Goal: Task Accomplishment & Management: Use online tool/utility

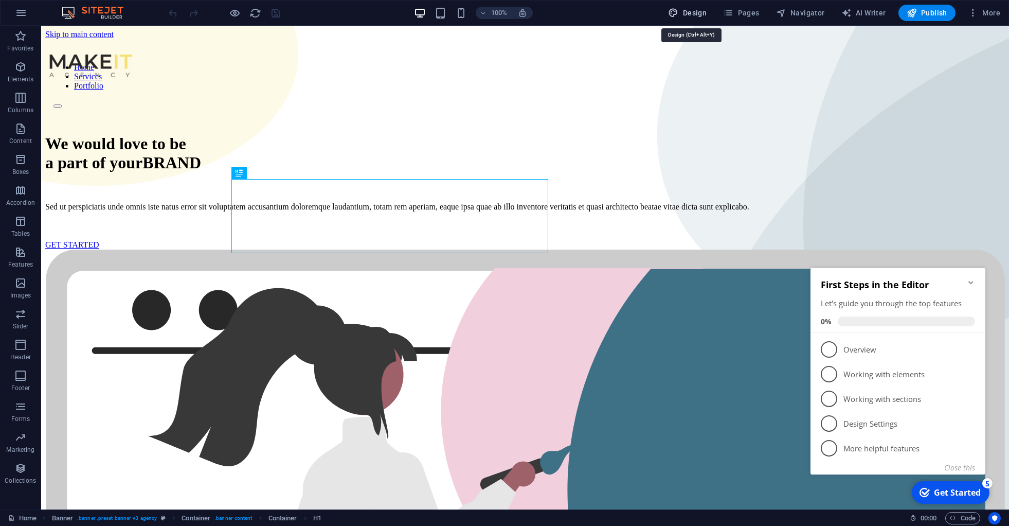
click at [689, 11] on span "Design" at bounding box center [687, 13] width 39 height 10
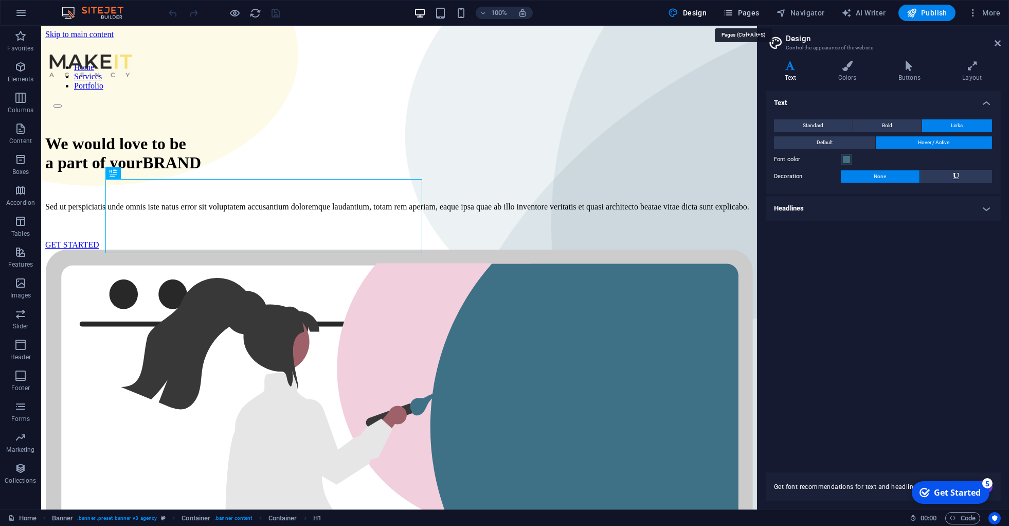
click at [738, 12] on span "Pages" at bounding box center [741, 13] width 36 height 10
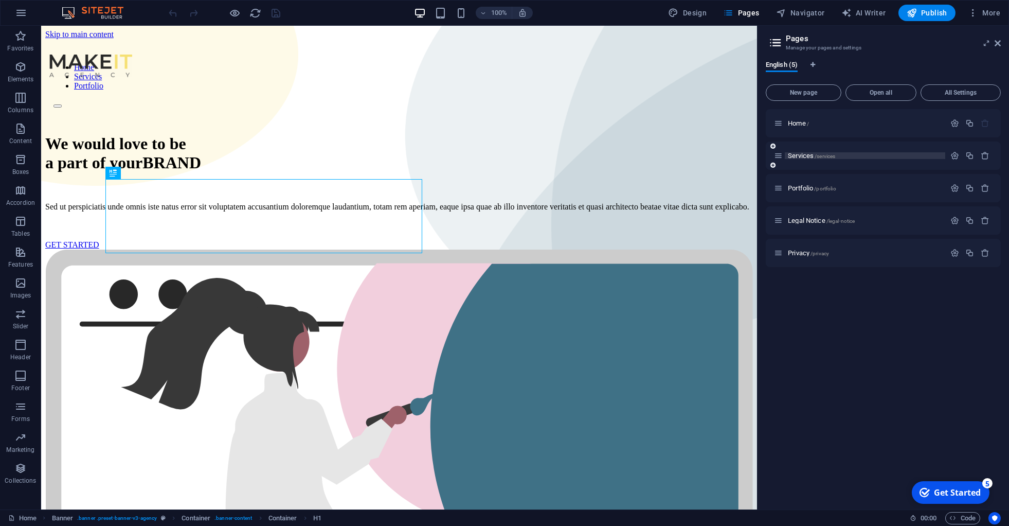
click at [818, 157] on span "/services" at bounding box center [824, 156] width 21 height 6
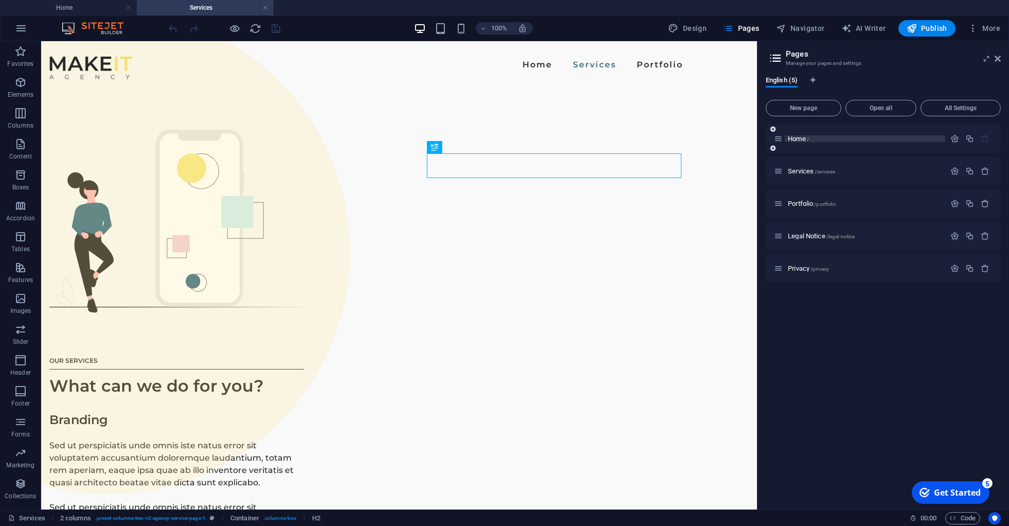
click at [838, 140] on p "Home /" at bounding box center [865, 138] width 154 height 7
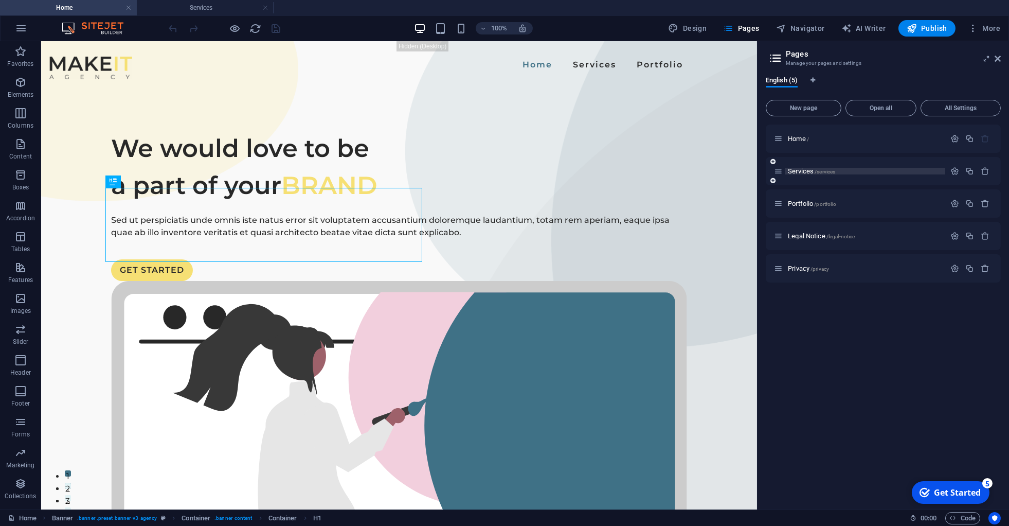
click at [832, 170] on span "/services" at bounding box center [824, 172] width 21 height 6
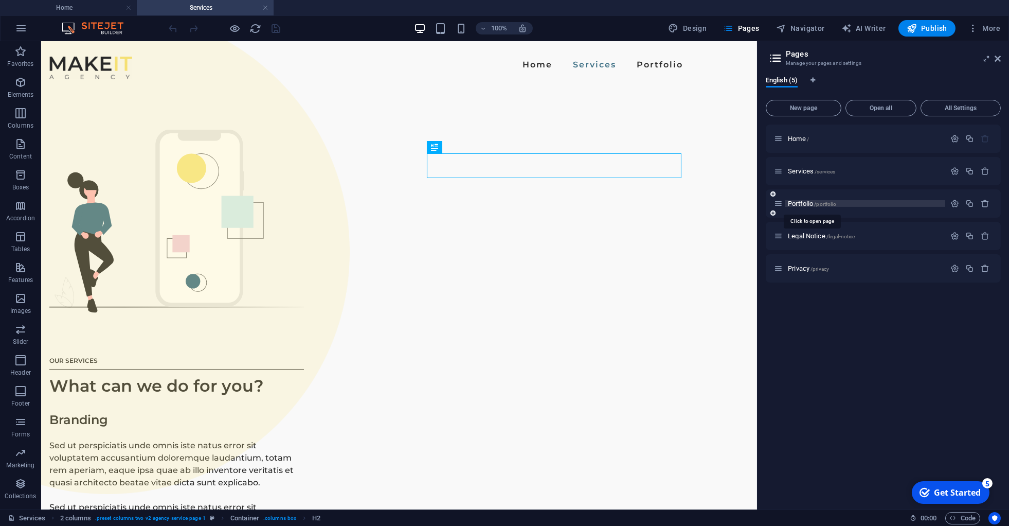
click at [828, 205] on span "/portfolio" at bounding box center [825, 204] width 22 height 6
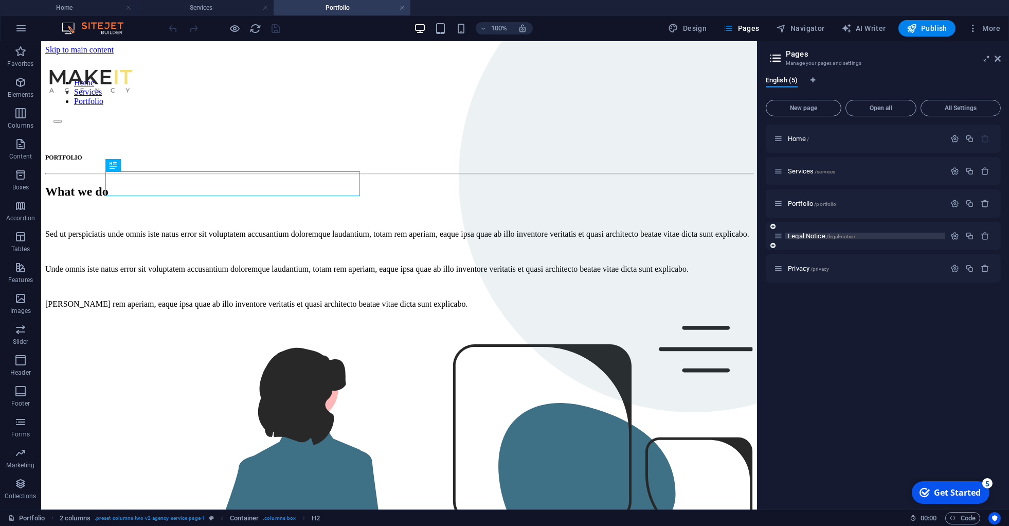
click at [828, 237] on span "/legal-notice" at bounding box center [840, 236] width 29 height 6
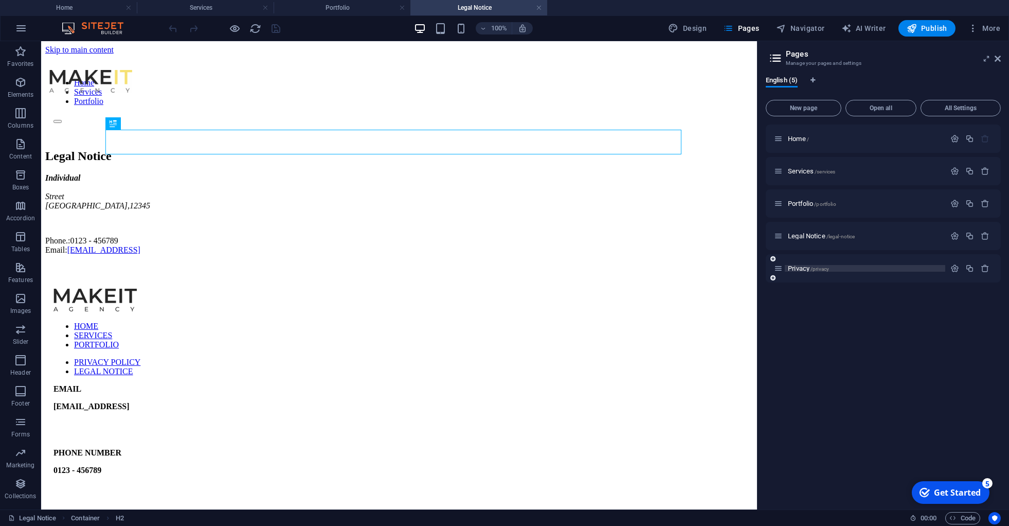
click at [818, 268] on span "/privacy" at bounding box center [819, 269] width 19 height 6
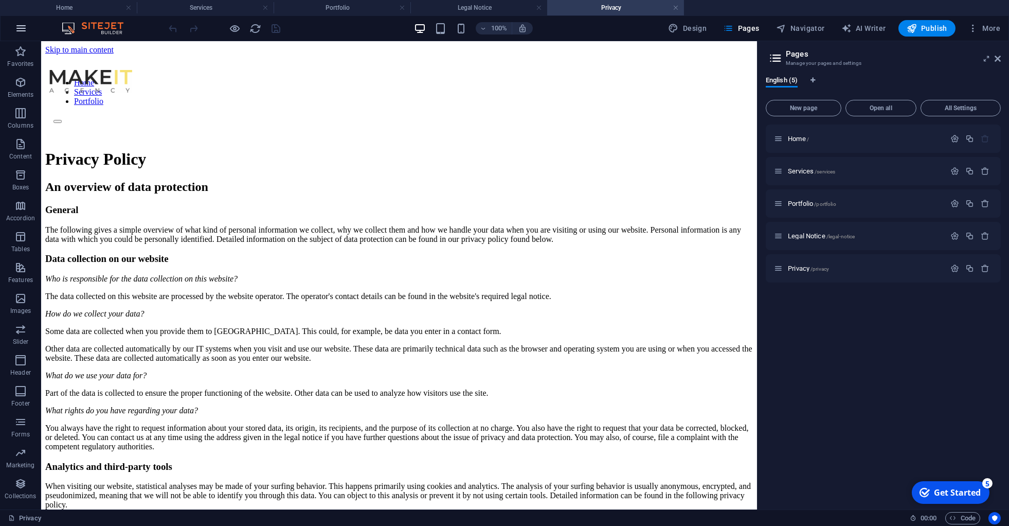
click at [14, 21] on button "button" at bounding box center [21, 28] width 25 height 25
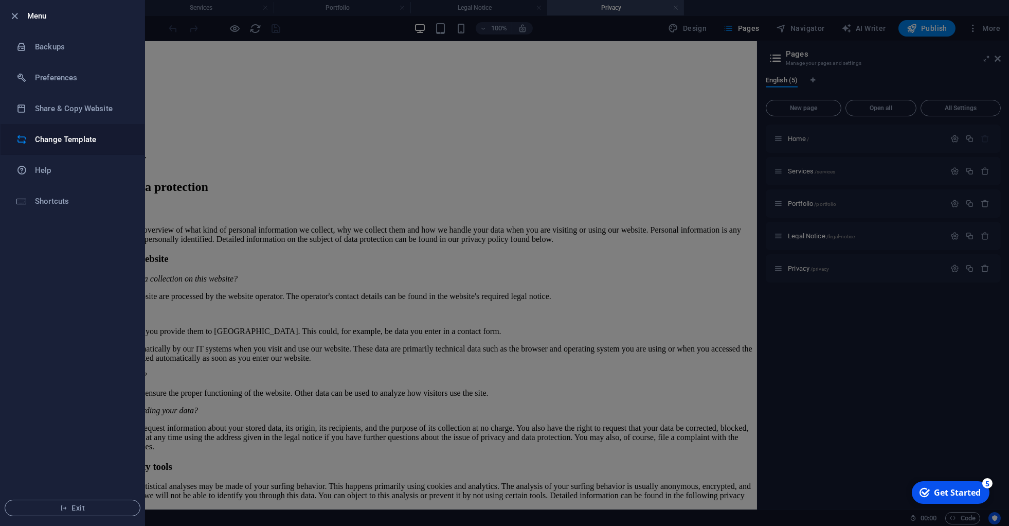
click at [68, 134] on h6 "Change Template" at bounding box center [82, 139] width 95 height 12
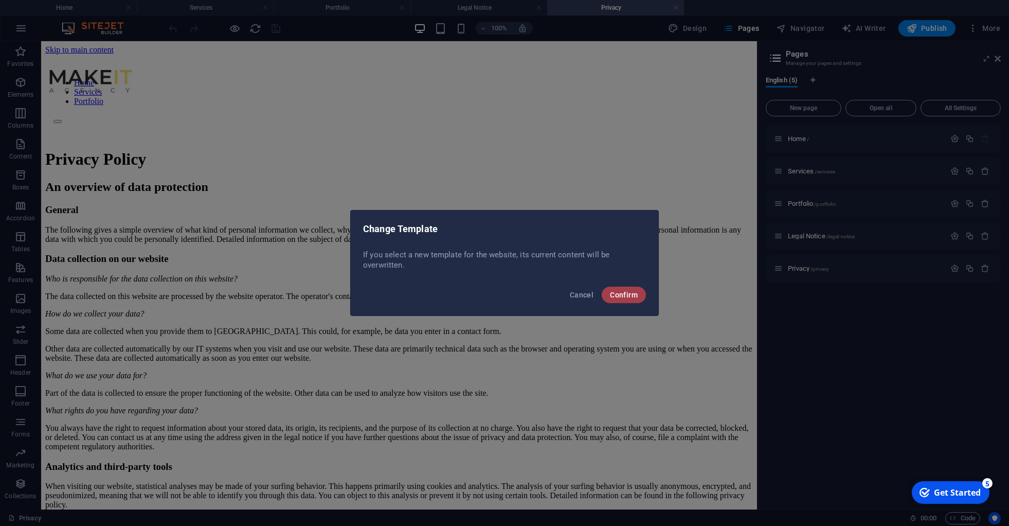
click at [638, 295] on button "Confirm" at bounding box center [624, 294] width 44 height 16
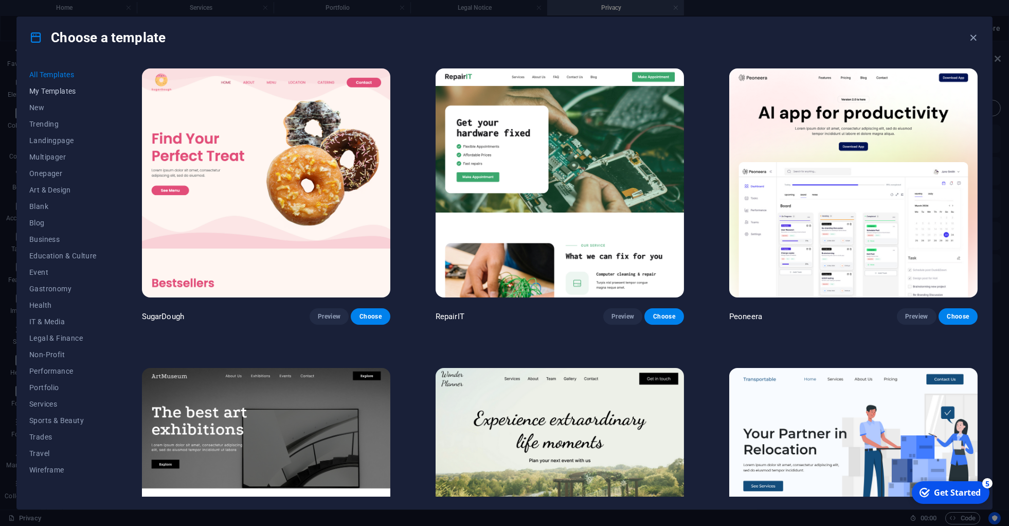
click at [55, 89] on span "My Templates" at bounding box center [62, 91] width 67 height 8
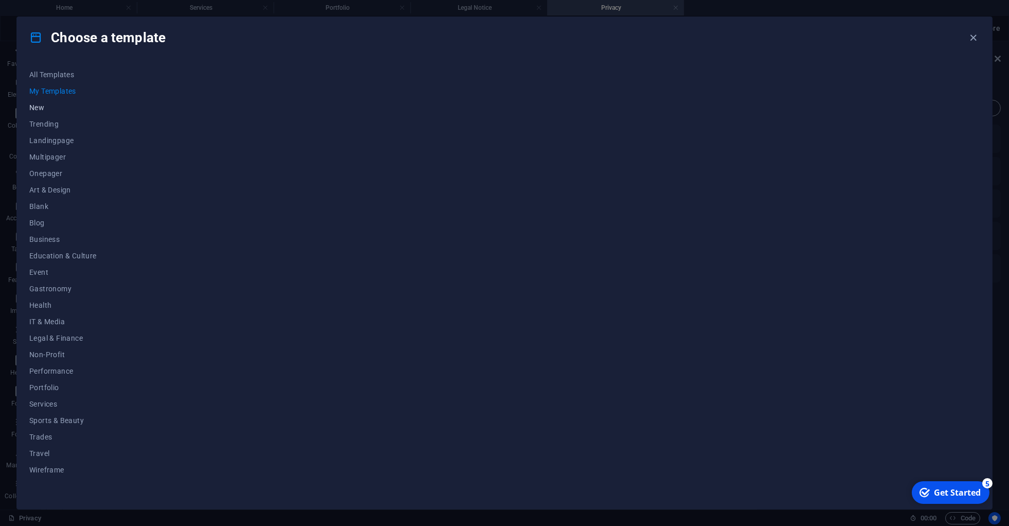
click at [40, 106] on span "New" at bounding box center [62, 107] width 67 height 8
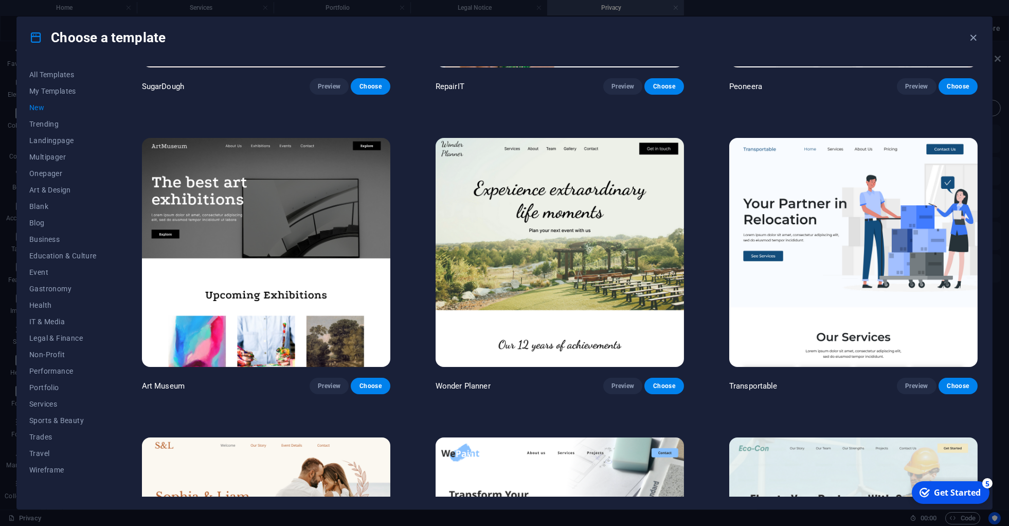
scroll to position [232, 0]
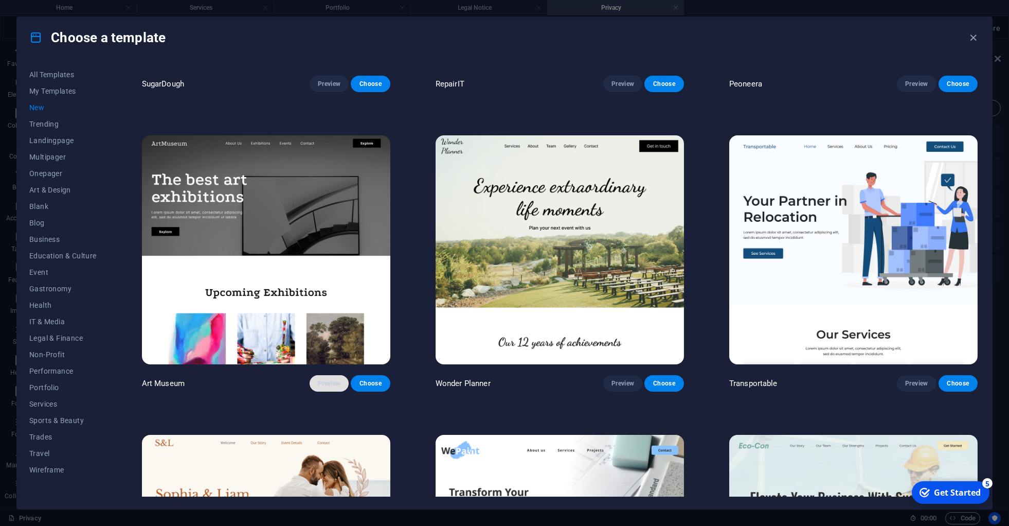
click at [327, 379] on span "Preview" at bounding box center [329, 383] width 23 height 8
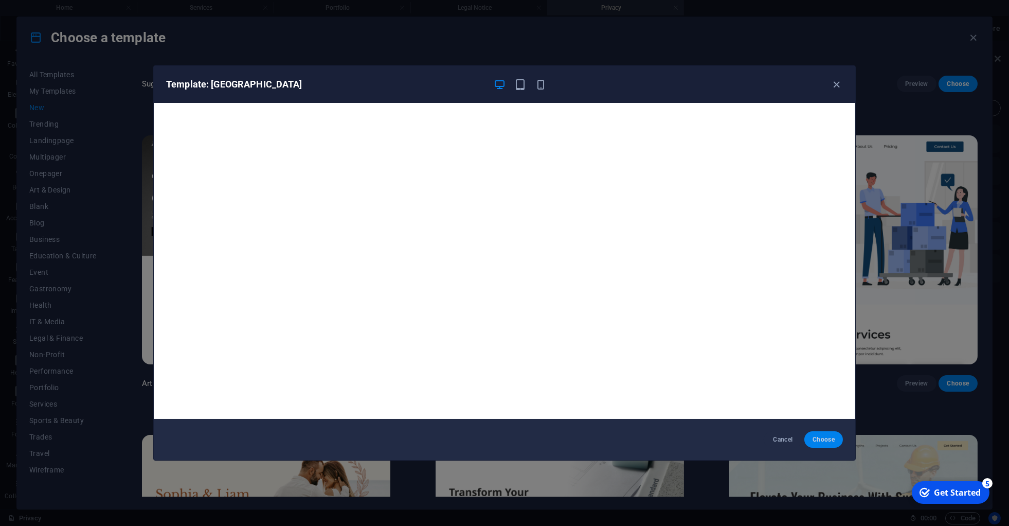
click at [832, 438] on span "Choose" at bounding box center [823, 439] width 22 height 8
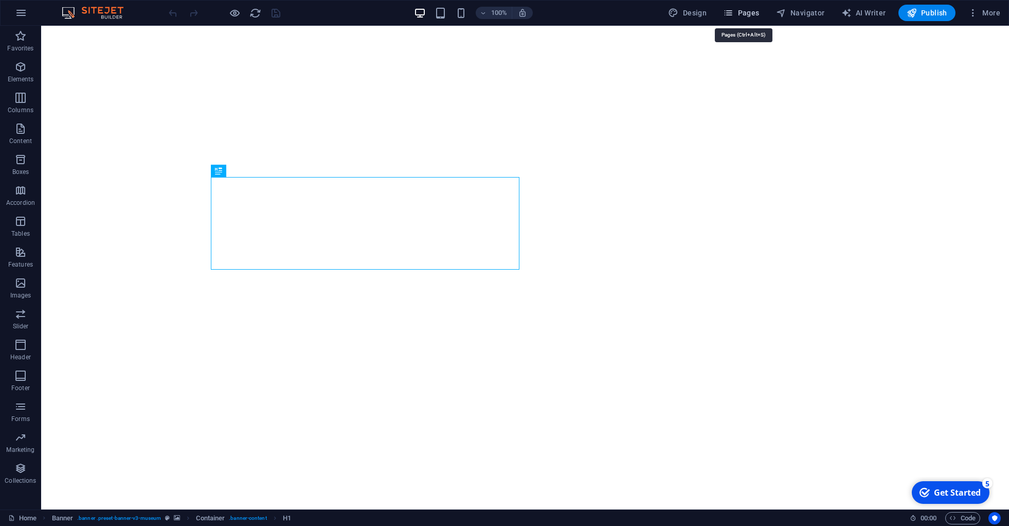
click at [747, 10] on span "Pages" at bounding box center [741, 13] width 36 height 10
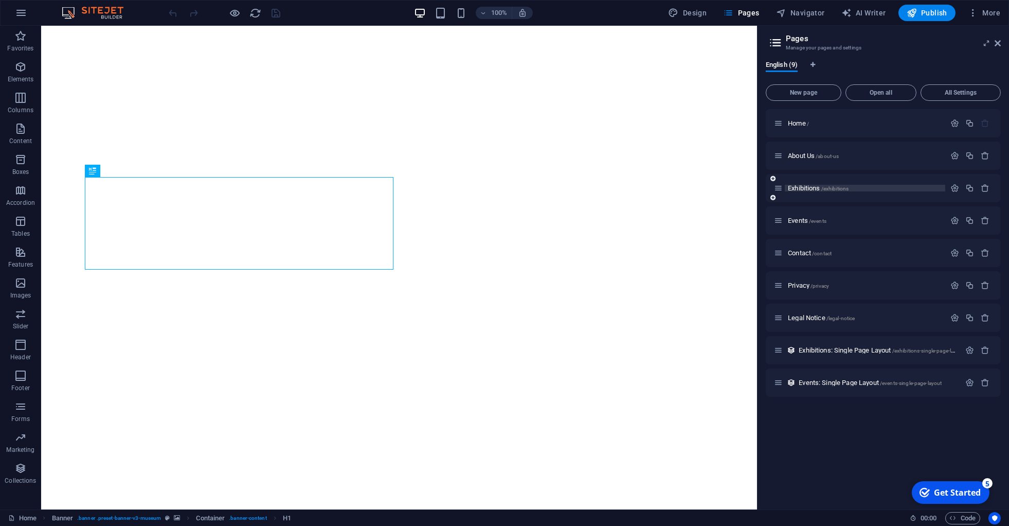
click at [819, 189] on span "Exhibitions /exhibitions" at bounding box center [818, 188] width 61 height 8
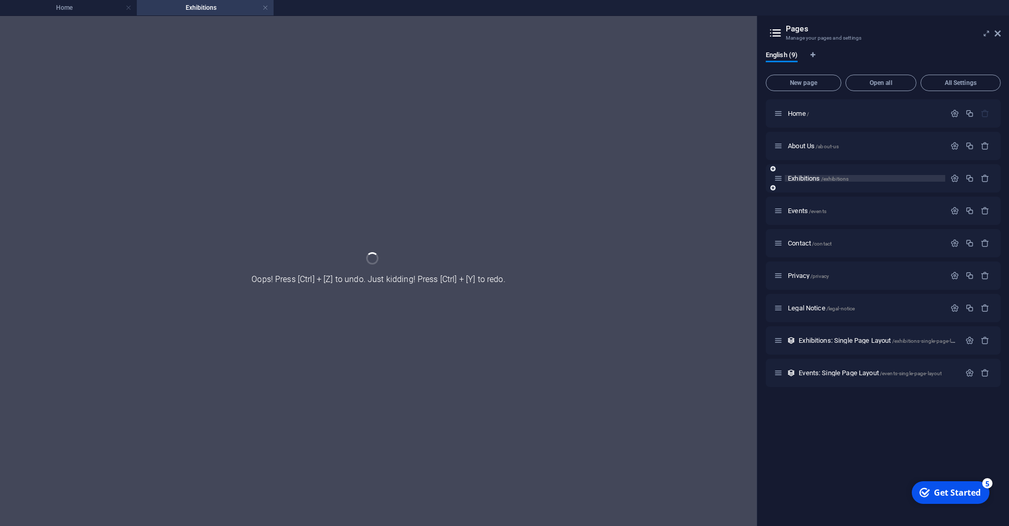
click at [810, 177] on span "Exhibitions /exhibitions" at bounding box center [818, 178] width 61 height 8
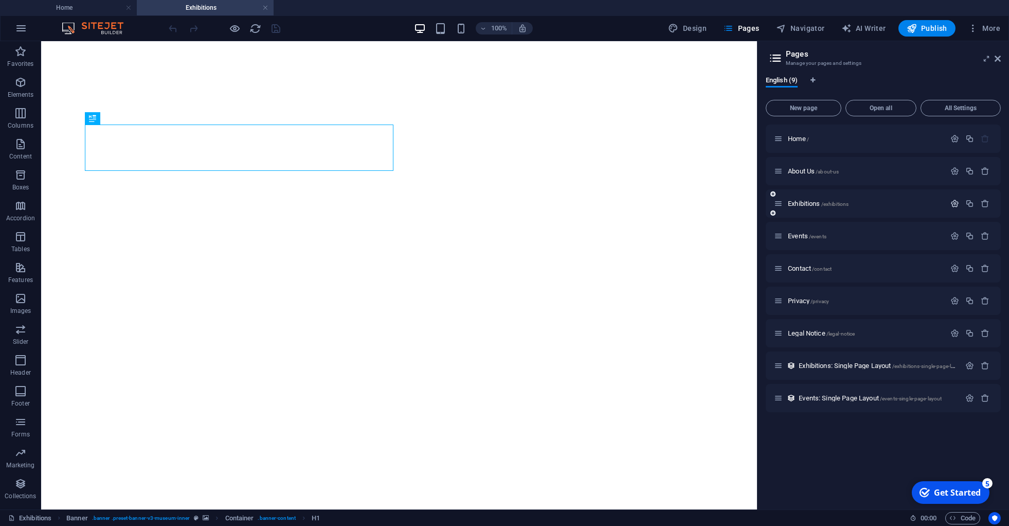
click at [953, 202] on icon "button" at bounding box center [954, 203] width 9 height 9
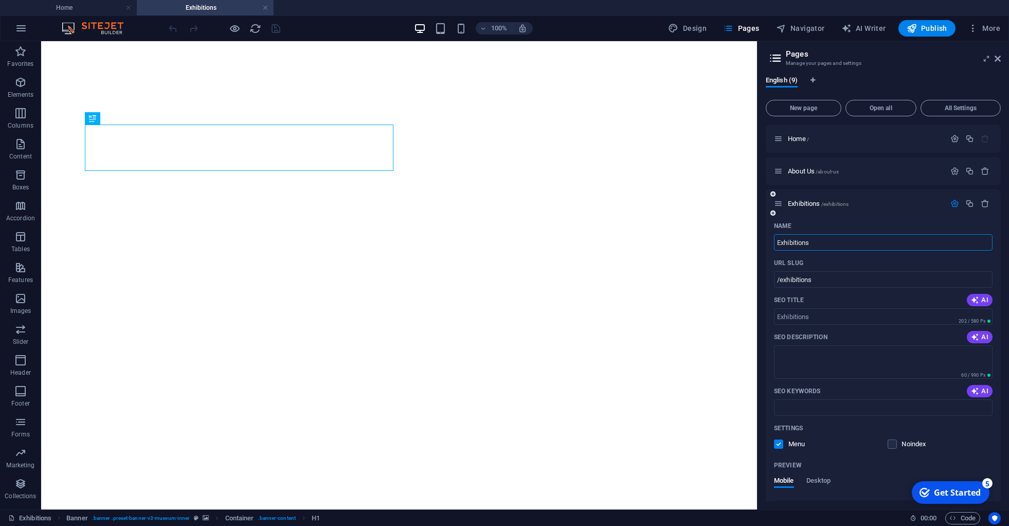
click at [821, 245] on input "Exhibitions" at bounding box center [883, 242] width 219 height 16
type input "Industries We Serve"
type input "/industries-we-serve"
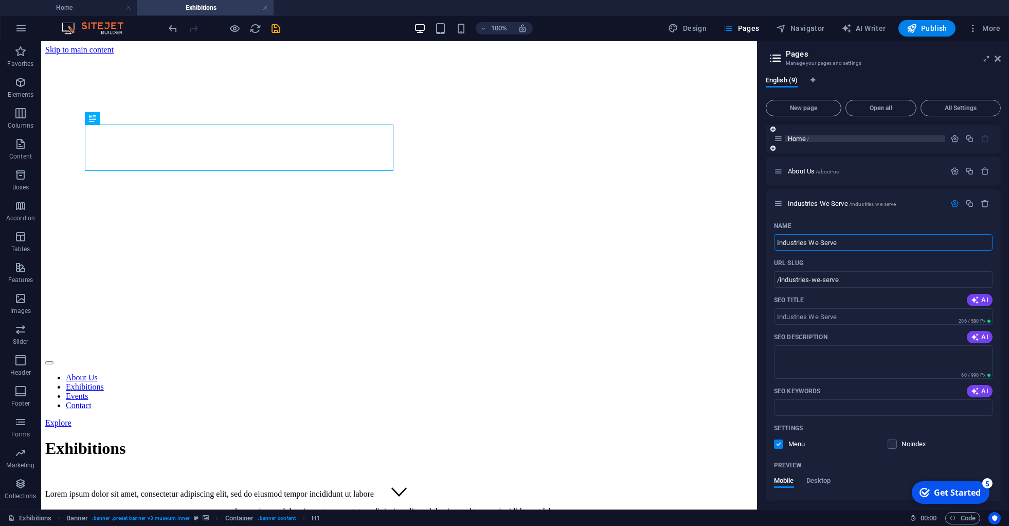
click at [0, 0] on span "Home /" at bounding box center [0, 0] width 0 height 0
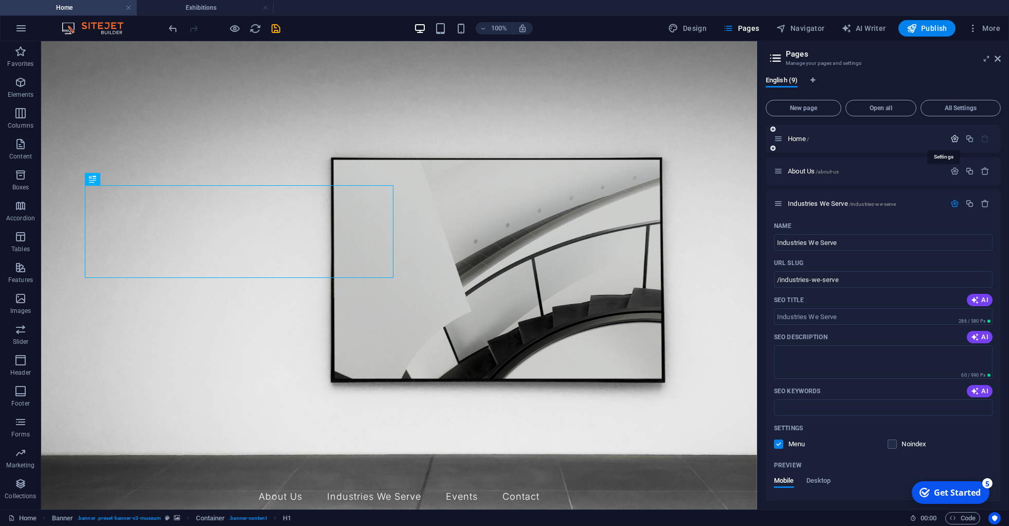
click at [0, 0] on icon "button" at bounding box center [0, 0] width 0 height 0
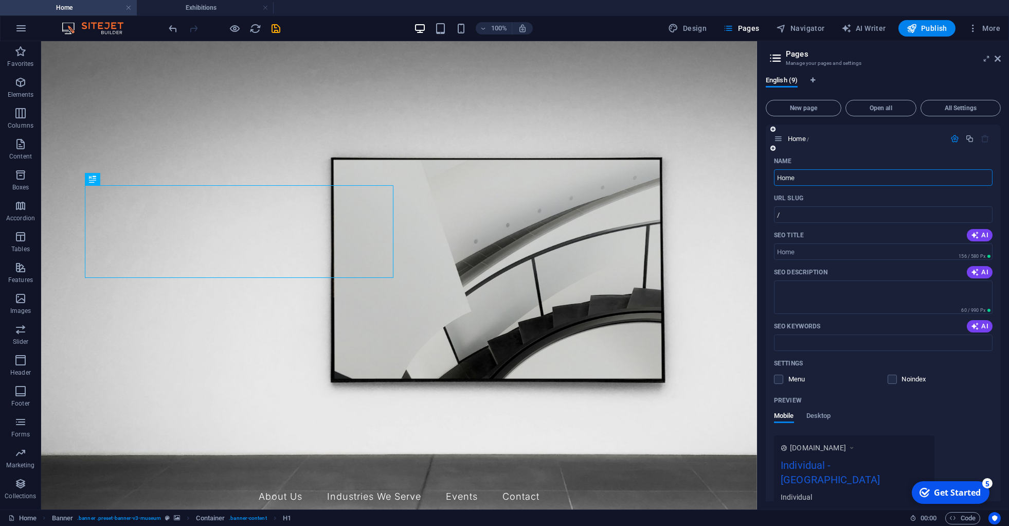
click at [804, 179] on input "Home" at bounding box center [883, 177] width 219 height 16
paste input "page"
type input "Homepage"
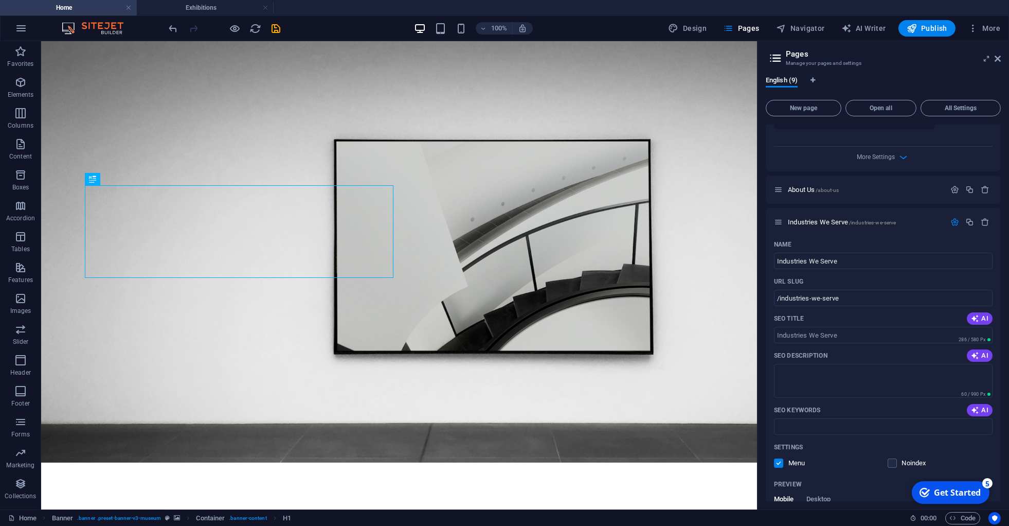
scroll to position [382, 0]
click at [0, 0] on icon "button" at bounding box center [0, 0] width 0 height 0
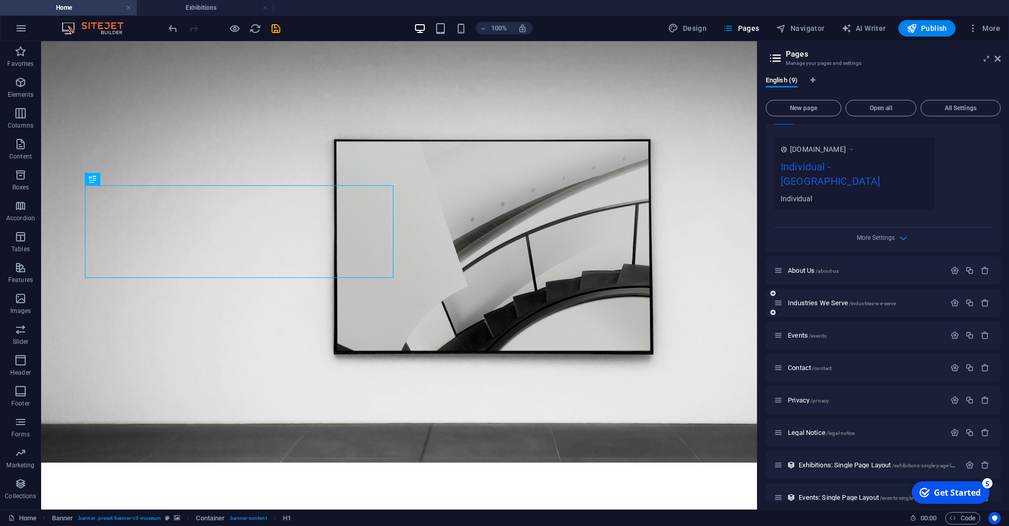
scroll to position [0, 0]
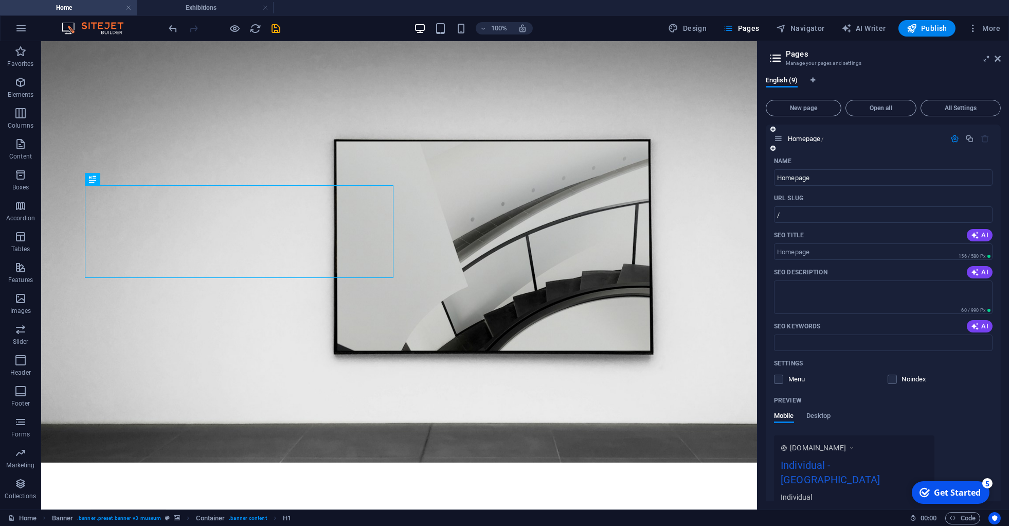
click at [0, 0] on icon "button" at bounding box center [0, 0] width 0 height 0
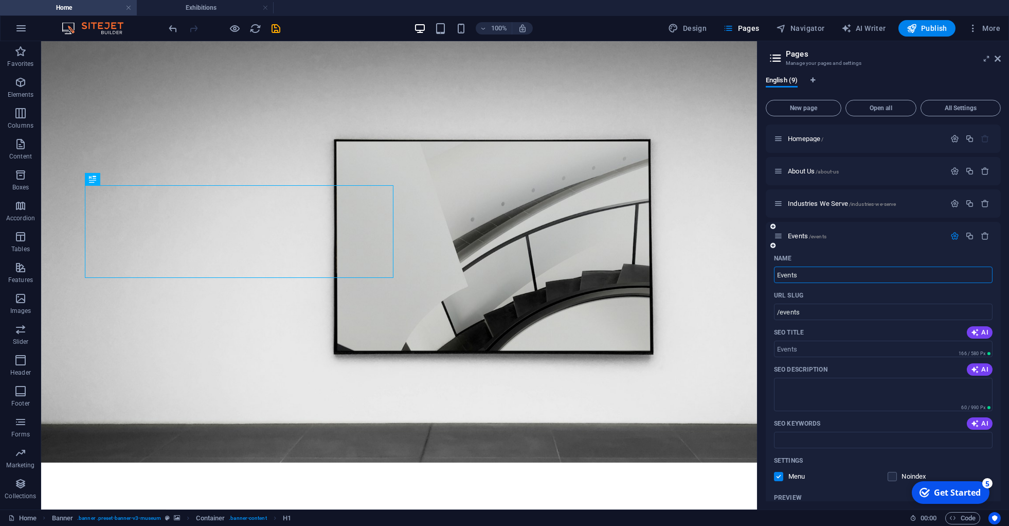
click at [821, 275] on input "Events" at bounding box center [883, 274] width 219 height 16
type input "Solutions & Services"
type input "/solutions-services"
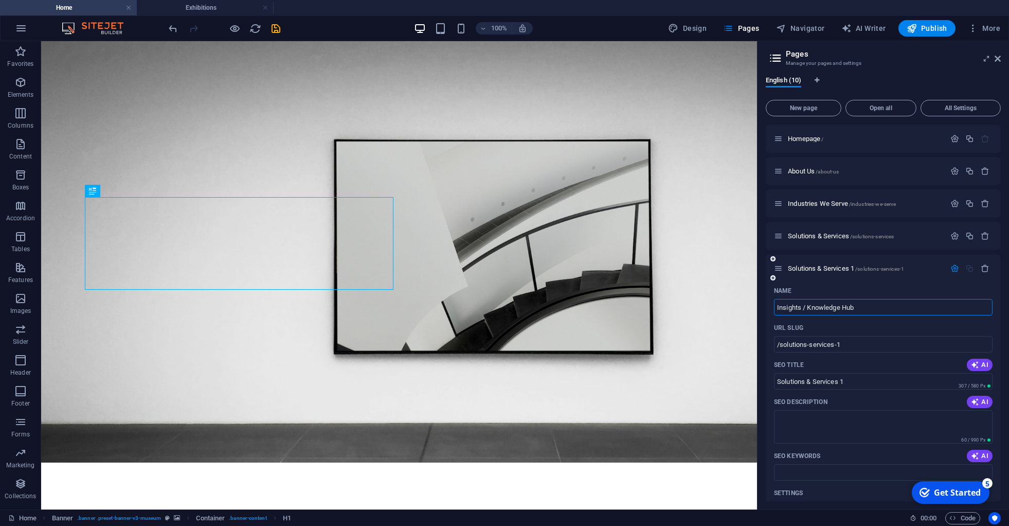
type input "Insights / Knowledge Hub"
type input "/insights-knowledge-hub"
type input "Insights / Knowledge Hub"
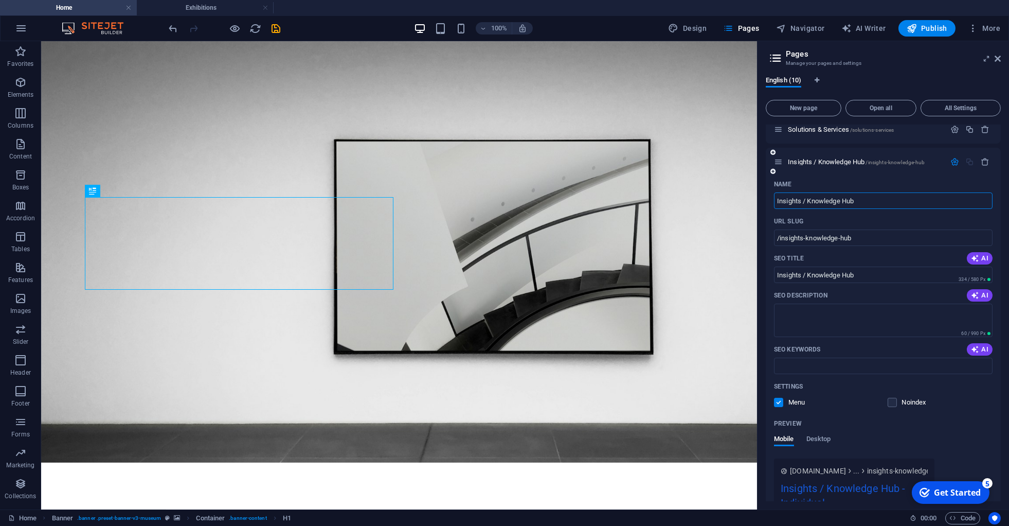
scroll to position [108, 0]
click at [950, 159] on icon "button" at bounding box center [954, 160] width 9 height 9
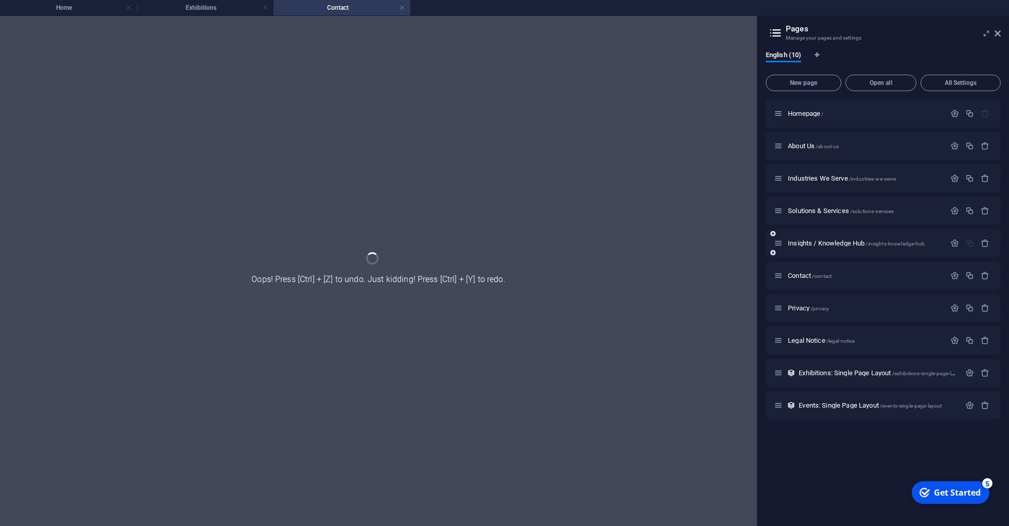
click at [954, 257] on div "Insights / Knowledge Hub /insights-knowledge-hub" at bounding box center [883, 243] width 235 height 28
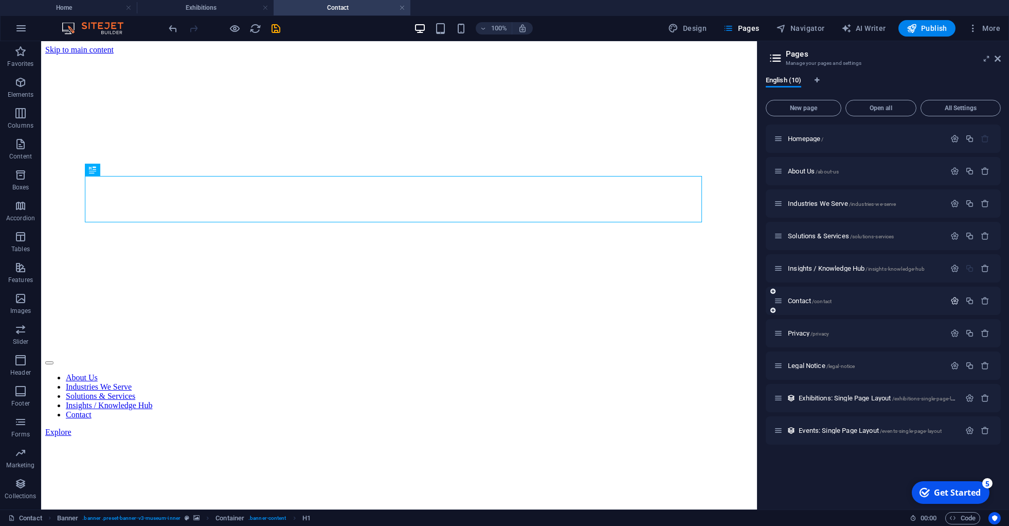
click at [0, 0] on icon "button" at bounding box center [0, 0] width 0 height 0
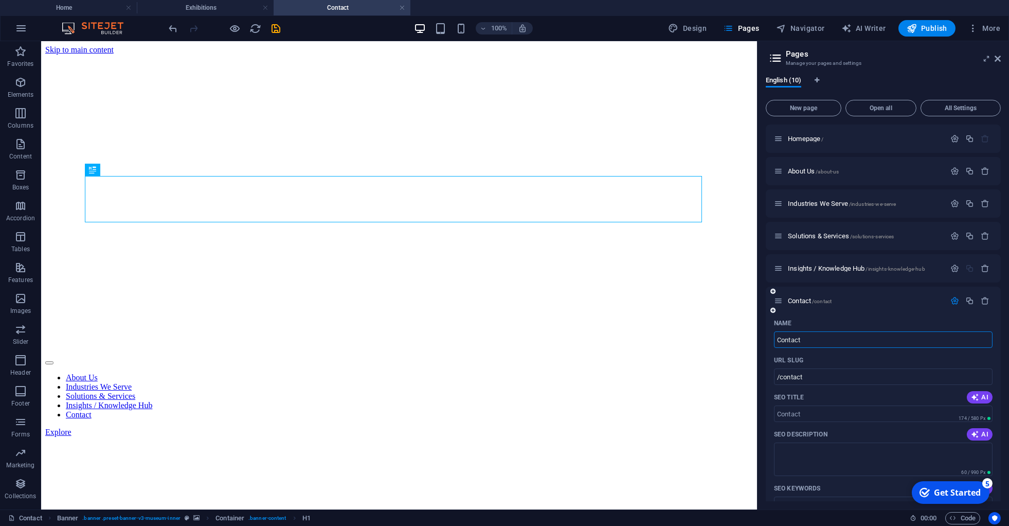
click at [809, 338] on input "Contact" at bounding box center [883, 339] width 219 height 16
type input "Contact Us"
type input "/contact-us"
click at [0, 0] on icon "button" at bounding box center [0, 0] width 0 height 0
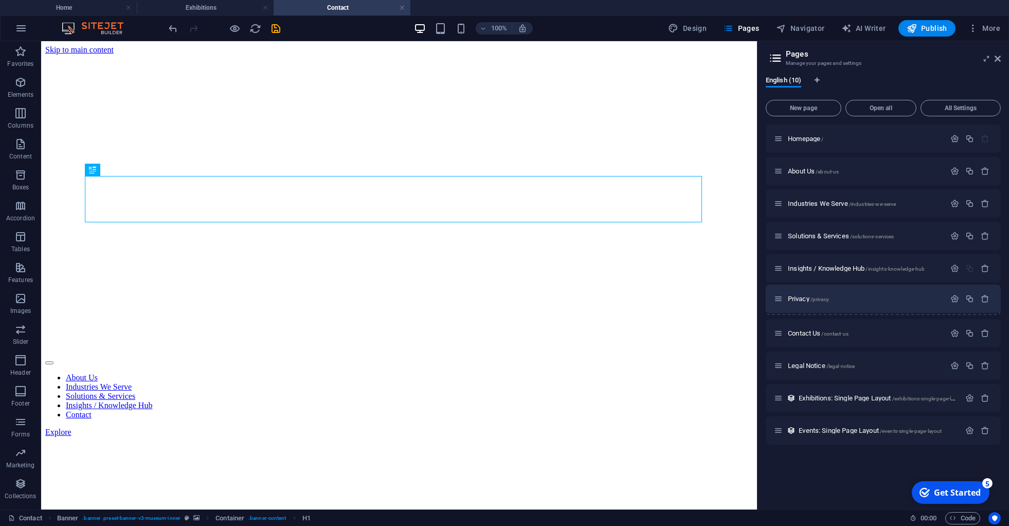
drag, startPoint x: 777, startPoint y: 333, endPoint x: 777, endPoint y: 294, distance: 39.6
click at [777, 294] on div "Homepage / About Us /about-us Industries We Serve /industries-we-serve Solution…" at bounding box center [883, 284] width 235 height 320
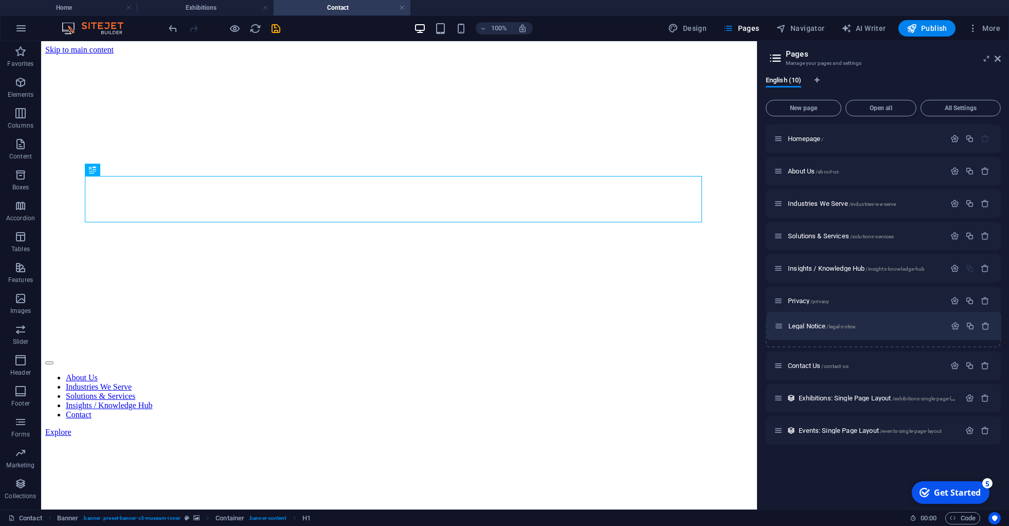
drag, startPoint x: 777, startPoint y: 367, endPoint x: 777, endPoint y: 324, distance: 43.2
click at [777, 324] on div "Homepage / About Us /about-us Industries We Serve /industries-we-serve Solution…" at bounding box center [883, 284] width 235 height 320
click at [0, 0] on icon "button" at bounding box center [0, 0] width 0 height 0
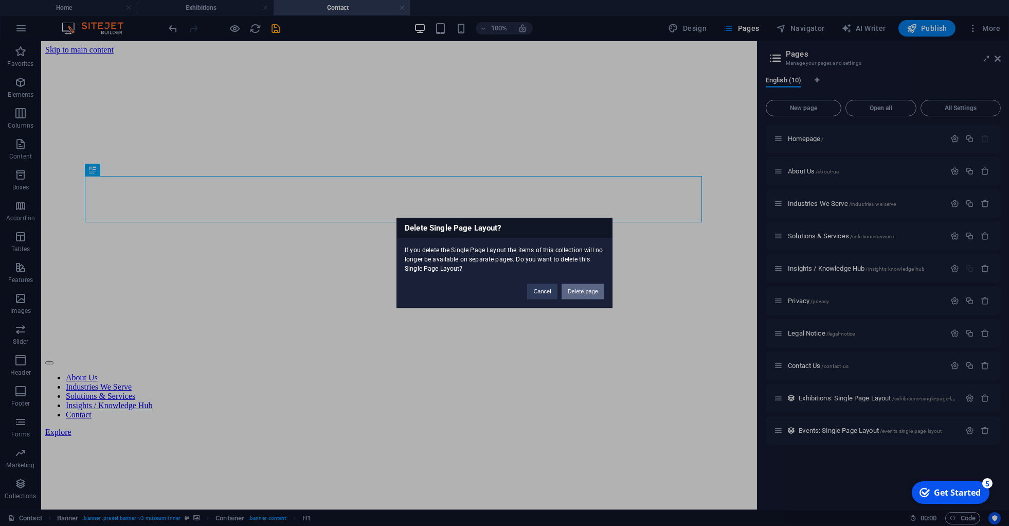
click at [577, 293] on button "Delete page" at bounding box center [583, 291] width 43 height 15
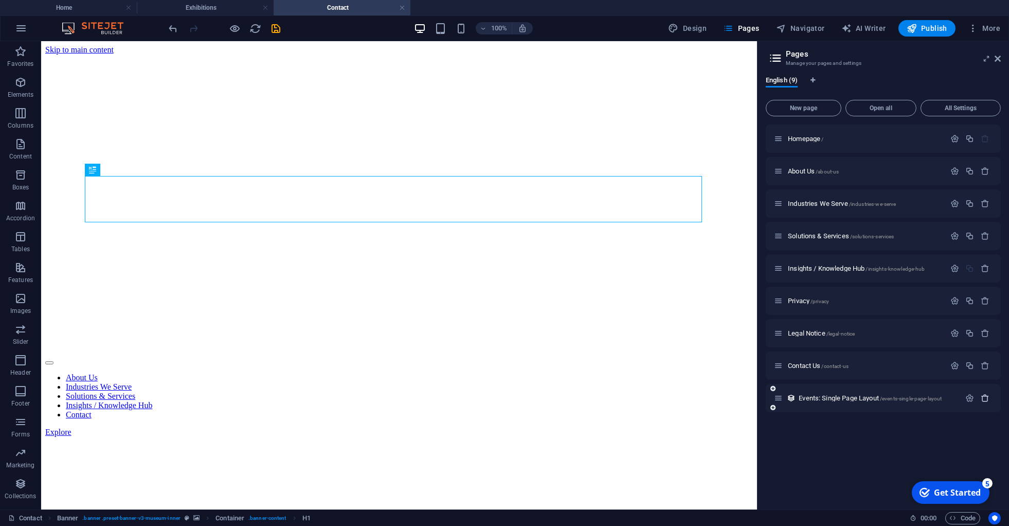
click at [0, 0] on icon "button" at bounding box center [0, 0] width 0 height 0
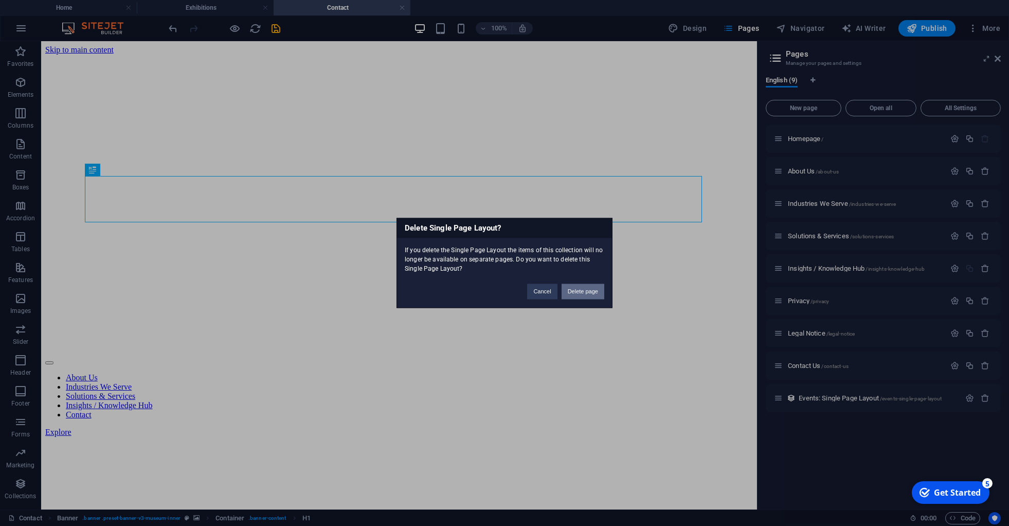
click at [586, 293] on button "Delete page" at bounding box center [583, 291] width 43 height 15
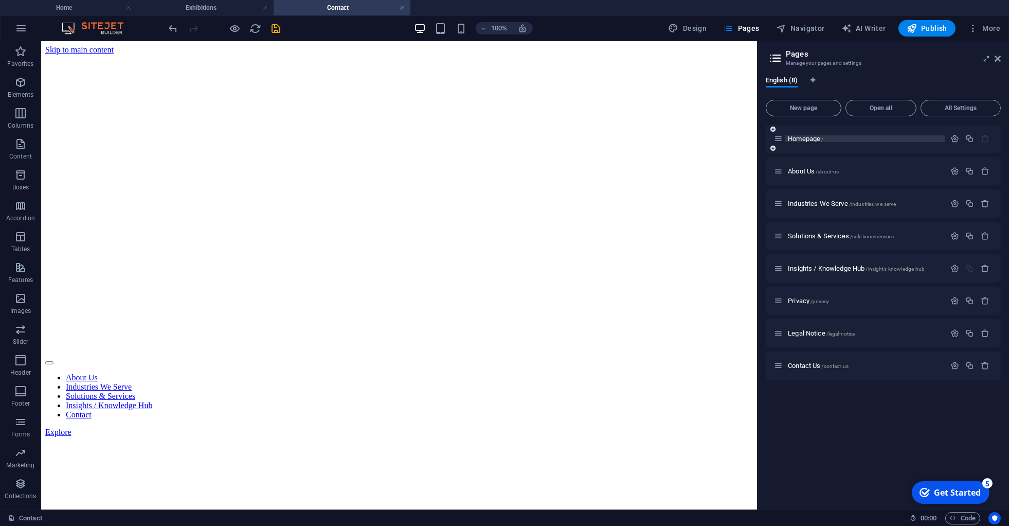
click at [0, 0] on p "Homepage /" at bounding box center [0, 0] width 0 height 0
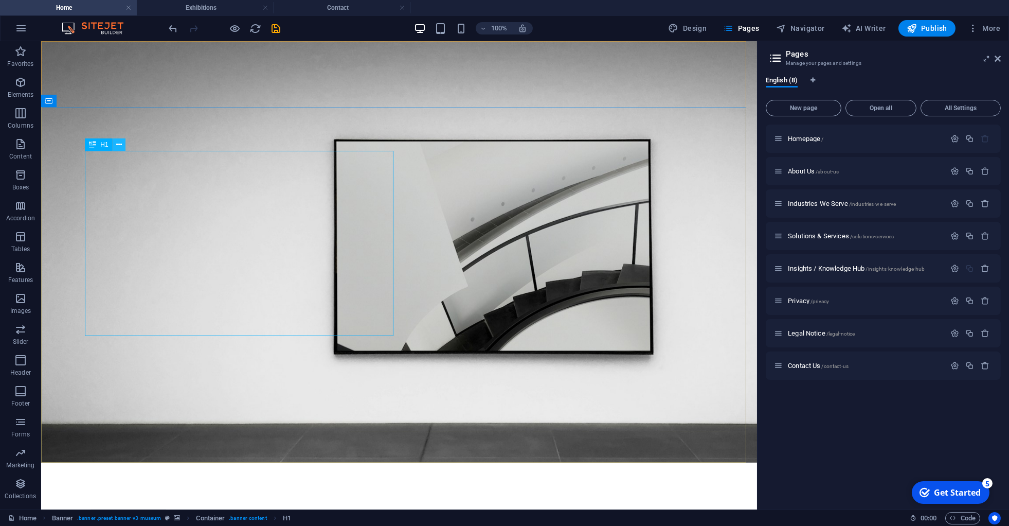
click at [121, 141] on icon at bounding box center [119, 144] width 6 height 11
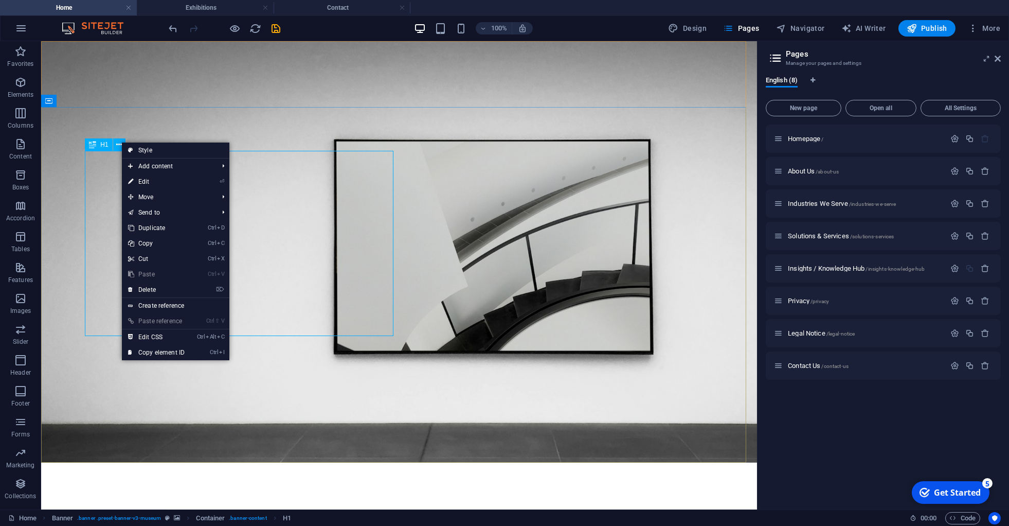
click at [96, 147] on icon at bounding box center [92, 144] width 7 height 12
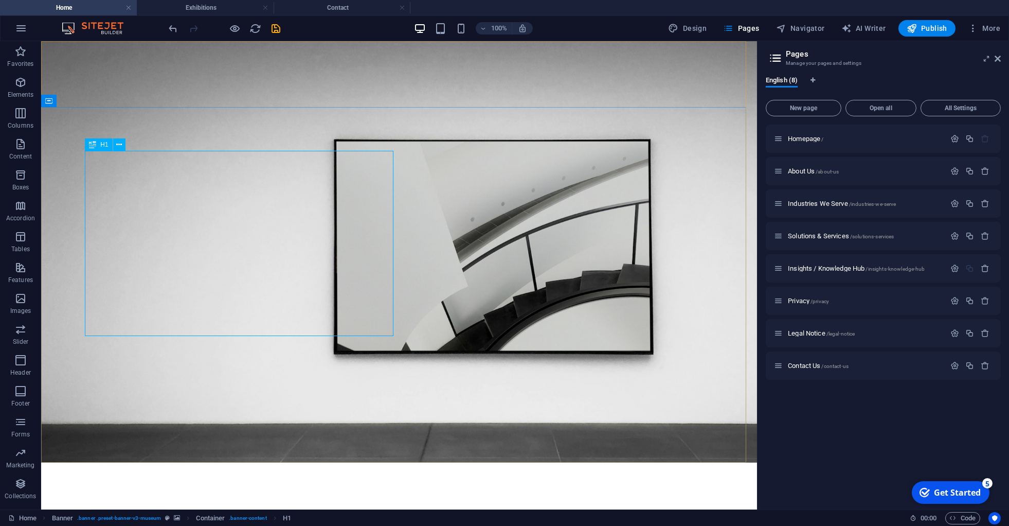
click at [96, 145] on icon at bounding box center [92, 144] width 7 height 12
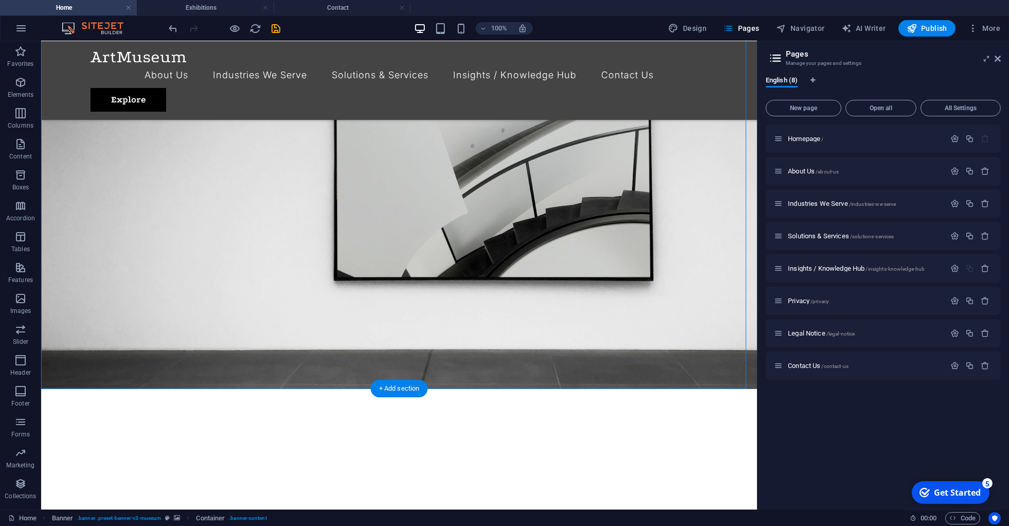
scroll to position [78, 0]
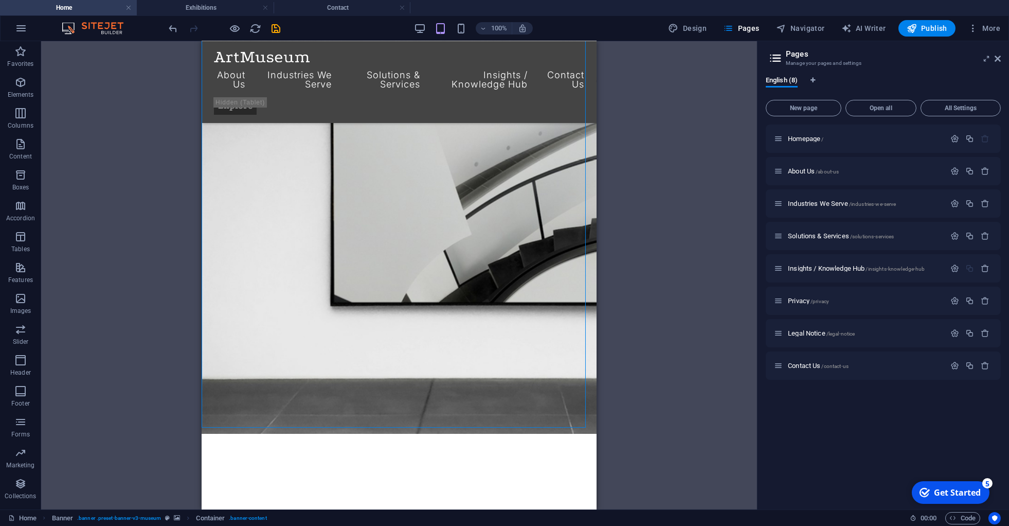
click at [674, 263] on div "H1 Banner Banner Container Text Spacer Menu Bar Menu Spacer Container Collectio…" at bounding box center [399, 275] width 716 height 468
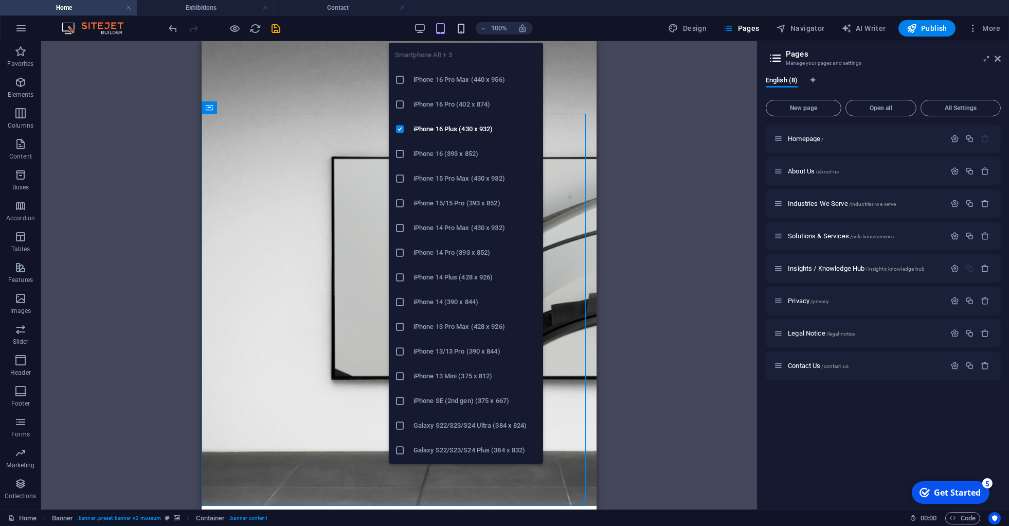
click at [0, 0] on icon "button" at bounding box center [0, 0] width 0 height 0
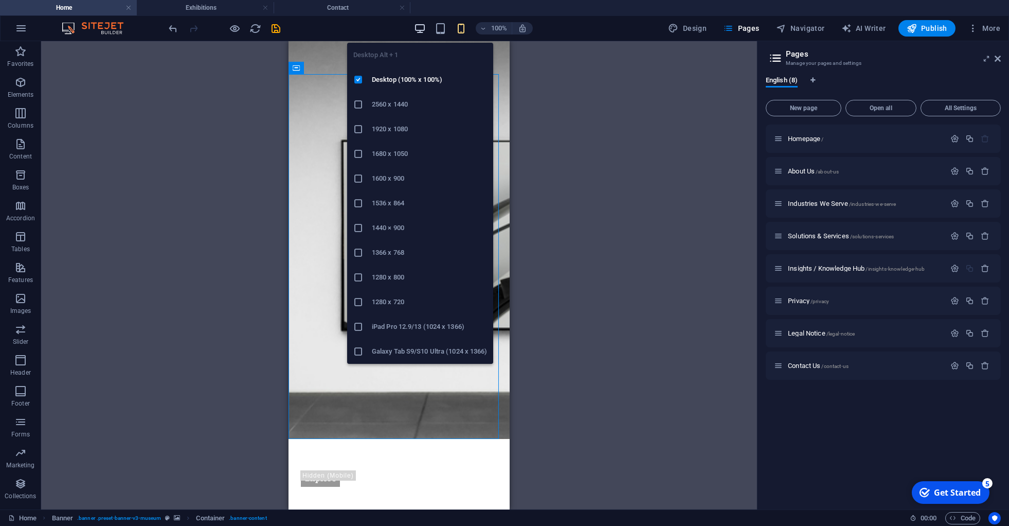
click at [0, 0] on icon "button" at bounding box center [0, 0] width 0 height 0
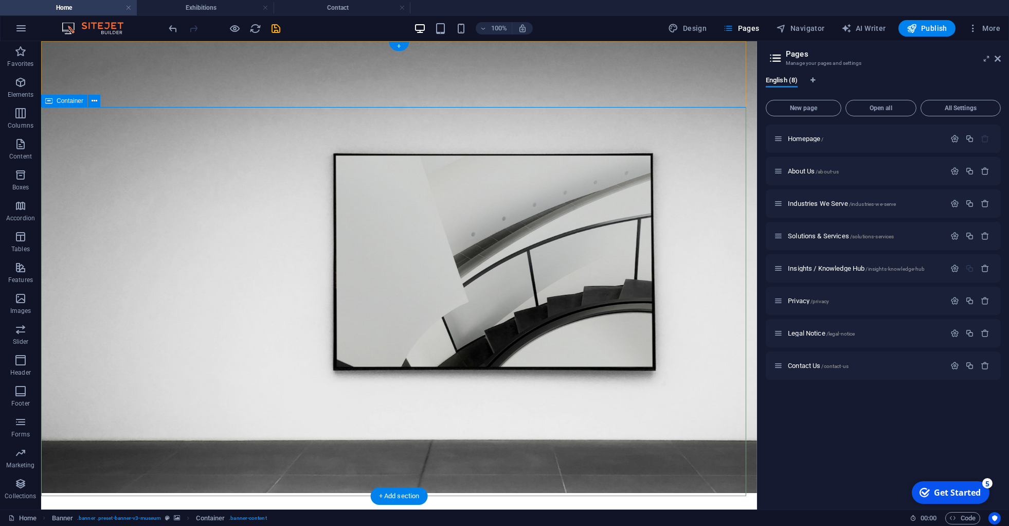
click at [141, 501] on div at bounding box center [398, 507] width 617 height 13
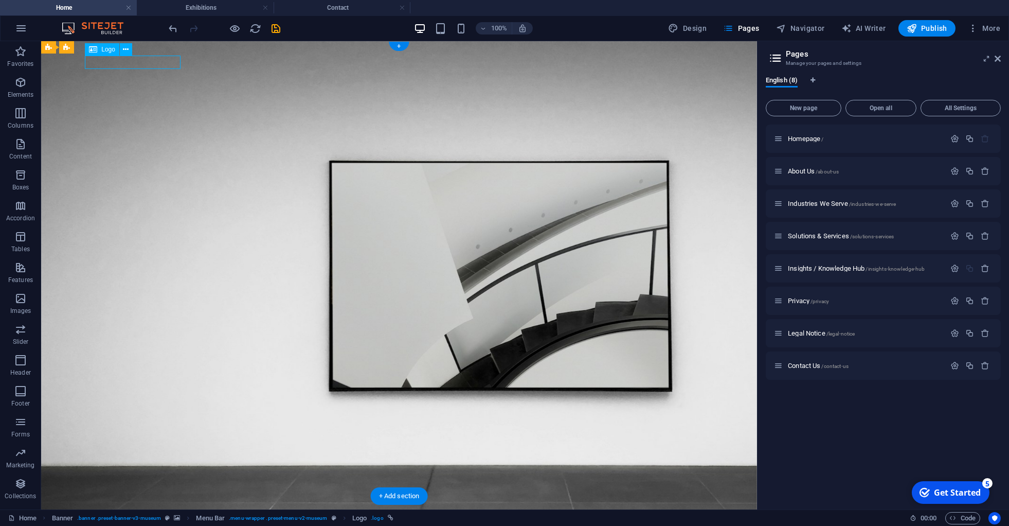
select select "px"
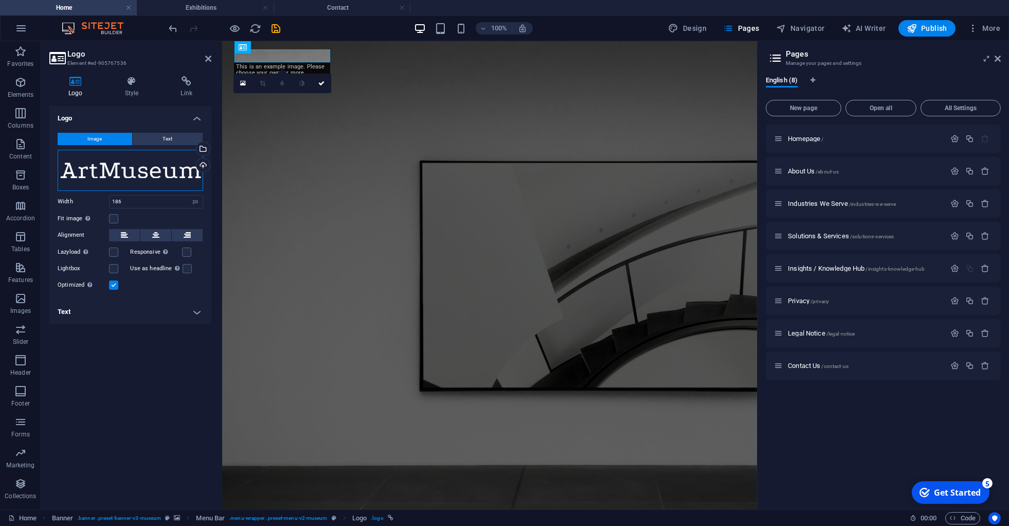
click at [117, 173] on div "Drag files here, click to choose files or select files from Files or our free s…" at bounding box center [131, 170] width 146 height 41
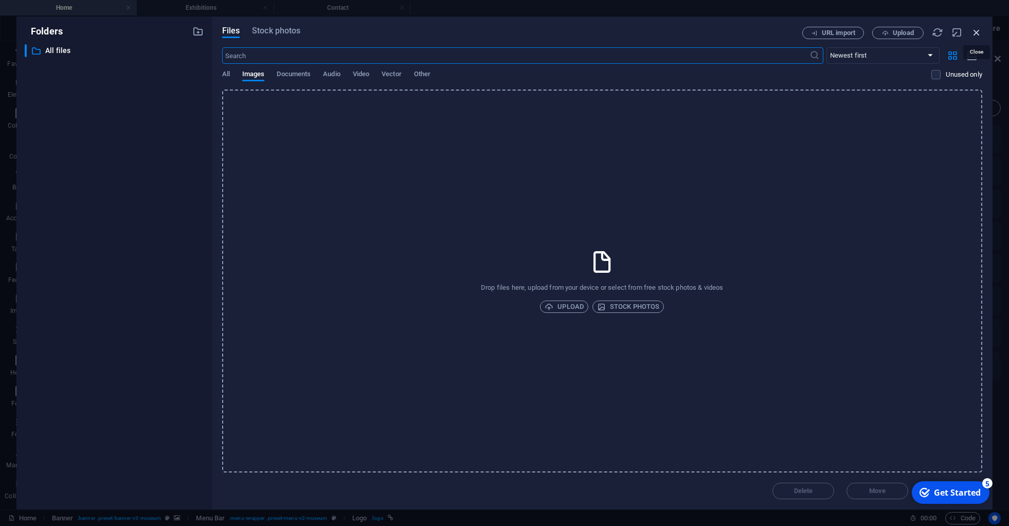
click at [977, 31] on icon "button" at bounding box center [976, 32] width 11 height 11
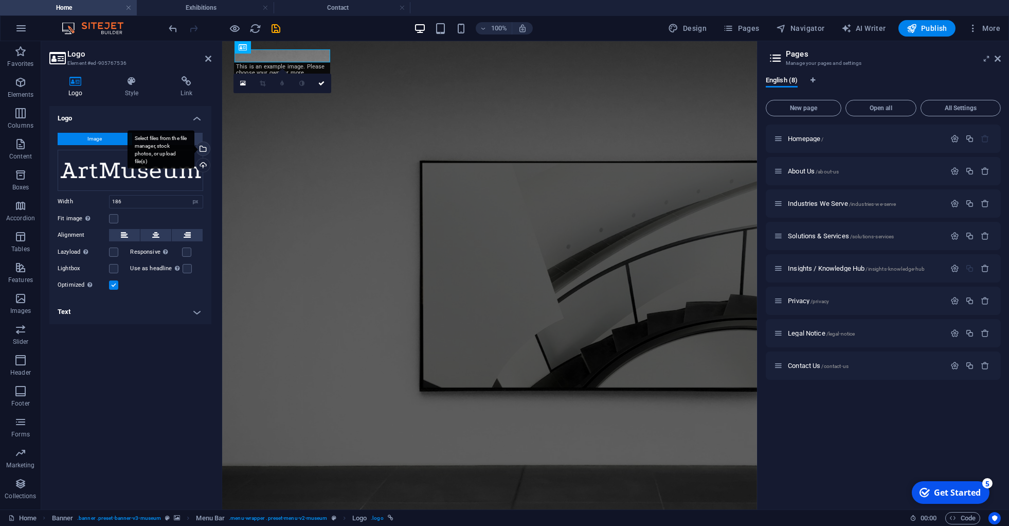
click at [166, 139] on div "Select files from the file manager, stock photos, or upload file(s)" at bounding box center [161, 149] width 67 height 39
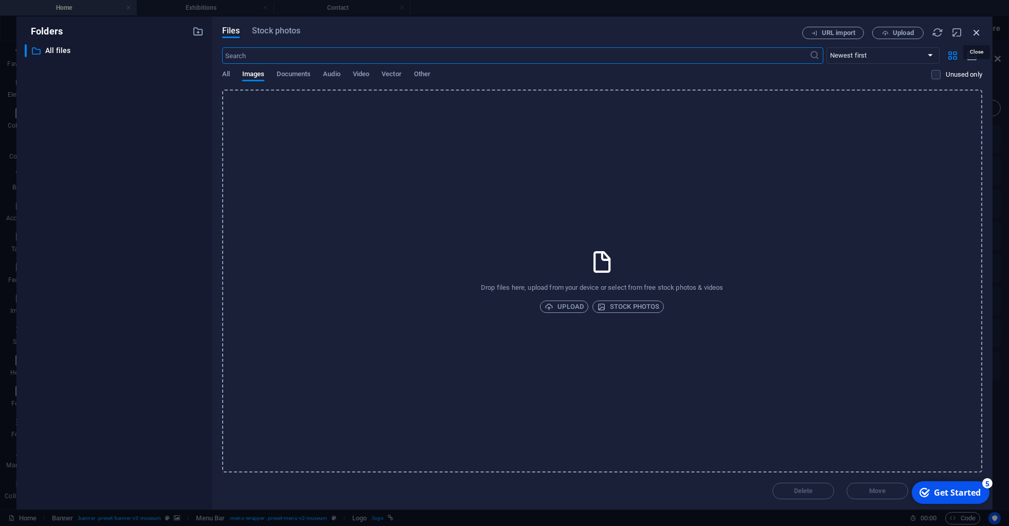
click at [976, 32] on icon "button" at bounding box center [976, 32] width 11 height 11
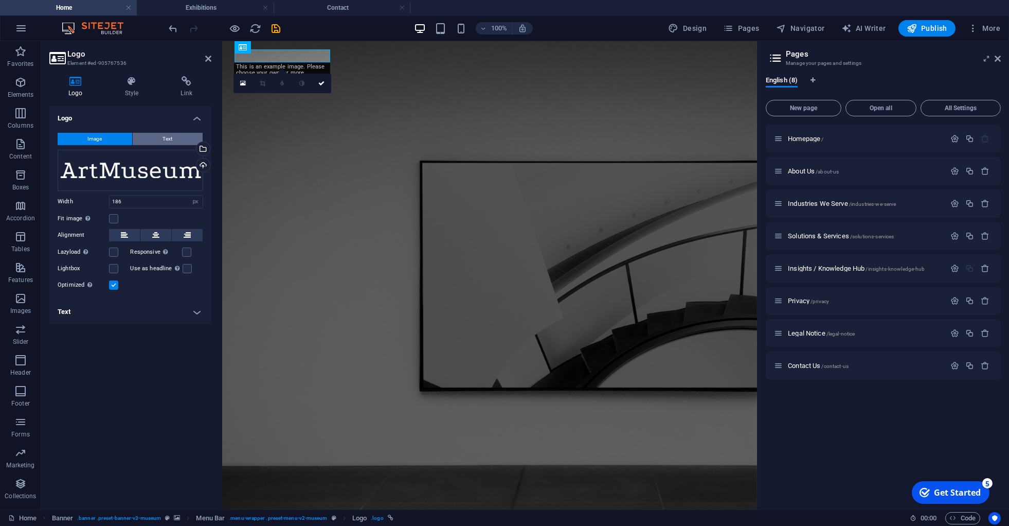
click at [154, 137] on button "Text" at bounding box center [168, 139] width 70 height 12
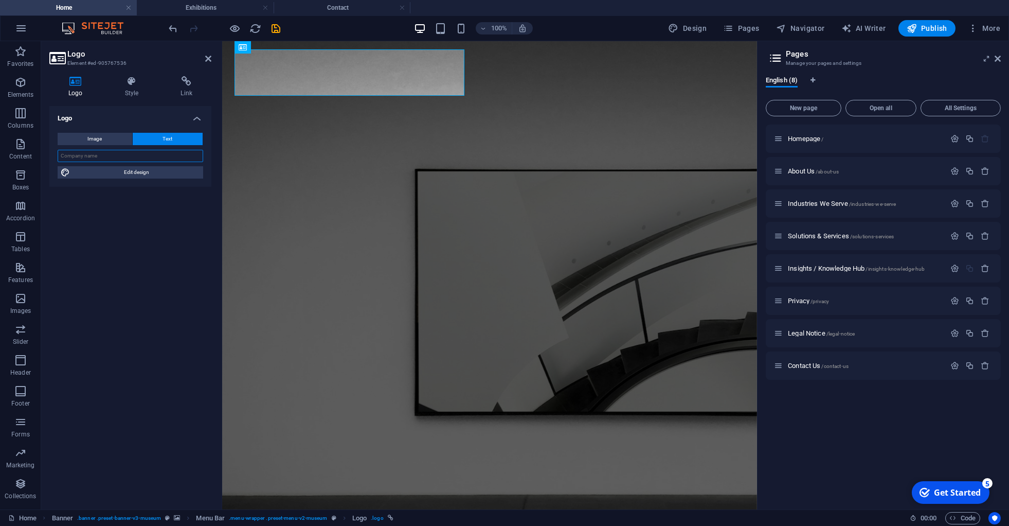
click at [119, 155] on input "text" at bounding box center [131, 156] width 146 height 12
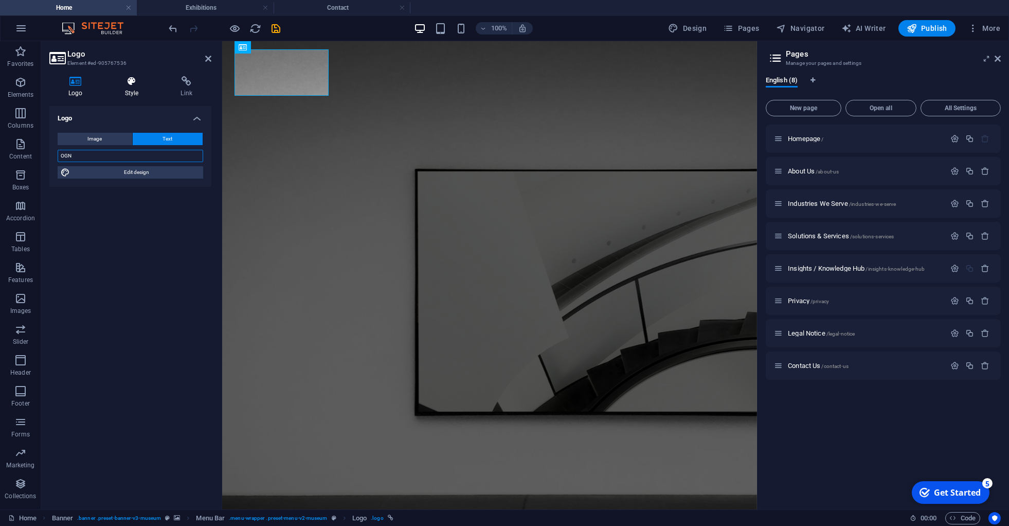
type input "OGN"
click at [134, 90] on h4 "Style" at bounding box center [134, 87] width 56 height 22
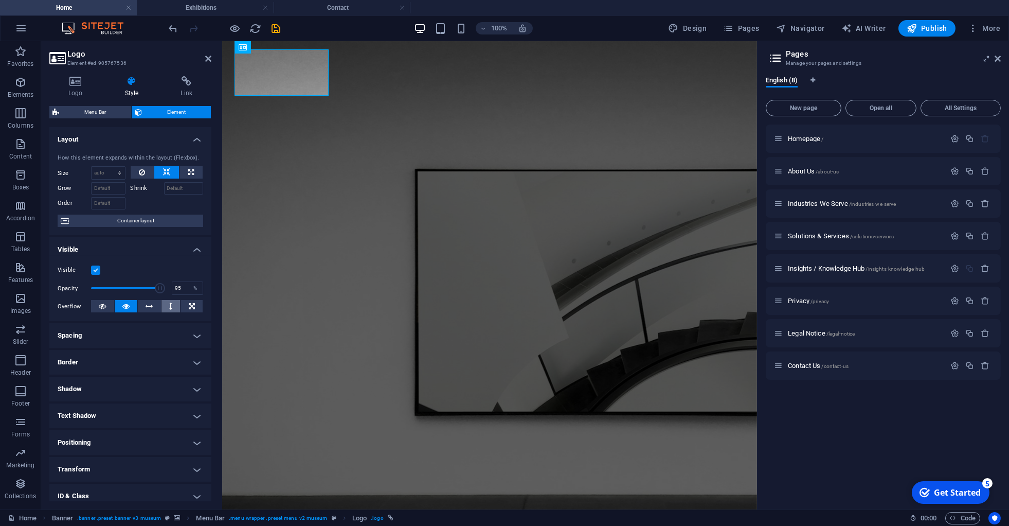
type input "100"
drag, startPoint x: 152, startPoint y: 297, endPoint x: 163, endPoint y: 312, distance: 18.7
click at [163, 312] on div "Visible Opacity 100 % Overflow" at bounding box center [130, 288] width 162 height 65
click at [182, 142] on h4 "Layout" at bounding box center [130, 136] width 162 height 19
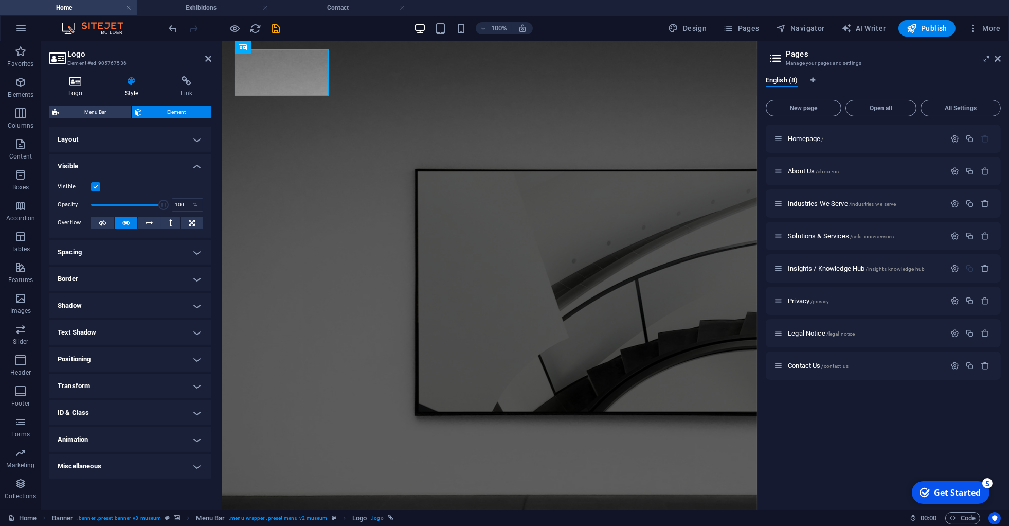
click at [75, 86] on icon at bounding box center [75, 81] width 52 height 10
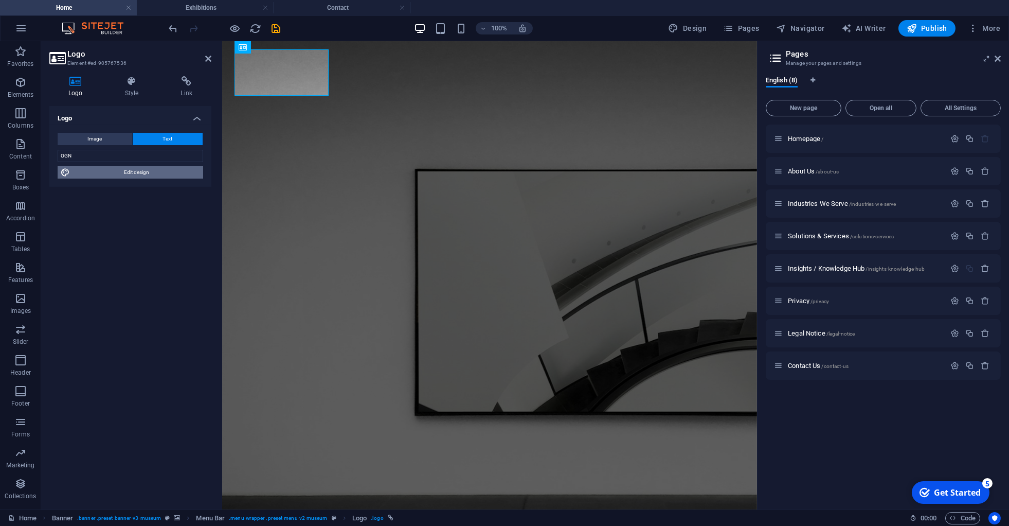
click at [136, 172] on span "Edit design" at bounding box center [136, 172] width 127 height 12
select select "px"
select select "300"
select select "px"
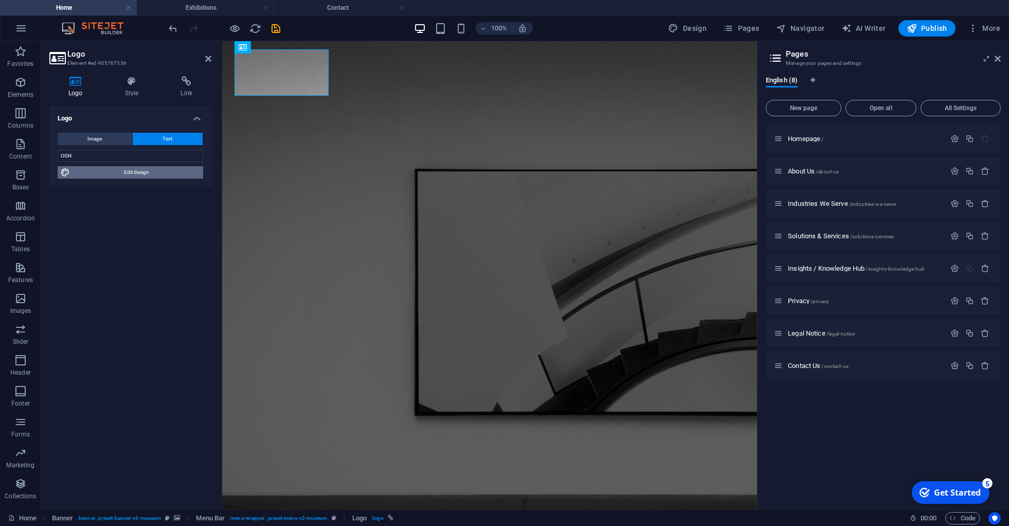
select select "600"
select select "px"
select select "rem"
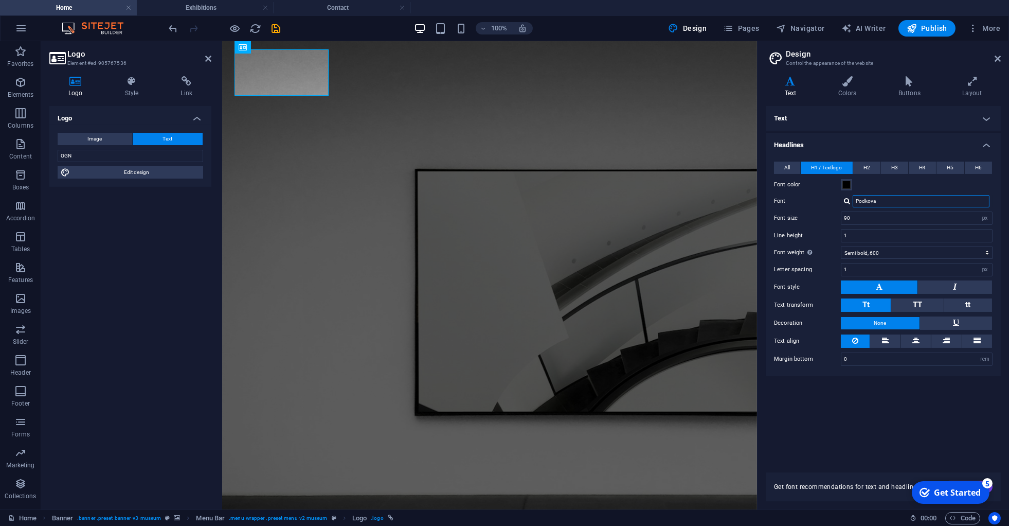
click at [889, 200] on input "Podkova" at bounding box center [921, 201] width 137 height 12
type input "P"
click at [883, 216] on div "Inter" at bounding box center [923, 214] width 136 height 11
type input "Inter"
click at [876, 201] on input "Inter" at bounding box center [921, 201] width 137 height 12
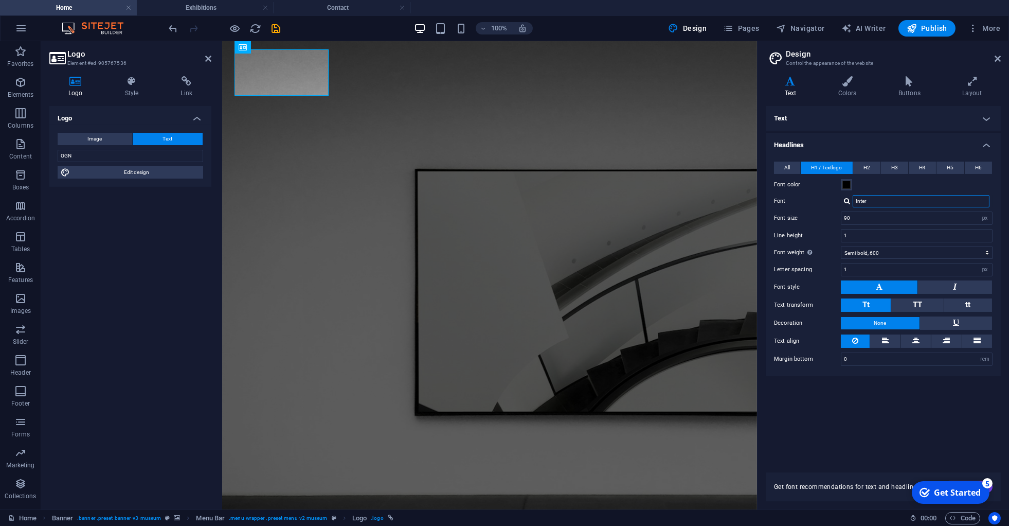
click at [876, 201] on input "Inter" at bounding box center [921, 201] width 137 height 12
click at [871, 226] on div "Podkova" at bounding box center [923, 227] width 136 height 11
type input "Podkova"
click at [788, 168] on span "All" at bounding box center [787, 167] width 6 height 12
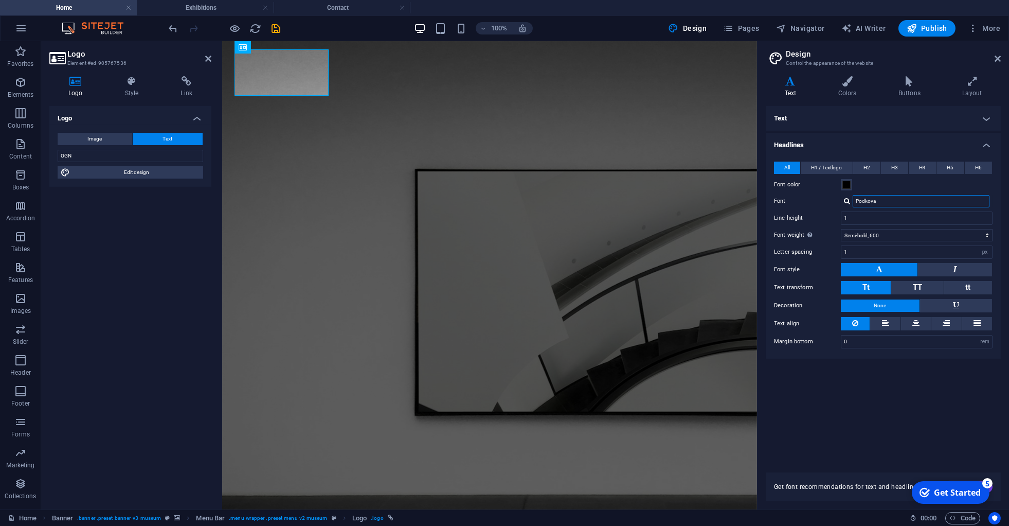
click at [893, 197] on input "Podkova" at bounding box center [921, 201] width 137 height 12
click at [882, 240] on div "Manage fonts →" at bounding box center [923, 241] width 136 height 13
select select "popularity"
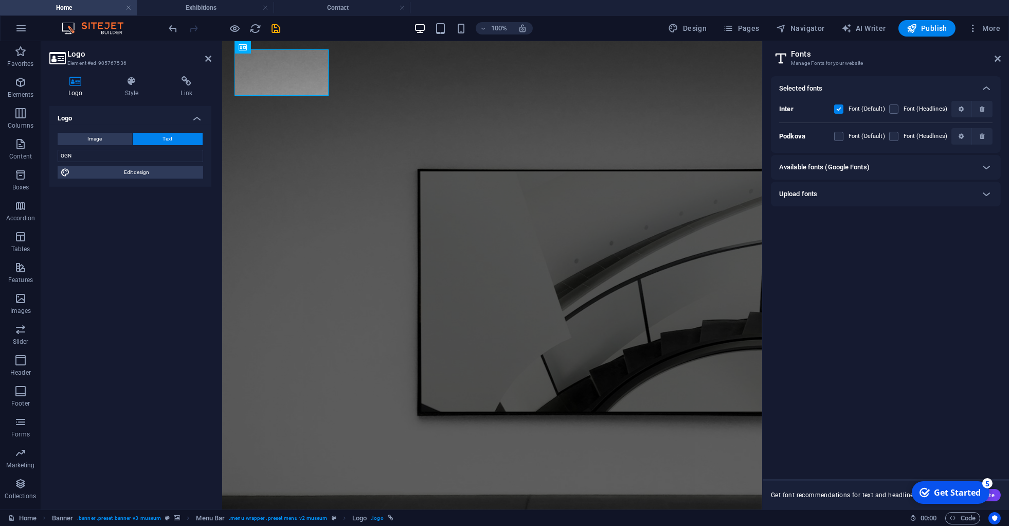
click at [853, 163] on h6 "Available fonts (Google Fonts)" at bounding box center [824, 167] width 90 height 12
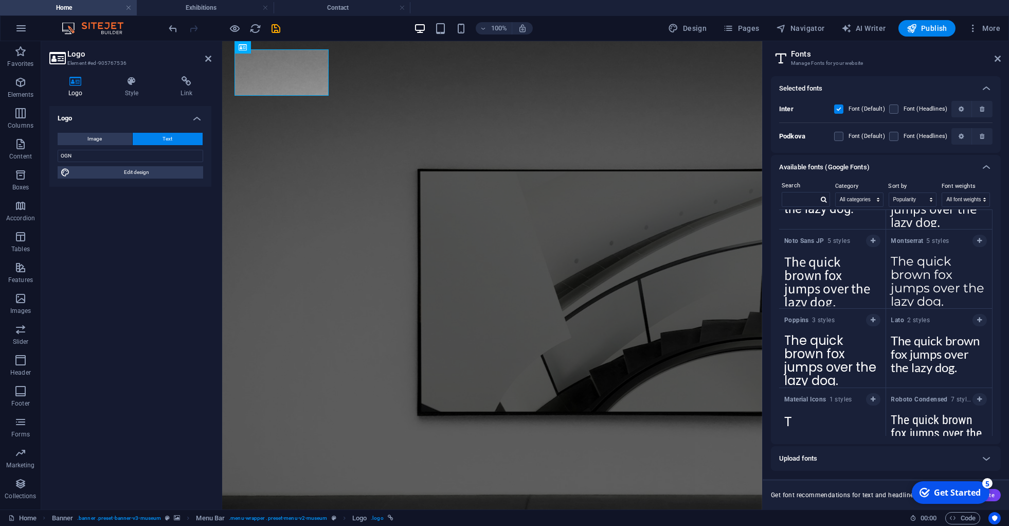
scroll to position [62, 0]
click at [920, 282] on textarea "The quick brown fox jumps over the lazy dog." at bounding box center [939, 275] width 106 height 57
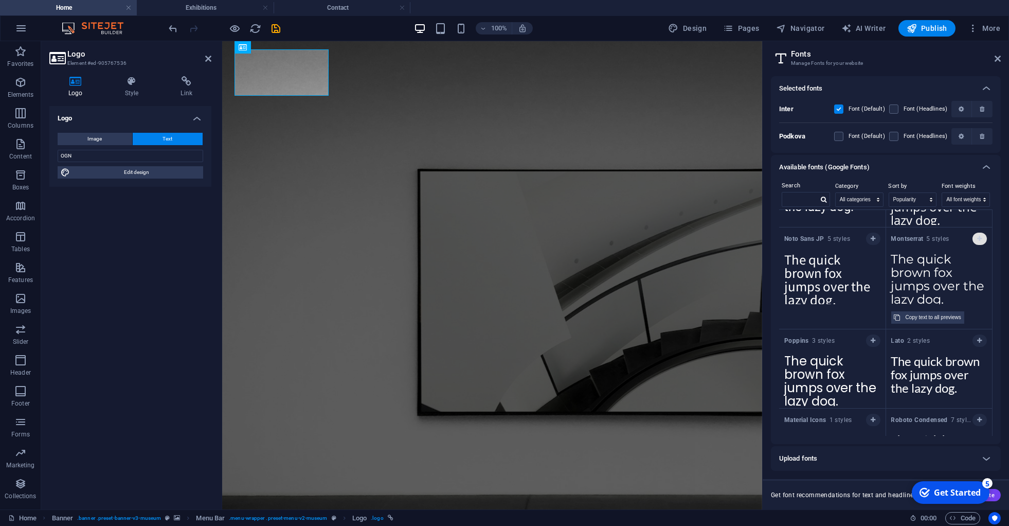
click at [972, 238] on button "button" at bounding box center [979, 238] width 14 height 12
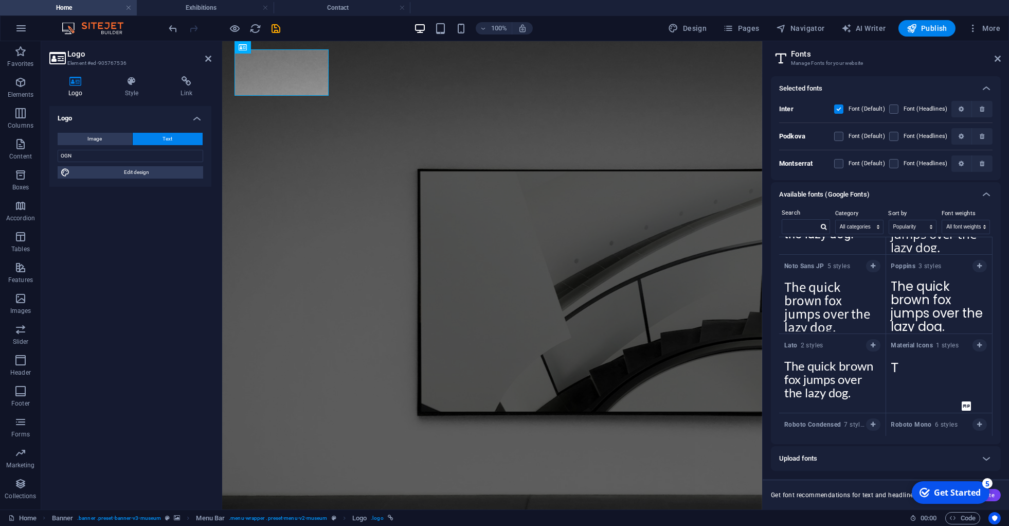
click at [796, 165] on b "Montserrat" at bounding box center [795, 163] width 33 height 8
click at [842, 162] on label at bounding box center [838, 163] width 9 height 9
click at [0, 0] on input "checkbox" at bounding box center [0, 0] width 0 height 0
click at [997, 58] on icon at bounding box center [997, 59] width 6 height 8
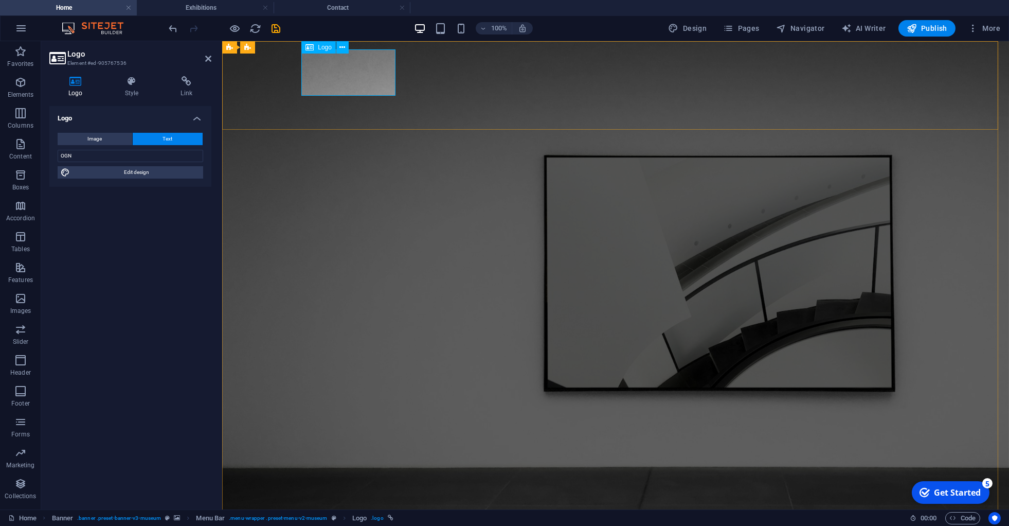
click at [207, 58] on icon at bounding box center [208, 59] width 6 height 8
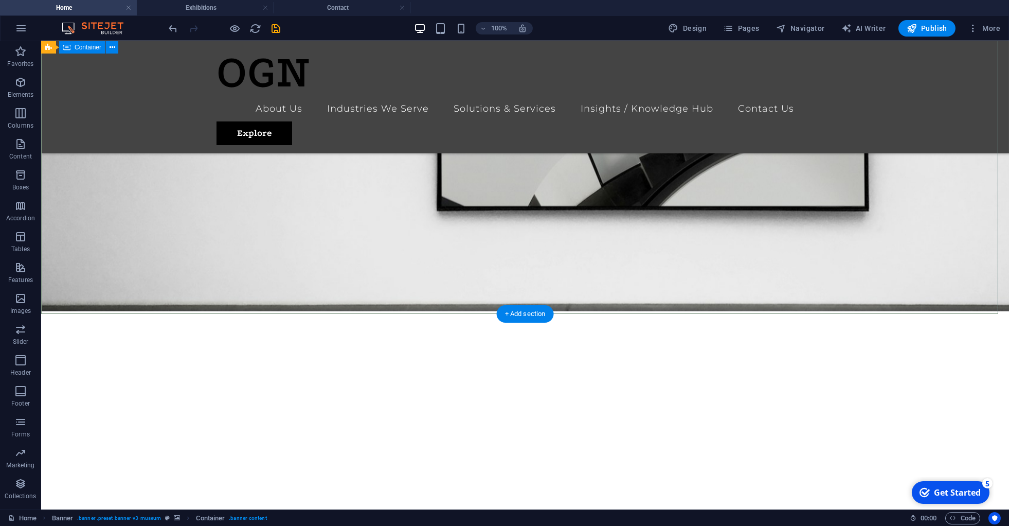
scroll to position [0, 0]
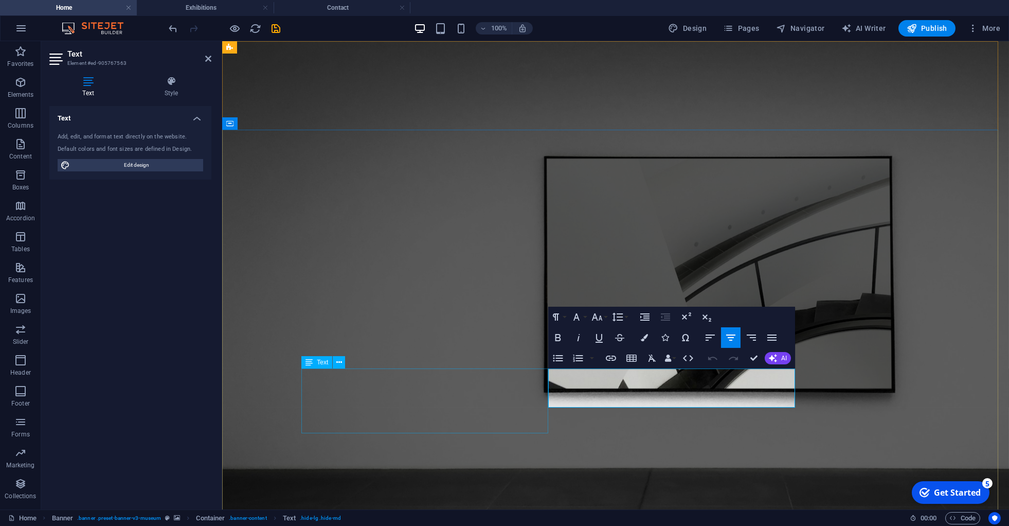
click at [320, 361] on span "Text" at bounding box center [322, 362] width 11 height 6
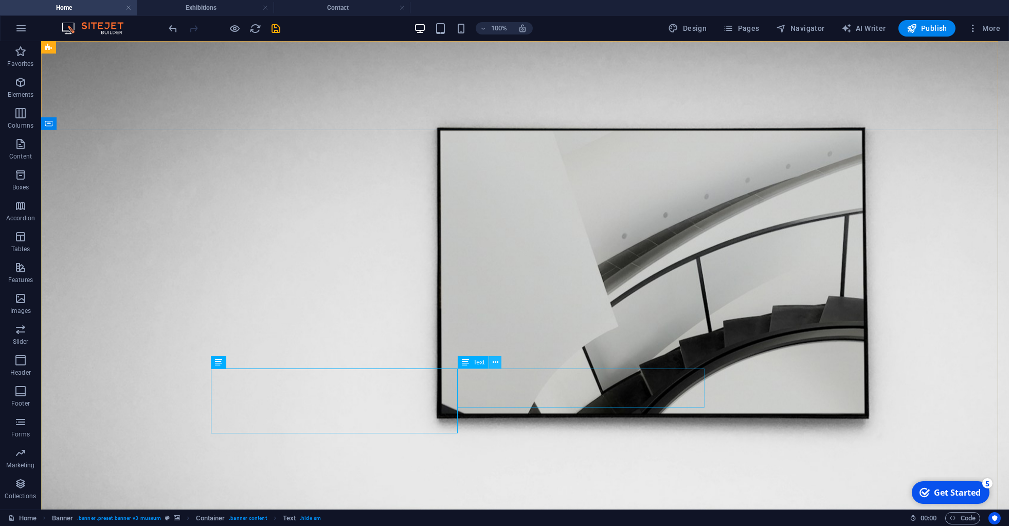
click at [496, 363] on icon at bounding box center [496, 362] width 6 height 11
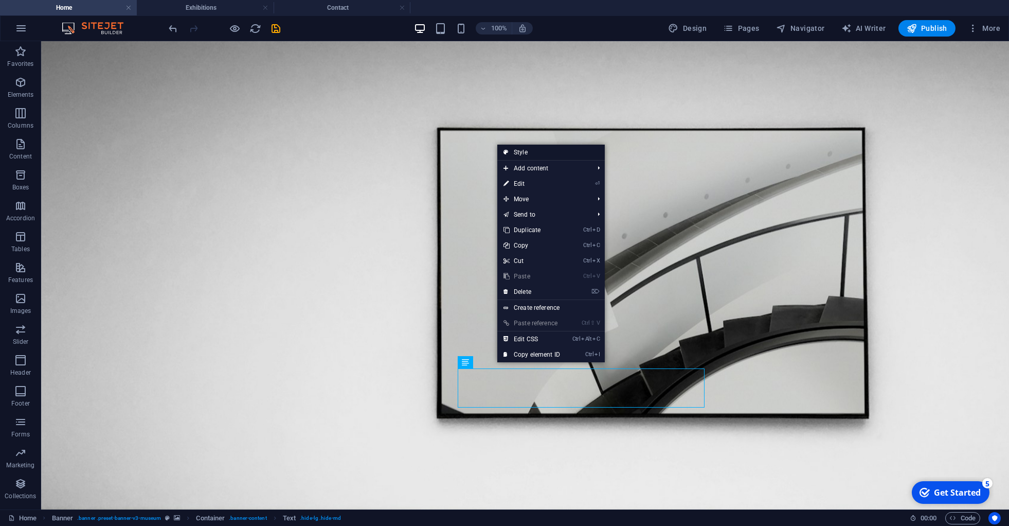
click at [527, 150] on link "Style" at bounding box center [550, 151] width 107 height 15
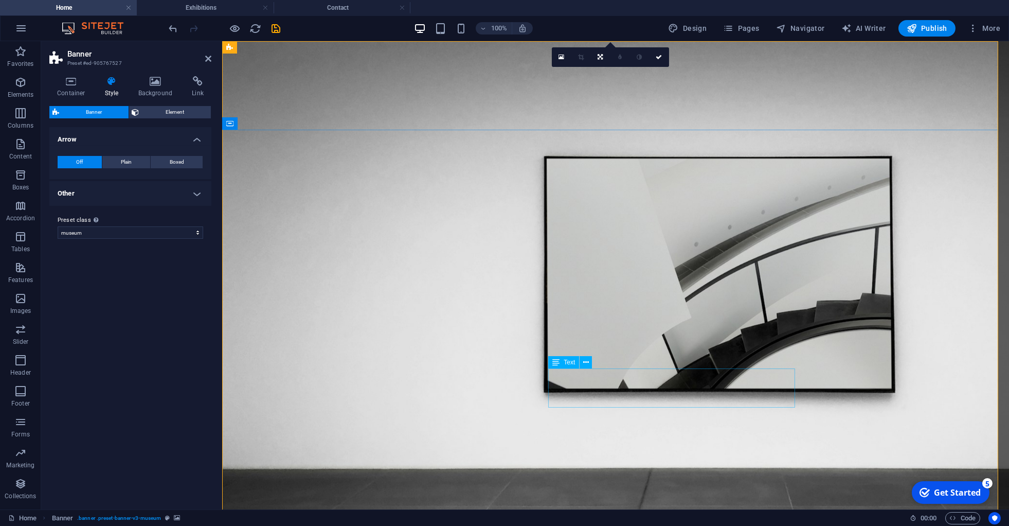
click at [567, 365] on span "Text" at bounding box center [569, 362] width 11 height 6
click at [567, 361] on span "Text" at bounding box center [569, 362] width 11 height 6
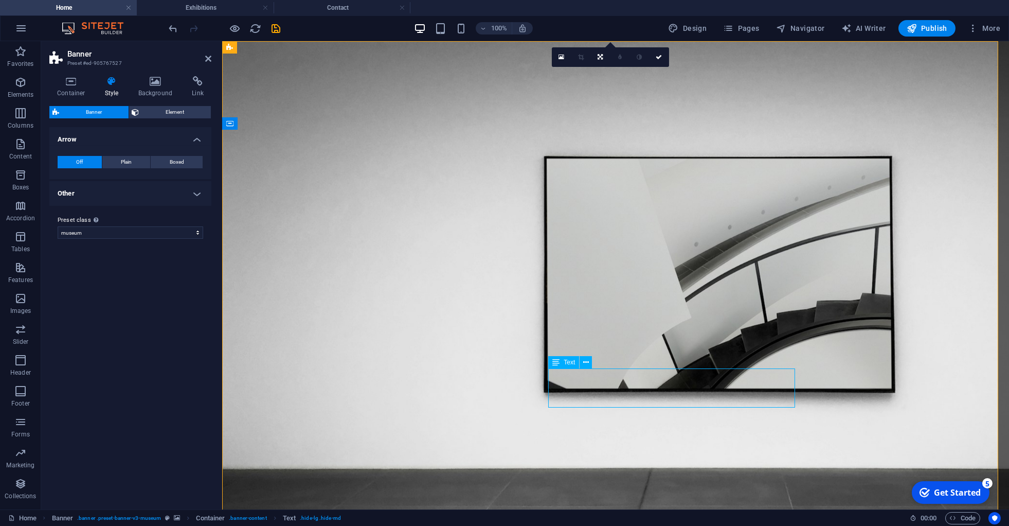
click at [567, 361] on div "Drag here to replace the existing content. Press “Ctrl” if you want to create a…" at bounding box center [615, 275] width 787 height 468
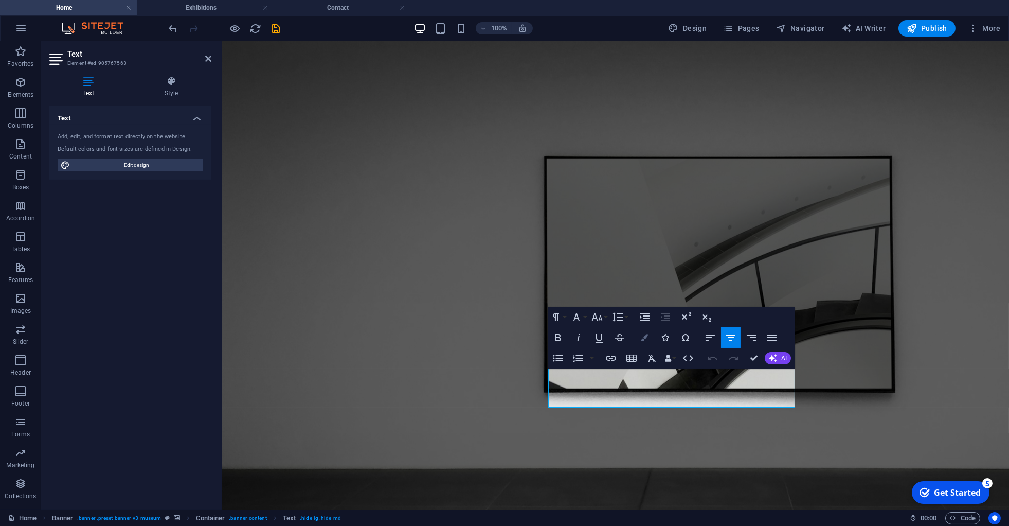
click at [645, 341] on button "Colors" at bounding box center [645, 337] width 20 height 21
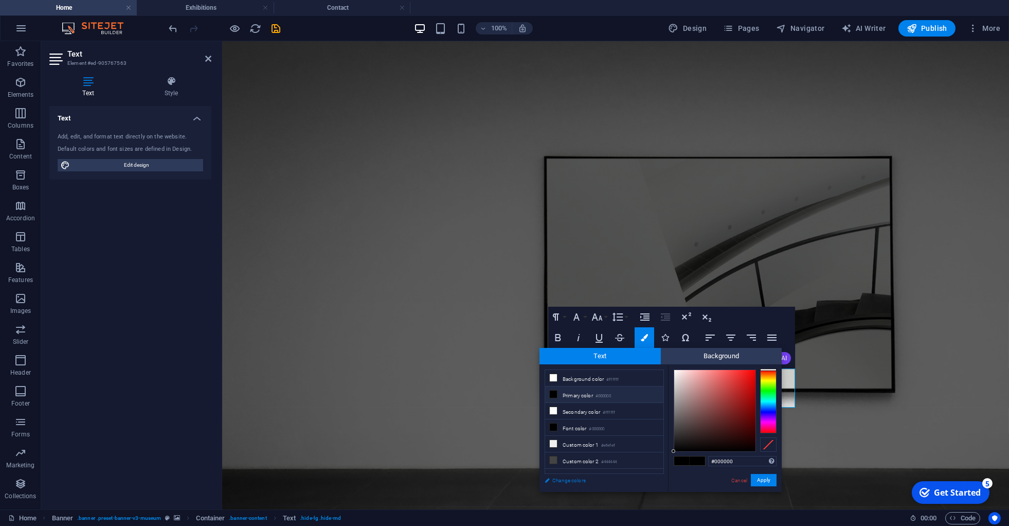
click at [567, 479] on link "Change colors" at bounding box center [598, 480] width 119 height 13
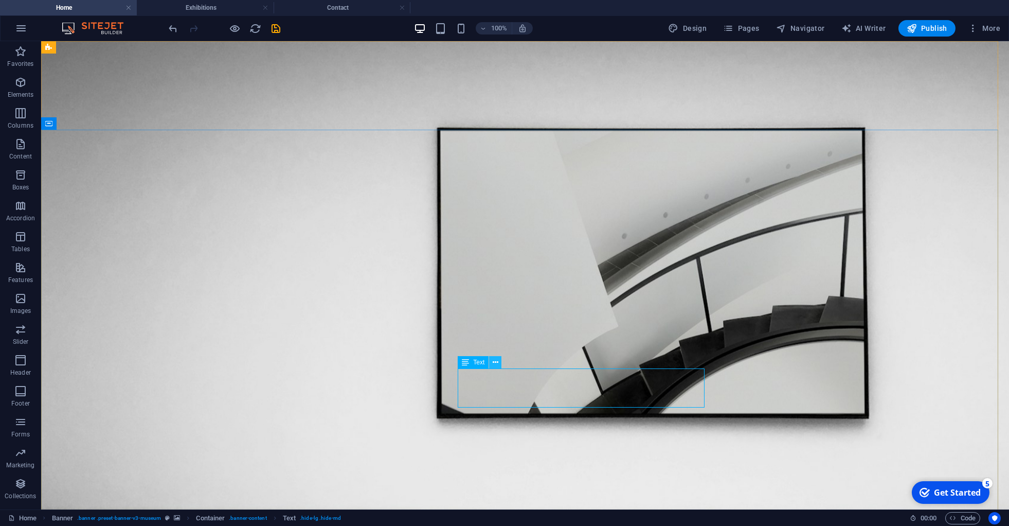
click at [496, 359] on icon at bounding box center [496, 362] width 6 height 11
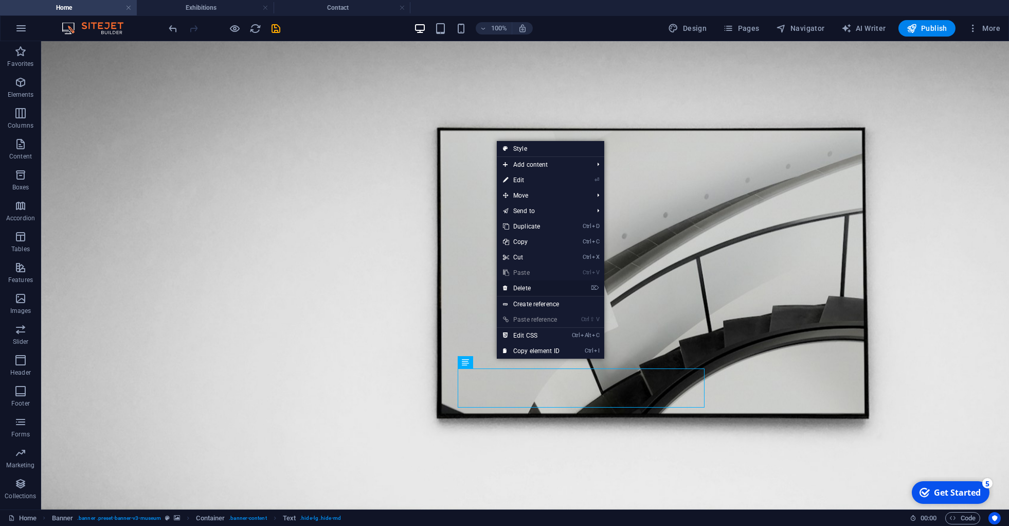
click at [524, 287] on link "⌦ Delete" at bounding box center [531, 287] width 69 height 15
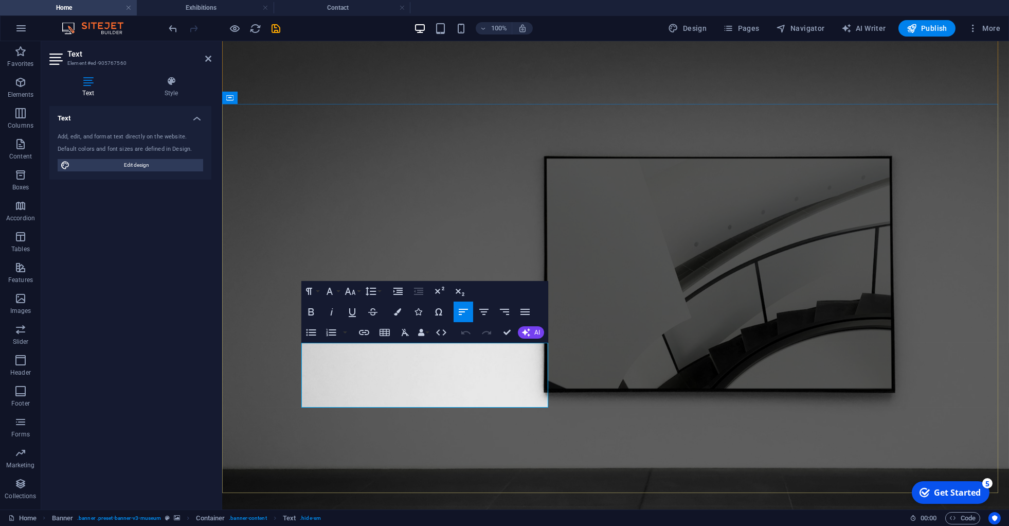
scroll to position [49, 0]
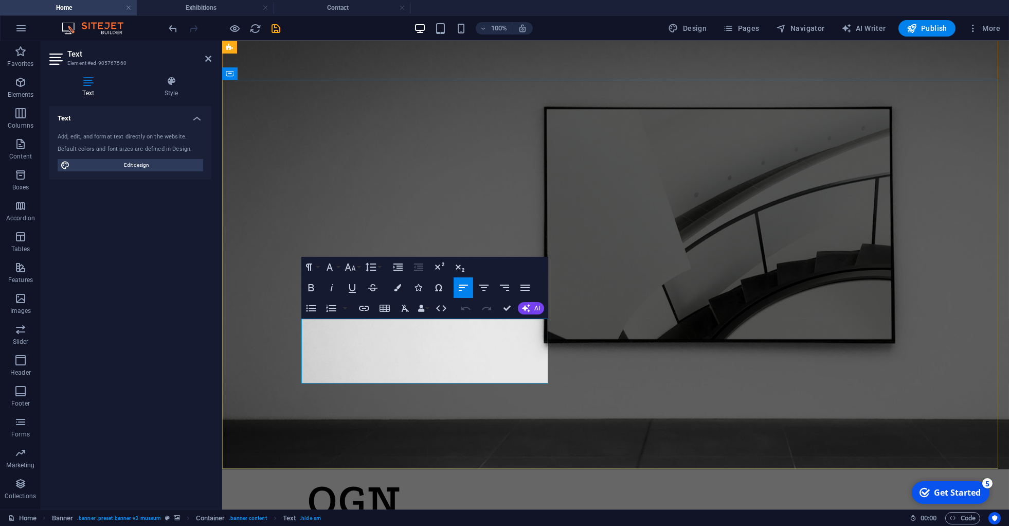
drag, startPoint x: 403, startPoint y: 352, endPoint x: 454, endPoint y: 377, distance: 56.6
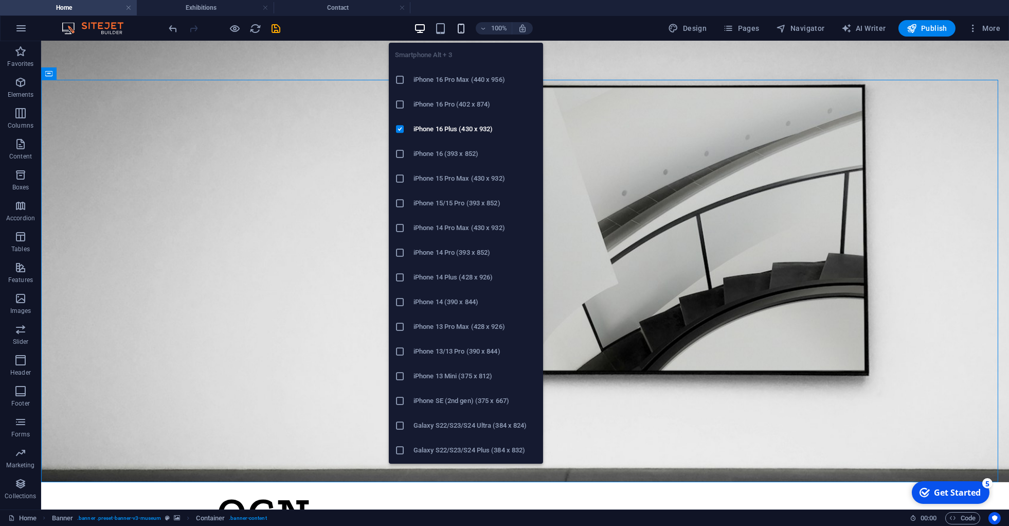
click at [0, 0] on icon "button" at bounding box center [0, 0] width 0 height 0
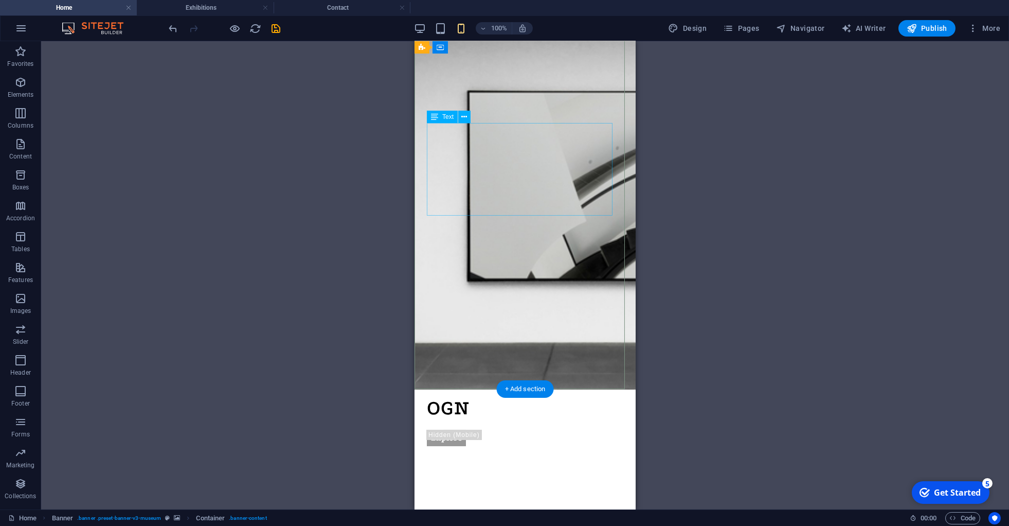
scroll to position [0, 0]
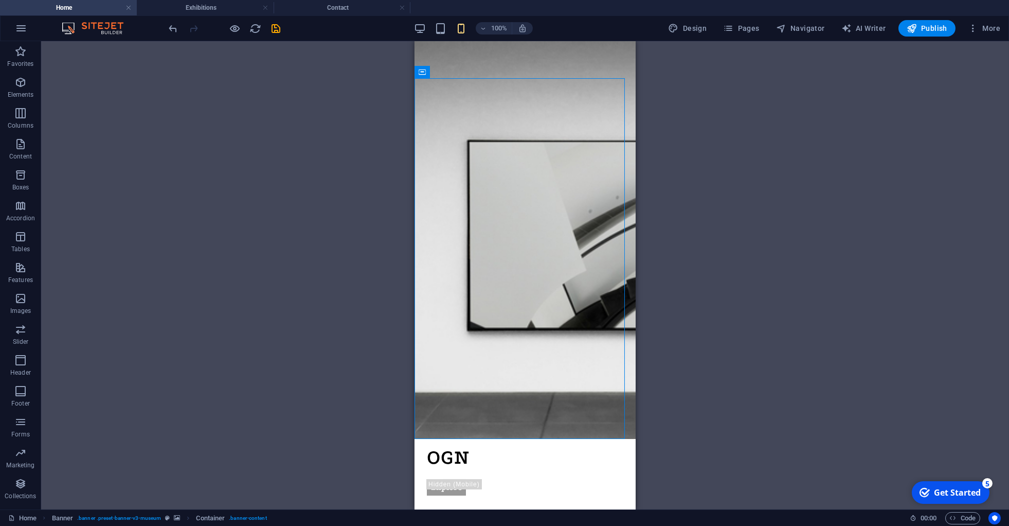
click at [316, 164] on div "Drag here to replace the existing content. Press “Ctrl” if you want to create a…" at bounding box center [525, 275] width 968 height 468
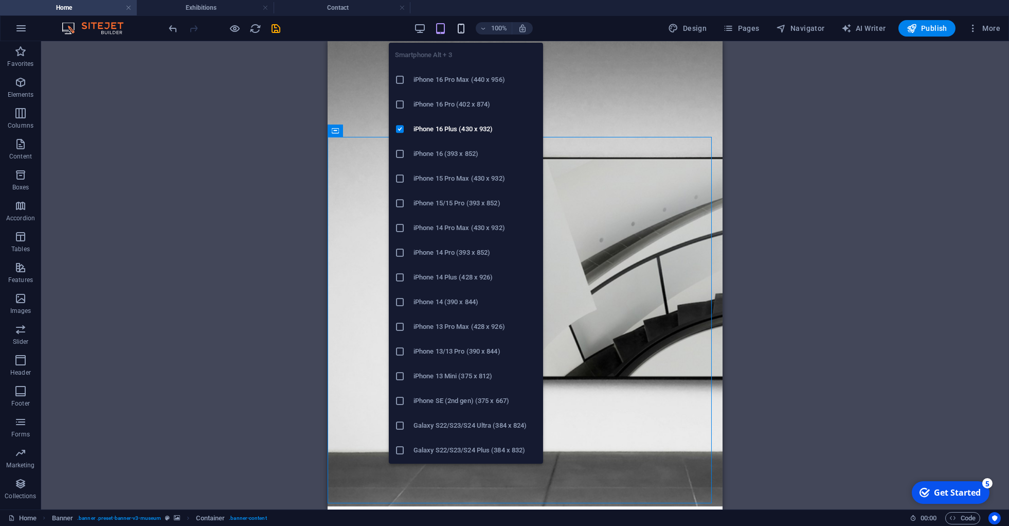
click at [0, 0] on icon "button" at bounding box center [0, 0] width 0 height 0
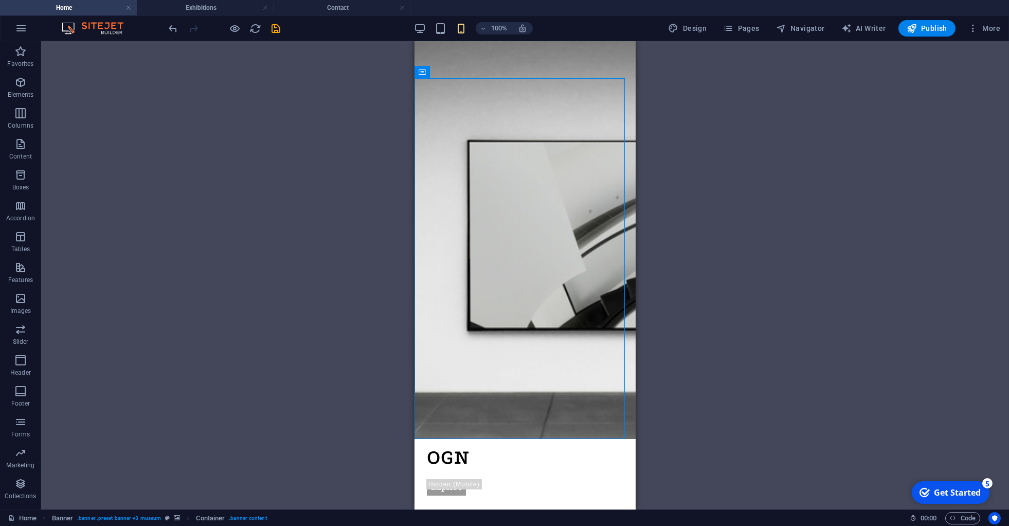
click at [311, 201] on div "Drag here to replace the existing content. Press “Ctrl” if you want to create a…" at bounding box center [525, 275] width 968 height 468
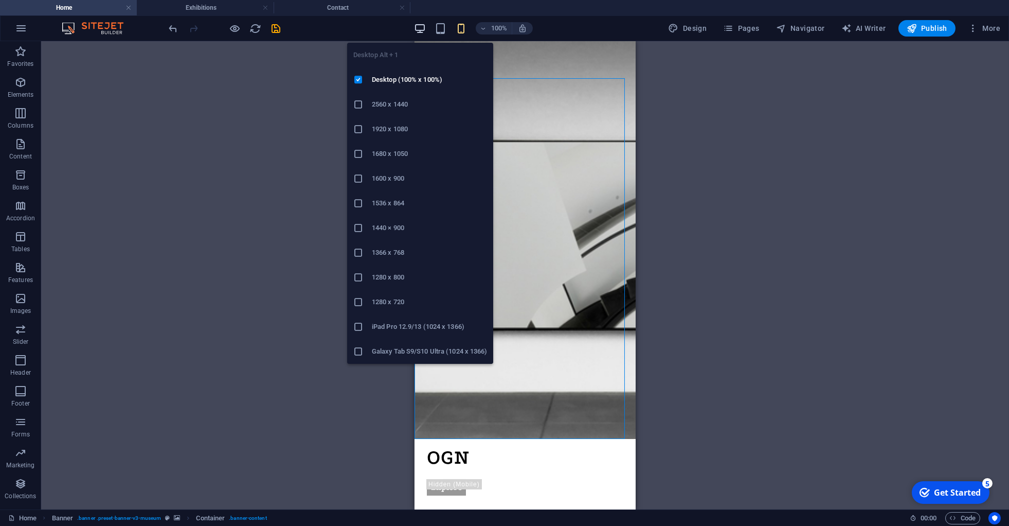
click at [0, 0] on icon "button" at bounding box center [0, 0] width 0 height 0
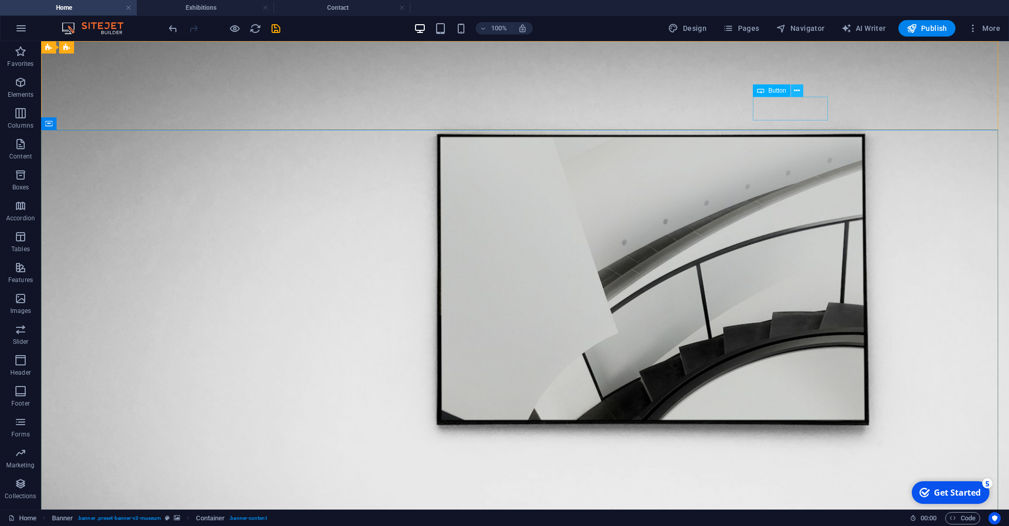
click at [795, 88] on icon at bounding box center [797, 90] width 6 height 11
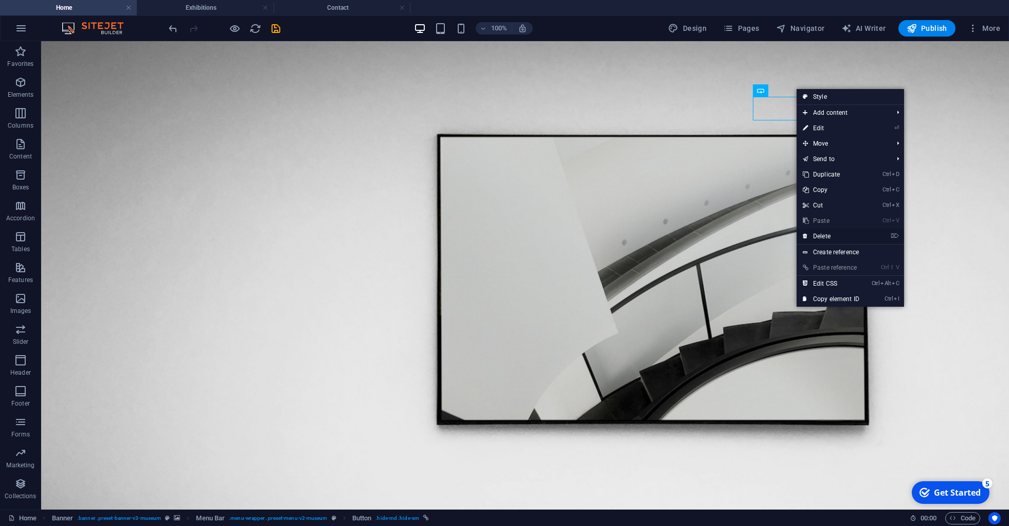
click at [825, 240] on link "⌦ Delete" at bounding box center [830, 235] width 69 height 15
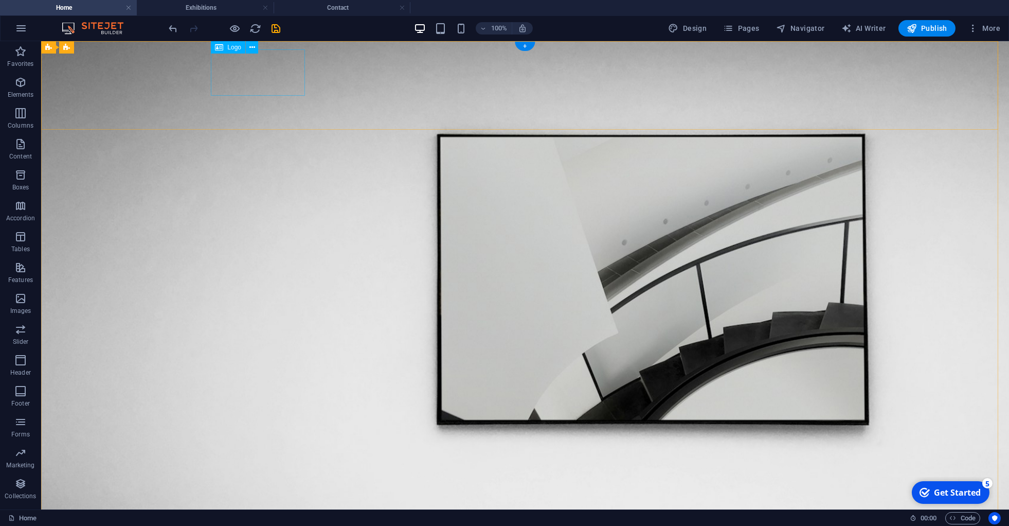
click at [253, 48] on icon at bounding box center [252, 47] width 6 height 11
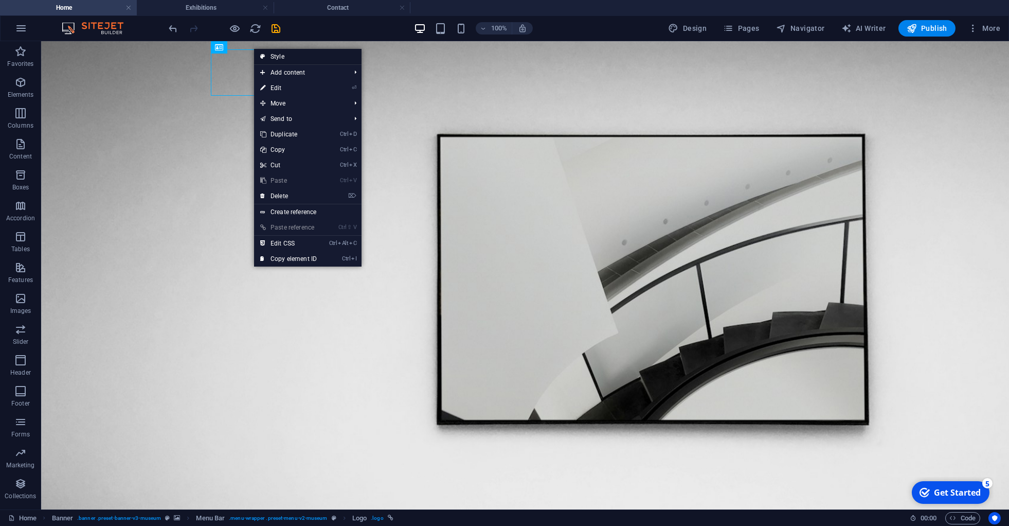
click at [268, 56] on link "Style" at bounding box center [307, 56] width 107 height 15
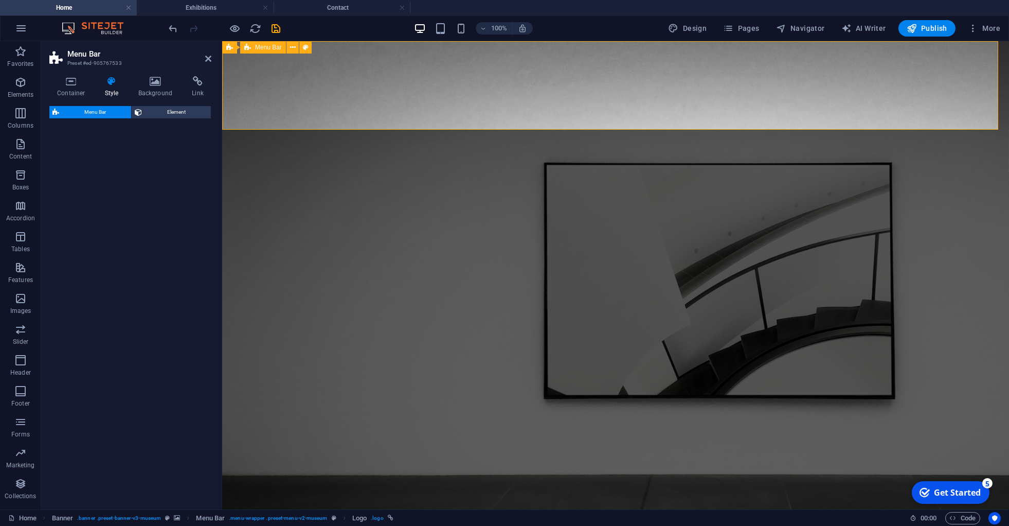
select select "rem"
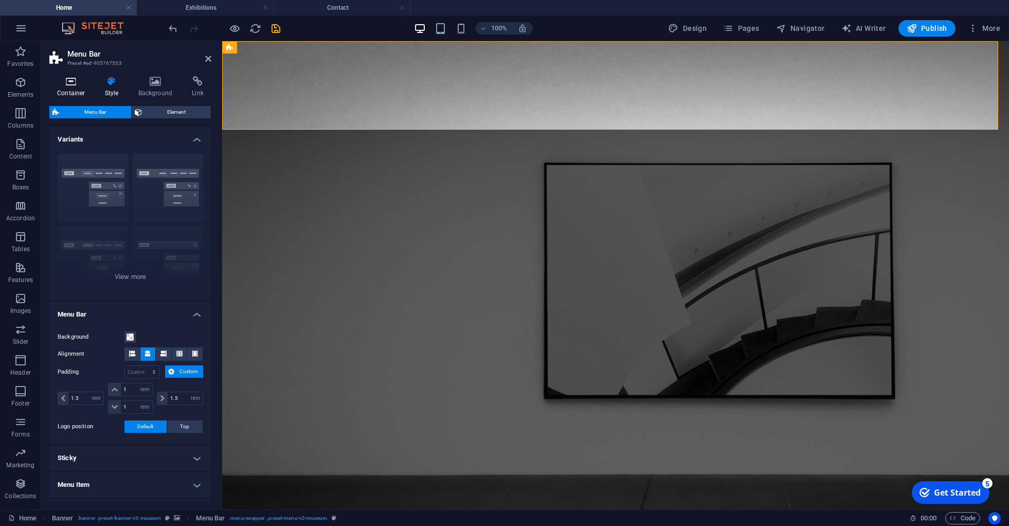
click at [72, 89] on h4 "Container" at bounding box center [73, 87] width 48 height 22
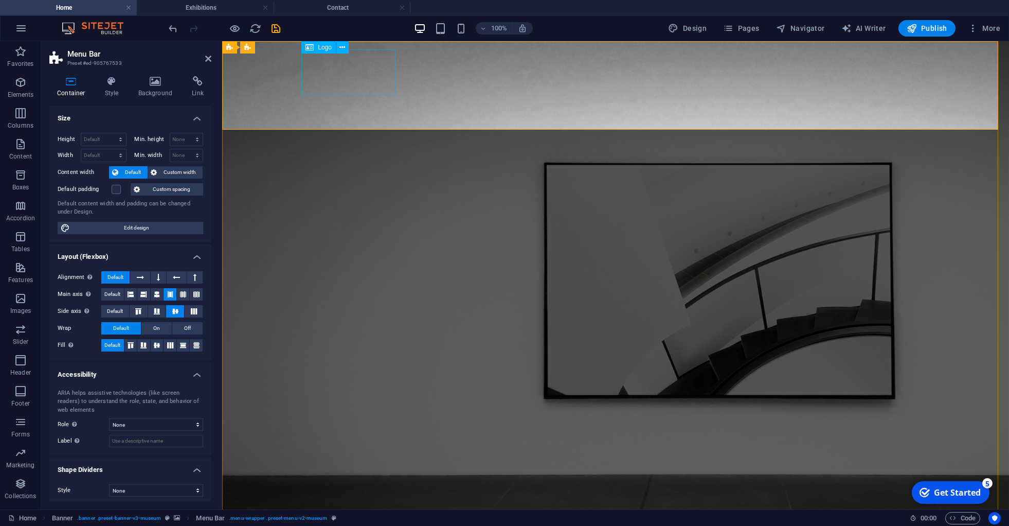
click at [321, 49] on span "Logo" at bounding box center [325, 47] width 14 height 6
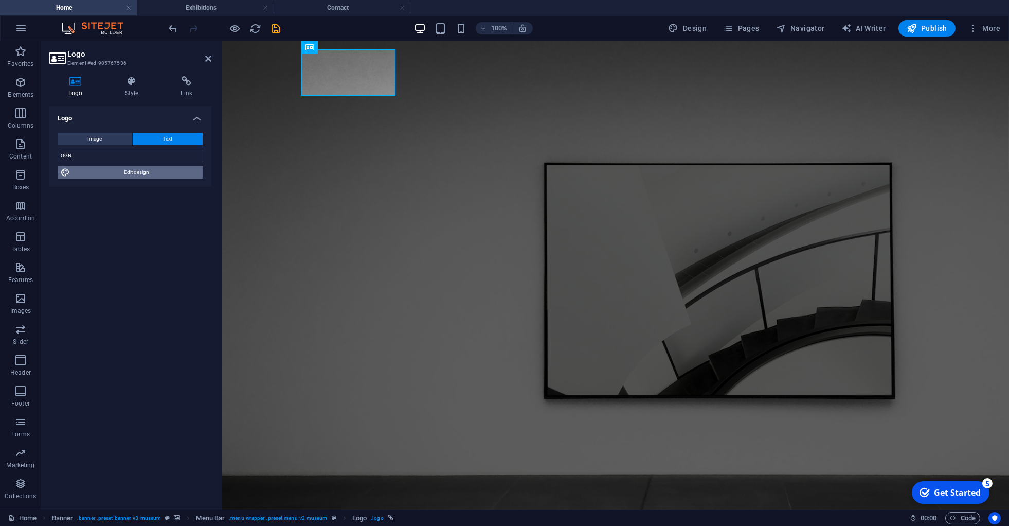
click at [142, 174] on span "Edit design" at bounding box center [136, 172] width 127 height 12
select select "px"
select select "300"
select select "px"
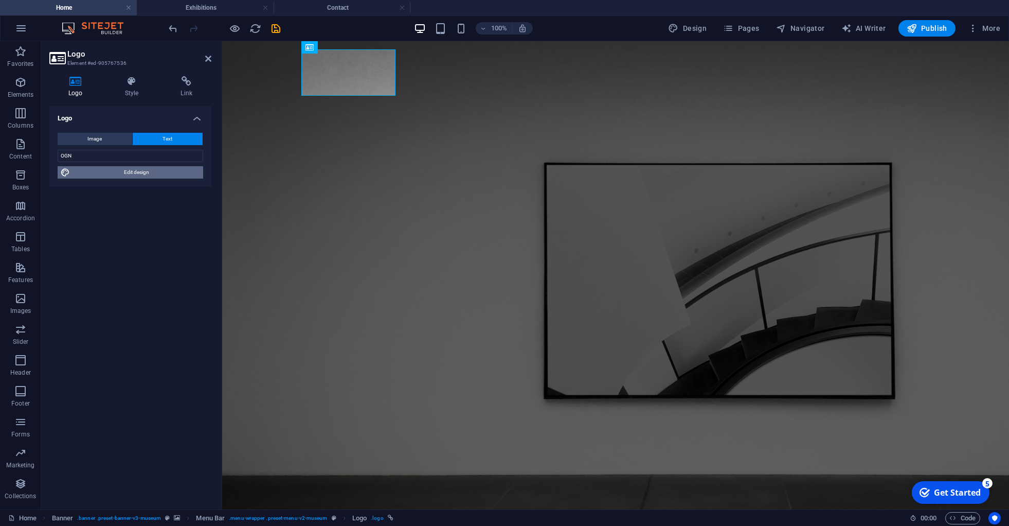
select select "600"
select select "px"
select select "rem"
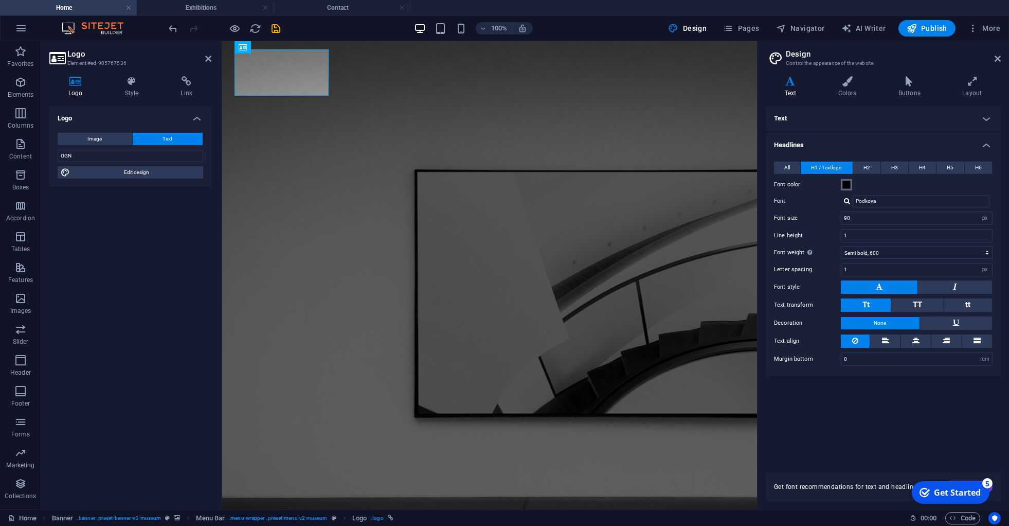
click at [845, 185] on span at bounding box center [846, 184] width 8 height 8
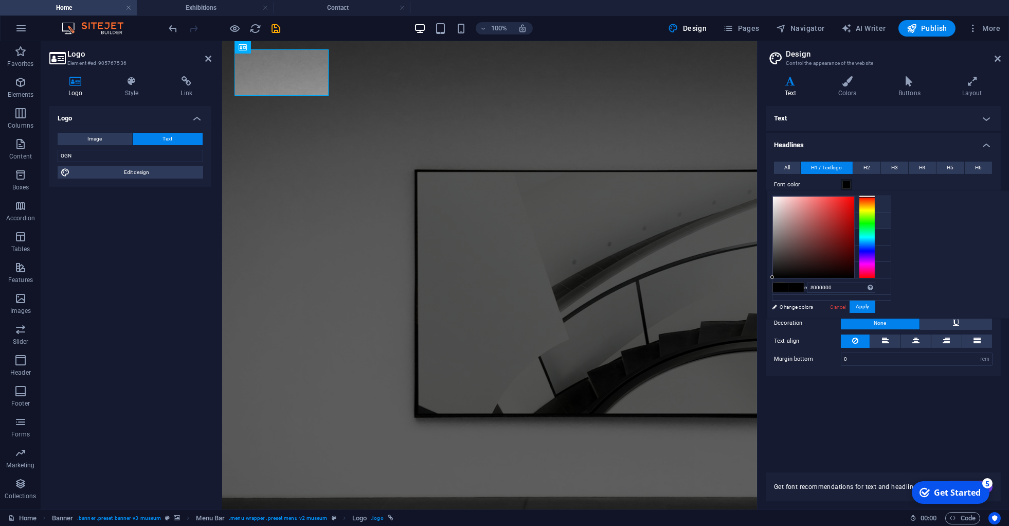
click at [782, 206] on icon at bounding box center [780, 203] width 7 height 7
type input "#ffffff"
click at [985, 142] on h4 "Headlines" at bounding box center [883, 142] width 235 height 19
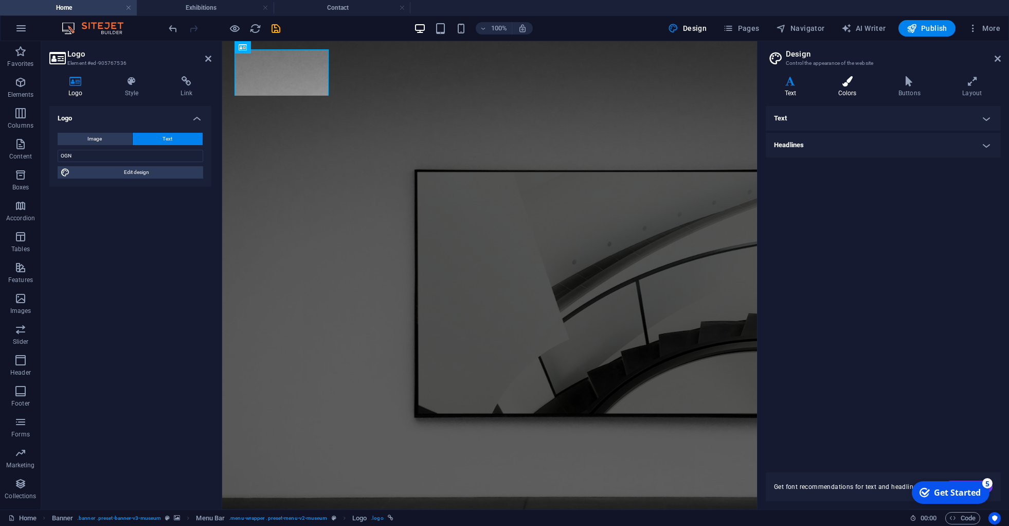
click at [840, 85] on icon at bounding box center [847, 81] width 56 height 10
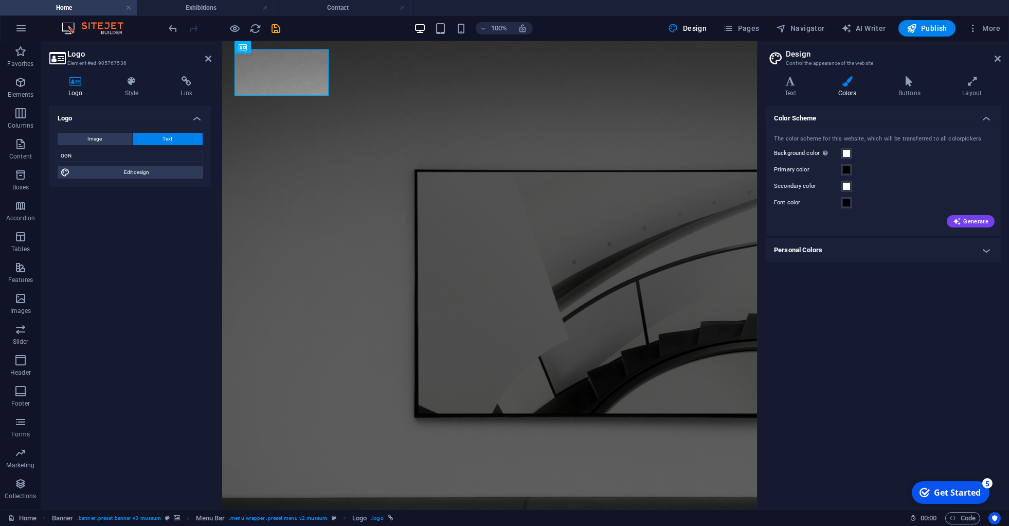
click at [196, 118] on h4 "Logo" at bounding box center [130, 115] width 162 height 19
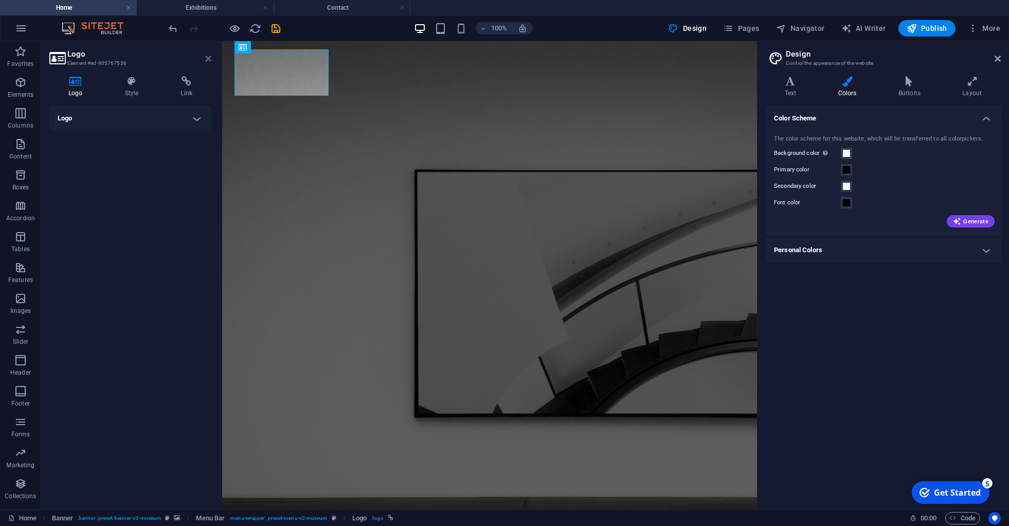
click at [208, 57] on icon at bounding box center [208, 59] width 6 height 8
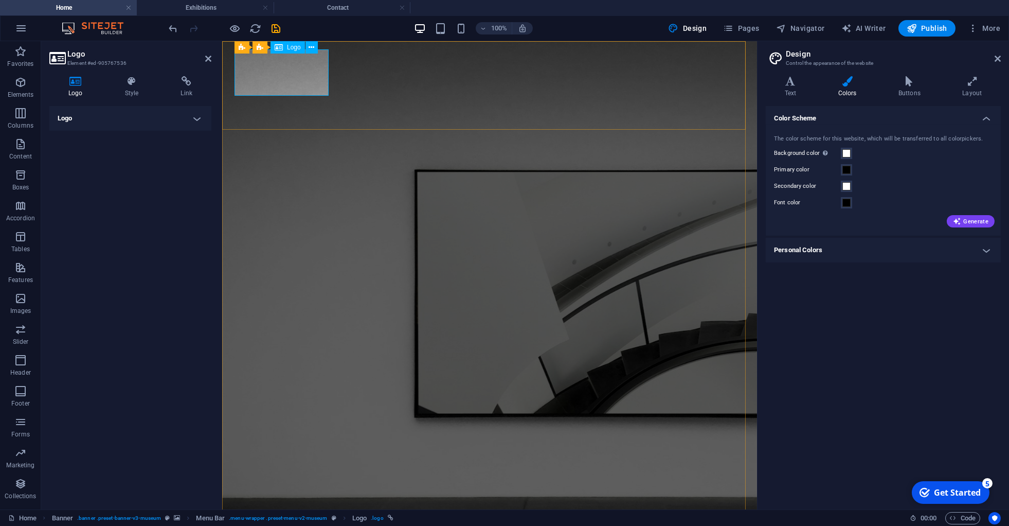
click at [132, 117] on h4 "Logo" at bounding box center [130, 118] width 162 height 25
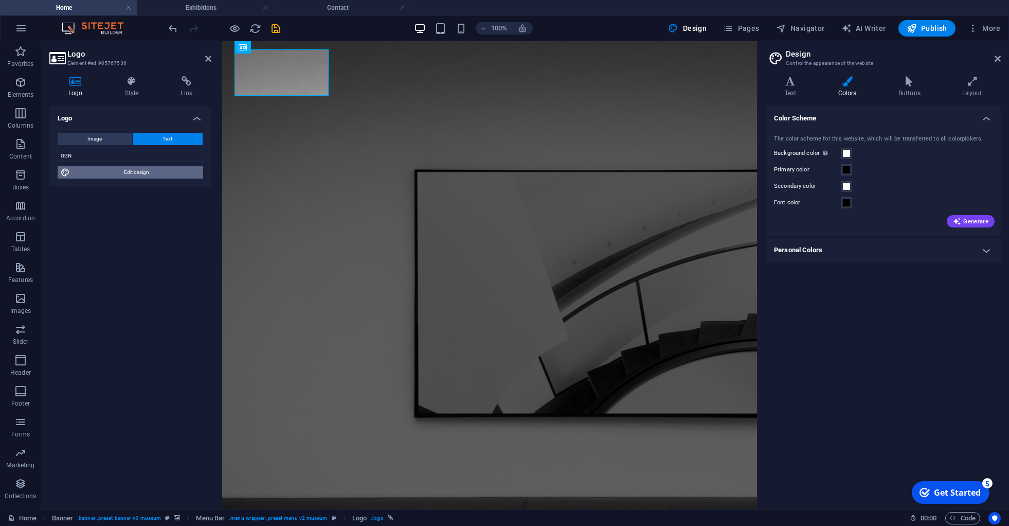
click at [128, 171] on span "Edit design" at bounding box center [136, 172] width 127 height 12
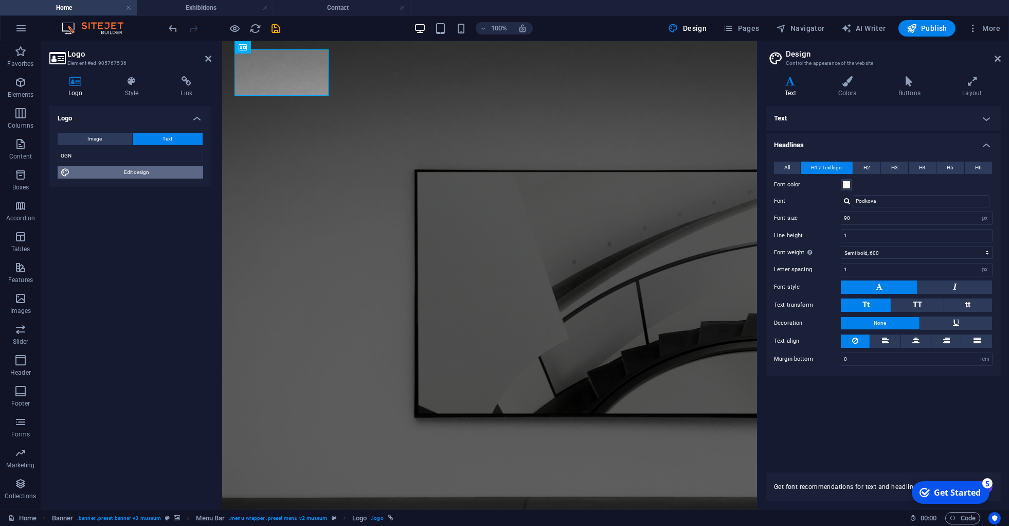
click at [128, 171] on span "Edit design" at bounding box center [136, 172] width 127 height 12
click at [999, 58] on icon at bounding box center [997, 59] width 6 height 8
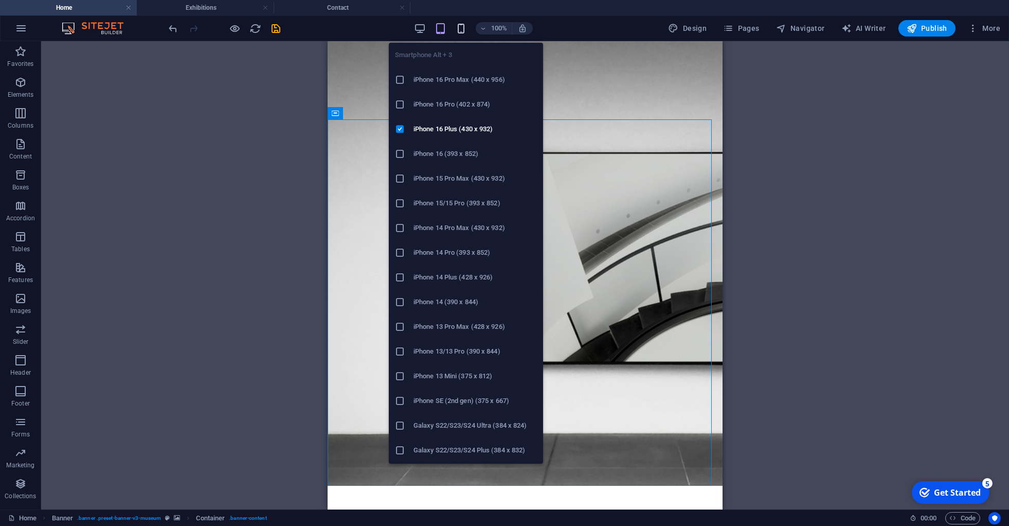
click at [0, 0] on icon "button" at bounding box center [0, 0] width 0 height 0
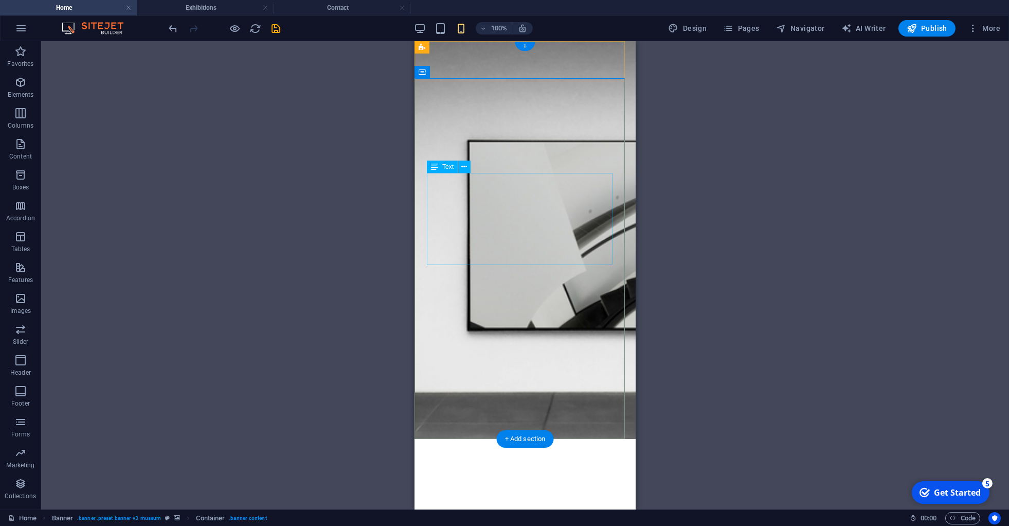
click at [448, 165] on span "Text" at bounding box center [447, 167] width 11 height 6
click at [466, 165] on icon at bounding box center [465, 166] width 6 height 11
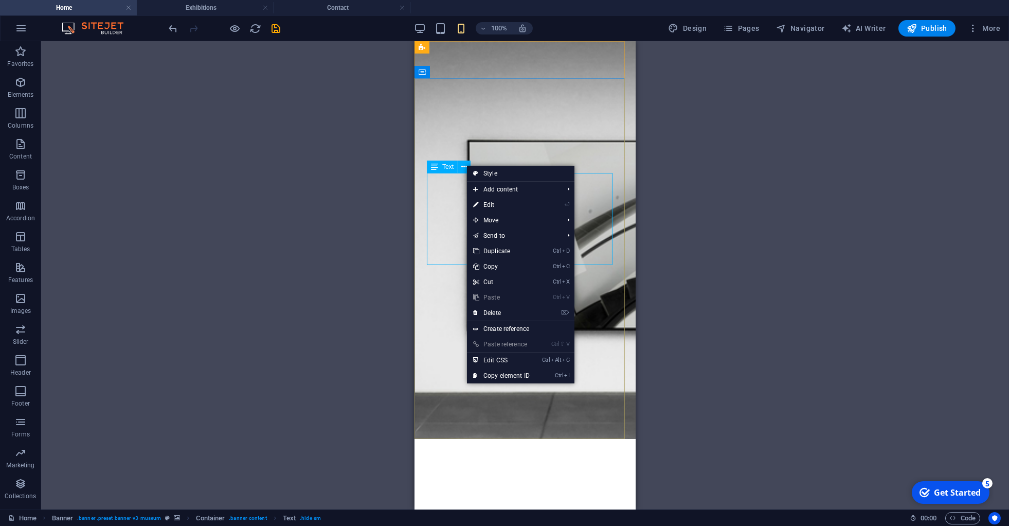
click at [445, 165] on span "Text" at bounding box center [447, 167] width 11 height 6
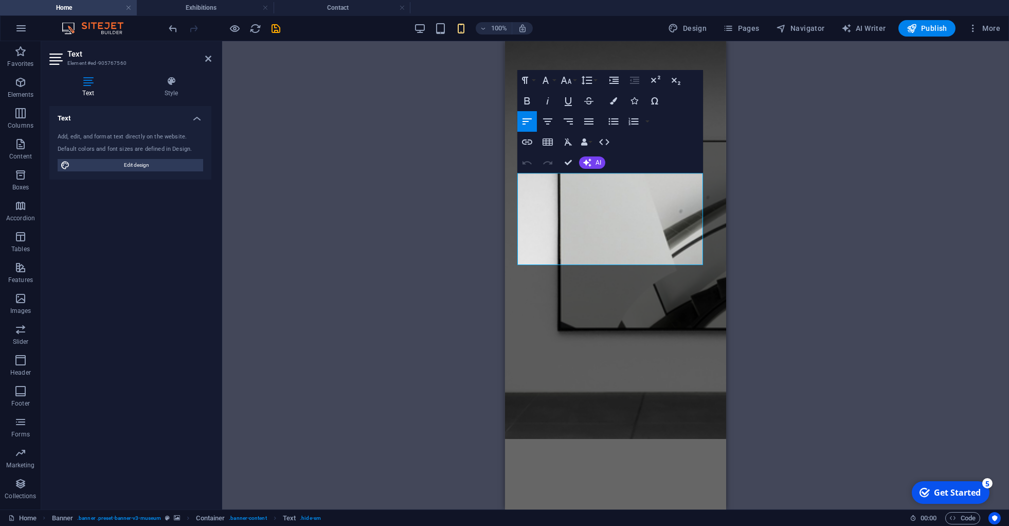
click at [375, 305] on div "Drag here to replace the existing content. Press “Ctrl” if you want to create a…" at bounding box center [615, 275] width 787 height 468
click at [694, 467] on div at bounding box center [615, 472] width 196 height 11
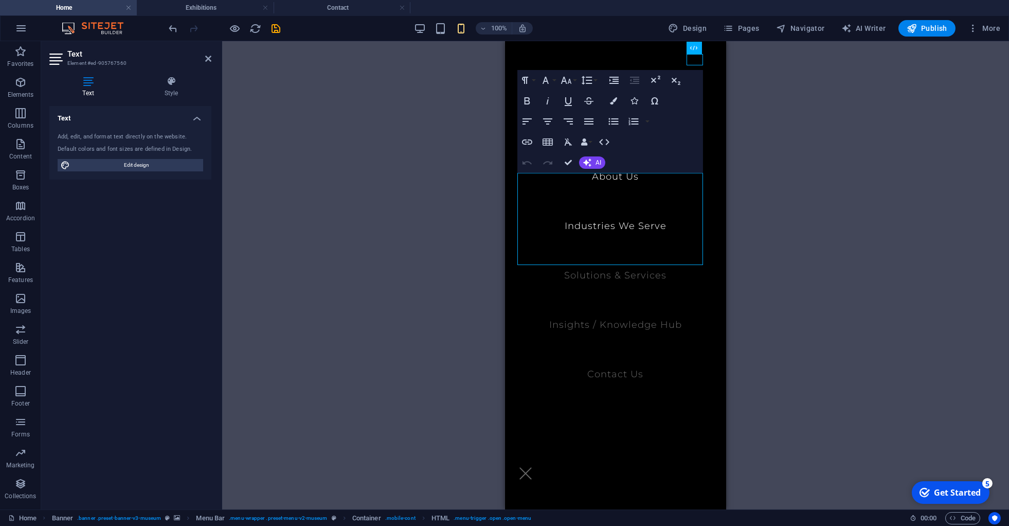
click at [367, 198] on div "Drag here to replace the existing content. Press “Ctrl” if you want to create a…" at bounding box center [615, 275] width 787 height 468
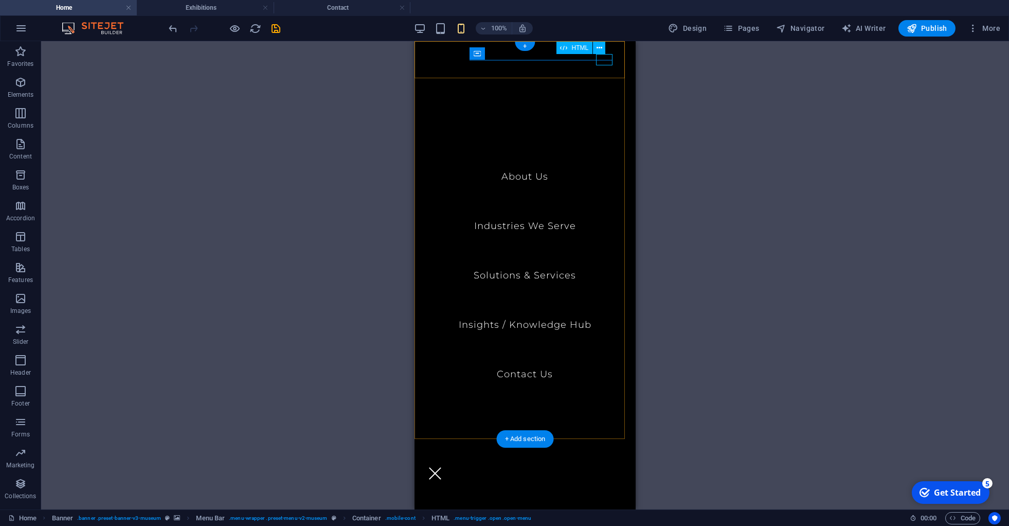
click at [443, 467] on div at bounding box center [434, 472] width 16 height 11
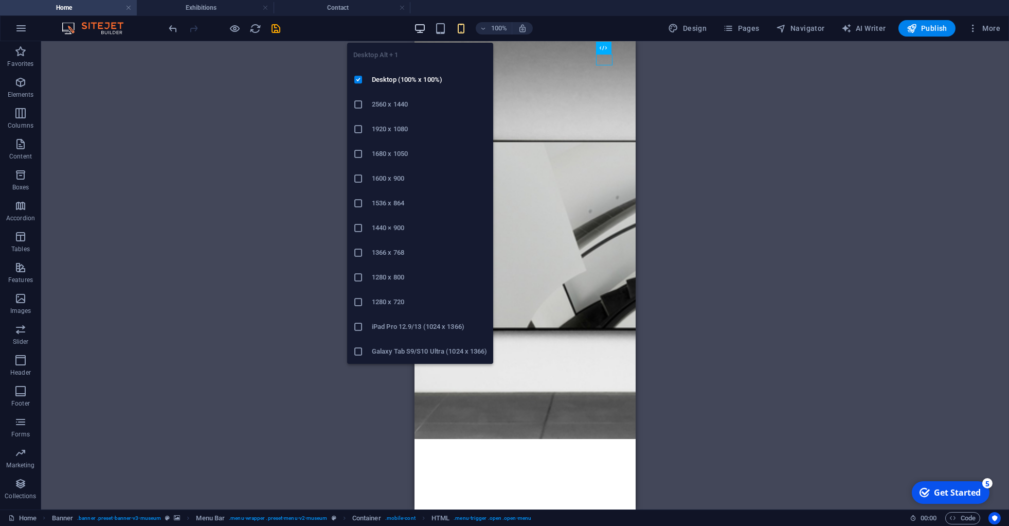
click at [0, 0] on icon "button" at bounding box center [0, 0] width 0 height 0
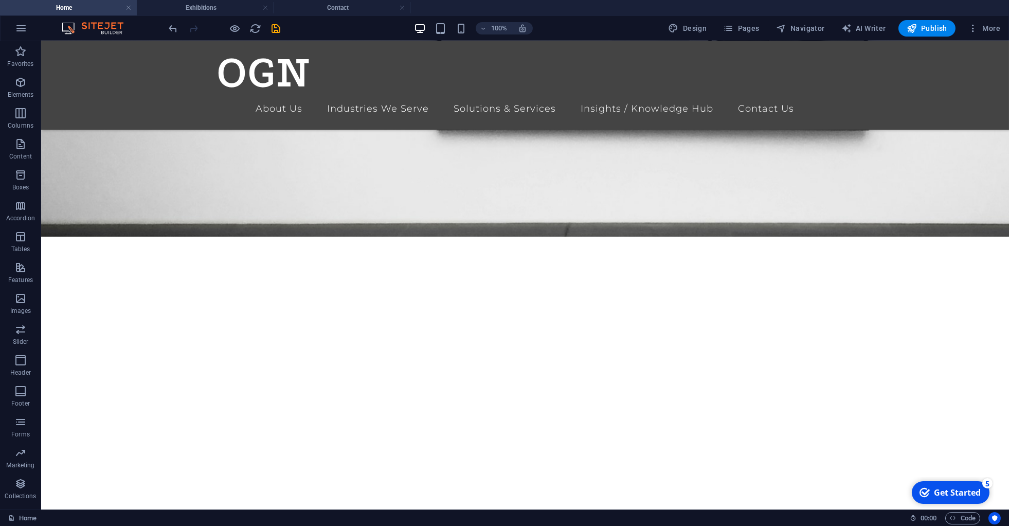
scroll to position [295, 0]
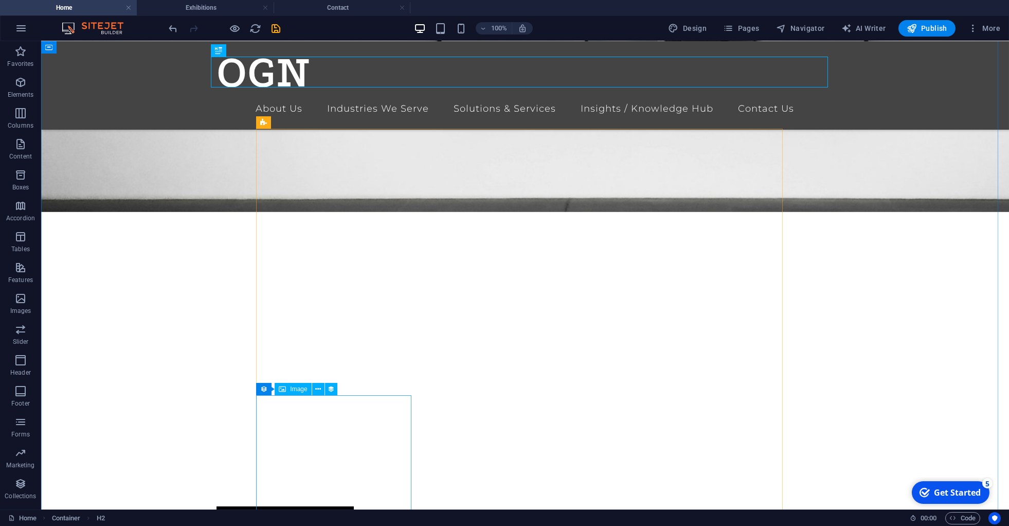
scroll to position [558, 0]
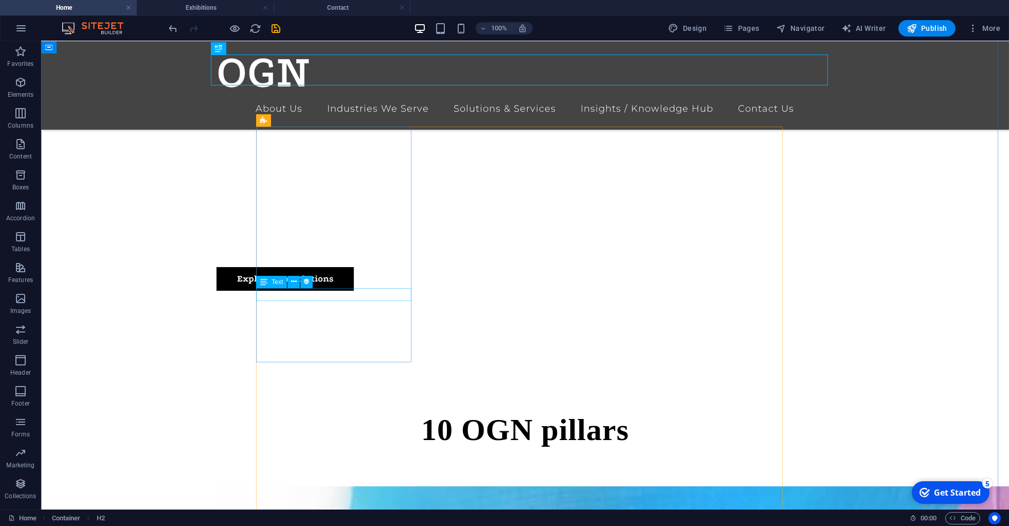
select select "exhibition-date"
select select "3"
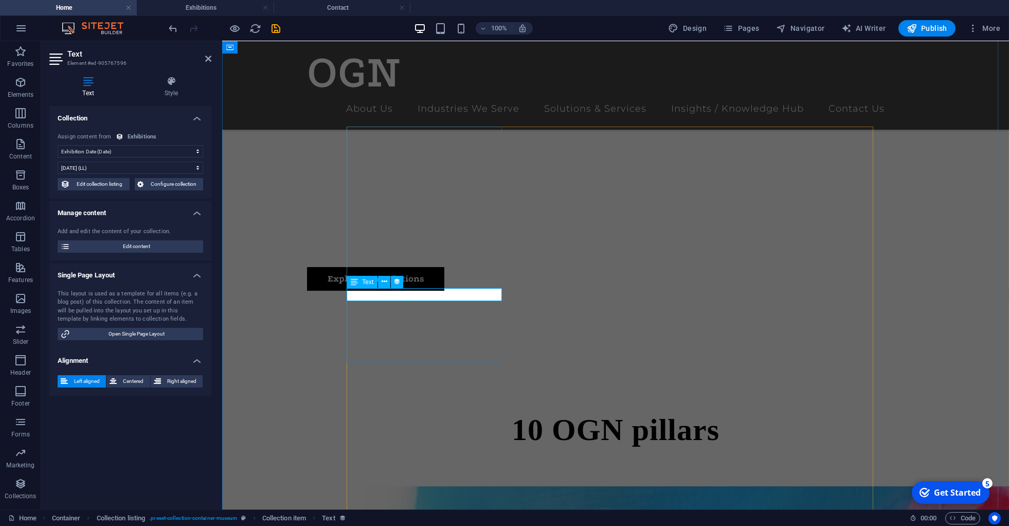
click at [137, 137] on div "Exhibitions" at bounding box center [142, 137] width 29 height 9
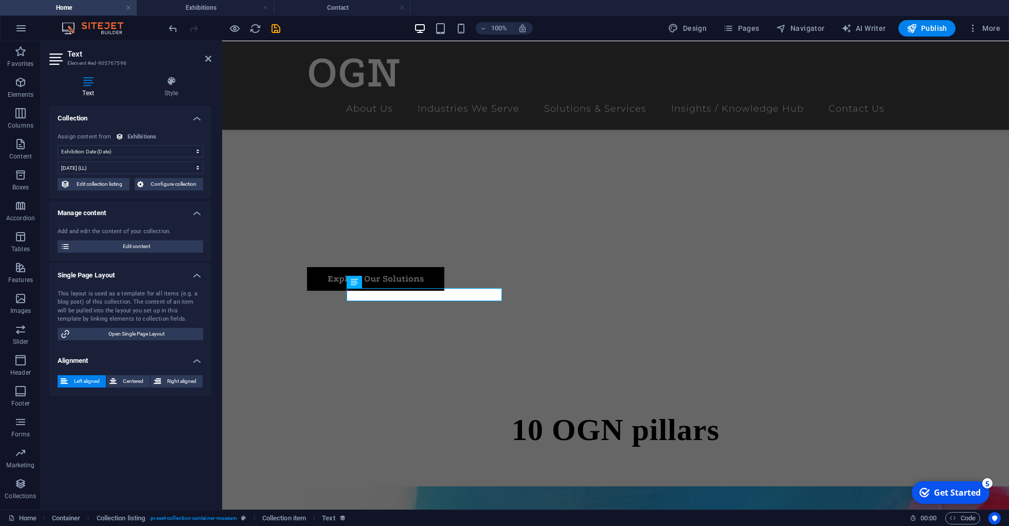
click at [123, 135] on div "Assign content from Exhibitions" at bounding box center [131, 137] width 146 height 9
click at [97, 137] on div "Assign content from" at bounding box center [85, 137] width 54 height 9
click at [140, 246] on span "Edit content" at bounding box center [136, 246] width 127 height 12
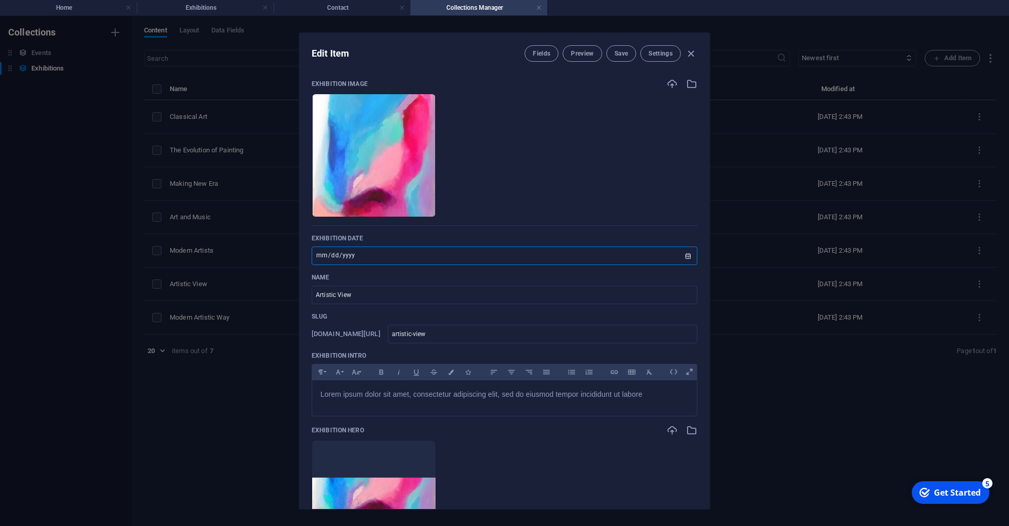
click at [375, 255] on input "2024-10-14" at bounding box center [505, 255] width 386 height 19
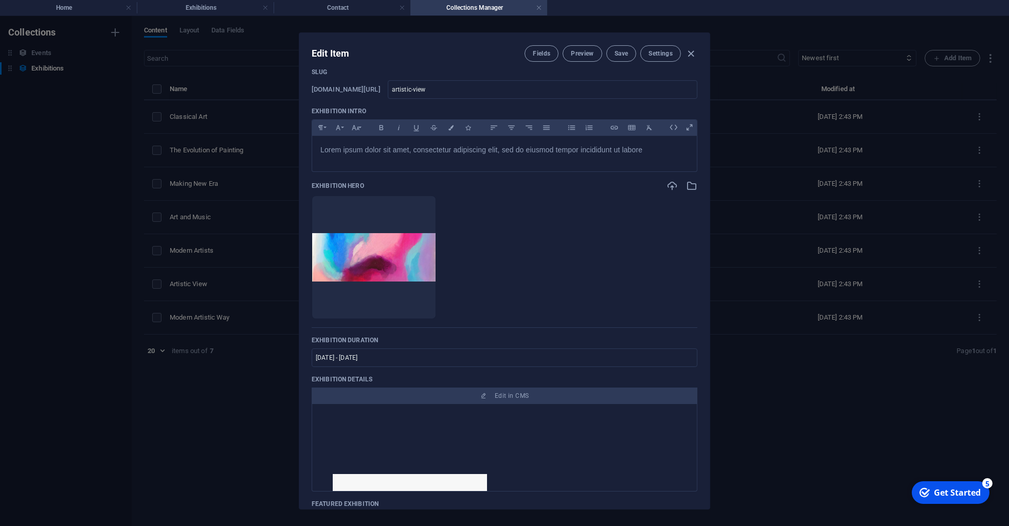
scroll to position [0, 0]
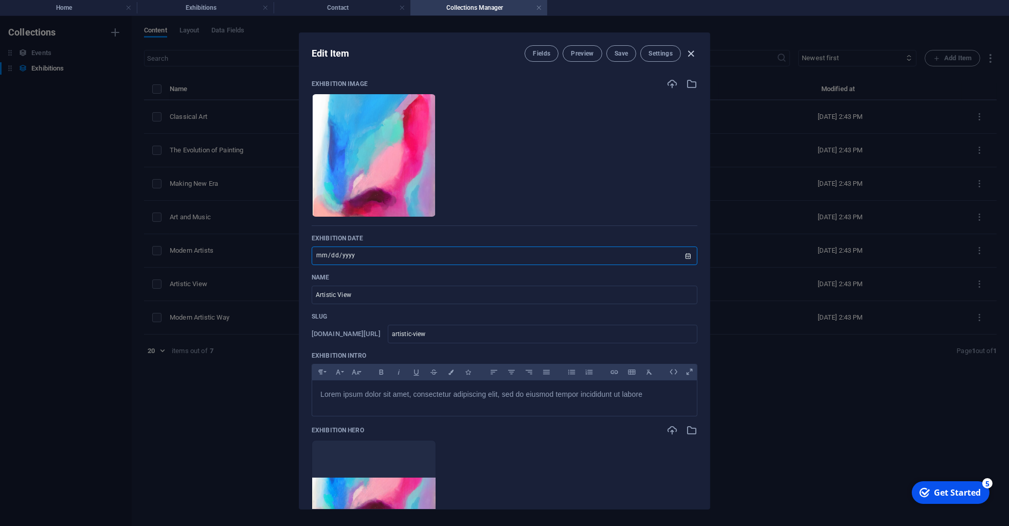
click at [695, 55] on icon "button" at bounding box center [691, 54] width 12 height 12
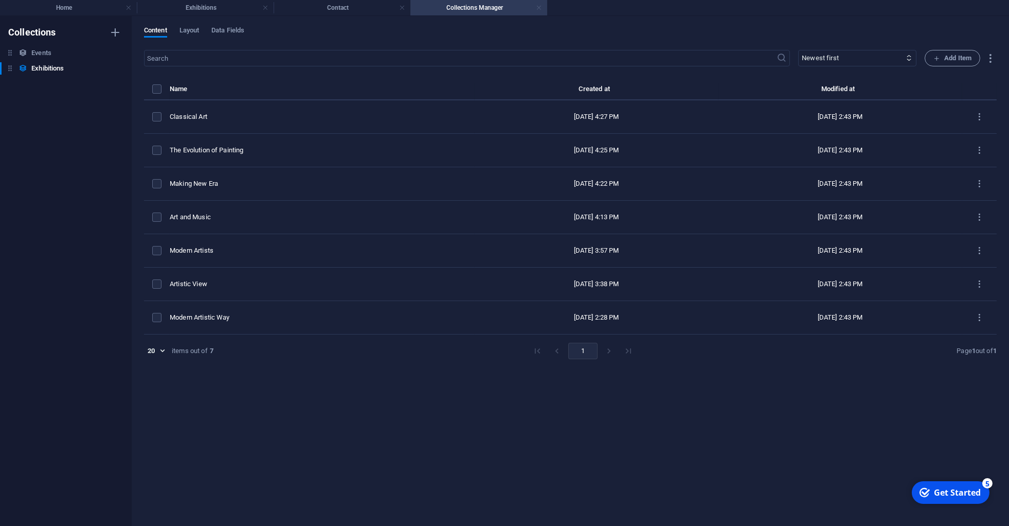
click at [538, 8] on link at bounding box center [539, 8] width 6 height 10
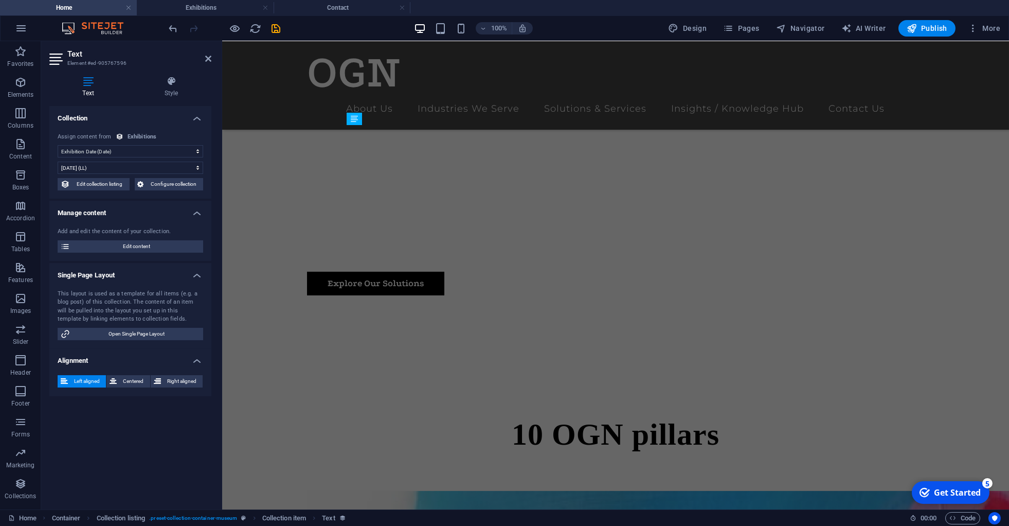
scroll to position [560, 0]
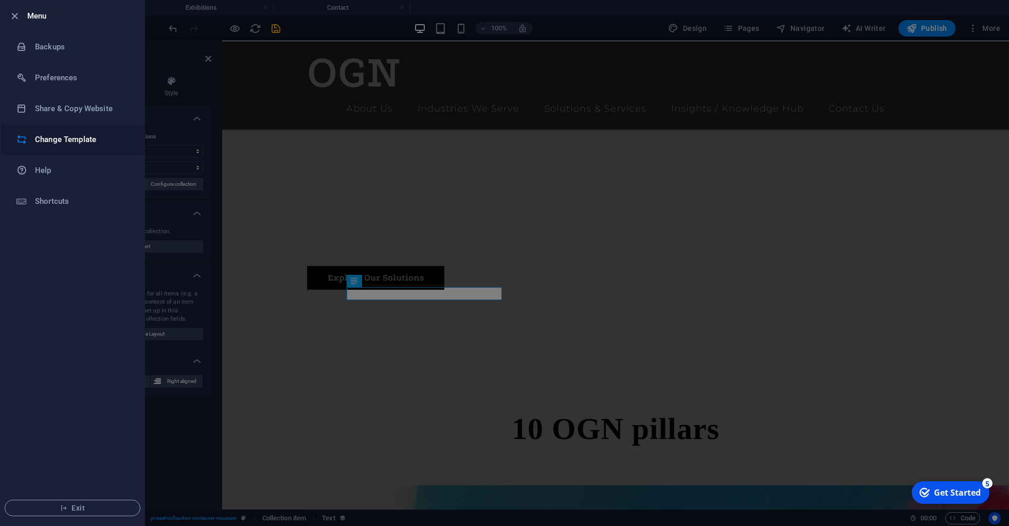
click at [67, 138] on h6 "Change Template" at bounding box center [82, 139] width 95 height 12
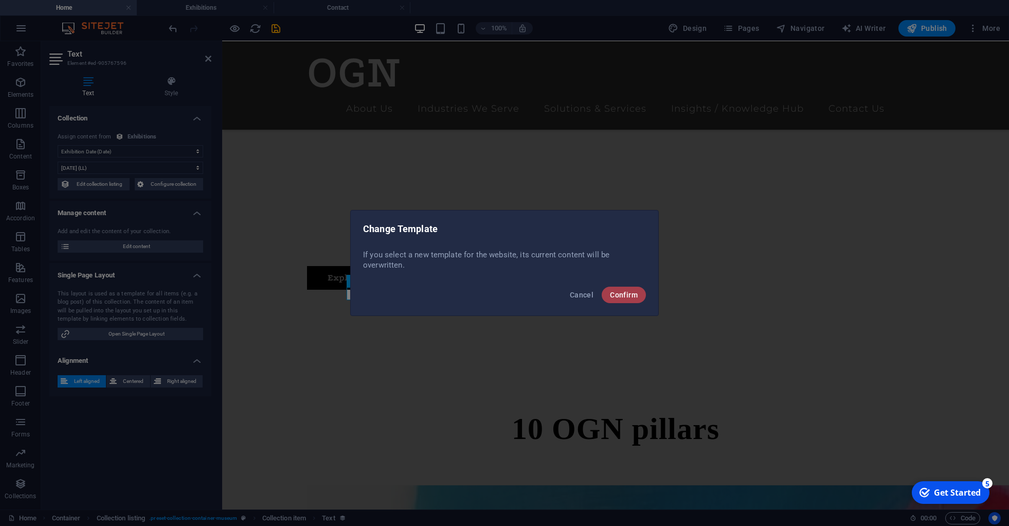
click at [621, 292] on span "Confirm" at bounding box center [624, 295] width 28 height 8
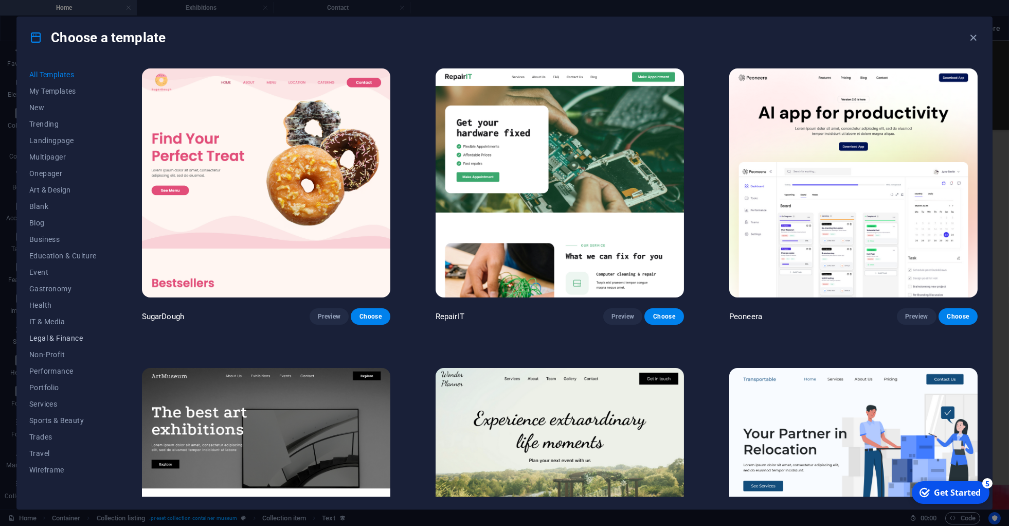
click at [61, 340] on span "Legal & Finance" at bounding box center [62, 338] width 67 height 8
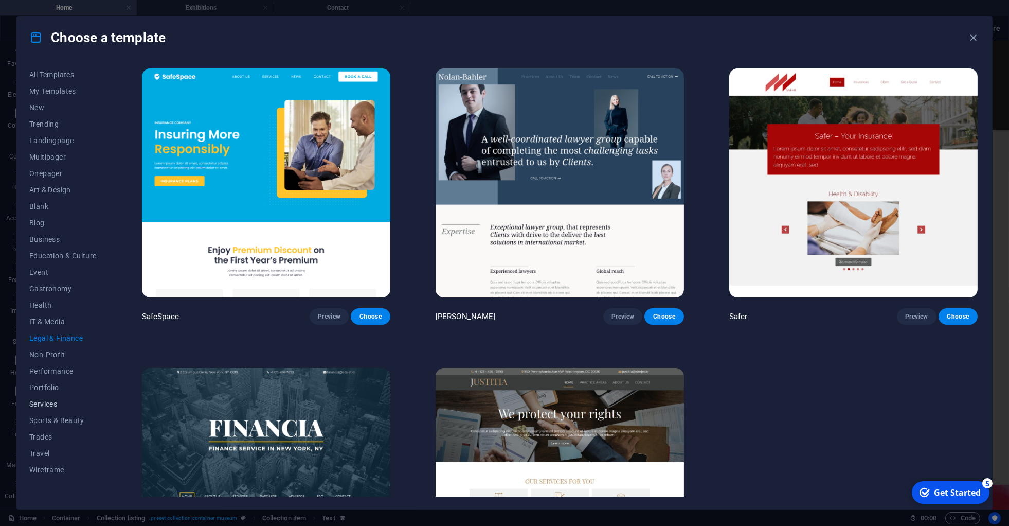
click at [53, 400] on span "Services" at bounding box center [62, 404] width 67 height 8
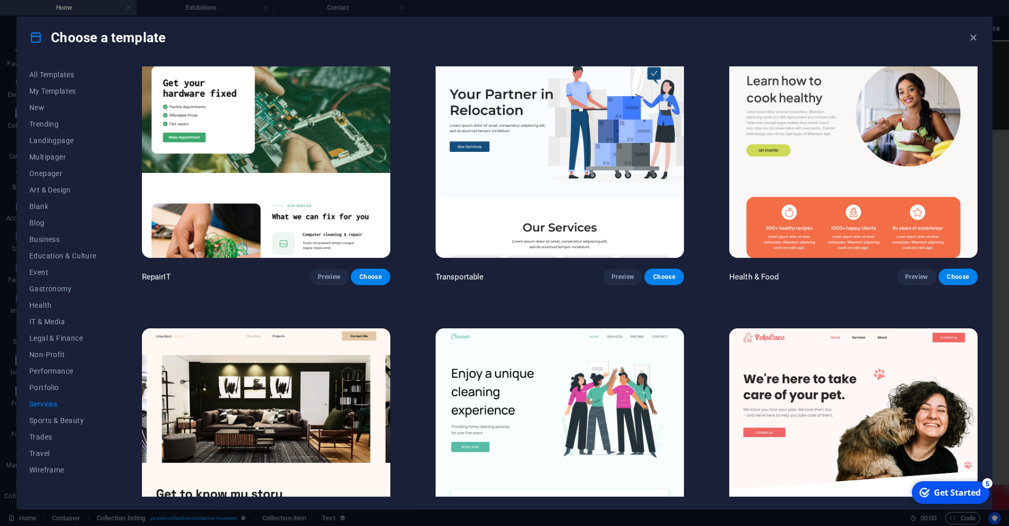
scroll to position [0, 0]
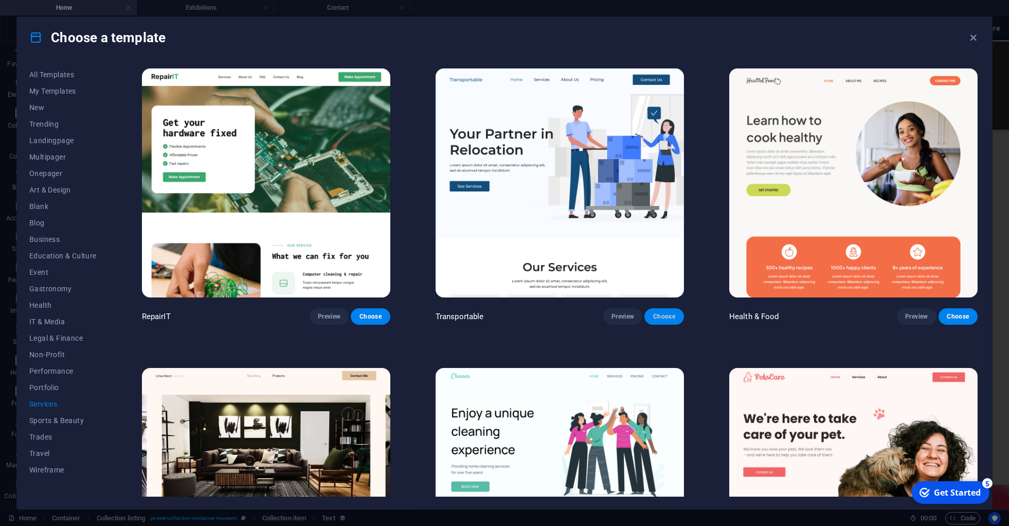
click at [657, 312] on span "Choose" at bounding box center [664, 316] width 23 height 8
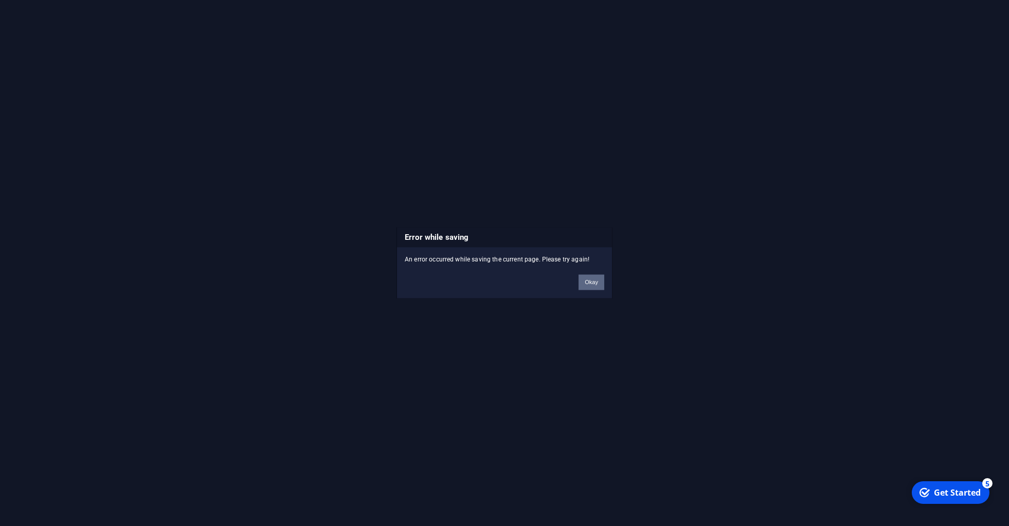
click at [590, 277] on button "Okay" at bounding box center [591, 282] width 26 height 15
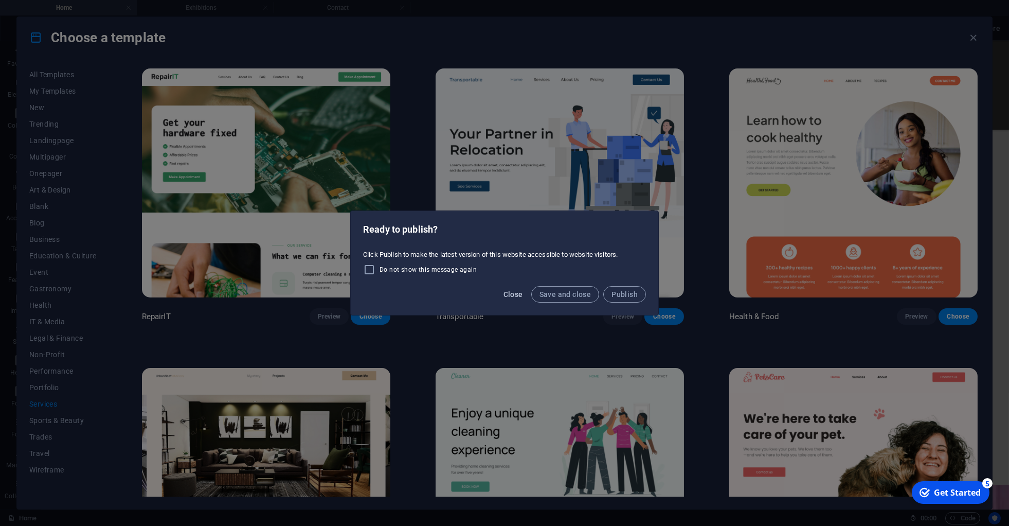
click at [509, 296] on span "Close" at bounding box center [513, 294] width 20 height 8
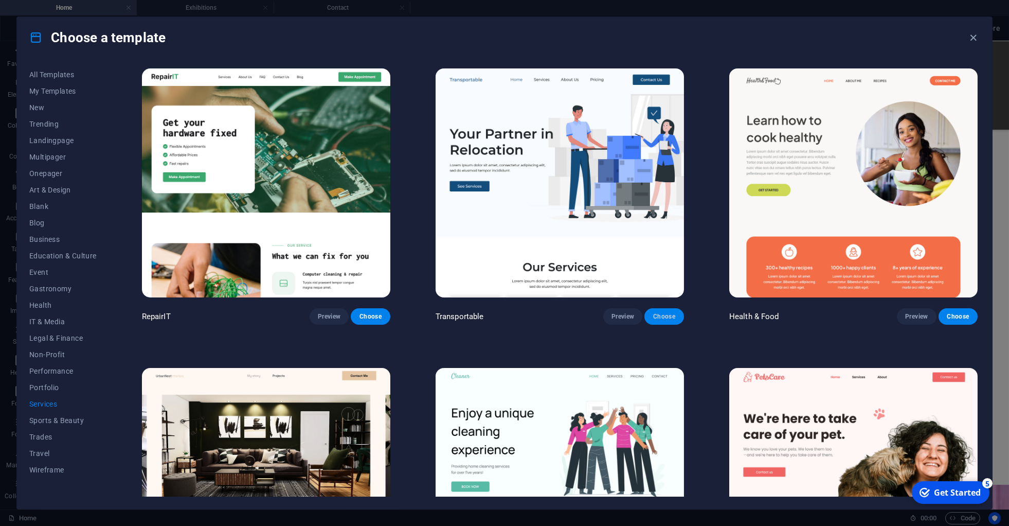
click at [657, 312] on span "Choose" at bounding box center [664, 316] width 23 height 8
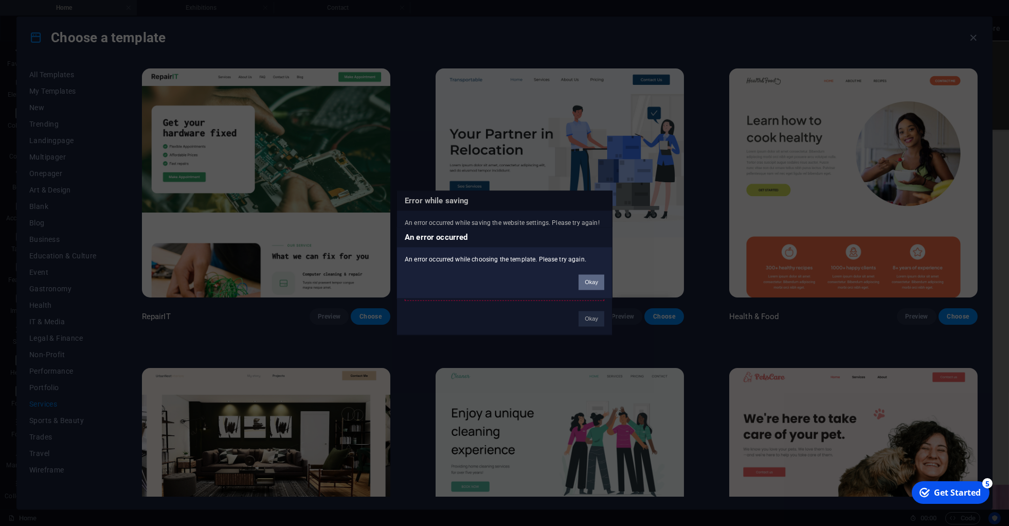
click at [593, 285] on button "Okay" at bounding box center [591, 282] width 26 height 15
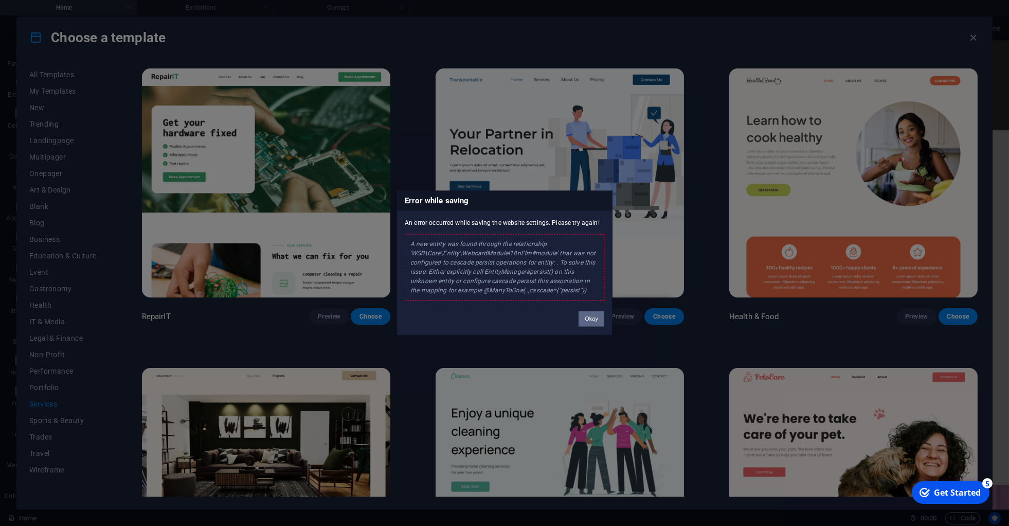
click at [588, 317] on button "Okay" at bounding box center [591, 318] width 26 height 15
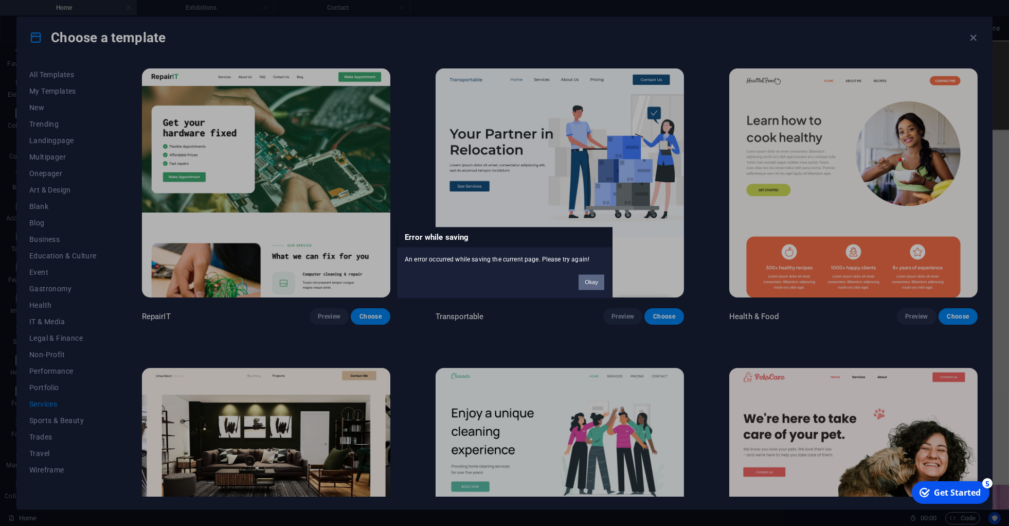
click at [592, 284] on button "Okay" at bounding box center [591, 282] width 26 height 15
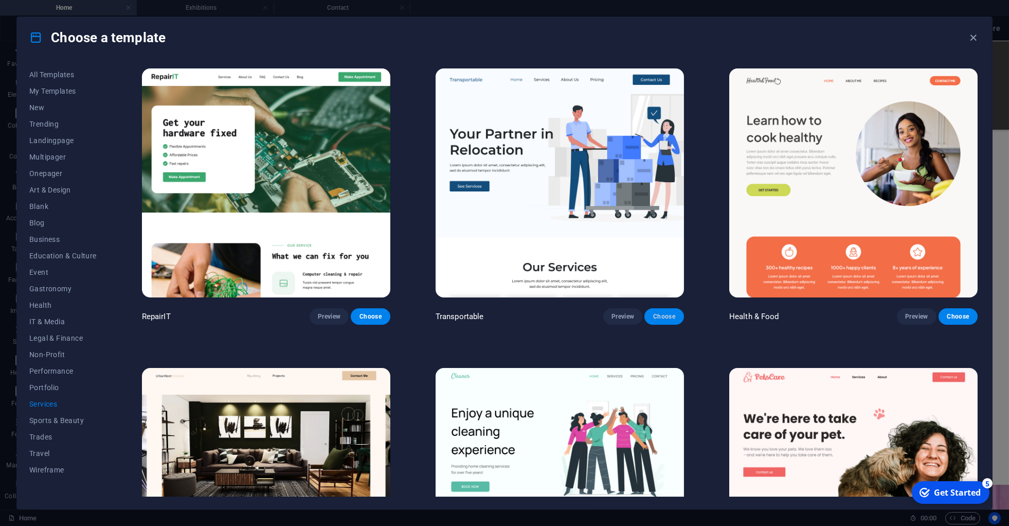
click at [662, 312] on span "Choose" at bounding box center [664, 316] width 23 height 8
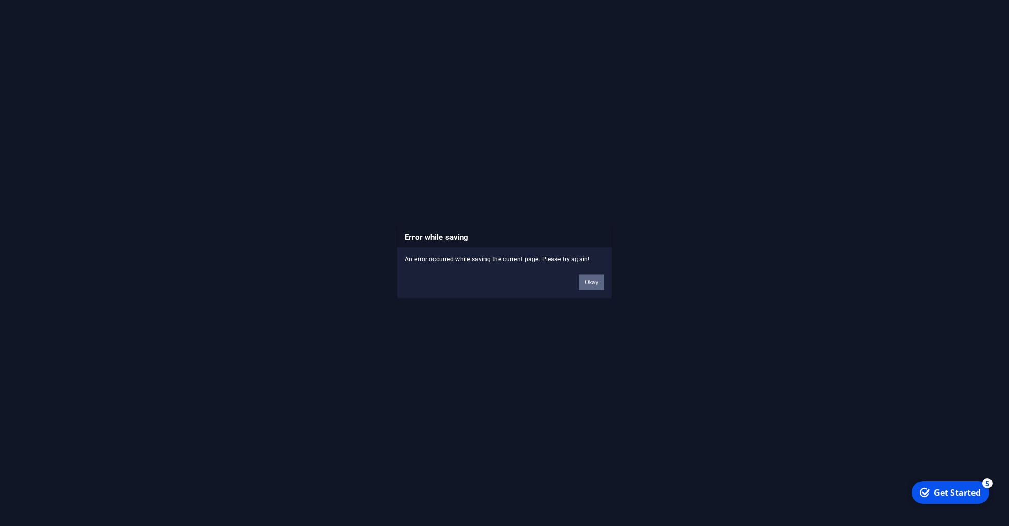
click at [602, 286] on button "Okay" at bounding box center [591, 282] width 26 height 15
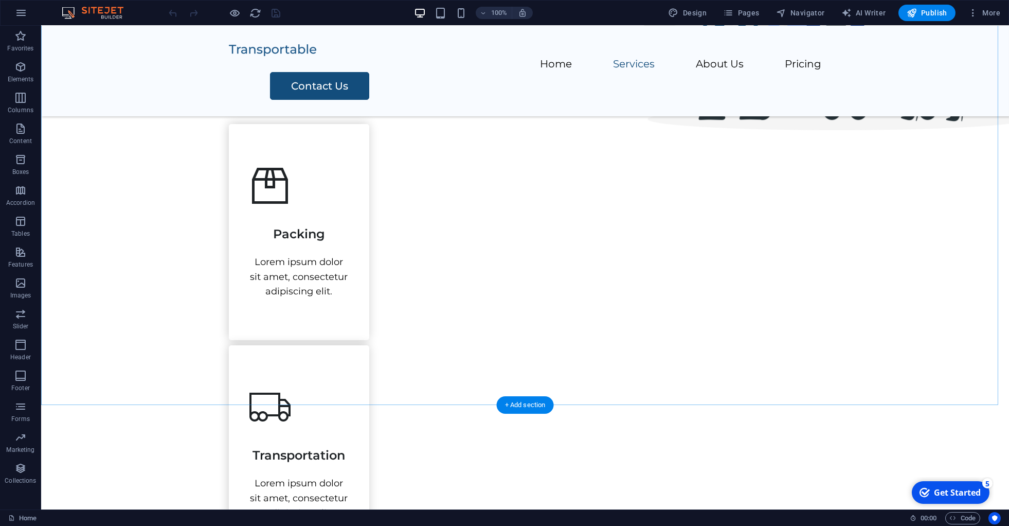
scroll to position [464, 0]
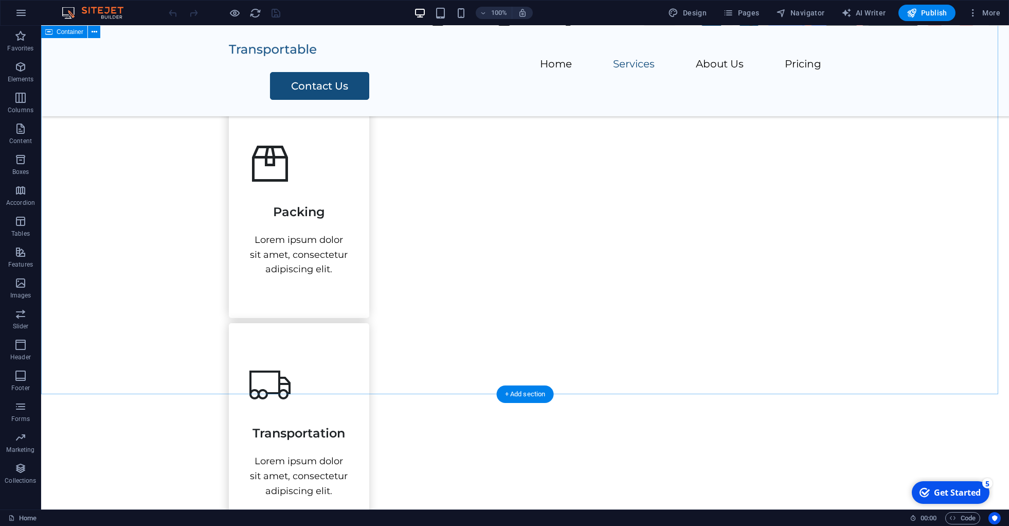
click at [183, 237] on div "Our Services Lorem ipsum dolor sit amet, consectetur adipiscing elit, sed do ei…" at bounding box center [525, 499] width 968 height 1088
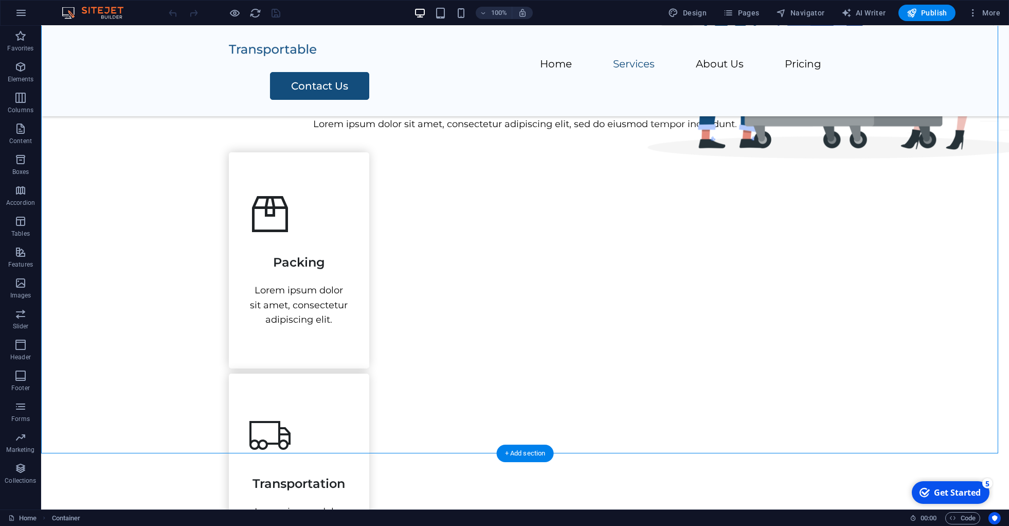
scroll to position [417, 0]
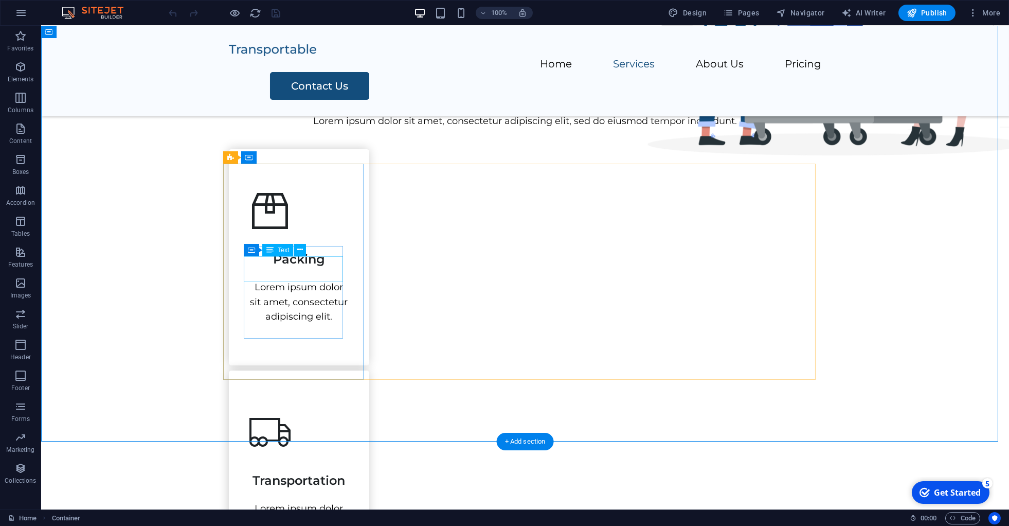
click at [293, 267] on div "Packing" at bounding box center [298, 255] width 99 height 26
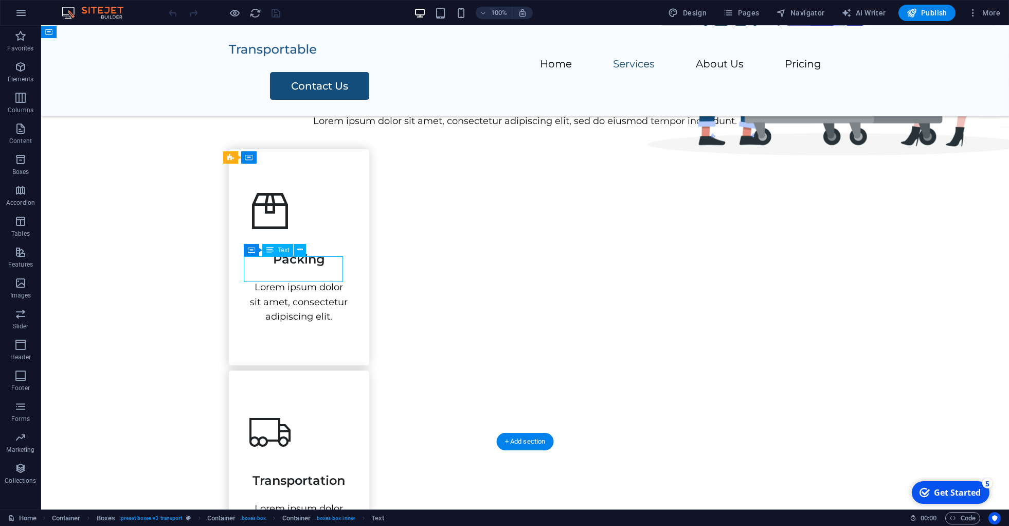
click at [293, 267] on div "Packing" at bounding box center [298, 255] width 99 height 26
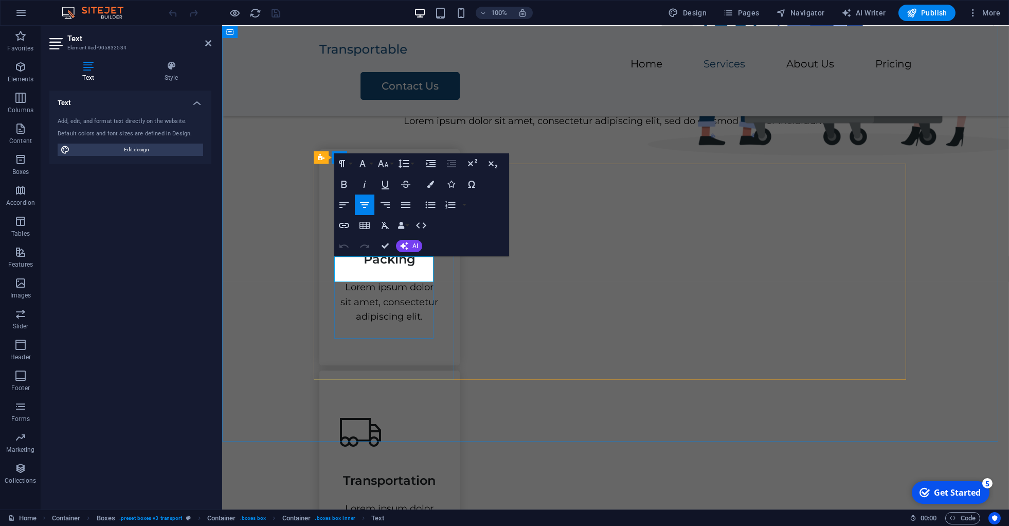
click at [386, 266] on span "Packing" at bounding box center [389, 258] width 52 height 15
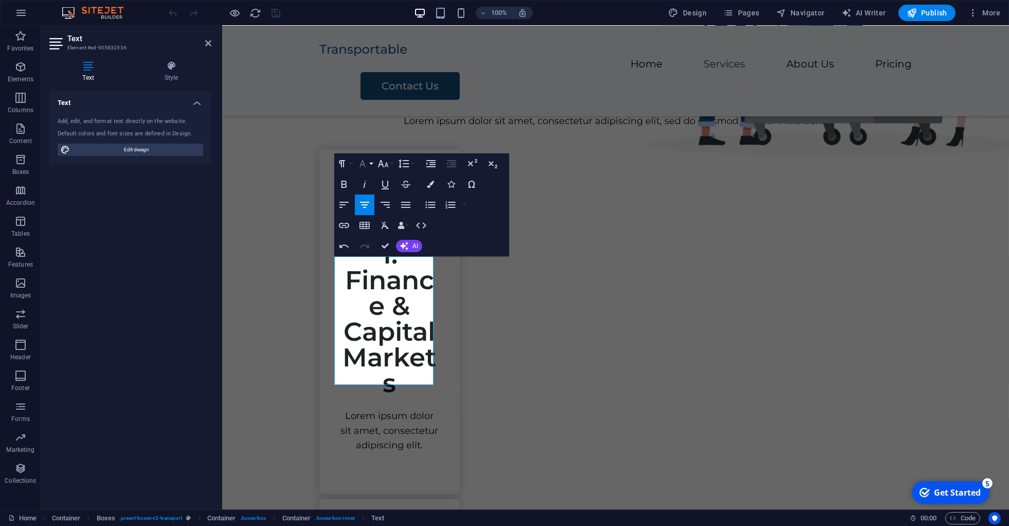
click at [366, 166] on icon "button" at bounding box center [362, 163] width 12 height 12
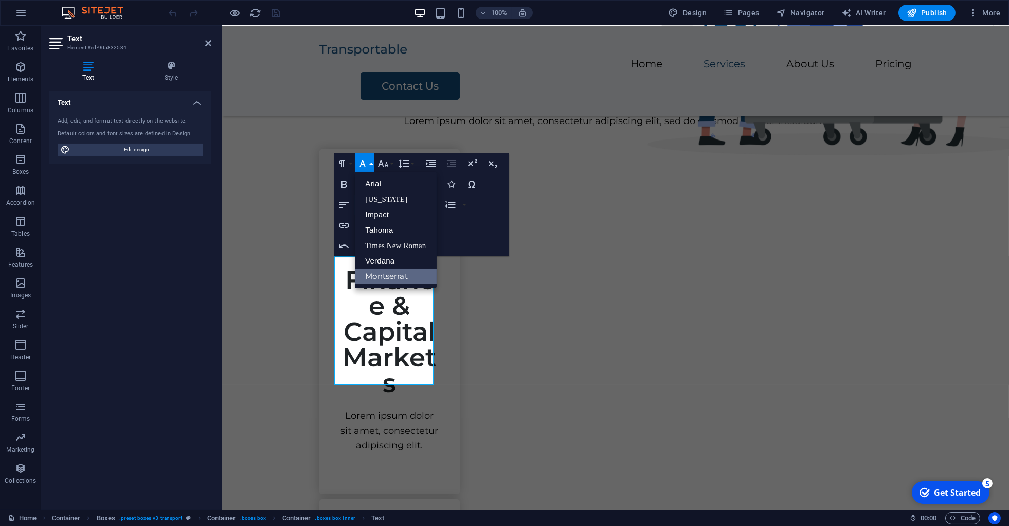
scroll to position [0, 0]
click at [366, 166] on icon "button" at bounding box center [362, 163] width 12 height 12
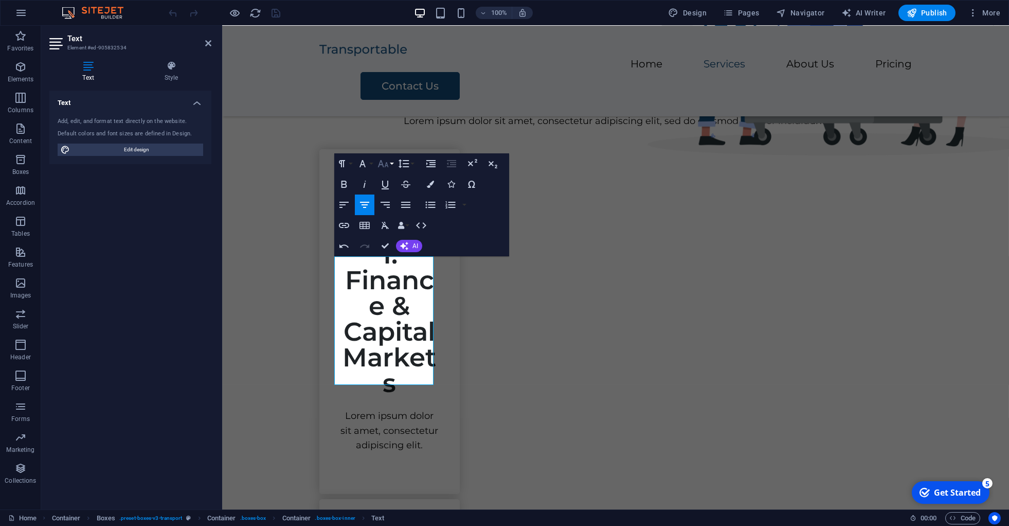
click at [386, 165] on icon "button" at bounding box center [383, 163] width 11 height 7
click at [386, 213] on link "10" at bounding box center [393, 214] width 37 height 15
click at [377, 300] on h3 "1. Finance & Capital Markets ​" at bounding box center [388, 319] width 99 height 154
click at [386, 158] on icon "button" at bounding box center [383, 163] width 12 height 12
click at [385, 216] on link "10" at bounding box center [393, 214] width 37 height 15
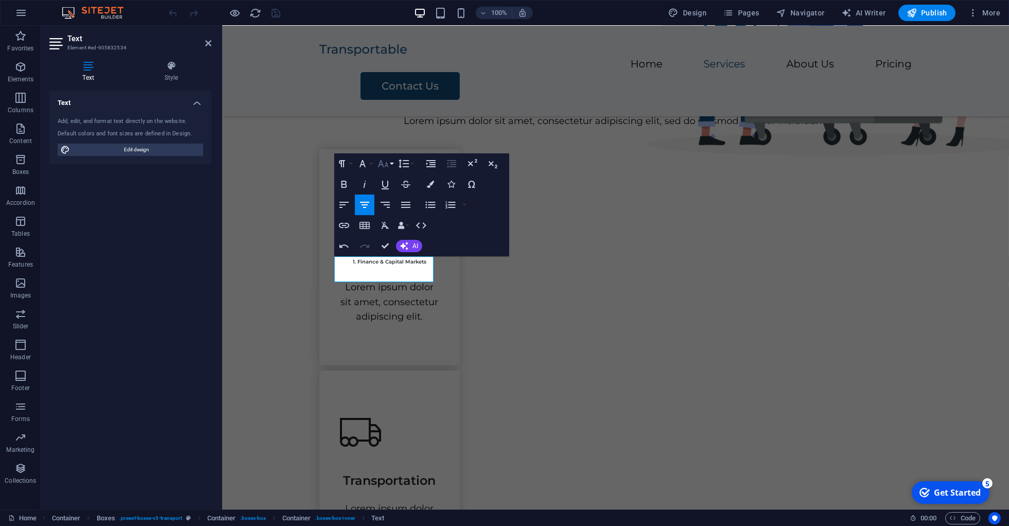
scroll to position [417, 0]
click at [389, 167] on icon "button" at bounding box center [383, 163] width 12 height 12
click at [389, 220] on link "14" at bounding box center [393, 217] width 37 height 15
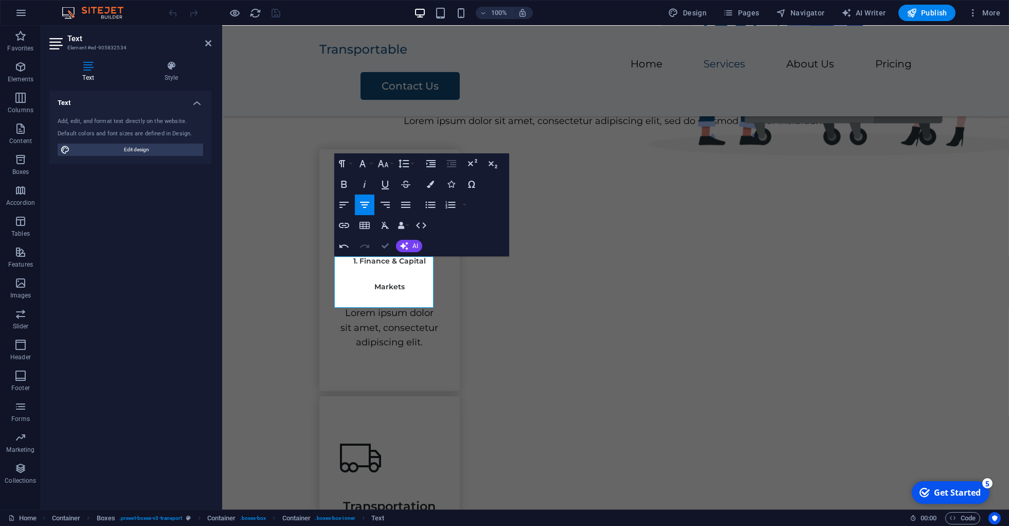
scroll to position [417, 0]
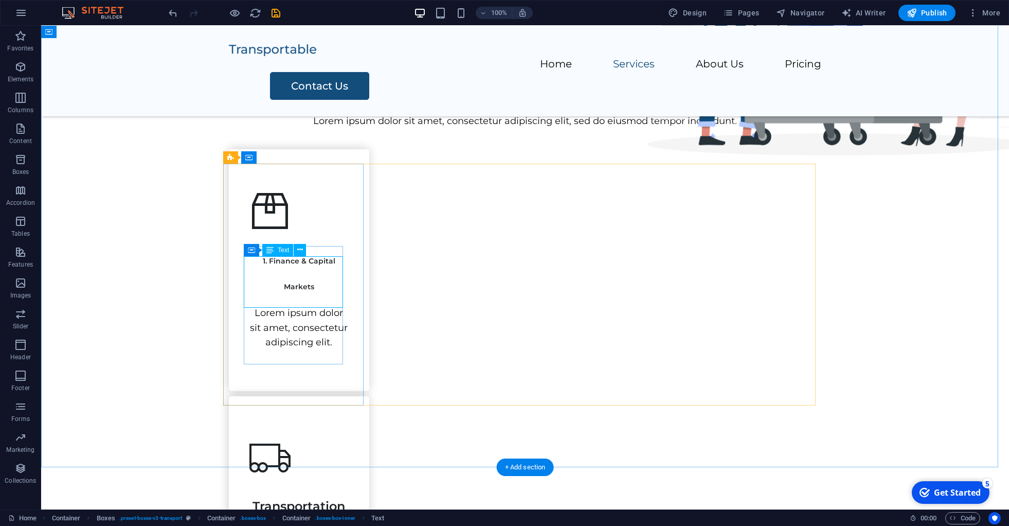
click at [295, 284] on div "1. Finance & Capital Markets" at bounding box center [298, 267] width 99 height 51
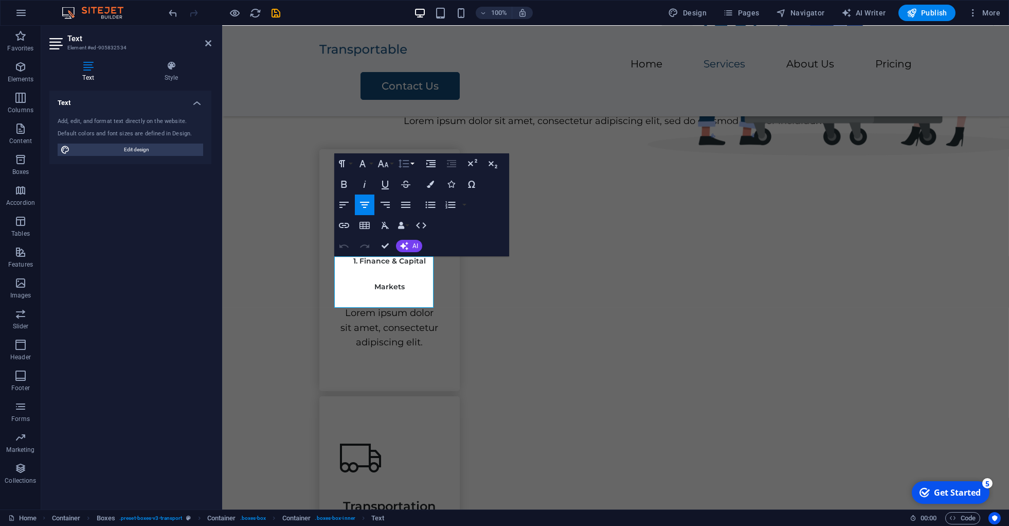
click at [409, 163] on icon "button" at bounding box center [403, 163] width 12 height 12
click at [412, 180] on link "Default" at bounding box center [419, 183] width 46 height 15
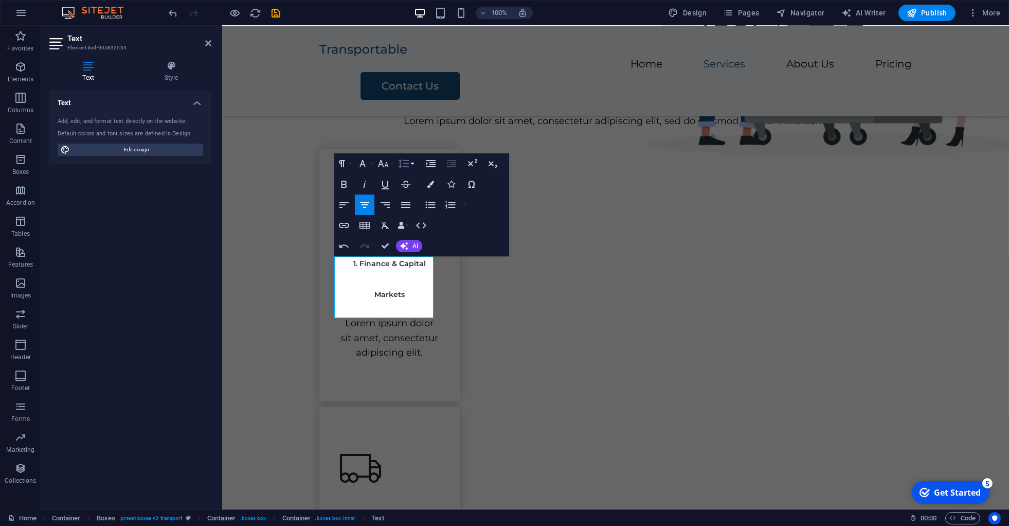
click at [407, 165] on icon "button" at bounding box center [403, 163] width 12 height 12
click at [413, 197] on link "Single" at bounding box center [419, 198] width 46 height 15
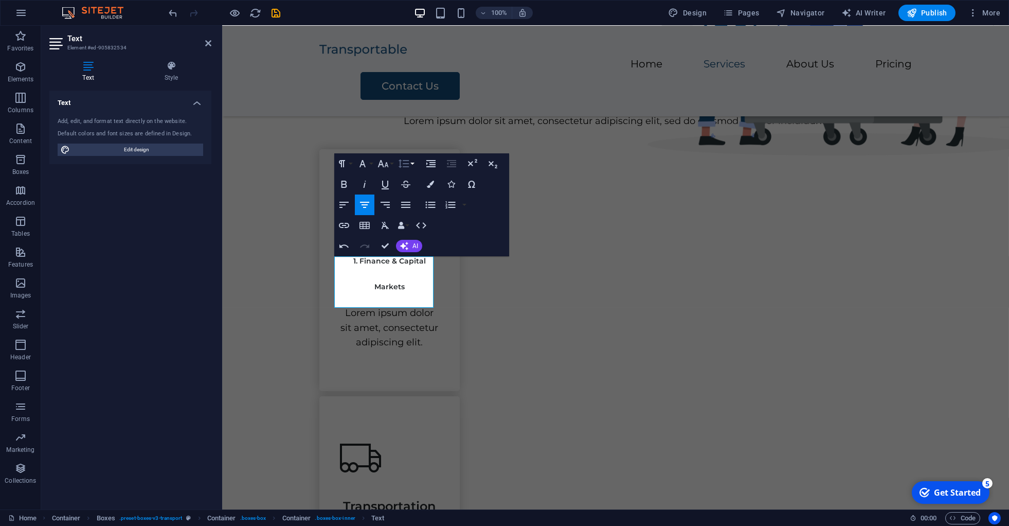
click at [408, 166] on icon "button" at bounding box center [403, 163] width 12 height 12
click at [413, 211] on link "1.15" at bounding box center [419, 214] width 46 height 15
click at [412, 166] on button "Line Height" at bounding box center [406, 163] width 20 height 21
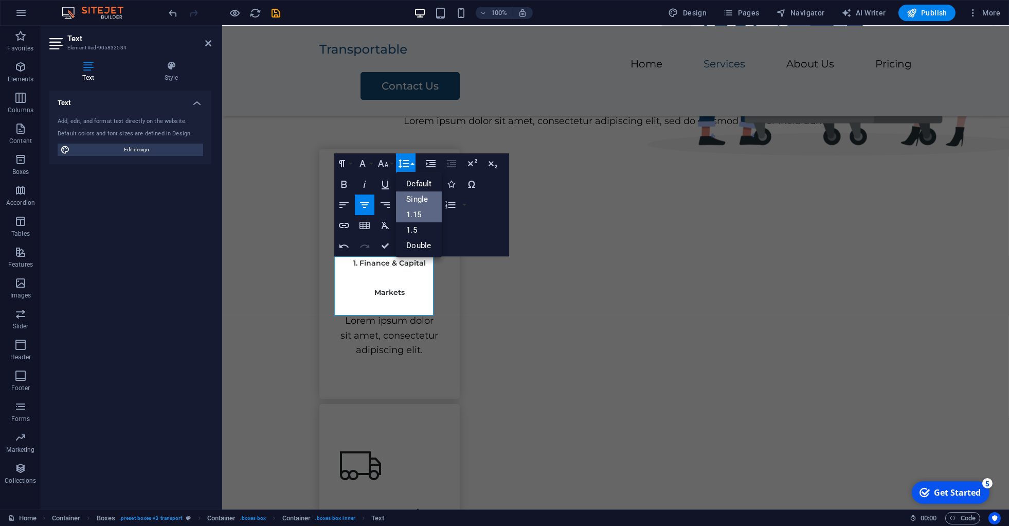
click at [416, 193] on link "Single" at bounding box center [419, 198] width 46 height 15
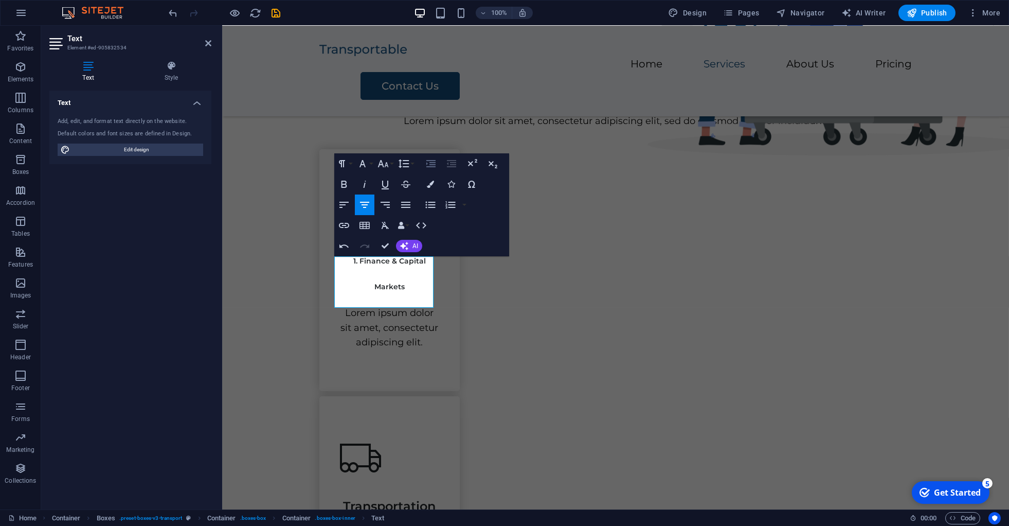
click at [432, 162] on icon "button" at bounding box center [431, 163] width 12 height 12
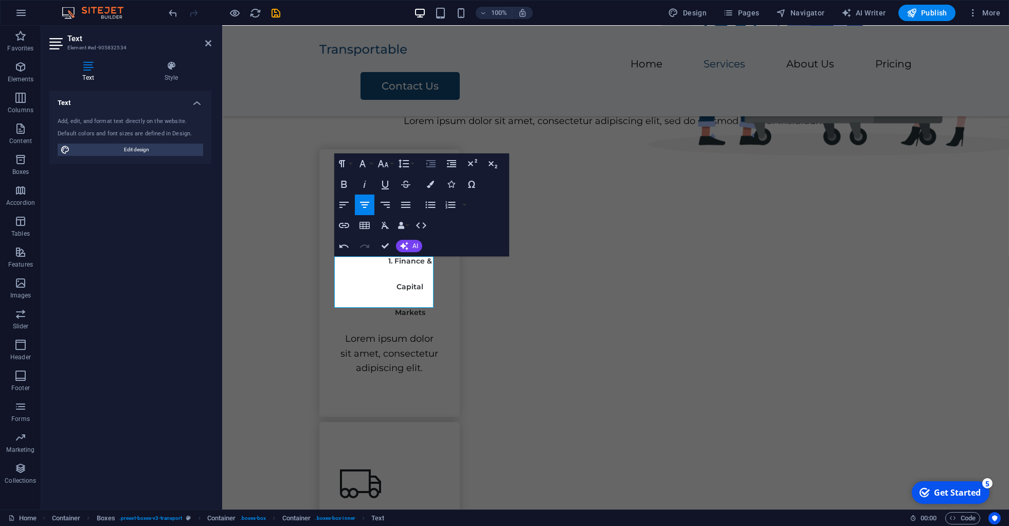
click at [432, 162] on icon "button" at bounding box center [431, 163] width 12 height 12
click at [448, 163] on icon "button" at bounding box center [451, 163] width 9 height 7
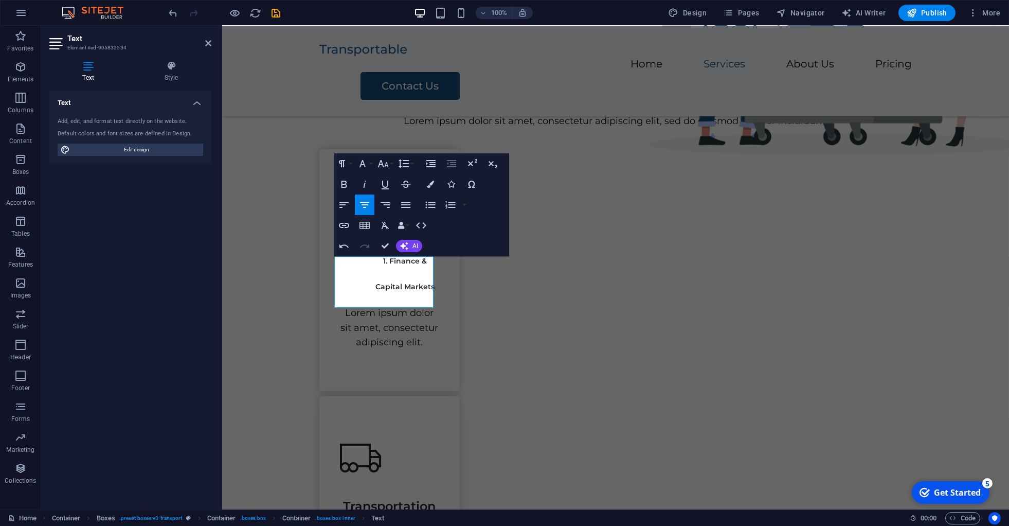
click at [448, 163] on icon "button" at bounding box center [451, 163] width 9 height 7
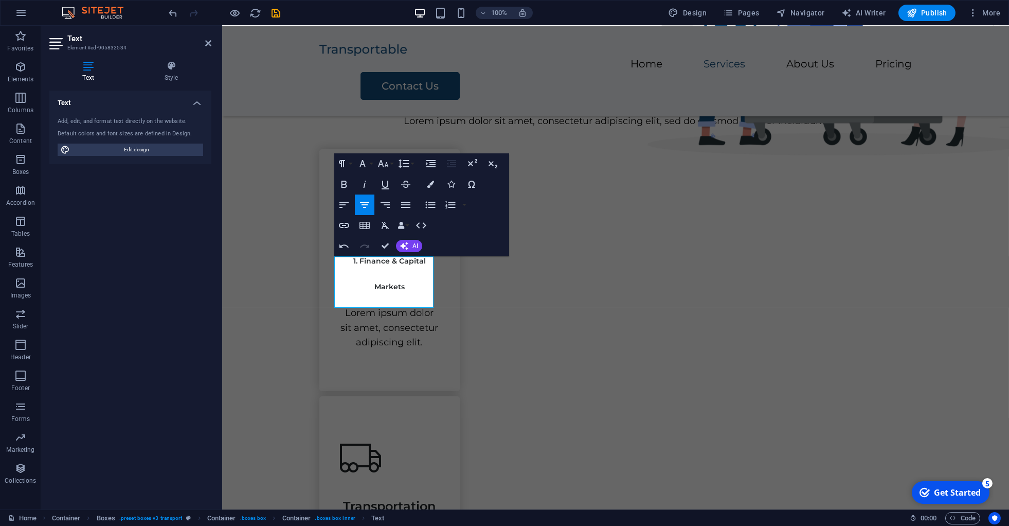
click at [448, 163] on icon "button" at bounding box center [451, 163] width 9 height 7
click at [340, 202] on icon "button" at bounding box center [343, 205] width 9 height 6
click at [368, 202] on icon "button" at bounding box center [364, 205] width 9 height 6
click at [391, 166] on button "Font Size" at bounding box center [385, 163] width 20 height 21
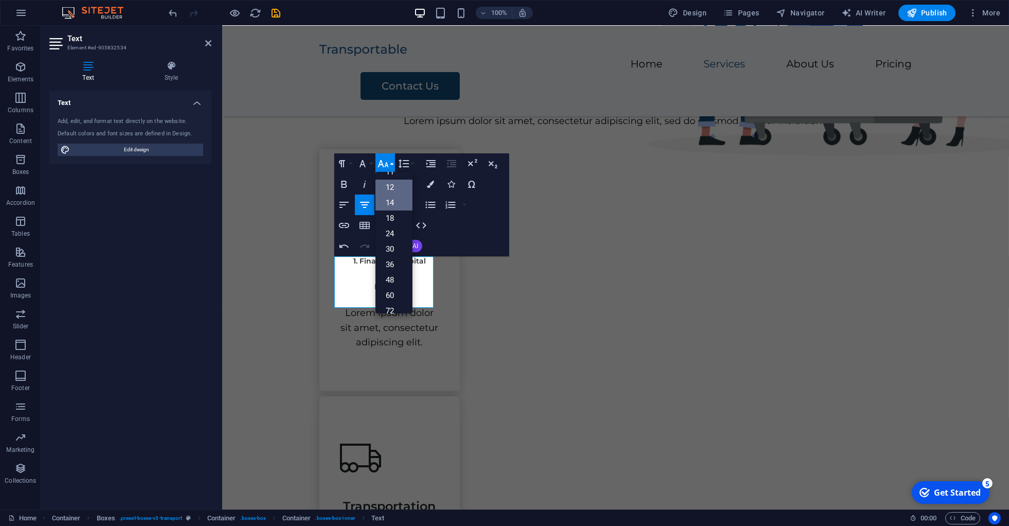
click at [386, 190] on link "12" at bounding box center [393, 186] width 37 height 15
click at [384, 158] on icon "button" at bounding box center [383, 163] width 12 height 12
click at [392, 179] on link "11" at bounding box center [393, 180] width 37 height 15
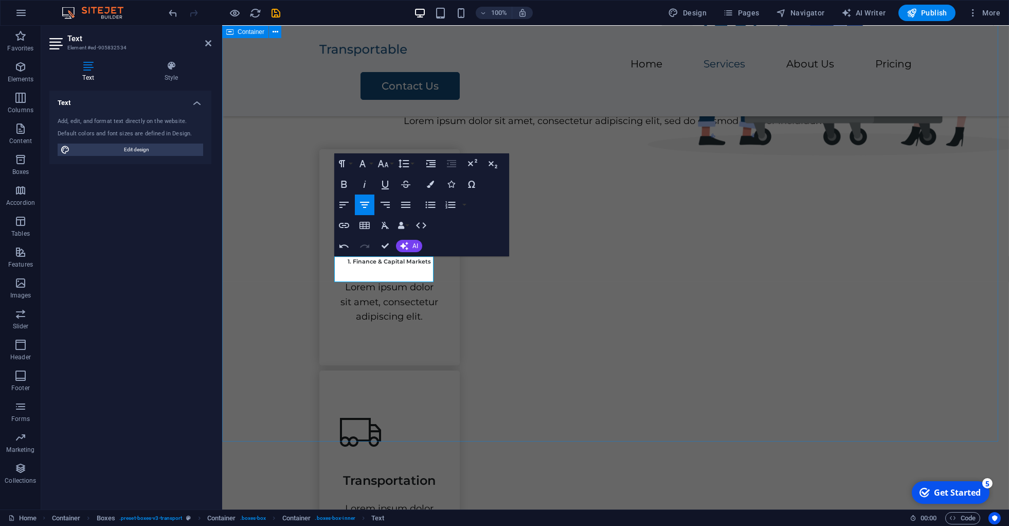
scroll to position [417, 0]
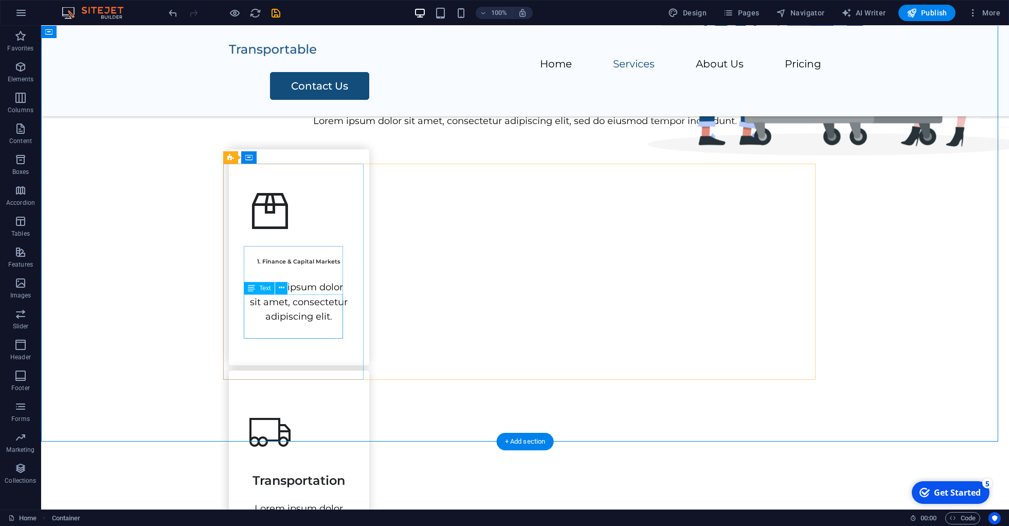
click at [286, 309] on div "Lorem ipsum dolor sit amet, consectetur adipiscing elit." at bounding box center [298, 302] width 99 height 44
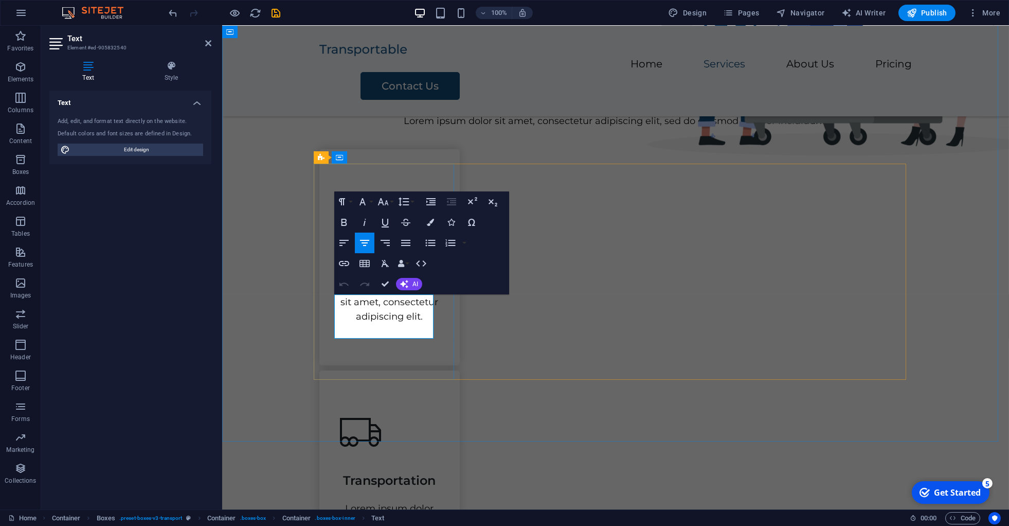
click at [364, 303] on p "Lorem ipsum dolor sit amet, consectetur adipiscing elit." at bounding box center [388, 302] width 99 height 44
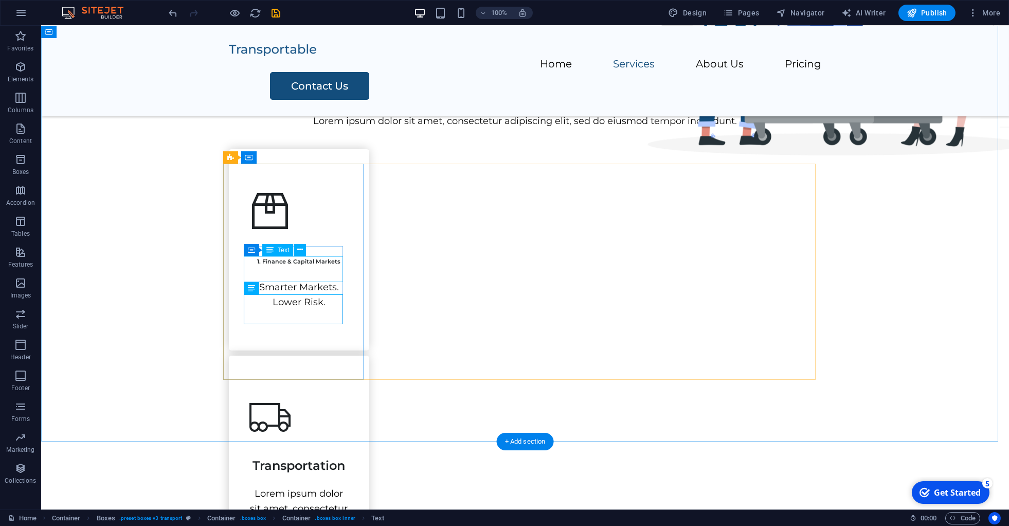
click at [309, 267] on div "1. Finance & Capital Markets" at bounding box center [298, 255] width 99 height 26
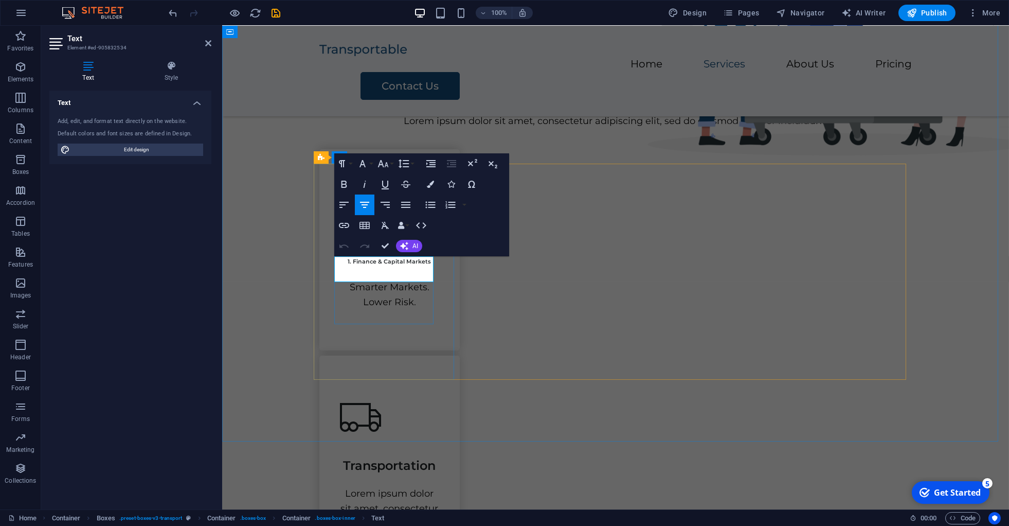
click at [348, 265] on span "1. Finance & Capital Markets" at bounding box center [389, 261] width 83 height 7
click at [389, 161] on icon "button" at bounding box center [383, 163] width 12 height 12
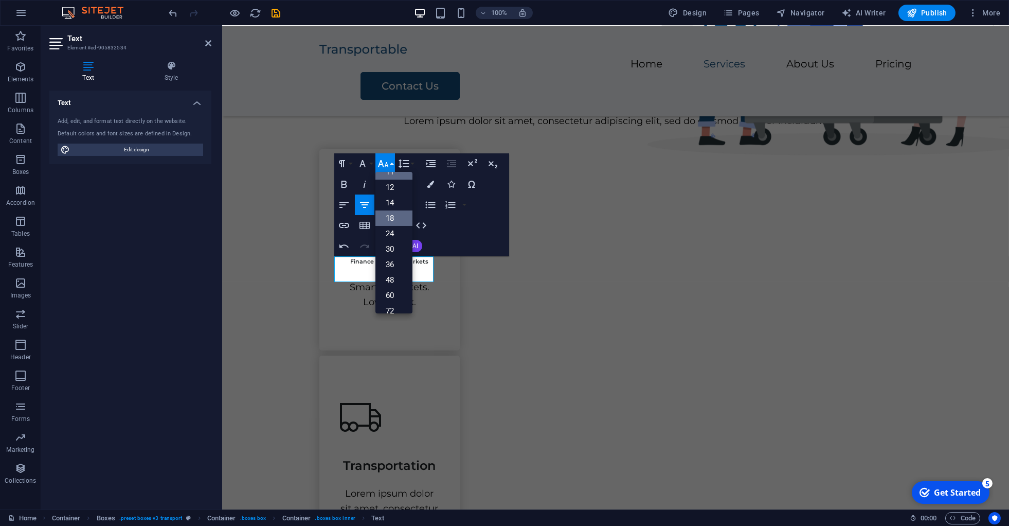
click at [396, 216] on link "18" at bounding box center [393, 217] width 37 height 15
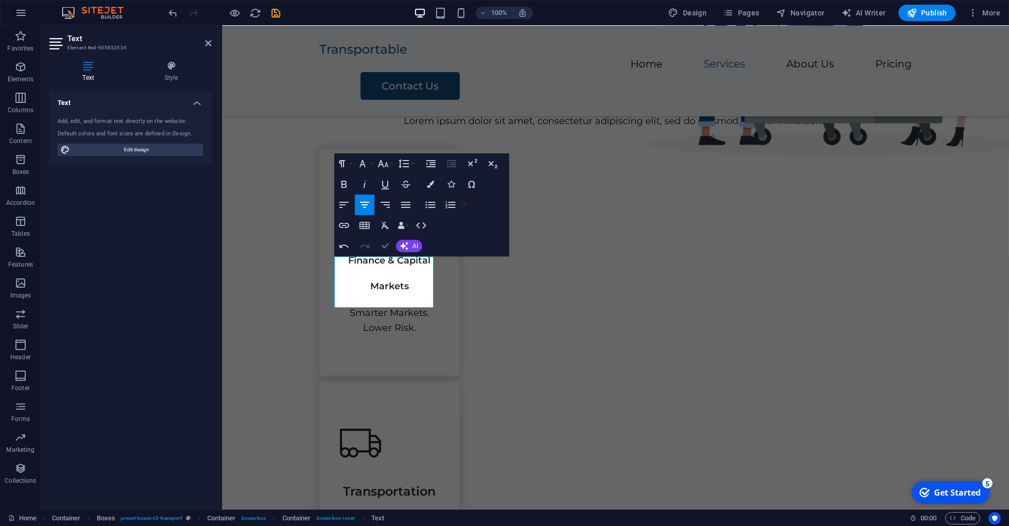
scroll to position [417, 0]
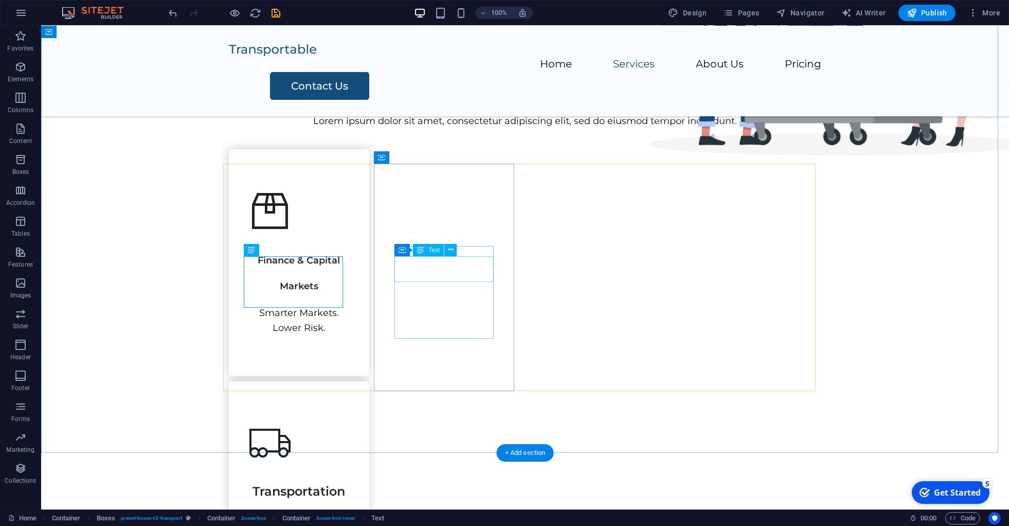
click at [349, 474] on div "Transportation" at bounding box center [298, 487] width 99 height 26
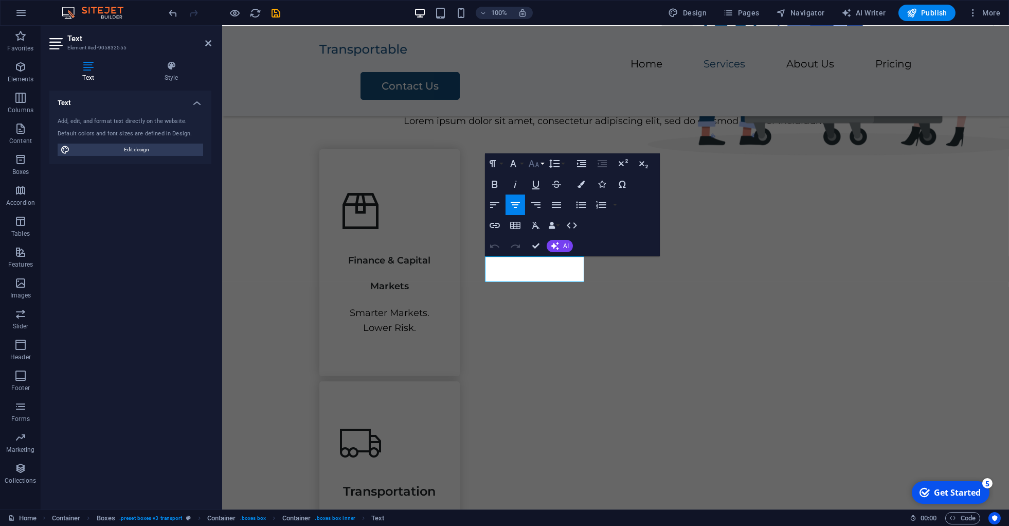
click at [537, 166] on icon "button" at bounding box center [534, 163] width 11 height 7
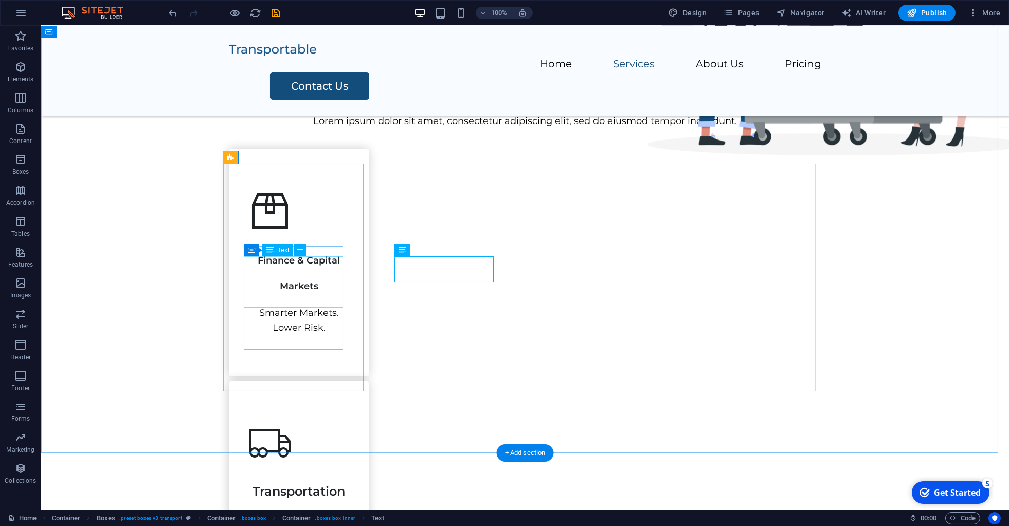
click at [278, 277] on div "Finance & Capital Markets" at bounding box center [298, 267] width 99 height 51
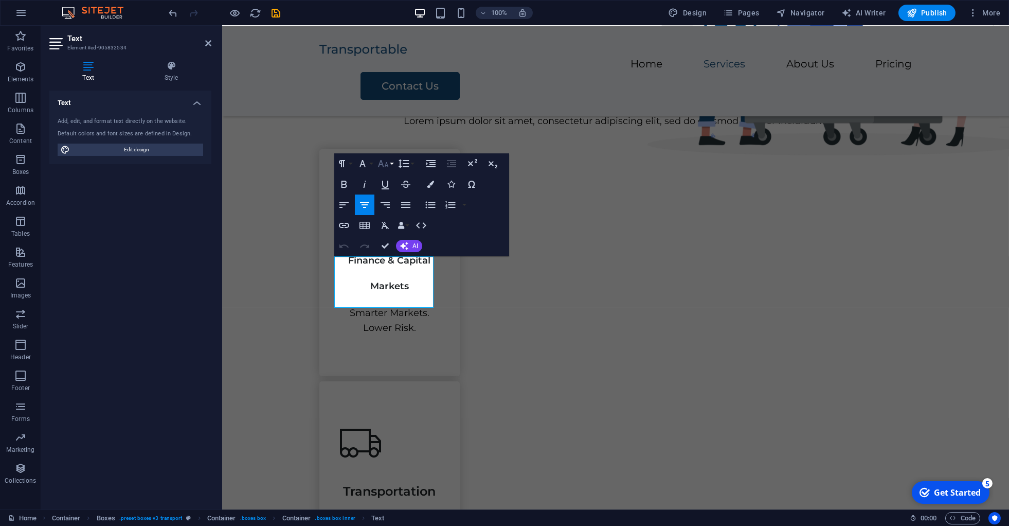
click at [389, 162] on button "Font Size" at bounding box center [385, 163] width 20 height 21
click at [389, 206] on link "24" at bounding box center [393, 209] width 37 height 15
click at [390, 166] on button "Font Size" at bounding box center [385, 163] width 20 height 21
click at [390, 207] on link "24" at bounding box center [393, 209] width 37 height 15
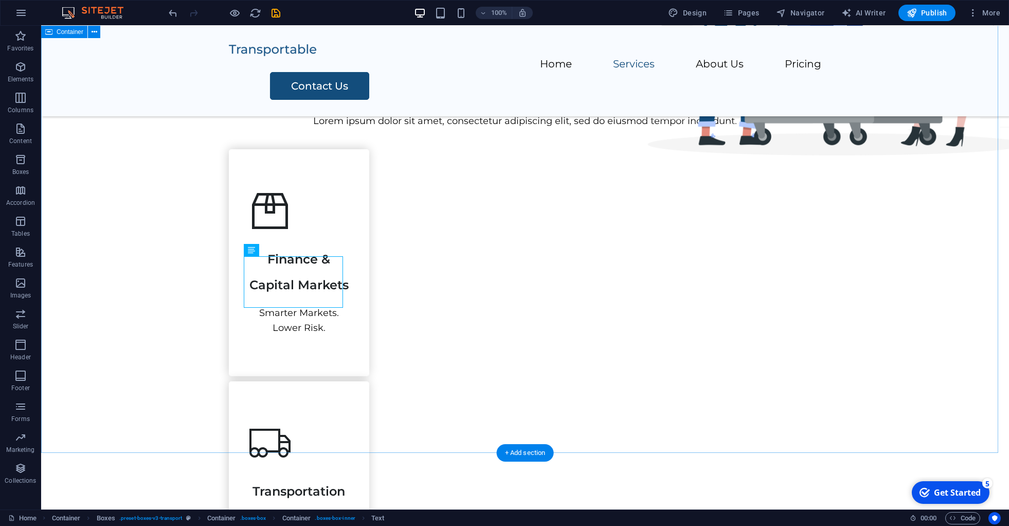
scroll to position [417, 0]
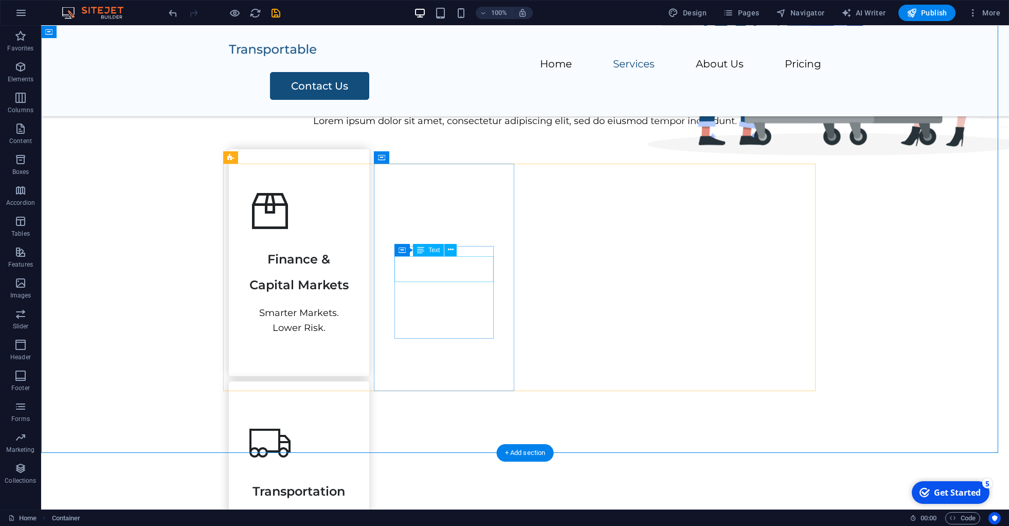
click at [349, 474] on div "Transportation" at bounding box center [298, 487] width 99 height 26
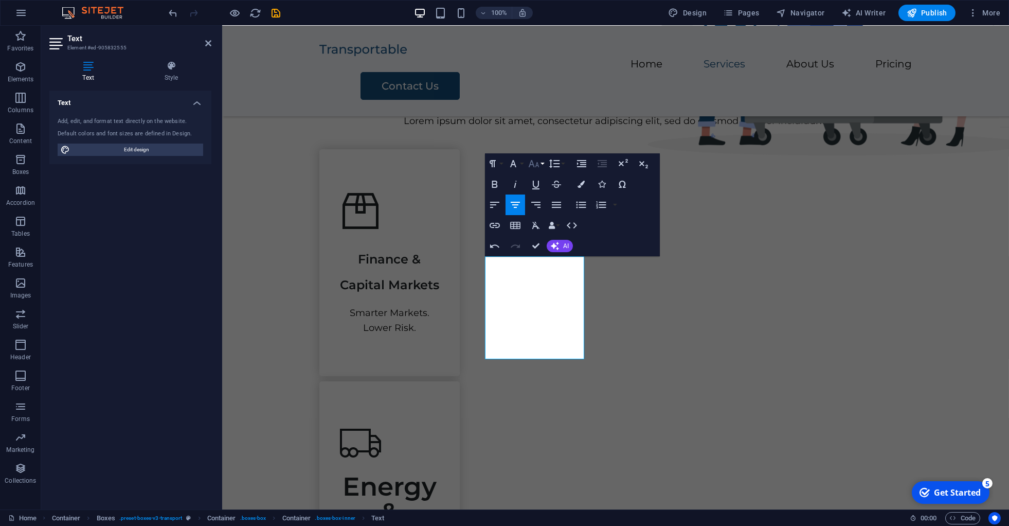
click at [539, 161] on icon "button" at bounding box center [534, 163] width 12 height 12
click at [542, 288] on link "24" at bounding box center [544, 291] width 37 height 15
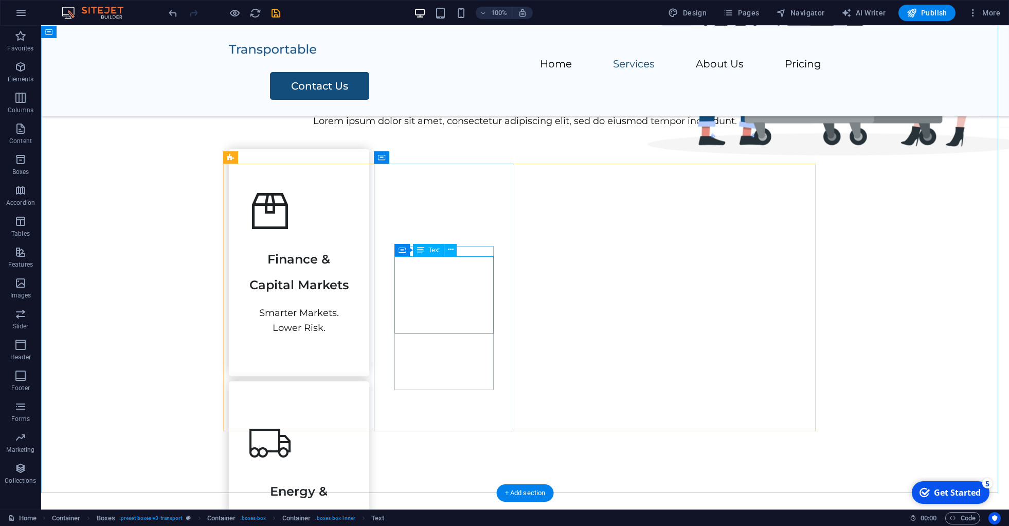
click at [349, 474] on div "Energy & Natural Resources" at bounding box center [298, 512] width 99 height 77
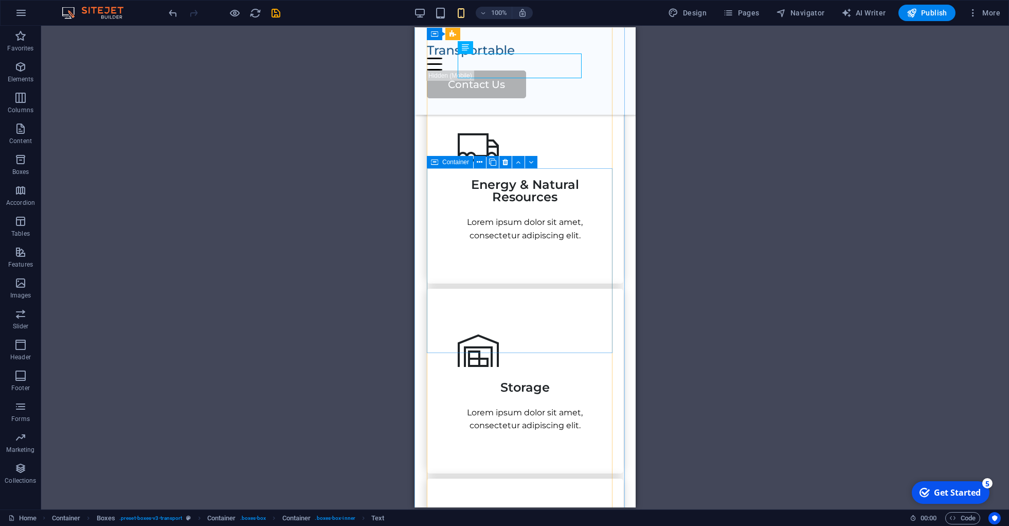
scroll to position [717, 0]
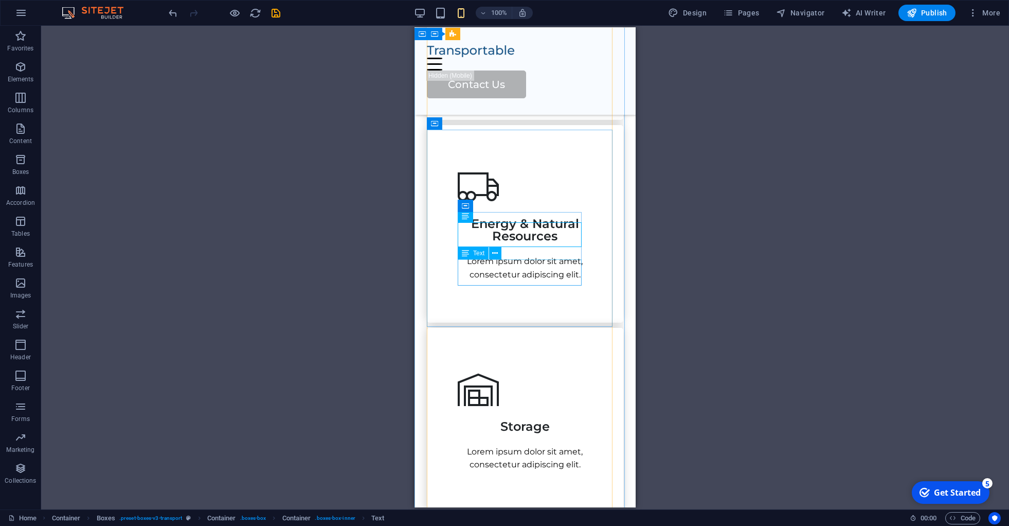
click at [494, 279] on div "Lorem ipsum dolor sit amet, consectetur adipiscing elit." at bounding box center [524, 268] width 135 height 26
click at [495, 266] on div "Lorem ipsum dolor sit amet, consectetur adipiscing elit." at bounding box center [524, 268] width 135 height 26
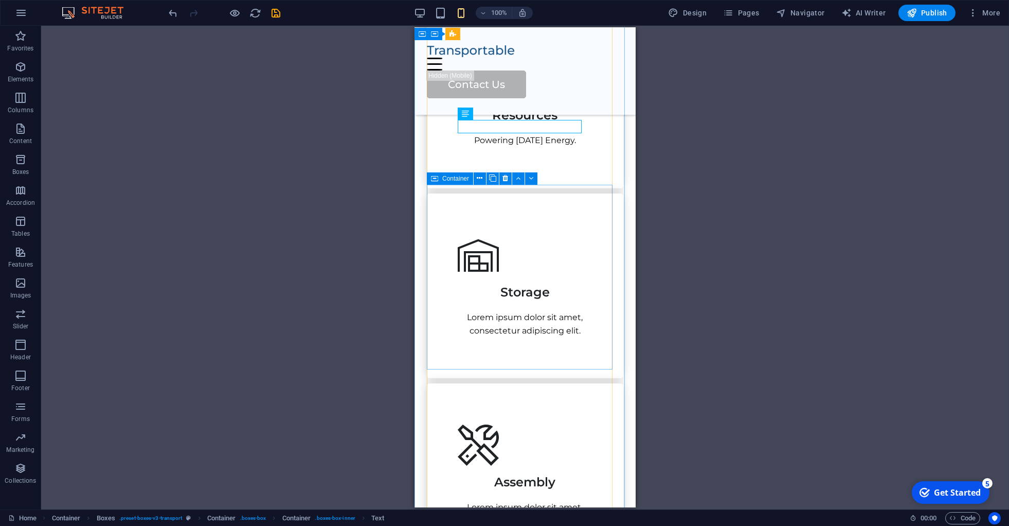
scroll to position [857, 0]
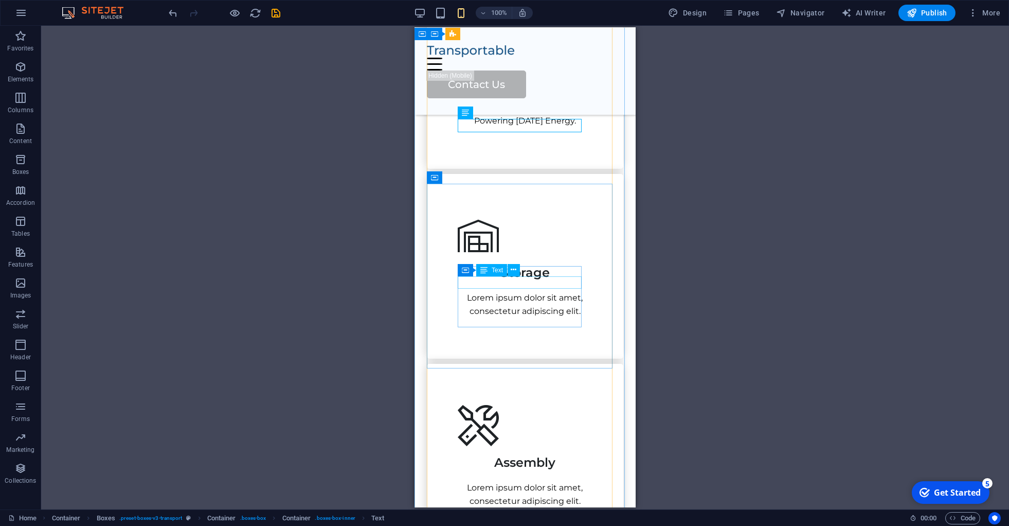
click at [503, 279] on div "Storage" at bounding box center [524, 272] width 135 height 12
click at [509, 279] on div "Storage" at bounding box center [524, 272] width 135 height 12
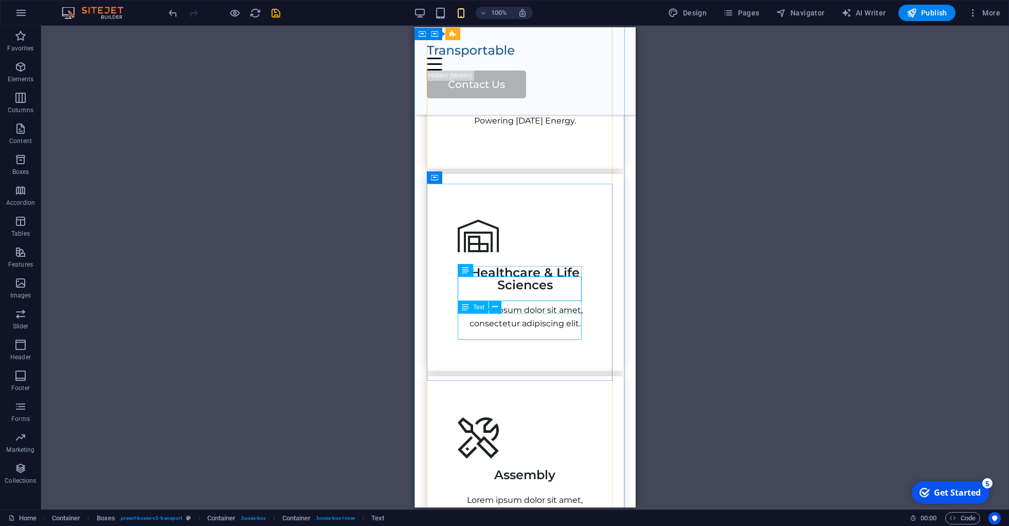
click at [476, 316] on div "Lorem ipsum dolor sit amet, consectetur adipiscing elit." at bounding box center [524, 316] width 135 height 26
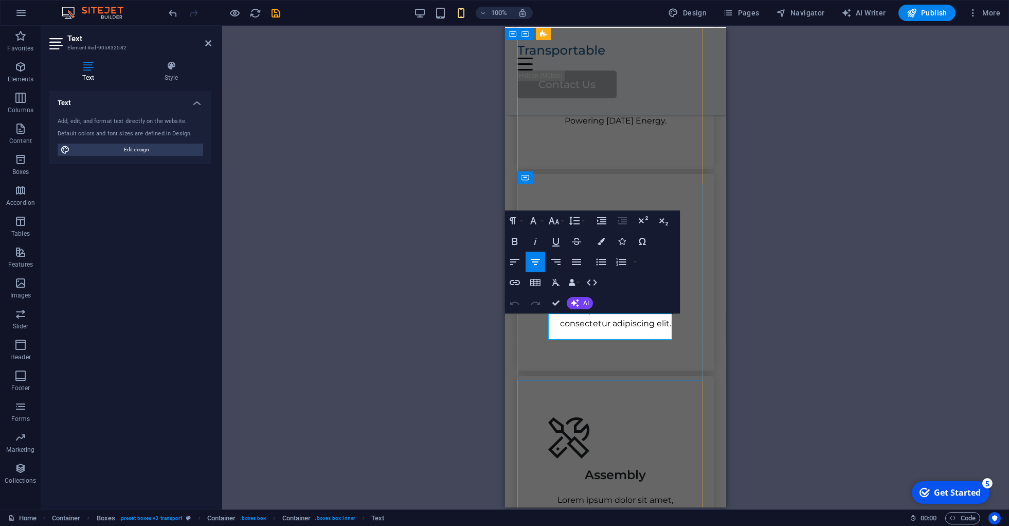
click at [564, 321] on p "Lorem ipsum dolor sit amet, consectetur adipiscing elit." at bounding box center [615, 316] width 135 height 26
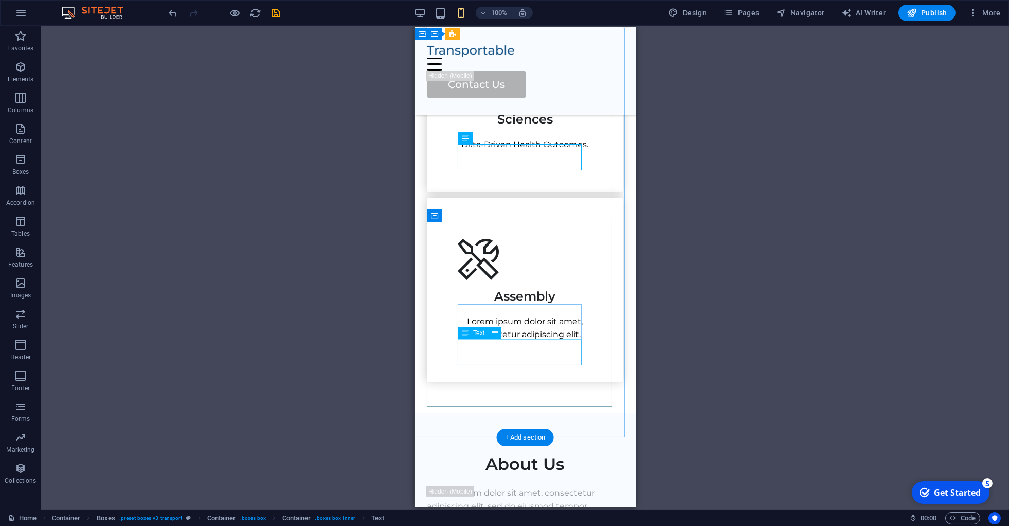
scroll to position [1035, 0]
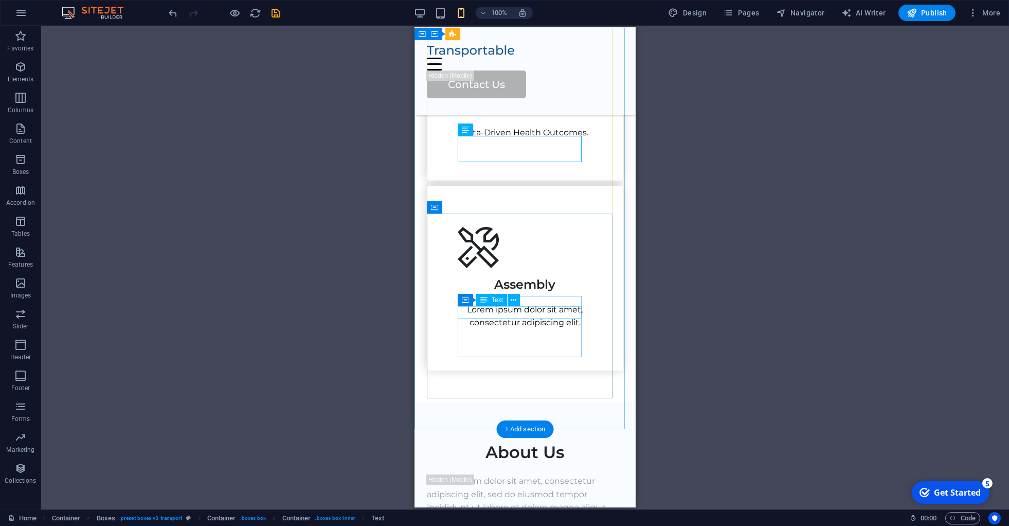
click at [508, 291] on div "Assembly" at bounding box center [524, 284] width 135 height 12
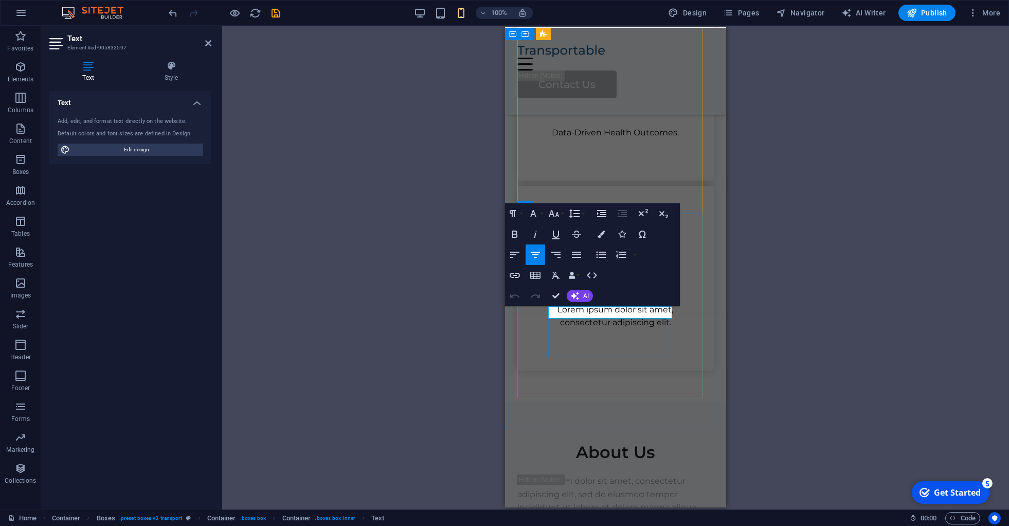
click at [597, 292] on span "Assembly" at bounding box center [615, 284] width 61 height 15
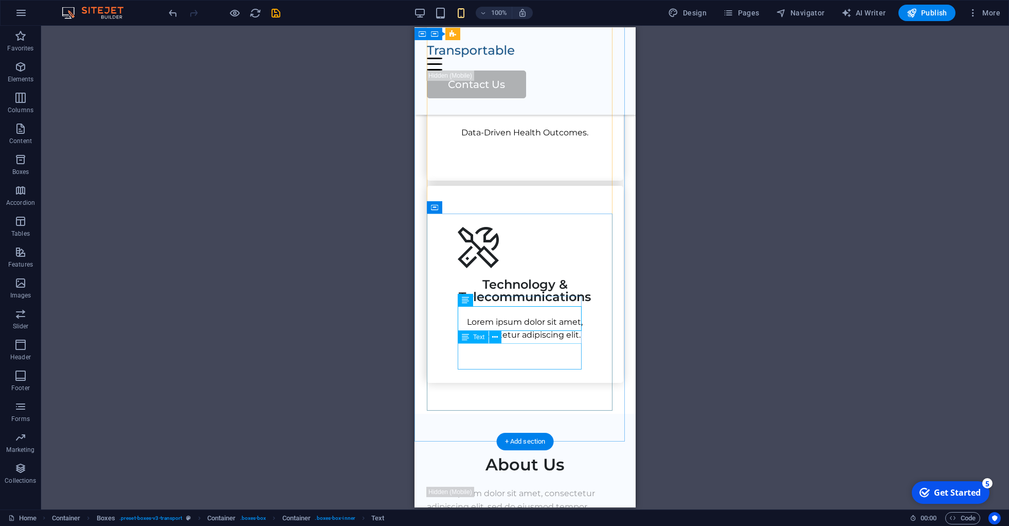
click at [529, 341] on div "Lorem ipsum dolor sit amet, consectetur adipiscing elit." at bounding box center [524, 328] width 135 height 26
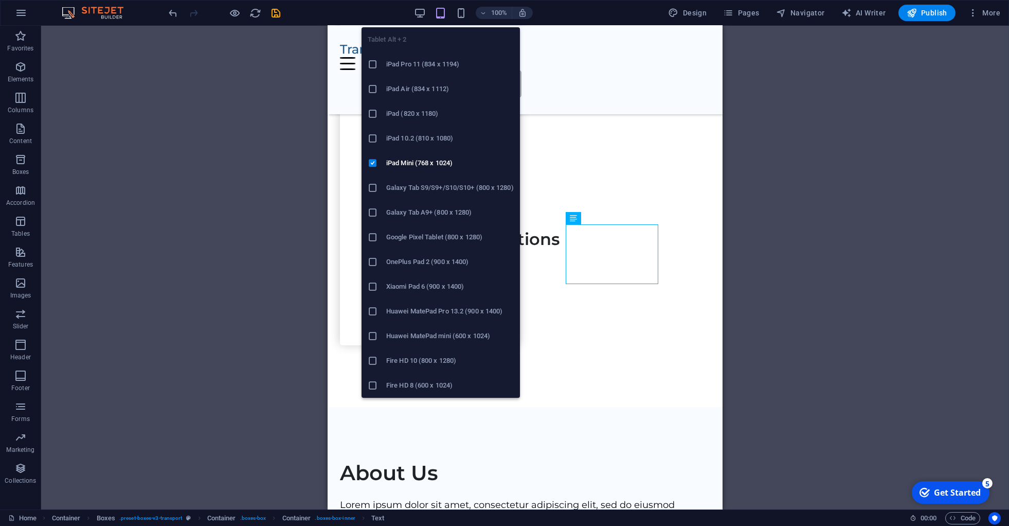
scroll to position [674, 0]
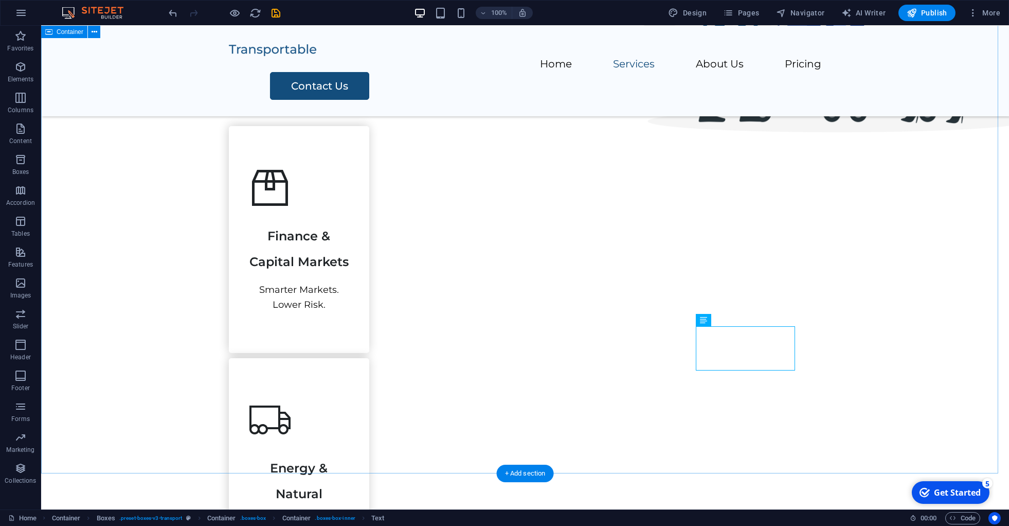
scroll to position [436, 0]
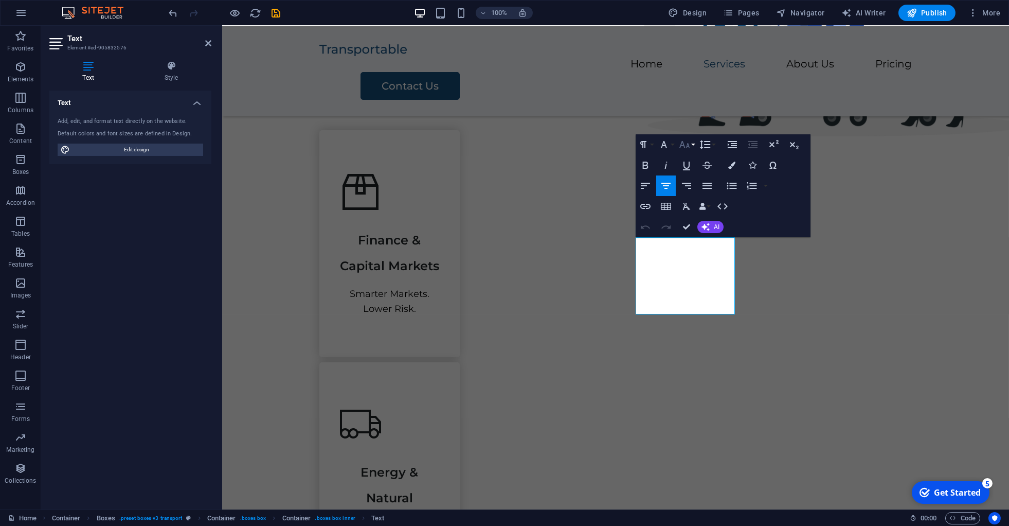
click at [689, 142] on icon "button" at bounding box center [684, 144] width 12 height 12
click at [691, 269] on link "24" at bounding box center [695, 272] width 37 height 15
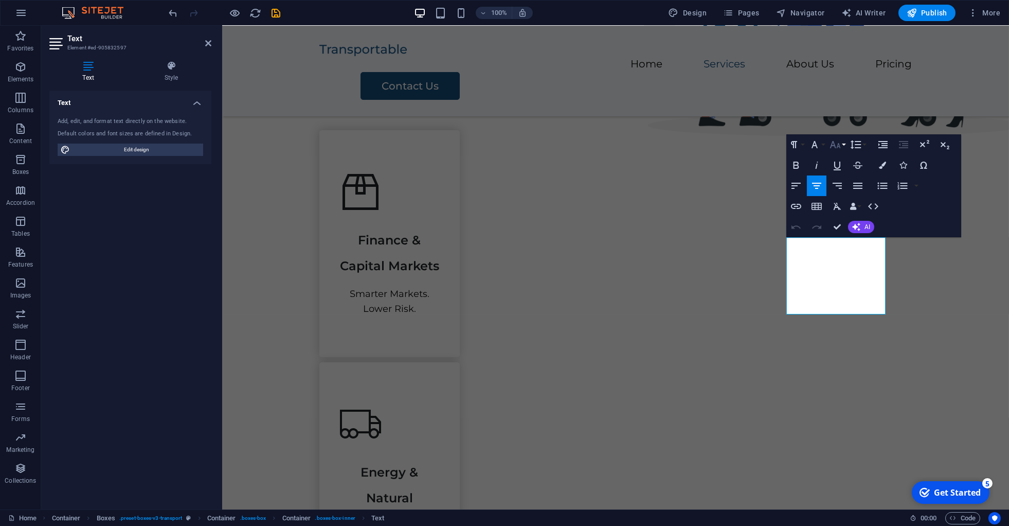
click at [842, 147] on button "Font Size" at bounding box center [837, 144] width 20 height 21
click at [837, 269] on link "24" at bounding box center [845, 272] width 37 height 15
click at [861, 223] on button "AI" at bounding box center [861, 227] width 26 height 12
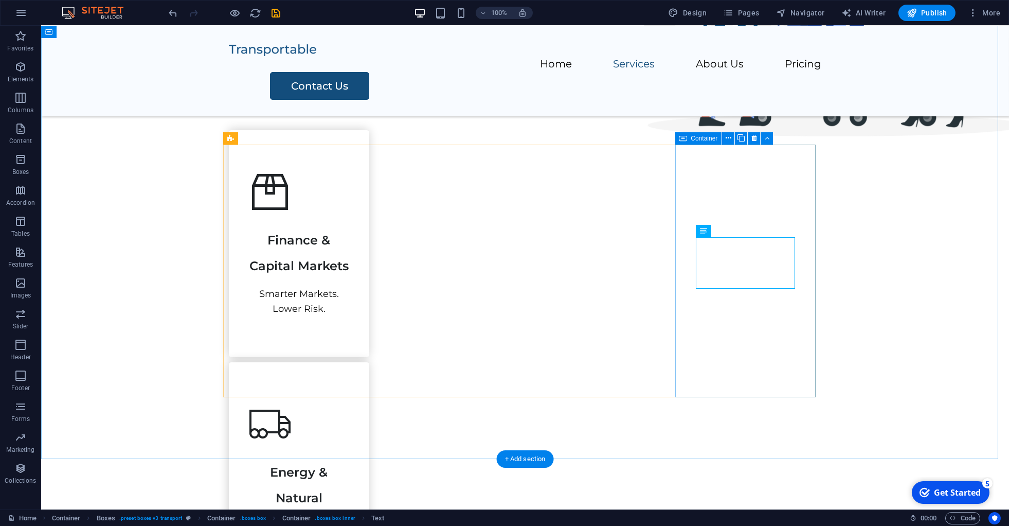
click at [768, 137] on icon at bounding box center [767, 138] width 5 height 11
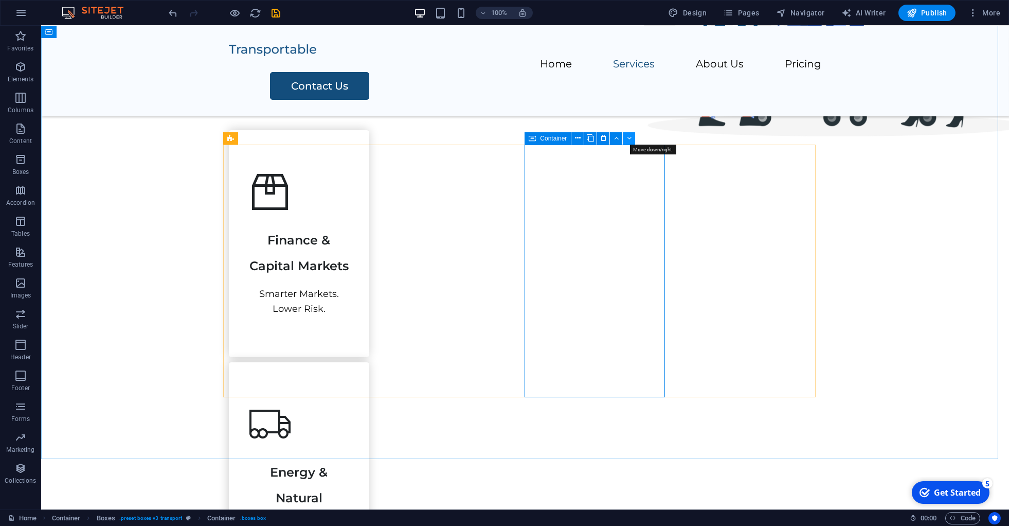
click at [628, 139] on icon at bounding box center [629, 138] width 5 height 11
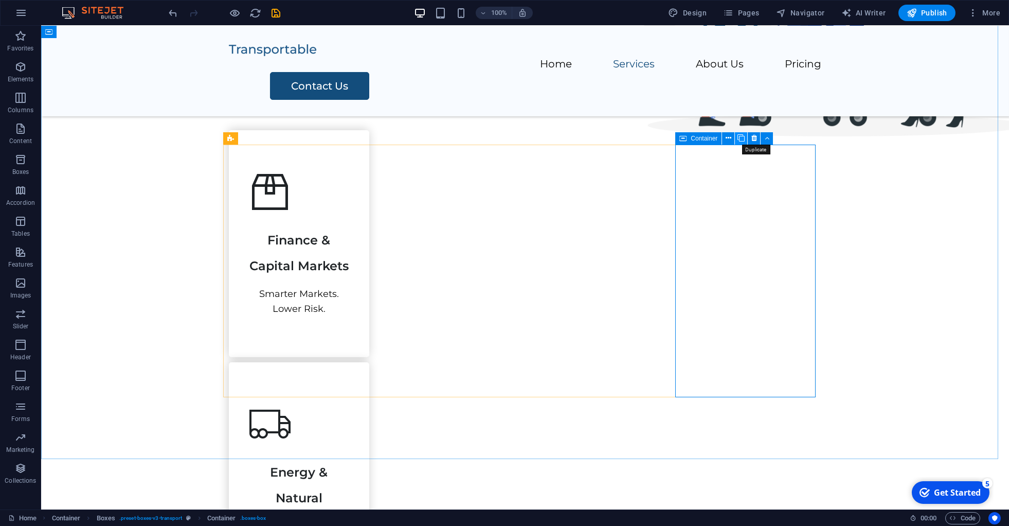
click at [743, 140] on icon at bounding box center [740, 138] width 7 height 11
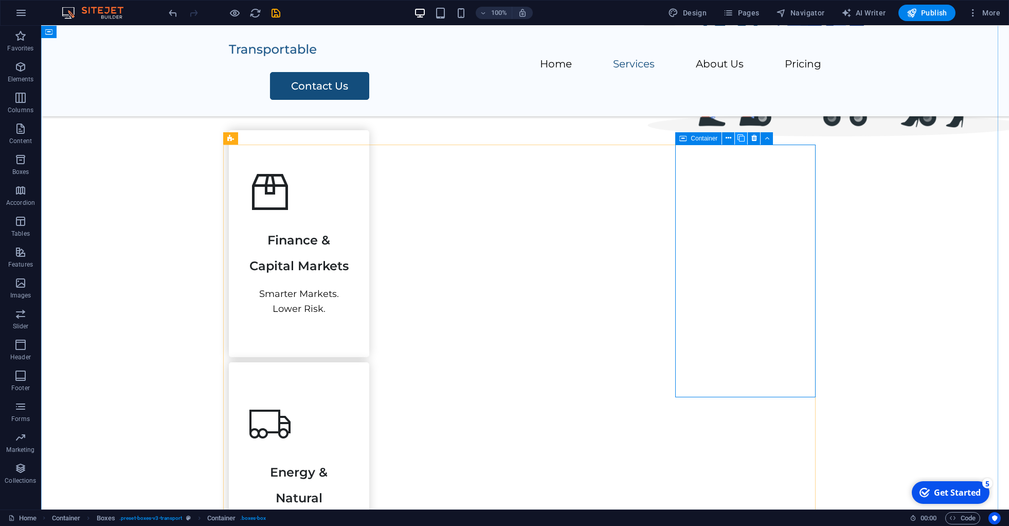
click at [743, 140] on icon at bounding box center [740, 138] width 7 height 11
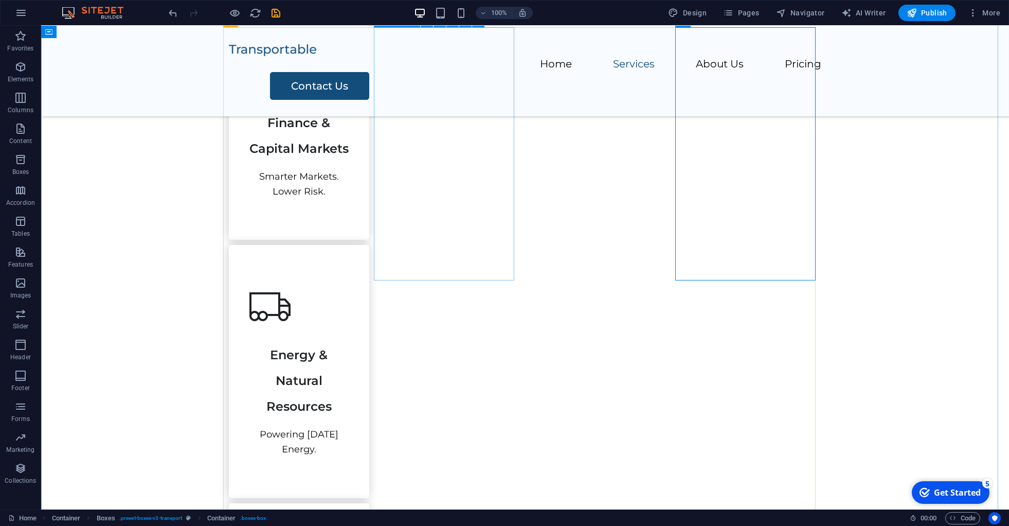
scroll to position [548, 0]
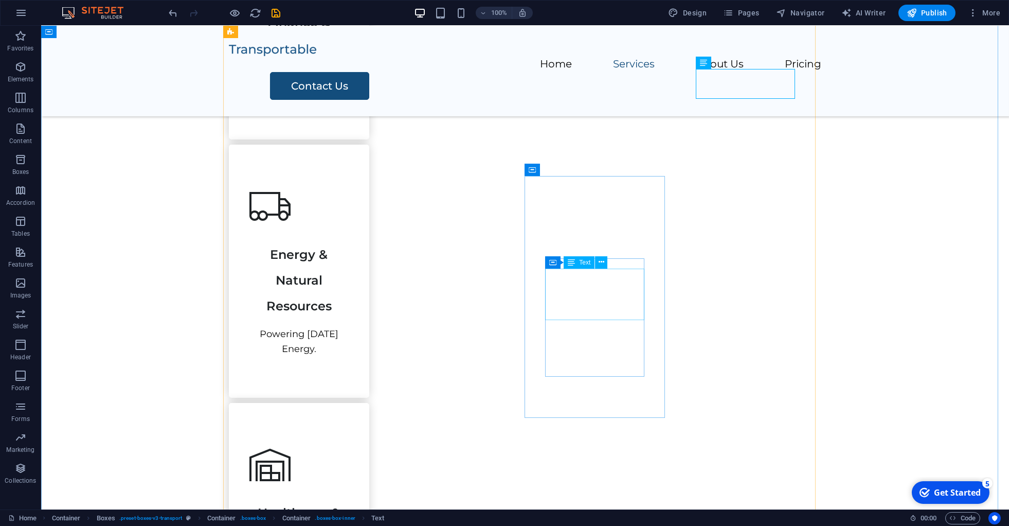
scroll to position [714, 0]
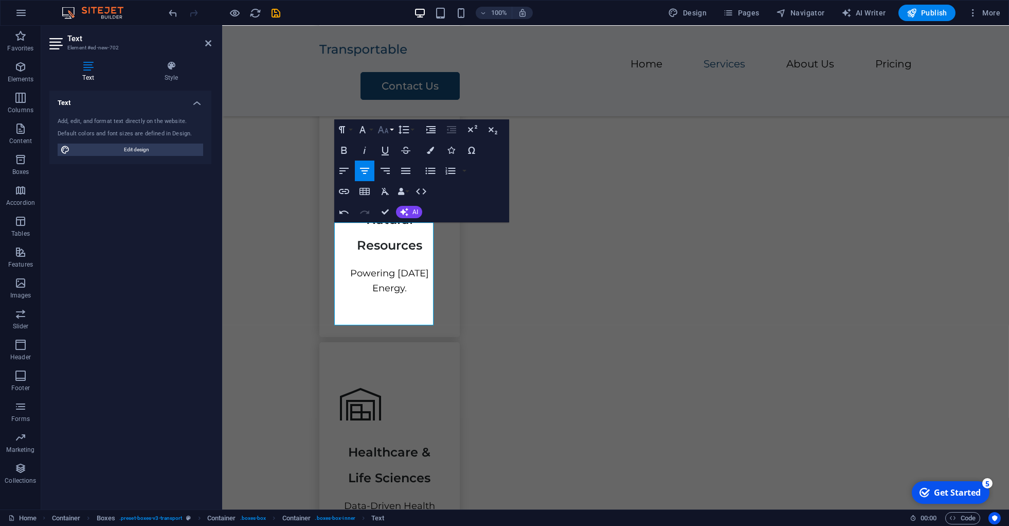
click at [391, 130] on button "Font Size" at bounding box center [385, 129] width 20 height 21
click at [393, 257] on link "24" at bounding box center [393, 257] width 37 height 15
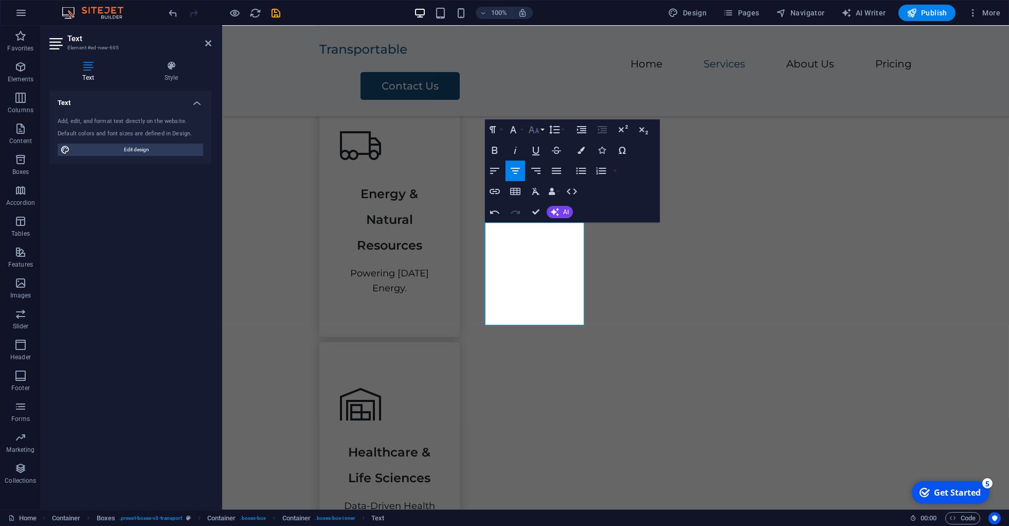
click at [543, 130] on button "Font Size" at bounding box center [536, 129] width 20 height 21
click at [540, 252] on link "24" at bounding box center [544, 257] width 37 height 15
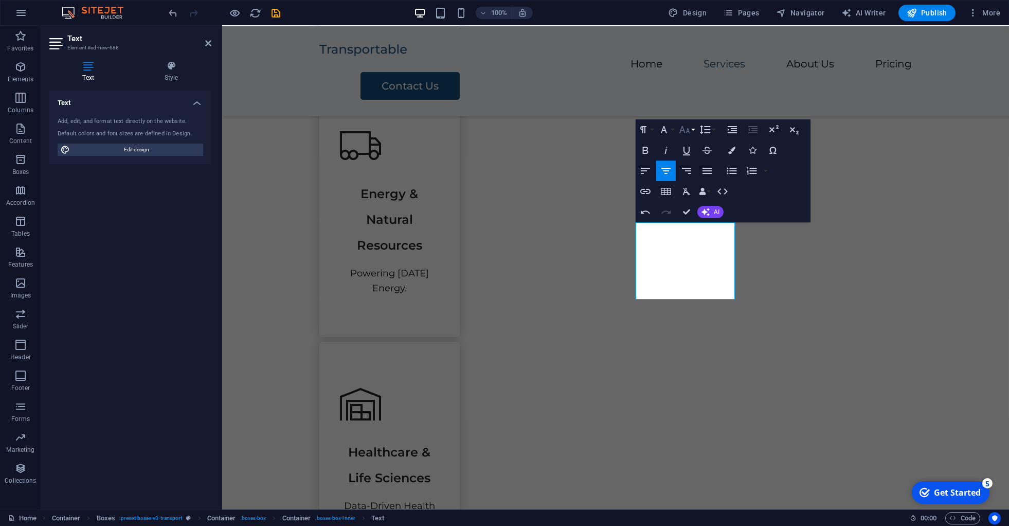
click at [689, 130] on icon "button" at bounding box center [684, 129] width 11 height 7
click at [694, 254] on link "24" at bounding box center [695, 257] width 37 height 15
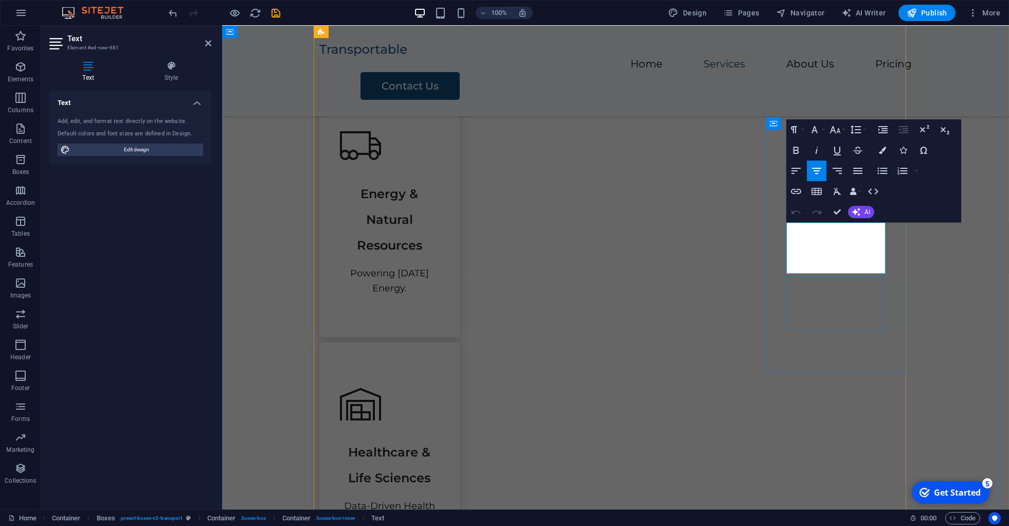
click at [839, 132] on icon "button" at bounding box center [835, 129] width 11 height 7
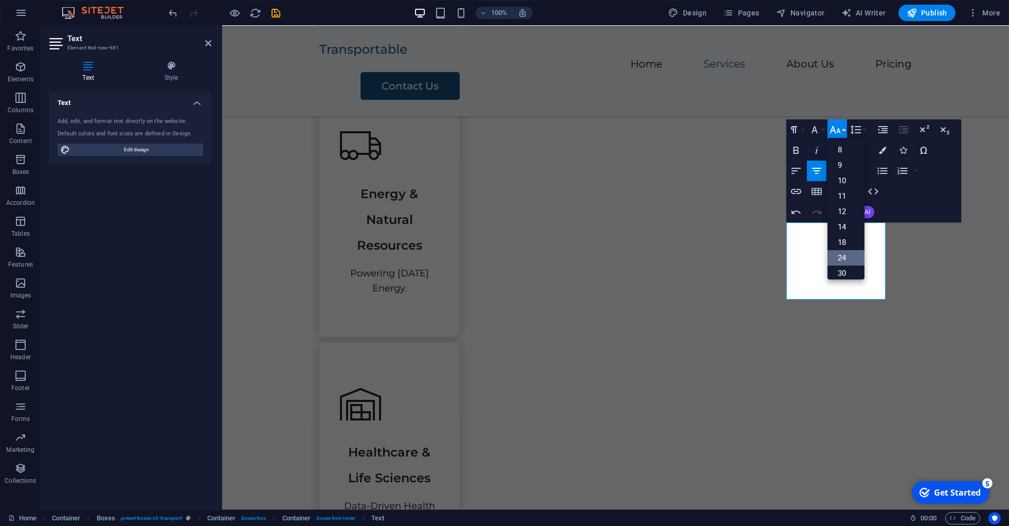
click at [844, 252] on link "24" at bounding box center [845, 257] width 37 height 15
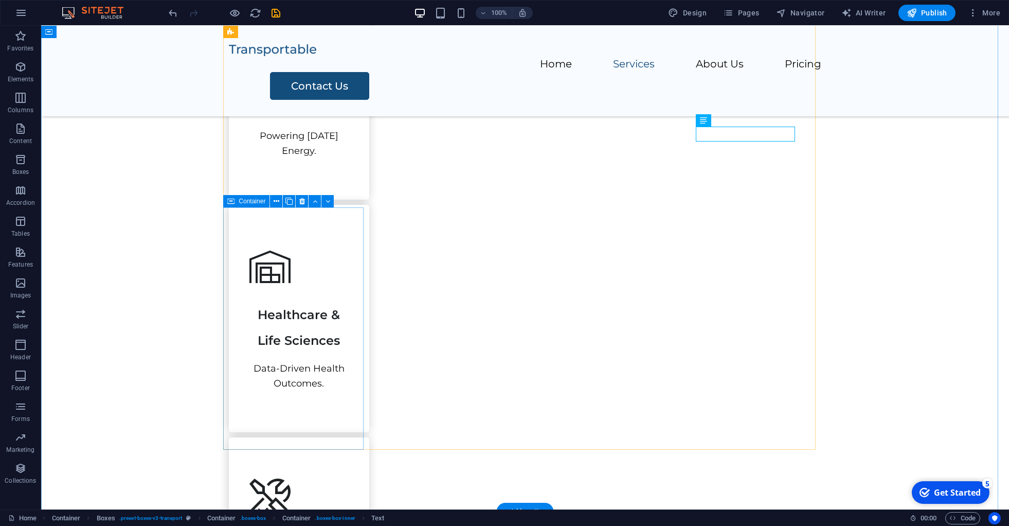
scroll to position [874, 0]
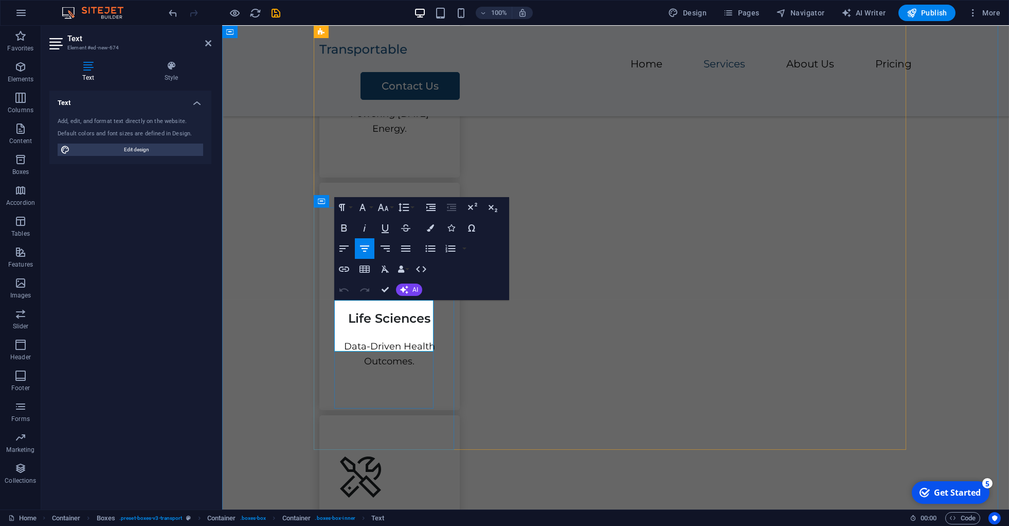
click at [385, 210] on icon "button" at bounding box center [383, 207] width 12 height 12
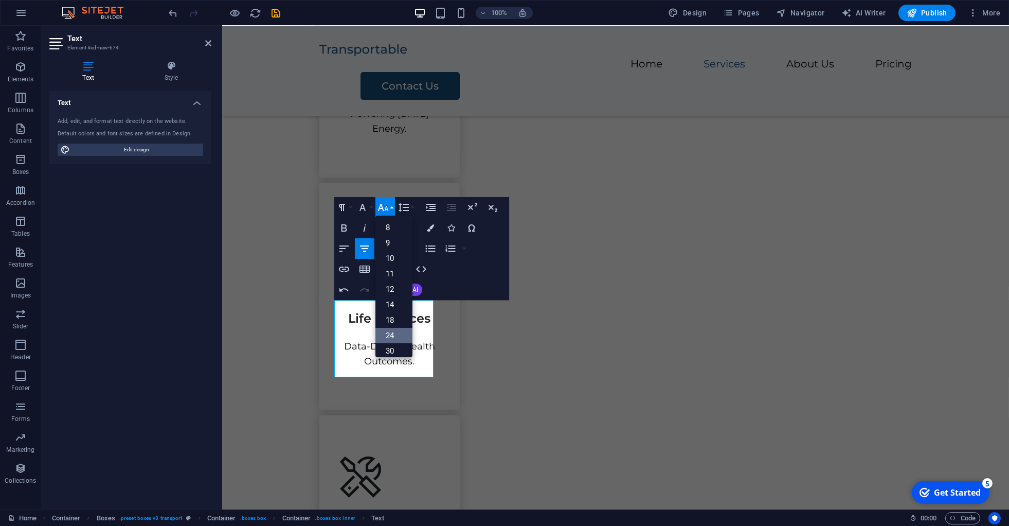
click at [389, 334] on link "24" at bounding box center [393, 335] width 37 height 15
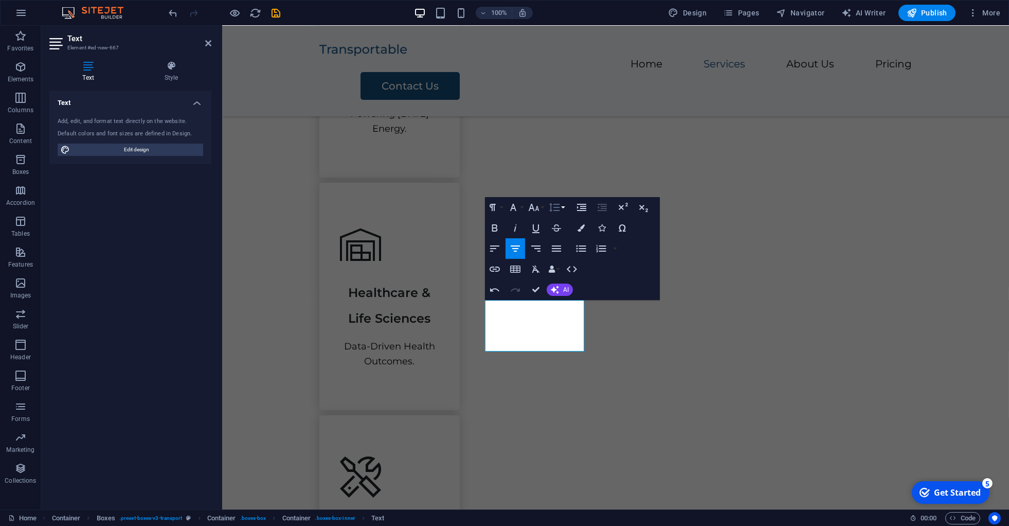
click at [558, 209] on icon "button" at bounding box center [554, 207] width 12 height 12
click at [533, 209] on icon "button" at bounding box center [534, 207] width 12 height 12
click at [539, 332] on link "24" at bounding box center [544, 335] width 37 height 15
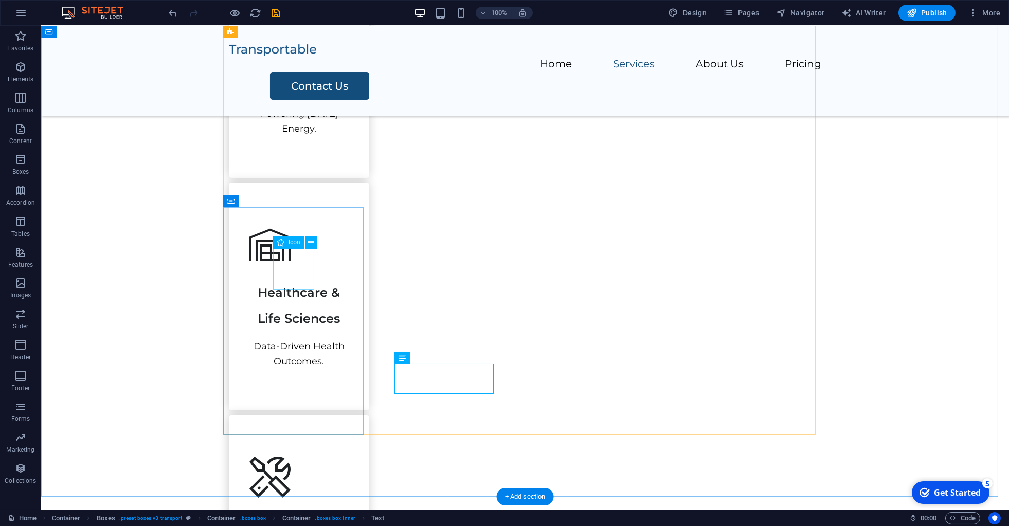
select select "xMidYMid"
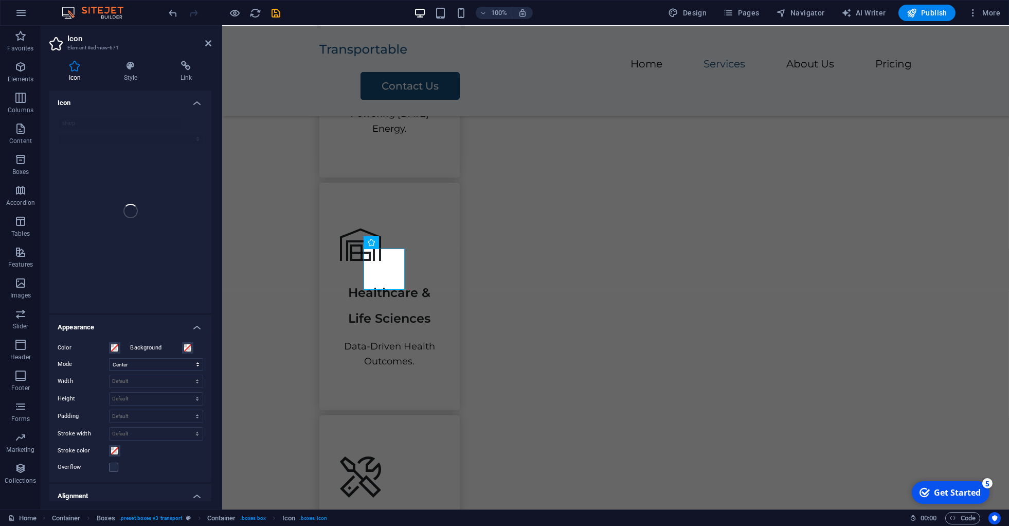
click at [188, 105] on h4 "Icon" at bounding box center [130, 99] width 162 height 19
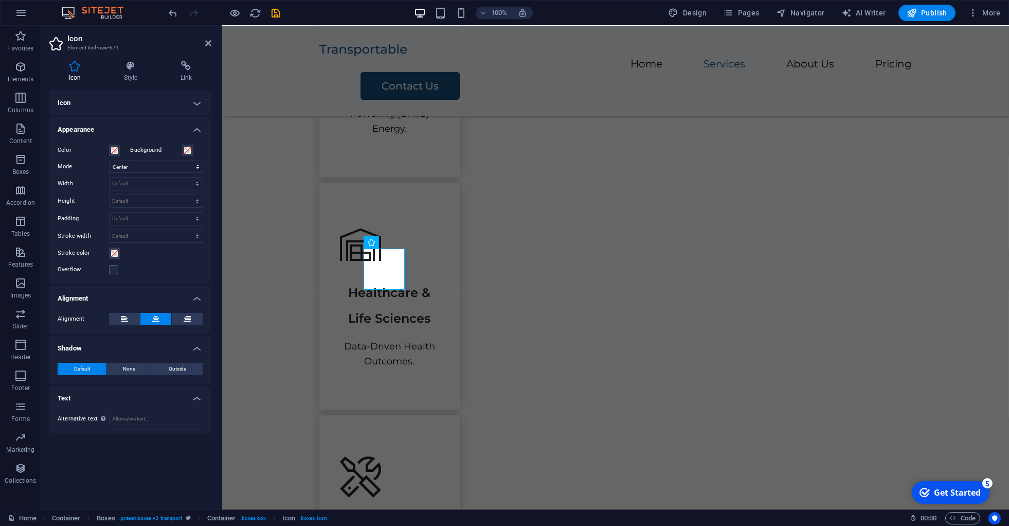
click at [195, 104] on h4 "Icon" at bounding box center [130, 102] width 162 height 25
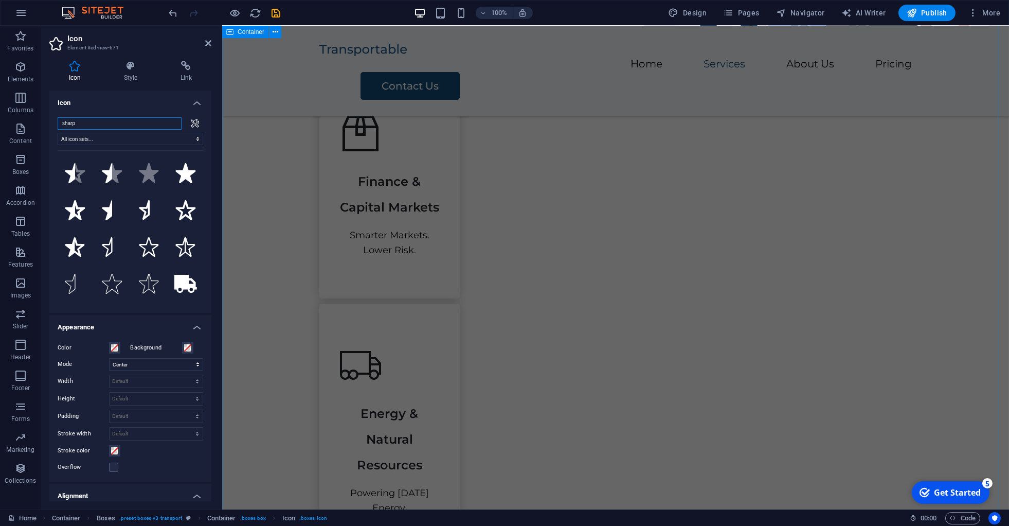
scroll to position [478, 0]
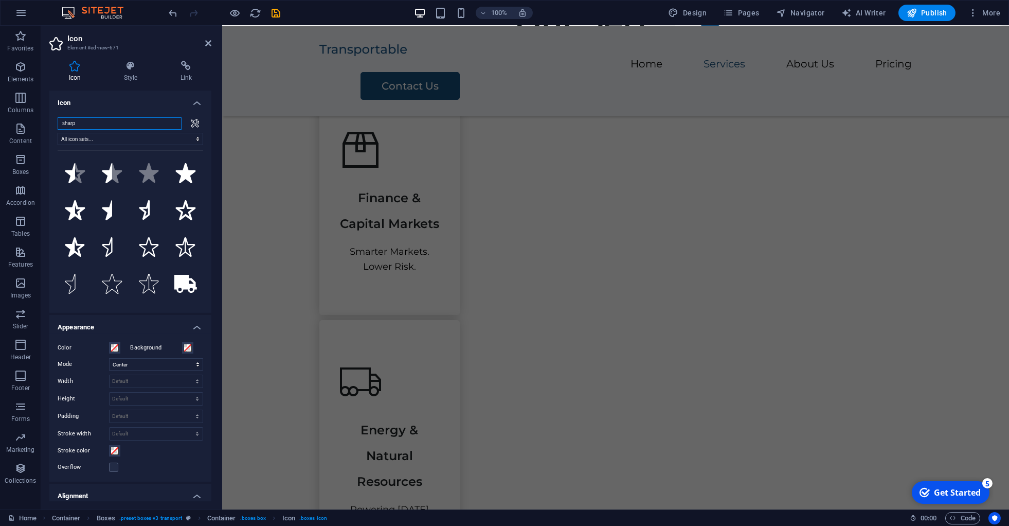
click at [98, 126] on input "sharp" at bounding box center [120, 123] width 124 height 12
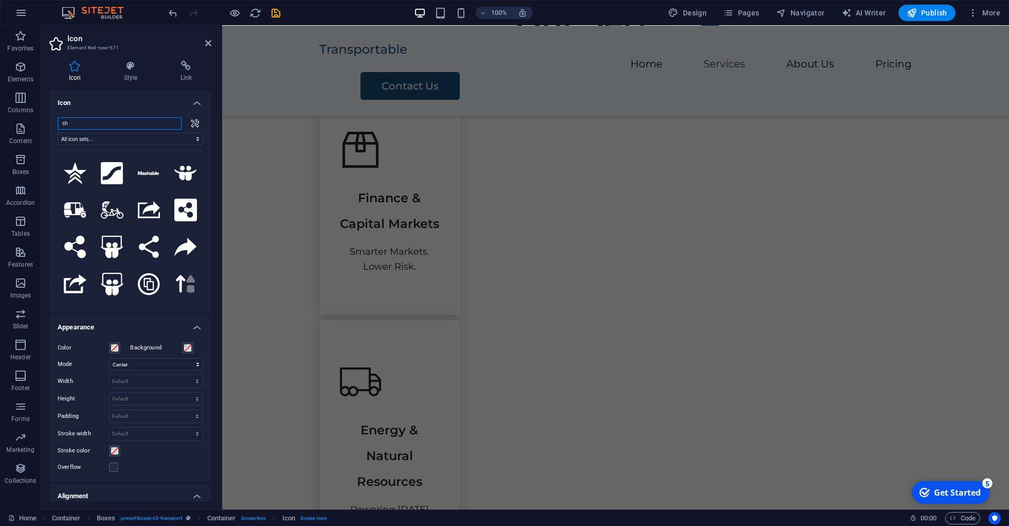
type input "s"
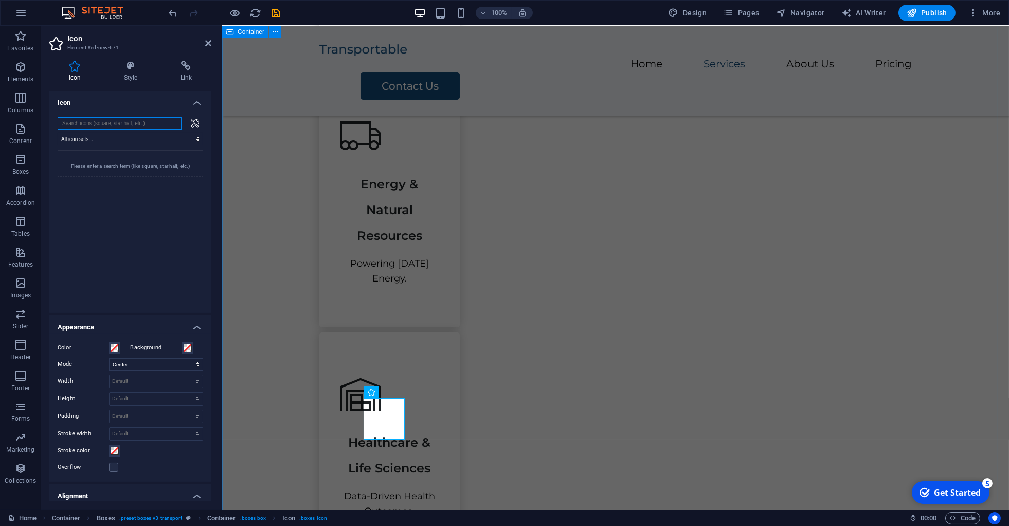
scroll to position [799, 0]
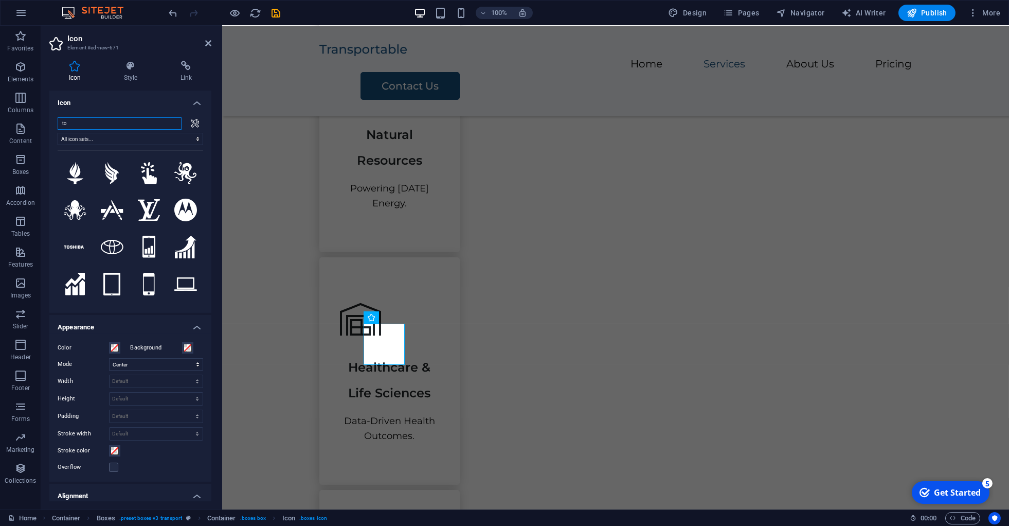
type input "t"
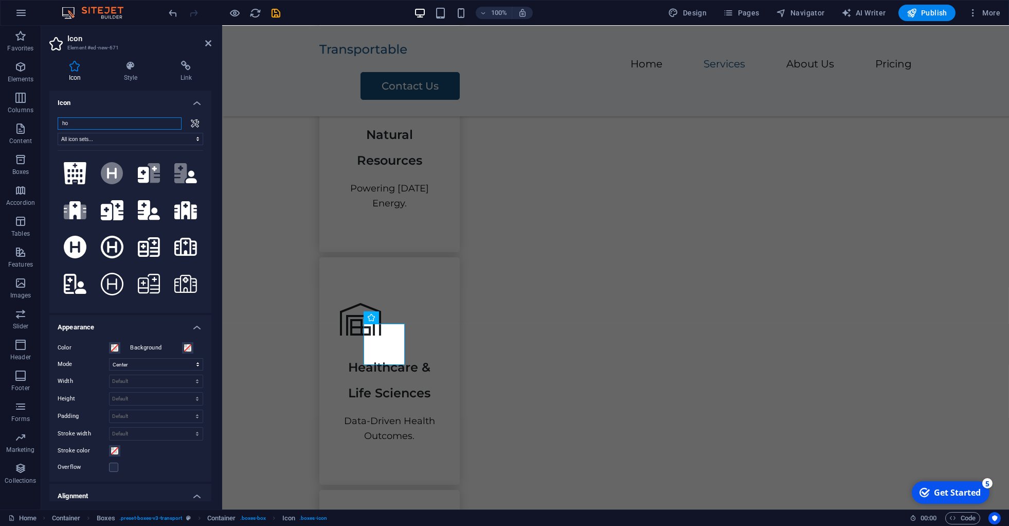
type input "h"
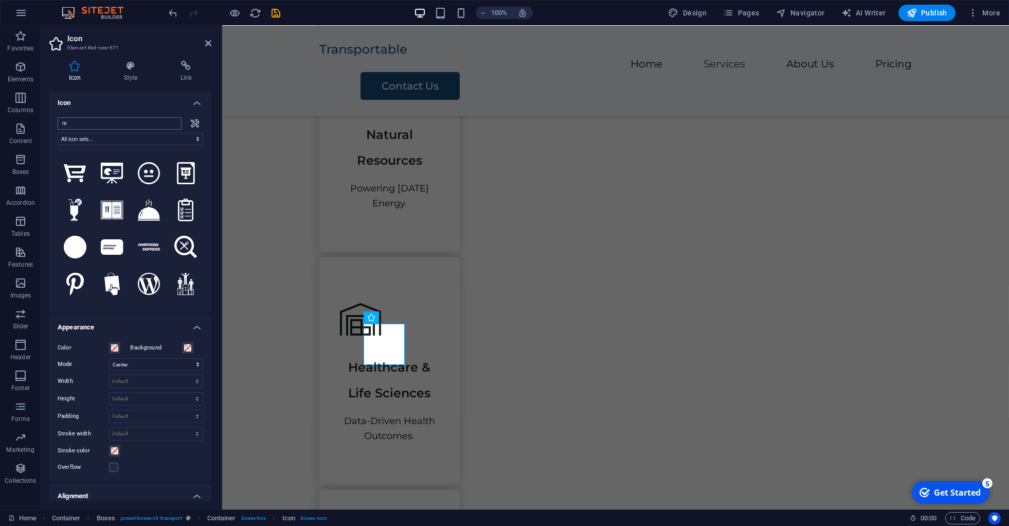
type input "r"
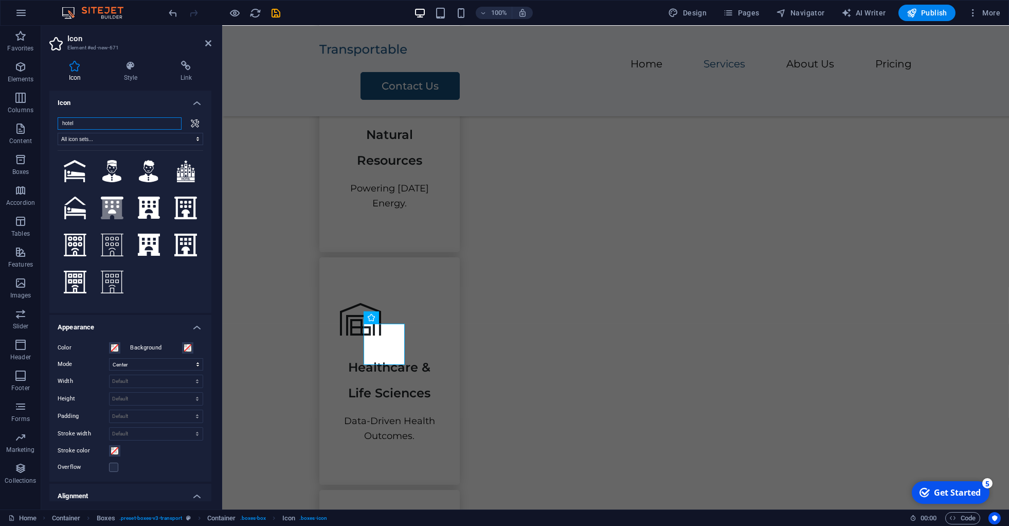
scroll to position [0, 0]
type input "h"
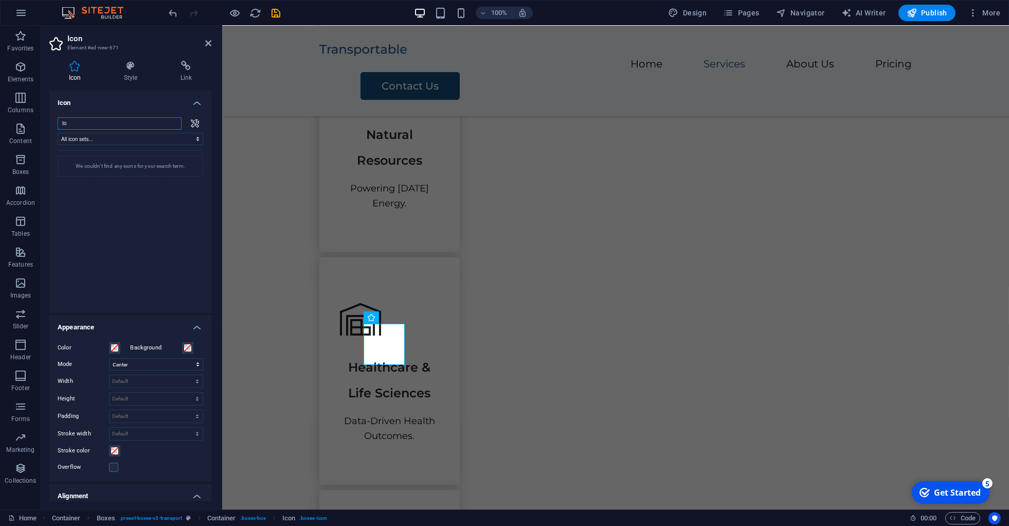
type input "t"
type input "h"
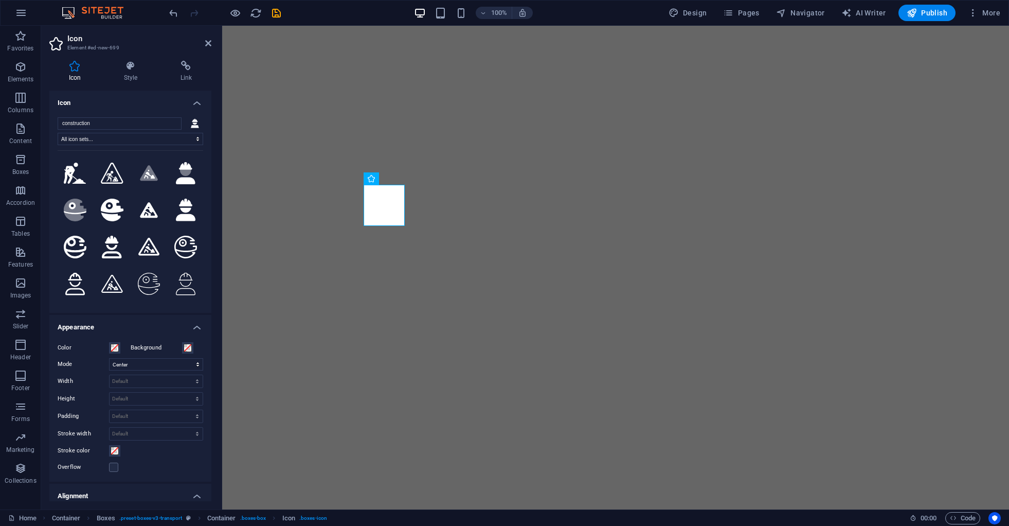
select select "xMidYMid"
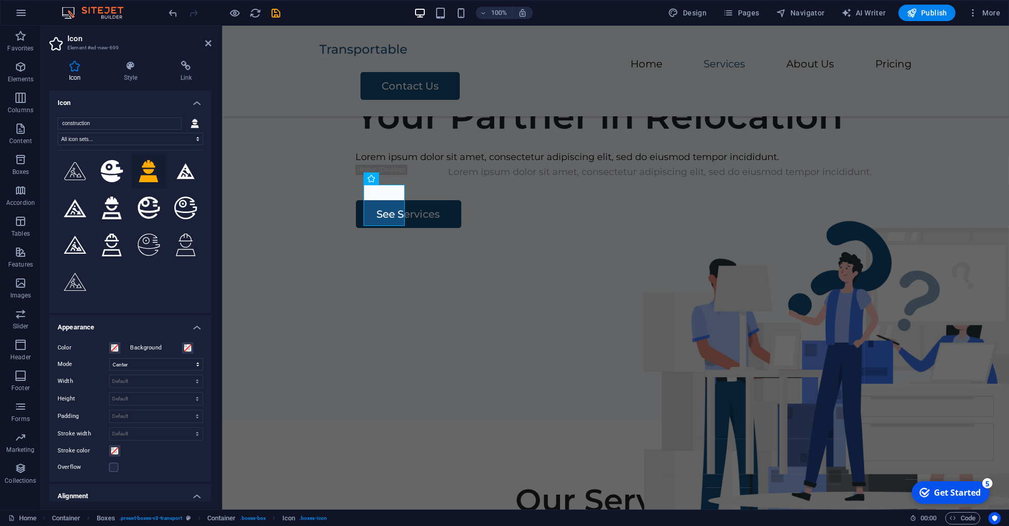
scroll to position [700, 0]
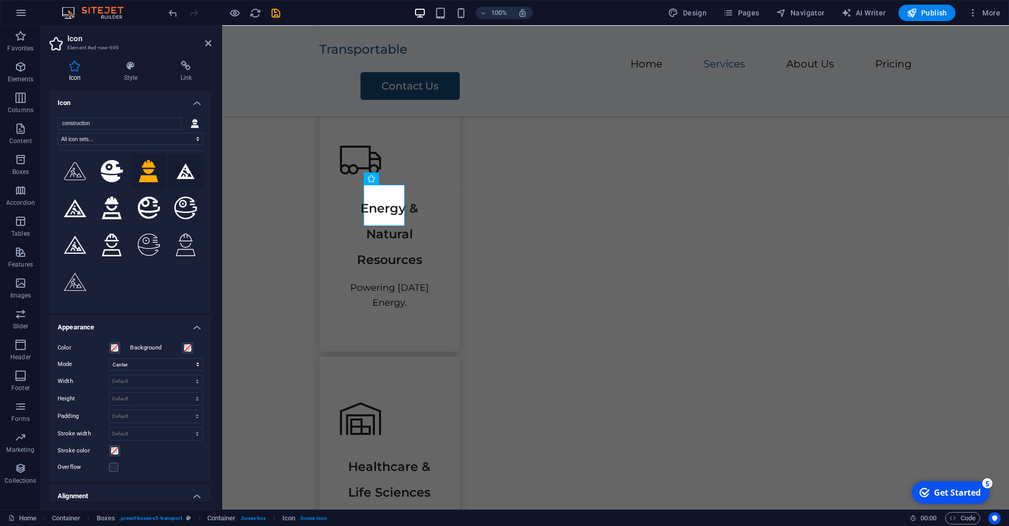
click at [174, 180] on icon at bounding box center [185, 171] width 23 height 18
click at [139, 183] on icon at bounding box center [149, 171] width 20 height 23
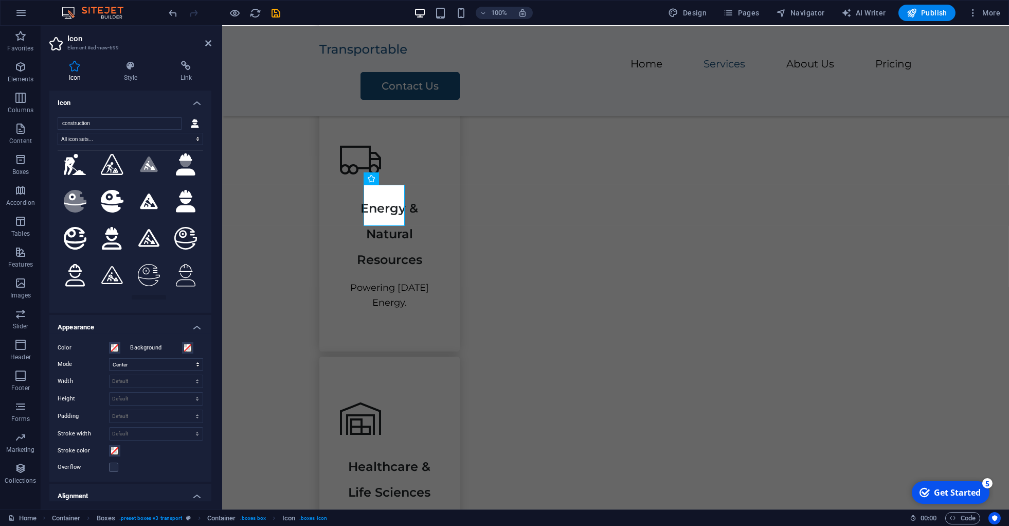
scroll to position [0, 0]
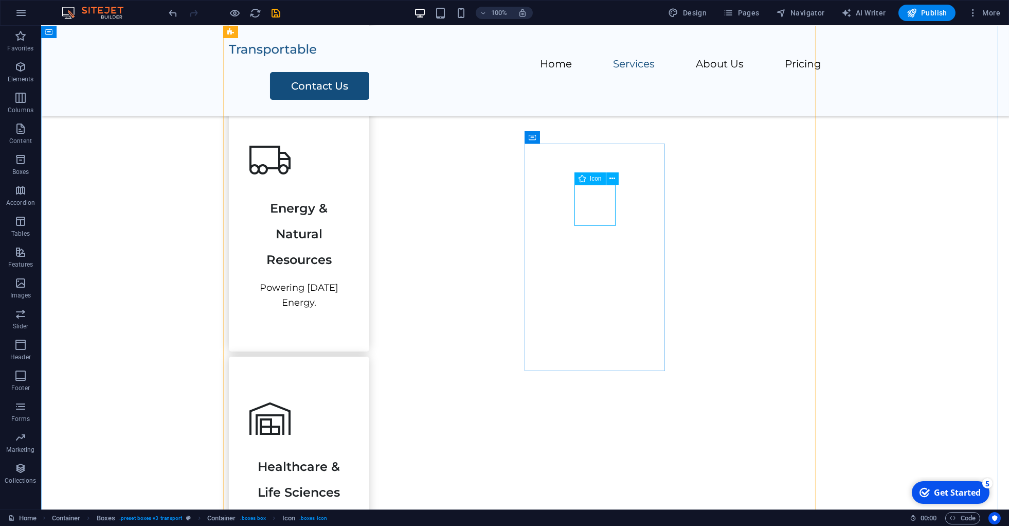
select select "xMidYMid"
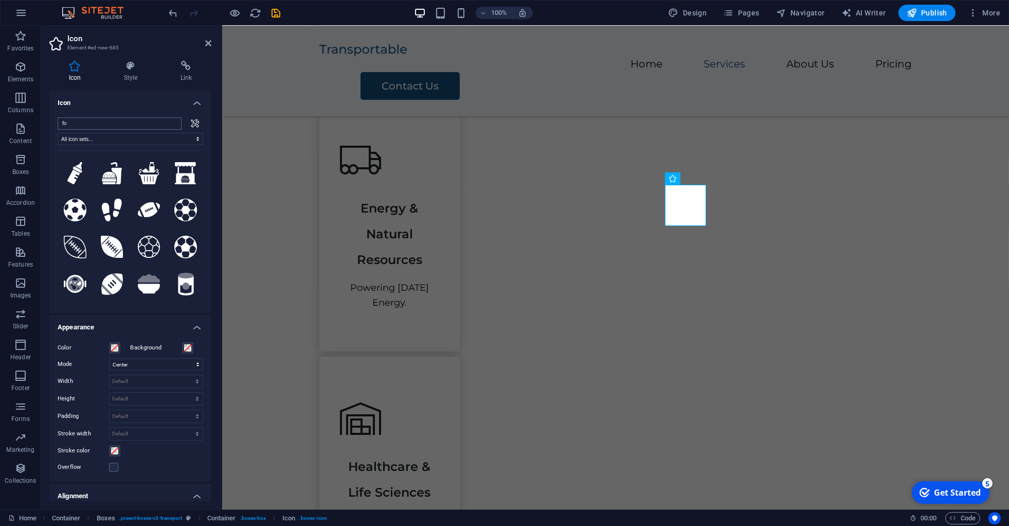
type input "f"
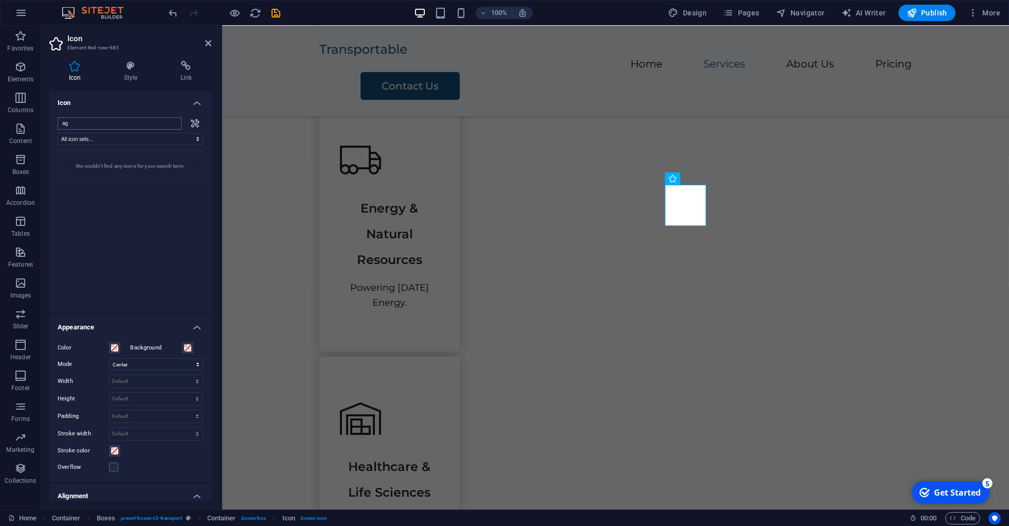
type input "a"
click at [93, 126] on input "farmer" at bounding box center [120, 123] width 124 height 12
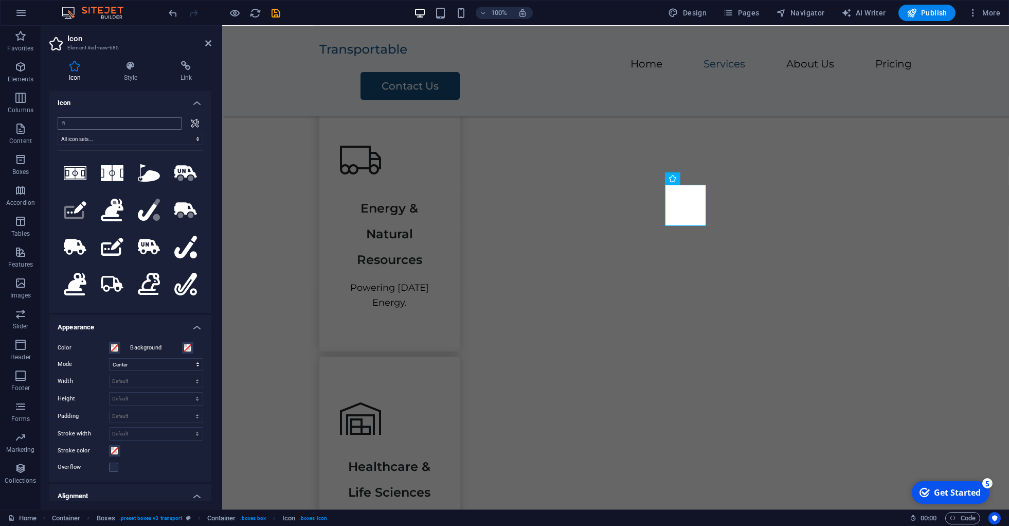
type input "f"
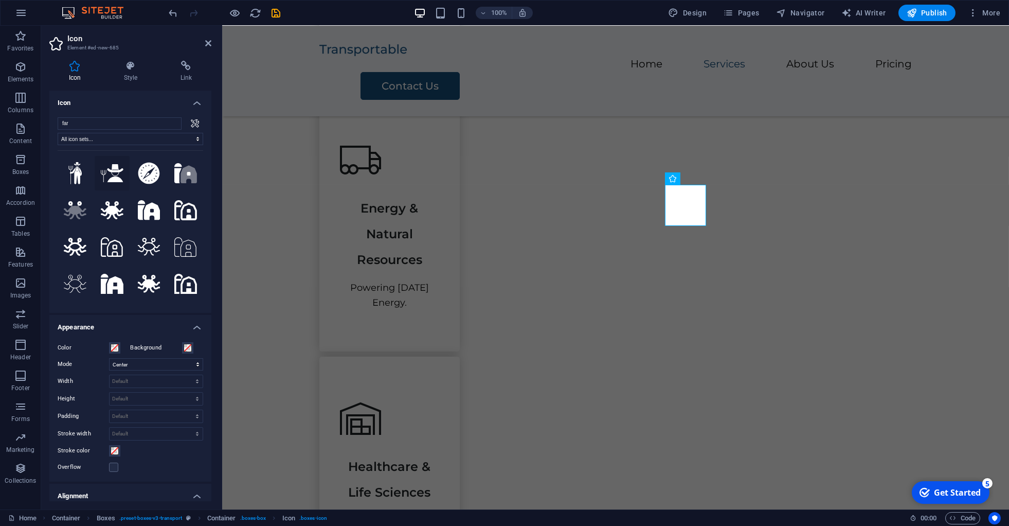
type input "far"
click at [120, 174] on icon at bounding box center [112, 173] width 23 height 18
click at [82, 182] on icon at bounding box center [75, 173] width 14 height 23
click at [180, 183] on icon at bounding box center [188, 174] width 16 height 17
click at [138, 220] on icon at bounding box center [149, 210] width 23 height 20
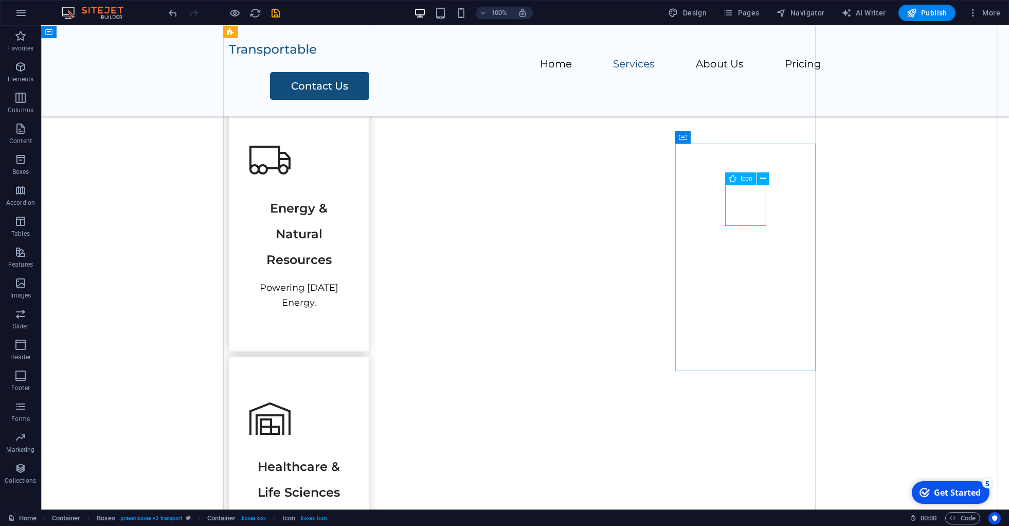
select select "xMidYMid"
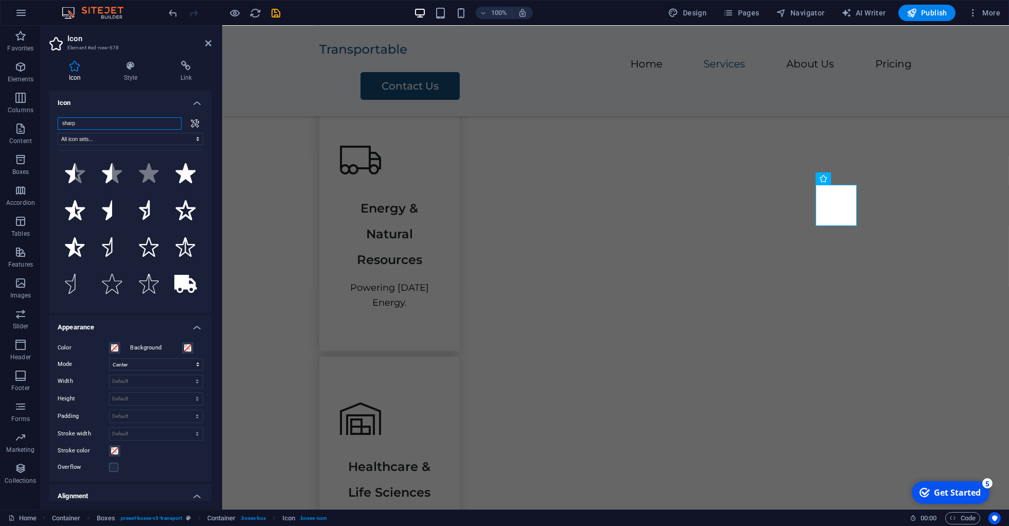
click at [88, 120] on input "sharp" at bounding box center [120, 123] width 124 height 12
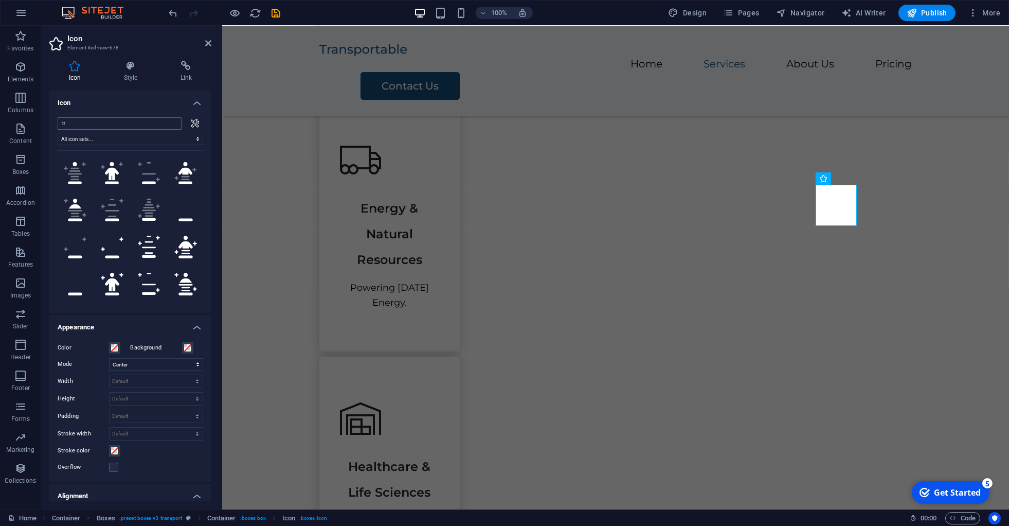
type input "t"
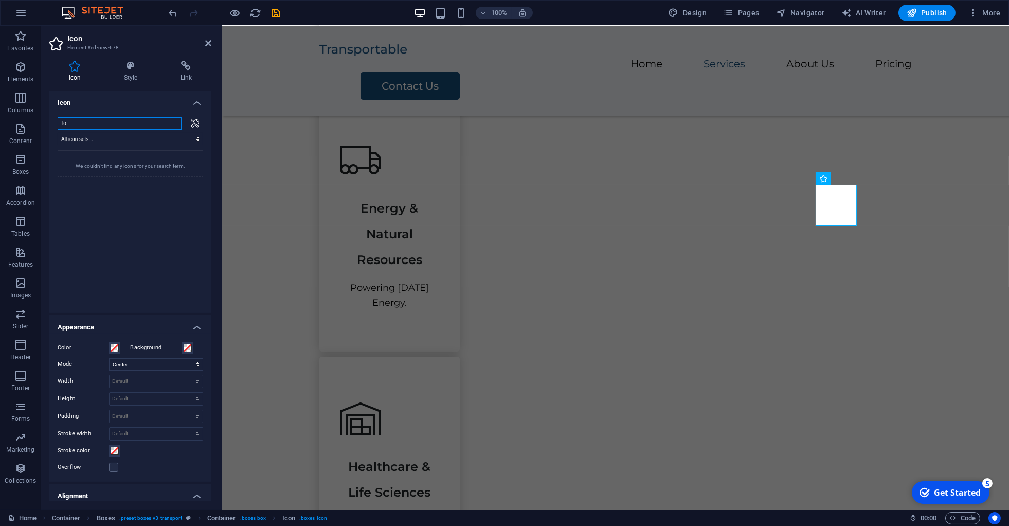
type input "l"
type input "t"
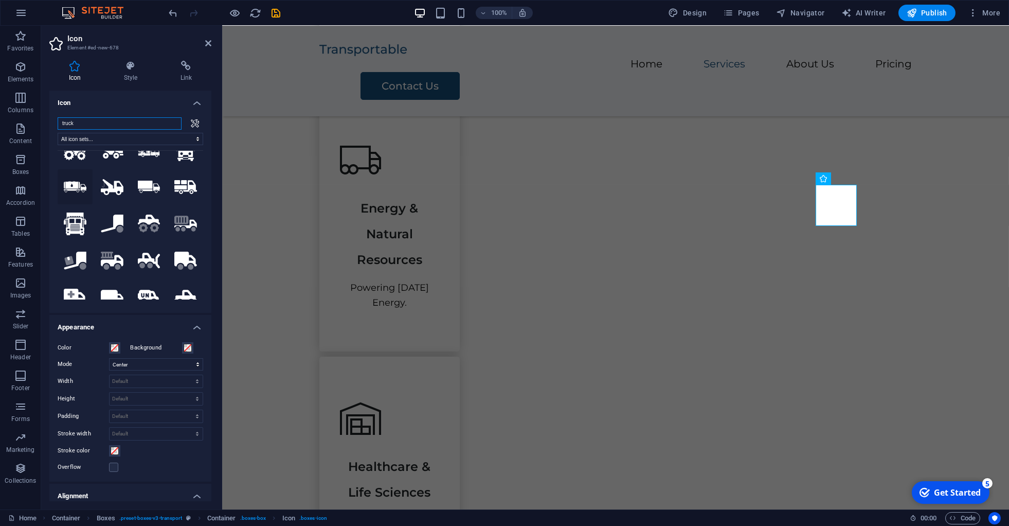
scroll to position [20, 0]
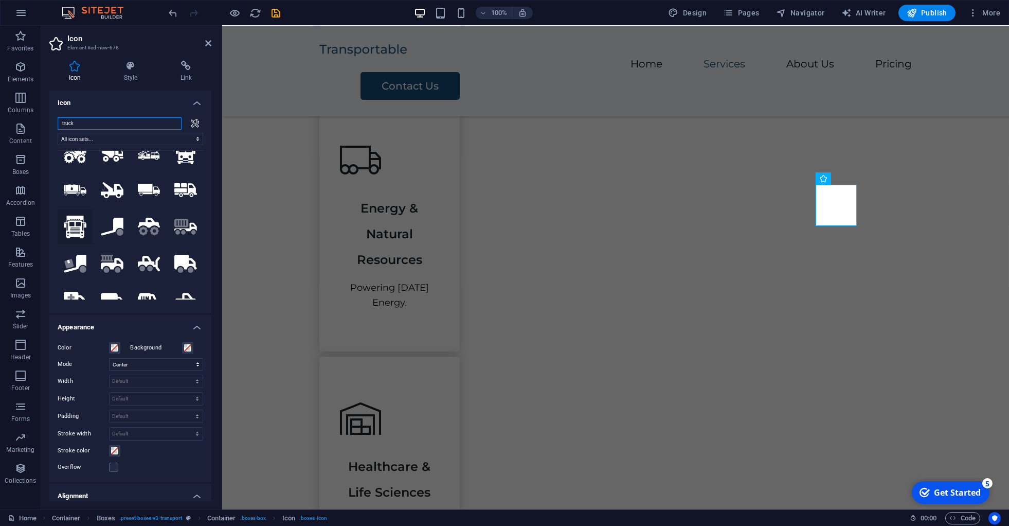
type input "truck"
click at [86, 234] on icon at bounding box center [75, 226] width 23 height 23
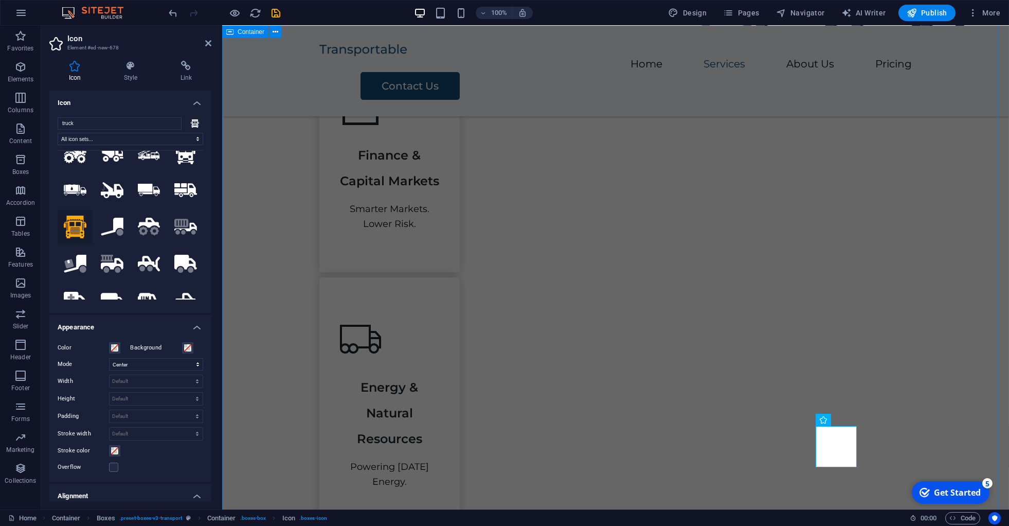
scroll to position [421, 0]
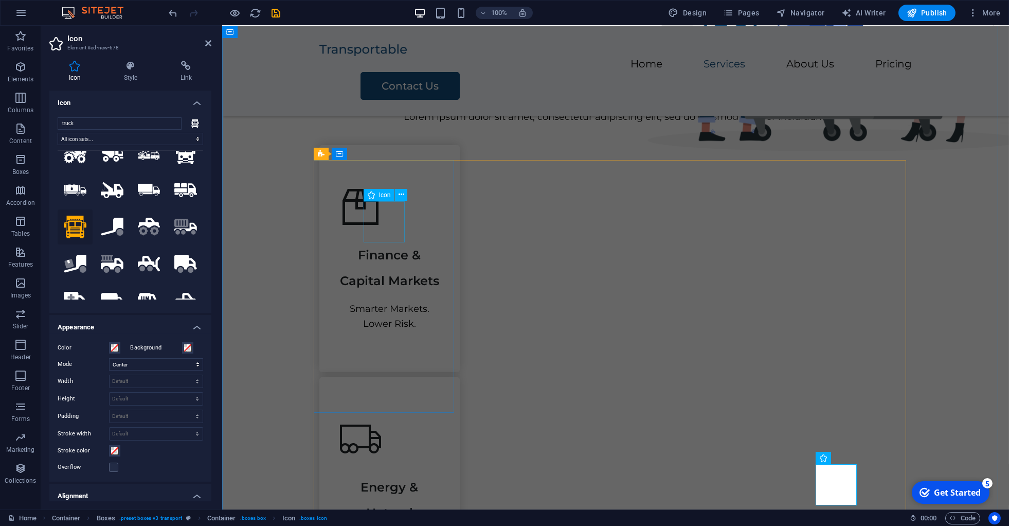
click at [374, 224] on figure at bounding box center [388, 206] width 99 height 41
select select "xMidYMid"
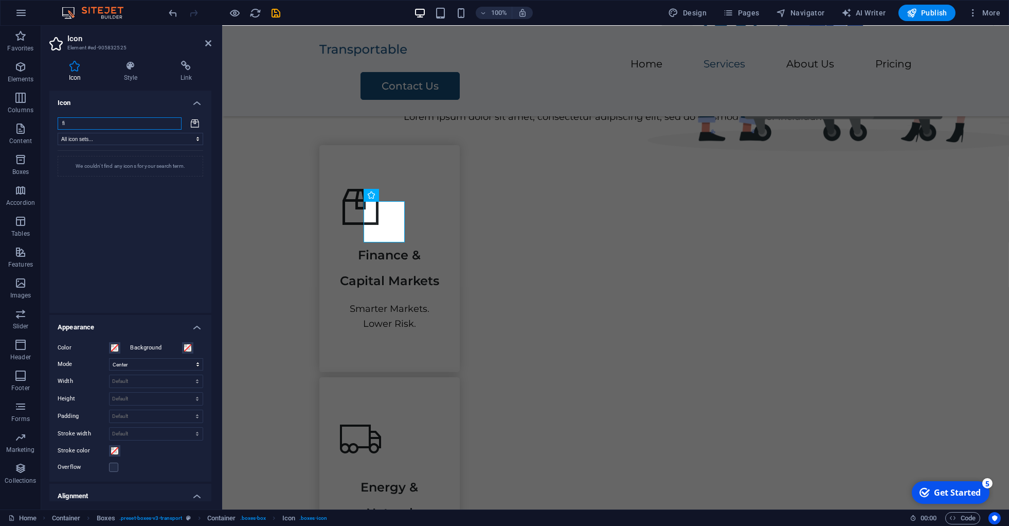
type input "f"
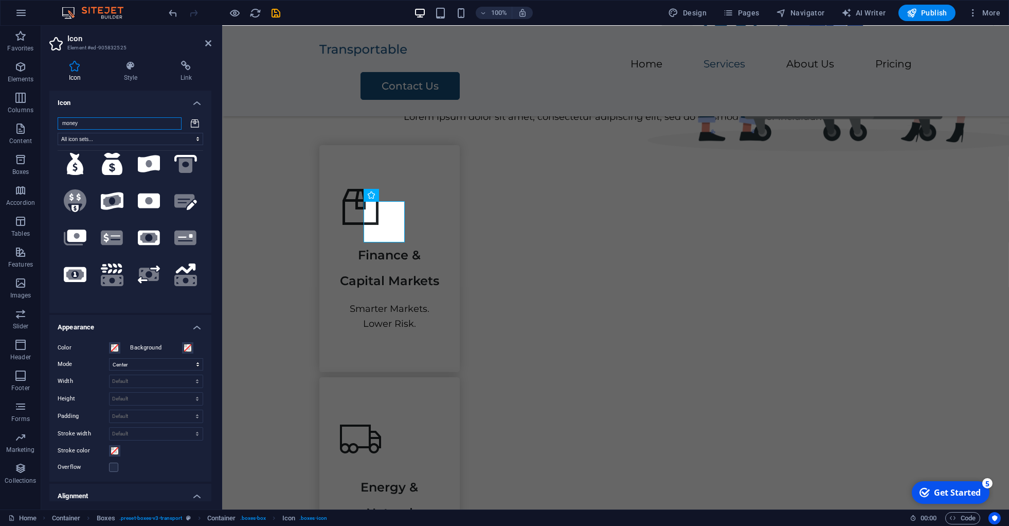
scroll to position [0, 0]
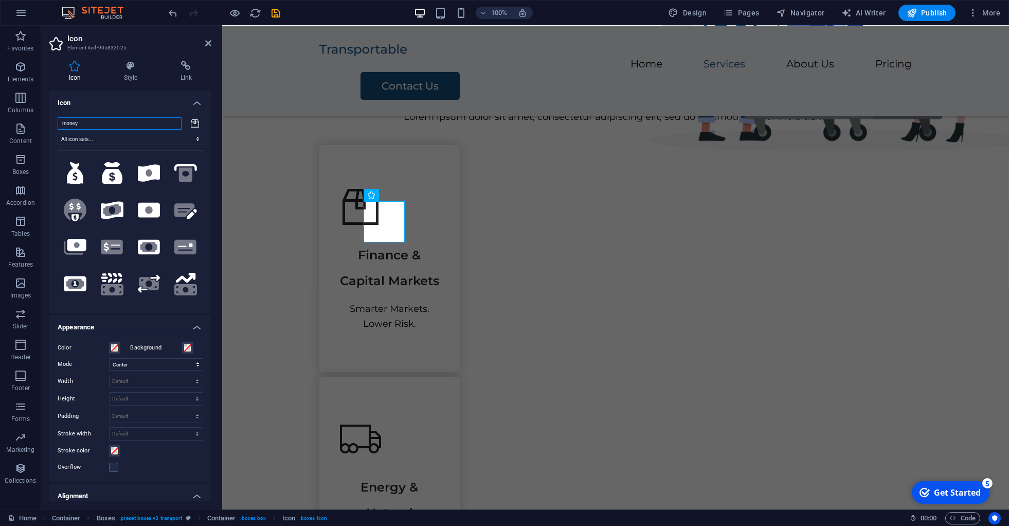
click at [94, 119] on input "money" at bounding box center [120, 123] width 124 height 12
type input "s"
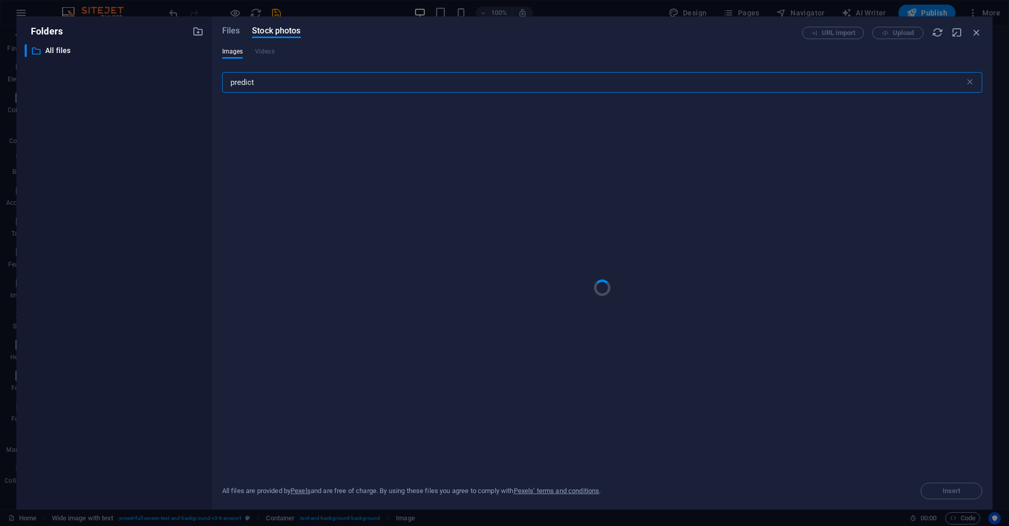
select select "px"
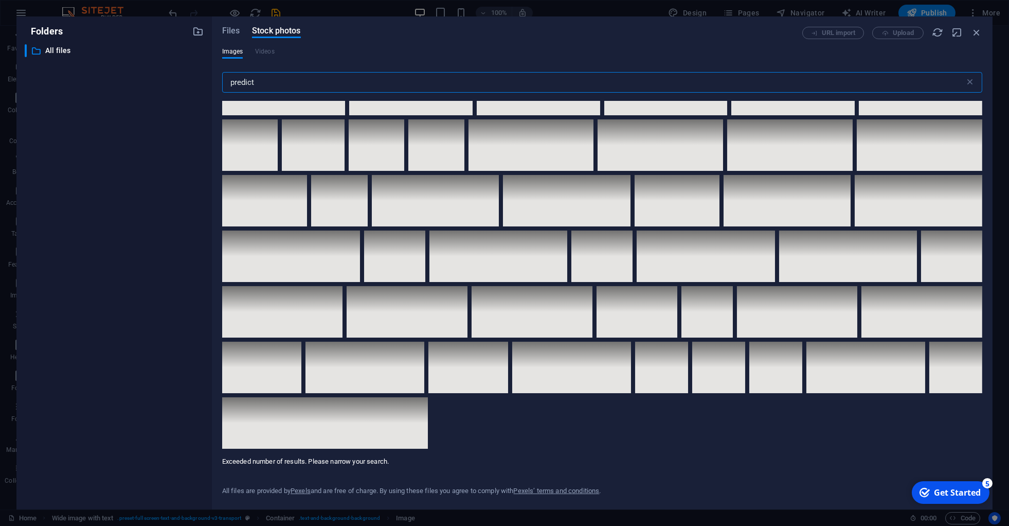
scroll to position [4552, 0]
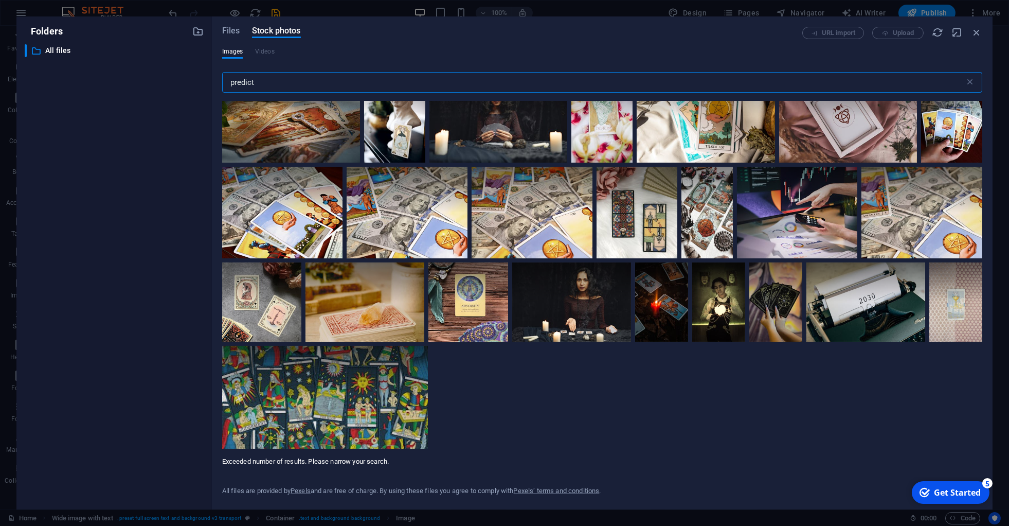
click at [298, 80] on input "predict" at bounding box center [593, 82] width 742 height 21
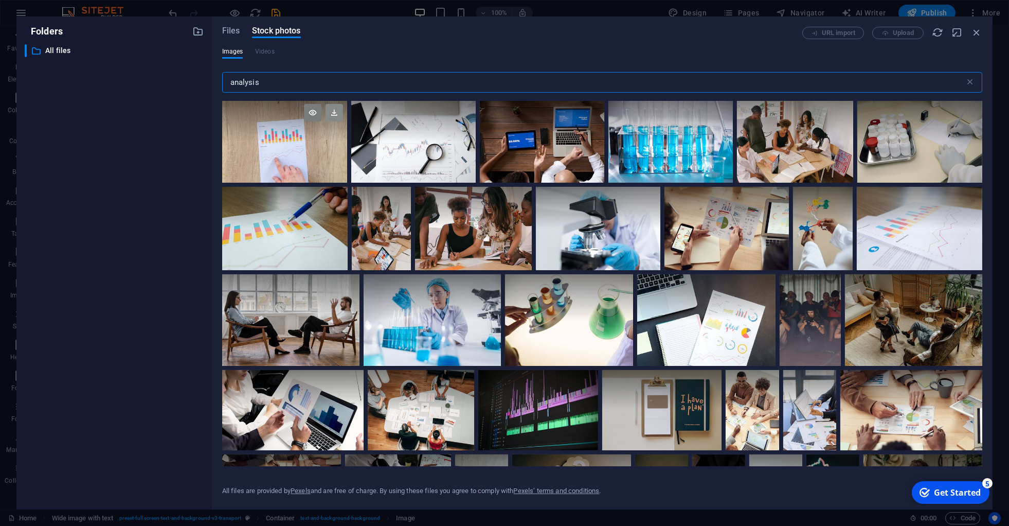
scroll to position [268, 0]
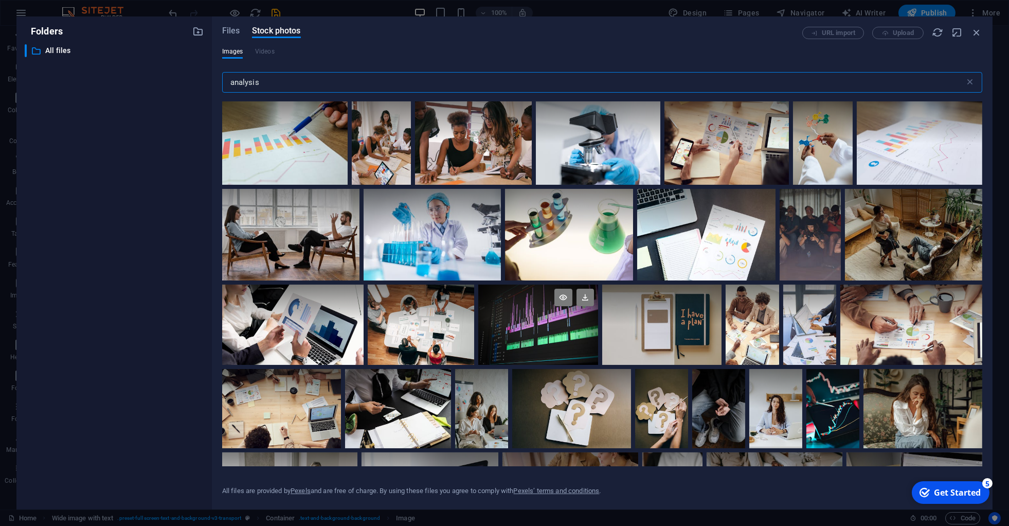
type input "analysis"
click at [528, 314] on div at bounding box center [538, 304] width 120 height 40
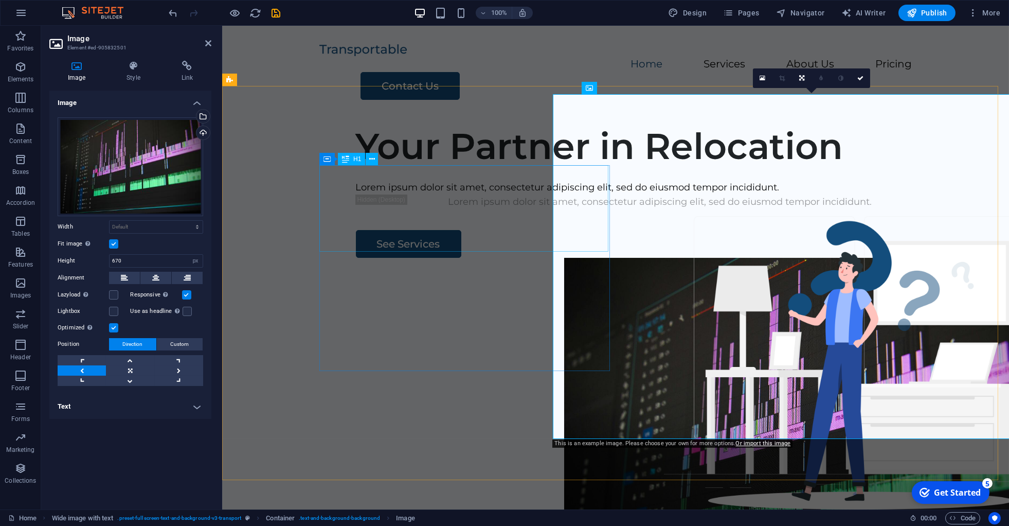
click at [538, 168] on div "Your Partner in Relocation" at bounding box center [659, 145] width 609 height 43
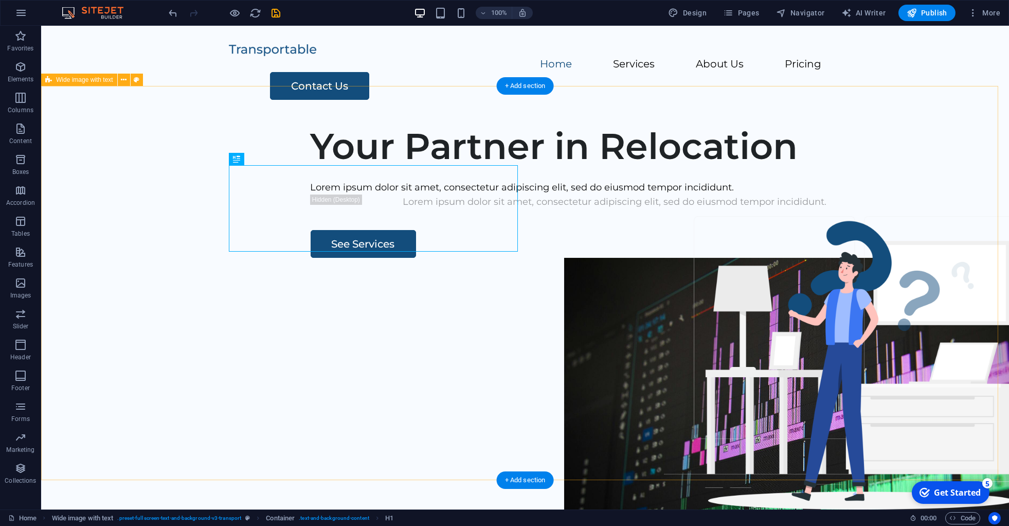
click at [172, 239] on div "Your Partner in Relocation Lorem ipsum dolor sit amet, consectetur adipiscing e…" at bounding box center [525, 313] width 968 height 394
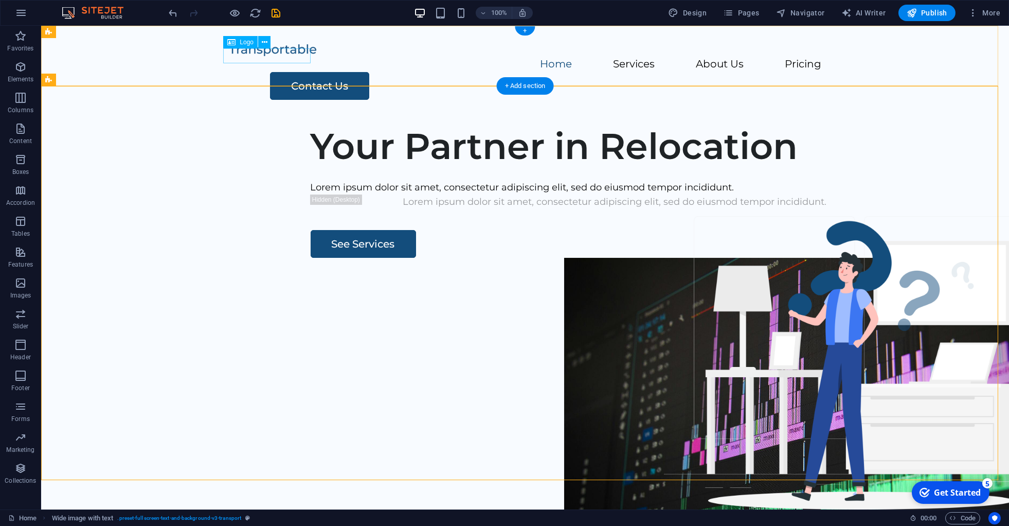
click at [271, 57] on div at bounding box center [525, 49] width 592 height 15
select select "px"
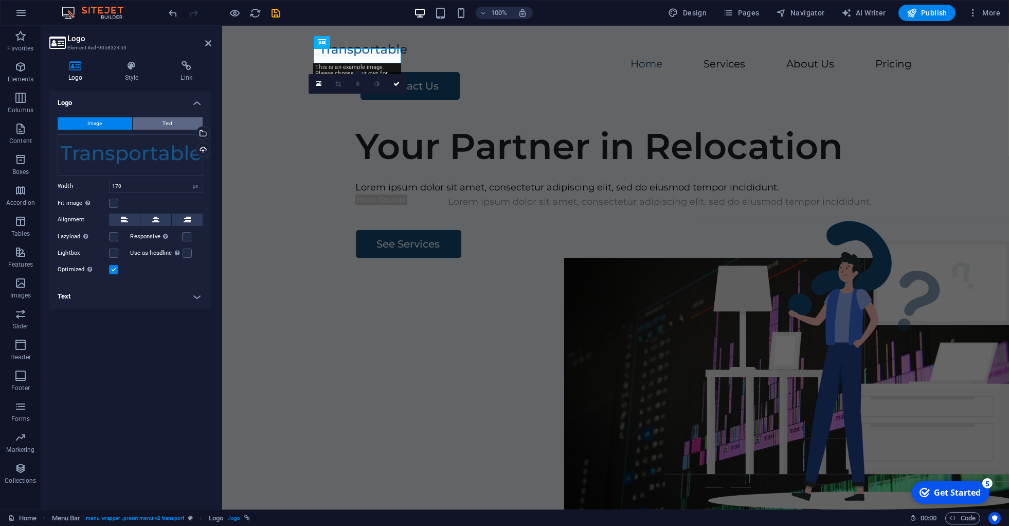
click at [158, 124] on button "Text" at bounding box center [168, 123] width 70 height 12
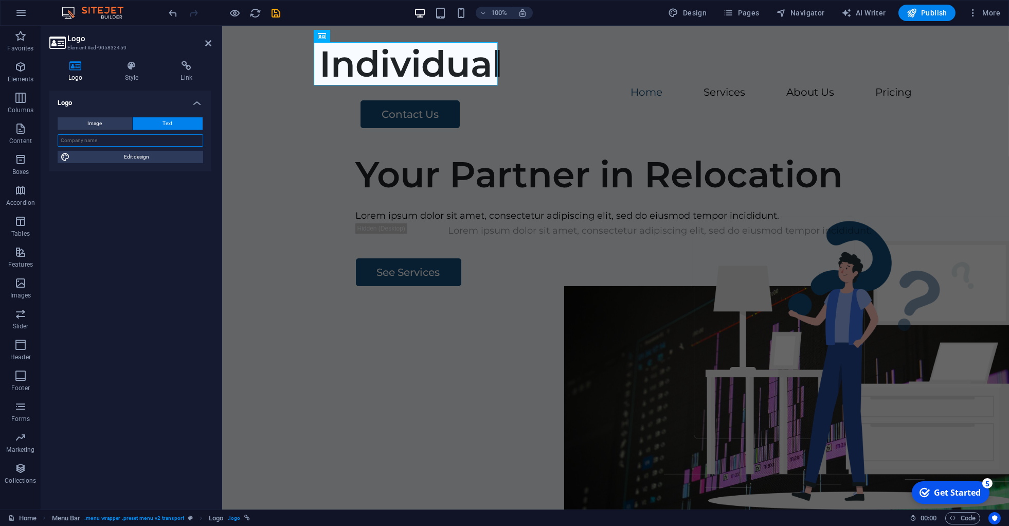
click at [126, 141] on input "text" at bounding box center [131, 140] width 146 height 12
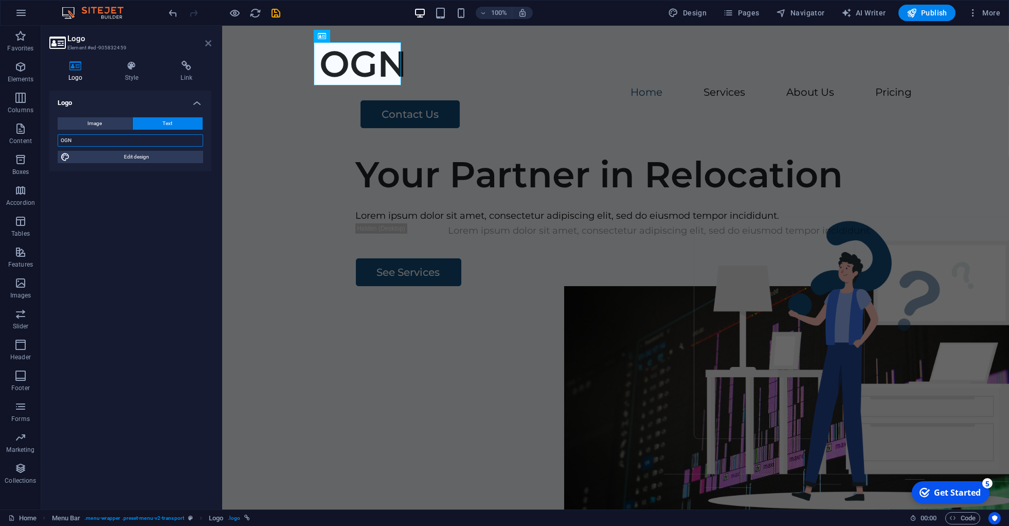
type input "OGN"
click at [206, 44] on icon at bounding box center [208, 43] width 6 height 8
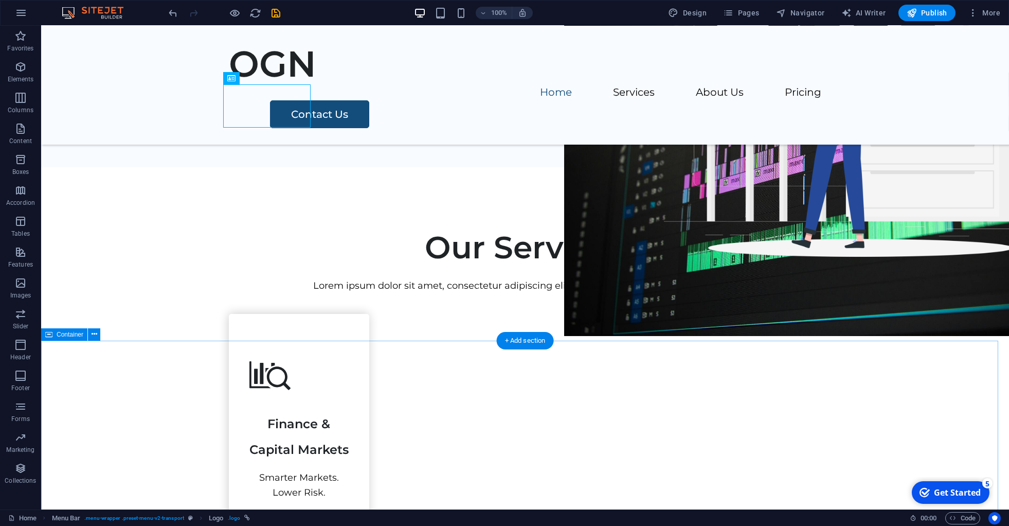
scroll to position [0, 0]
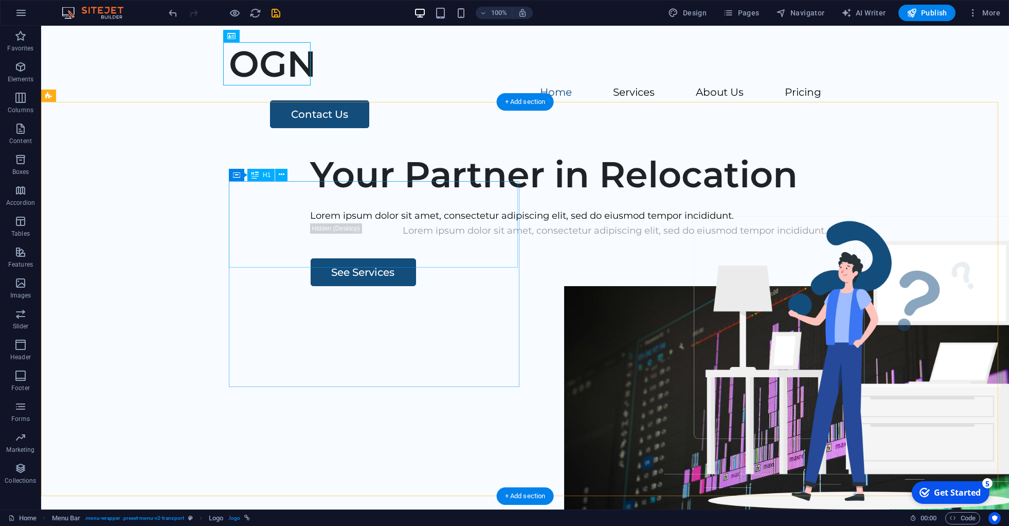
click at [311, 196] on div "Your Partner in Relocation" at bounding box center [615, 174] width 609 height 43
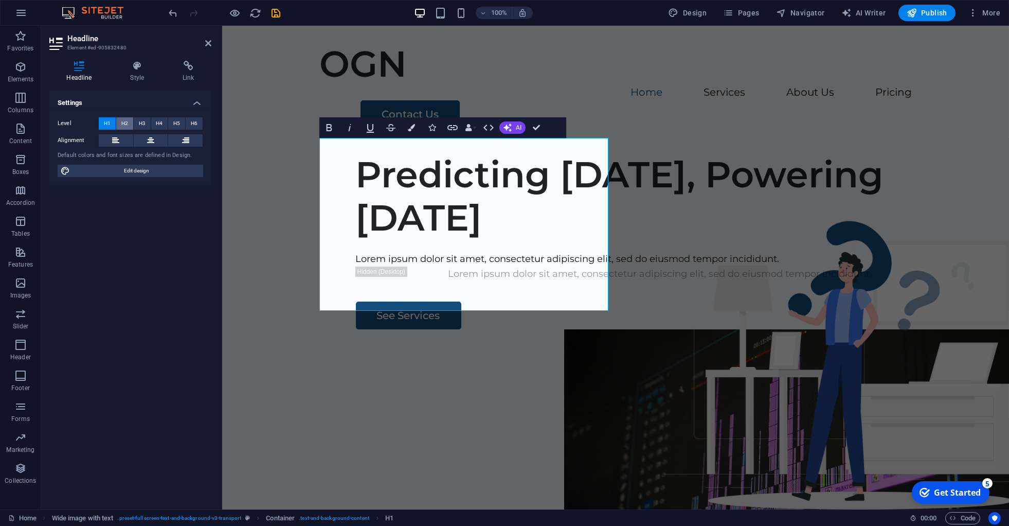
click at [125, 123] on span "H2" at bounding box center [124, 123] width 7 height 12
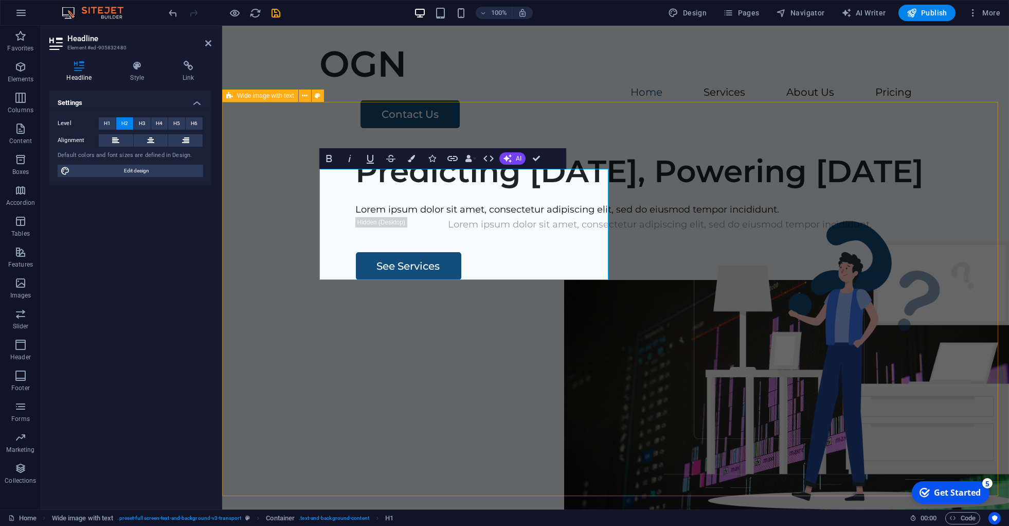
click at [280, 197] on div "Predicting Tomorrow, Powering Today Lorem ipsum dolor sit amet, consectetur adi…" at bounding box center [615, 341] width 787 height 394
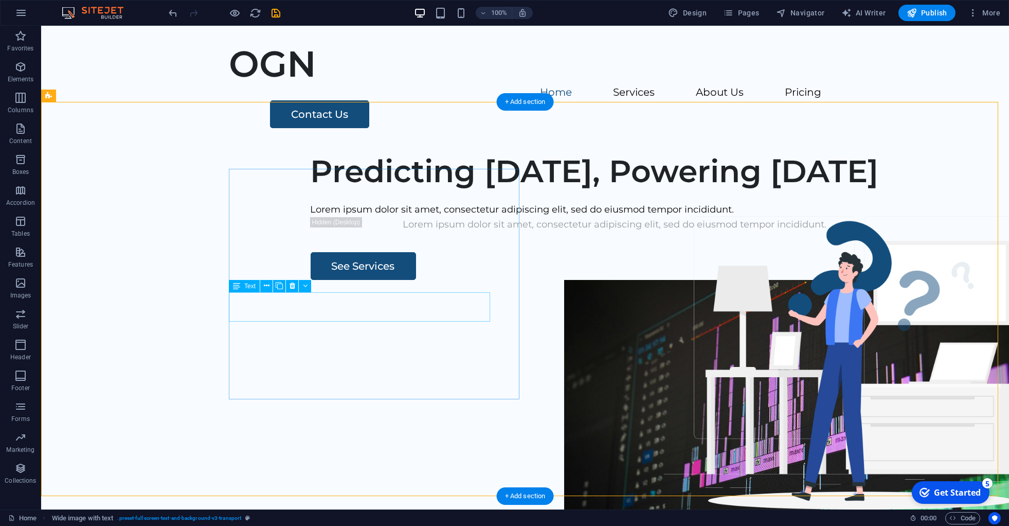
click at [311, 217] on div "Lorem ipsum dolor sit amet, consectetur adipiscing elit, sed do eiusmod tempor …" at bounding box center [615, 209] width 609 height 15
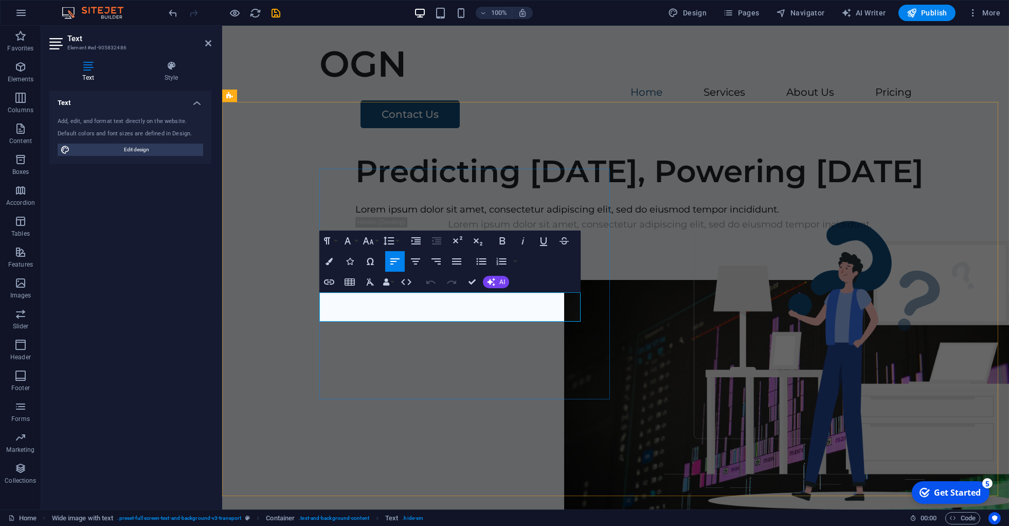
click at [355, 217] on p "Lorem ipsum dolor sit amet, consectetur adipiscing elit, sed do eiusmod tempor …" at bounding box center [659, 209] width 609 height 15
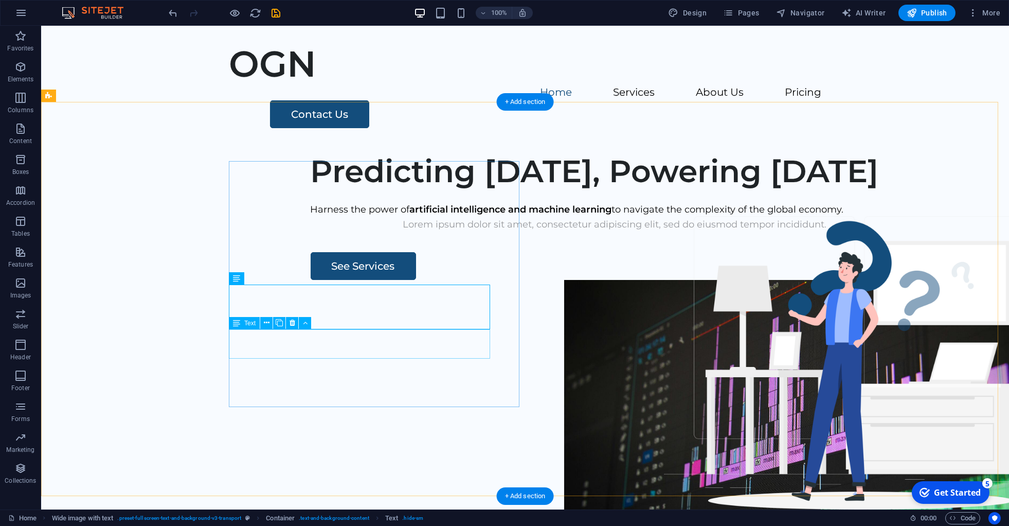
click at [311, 232] on div "Lorem ipsum dolor sit amet, consectetur adipiscing elit, sed do eiusmod tempor …" at bounding box center [615, 224] width 609 height 15
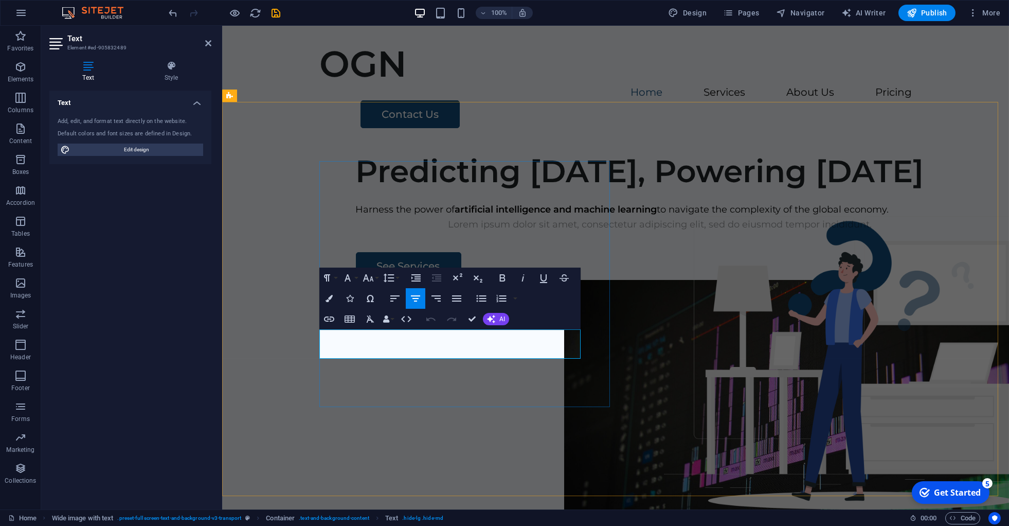
click at [385, 232] on p "Lorem ipsum dolor sit amet, consectetur adipiscing elit, sed do eiusmod tempor …" at bounding box center [659, 224] width 609 height 15
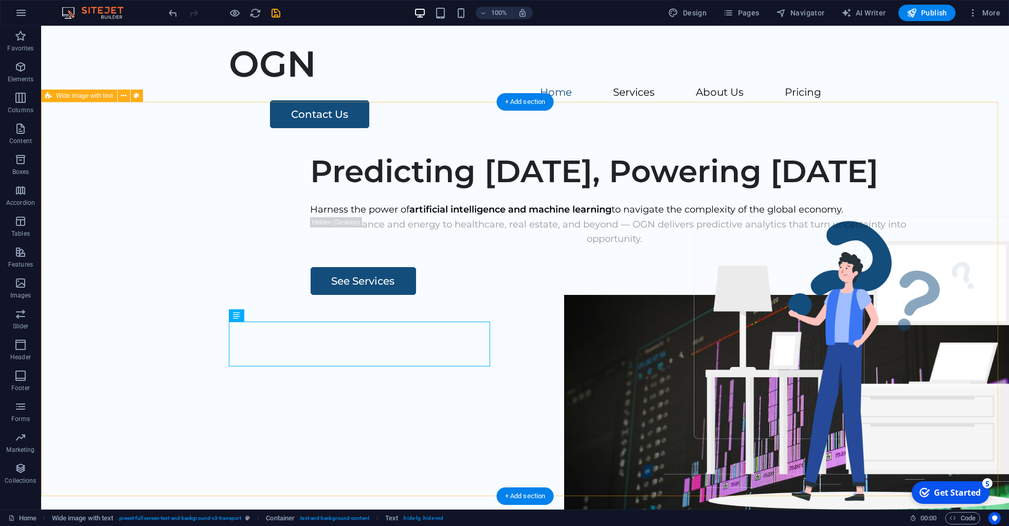
click at [177, 324] on div "Predicting Tomorrow, Powering Today Harness the power of artificial intelligenc…" at bounding box center [525, 341] width 968 height 394
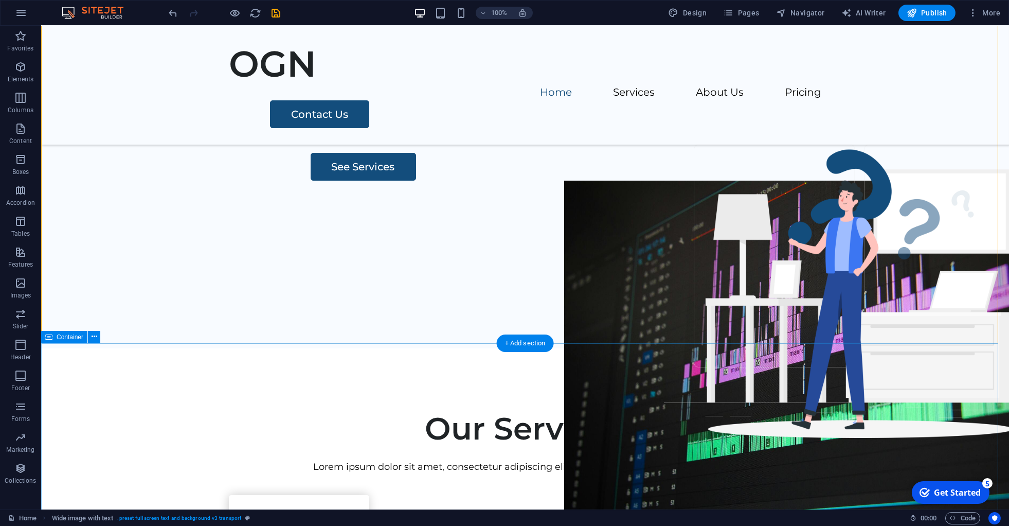
scroll to position [76, 0]
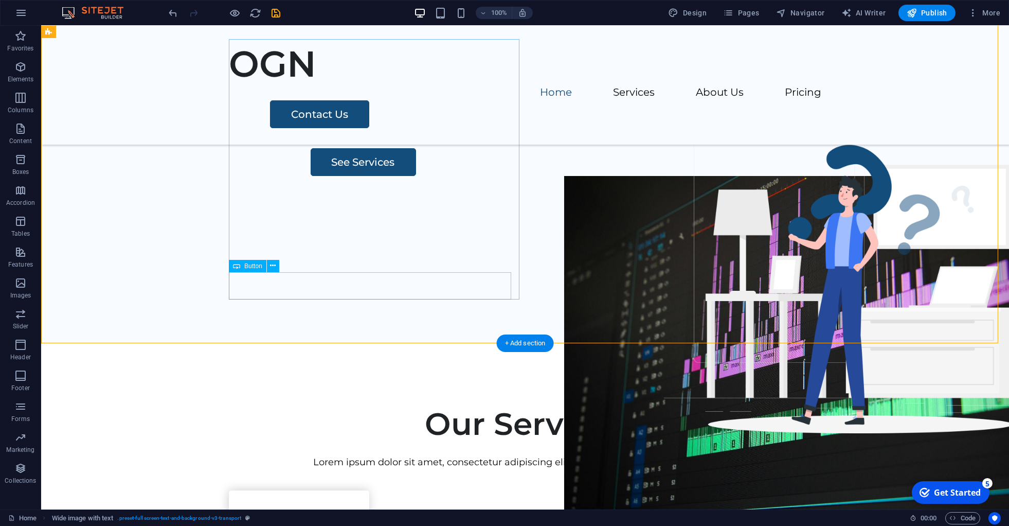
click at [311, 176] on div "See Services" at bounding box center [615, 162] width 609 height 28
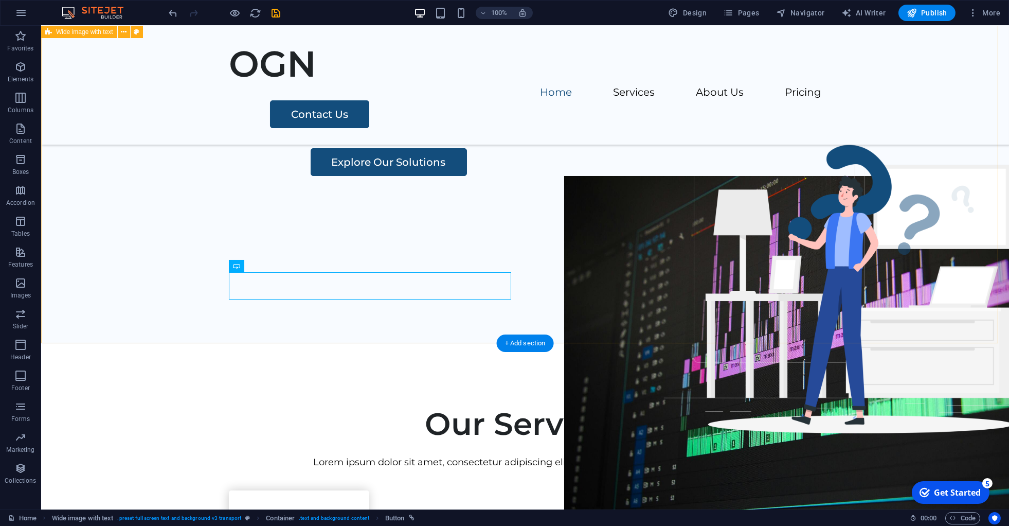
click at [167, 312] on div "Predicting Tomorrow, Powering Today Harness the power of artificial intelligenc…" at bounding box center [525, 147] width 968 height 394
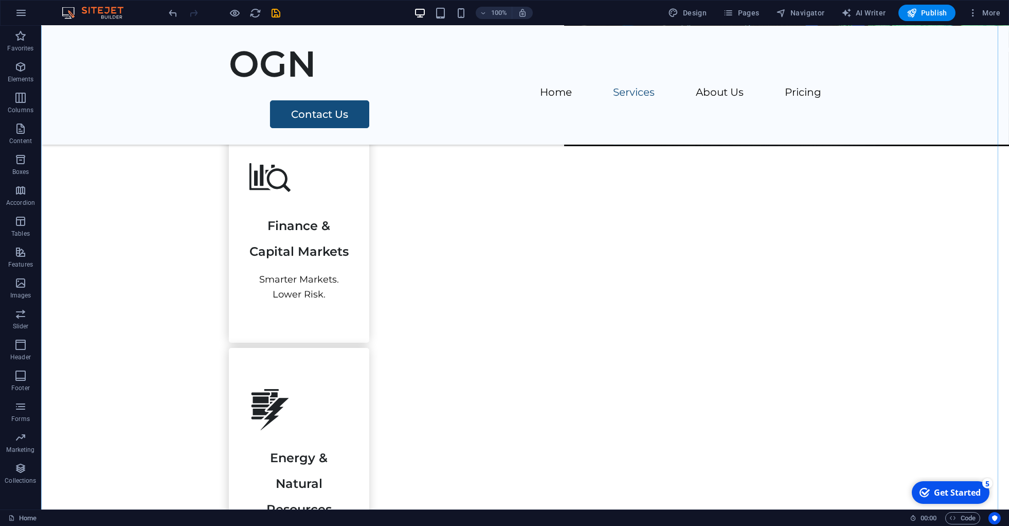
scroll to position [452, 0]
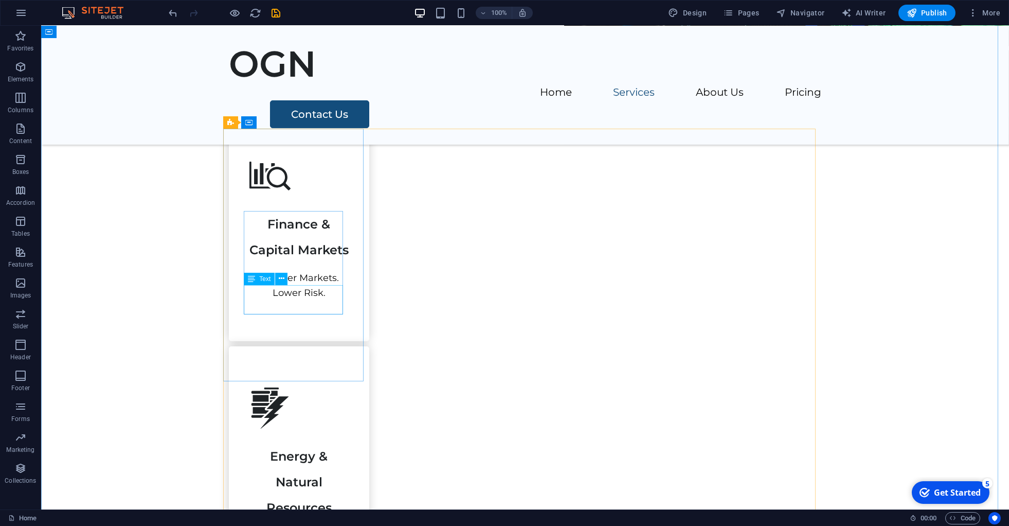
click at [291, 286] on div "Smarter Markets. Lower Risk." at bounding box center [298, 285] width 99 height 30
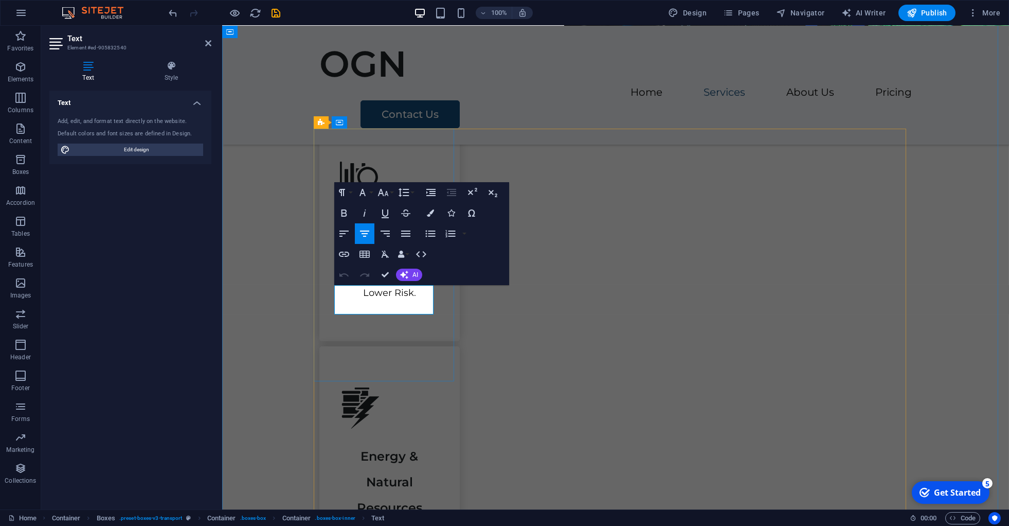
click at [363, 289] on p "Smarter Markets. Lower Risk." at bounding box center [388, 285] width 99 height 30
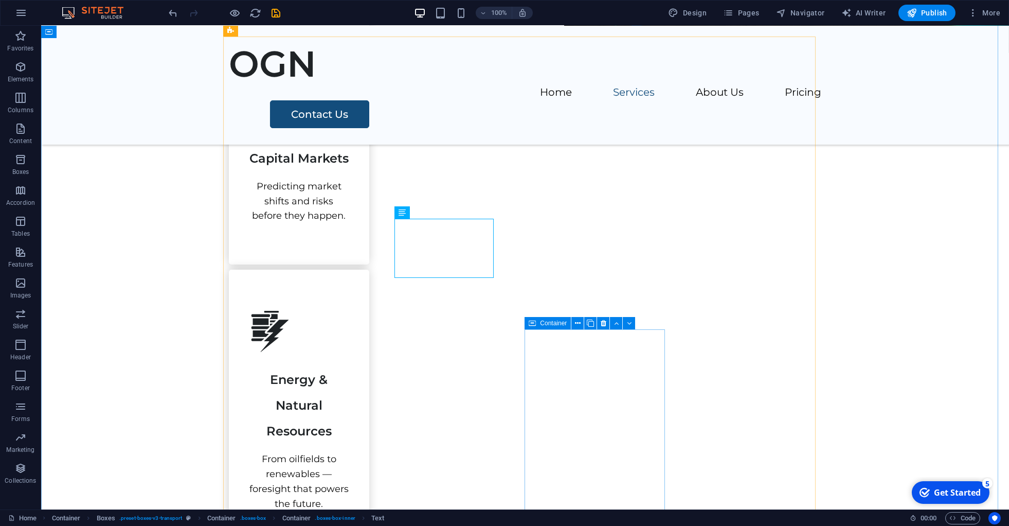
scroll to position [544, 0]
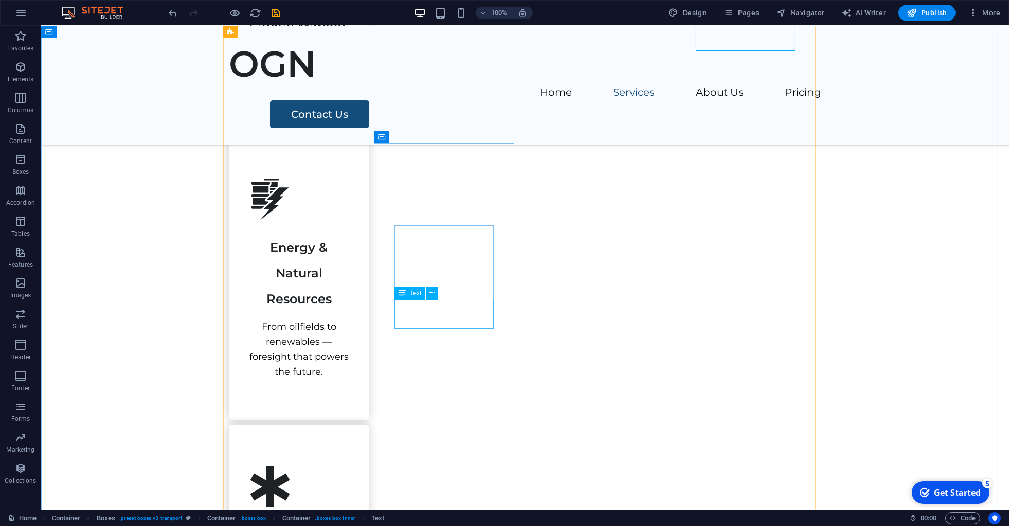
scroll to position [738, 0]
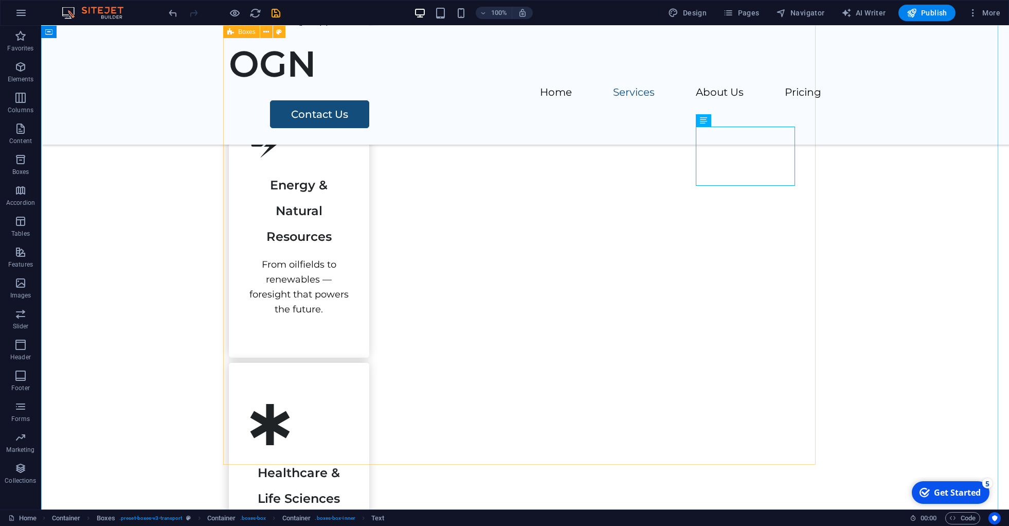
scroll to position [909, 0]
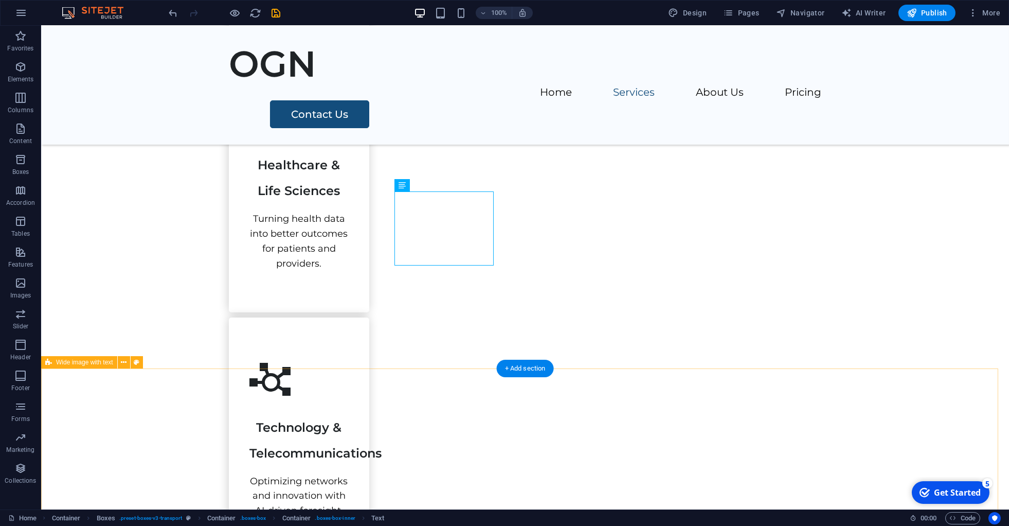
scroll to position [1108, 0]
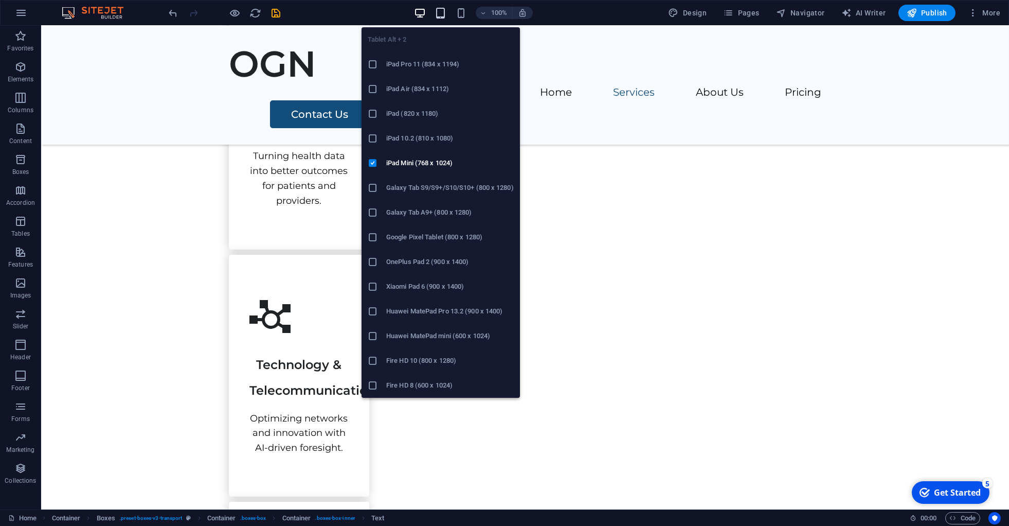
click at [443, 11] on icon "button" at bounding box center [440, 13] width 12 height 12
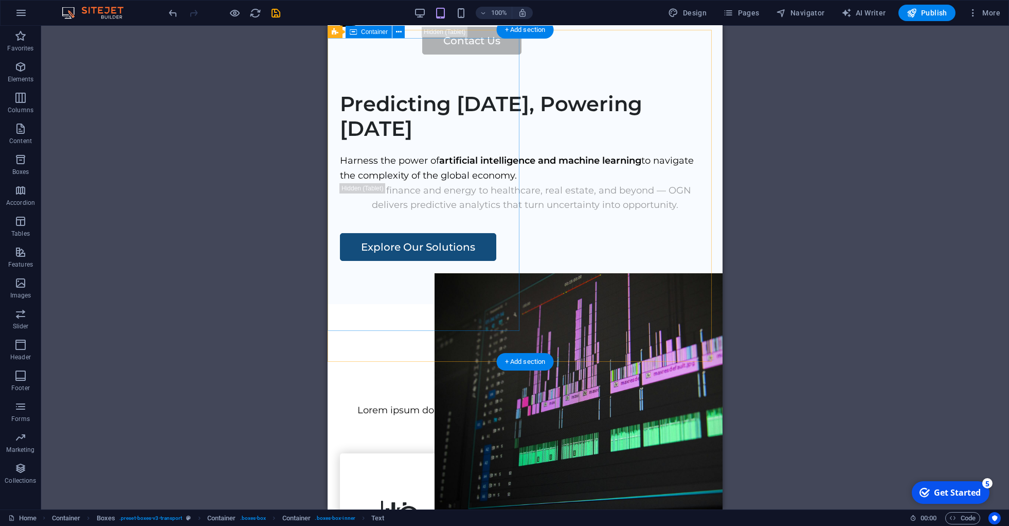
scroll to position [0, 0]
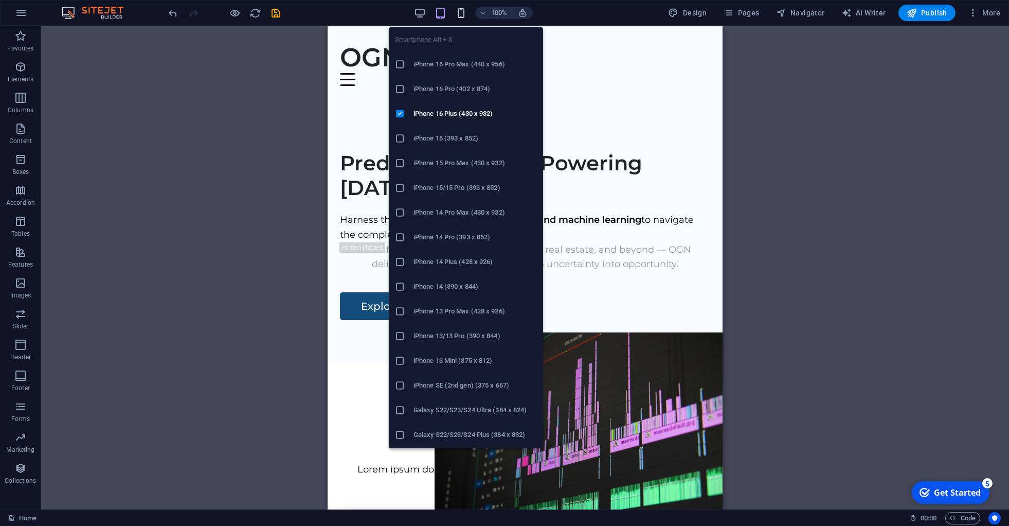
click at [458, 15] on icon "button" at bounding box center [461, 13] width 12 height 12
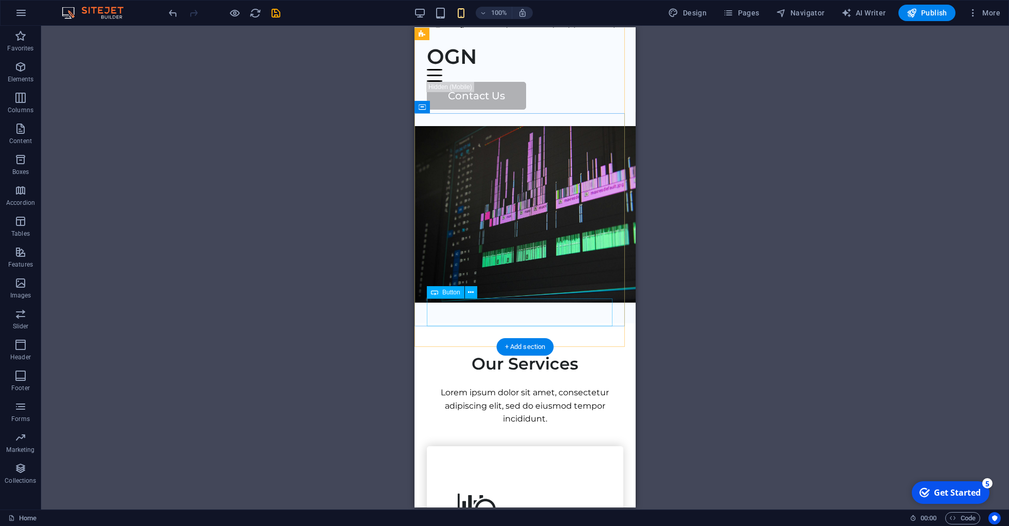
scroll to position [201, 0]
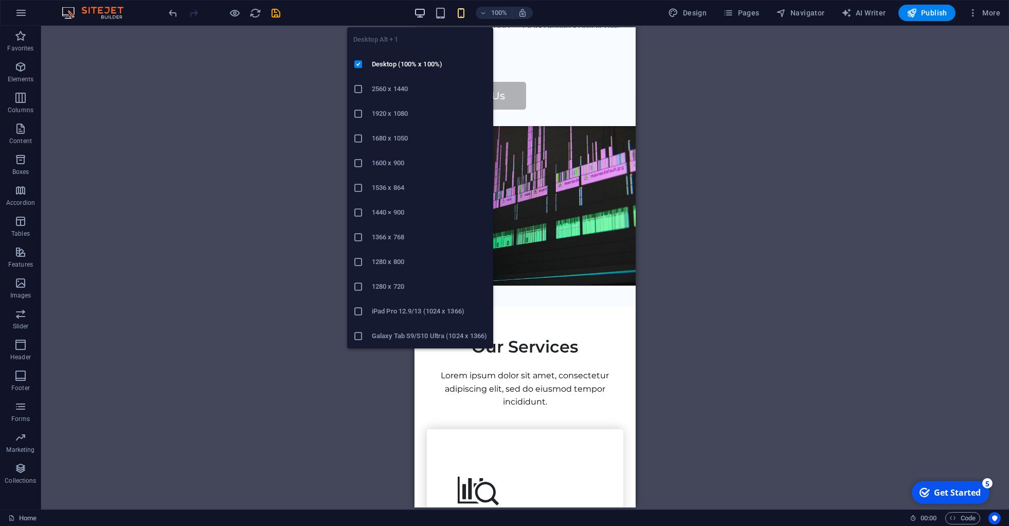
click at [422, 14] on icon "button" at bounding box center [420, 13] width 12 height 12
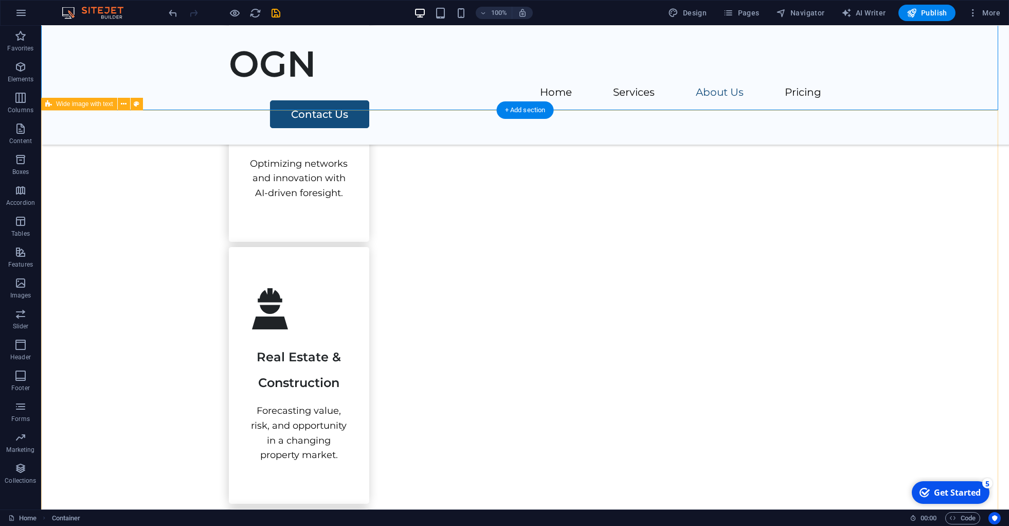
scroll to position [1363, 0]
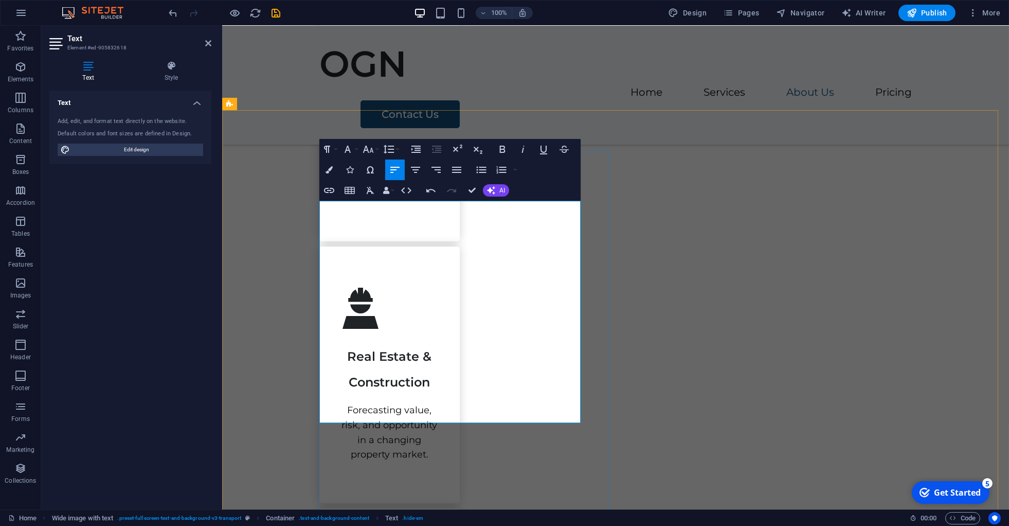
drag, startPoint x: 331, startPoint y: 208, endPoint x: 422, endPoint y: 212, distance: 91.1
click at [501, 149] on icon "button" at bounding box center [502, 149] width 12 height 12
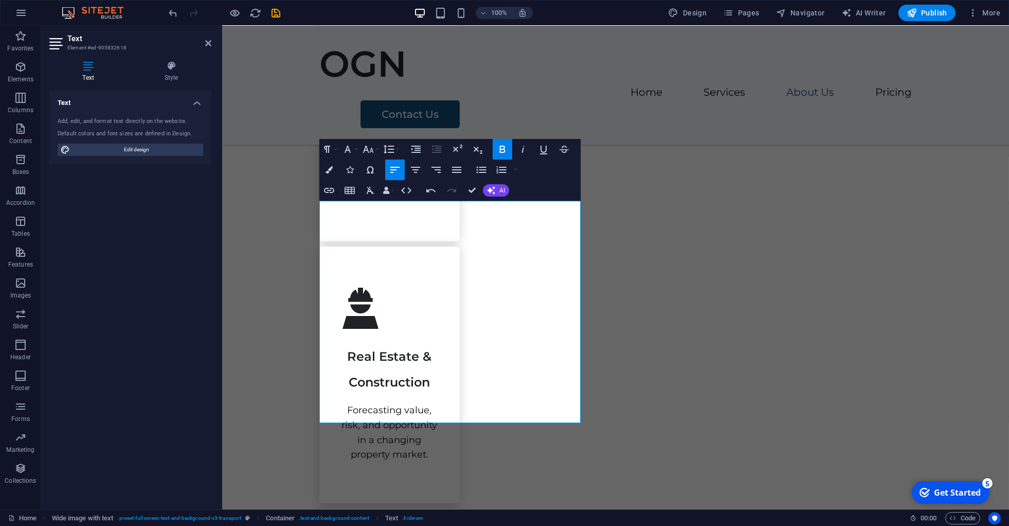
click at [499, 147] on icon "button" at bounding box center [502, 149] width 12 height 12
copy p "—"
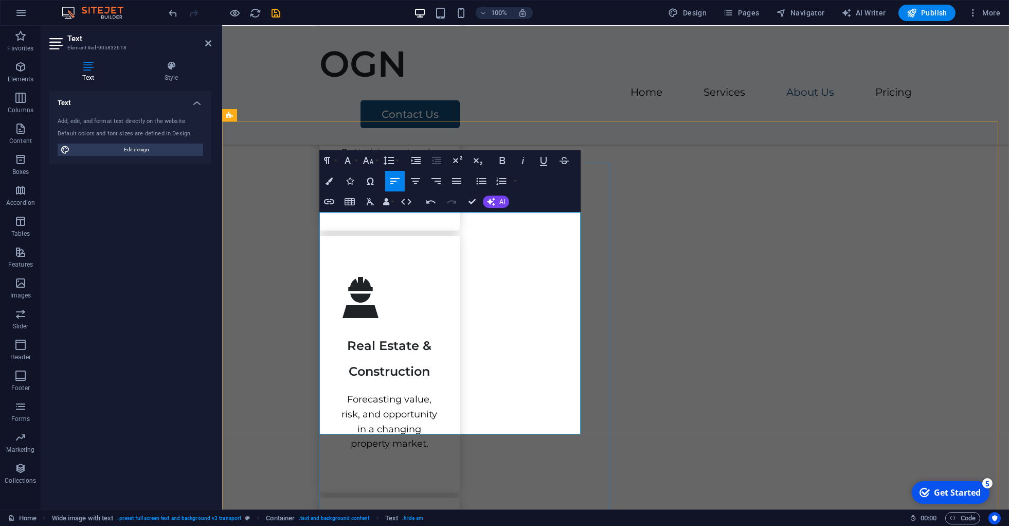
scroll to position [1351, 0]
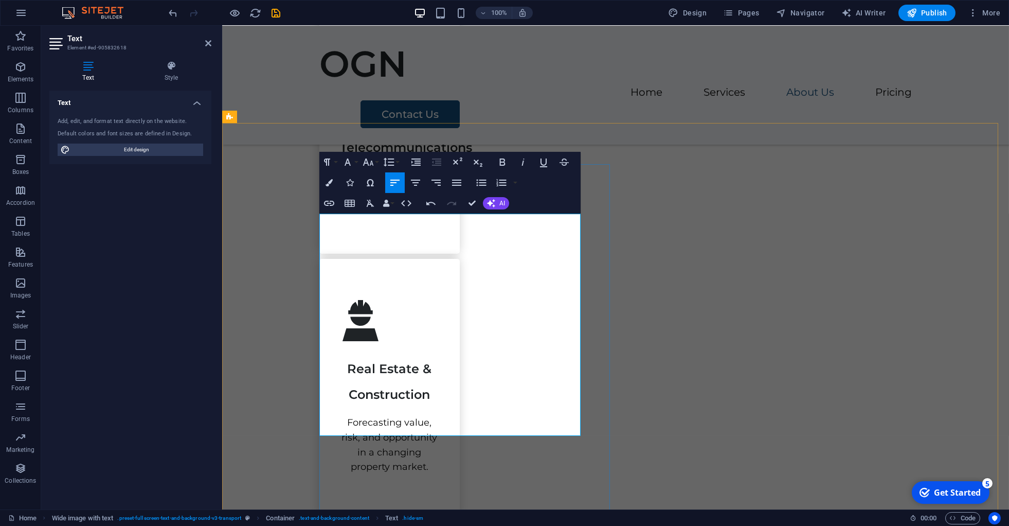
click at [502, 159] on icon "button" at bounding box center [503, 161] width 6 height 7
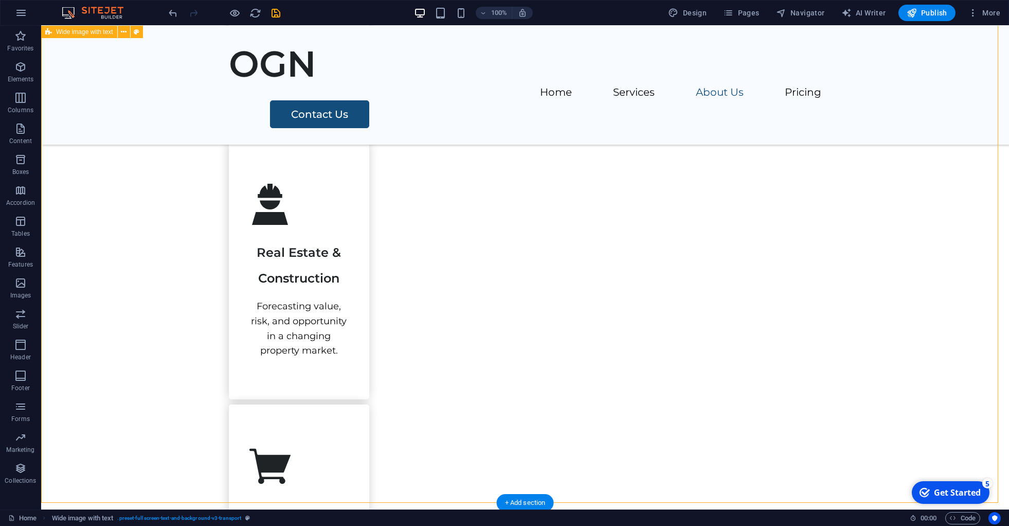
scroll to position [1489, 0]
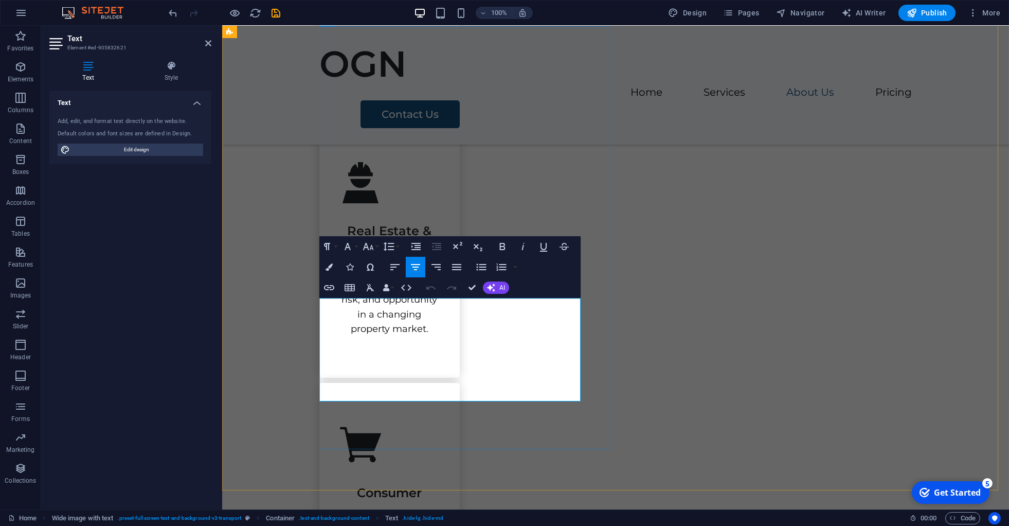
drag, startPoint x: 322, startPoint y: 306, endPoint x: 490, endPoint y: 333, distance: 169.2
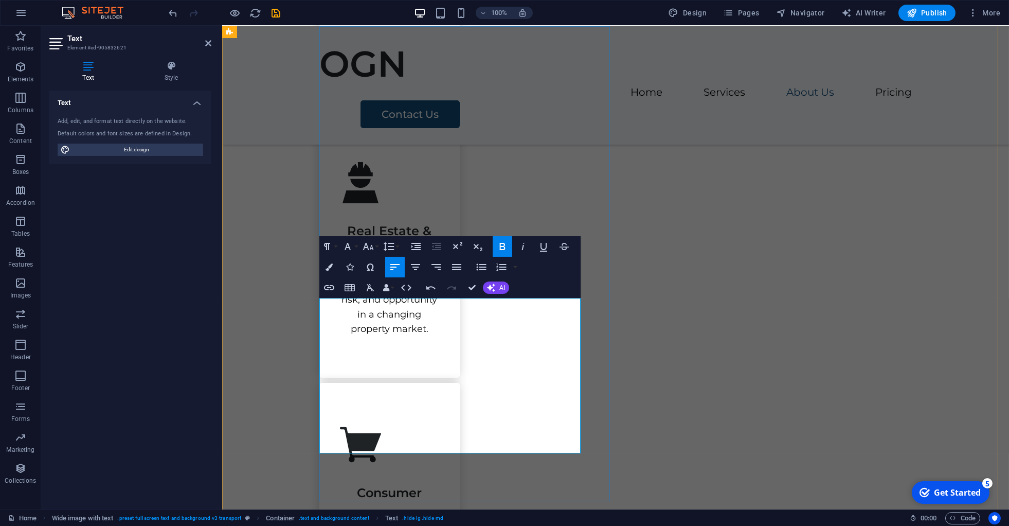
click at [370, 243] on icon "button" at bounding box center [368, 246] width 12 height 12
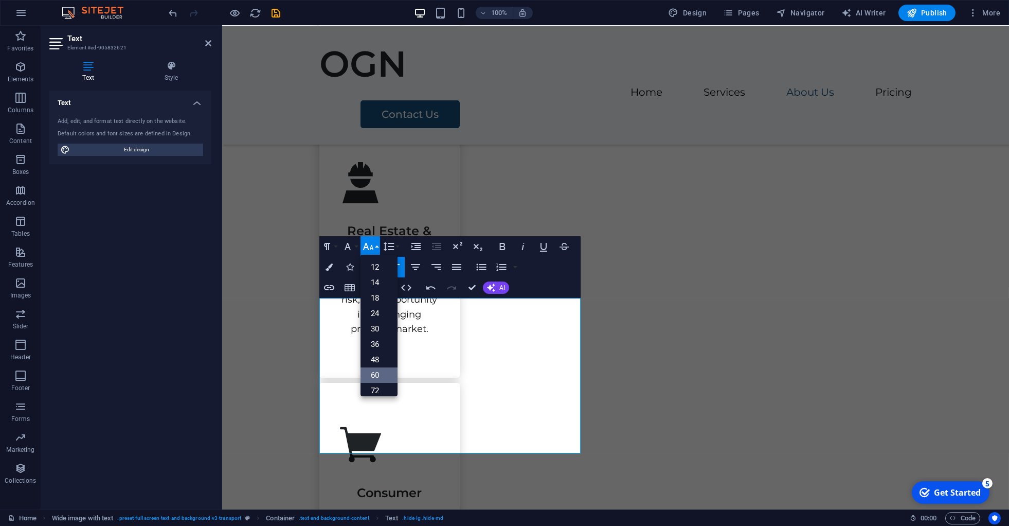
scroll to position [58, 0]
click at [372, 275] on link "12" at bounding box center [378, 269] width 37 height 15
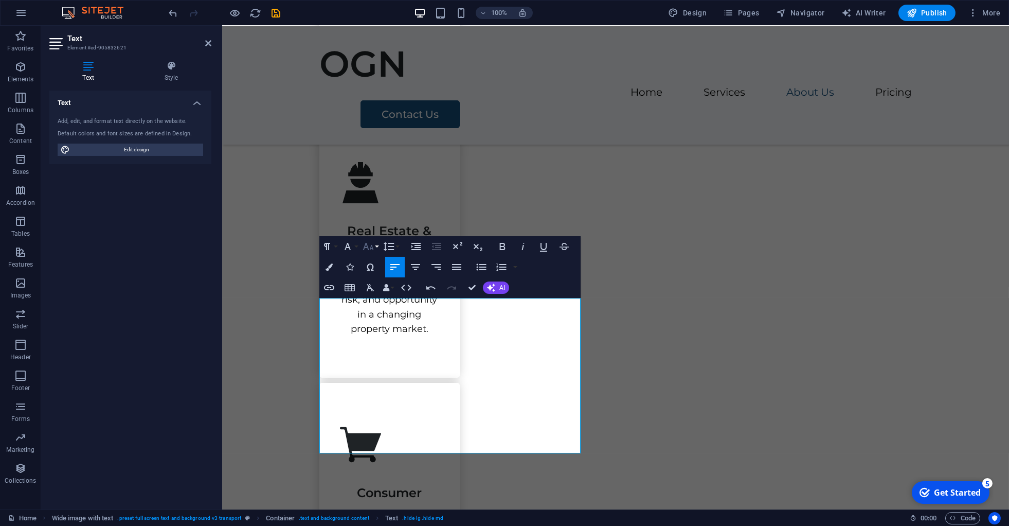
click at [376, 245] on button "Font Size" at bounding box center [370, 246] width 20 height 21
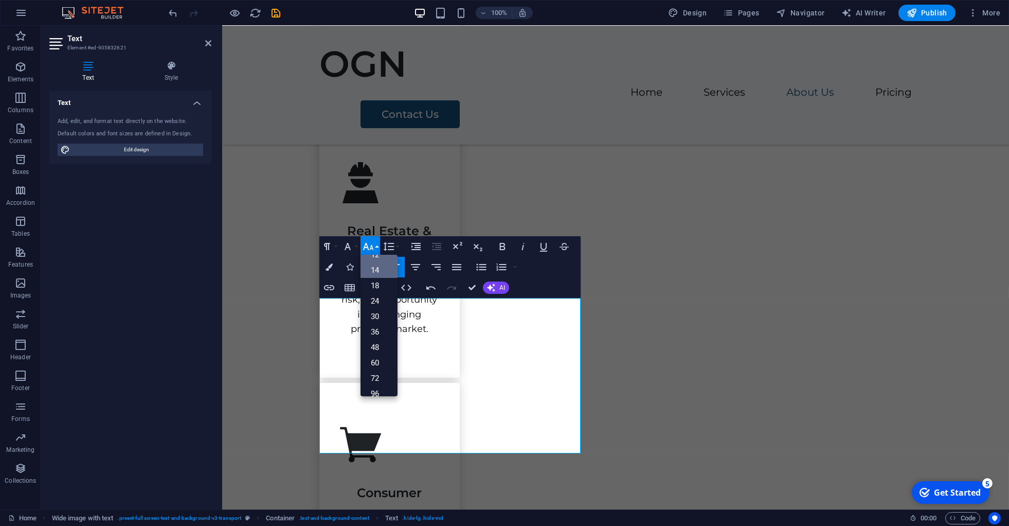
click at [376, 274] on link "14" at bounding box center [378, 269] width 37 height 15
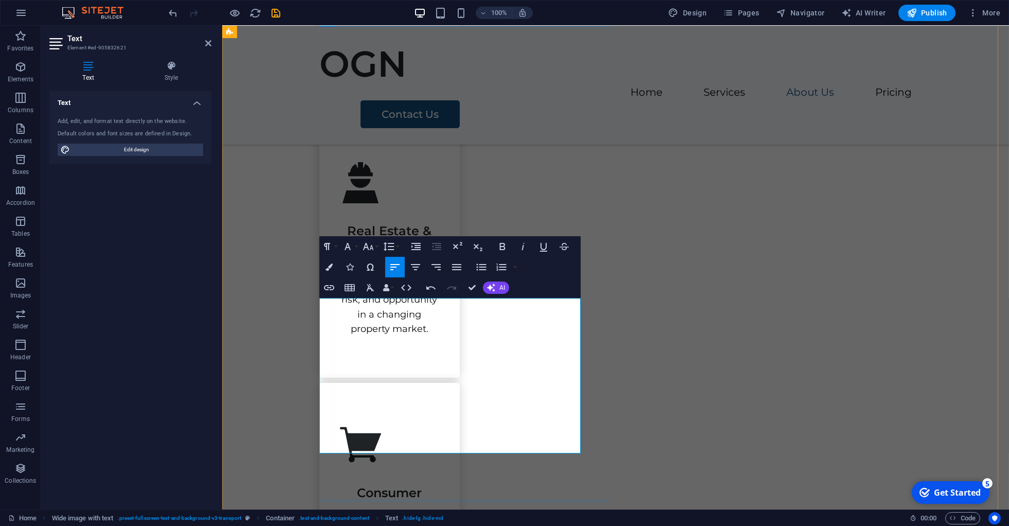
click at [372, 241] on icon "button" at bounding box center [368, 246] width 12 height 12
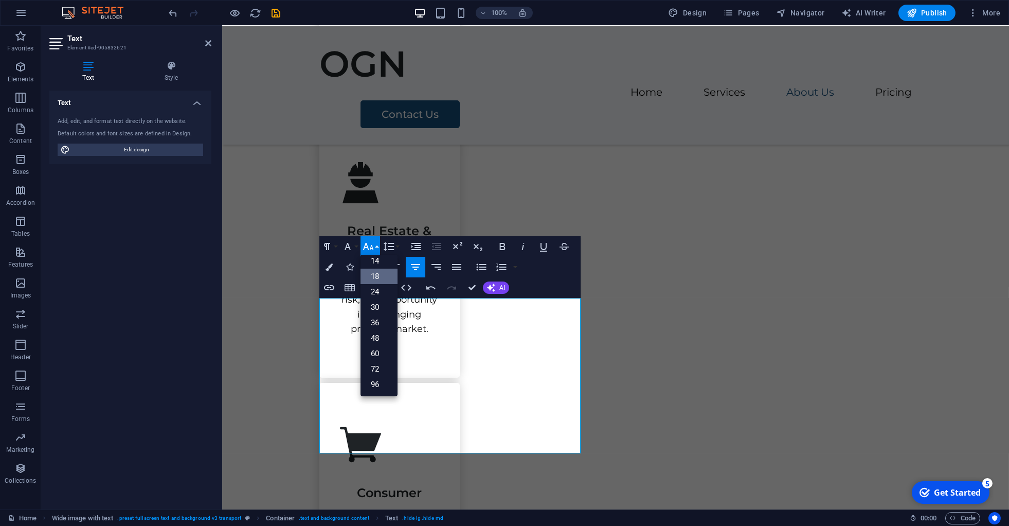
scroll to position [82, 0]
click at [372, 241] on icon "button" at bounding box center [368, 246] width 12 height 12
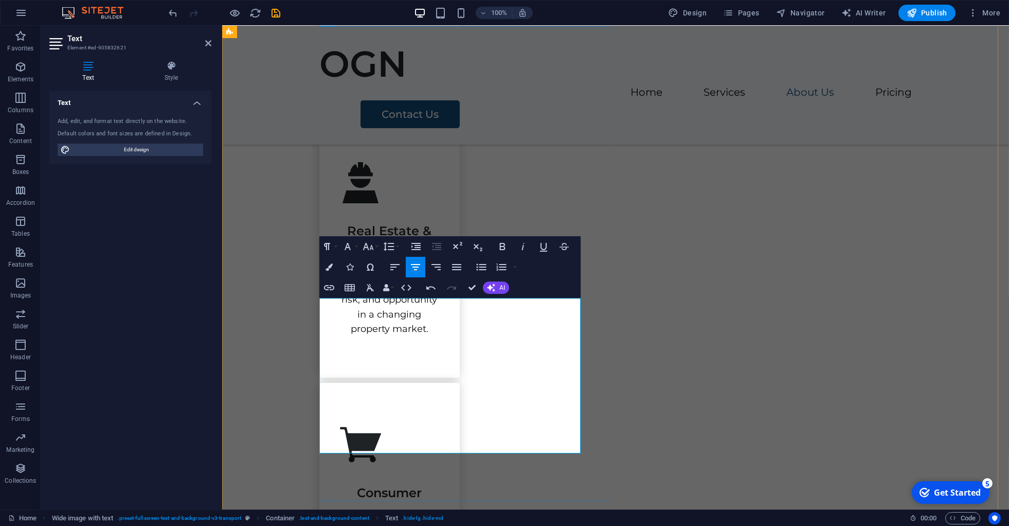
click at [367, 252] on icon "button" at bounding box center [368, 246] width 12 height 12
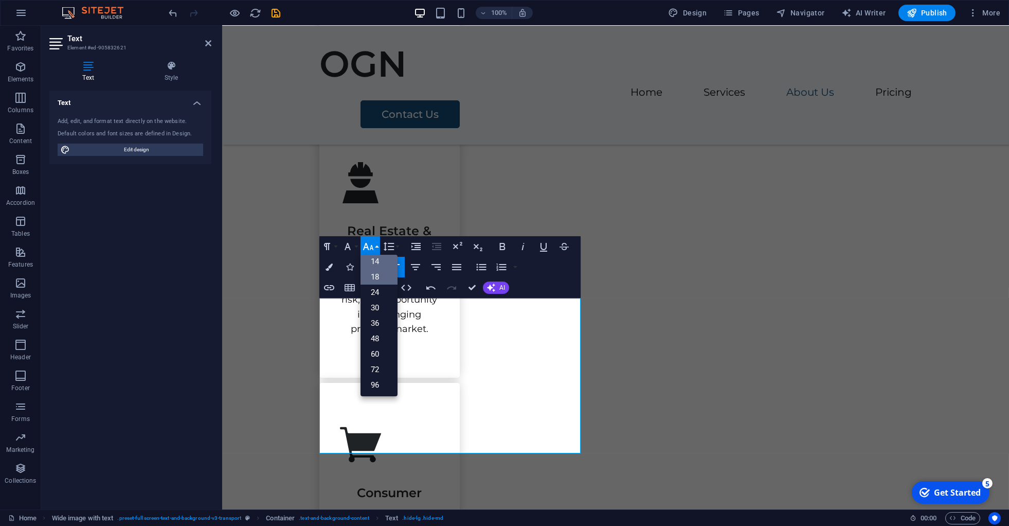
click at [377, 273] on link "18" at bounding box center [378, 276] width 37 height 15
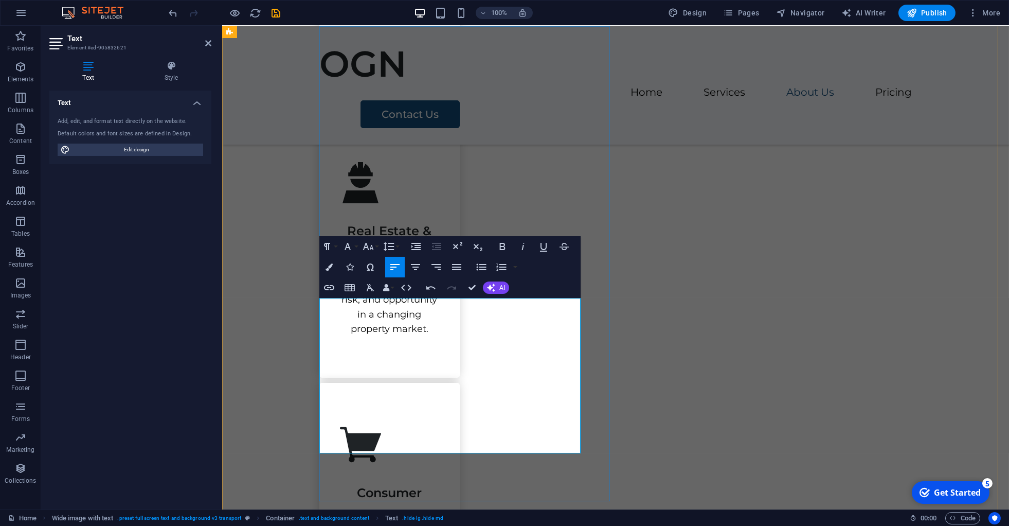
drag, startPoint x: 321, startPoint y: 343, endPoint x: 499, endPoint y: 380, distance: 181.6
drag, startPoint x: 503, startPoint y: 385, endPoint x: 309, endPoint y: 320, distance: 205.0
click at [373, 245] on icon "button" at bounding box center [368, 246] width 12 height 12
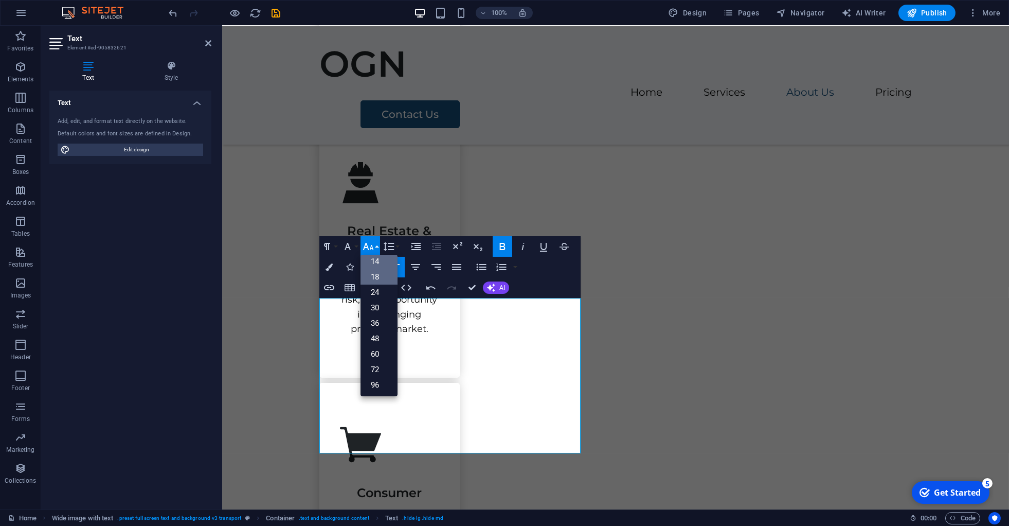
click at [376, 264] on link "14" at bounding box center [378, 260] width 37 height 15
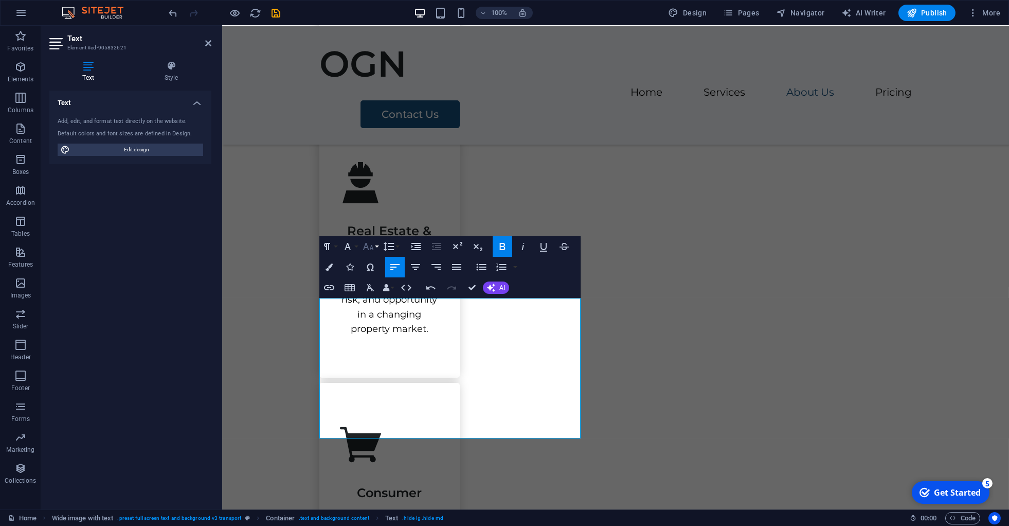
click at [376, 251] on button "Font Size" at bounding box center [370, 246] width 20 height 21
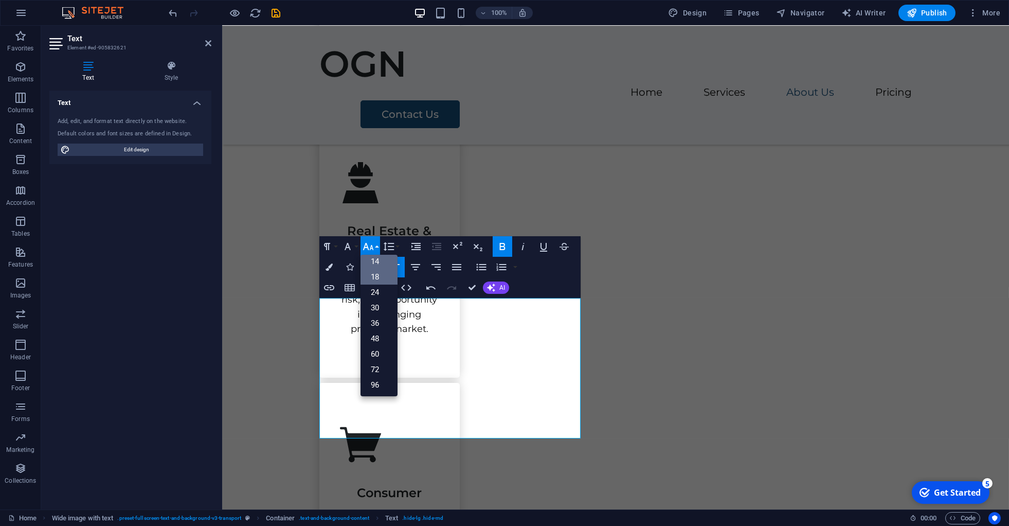
click at [376, 275] on link "18" at bounding box center [378, 276] width 37 height 15
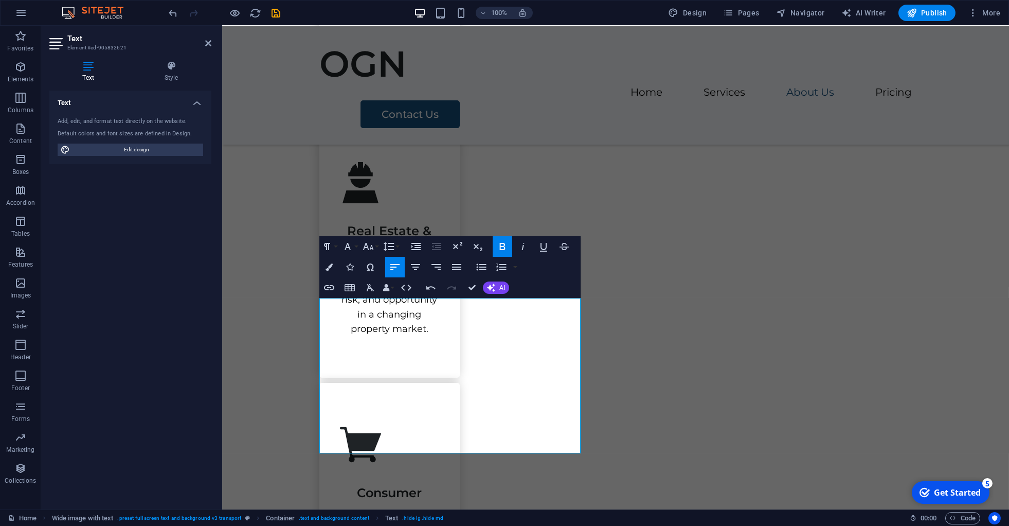
click at [504, 241] on icon "button" at bounding box center [502, 246] width 12 height 12
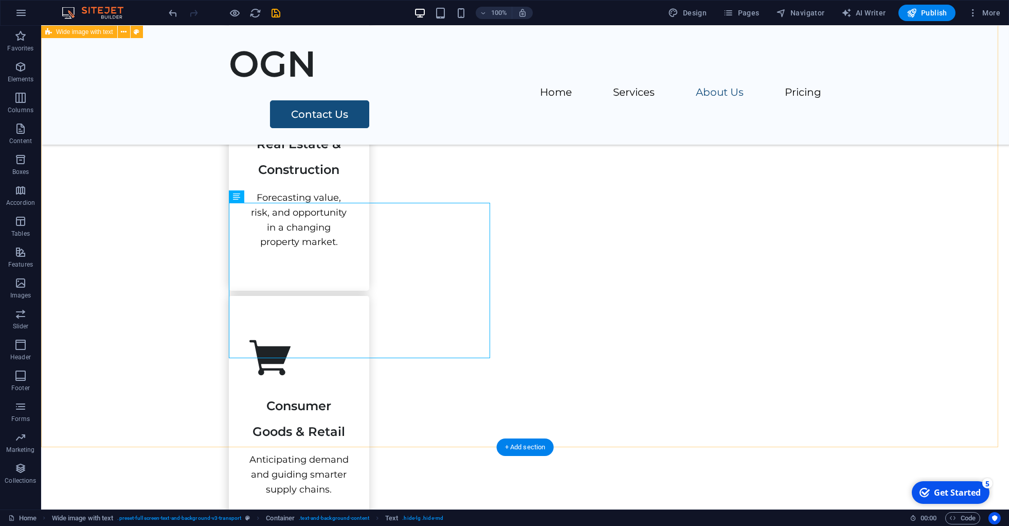
scroll to position [1585, 0]
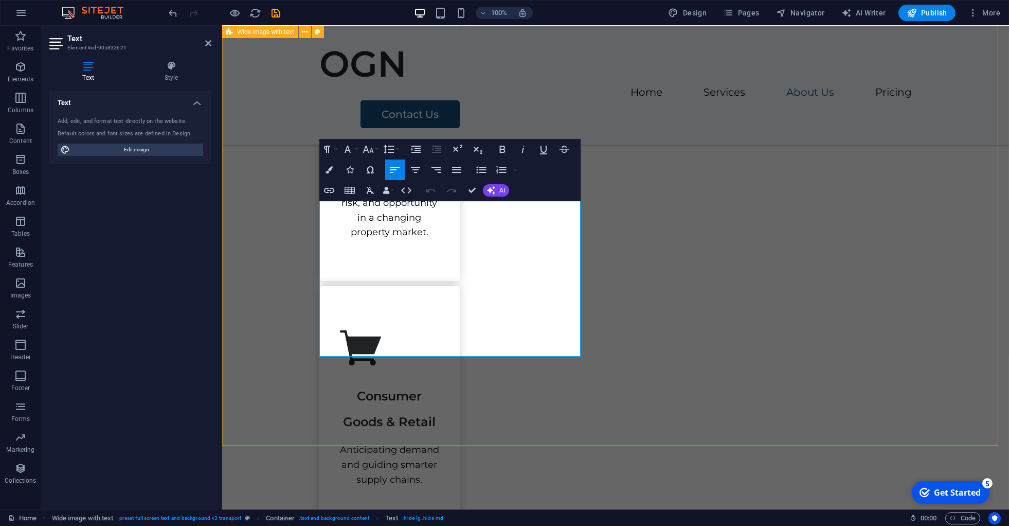
drag, startPoint x: 482, startPoint y: 350, endPoint x: 308, endPoint y: 315, distance: 177.9
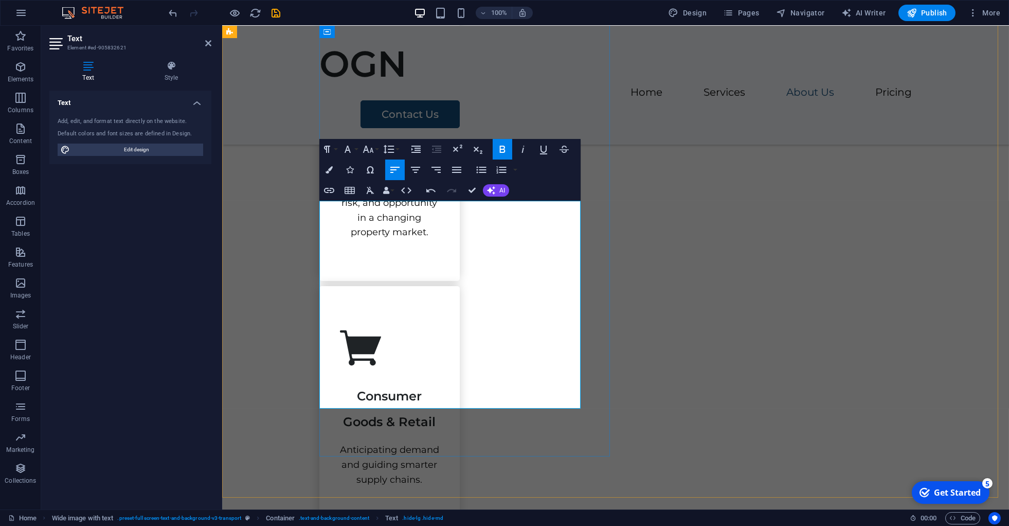
click at [375, 149] on button "Font Size" at bounding box center [370, 149] width 20 height 21
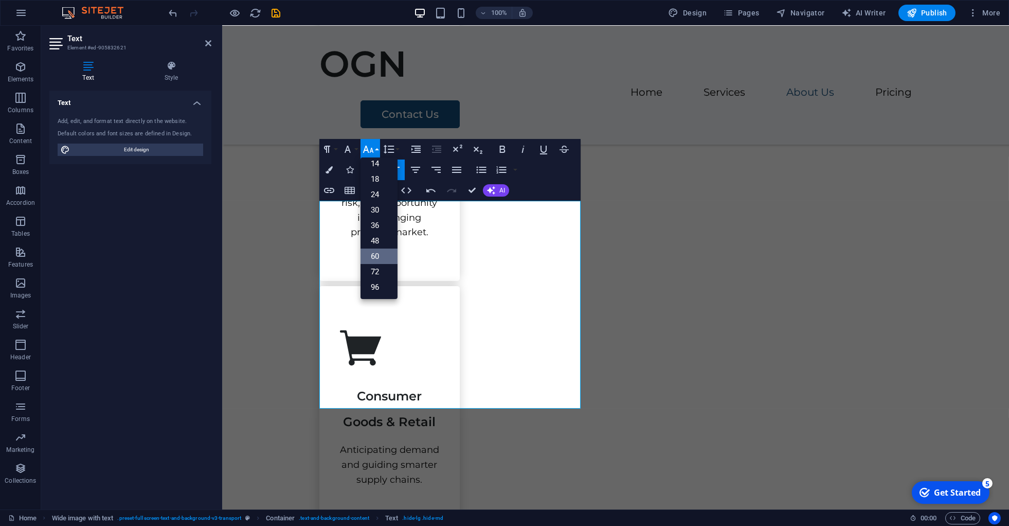
scroll to position [82, 0]
click at [375, 179] on link "18" at bounding box center [378, 179] width 37 height 15
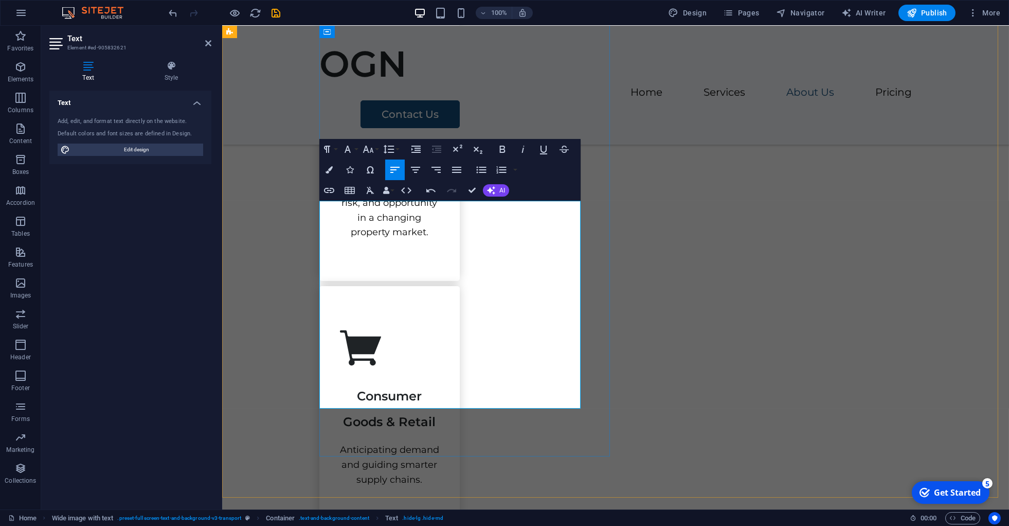
drag, startPoint x: 320, startPoint y: 356, endPoint x: 429, endPoint y: 402, distance: 118.2
click at [503, 150] on icon "button" at bounding box center [503, 149] width 6 height 7
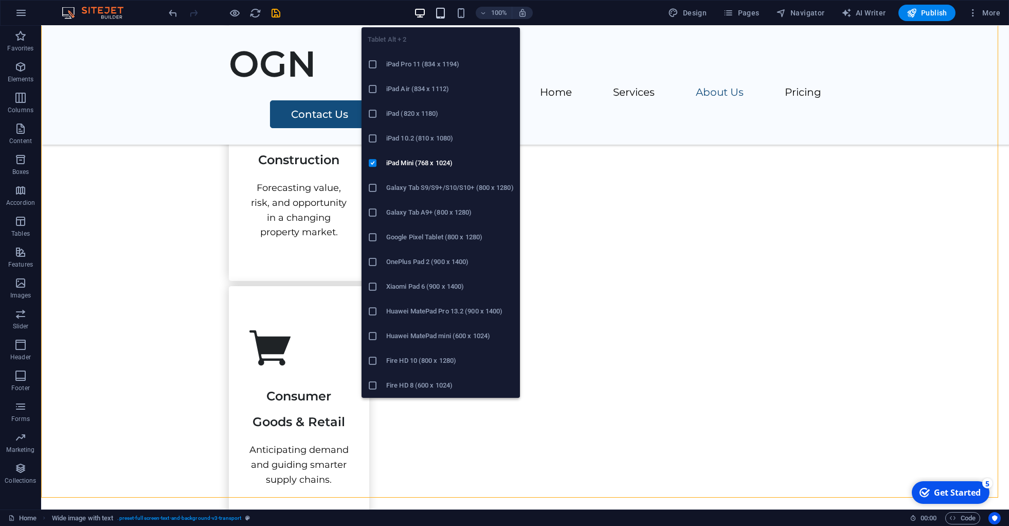
click at [442, 15] on icon "button" at bounding box center [440, 13] width 12 height 12
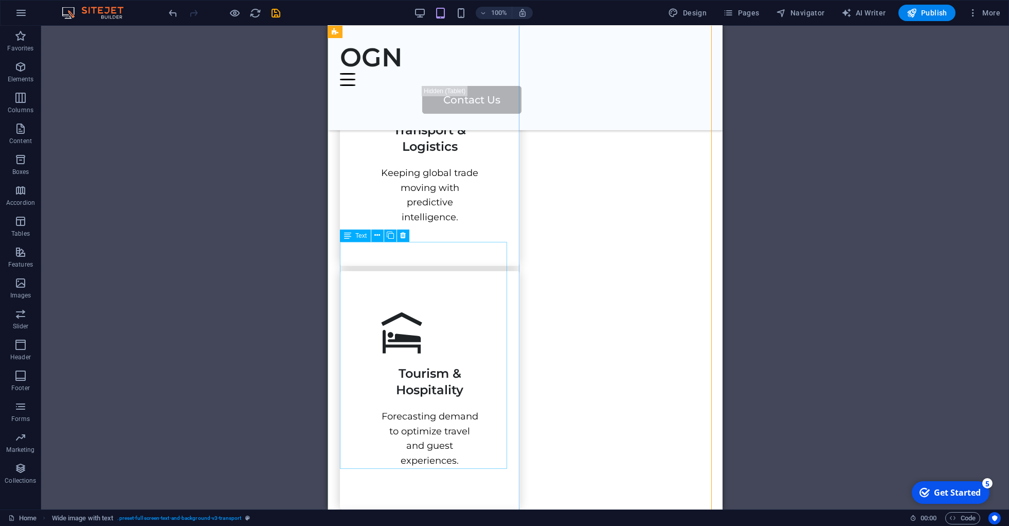
scroll to position [2136, 0]
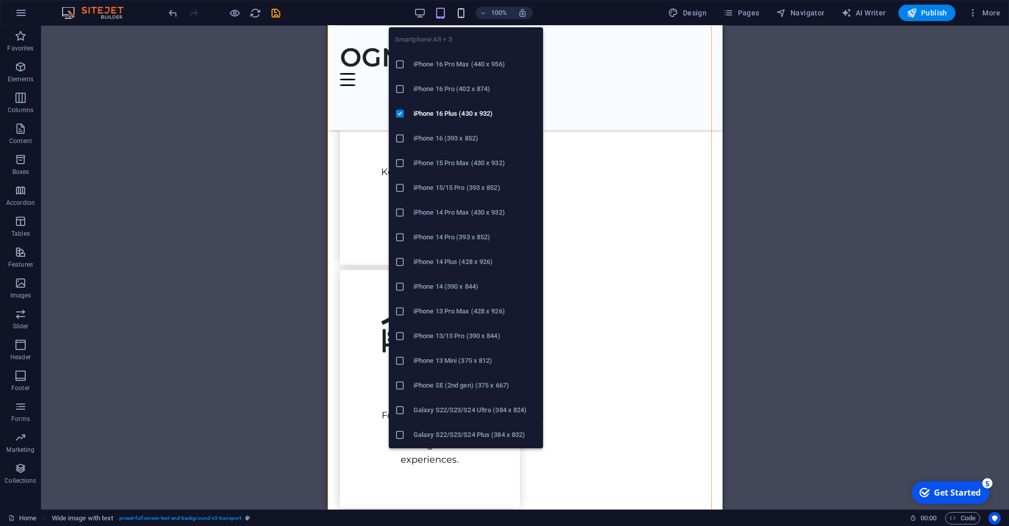
click at [463, 17] on icon "button" at bounding box center [461, 13] width 12 height 12
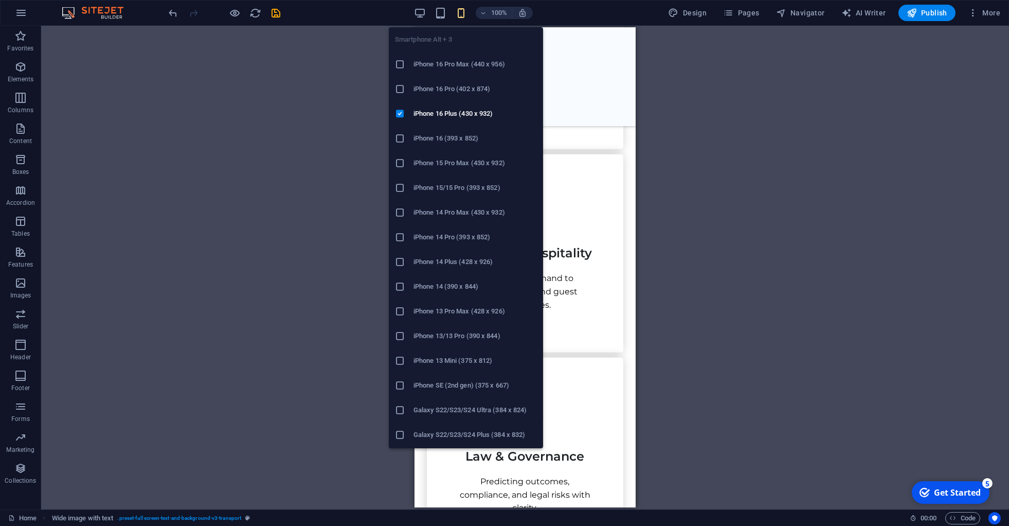
scroll to position [2941, 0]
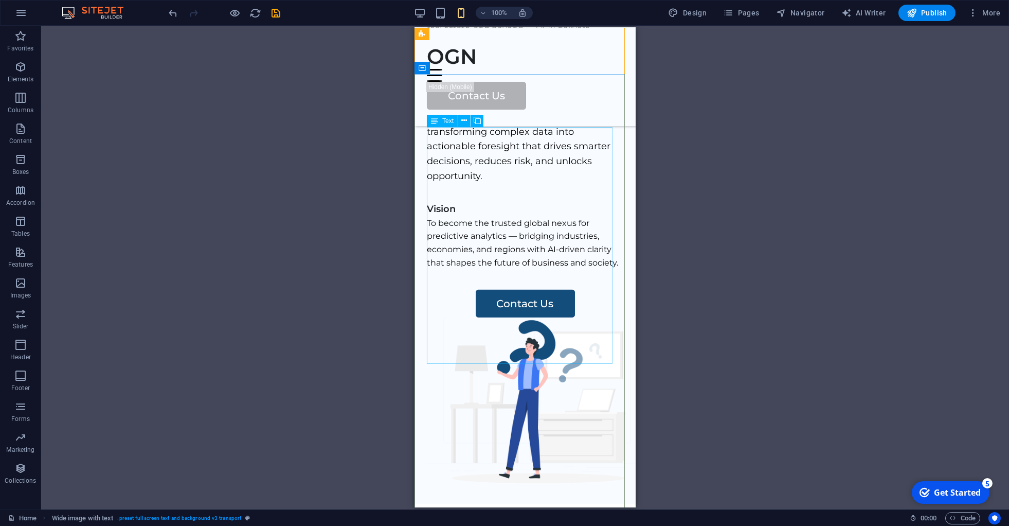
click at [450, 123] on span "Text" at bounding box center [447, 121] width 11 height 6
click at [465, 120] on icon at bounding box center [465, 120] width 6 height 11
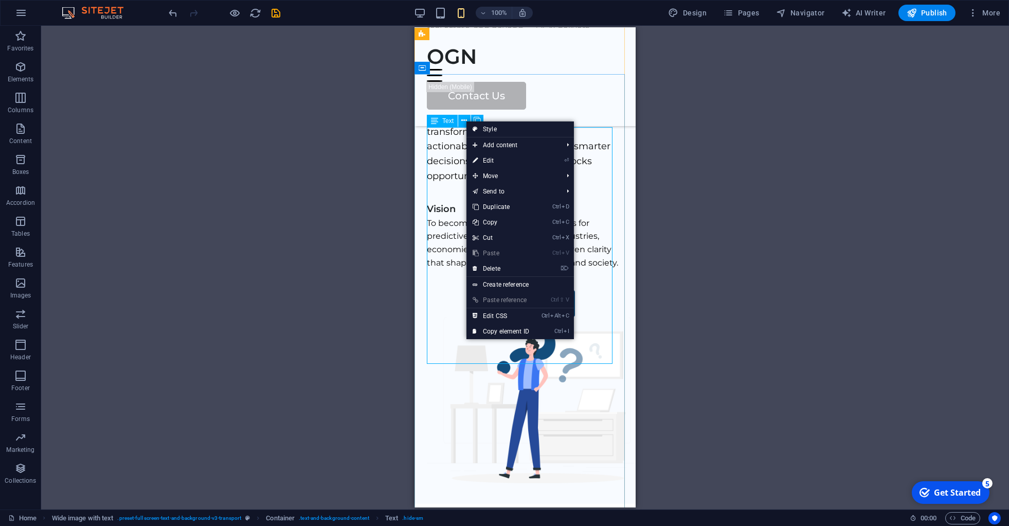
click at [443, 119] on span "Text" at bounding box center [447, 121] width 11 height 6
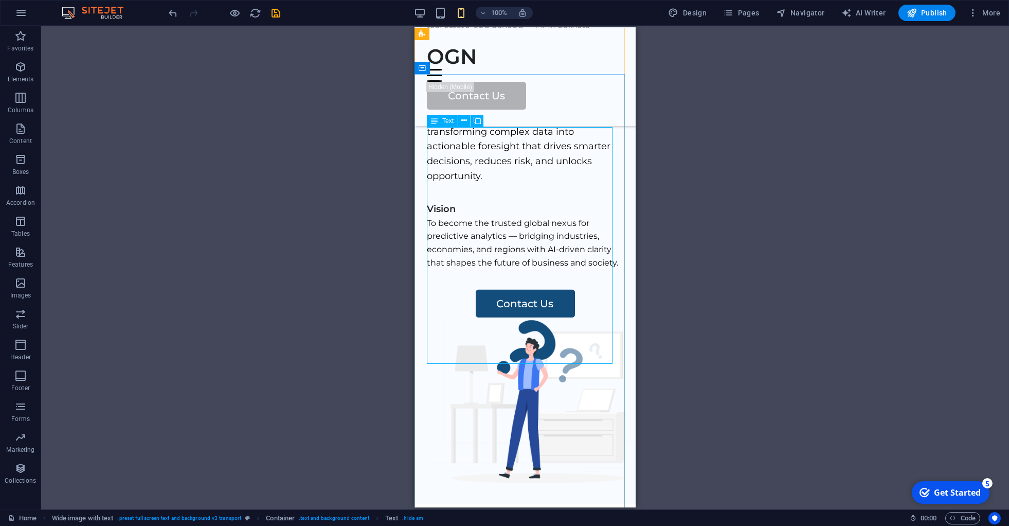
click at [443, 119] on span "Text" at bounding box center [447, 121] width 11 height 6
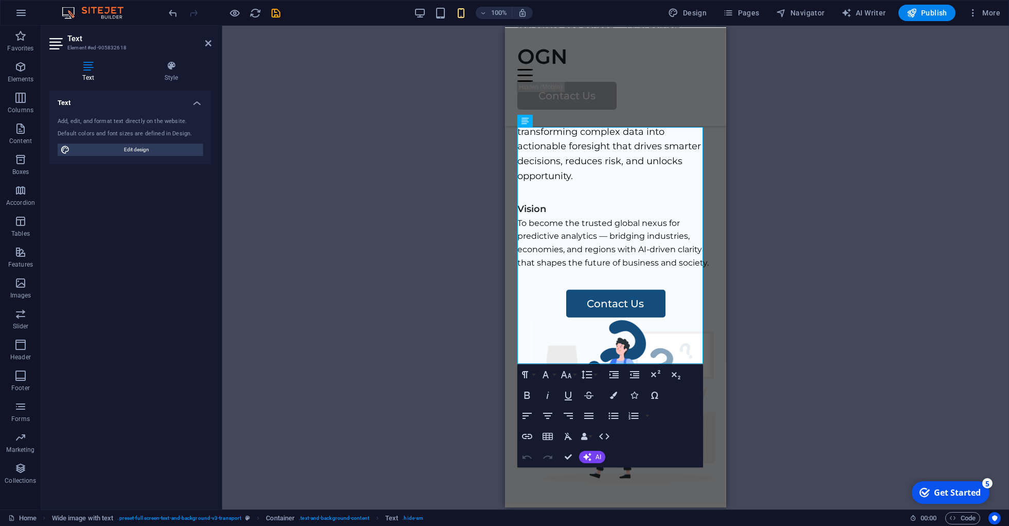
click at [443, 119] on div "Drag here to replace the existing content. Press “Ctrl” if you want to create a…" at bounding box center [615, 267] width 787 height 483
click at [532, 120] on div "Text" at bounding box center [532, 121] width 31 height 12
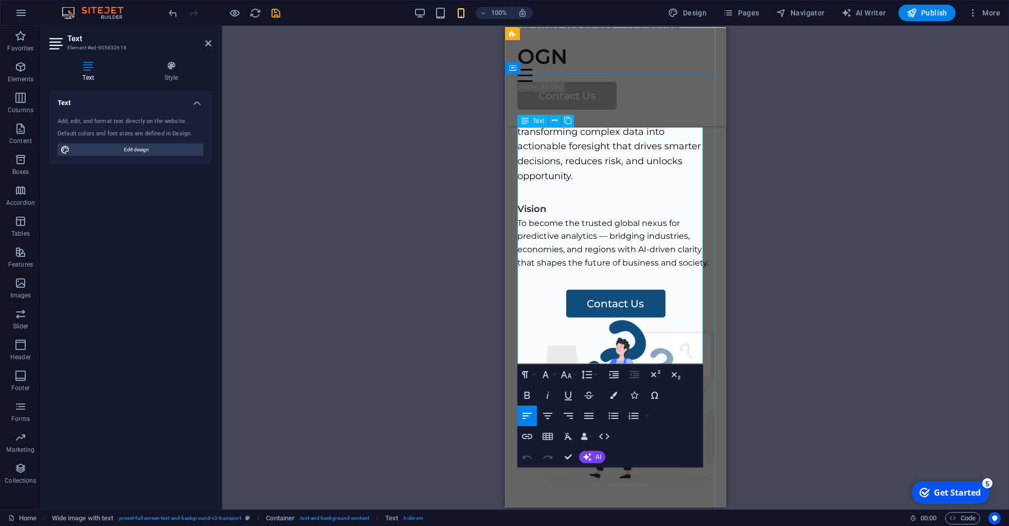
click at [532, 120] on div "Text" at bounding box center [532, 121] width 31 height 12
click at [57, 48] on icon at bounding box center [56, 43] width 15 height 16
click at [207, 42] on icon at bounding box center [208, 43] width 6 height 8
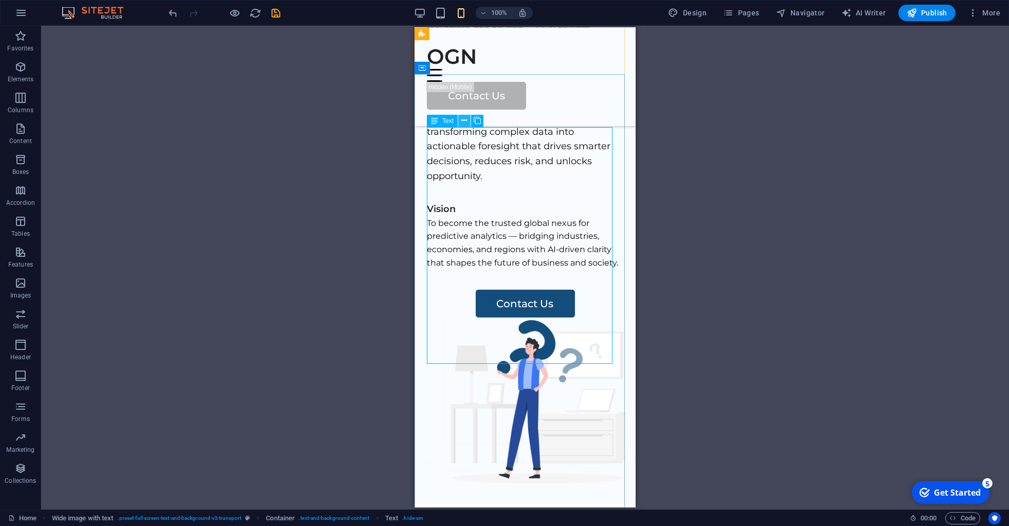
click at [467, 119] on button at bounding box center [464, 121] width 12 height 12
click at [367, 317] on div "Drag here to replace the existing content. Press “Ctrl” if you want to create a…" at bounding box center [525, 267] width 968 height 483
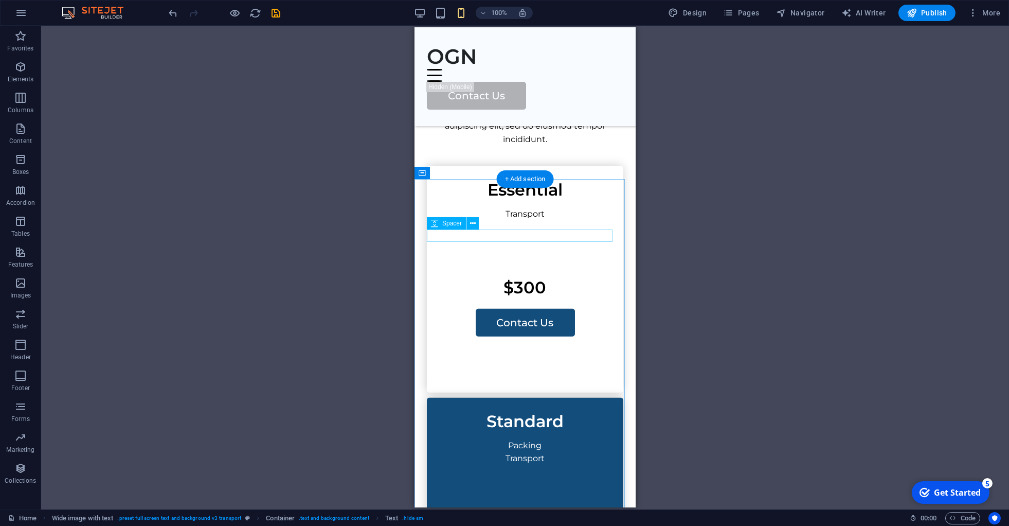
scroll to position [3409, 0]
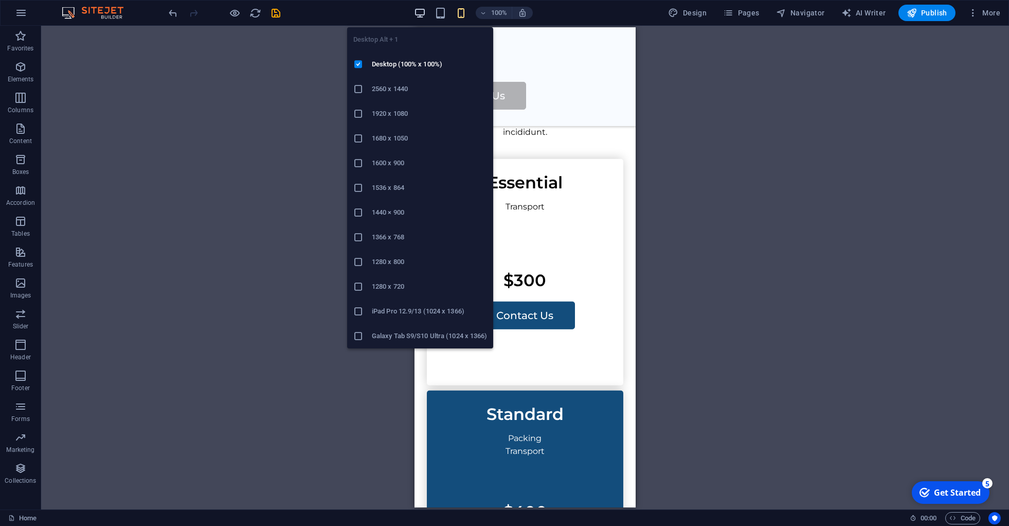
click at [426, 17] on icon "button" at bounding box center [420, 13] width 12 height 12
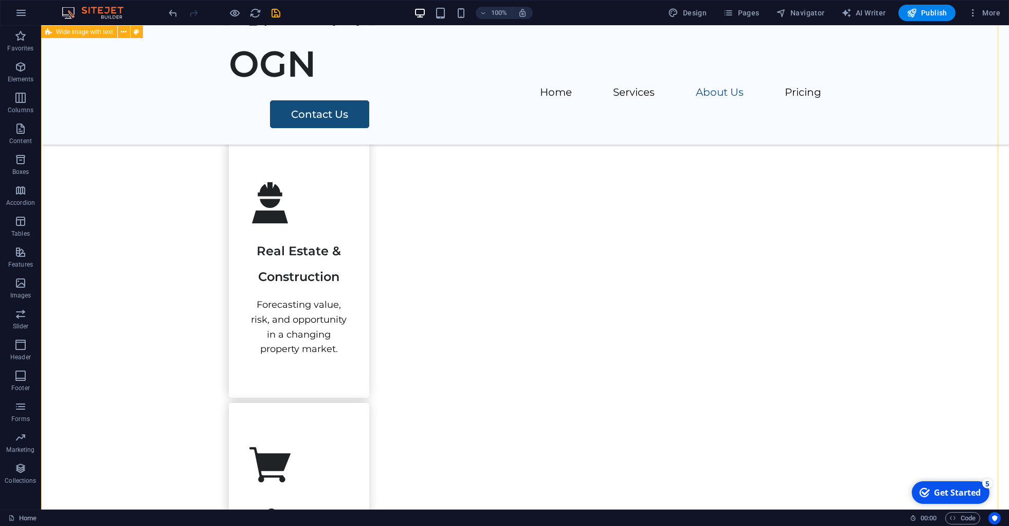
scroll to position [1468, 0]
click at [810, 8] on button "Navigator" at bounding box center [800, 13] width 57 height 16
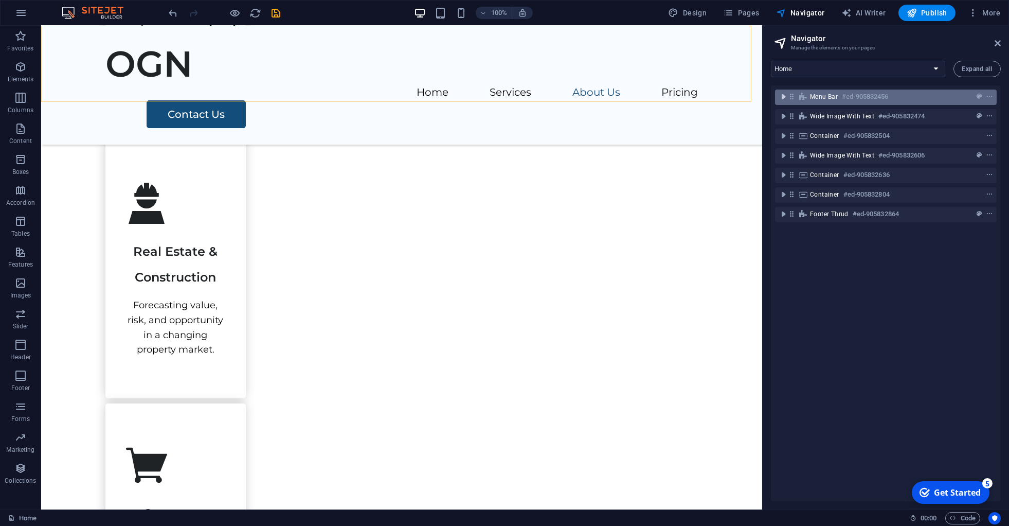
click at [782, 96] on icon "toggle-expand" at bounding box center [783, 97] width 10 height 10
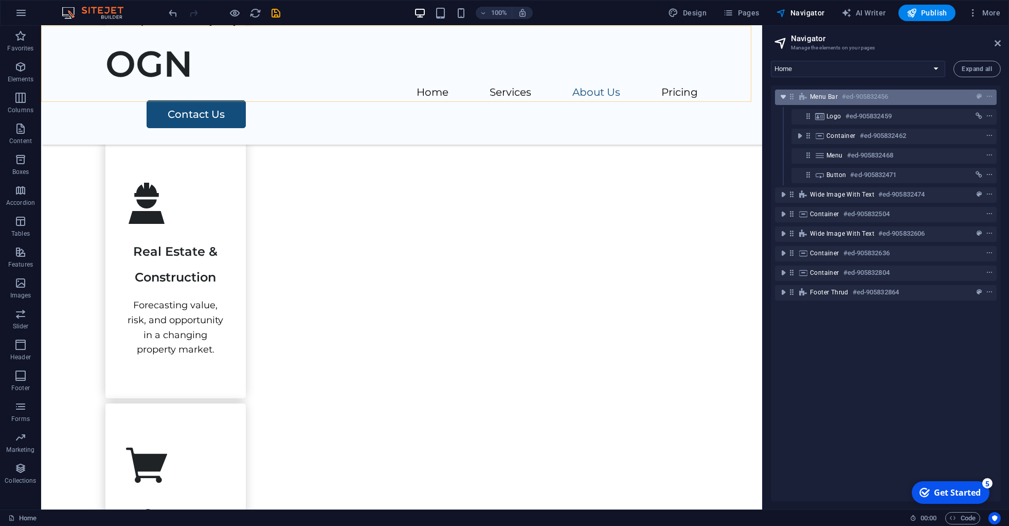
click at [782, 96] on icon "toggle-expand" at bounding box center [783, 97] width 10 height 10
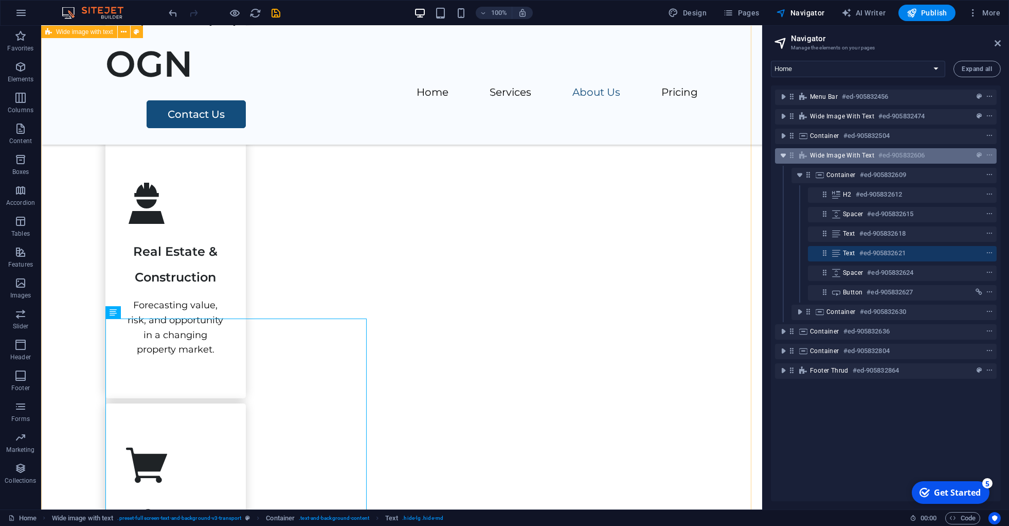
click at [784, 155] on icon "toggle-expand" at bounding box center [783, 155] width 10 height 10
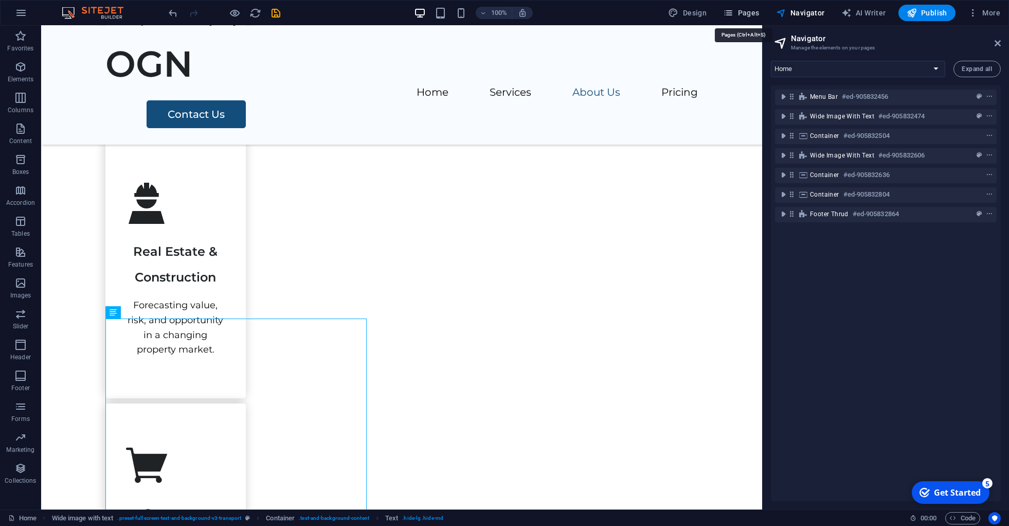
click at [742, 15] on span "Pages" at bounding box center [741, 13] width 36 height 10
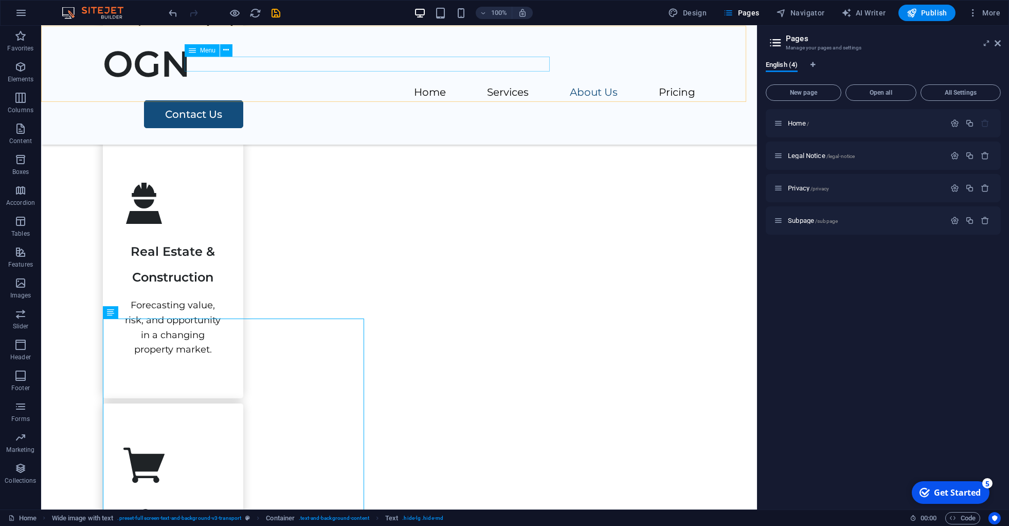
click at [359, 85] on nav "Home Services About Us Pricing" at bounding box center [399, 92] width 592 height 15
click at [287, 85] on nav "Home Services About Us Pricing" at bounding box center [399, 92] width 592 height 15
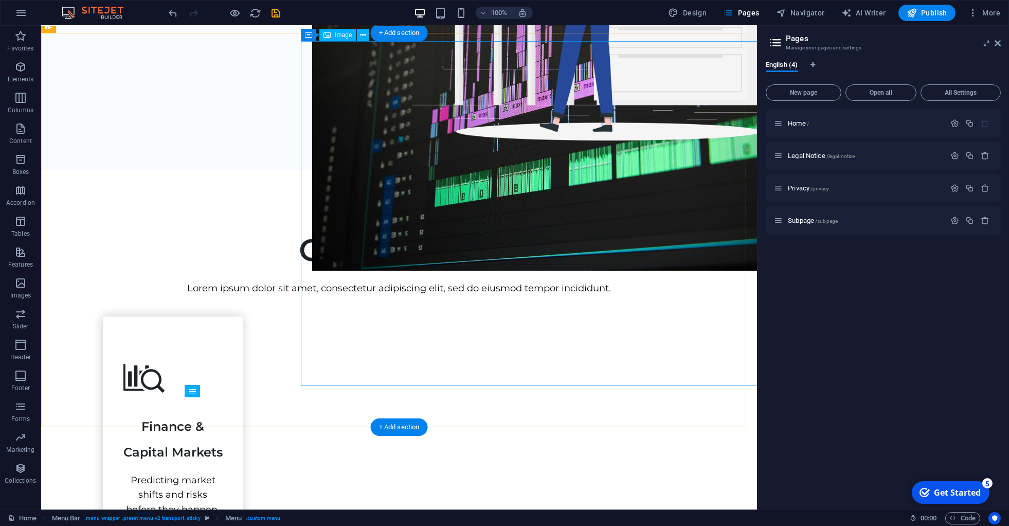
scroll to position [0, 0]
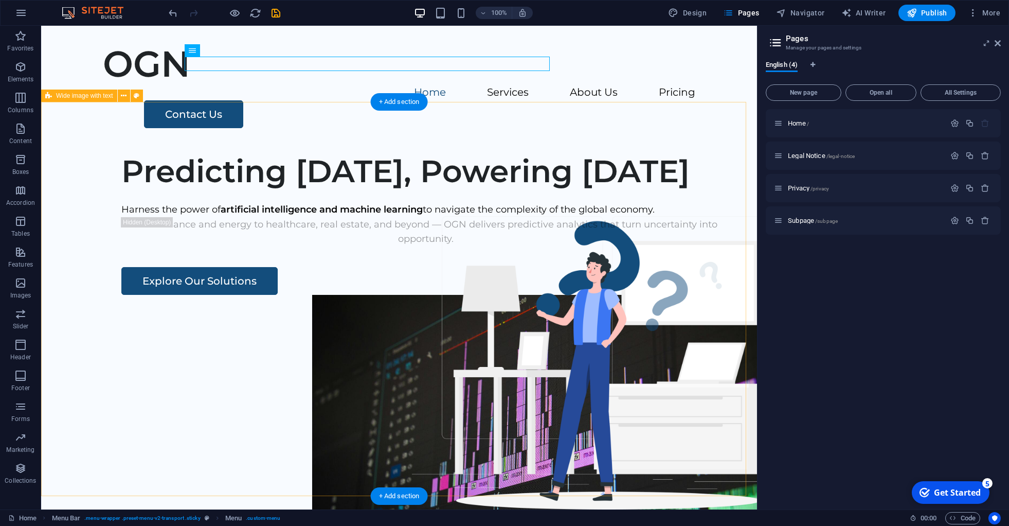
click at [79, 316] on div "Predicting [DATE], Powering [DATE] Harness the power of artificial intelligence…" at bounding box center [399, 341] width 716 height 394
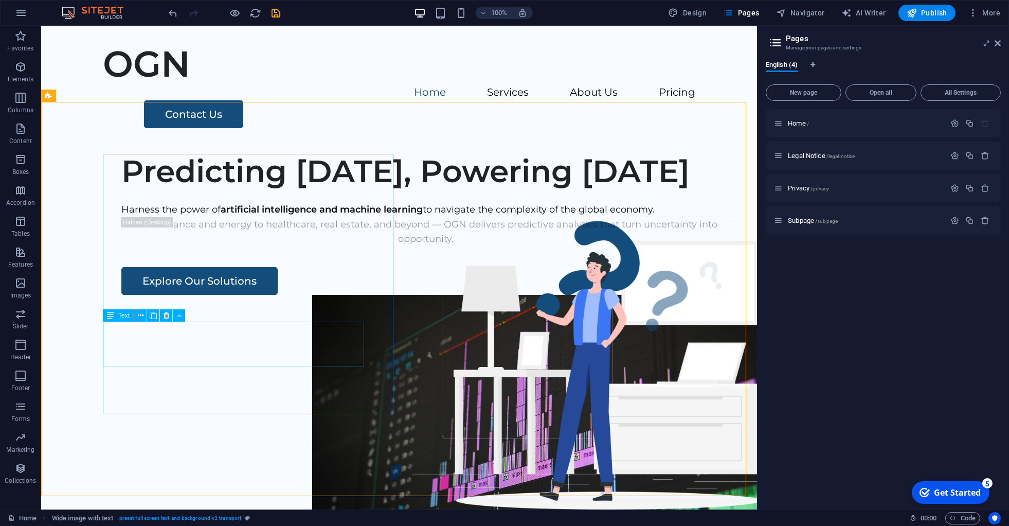
click at [119, 314] on span "Text" at bounding box center [123, 315] width 11 height 6
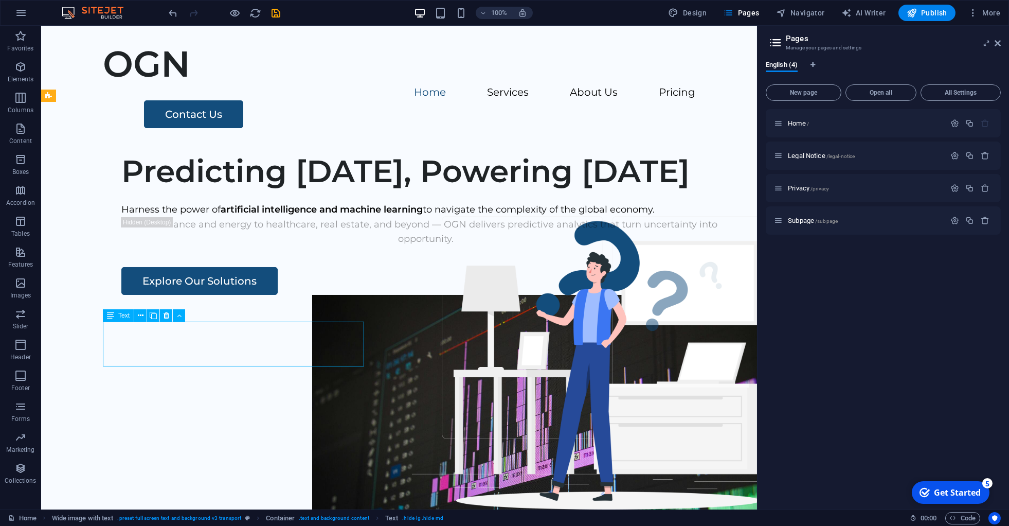
click at [119, 314] on span "Text" at bounding box center [123, 315] width 11 height 6
select select "px"
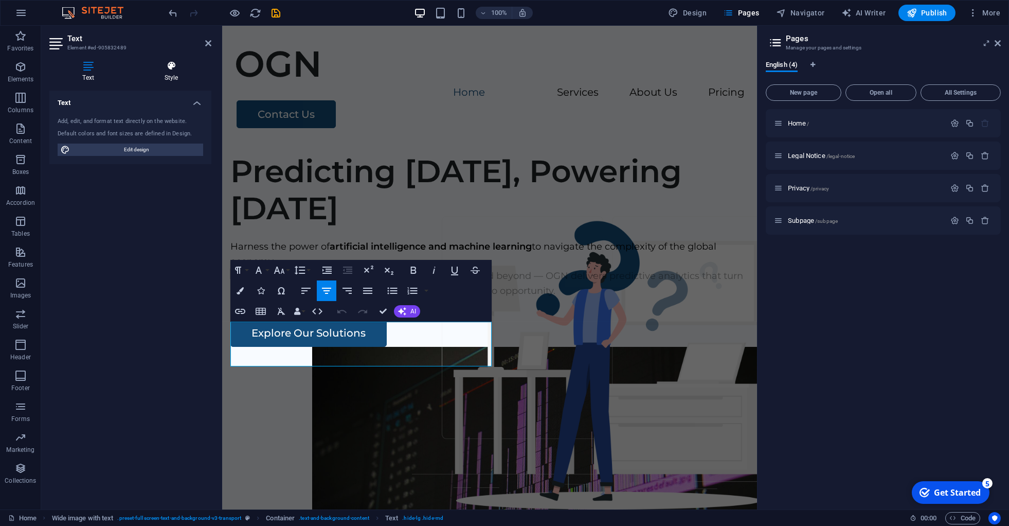
click at [168, 68] on icon at bounding box center [171, 66] width 80 height 10
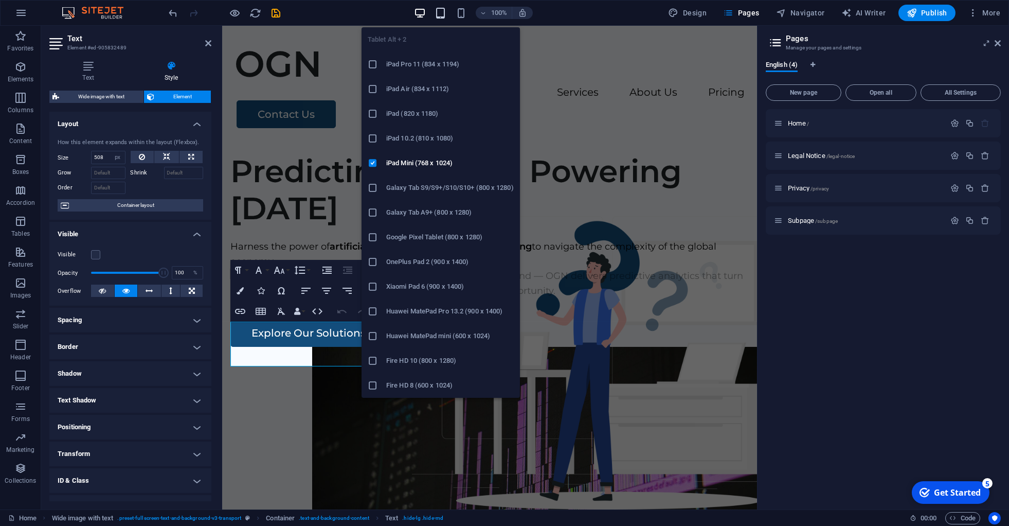
click at [440, 10] on icon "button" at bounding box center [440, 13] width 12 height 12
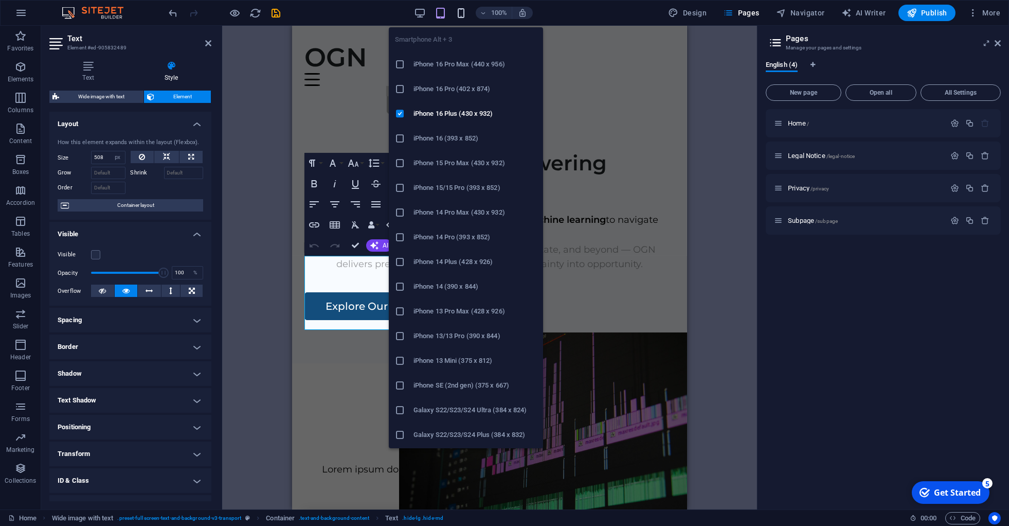
click at [465, 15] on icon "button" at bounding box center [461, 13] width 12 height 12
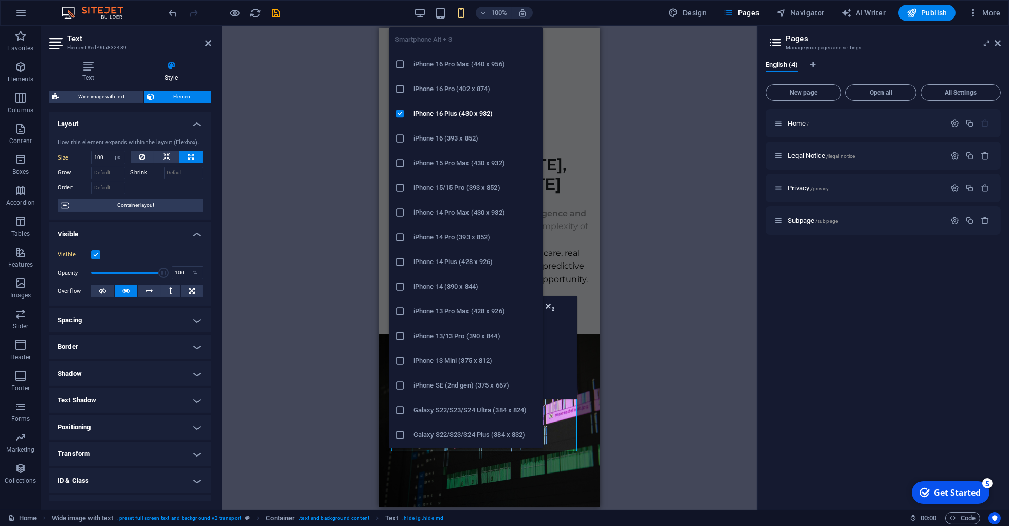
type input "100"
select select "%"
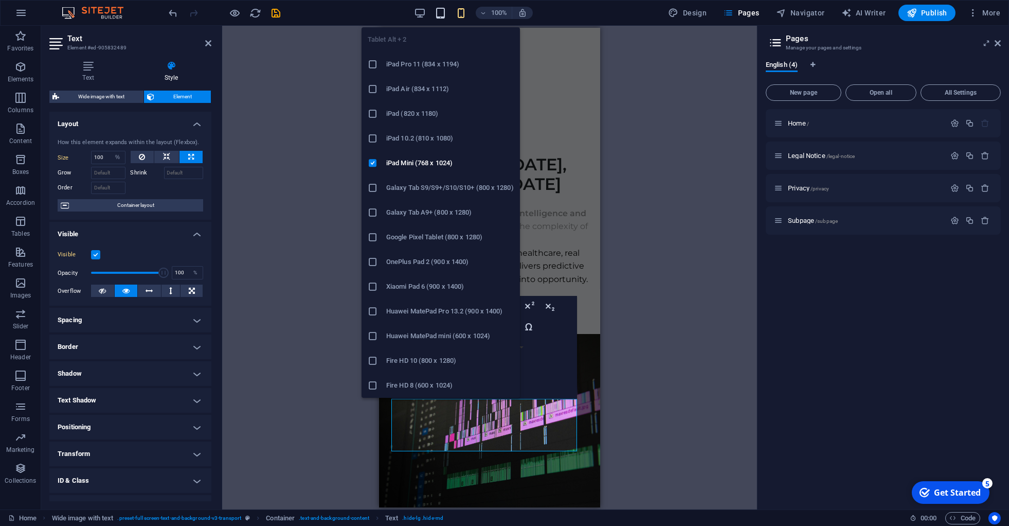
click at [437, 15] on icon "button" at bounding box center [440, 13] width 12 height 12
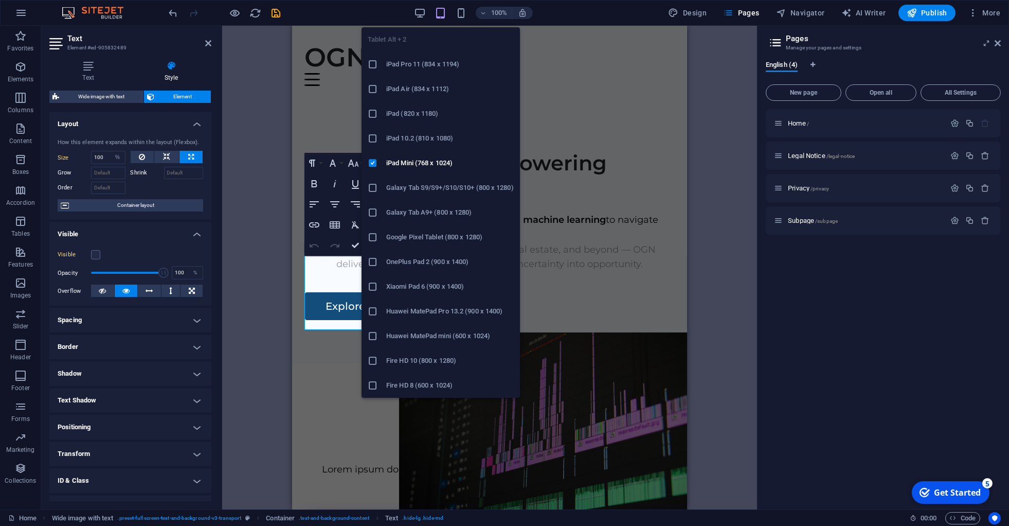
type input "508"
select select "px"
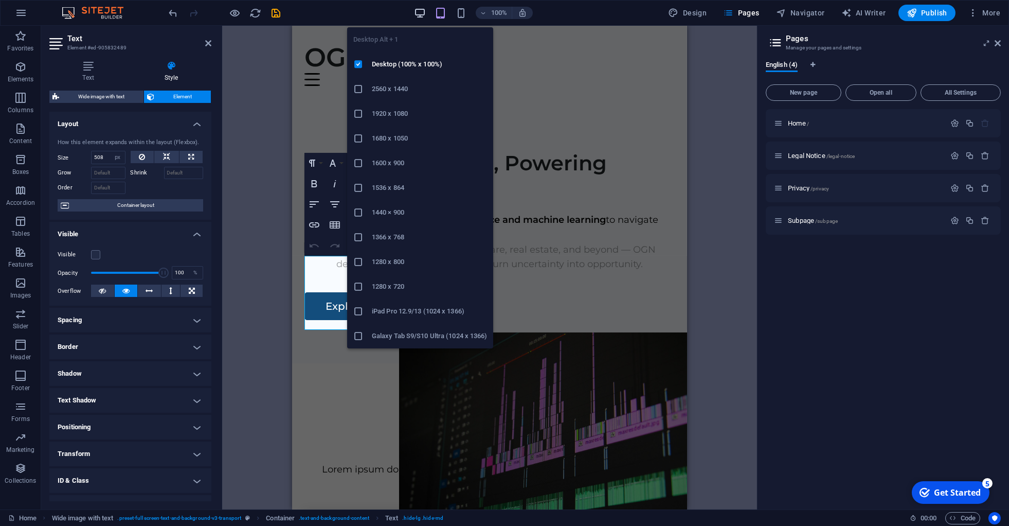
click at [422, 15] on icon "button" at bounding box center [420, 13] width 12 height 12
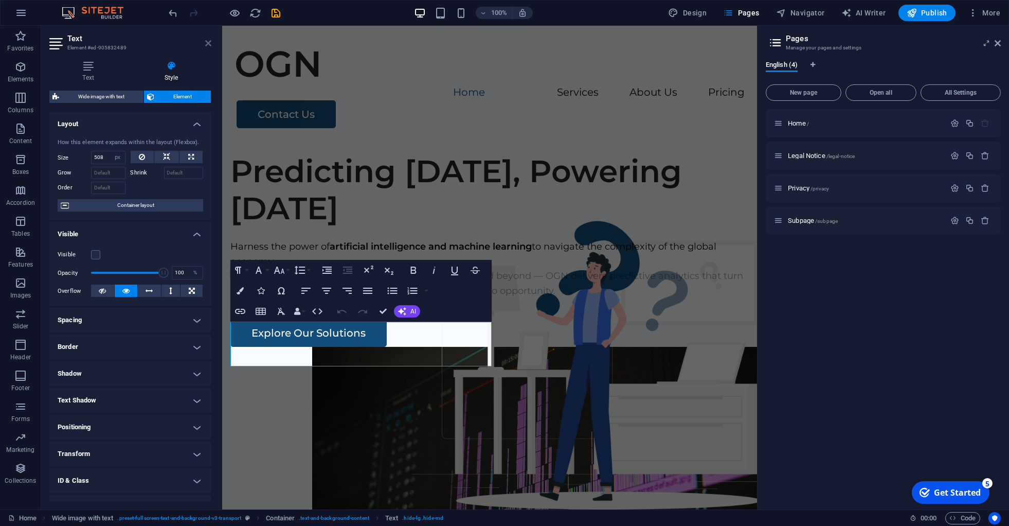
click at [207, 42] on icon at bounding box center [208, 43] width 6 height 8
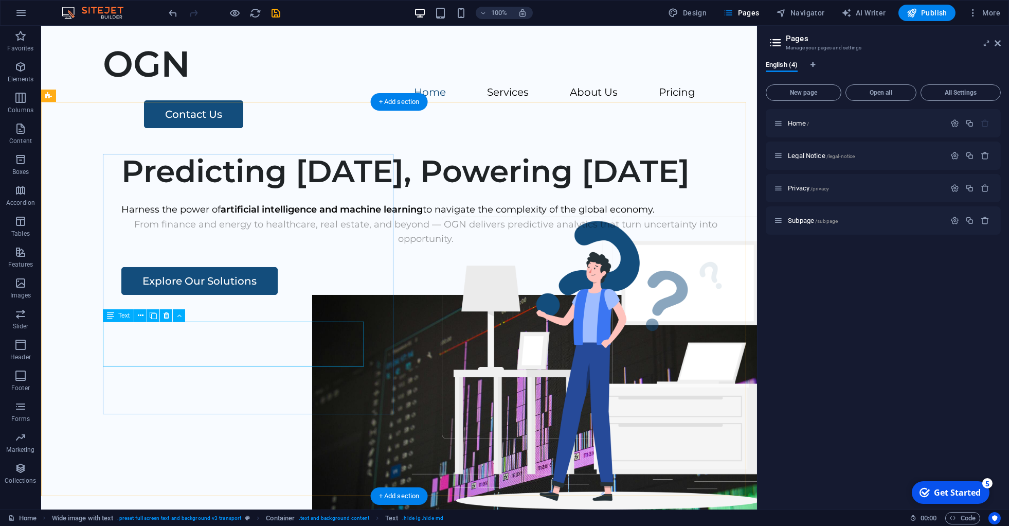
click at [121, 247] on div "From finance and energy to healthcare, real estate, and beyond — OGN delivers p…" at bounding box center [425, 232] width 609 height 30
click at [58, 318] on div "Predicting [DATE], Powering [DATE] Harness the power of artificial intelligence…" at bounding box center [399, 341] width 716 height 394
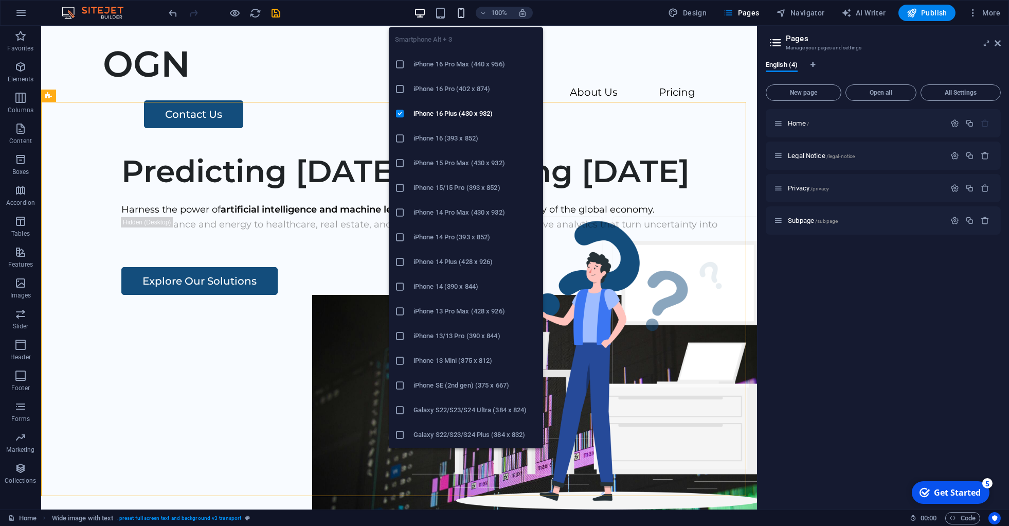
click at [461, 12] on icon "button" at bounding box center [461, 13] width 12 height 12
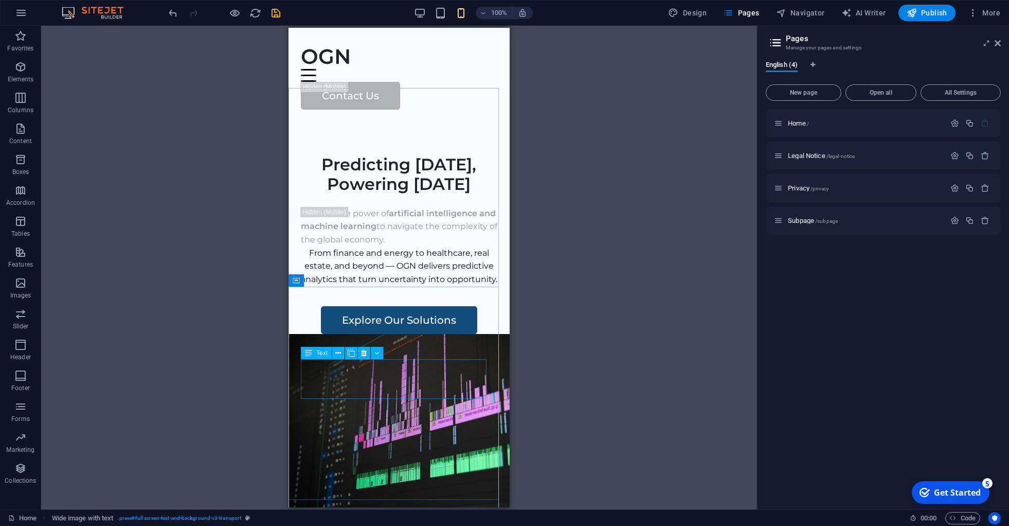
click at [322, 353] on span "Text" at bounding box center [321, 353] width 11 height 6
click at [378, 353] on icon at bounding box center [377, 353] width 5 height 11
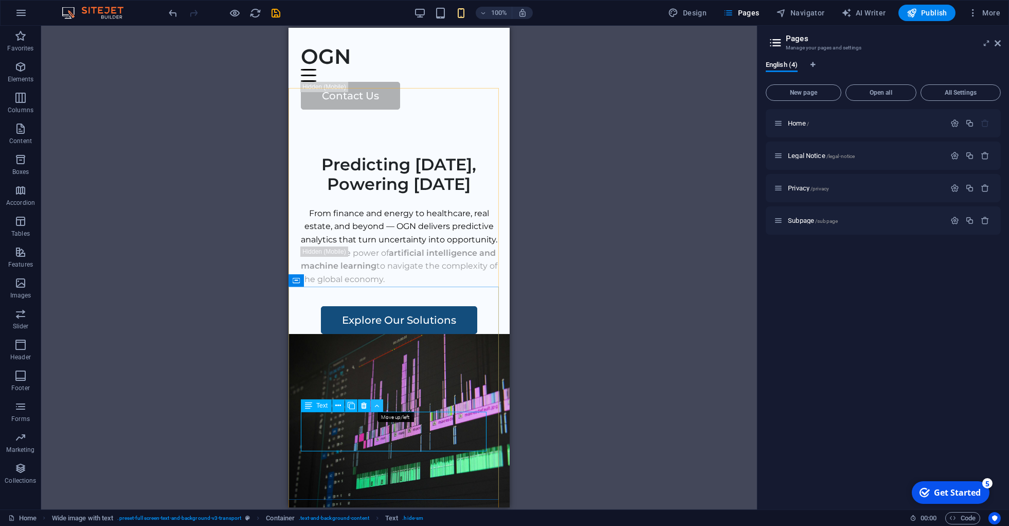
click at [378, 403] on icon at bounding box center [377, 405] width 5 height 11
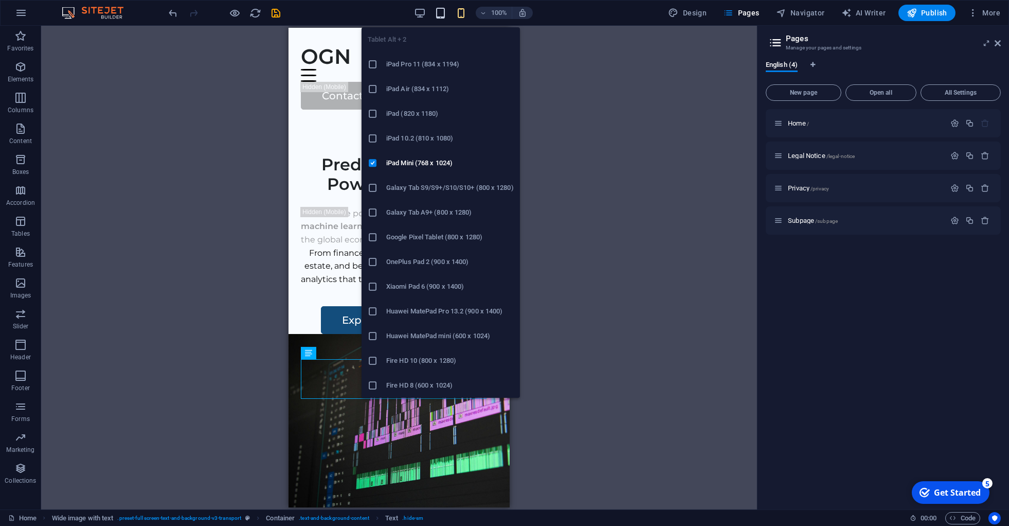
click at [441, 15] on icon "button" at bounding box center [440, 13] width 12 height 12
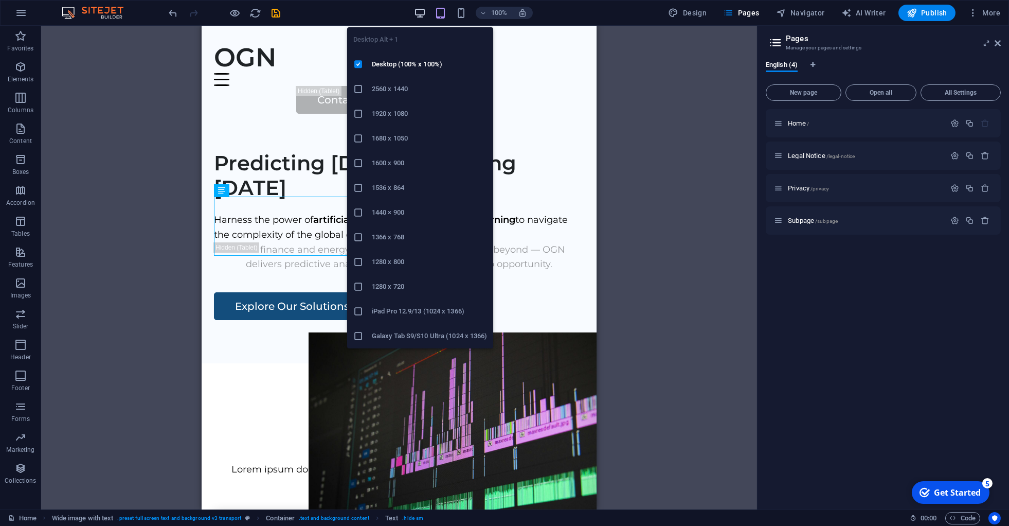
click at [425, 10] on icon "button" at bounding box center [420, 13] width 12 height 12
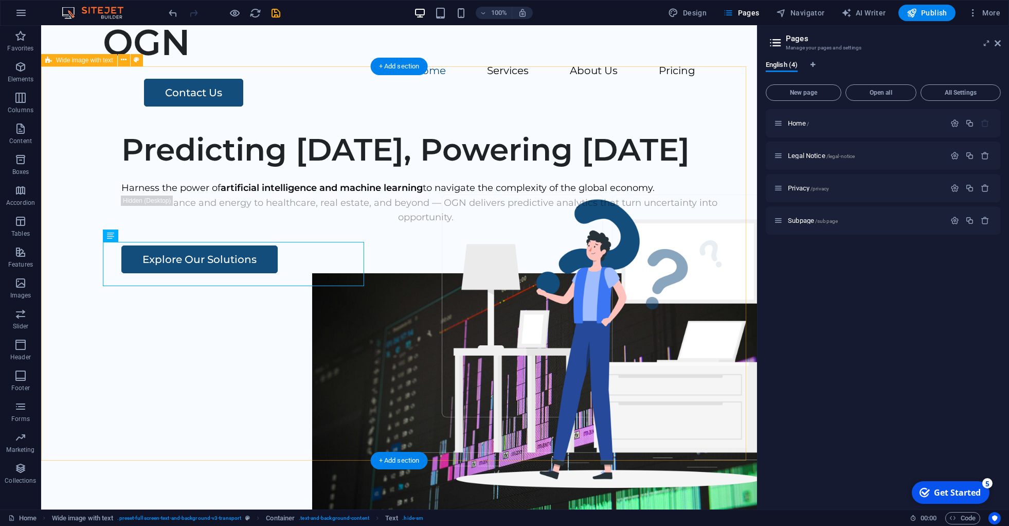
scroll to position [42, 0]
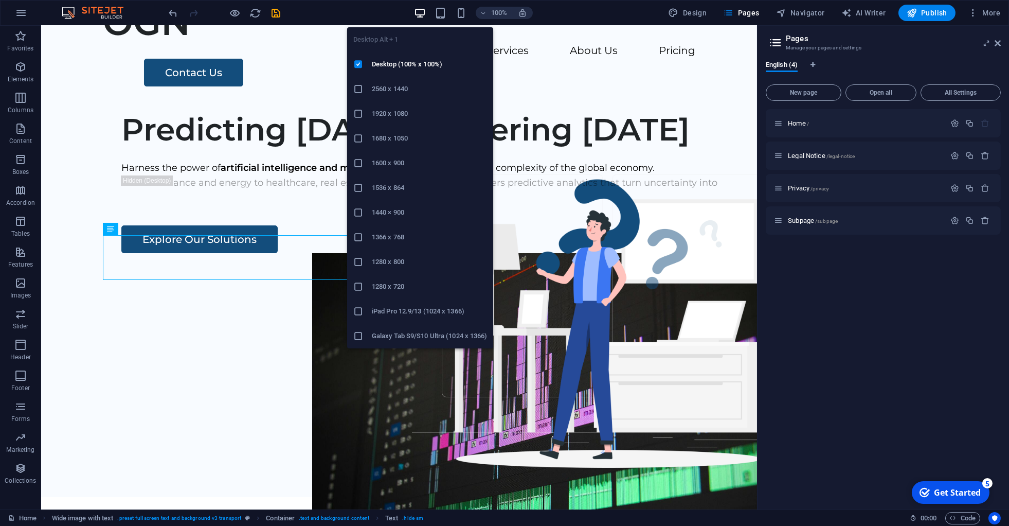
click at [423, 8] on icon "button" at bounding box center [420, 13] width 12 height 12
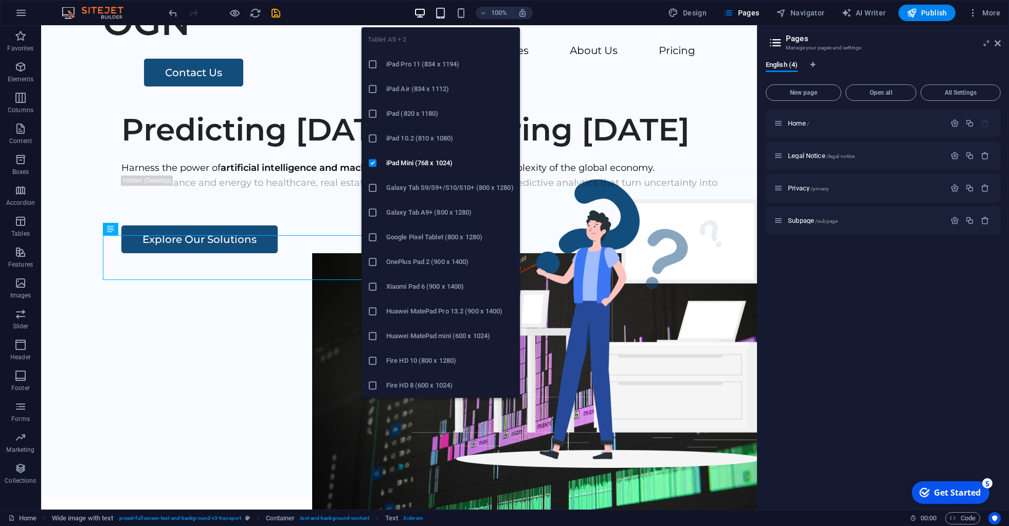
click at [442, 11] on icon "button" at bounding box center [440, 13] width 12 height 12
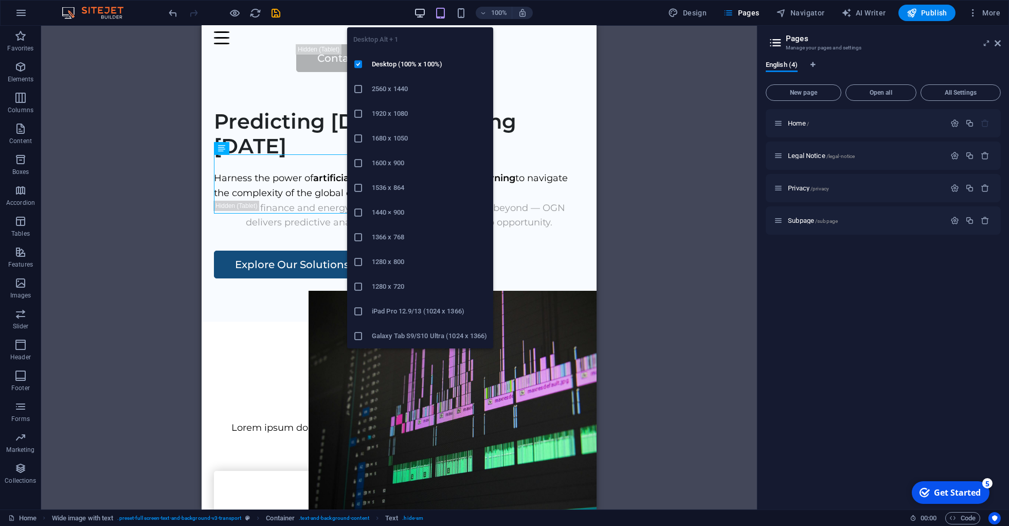
click at [422, 10] on icon "button" at bounding box center [420, 13] width 12 height 12
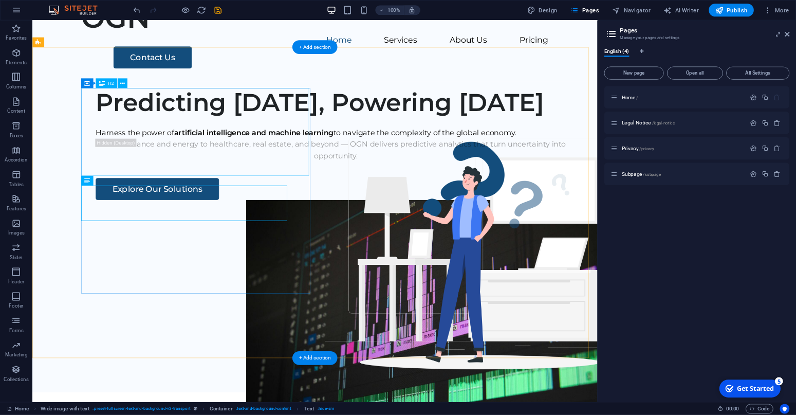
scroll to position [0, 0]
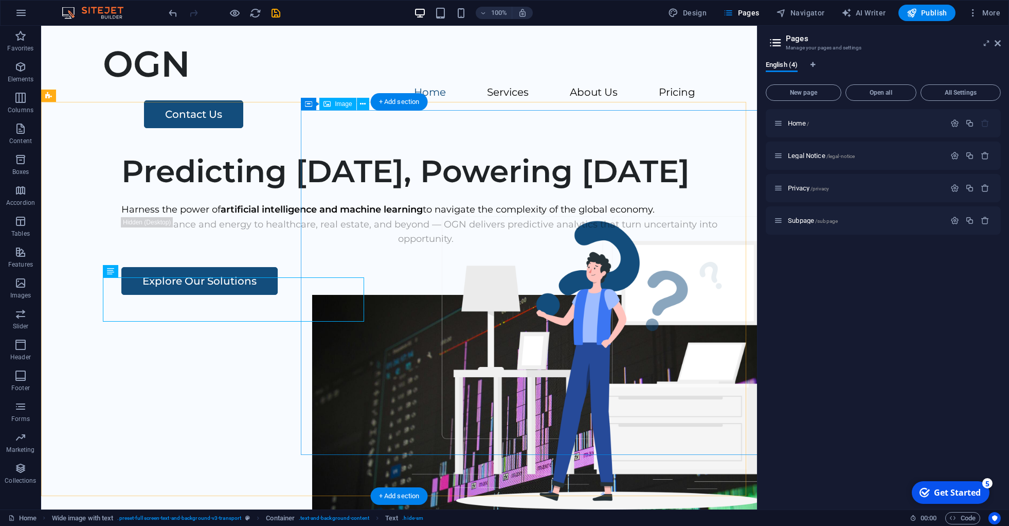
click at [604, 295] on figure at bounding box center [570, 467] width 517 height 345
click at [582, 295] on figure at bounding box center [570, 467] width 517 height 345
select select "px"
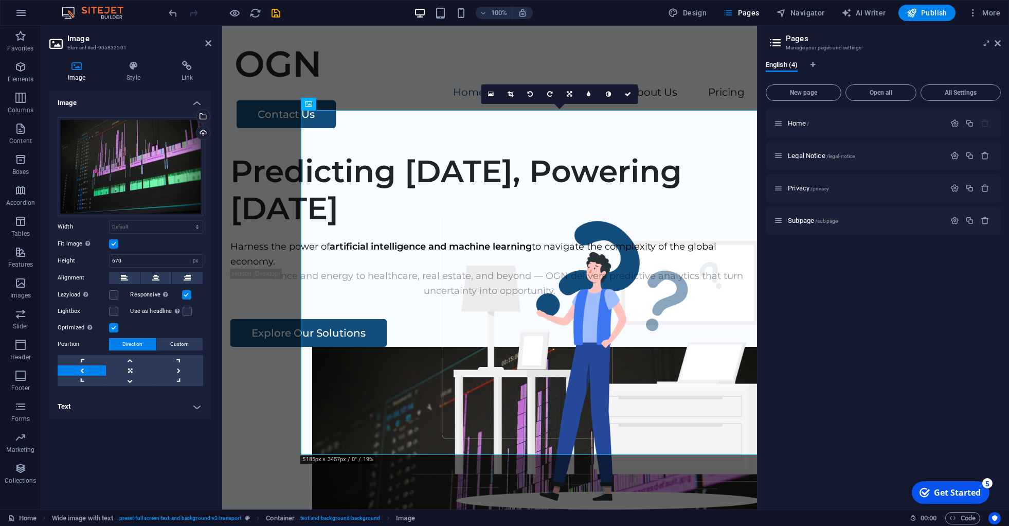
click at [113, 243] on label at bounding box center [113, 243] width 9 height 9
click at [0, 0] on input "Fit image Automatically fit image to a fixed width and height" at bounding box center [0, 0] width 0 height 0
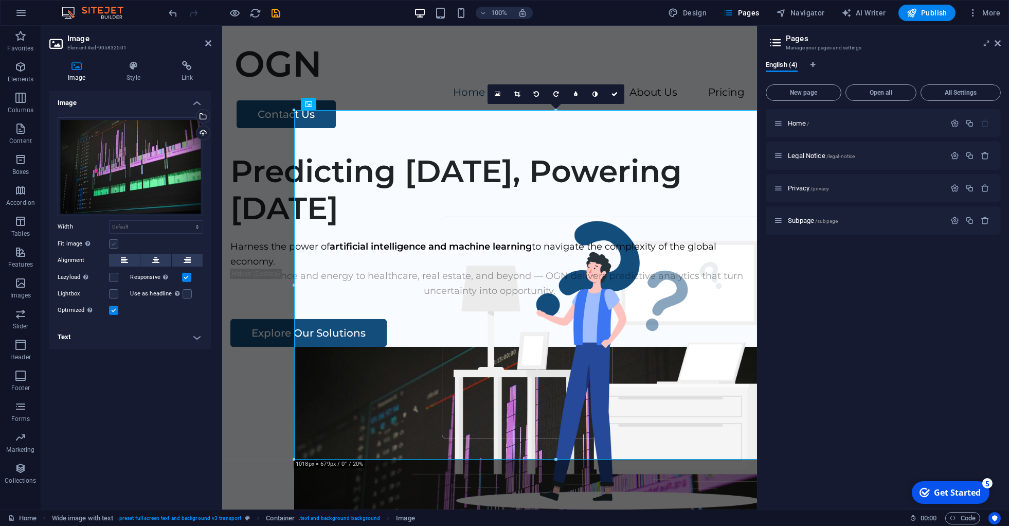
click at [113, 243] on label at bounding box center [113, 243] width 9 height 9
click at [0, 0] on input "Fit image Automatically fit image to a fixed width and height" at bounding box center [0, 0] width 0 height 0
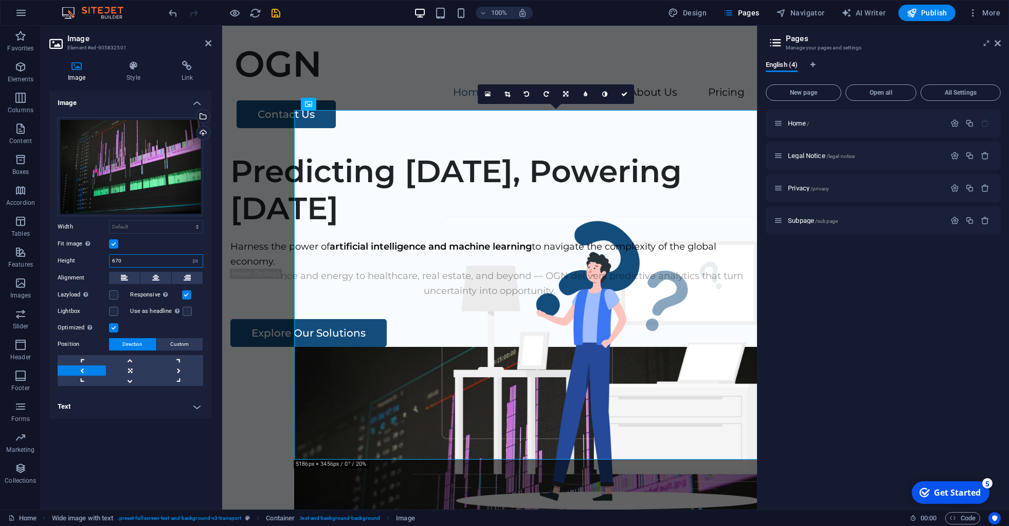
click at [146, 262] on input "670" at bounding box center [156, 261] width 93 height 12
drag, startPoint x: 148, startPoint y: 262, endPoint x: 106, endPoint y: 258, distance: 41.8
click at [110, 258] on input "670" at bounding box center [156, 261] width 93 height 12
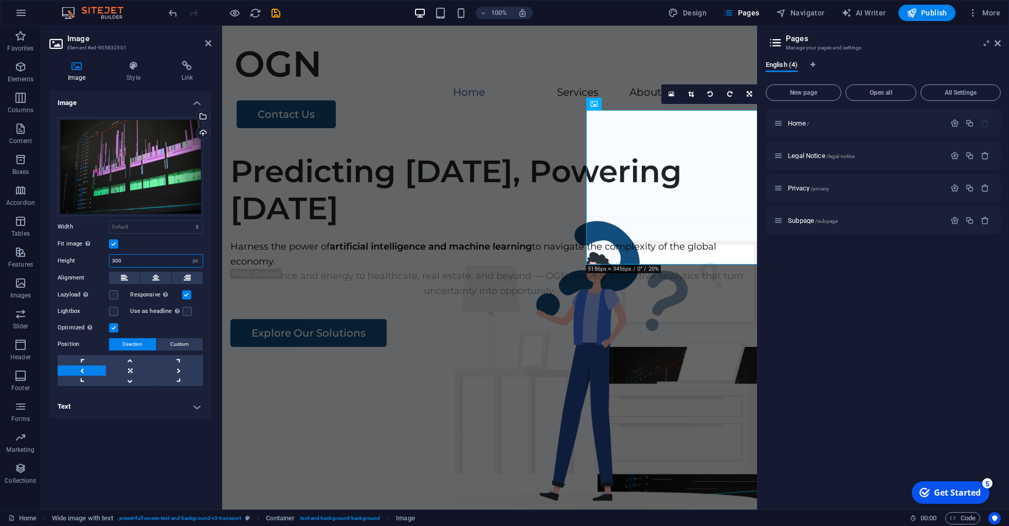
drag, startPoint x: 130, startPoint y: 261, endPoint x: 107, endPoint y: 261, distance: 22.6
click at [110, 261] on input "300" at bounding box center [156, 261] width 93 height 12
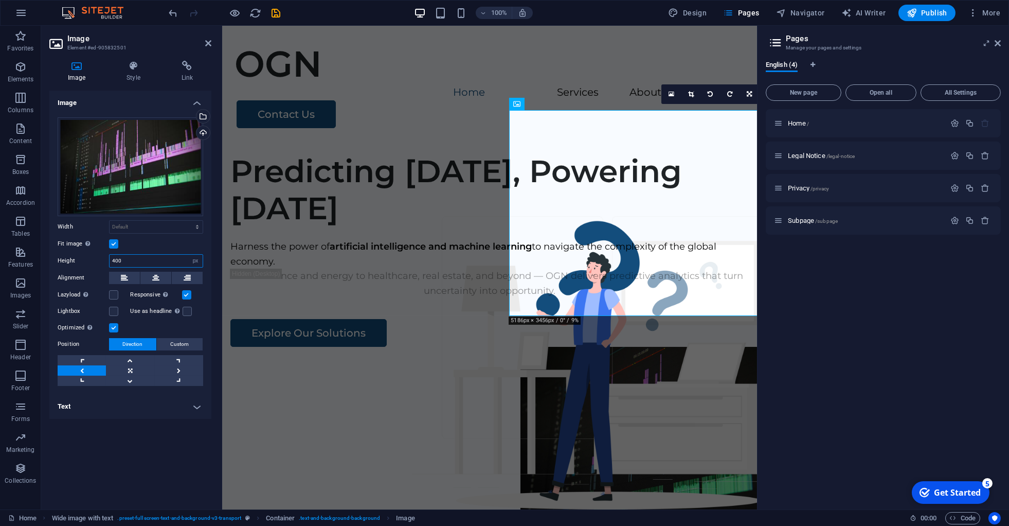
type input "400"
click at [98, 274] on label "Alignment" at bounding box center [83, 277] width 51 height 12
click at [113, 310] on label at bounding box center [113, 310] width 9 height 9
click at [0, 0] on input "Lightbox" at bounding box center [0, 0] width 0 height 0
click at [113, 310] on label at bounding box center [113, 310] width 9 height 9
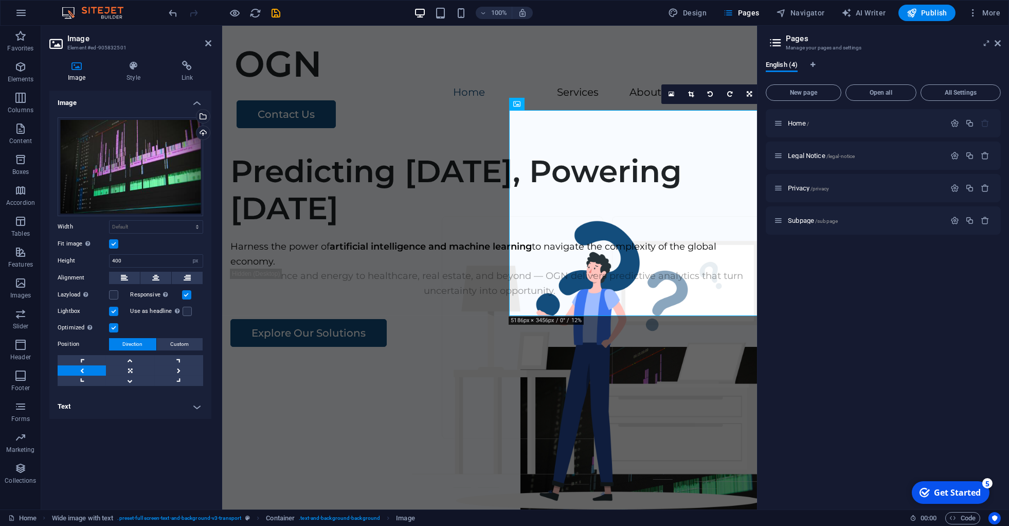
click at [0, 0] on input "Lightbox" at bounding box center [0, 0] width 0 height 0
click at [173, 371] on link at bounding box center [179, 370] width 48 height 10
drag, startPoint x: 210, startPoint y: 41, endPoint x: 161, endPoint y: 23, distance: 51.9
click at [210, 41] on icon at bounding box center [208, 43] width 6 height 8
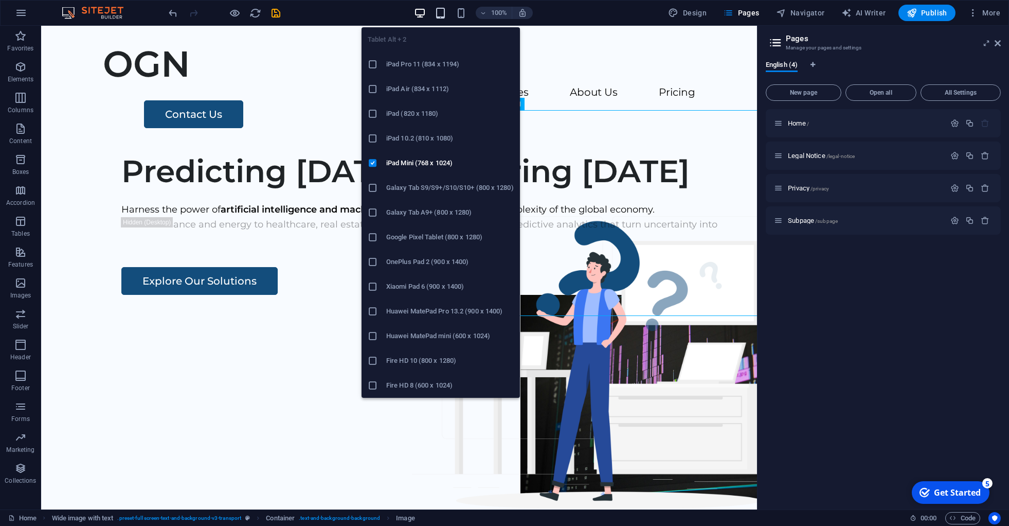
click at [445, 11] on icon "button" at bounding box center [440, 13] width 12 height 12
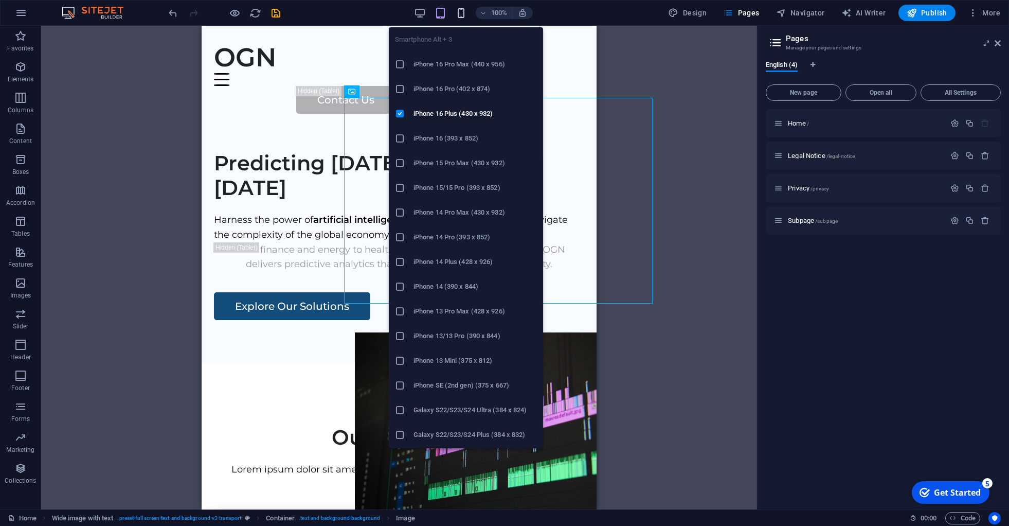
click at [461, 12] on icon "button" at bounding box center [461, 13] width 12 height 12
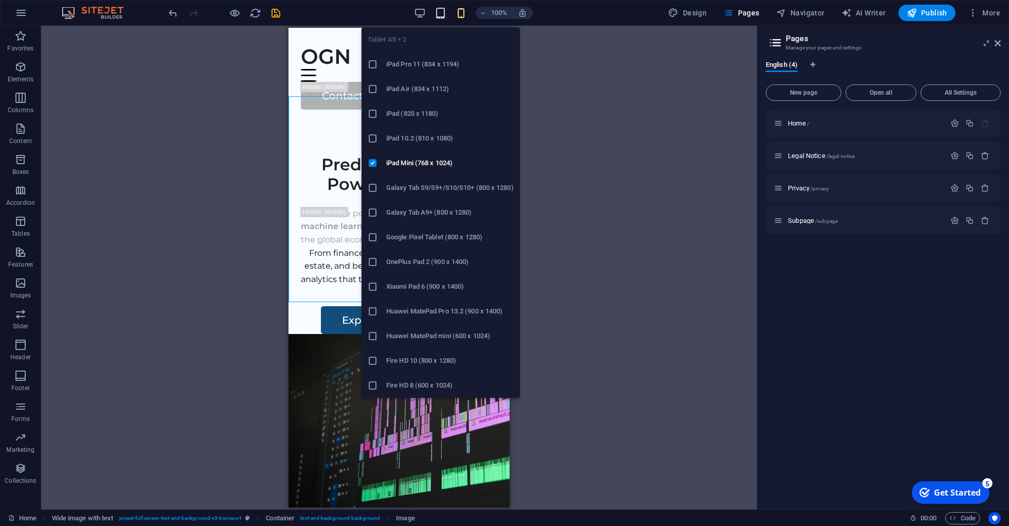
click at [440, 8] on icon "button" at bounding box center [440, 13] width 12 height 12
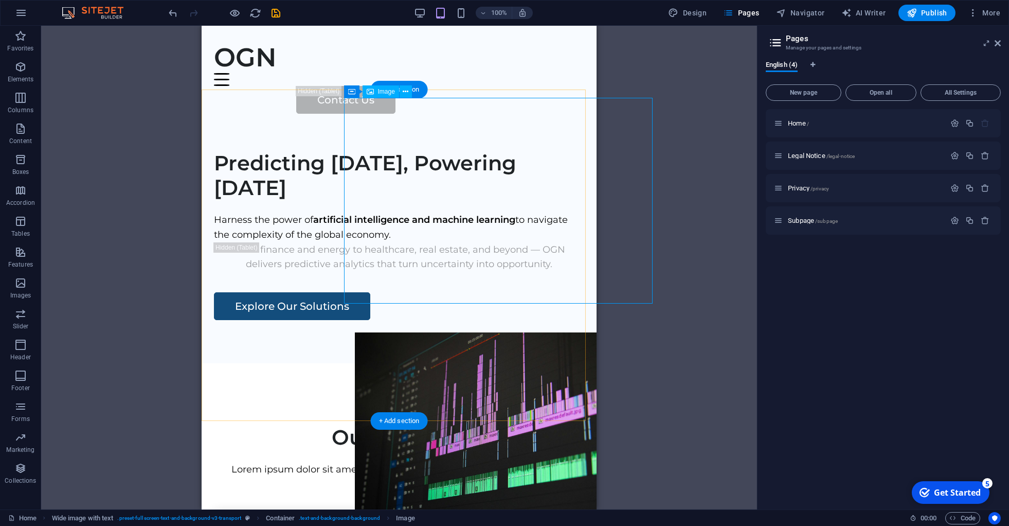
click at [546, 332] on figure at bounding box center [508, 435] width 309 height 206
select select "px"
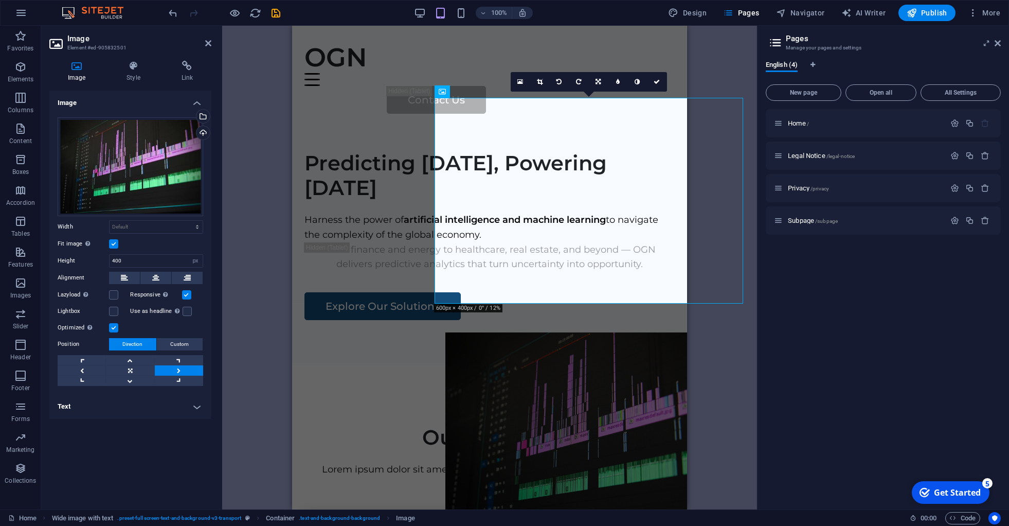
click at [113, 243] on label at bounding box center [113, 243] width 9 height 9
click at [0, 0] on input "Fit image Automatically fit image to a fixed width and height" at bounding box center [0, 0] width 0 height 0
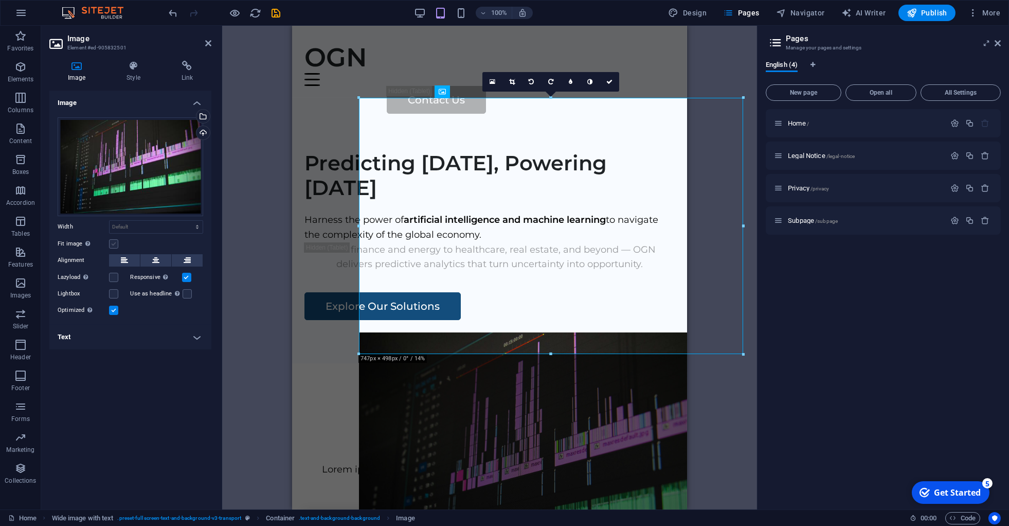
click at [113, 243] on label at bounding box center [113, 243] width 9 height 9
click at [0, 0] on input "Fit image Automatically fit image to a fixed width and height" at bounding box center [0, 0] width 0 height 0
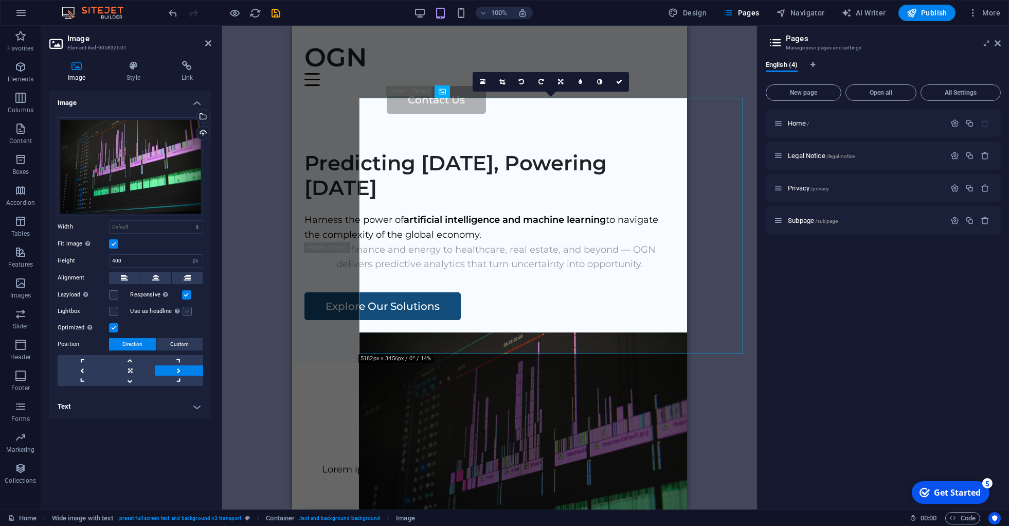
click at [188, 309] on label at bounding box center [187, 310] width 9 height 9
click at [0, 0] on input "Use as headline The image will be wrapped in an H1 headline tag. Useful for giv…" at bounding box center [0, 0] width 0 height 0
click at [188, 309] on label at bounding box center [187, 310] width 9 height 9
click at [0, 0] on input "Use as headline The image will be wrapped in an H1 headline tag. Useful for giv…" at bounding box center [0, 0] width 0 height 0
click at [140, 71] on h4 "Style" at bounding box center [135, 72] width 55 height 22
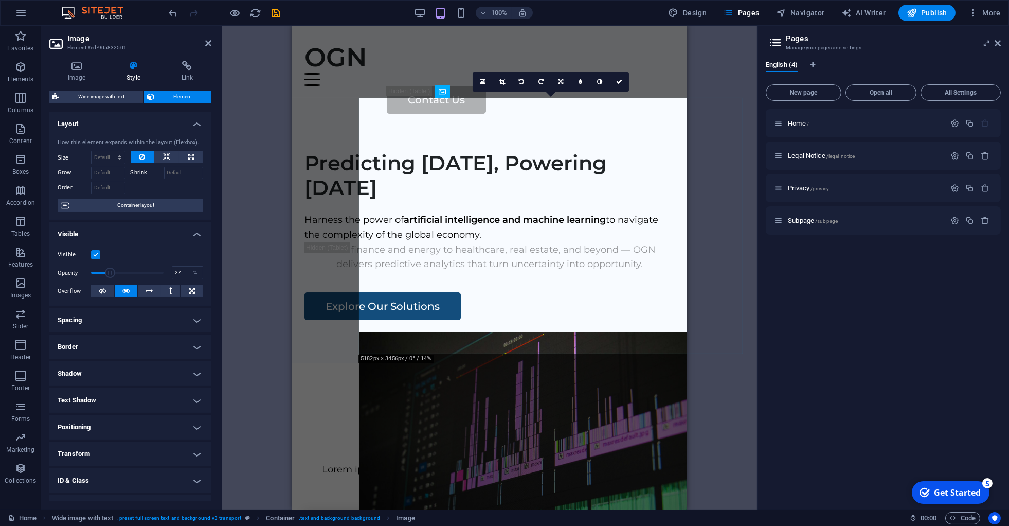
drag, startPoint x: 152, startPoint y: 281, endPoint x: 107, endPoint y: 271, distance: 46.4
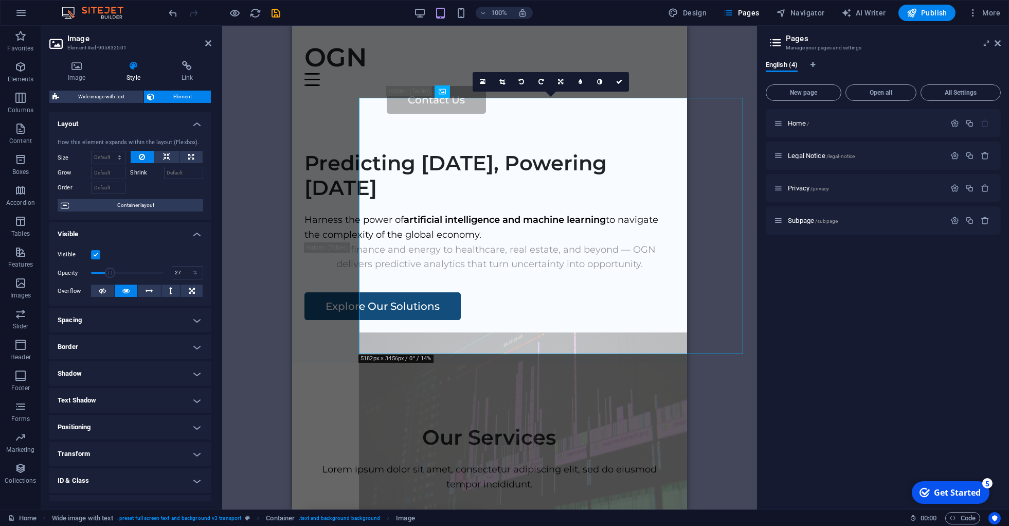
click at [107, 271] on div "Visible Opacity 27 % Overflow" at bounding box center [130, 272] width 162 height 65
type input "59"
drag, startPoint x: 107, startPoint y: 280, endPoint x: 127, endPoint y: 281, distance: 20.1
click at [127, 278] on span at bounding box center [128, 272] width 10 height 10
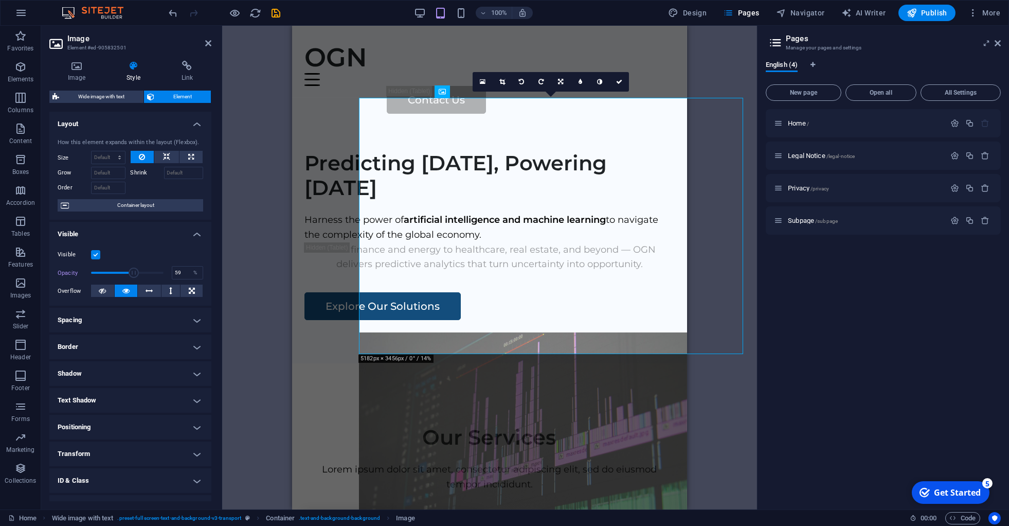
click at [246, 111] on div "Drag here to replace the existing content. Press “Ctrl” if you want to create a…" at bounding box center [489, 267] width 535 height 483
click at [210, 41] on icon at bounding box center [208, 43] width 6 height 8
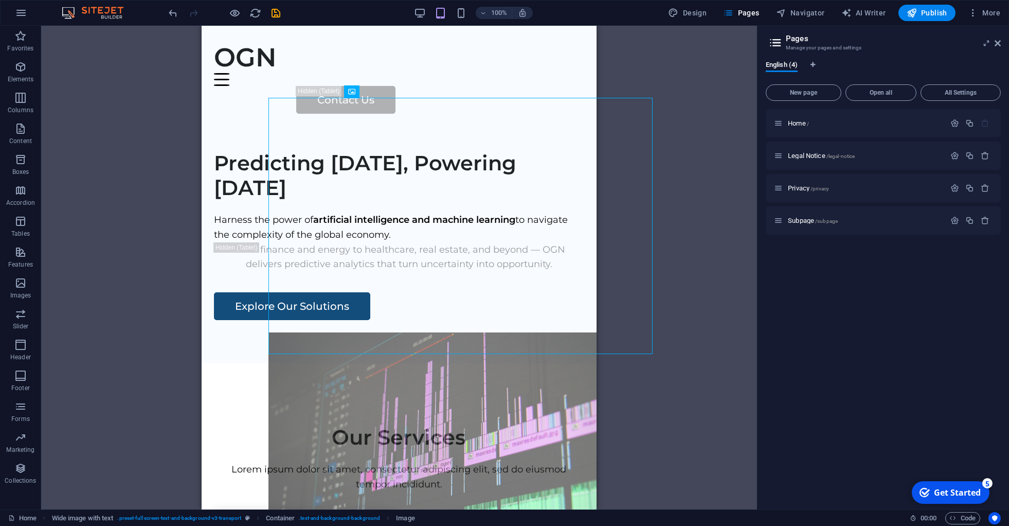
click at [142, 175] on div "Drag here to replace the existing content. Press “Ctrl” if you want to create a…" at bounding box center [399, 267] width 716 height 483
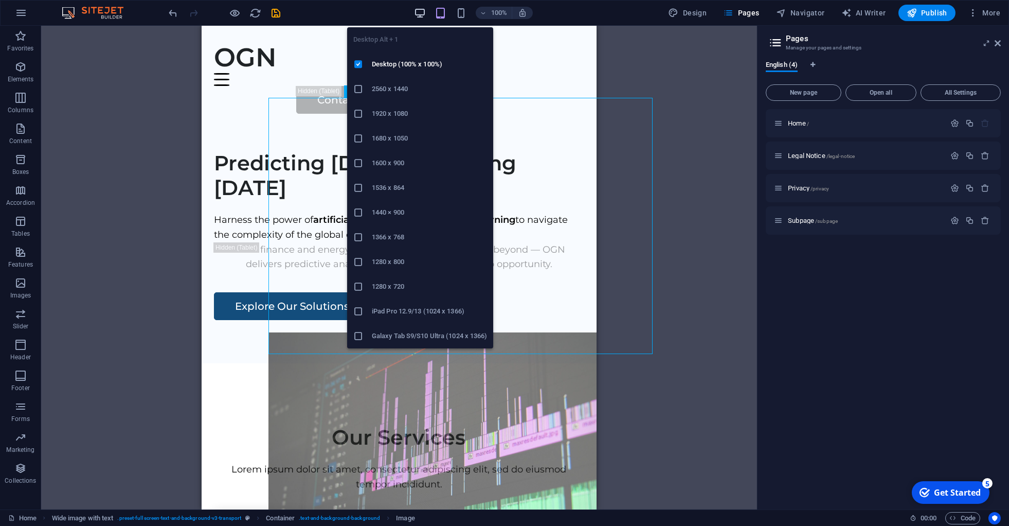
click at [425, 13] on icon "button" at bounding box center [420, 13] width 12 height 12
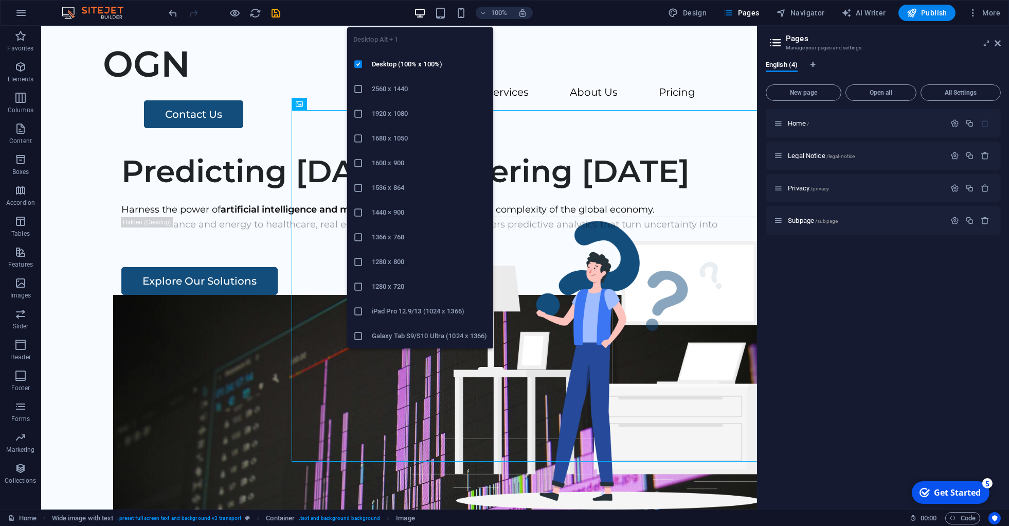
click at [421, 13] on icon "button" at bounding box center [420, 13] width 12 height 12
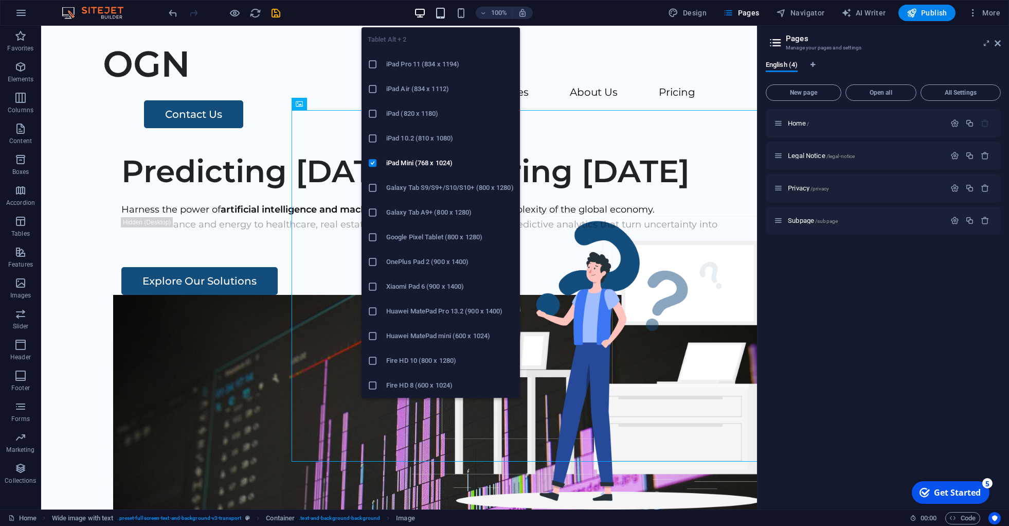
click at [439, 12] on icon "button" at bounding box center [440, 13] width 12 height 12
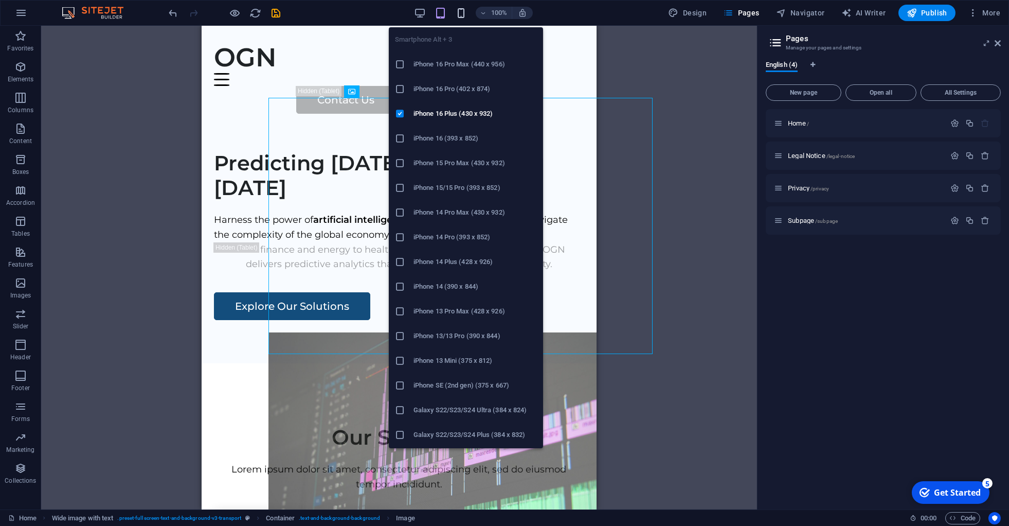
click at [461, 13] on icon "button" at bounding box center [461, 13] width 12 height 12
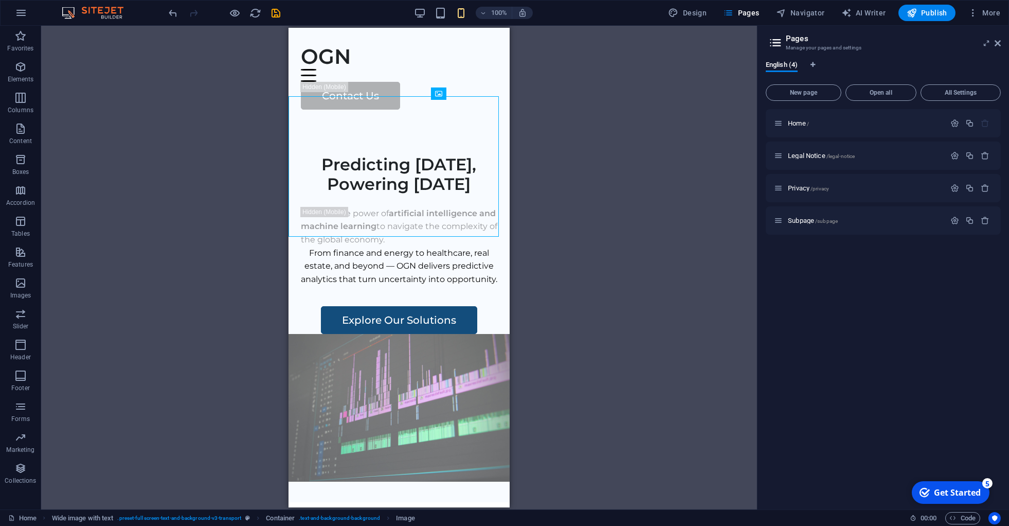
click at [184, 178] on div "Drag here to replace the existing content. Press “Ctrl” if you want to create a…" at bounding box center [399, 267] width 716 height 483
click at [360, 194] on div "Predicting [DATE], Powering [DATE]" at bounding box center [398, 175] width 196 height 40
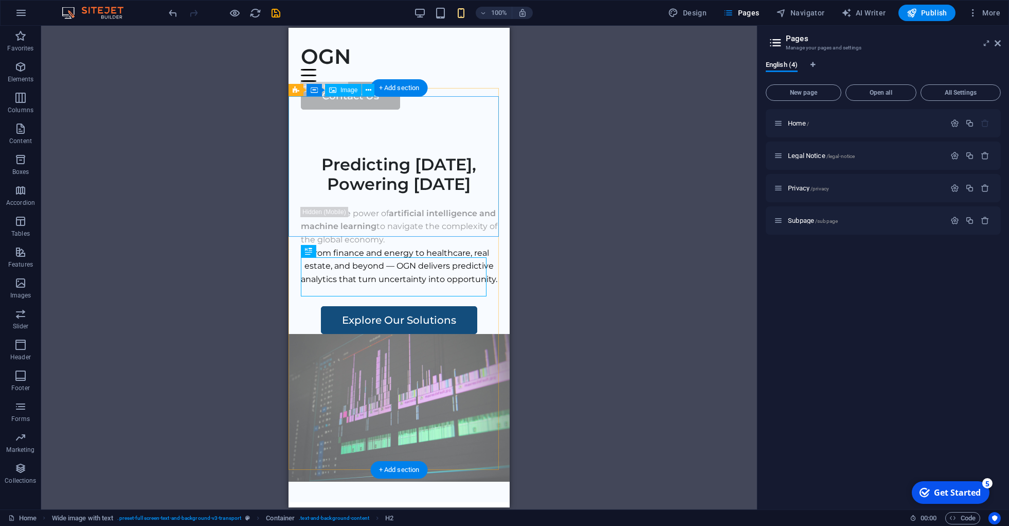
click at [356, 334] on figure at bounding box center [398, 408] width 221 height 148
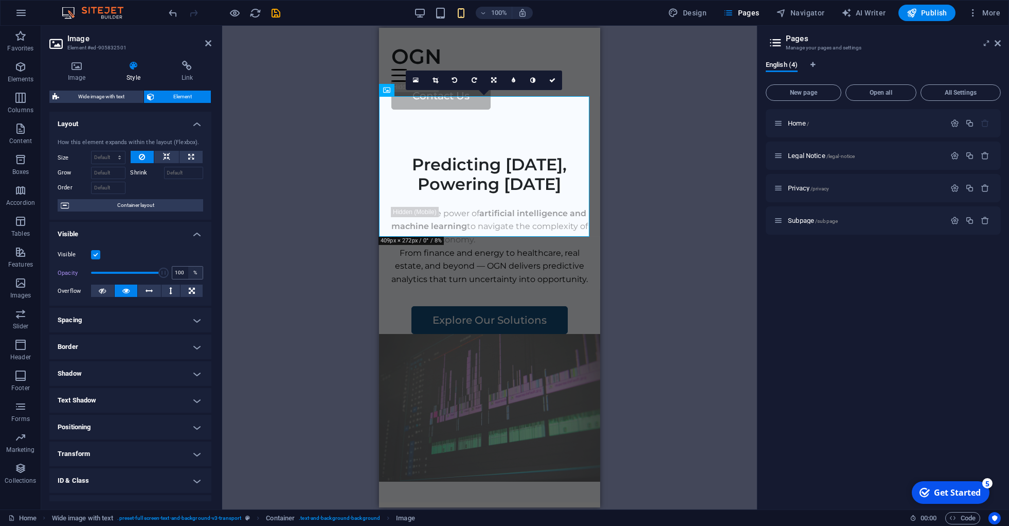
drag, startPoint x: 129, startPoint y: 280, endPoint x: 181, endPoint y: 279, distance: 51.9
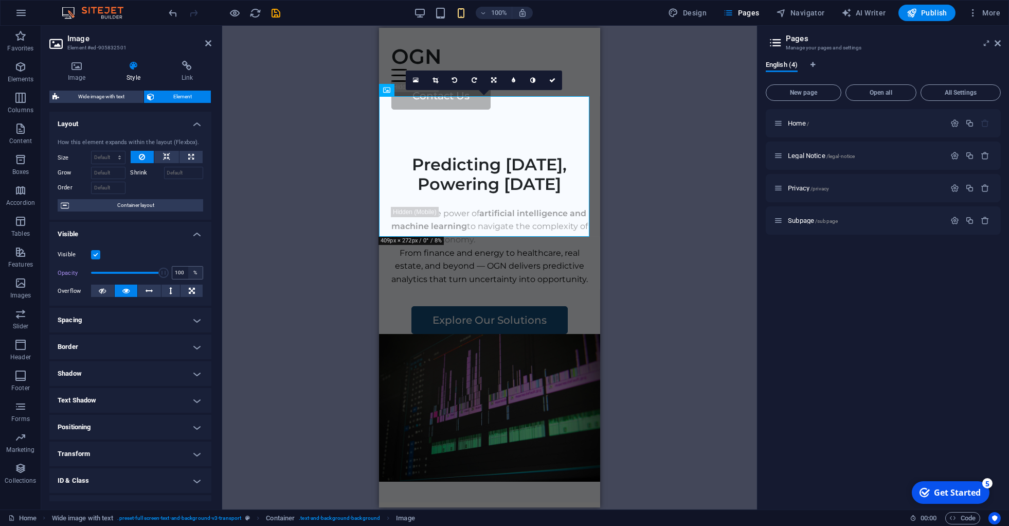
click at [181, 279] on div "Opacity 100 %" at bounding box center [131, 272] width 146 height 15
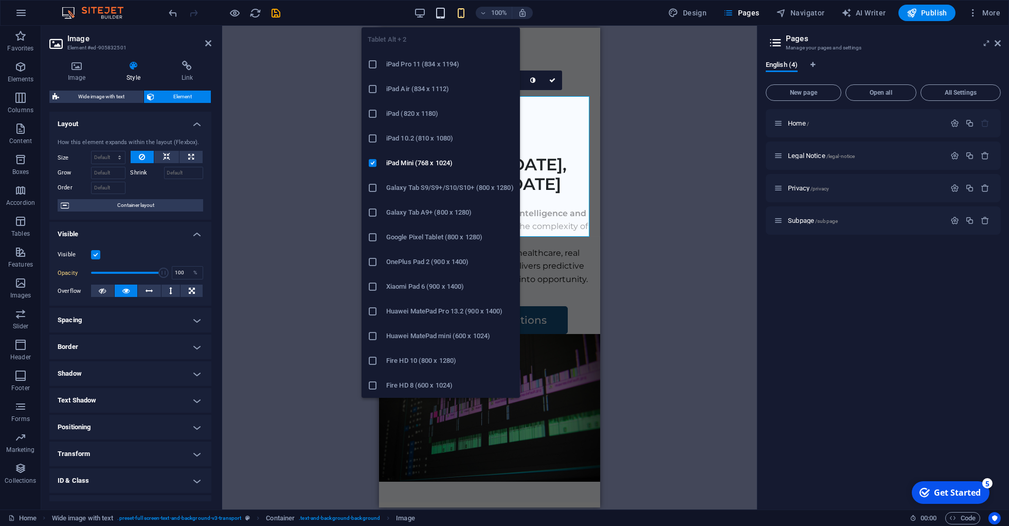
click at [442, 10] on icon "button" at bounding box center [440, 13] width 12 height 12
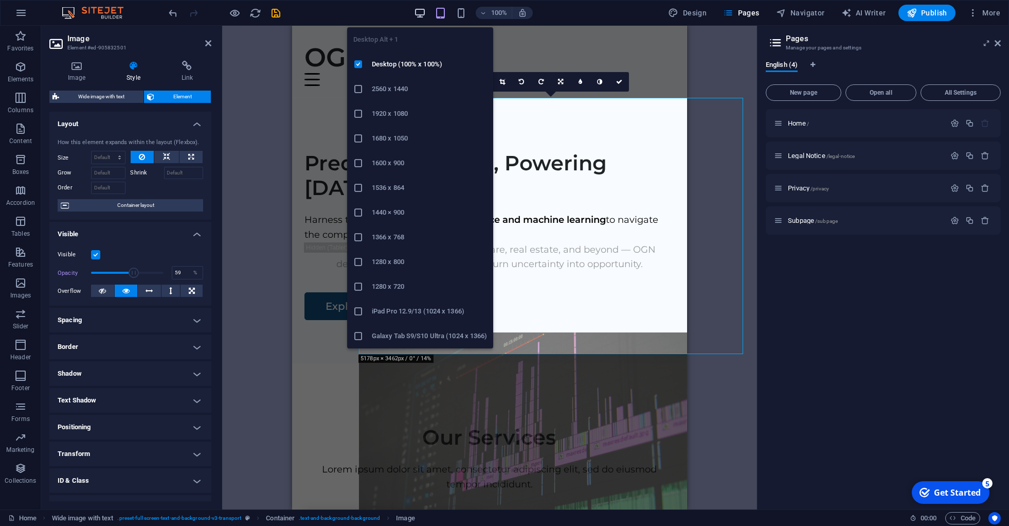
click at [421, 10] on icon "button" at bounding box center [420, 13] width 12 height 12
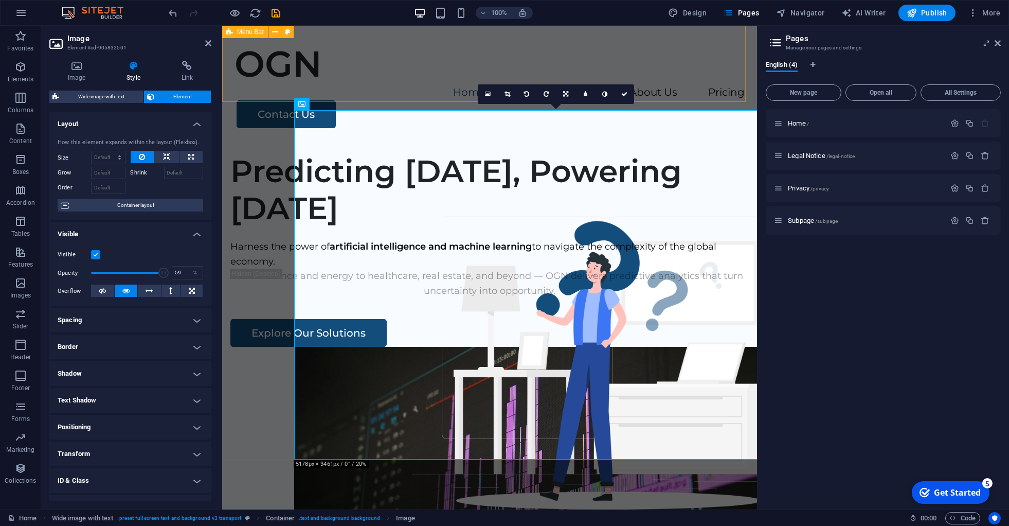
type input "100"
click at [262, 158] on div "Predicting [DATE], Powering [DATE]" at bounding box center [489, 190] width 518 height 74
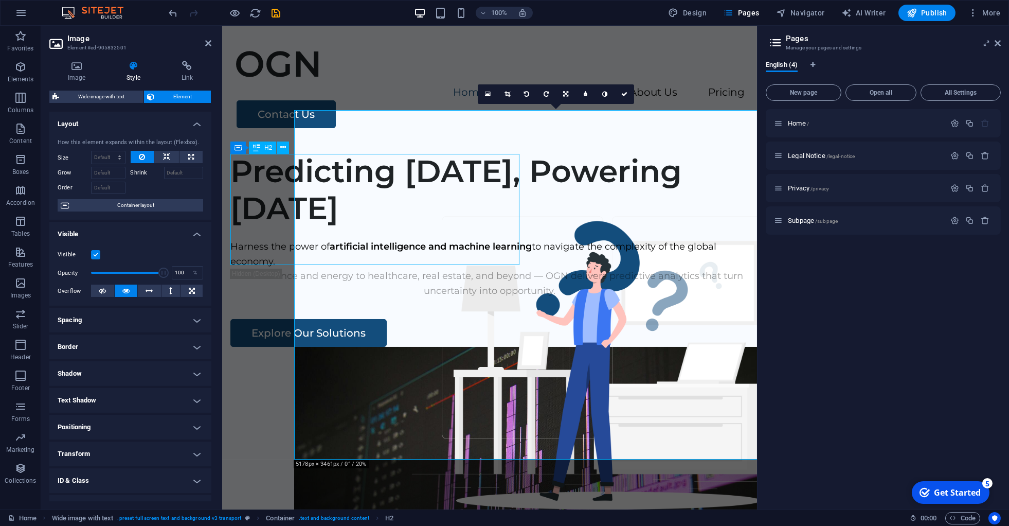
click at [262, 158] on div "Predicting [DATE], Powering [DATE]" at bounding box center [489, 190] width 518 height 74
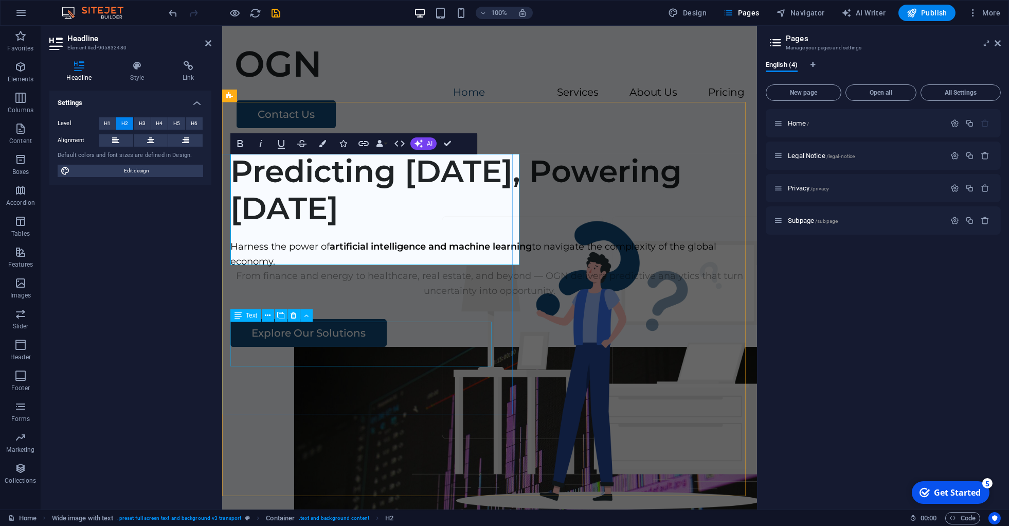
click at [249, 298] on div "From finance and energy to healthcare, real estate, and beyond — OGN delivers p…" at bounding box center [489, 283] width 518 height 30
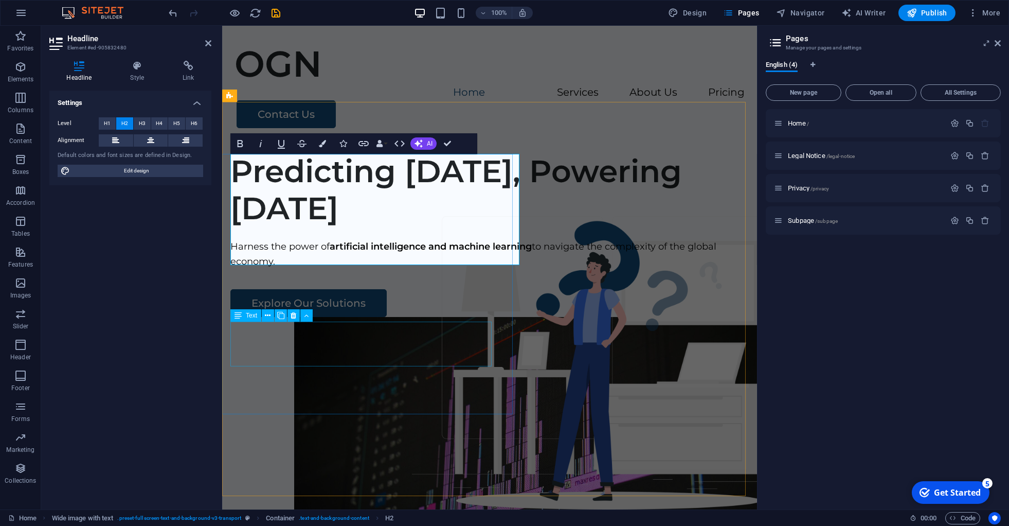
select select "px"
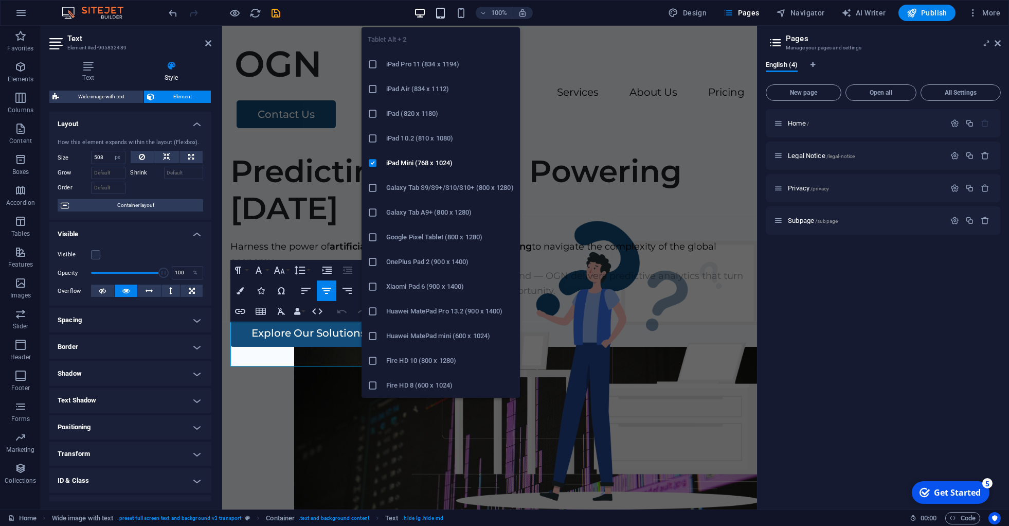
click at [443, 9] on icon "button" at bounding box center [440, 13] width 12 height 12
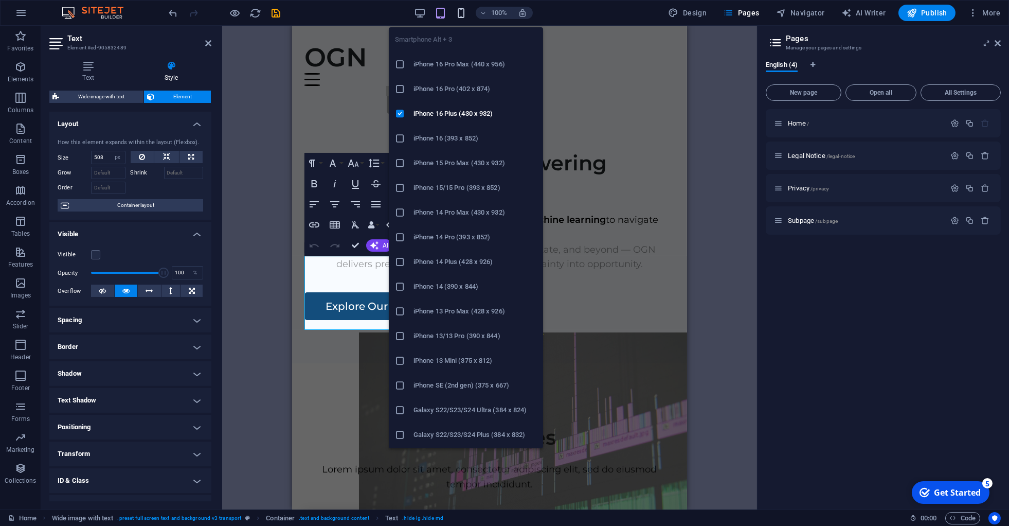
click at [463, 9] on icon "button" at bounding box center [461, 13] width 12 height 12
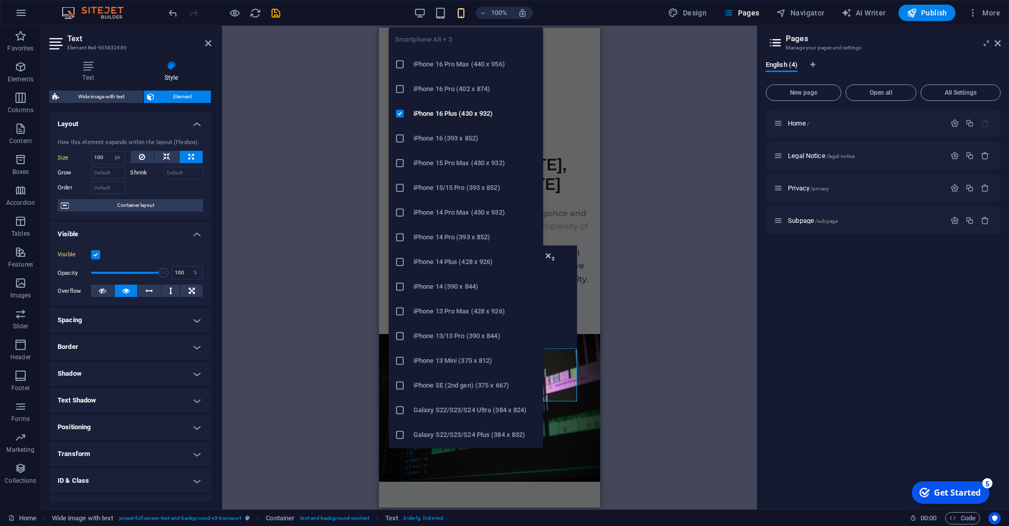
type input "100"
select select "%"
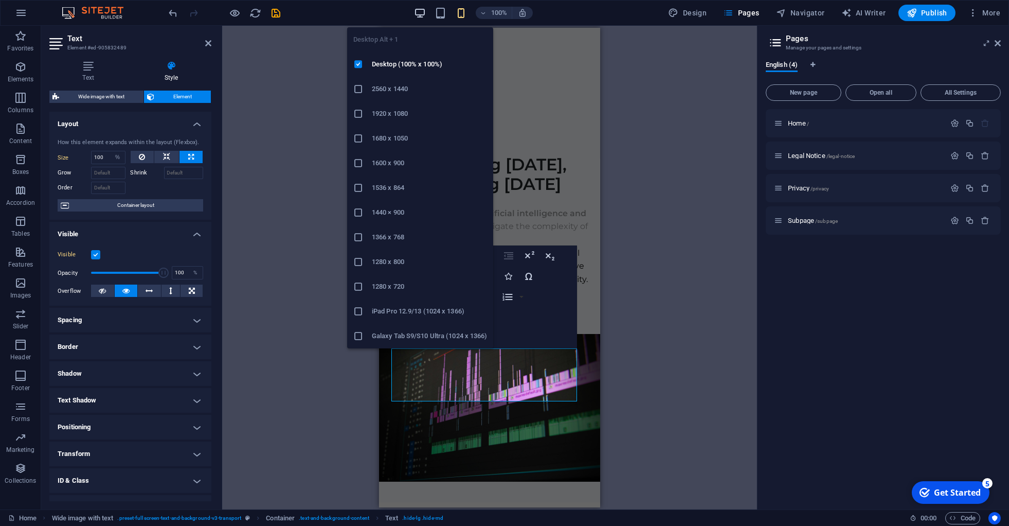
click at [421, 14] on icon "button" at bounding box center [420, 13] width 12 height 12
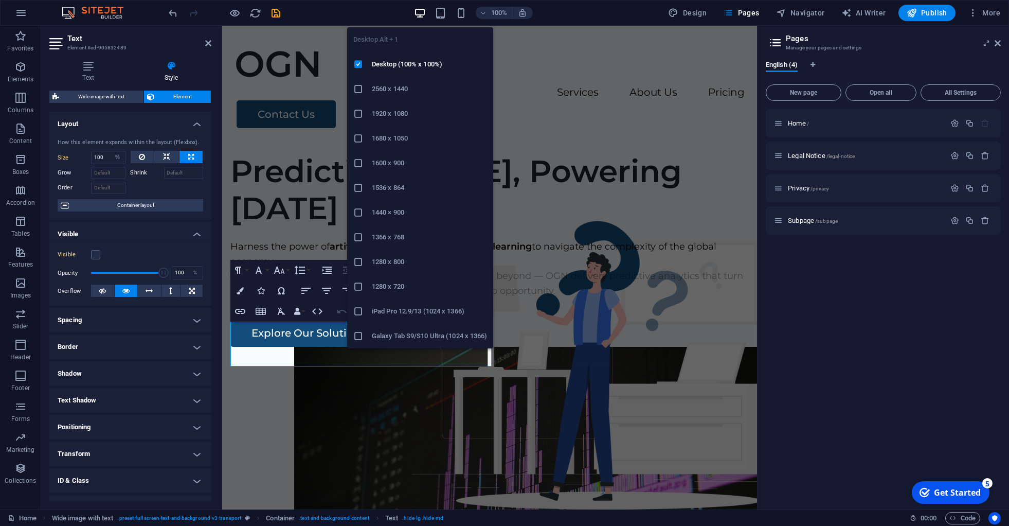
type input "508"
select select "px"
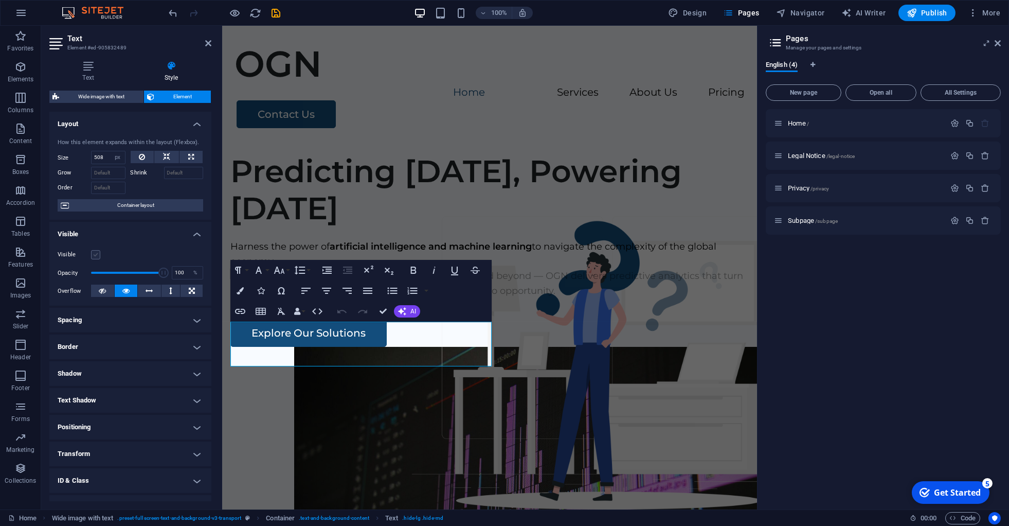
click at [95, 259] on label at bounding box center [95, 254] width 9 height 9
click at [0, 0] on input "Visible" at bounding box center [0, 0] width 0 height 0
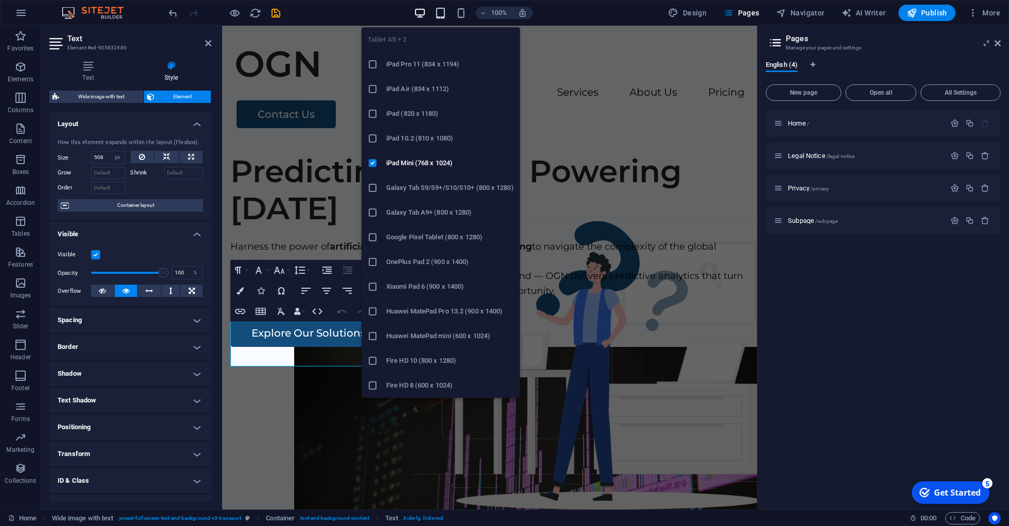
click at [444, 12] on icon "button" at bounding box center [440, 13] width 12 height 12
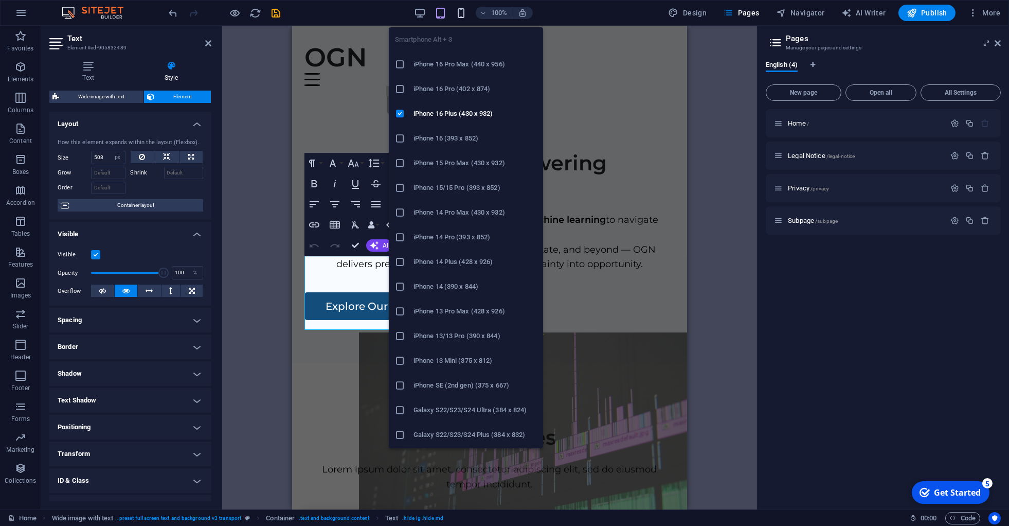
click at [461, 14] on icon "button" at bounding box center [461, 13] width 12 height 12
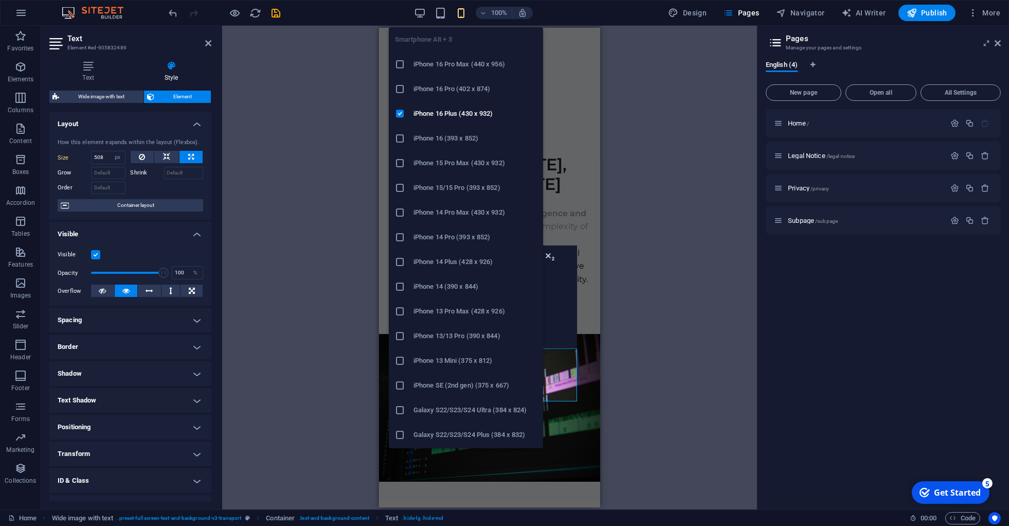
type input "100"
select select "%"
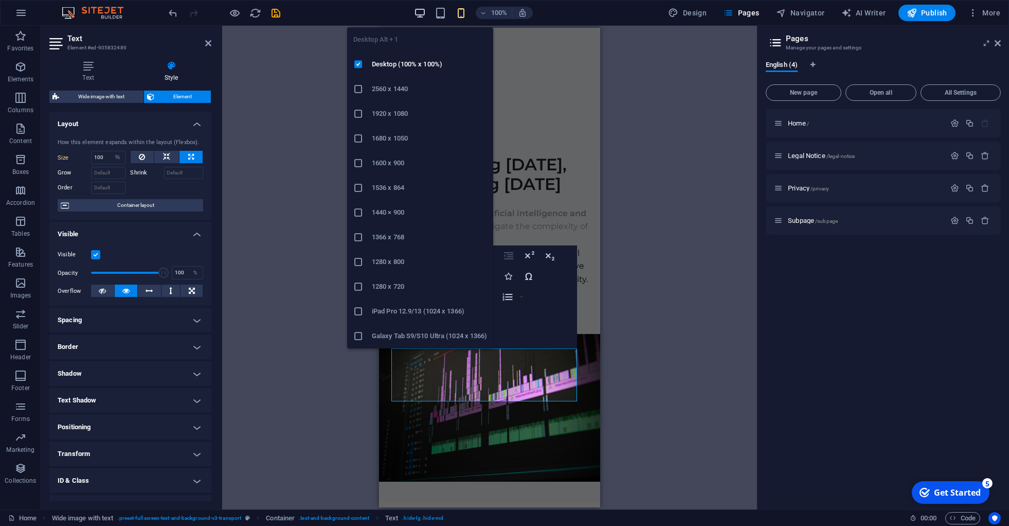
drag, startPoint x: 417, startPoint y: 10, endPoint x: 100, endPoint y: 76, distance: 324.0
click at [417, 10] on icon "button" at bounding box center [420, 13] width 12 height 12
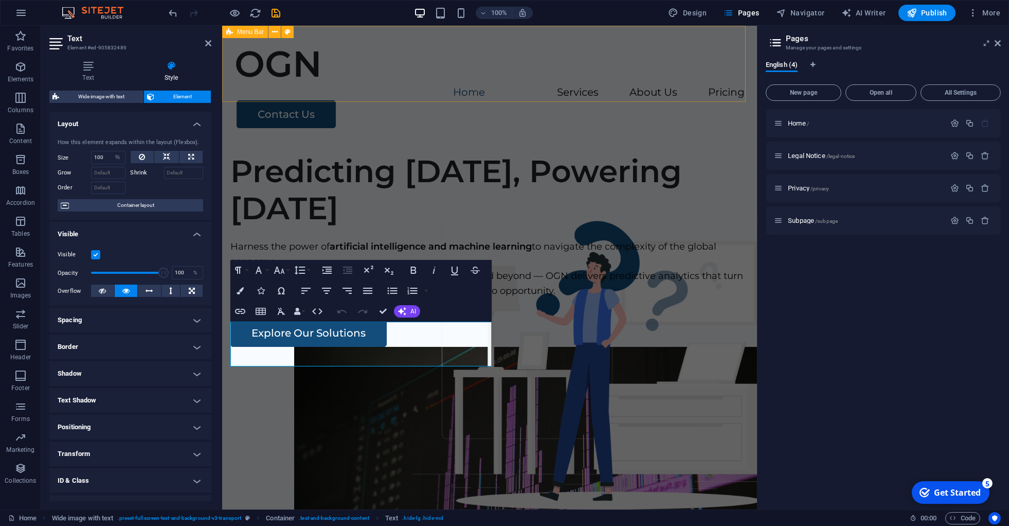
type input "508"
select select "px"
click at [207, 42] on icon at bounding box center [208, 43] width 6 height 8
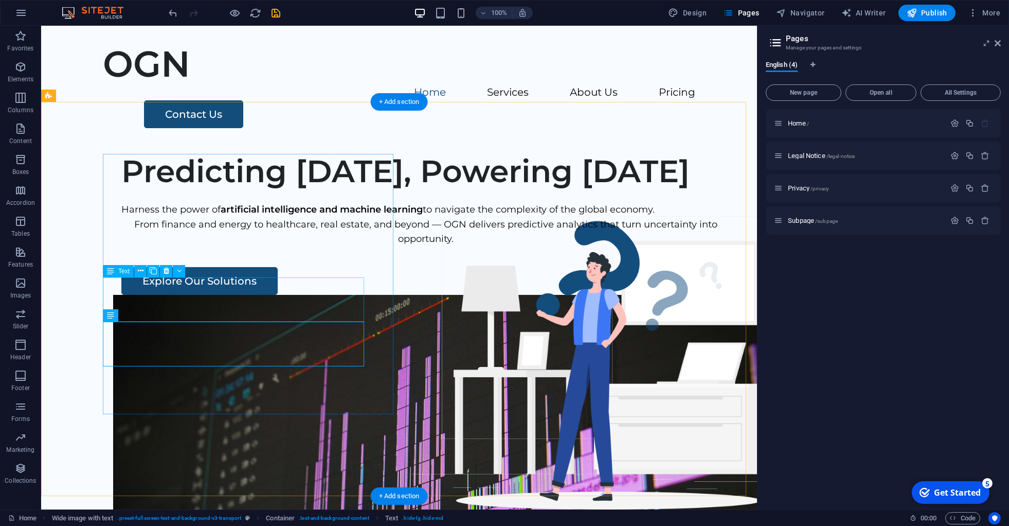
click at [153, 217] on div "Harness the power of artificial intelligence and machine learning to navigate t…" at bounding box center [425, 209] width 609 height 15
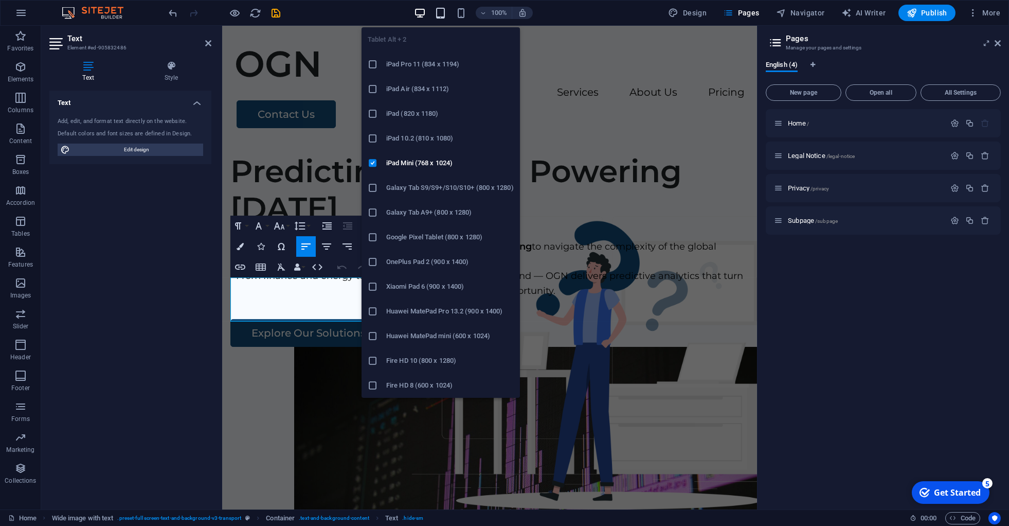
click at [444, 12] on icon "button" at bounding box center [440, 13] width 12 height 12
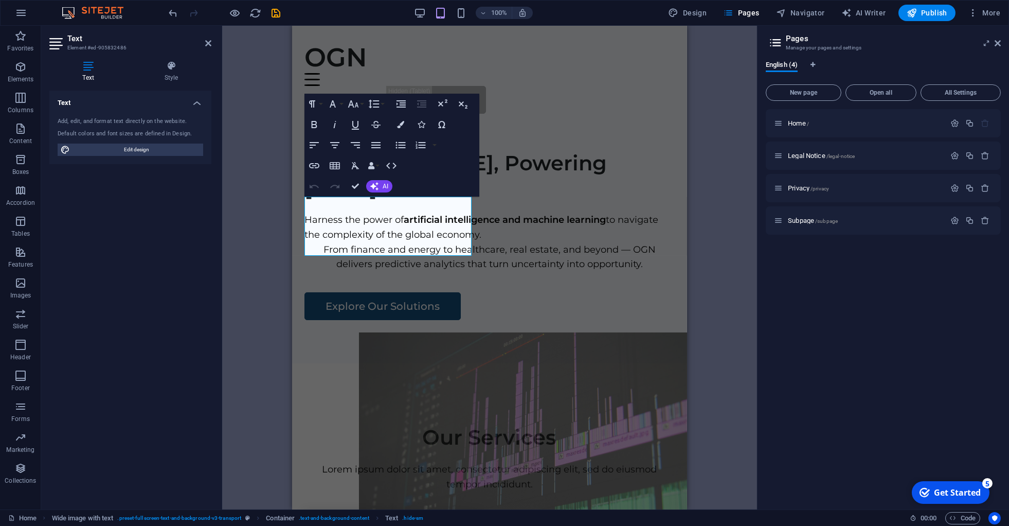
click at [217, 180] on div "Text Style Text Add, edit, and format text directly on the website. Default col…" at bounding box center [130, 280] width 178 height 457
click at [259, 209] on div "Drag here to replace the existing content. Press “Ctrl” if you want to create a…" at bounding box center [489, 267] width 535 height 483
click at [209, 47] on icon at bounding box center [208, 43] width 6 height 8
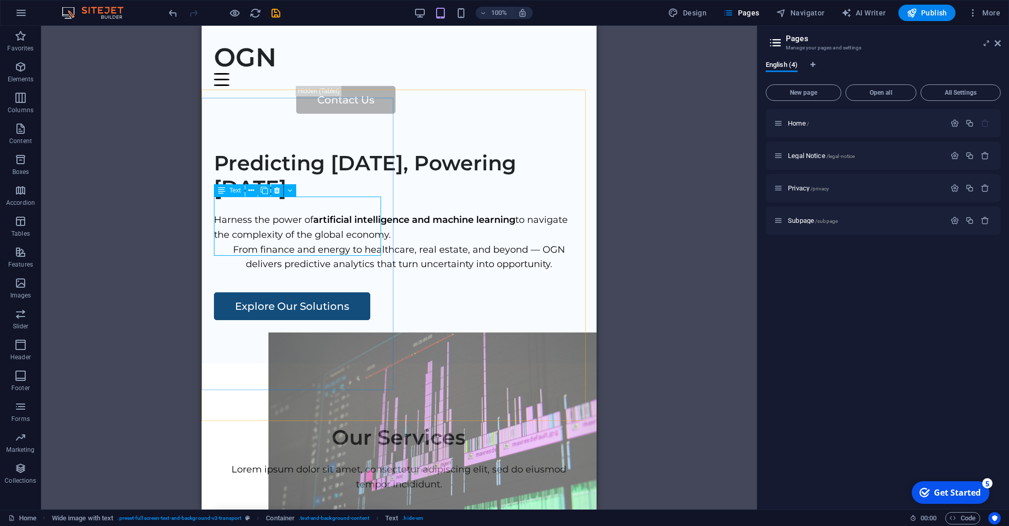
click at [236, 188] on span "Text" at bounding box center [234, 190] width 11 height 6
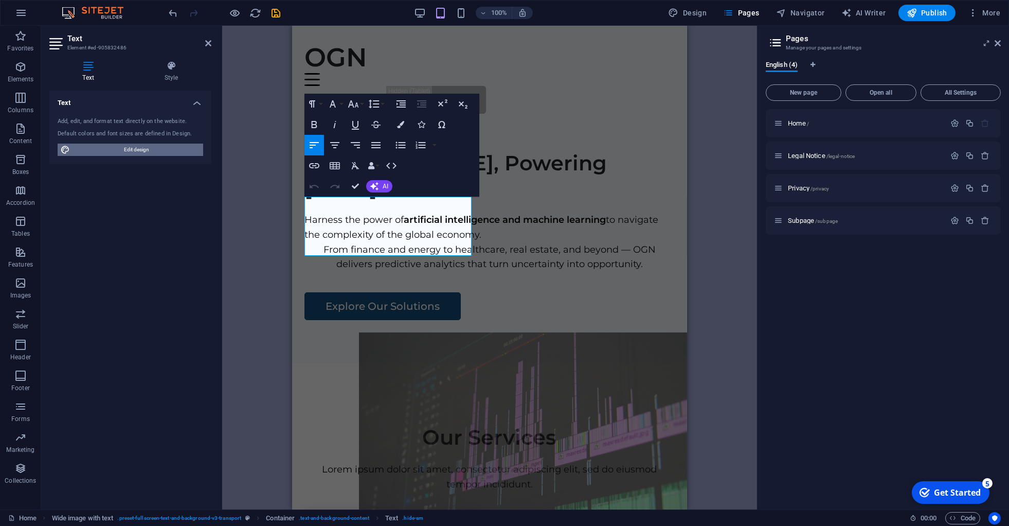
click at [164, 152] on span "Edit design" at bounding box center [136, 149] width 127 height 12
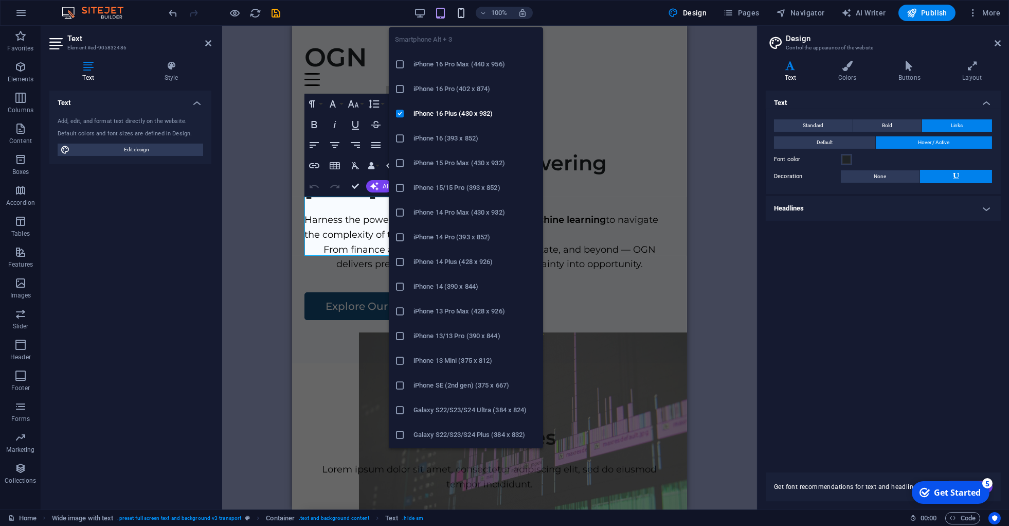
click at [462, 13] on icon "button" at bounding box center [461, 13] width 12 height 12
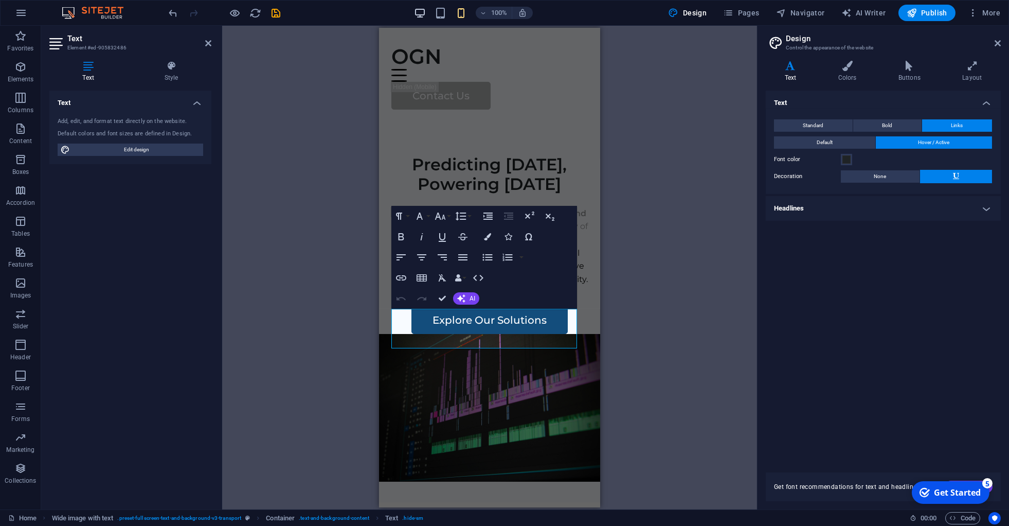
type input "100"
select select "%"
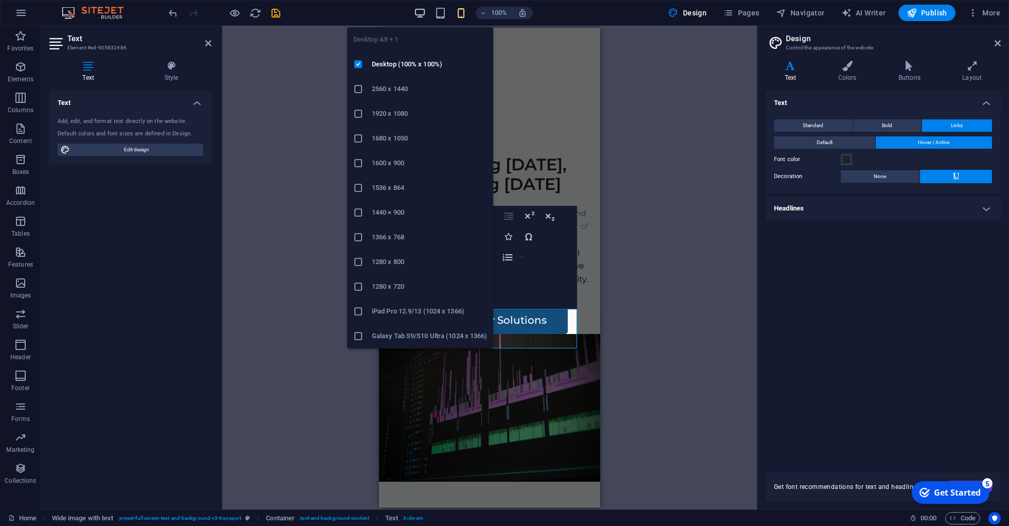
drag, startPoint x: 422, startPoint y: 11, endPoint x: 9, endPoint y: 88, distance: 420.0
click at [422, 11] on icon "button" at bounding box center [420, 13] width 12 height 12
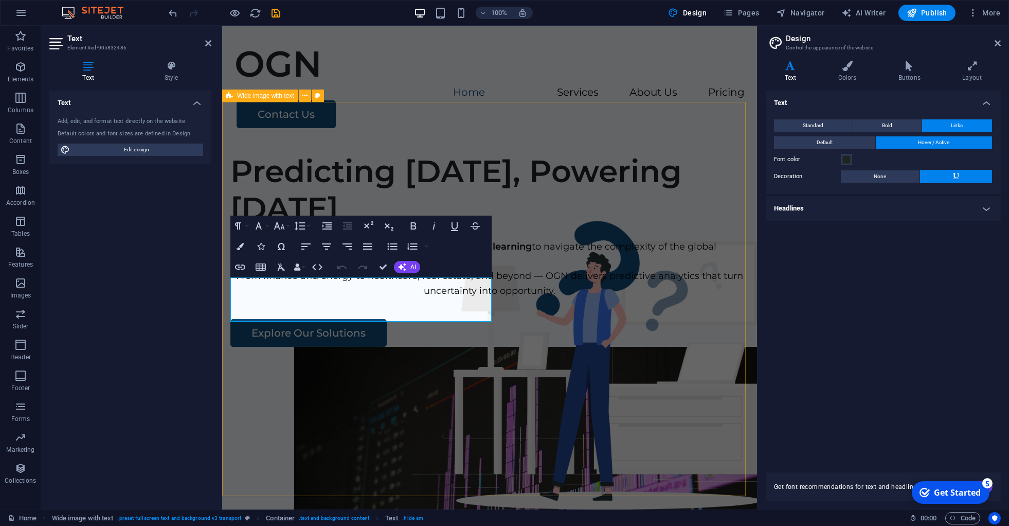
type input "508"
select select "px"
click at [179, 73] on h4 "Style" at bounding box center [171, 72] width 80 height 22
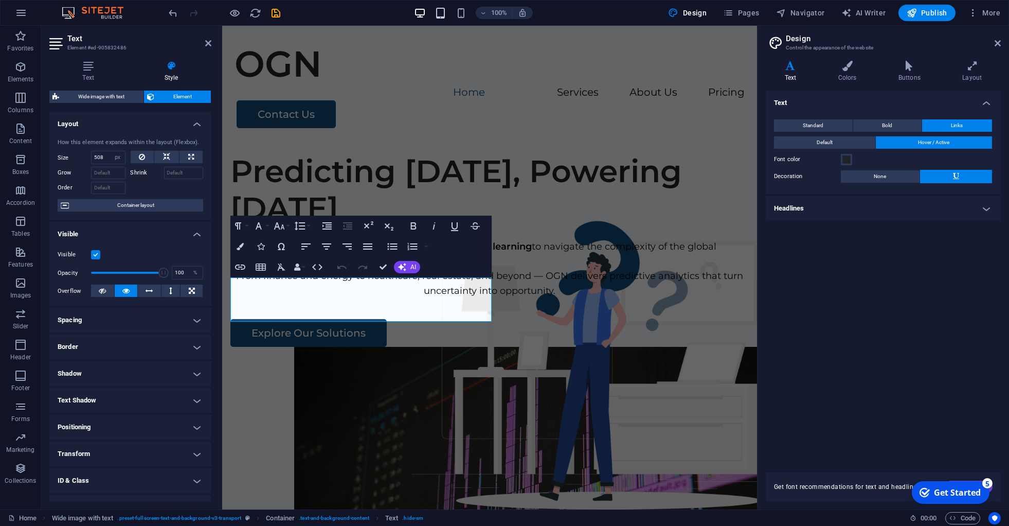
click at [444, 13] on icon "button" at bounding box center [440, 13] width 12 height 12
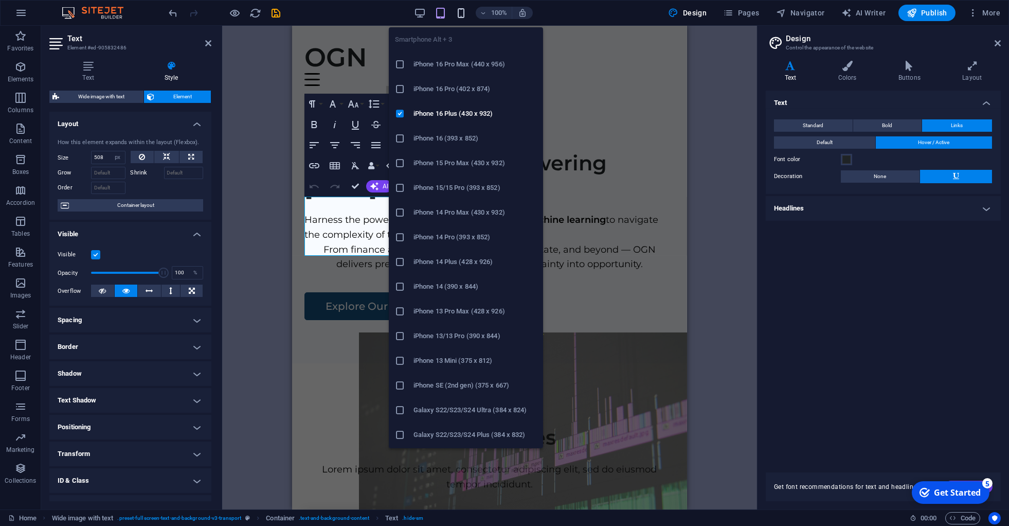
click at [466, 14] on icon "button" at bounding box center [461, 13] width 12 height 12
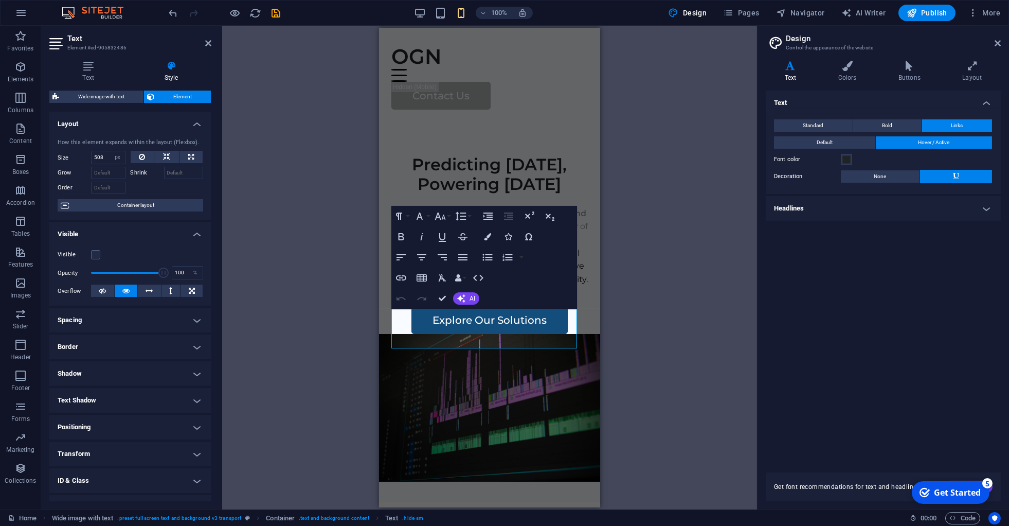
type input "100"
select select "%"
click at [97, 259] on label at bounding box center [95, 254] width 9 height 9
click at [0, 0] on input "Visible" at bounding box center [0, 0] width 0 height 0
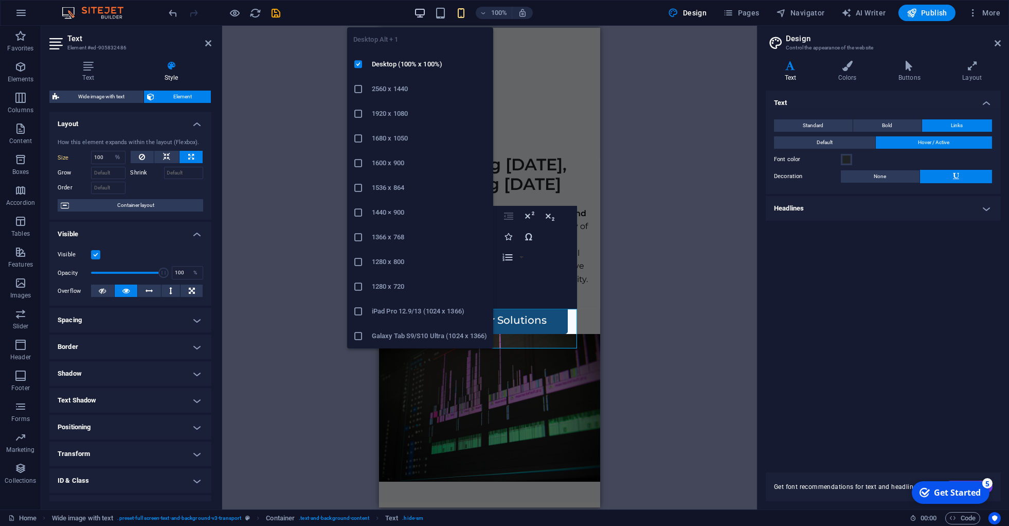
click at [422, 9] on icon "button" at bounding box center [420, 13] width 12 height 12
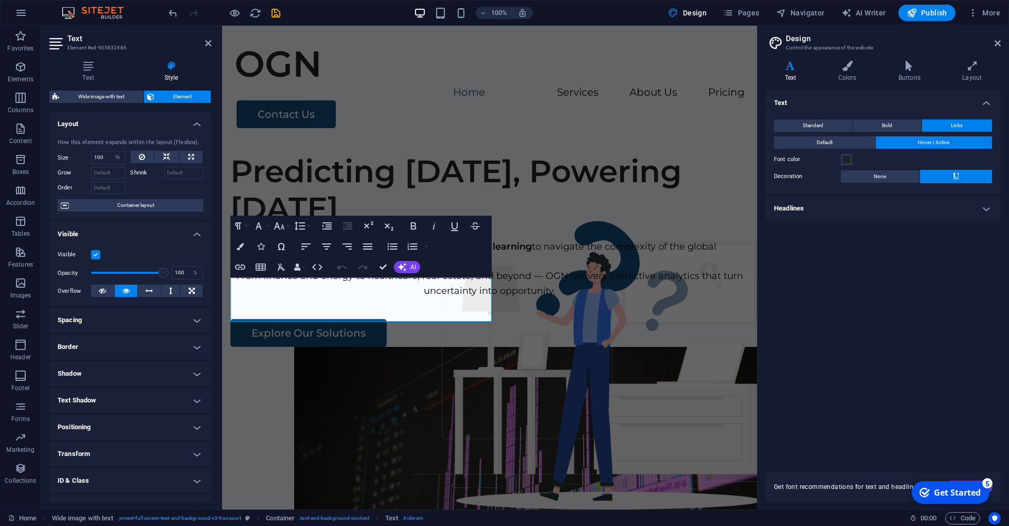
type input "508"
select select "px"
click at [211, 46] on icon at bounding box center [208, 43] width 6 height 8
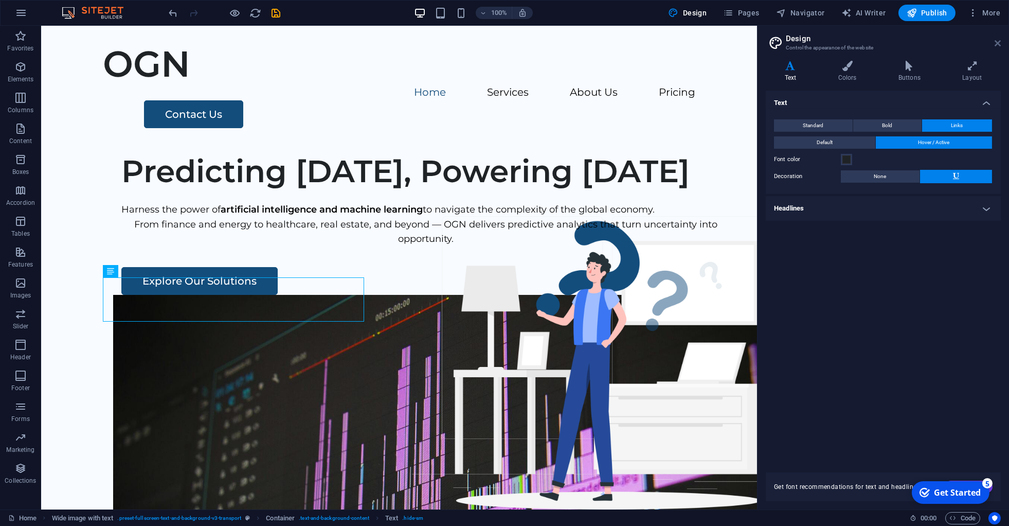
click at [999, 43] on icon at bounding box center [997, 43] width 6 height 8
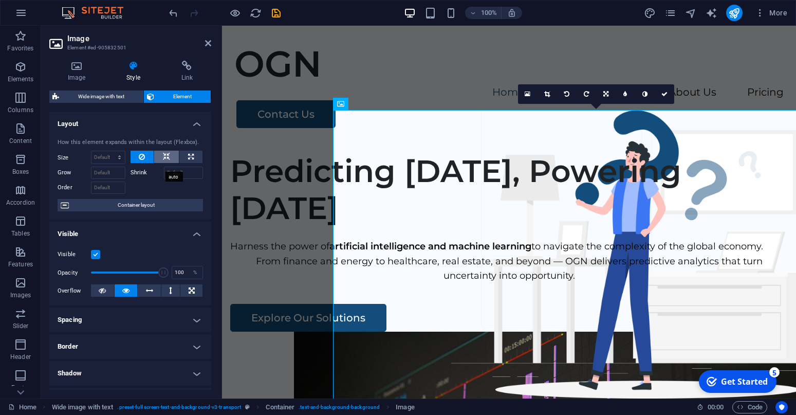
click at [163, 163] on icon at bounding box center [166, 157] width 7 height 12
click at [208, 42] on icon at bounding box center [208, 43] width 6 height 8
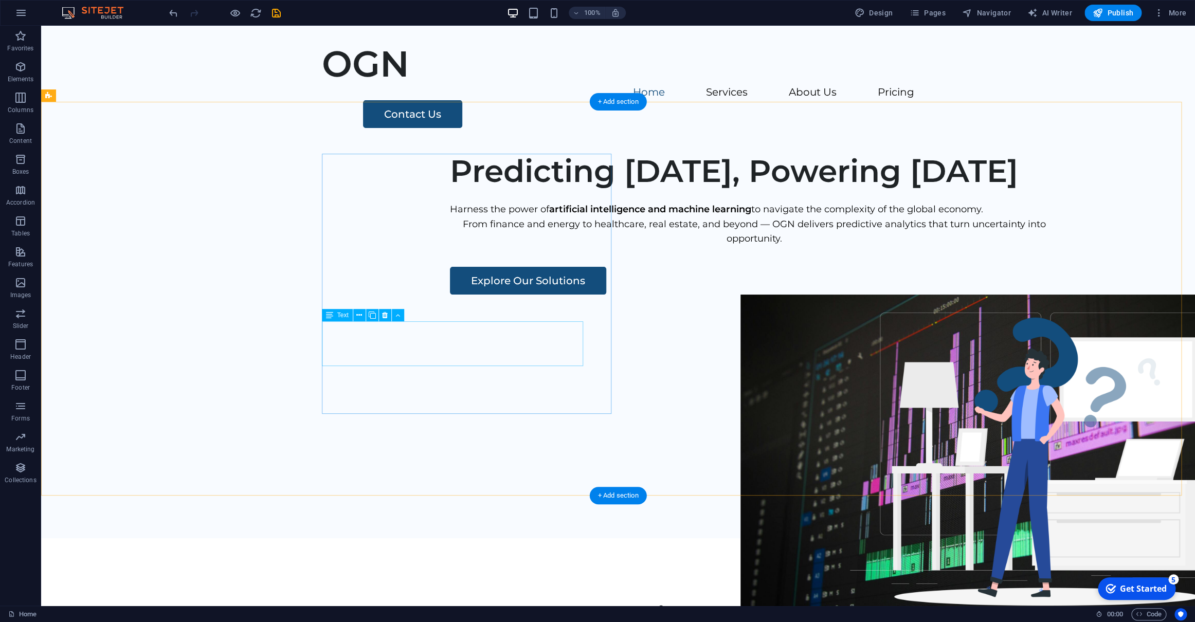
click at [450, 247] on div "From finance and energy to healthcare, real estate, and beyond — OGN delivers p…" at bounding box center [754, 232] width 609 height 30
select select "px"
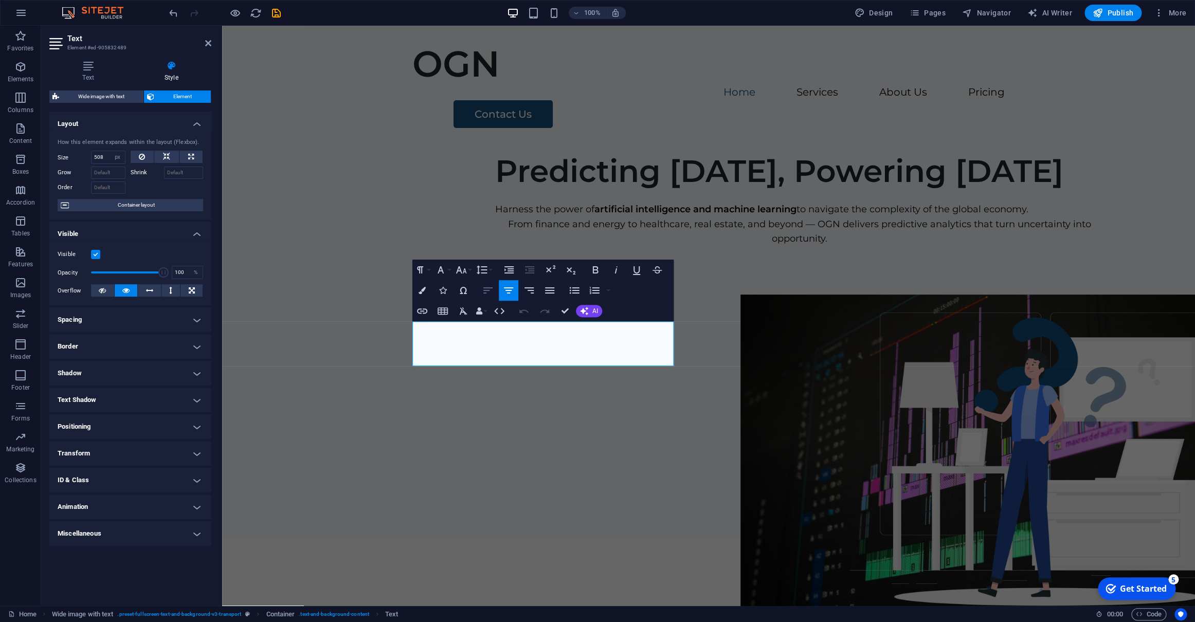
click at [488, 293] on icon "button" at bounding box center [488, 290] width 12 height 12
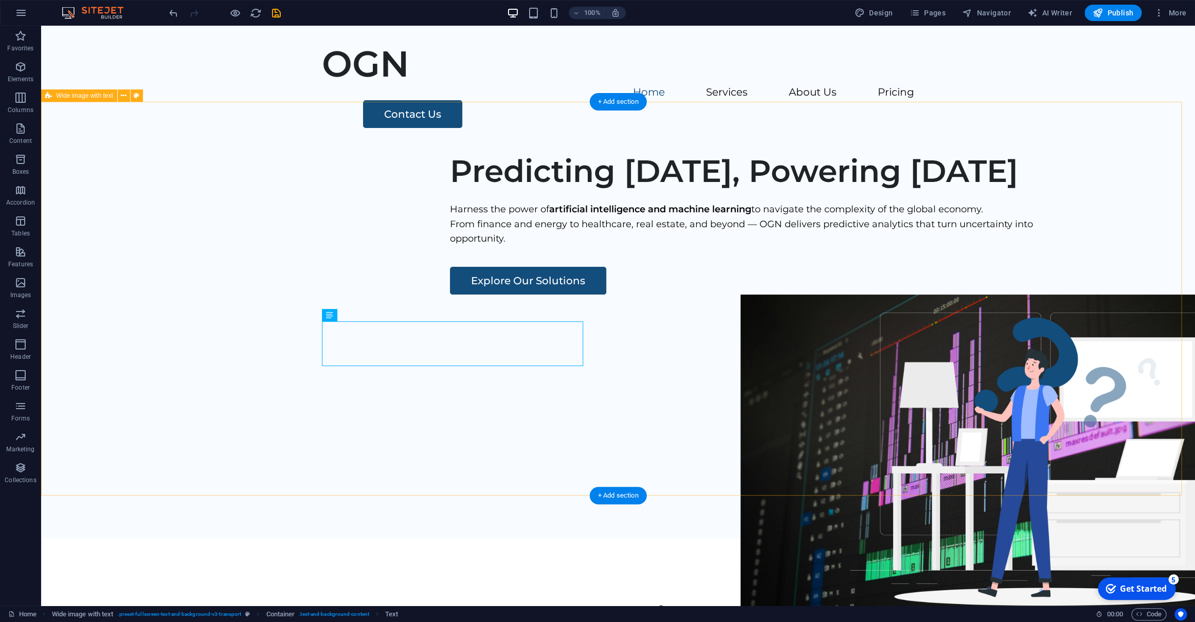
click at [279, 490] on div "Predicting [DATE], Powering [DATE] Harness the power of artificial intelligence…" at bounding box center [618, 341] width 1154 height 394
click at [450, 267] on div at bounding box center [754, 256] width 609 height 21
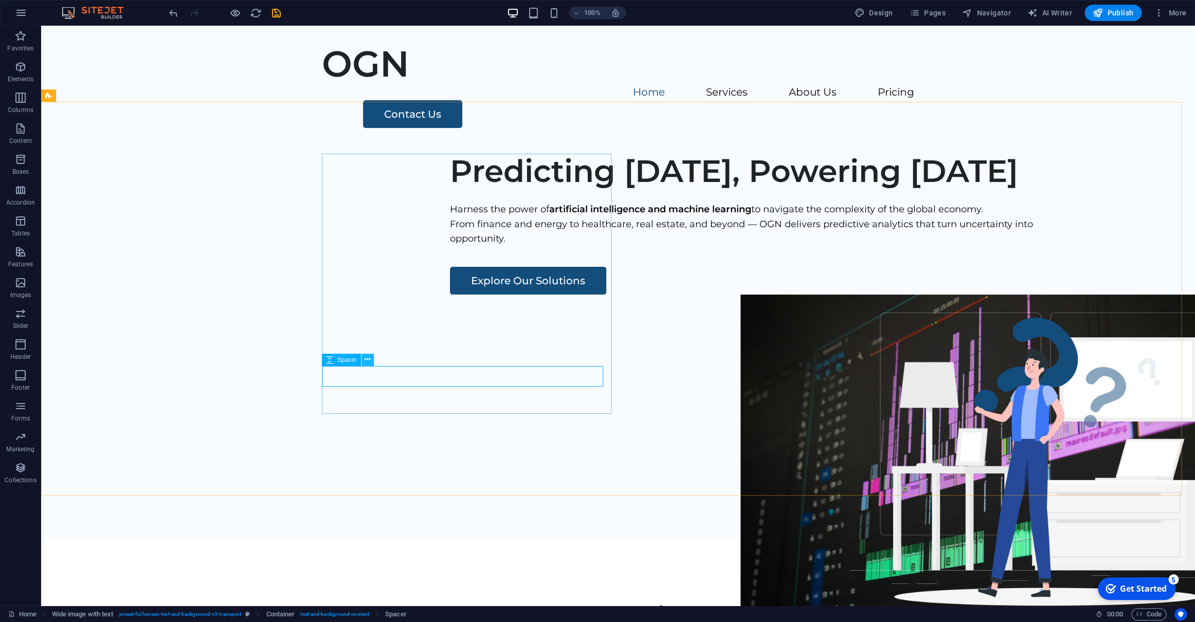
click at [370, 357] on icon at bounding box center [368, 359] width 6 height 11
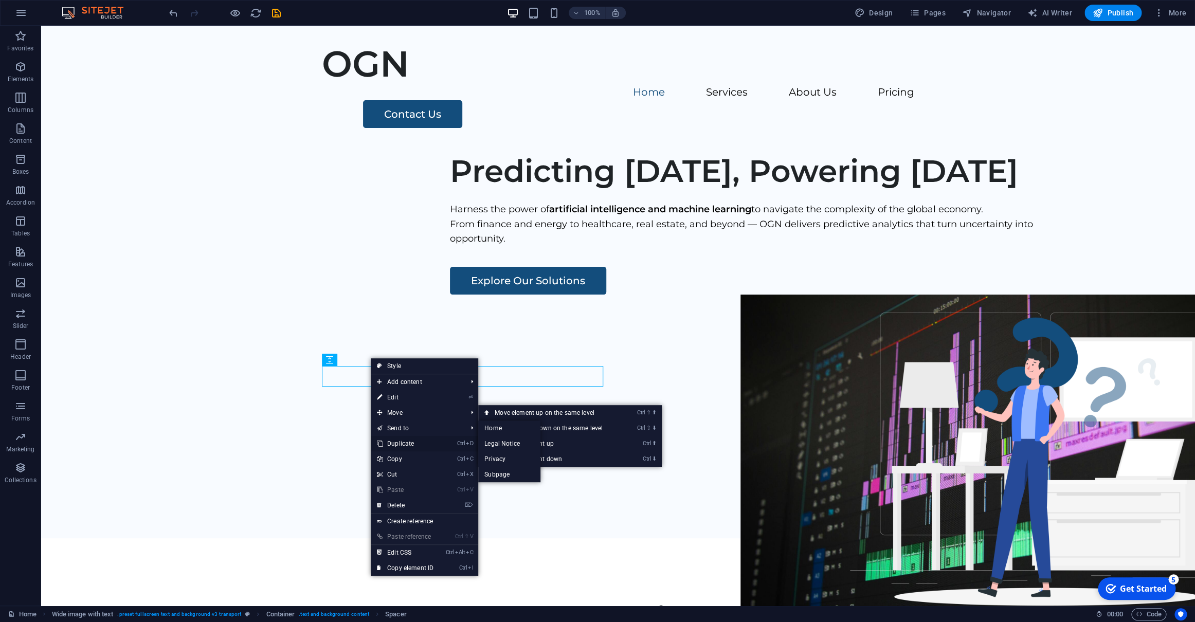
click at [394, 443] on link "Ctrl D Duplicate" at bounding box center [405, 443] width 69 height 15
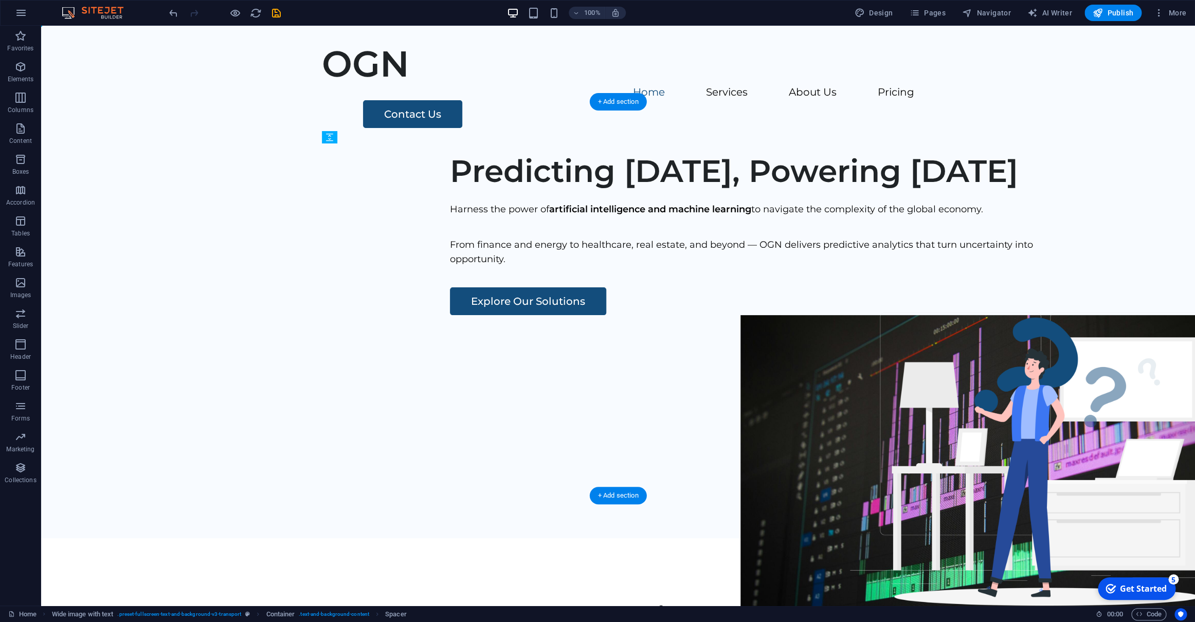
drag, startPoint x: 387, startPoint y: 397, endPoint x: 349, endPoint y: 319, distance: 87.4
click at [243, 351] on div "Predicting [DATE], Powering [DATE] Harness the power of artificial intelligence…" at bounding box center [618, 341] width 1154 height 394
click at [450, 238] on div at bounding box center [754, 227] width 609 height 21
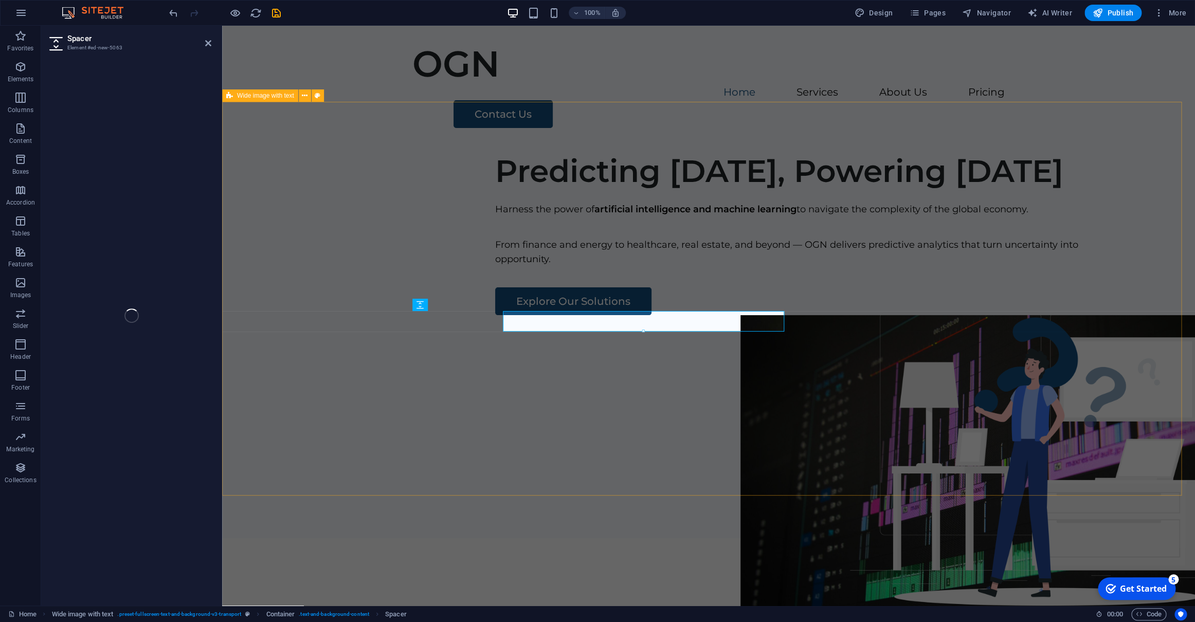
select select "px"
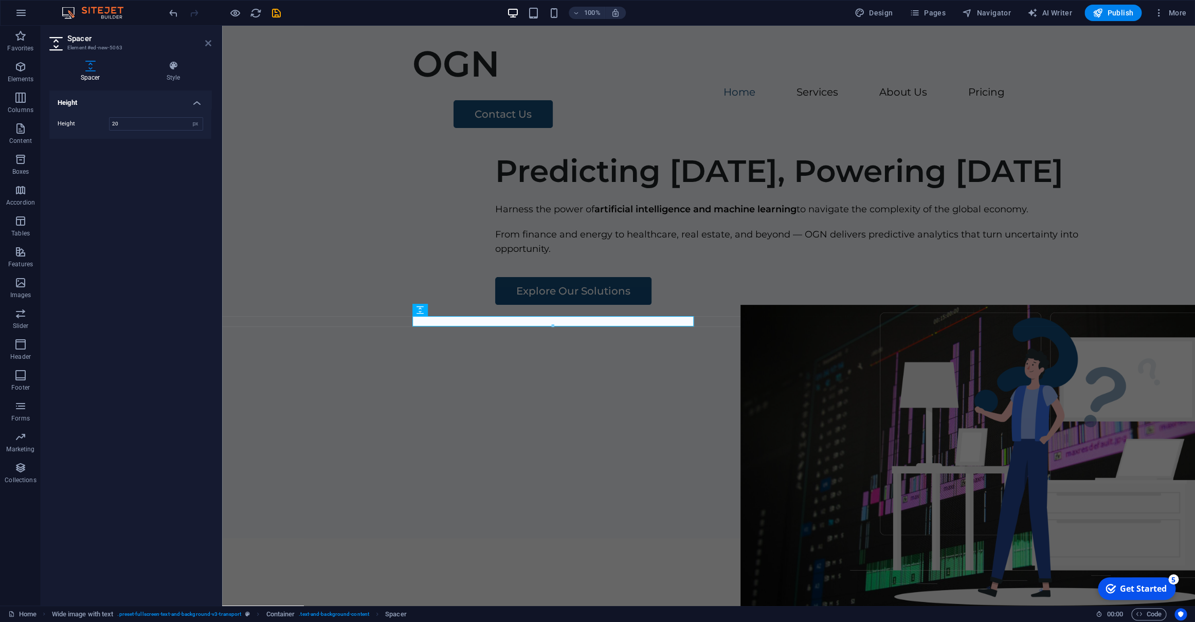
type input "20"
click at [210, 42] on icon at bounding box center [208, 43] width 6 height 8
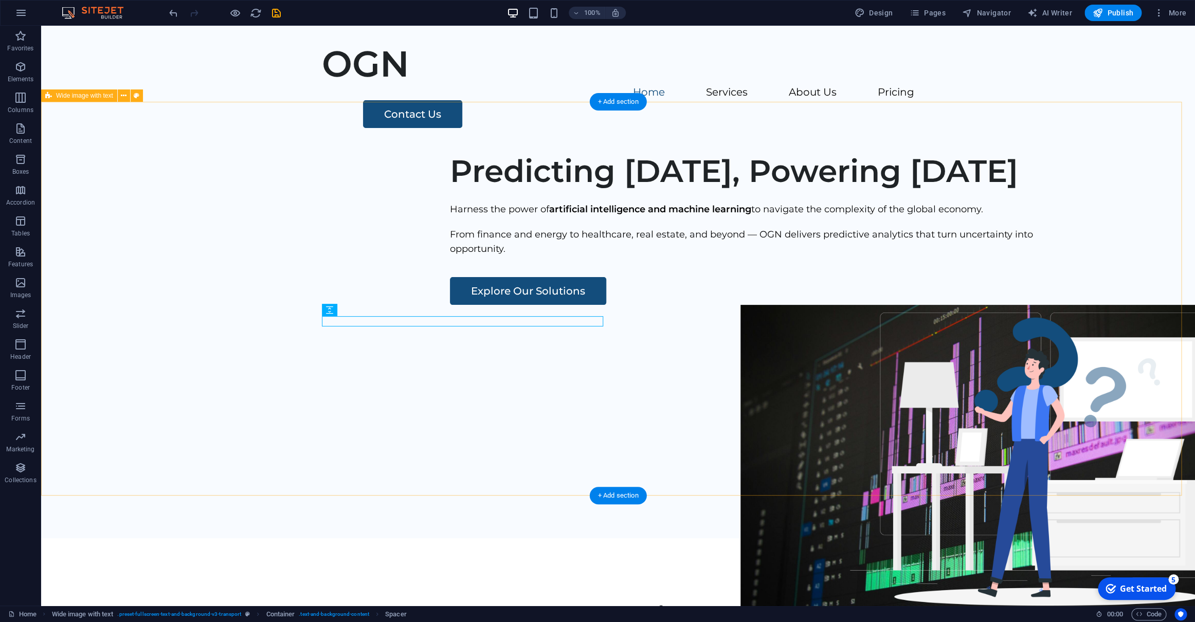
click at [200, 225] on div "Predicting [DATE], Powering [DATE] Harness the power of artificial intelligence…" at bounding box center [618, 341] width 1154 height 394
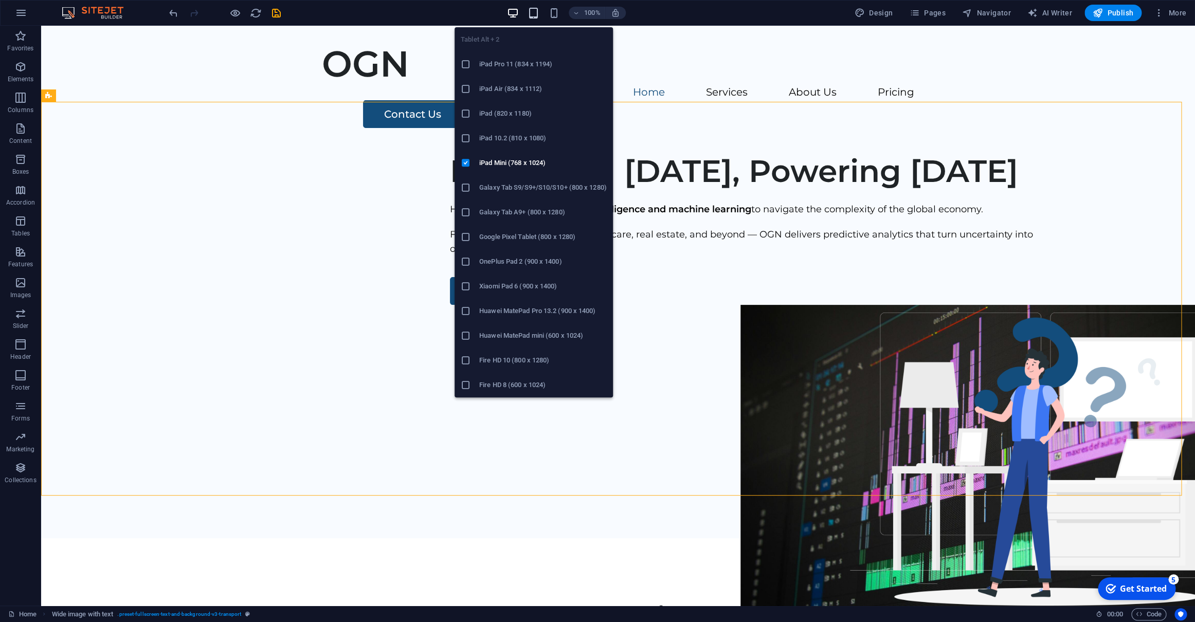
click at [533, 13] on icon "button" at bounding box center [534, 13] width 12 height 12
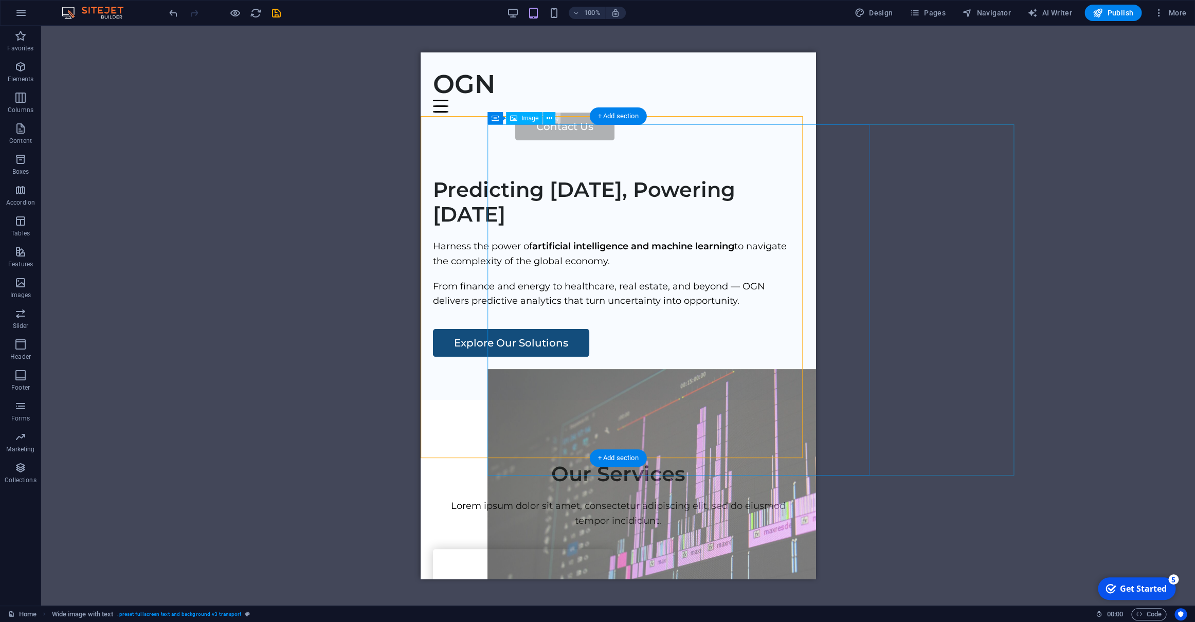
click at [745, 369] on figure at bounding box center [684, 544] width 395 height 351
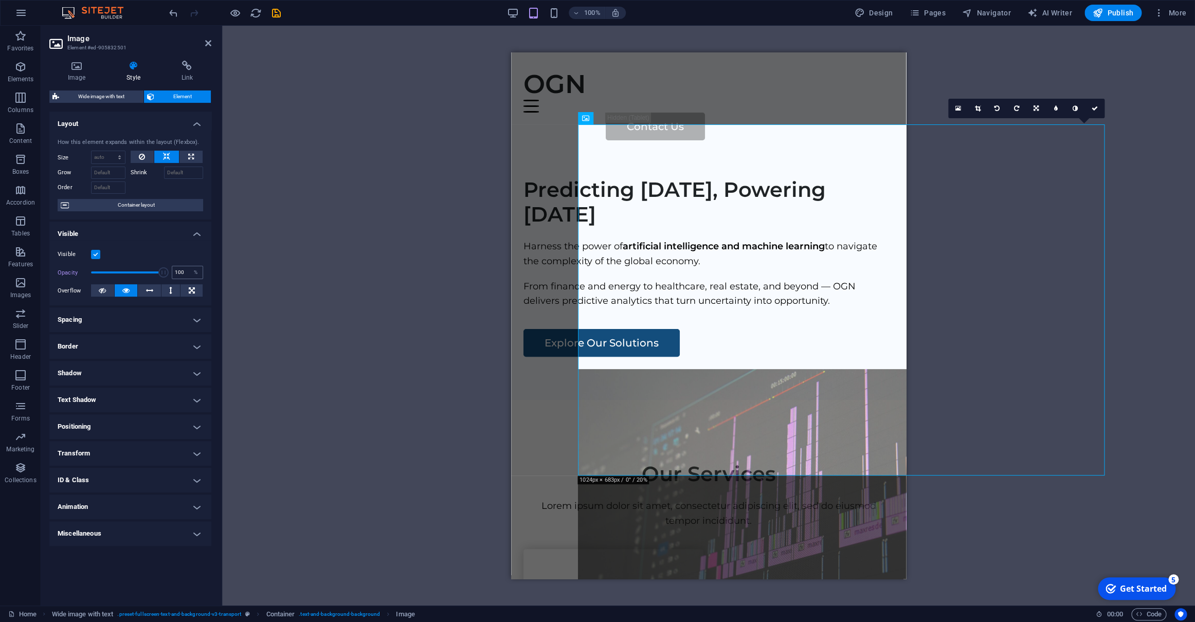
drag, startPoint x: 135, startPoint y: 269, endPoint x: 182, endPoint y: 272, distance: 46.9
click at [182, 272] on div "Opacity 100 %" at bounding box center [131, 272] width 146 height 15
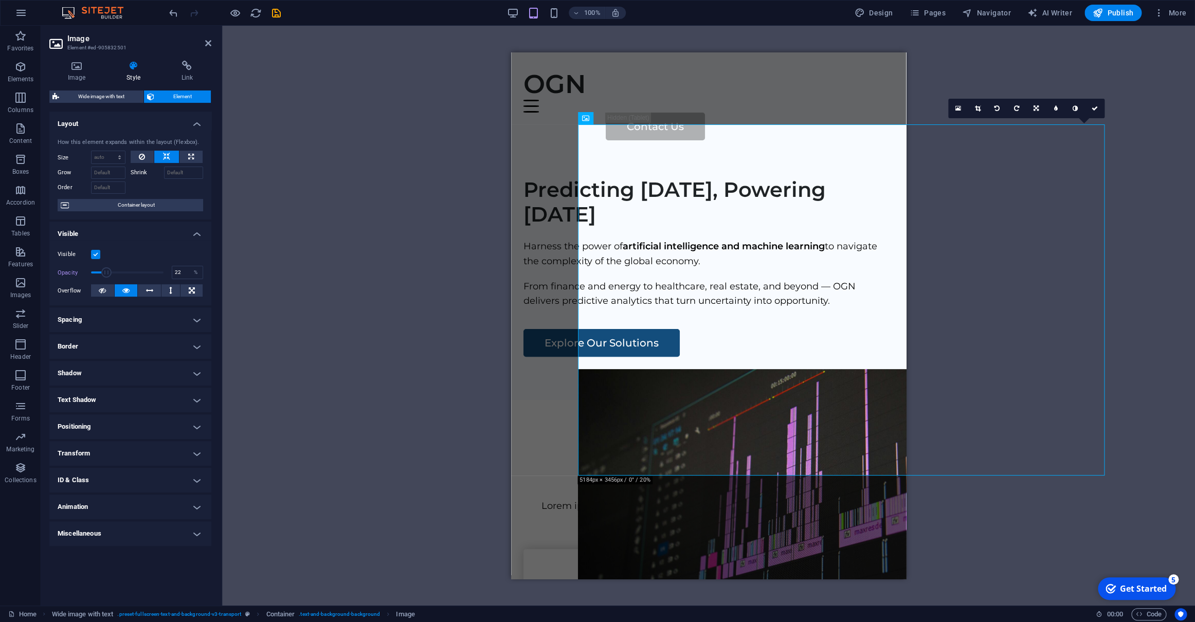
type input "21"
drag, startPoint x: 167, startPoint y: 271, endPoint x: 106, endPoint y: 271, distance: 61.2
click at [106, 271] on span at bounding box center [105, 272] width 10 height 10
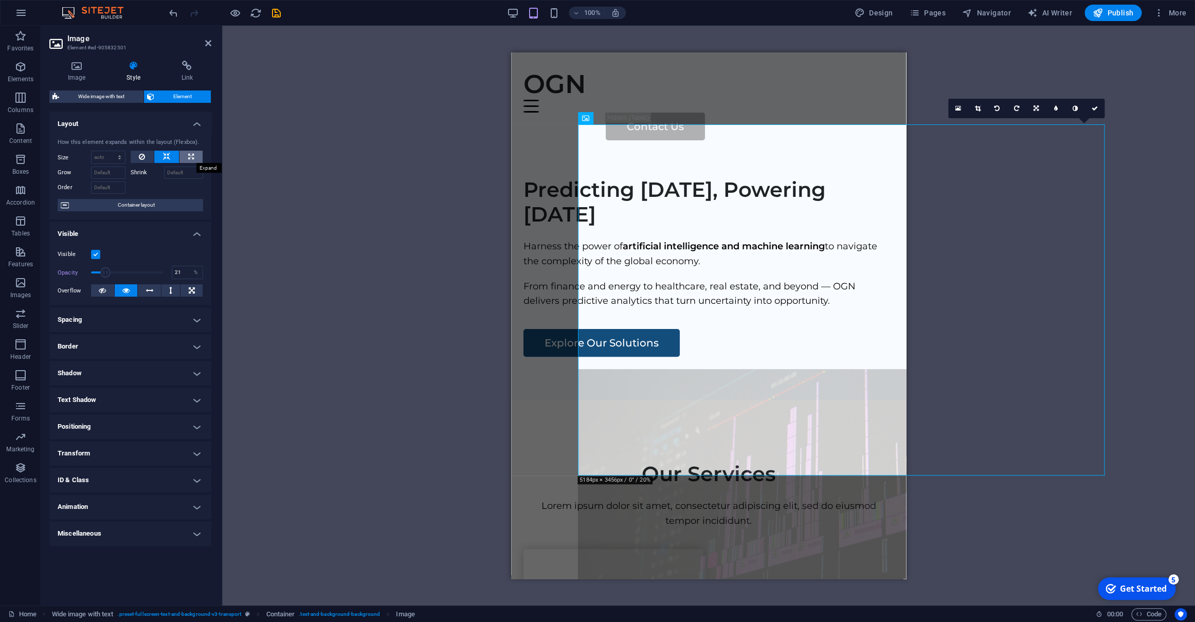
click at [190, 156] on icon at bounding box center [191, 157] width 6 height 12
type input "100"
select select "%"
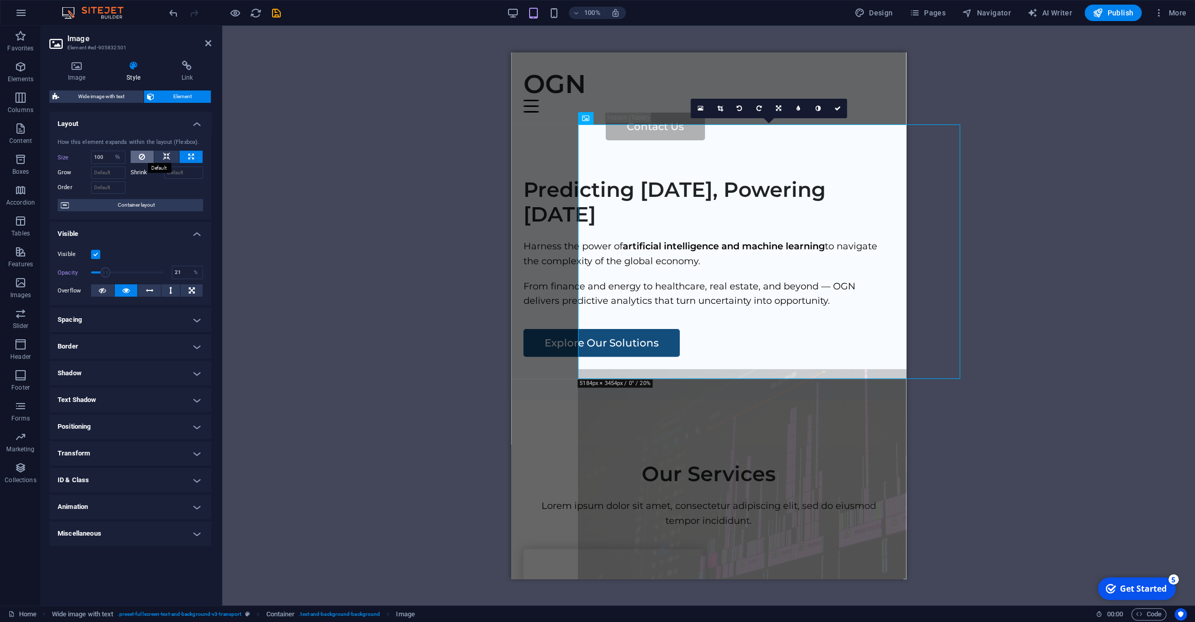
click at [139, 157] on button at bounding box center [143, 157] width 24 height 12
select select "DISABLED_OPTION_VALUE"
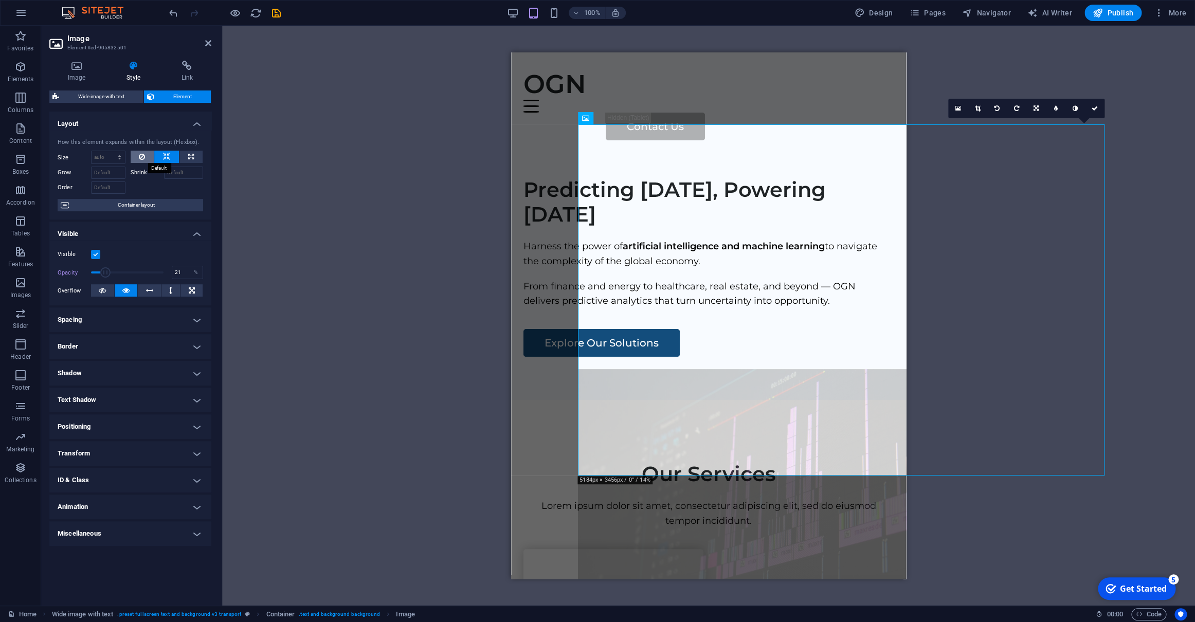
click at [146, 155] on button at bounding box center [143, 157] width 24 height 12
click at [208, 45] on icon at bounding box center [208, 43] width 6 height 8
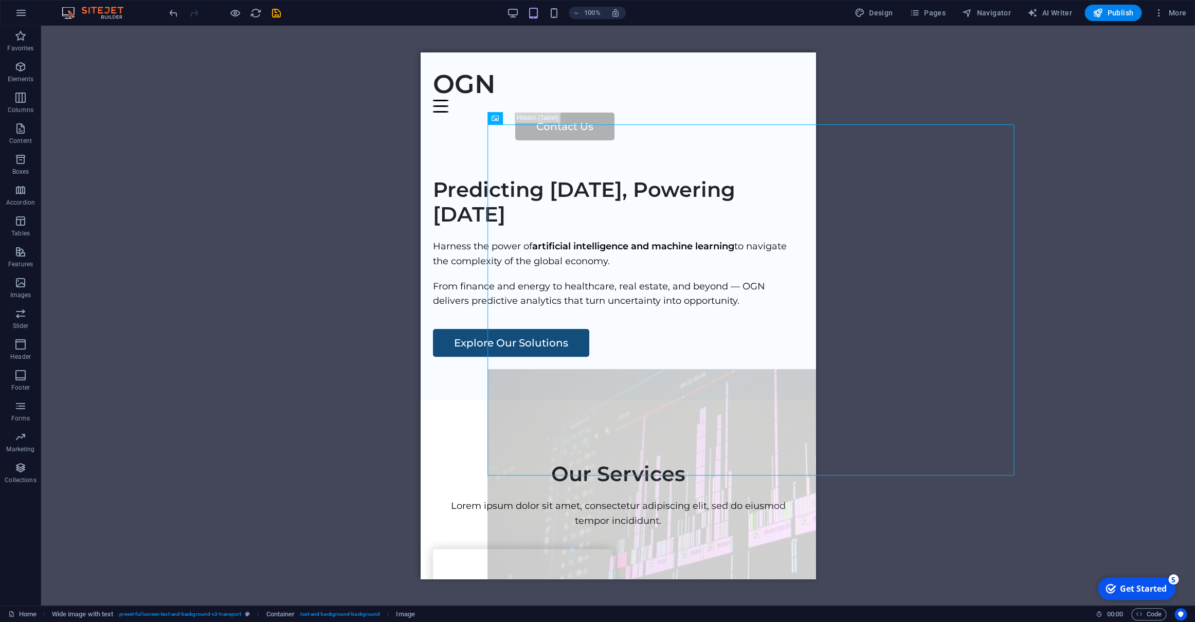
click at [196, 176] on div "Drag here to replace the existing content. Press “Ctrl” if you want to create a…" at bounding box center [618, 316] width 1154 height 580
click at [413, 502] on div "Drag here to replace the existing content. Press “Ctrl” if you want to create a…" at bounding box center [618, 316] width 1154 height 580
click at [306, 493] on div "Drag here to replace the existing content. Press “Ctrl” if you want to create a…" at bounding box center [618, 316] width 1154 height 580
click at [309, 309] on div "Drag here to replace the existing content. Press “Ctrl” if you want to create a…" at bounding box center [618, 316] width 1154 height 580
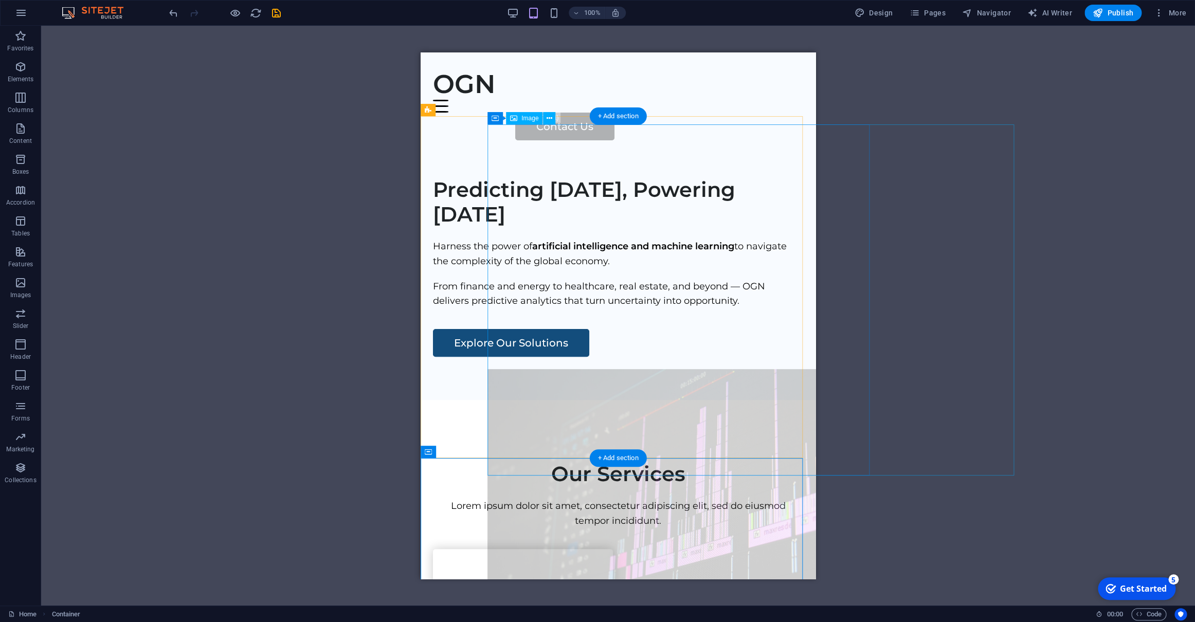
click at [714, 369] on figure at bounding box center [684, 544] width 395 height 351
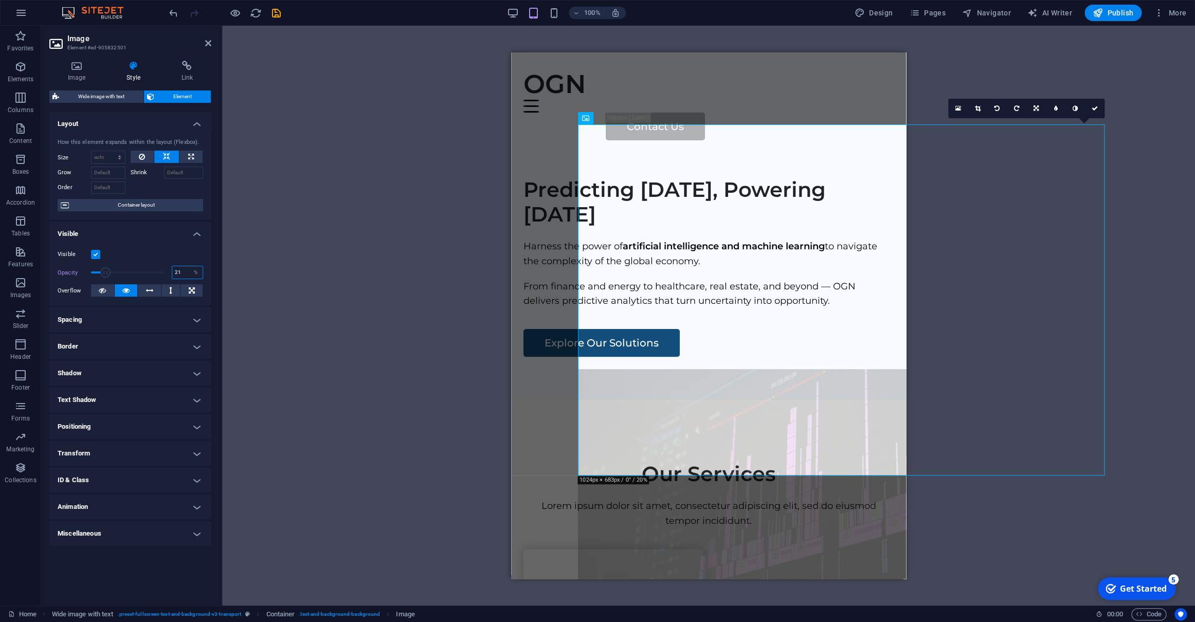
click at [186, 269] on input "21" at bounding box center [187, 272] width 30 height 12
click at [354, 208] on div "Drag here to replace the existing content. Press “Ctrl” if you want to create a…" at bounding box center [708, 316] width 973 height 580
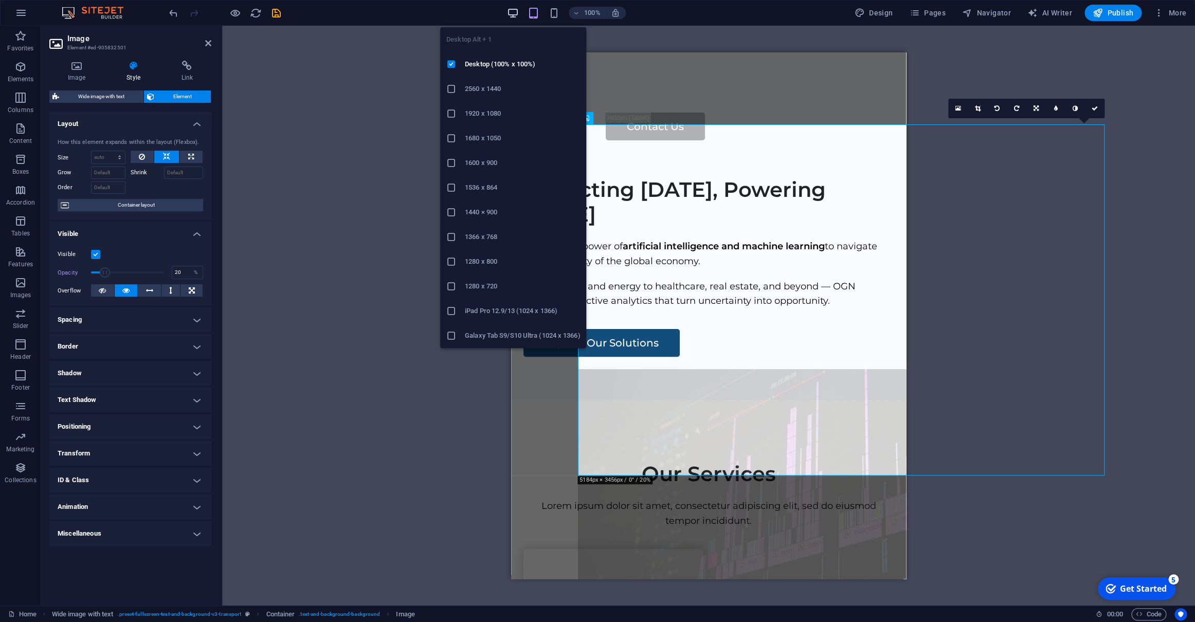
click at [511, 13] on icon "button" at bounding box center [513, 13] width 12 height 12
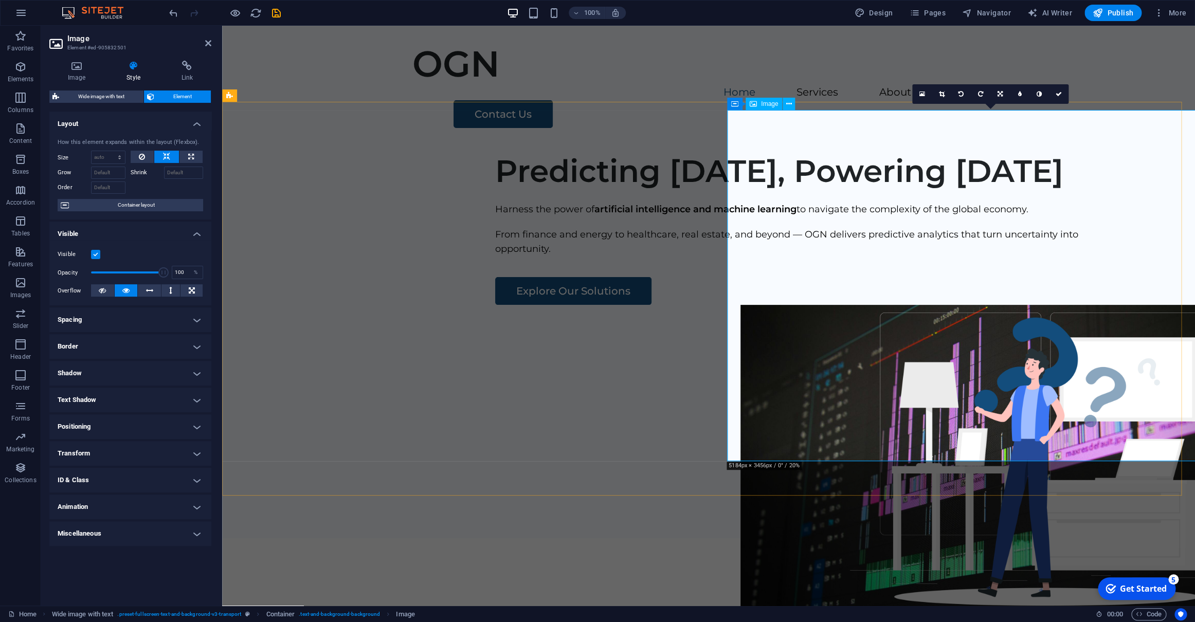
click at [879, 305] on figure at bounding box center [1003, 480] width 527 height 351
click at [185, 275] on input "100" at bounding box center [187, 272] width 30 height 12
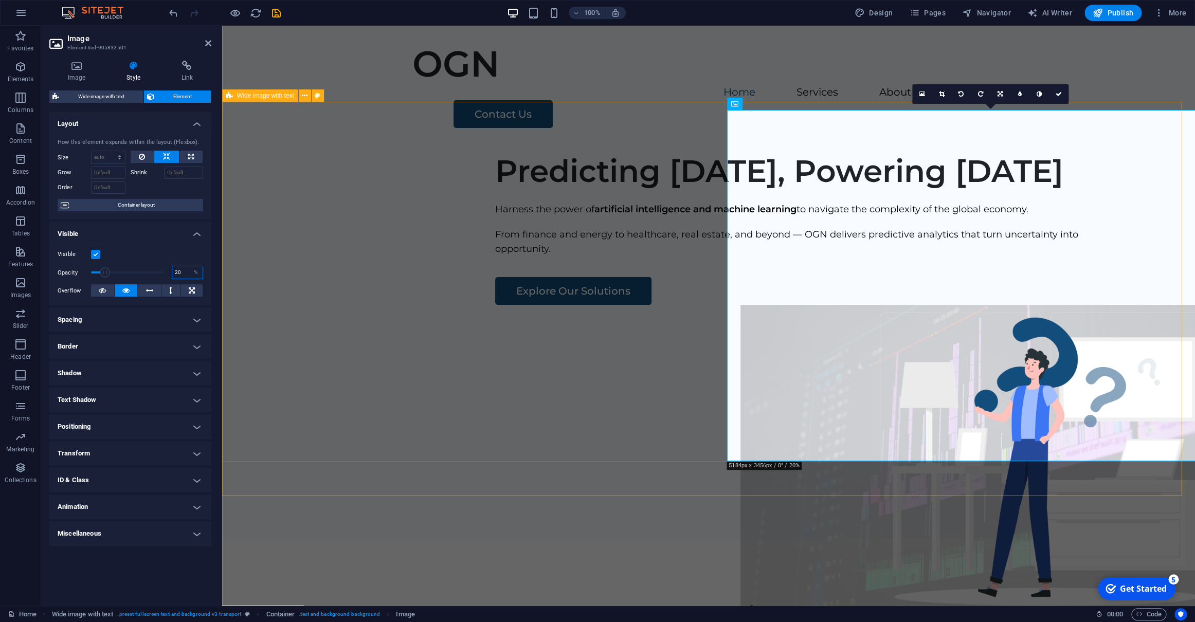
type input "20"
click at [263, 261] on div "Predicting [DATE], Powering [DATE] Harness the power of artificial intelligence…" at bounding box center [708, 341] width 973 height 394
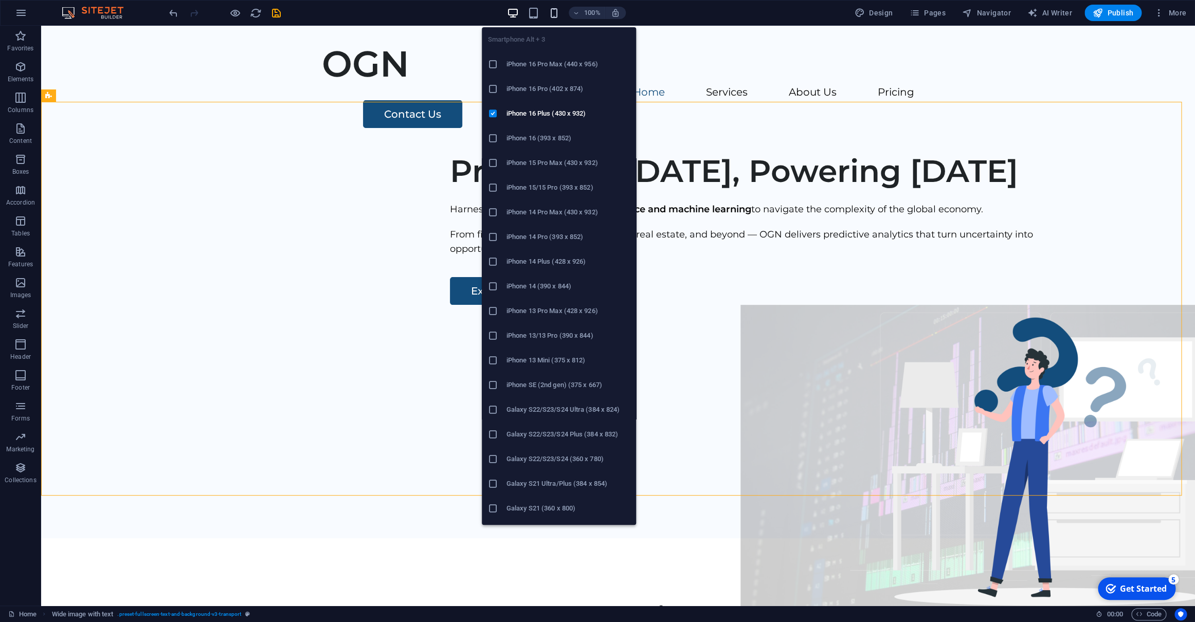
click at [554, 17] on icon "button" at bounding box center [554, 13] width 12 height 12
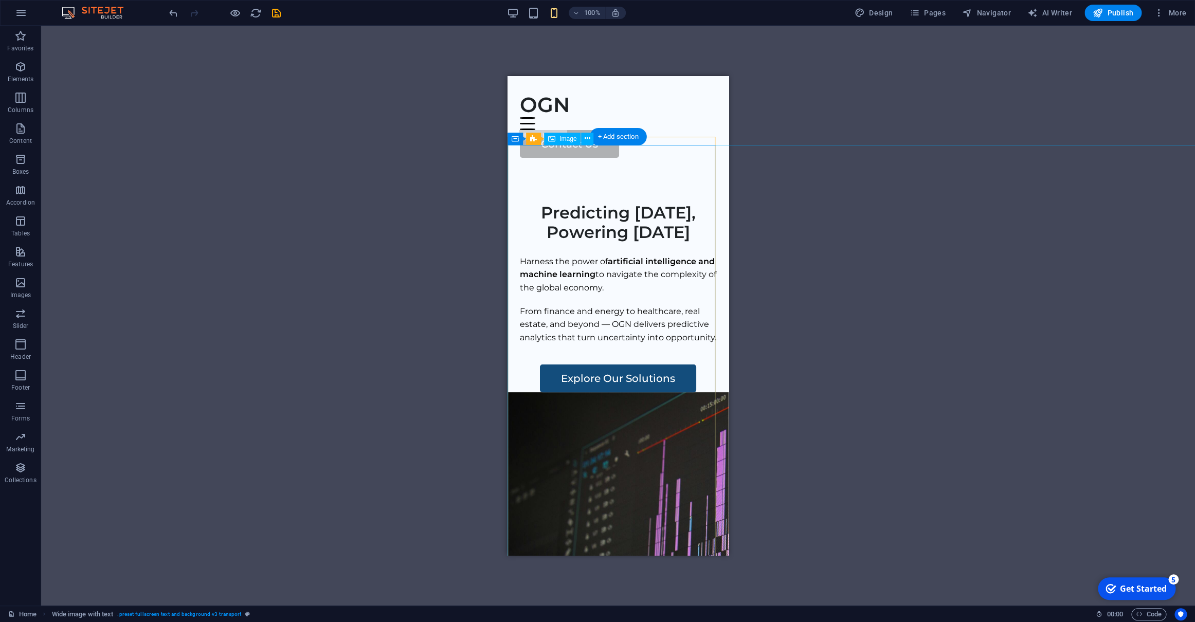
click at [605, 392] on figure at bounding box center [618, 567] width 221 height 351
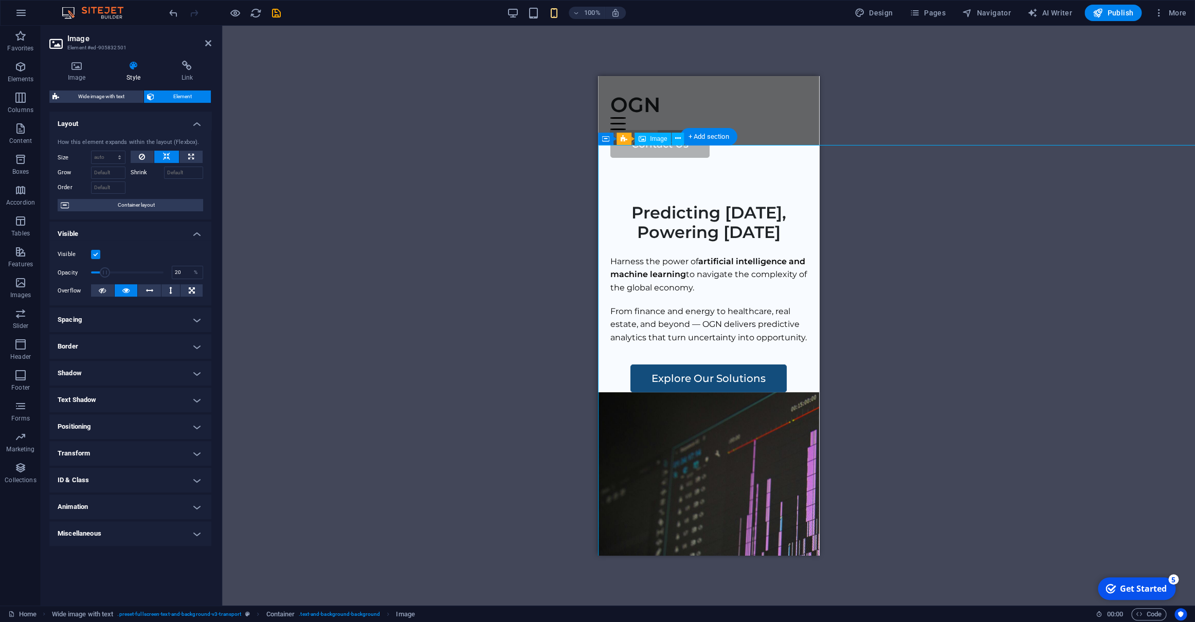
type input "100"
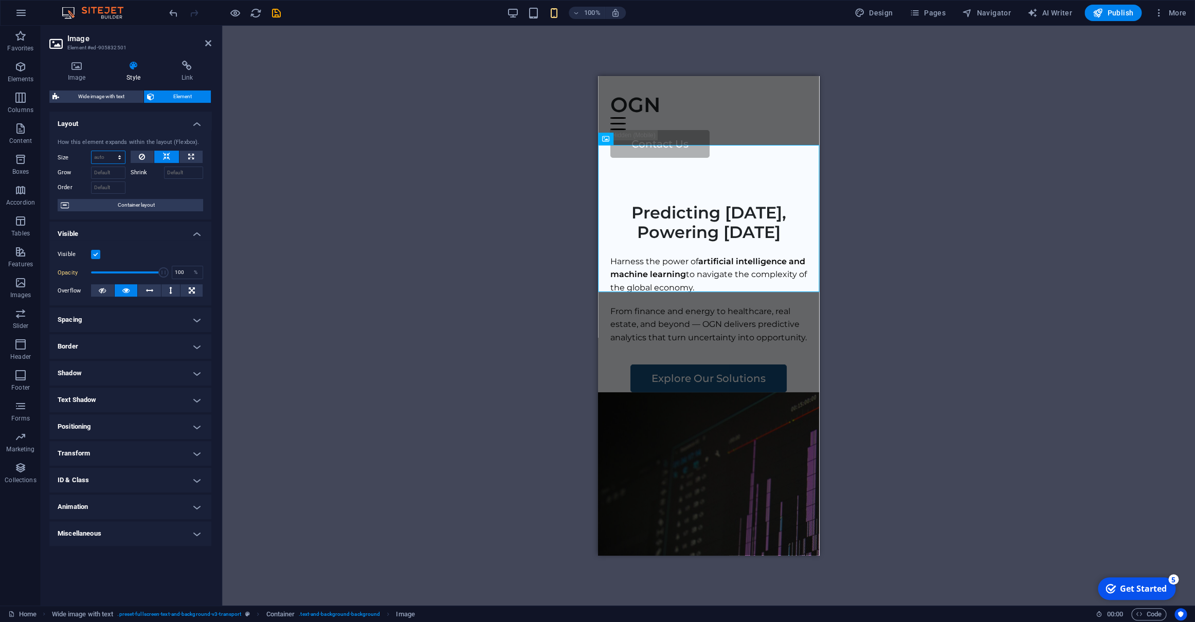
click at [92, 151] on select "Default auto px % 1/1 1/2 1/3 1/4 1/5 1/6 1/7 1/8 1/9 1/10" at bounding box center [108, 157] width 33 height 12
click option "auto" at bounding box center [0, 0] width 0 height 0
select select "DISABLED_OPTION_VALUE"
click at [209, 44] on icon at bounding box center [208, 43] width 6 height 8
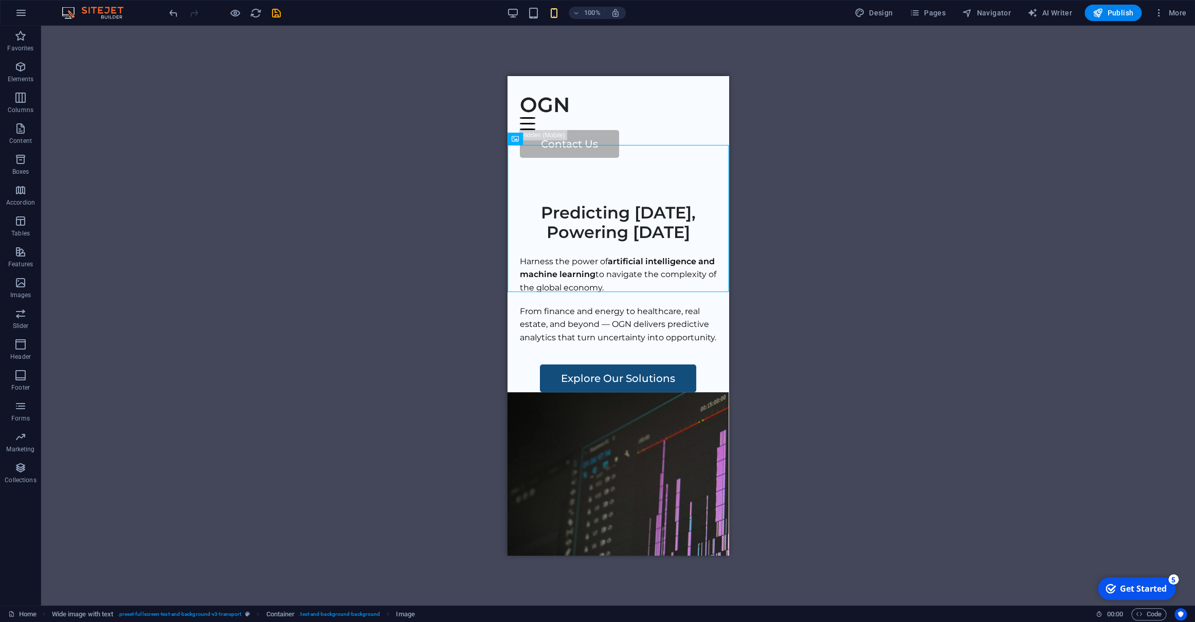
click at [403, 232] on div "Drag here to replace the existing content. Press “Ctrl” if you want to create a…" at bounding box center [618, 316] width 1154 height 580
click at [454, 352] on div "Drag here to replace the existing content. Press “Ctrl” if you want to create a…" at bounding box center [618, 316] width 1154 height 580
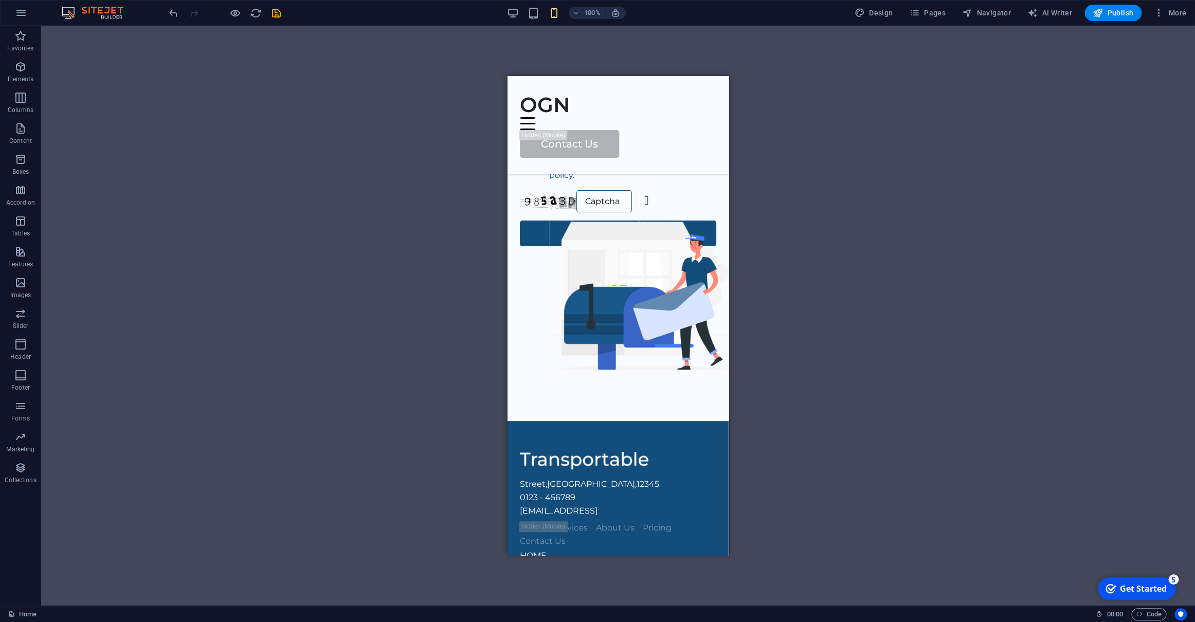
scroll to position [4927, 0]
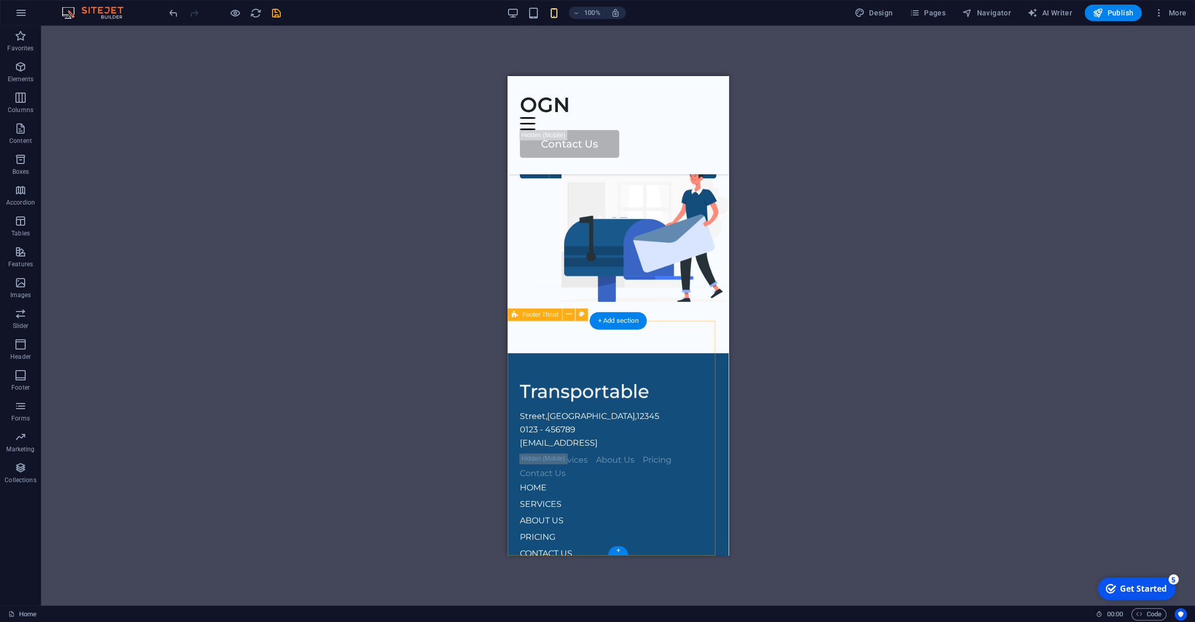
click at [664, 353] on div "Street , Berlin , 12345 0123 - 456789 a6f83b7c72685dce3446617fb427cc@cpanel.loc…" at bounding box center [618, 491] width 221 height 277
select select "footer"
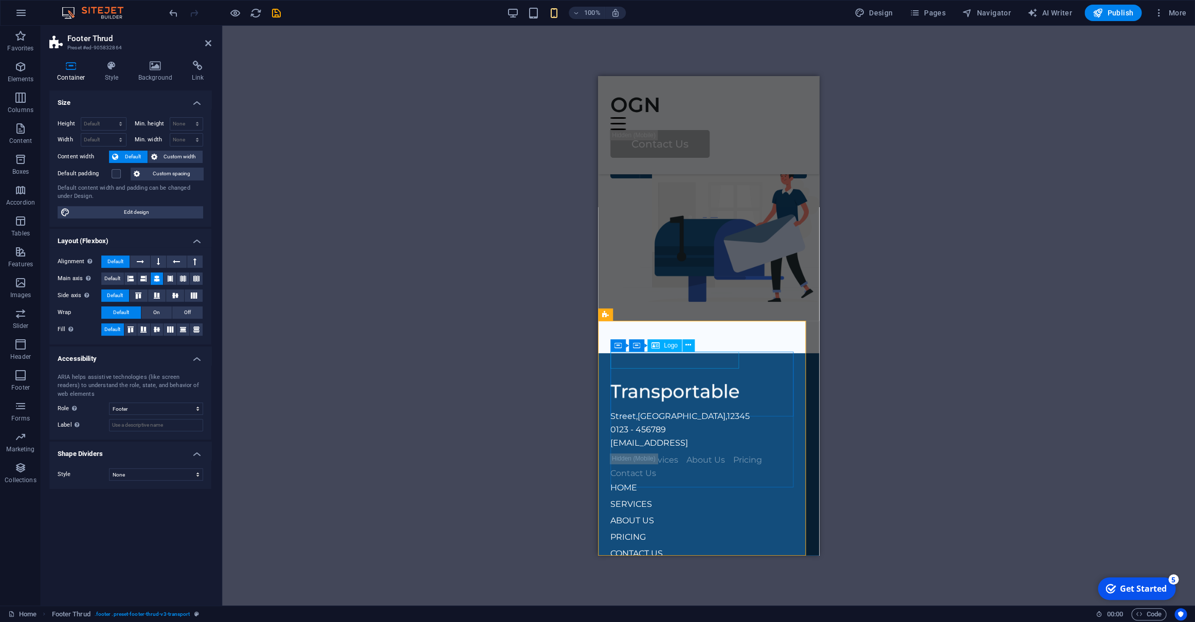
click at [671, 384] on div at bounding box center [708, 392] width 196 height 17
select select "px"
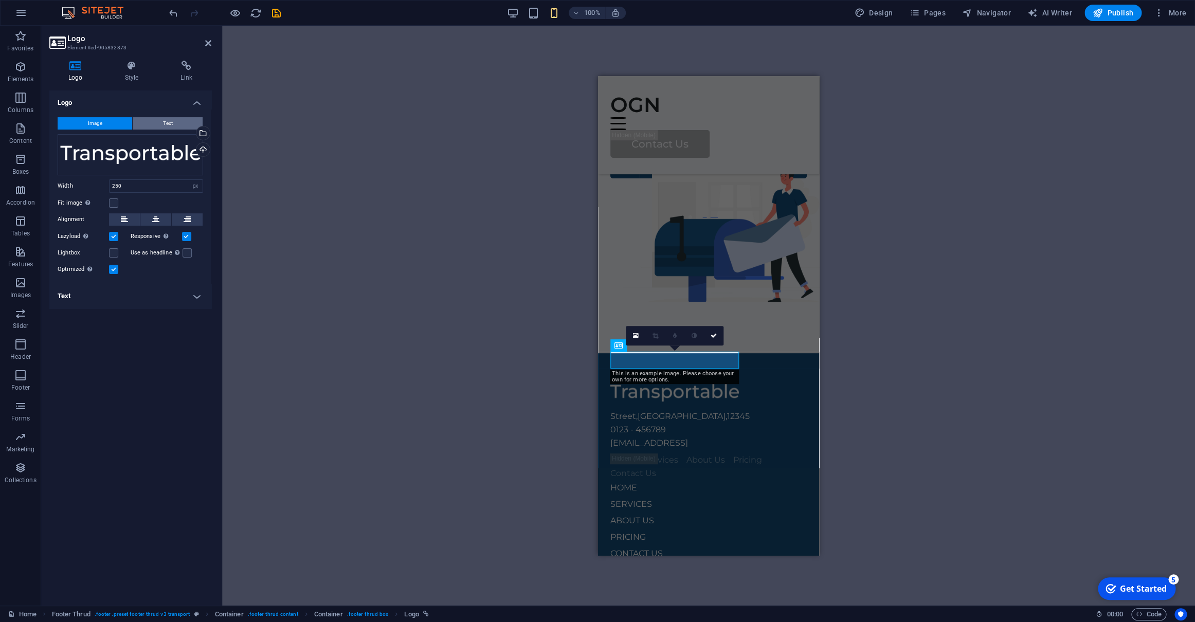
click at [153, 127] on button "Text" at bounding box center [168, 123] width 70 height 12
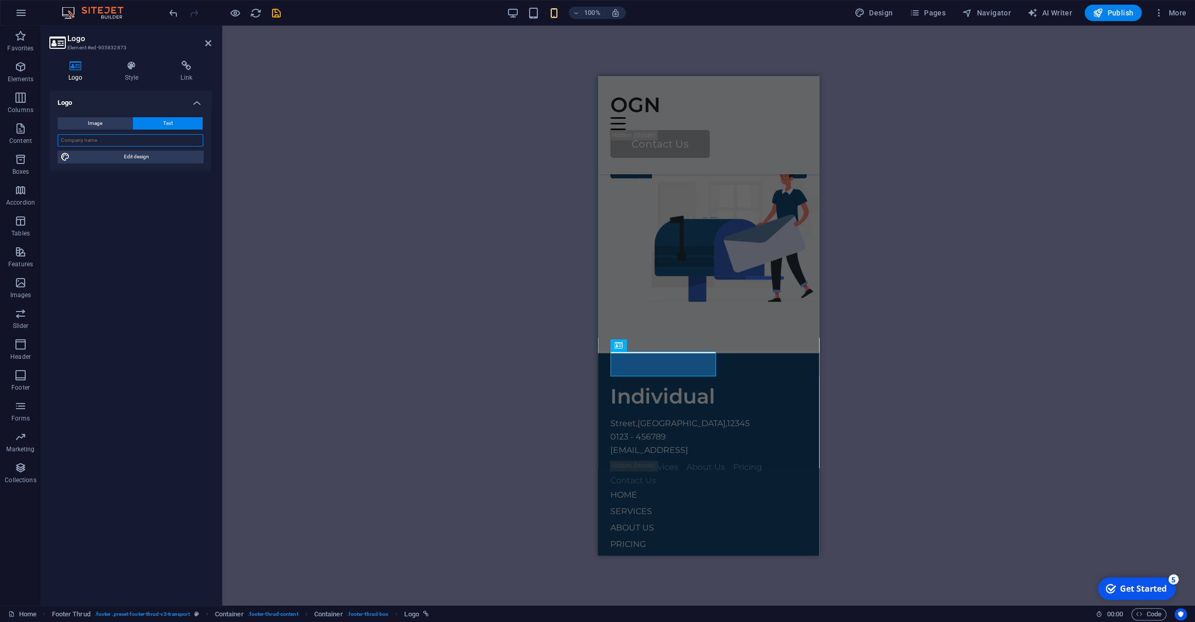
click at [124, 139] on input "text" at bounding box center [131, 140] width 146 height 12
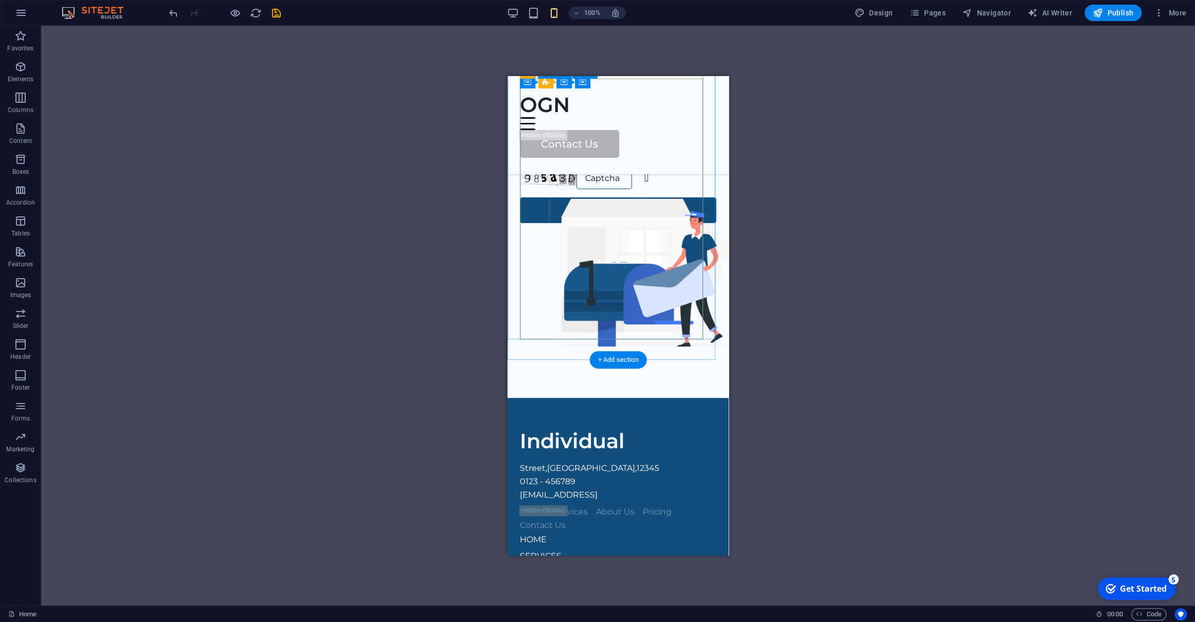
scroll to position [4935, 0]
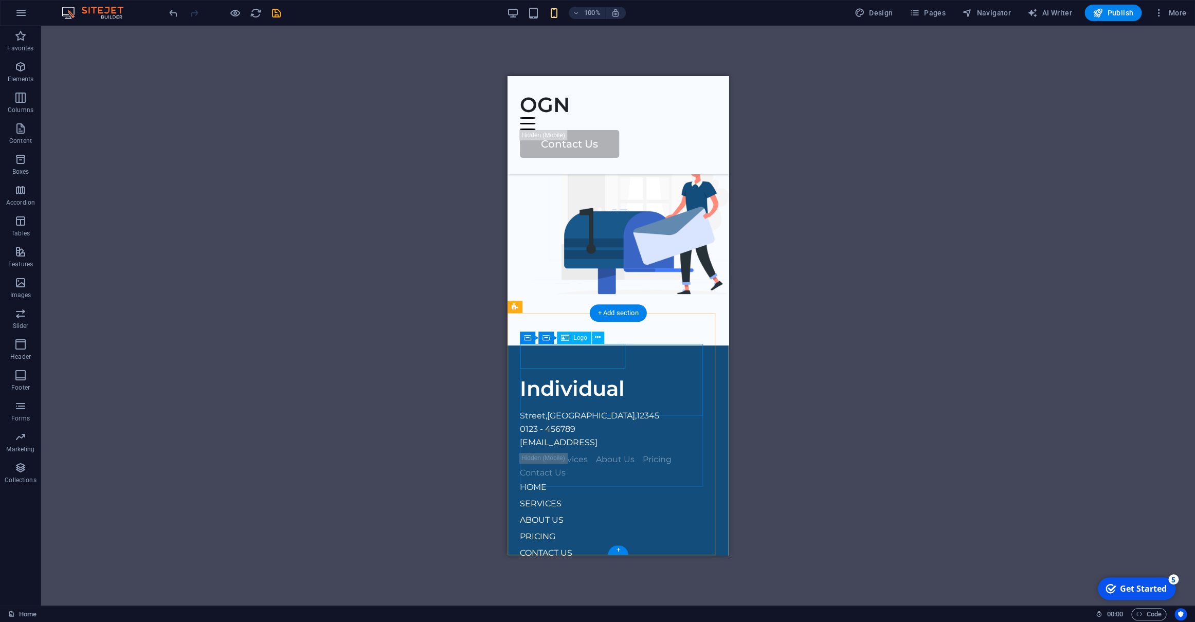
click at [612, 376] on div "Individual" at bounding box center [618, 388] width 196 height 25
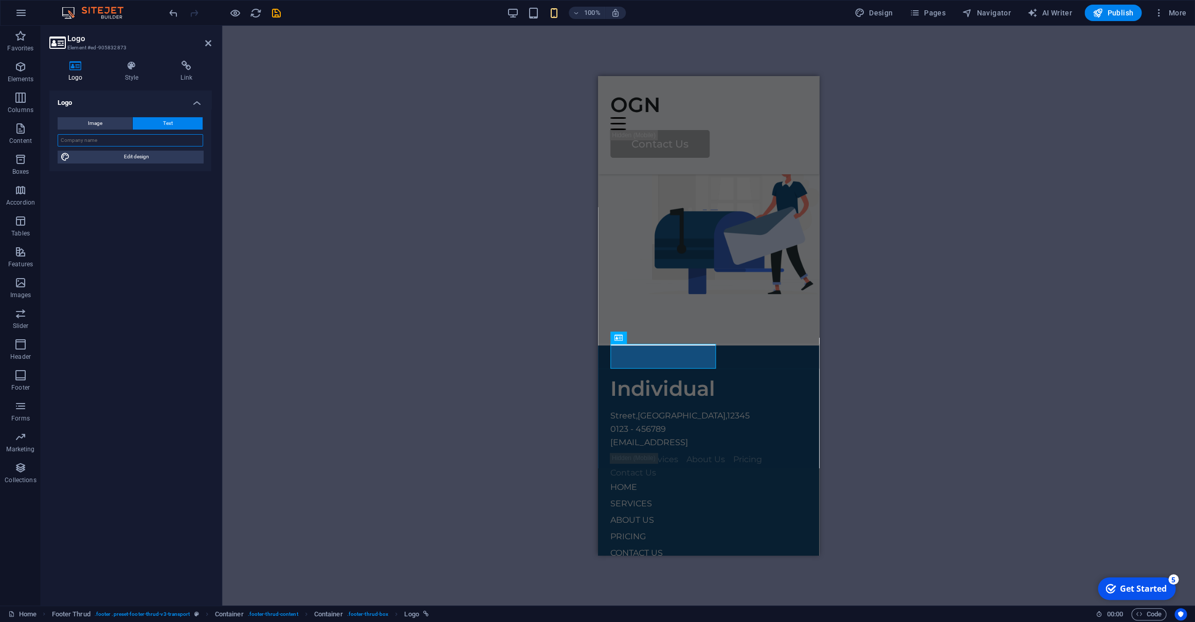
click at [135, 137] on input "text" at bounding box center [131, 140] width 146 height 12
type input "OGN"
click at [138, 240] on div "Logo Image Text Drag files here, click to choose files or select files from Fil…" at bounding box center [130, 343] width 162 height 507
click at [644, 411] on span "Berlin" at bounding box center [682, 416] width 88 height 10
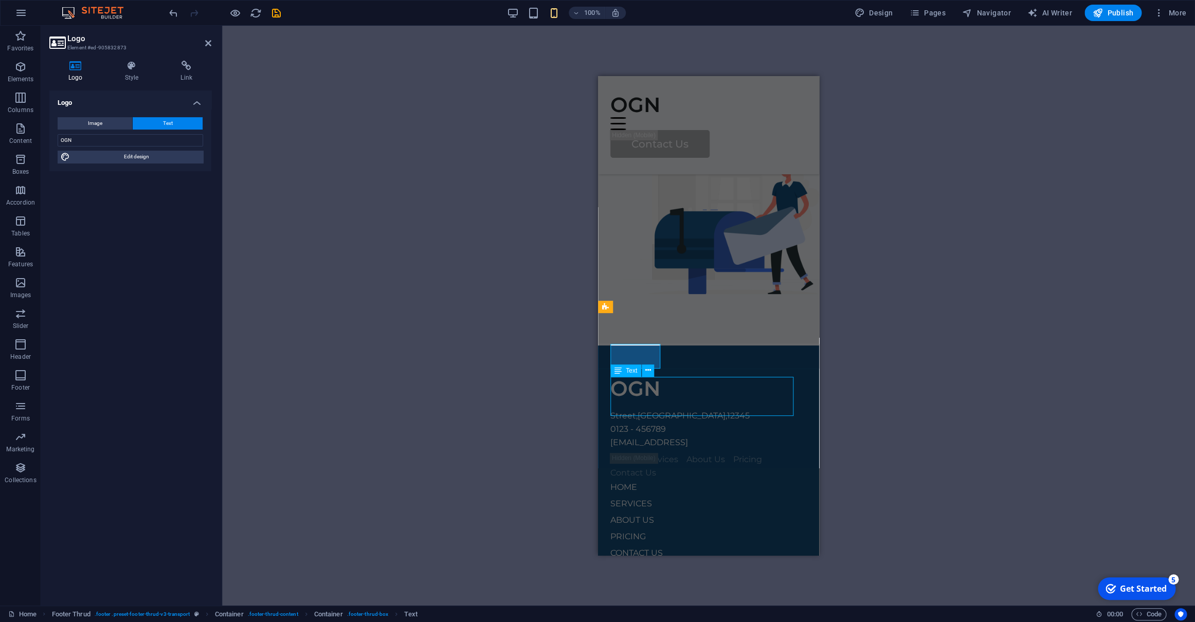
scroll to position [4895, 0]
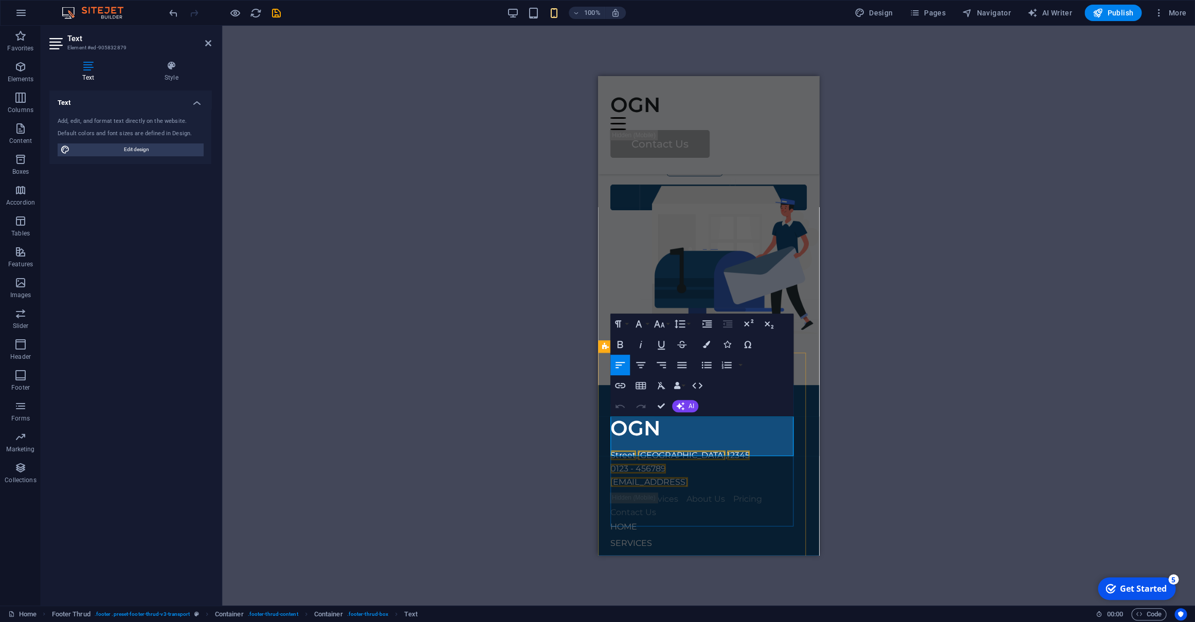
click at [624, 450] on span "Street" at bounding box center [623, 455] width 26 height 10
click at [750, 449] on p "Street , Berlin , 12345" at bounding box center [708, 455] width 196 height 13
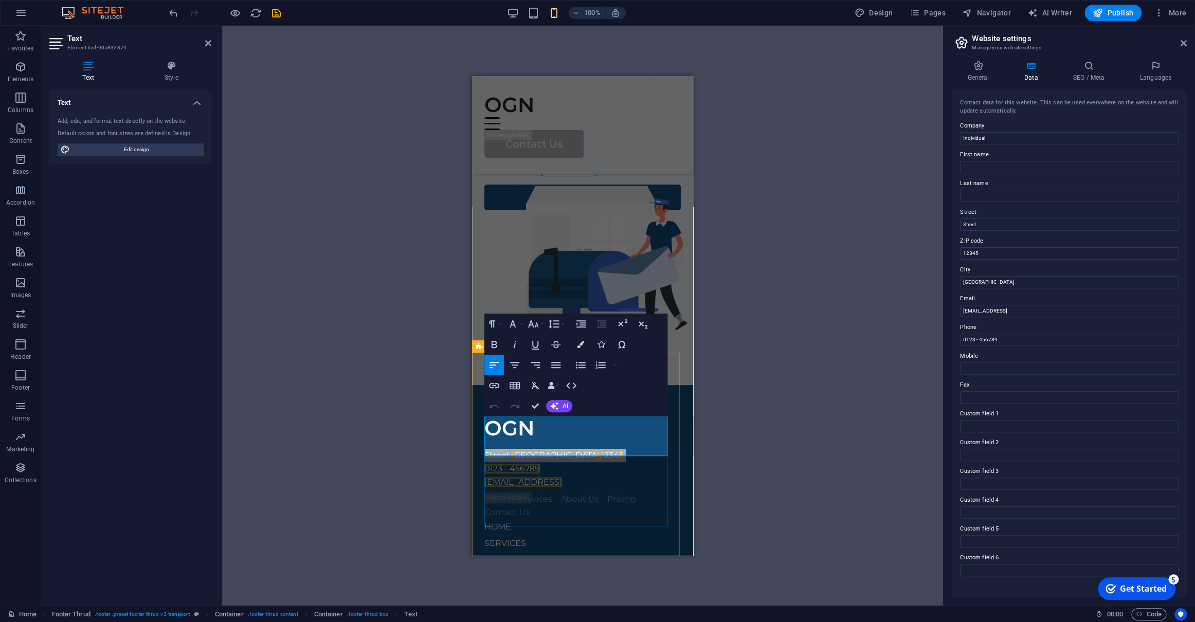
click at [624, 449] on p "Street , Berlin , 12345" at bounding box center [582, 455] width 196 height 13
click at [992, 136] on input "Individual" at bounding box center [1069, 138] width 219 height 12
type input "Orion Global Nexus FZ-LLC"
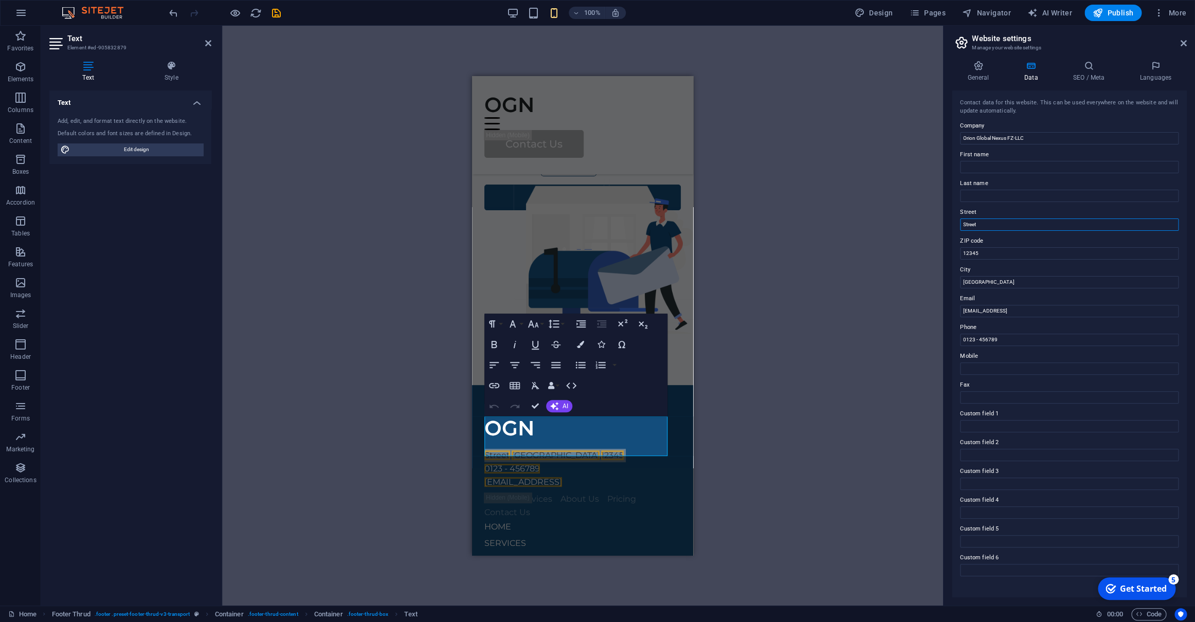
click at [990, 226] on input "Street" at bounding box center [1069, 225] width 219 height 12
paste input "FAMC3204"
paste input "Compass Building"
type input "FAMC3204 Compass Building"
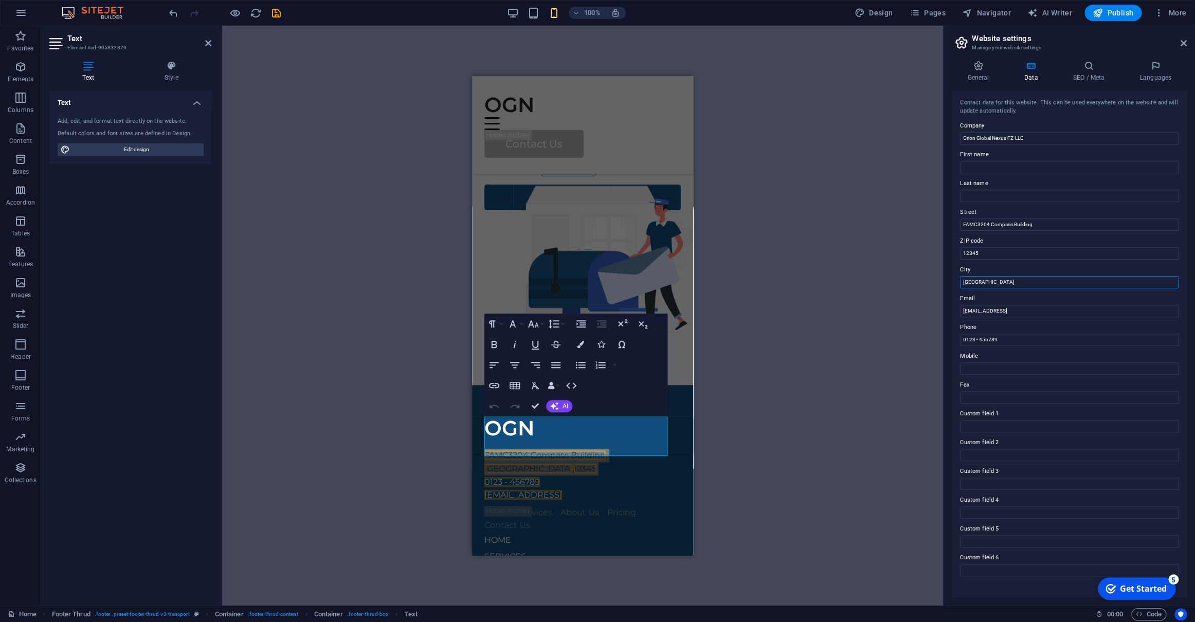
click at [981, 281] on input "Berlin" at bounding box center [1069, 282] width 219 height 12
paste input "[PERSON_NAME] Industrial Zone-FZ"
click at [959, 283] on div "Contact data for this website. This can be used everywhere on the website and w…" at bounding box center [1069, 343] width 235 height 507
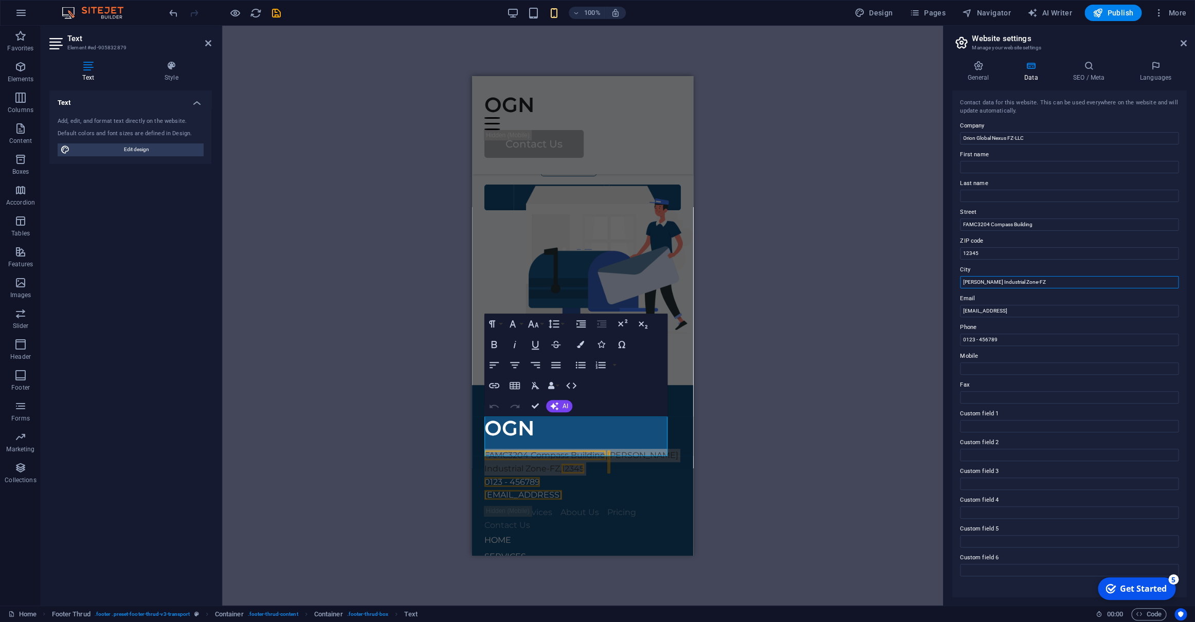
type input "[PERSON_NAME] Industrial Zone-FZ"
drag, startPoint x: 1085, startPoint y: 311, endPoint x: 925, endPoint y: 318, distance: 161.1
click at [960, 317] on input "a6f83b7c72685dce3446617fb427cc@cpanel.local" at bounding box center [1069, 311] width 219 height 12
type input "[EMAIL_ADDRESS][DOMAIN_NAME]"
click at [1008, 339] on input "0123 - 456789" at bounding box center [1069, 340] width 219 height 12
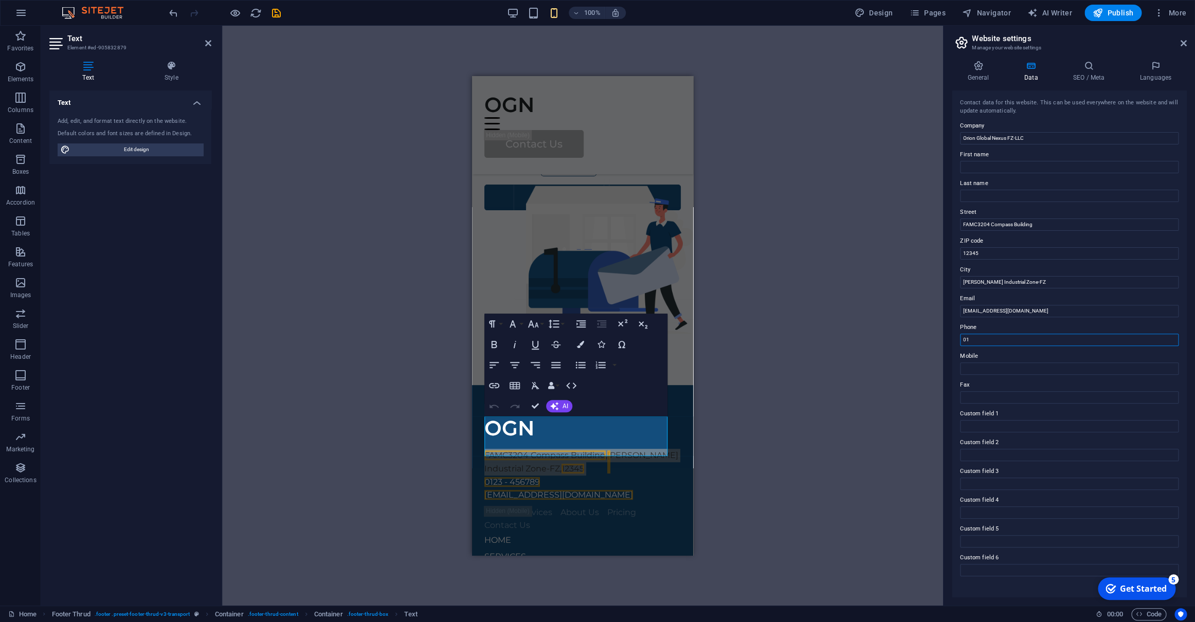
type input "0"
type input "[PHONE_NUMBER]"
click at [1008, 354] on label "Mobile" at bounding box center [1069, 356] width 219 height 12
click at [1008, 363] on input "Mobile" at bounding box center [1069, 369] width 219 height 12
click at [950, 377] on div "General Data SEO / Meta Languages Website name Individual Logo Drag files here,…" at bounding box center [1069, 328] width 251 height 553
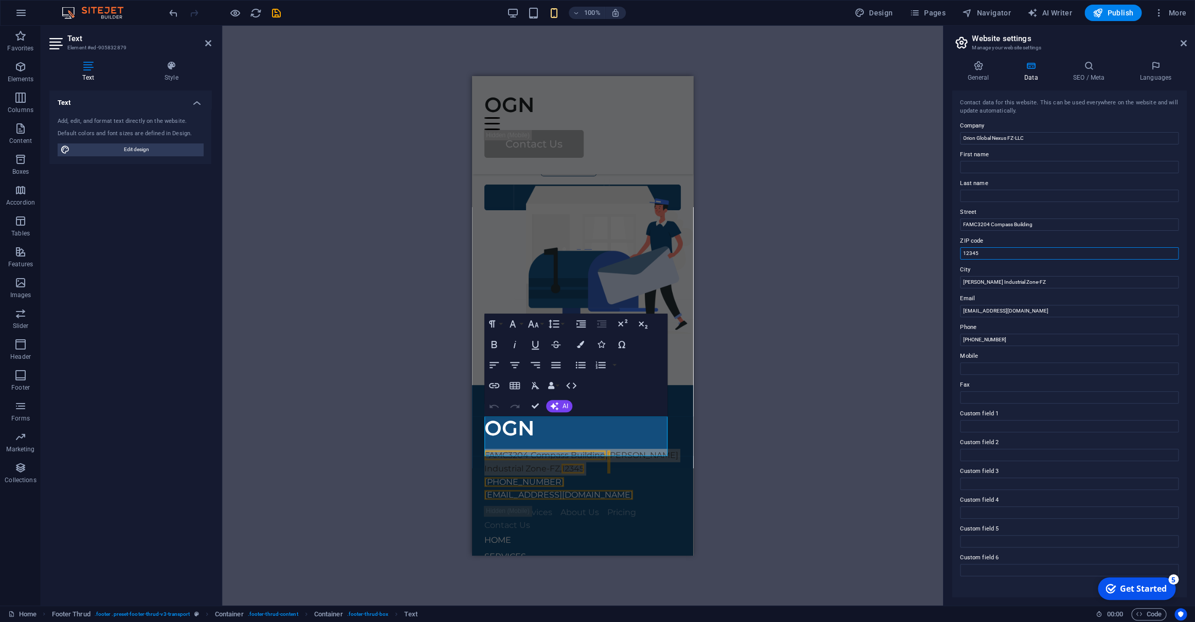
click at [1002, 252] on input "12345" at bounding box center [1069, 253] width 219 height 12
type input "RAK - [GEOGRAPHIC_DATA]"
click at [1008, 40] on icon at bounding box center [1184, 43] width 6 height 8
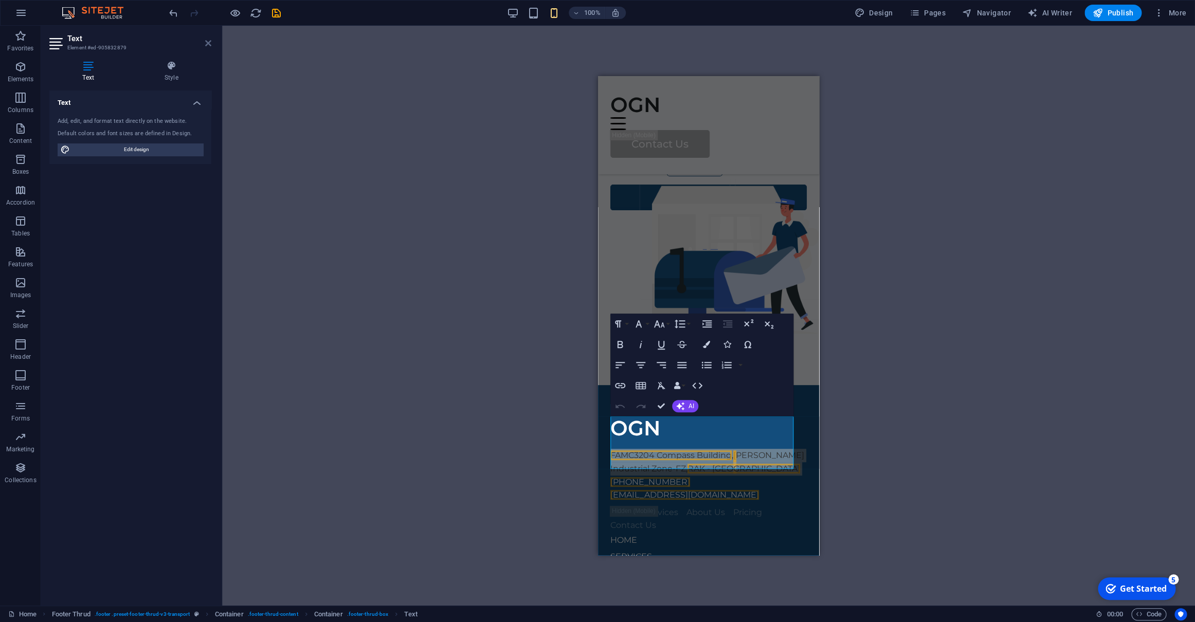
click at [207, 43] on icon at bounding box center [208, 43] width 6 height 8
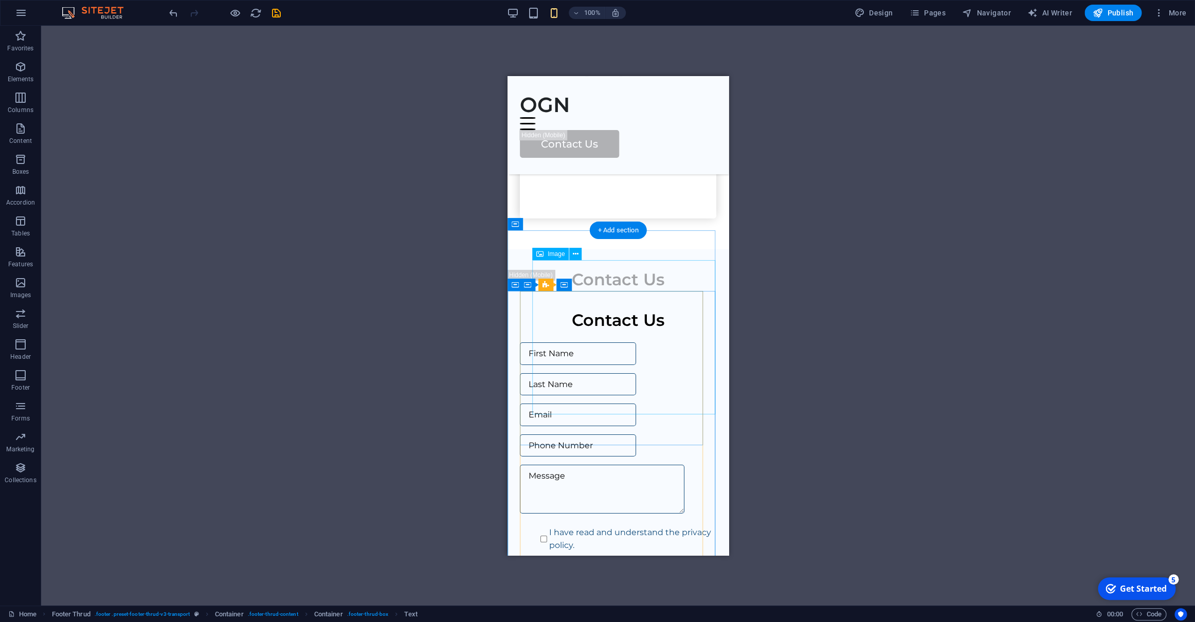
scroll to position [4481, 0]
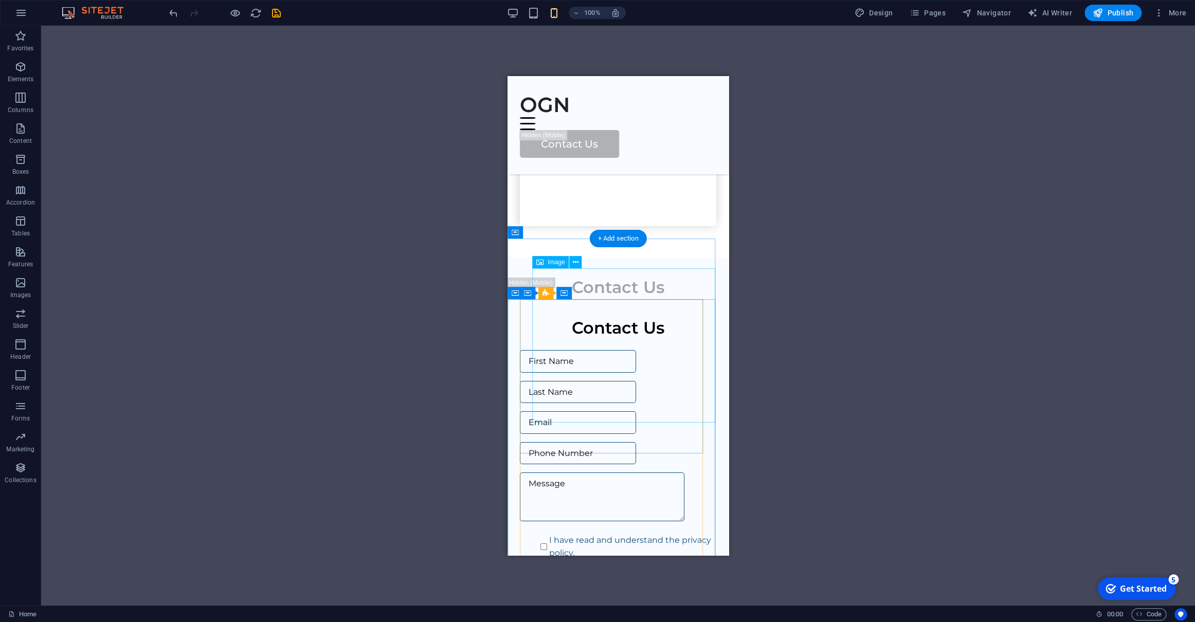
select select "vw"
select select "px"
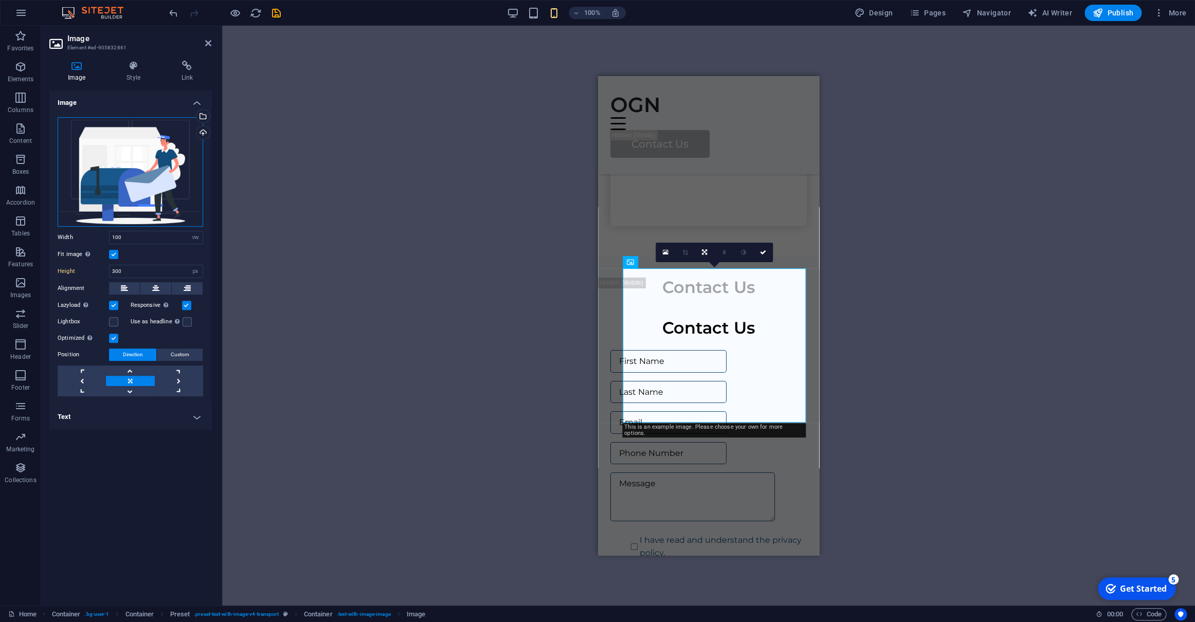
click at [168, 161] on div "Drag files here, click to choose files or select files from Files or our free s…" at bounding box center [131, 172] width 146 height 110
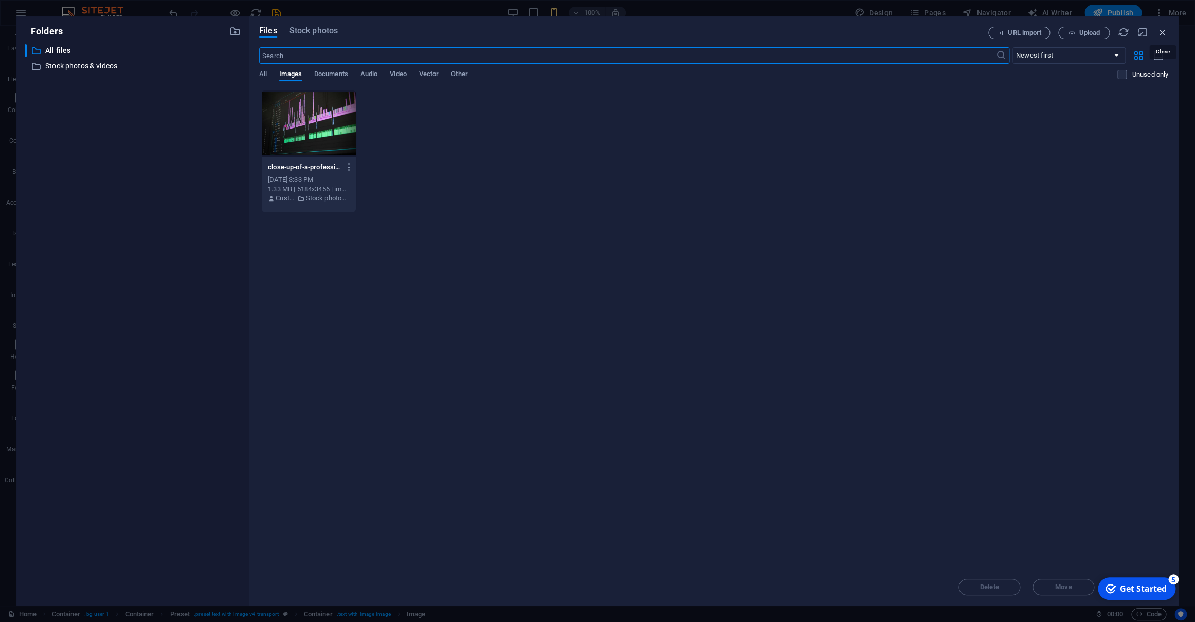
click at [1008, 27] on icon "button" at bounding box center [1162, 32] width 11 height 11
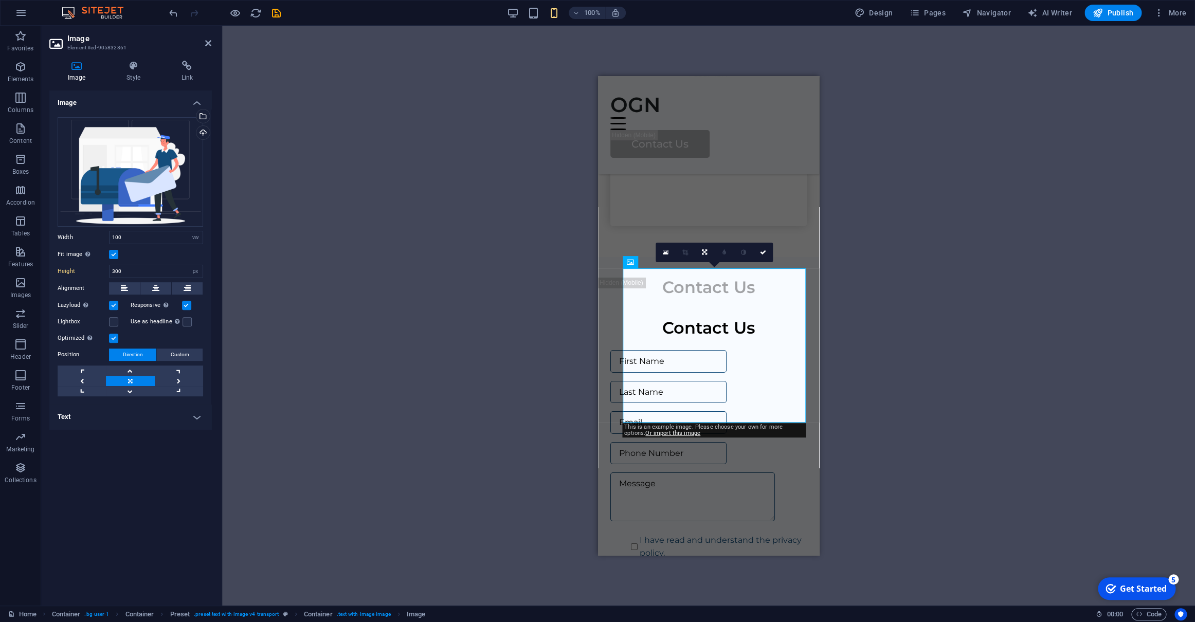
click at [121, 100] on h4 "Image" at bounding box center [130, 99] width 162 height 19
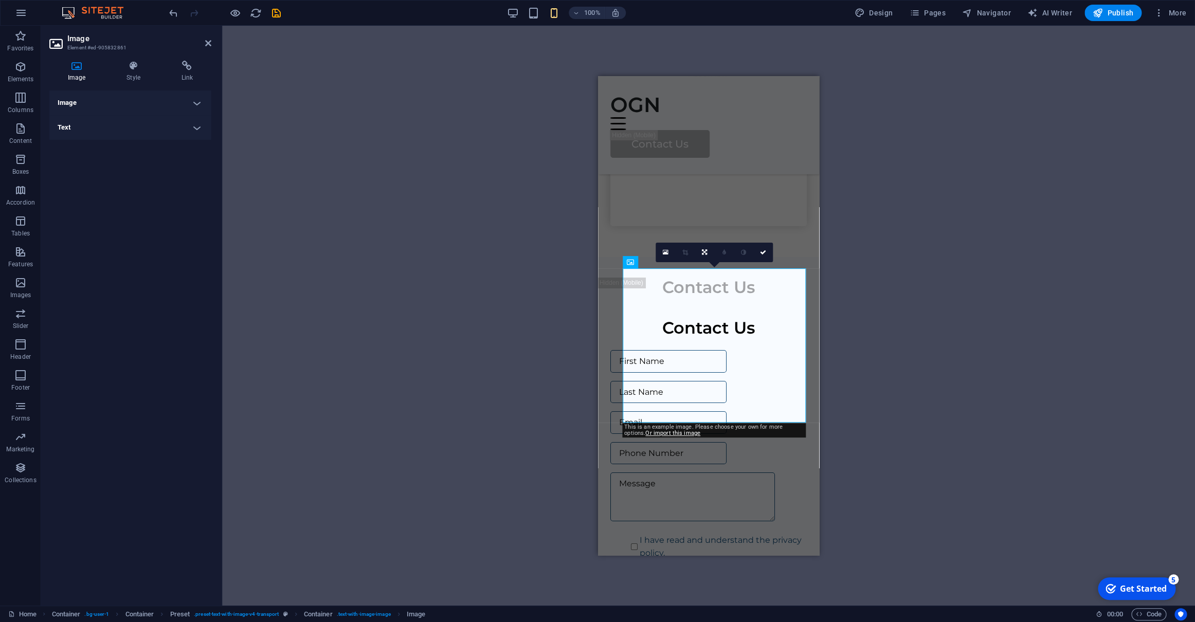
click at [121, 100] on h4 "Image" at bounding box center [130, 102] width 162 height 25
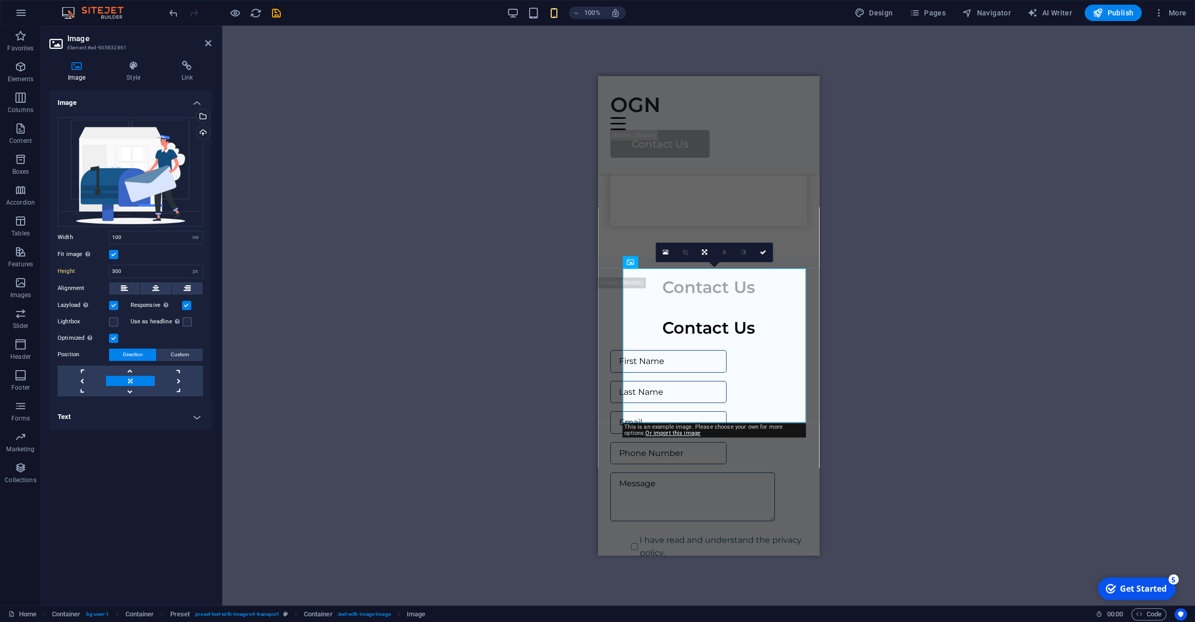
click at [183, 408] on h4 "Text" at bounding box center [130, 417] width 162 height 25
click at [763, 251] on icon at bounding box center [763, 252] width 6 height 6
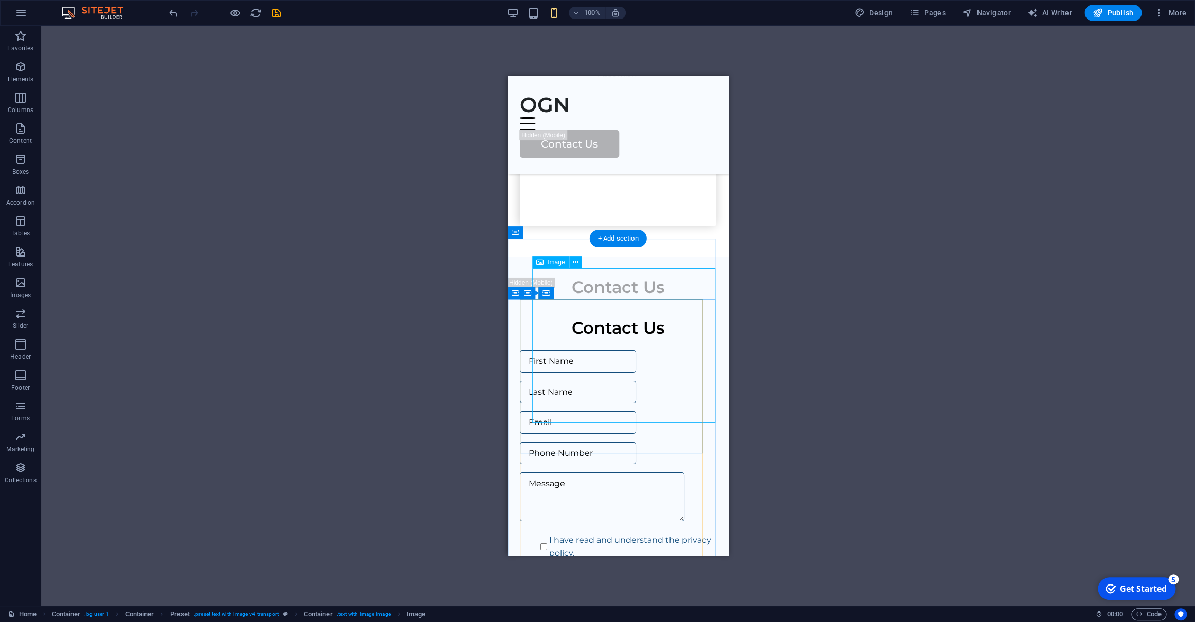
click at [578, 261] on icon at bounding box center [576, 262] width 6 height 11
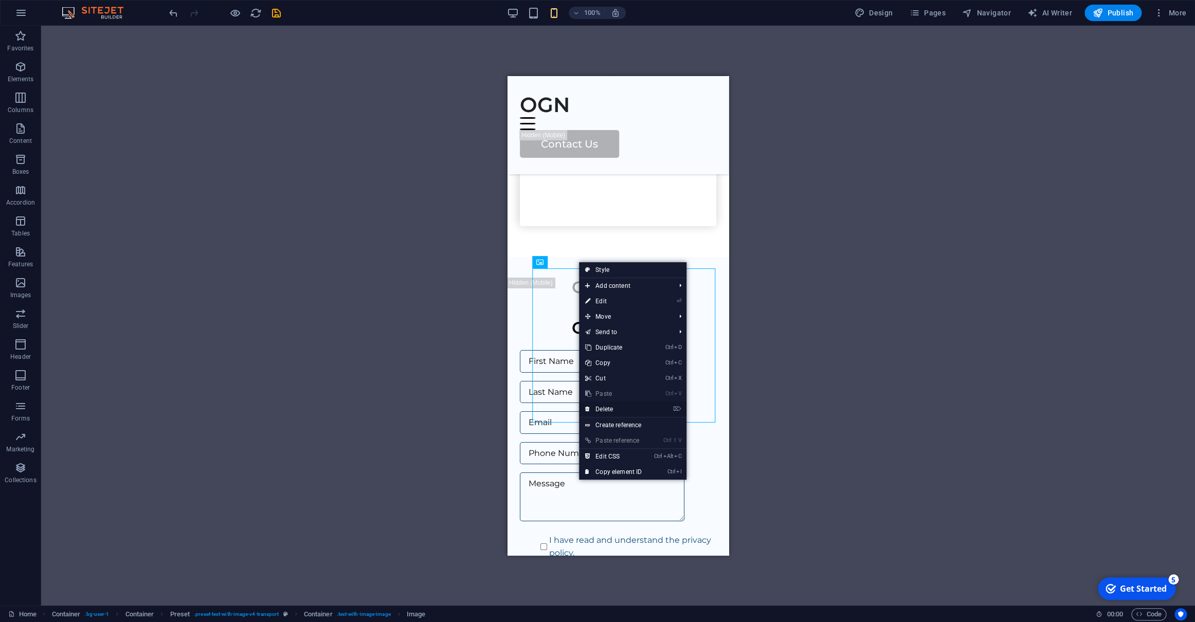
click at [616, 406] on link "⌦ Delete" at bounding box center [613, 409] width 69 height 15
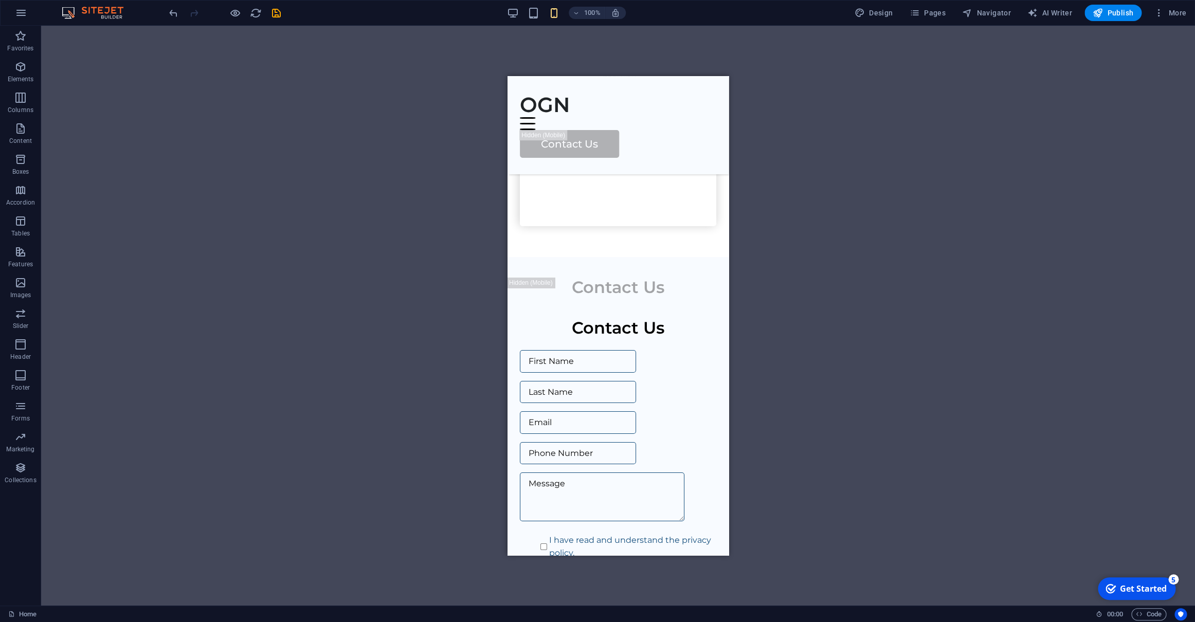
click at [448, 356] on div "Drag here to replace the existing content. Press “Ctrl” if you want to create a…" at bounding box center [618, 316] width 1154 height 580
click at [609, 293] on icon at bounding box center [610, 293] width 6 height 11
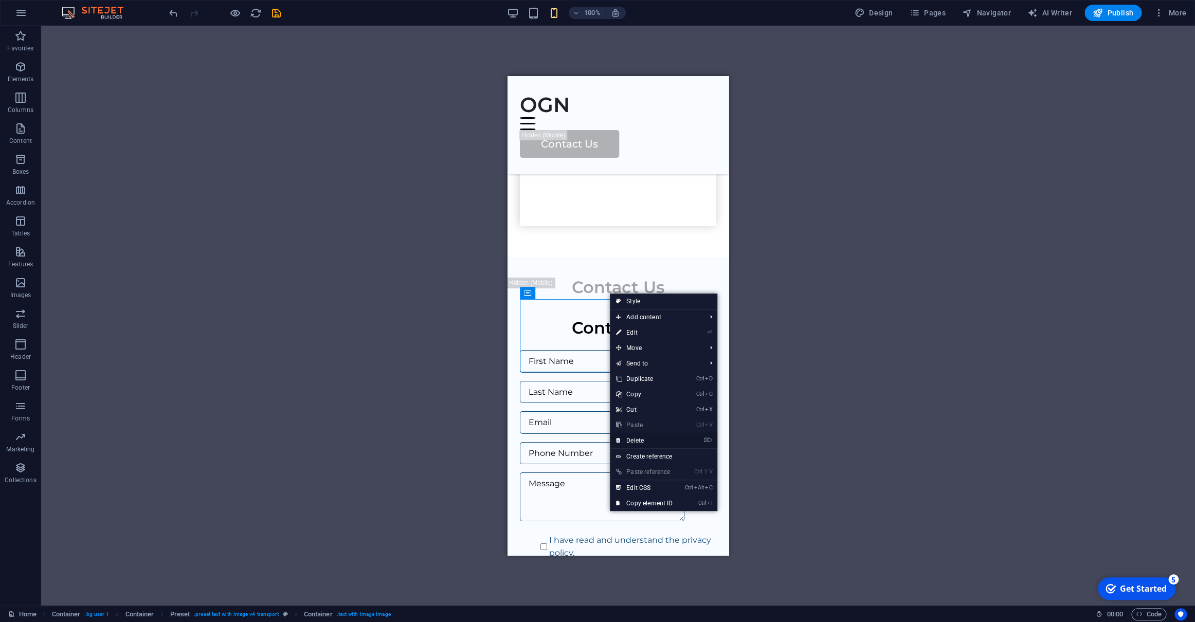
click at [645, 441] on link "⌦ Delete" at bounding box center [644, 440] width 69 height 15
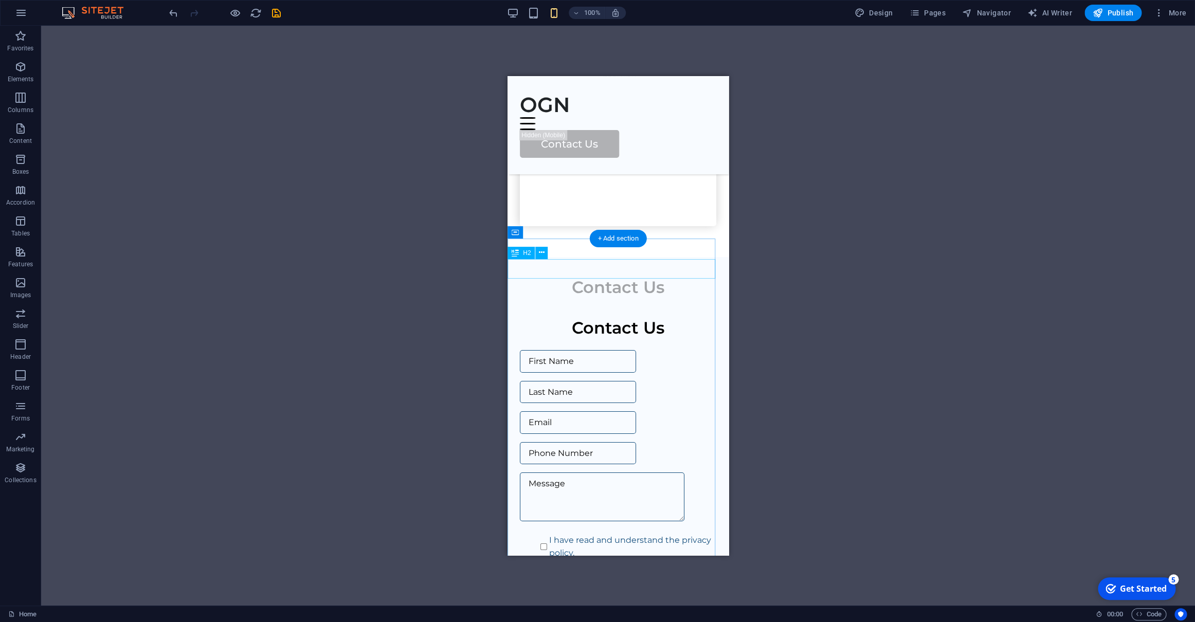
click at [588, 278] on div "Contact Us" at bounding box center [618, 288] width 221 height 20
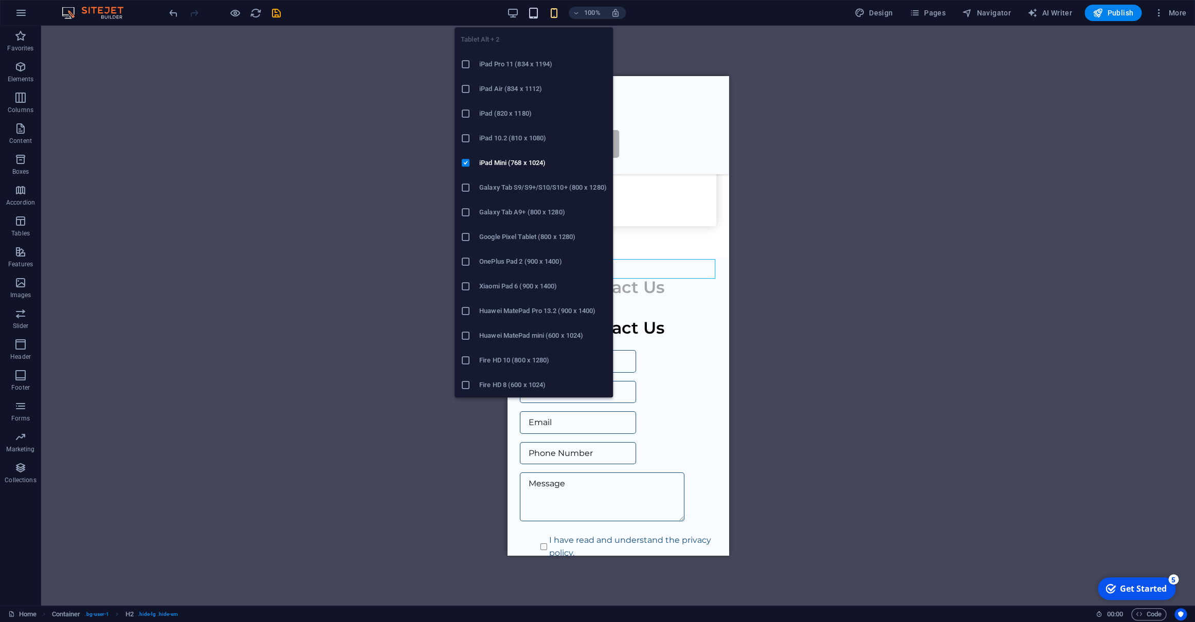
click at [533, 12] on icon "button" at bounding box center [534, 13] width 12 height 12
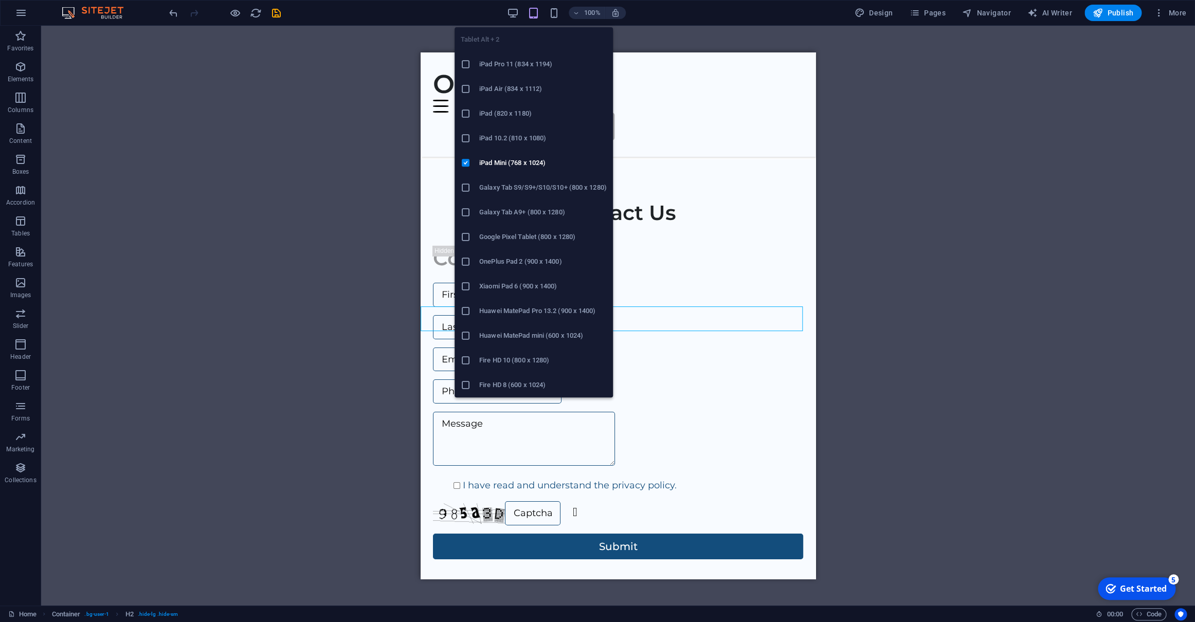
scroll to position [3145, 0]
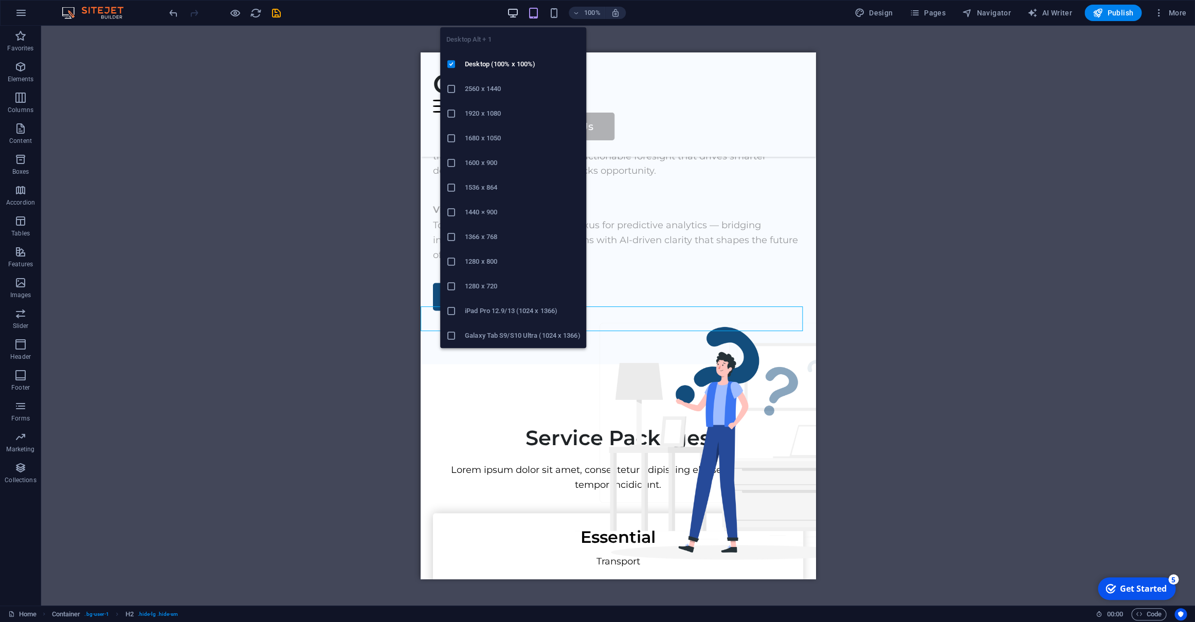
click at [518, 13] on icon "button" at bounding box center [513, 13] width 12 height 12
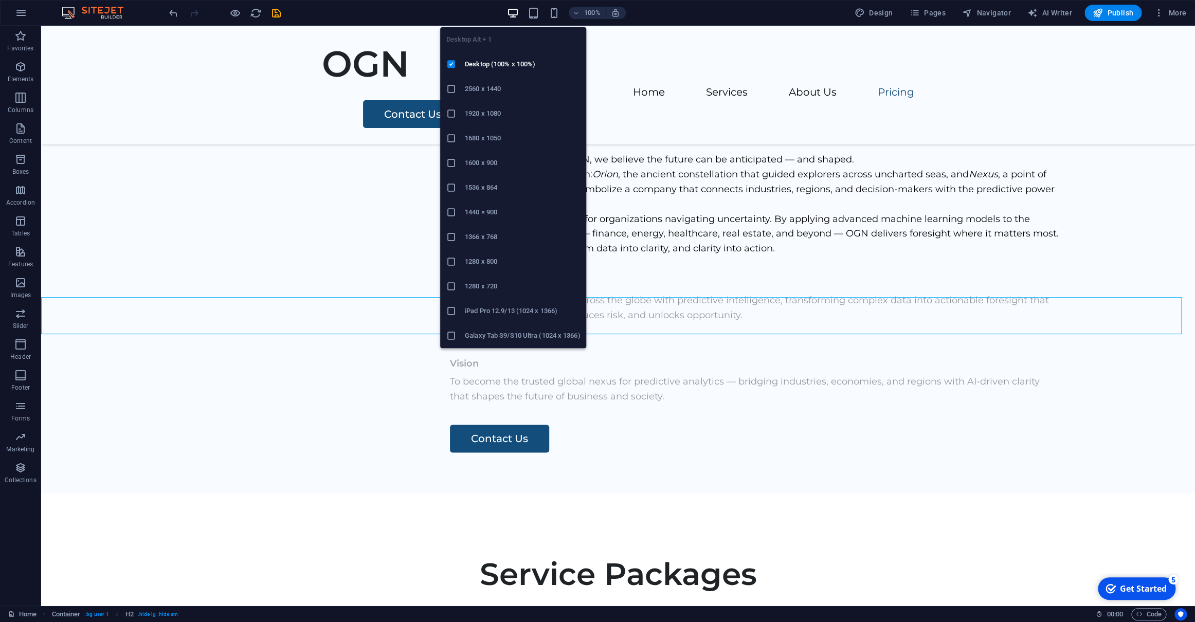
scroll to position [2276, 0]
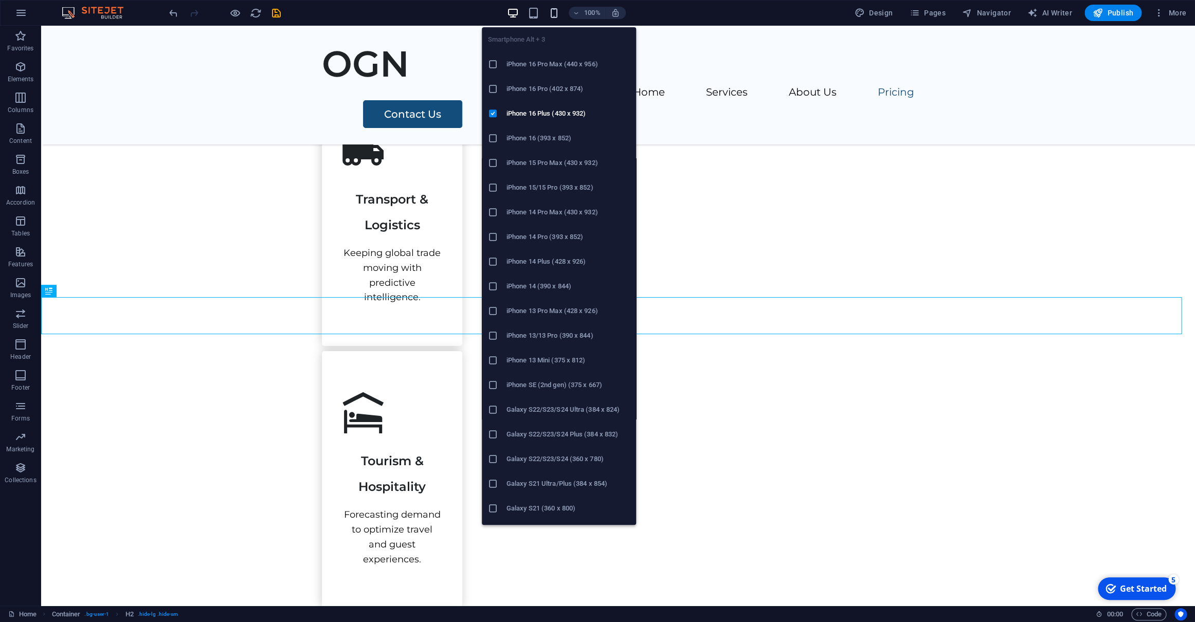
click at [560, 15] on icon "button" at bounding box center [554, 13] width 12 height 12
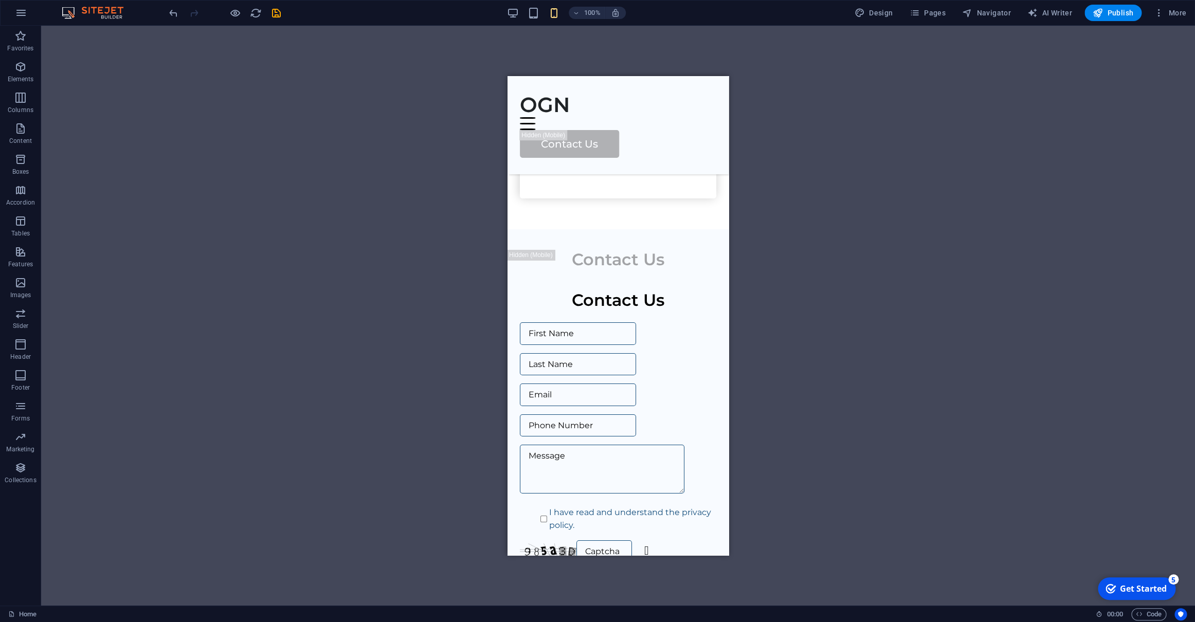
scroll to position [4504, 0]
click at [592, 270] on span "H2" at bounding box center [594, 270] width 8 height 6
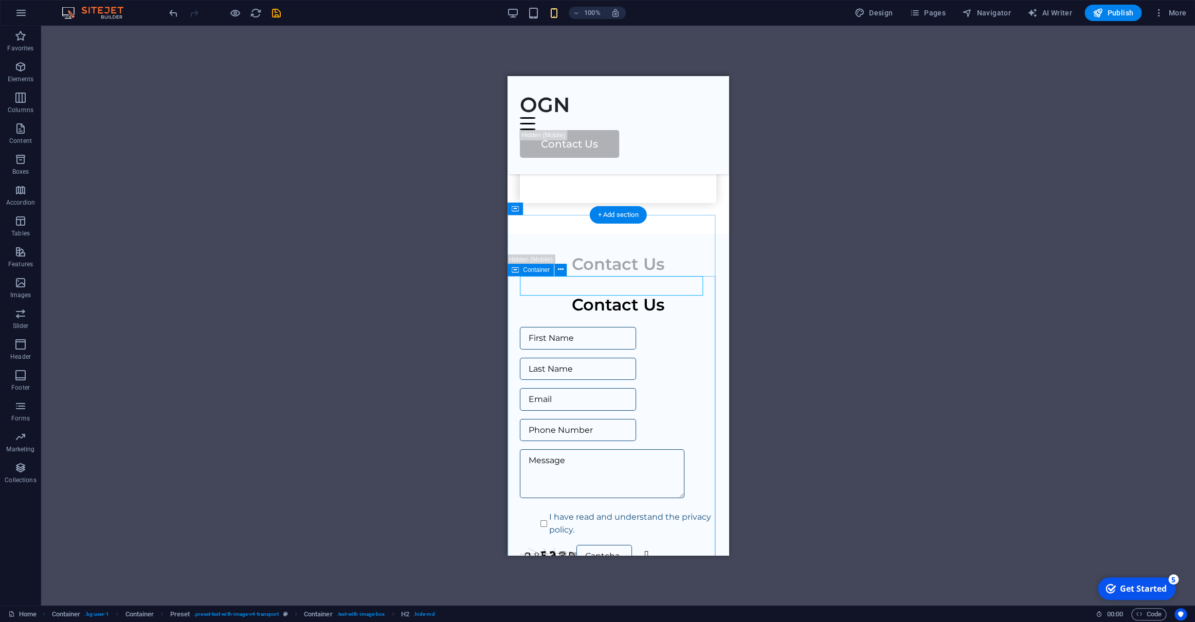
click at [509, 295] on div "Contact Us I have read and understand the privacy policy. Unreadable? Load new …" at bounding box center [618, 448] width 221 height 306
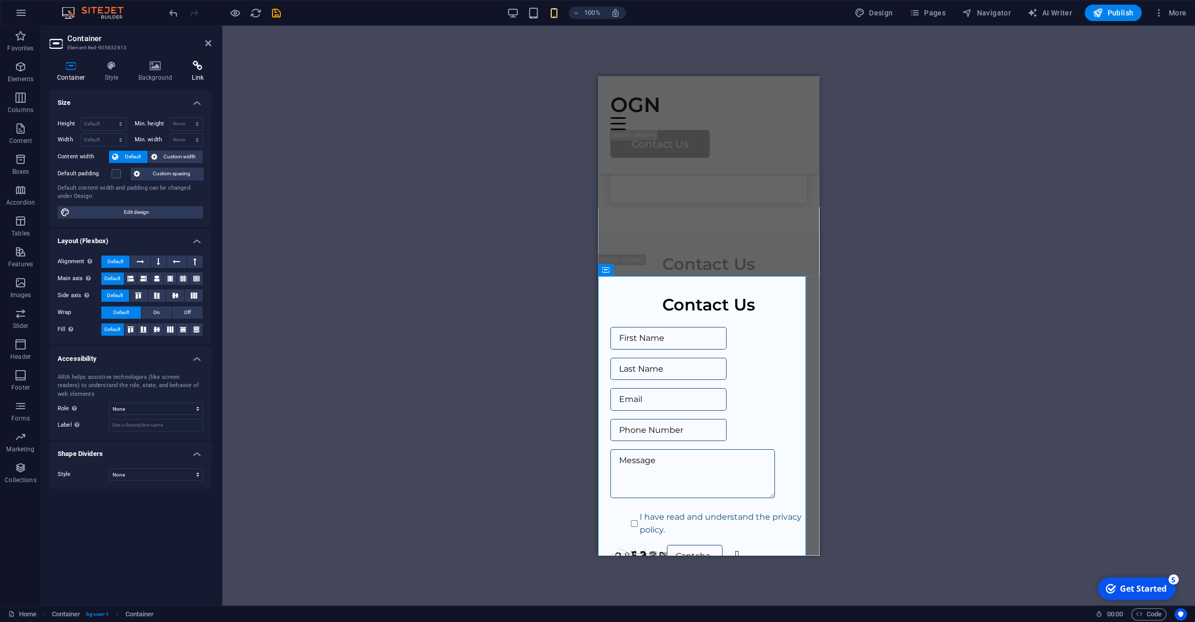
click at [204, 67] on icon at bounding box center [197, 66] width 27 height 10
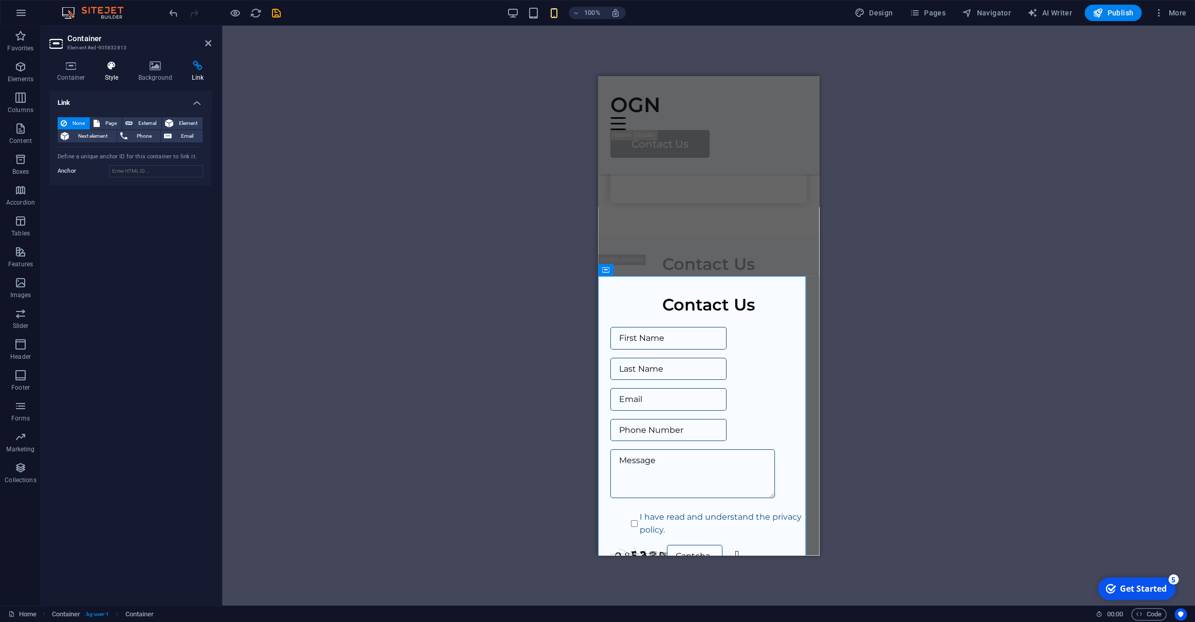
click at [108, 70] on icon at bounding box center [111, 66] width 29 height 10
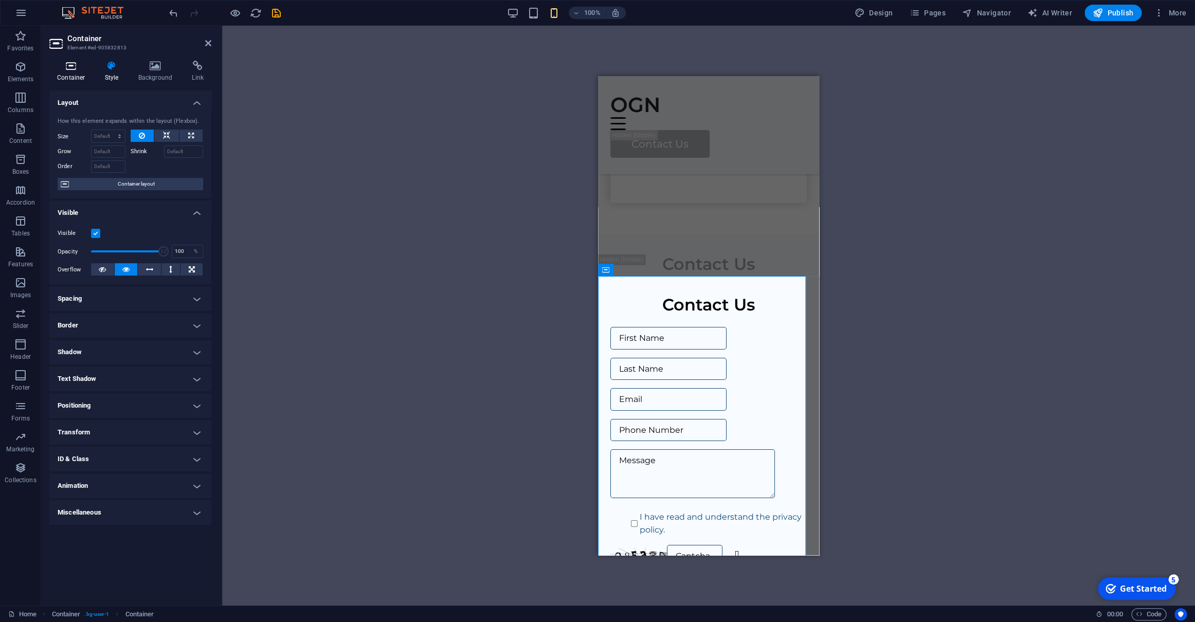
click at [67, 70] on icon at bounding box center [71, 66] width 44 height 10
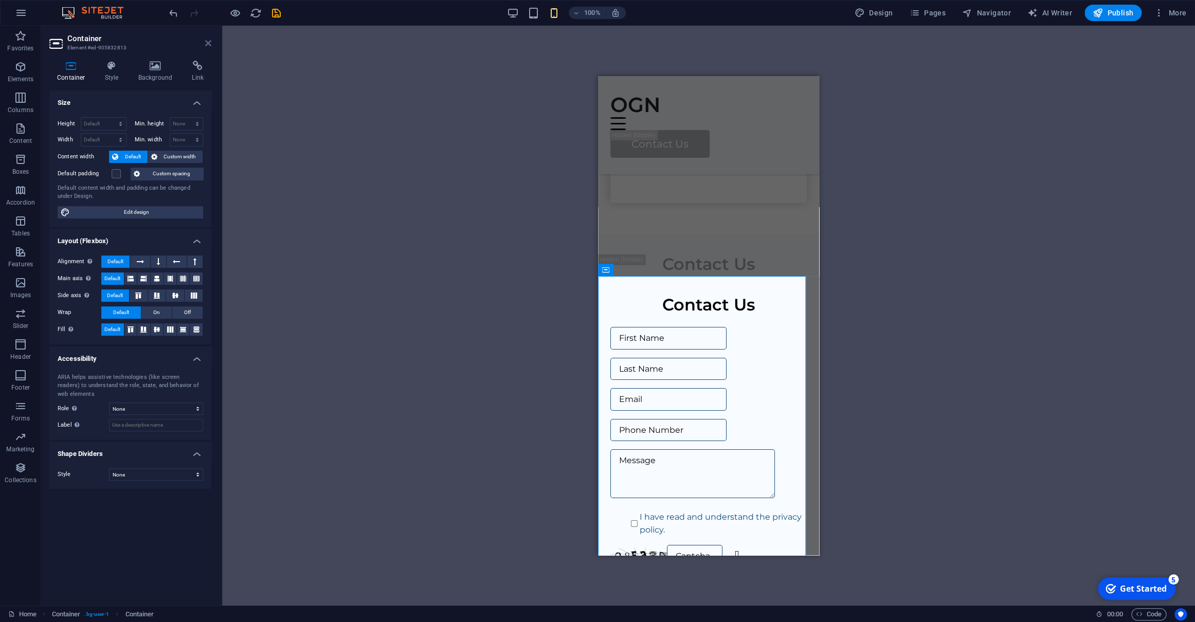
click at [206, 42] on icon at bounding box center [208, 43] width 6 height 8
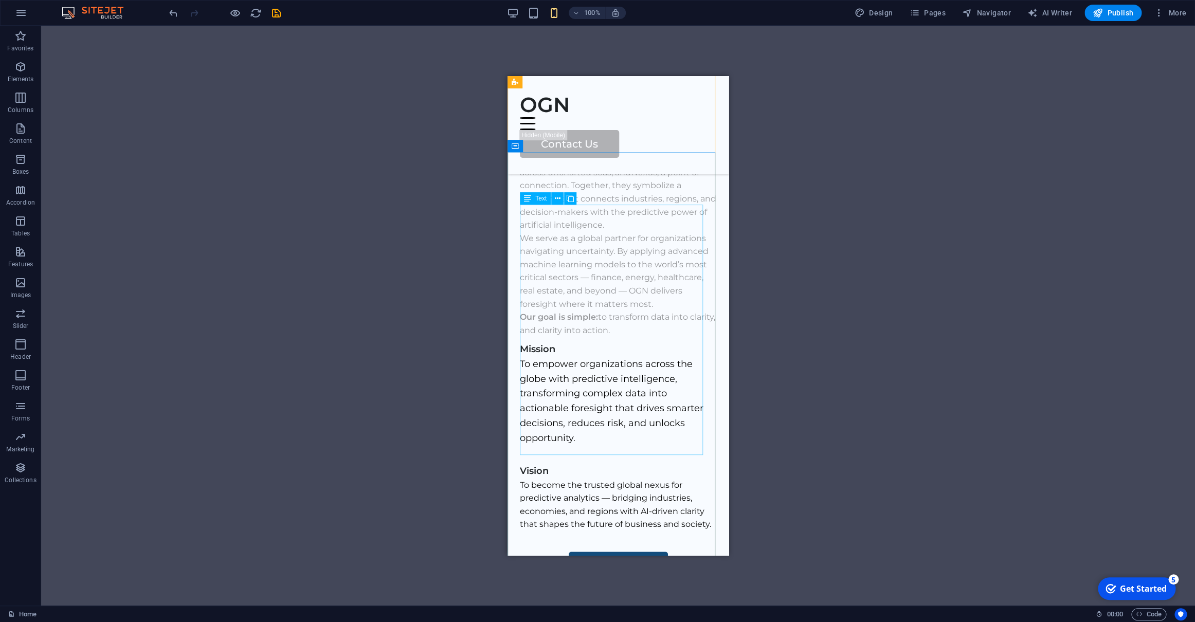
scroll to position [2900, 0]
click at [552, 215] on div "At Orion Global Nexus — OGN, we believe the future can be anticipated — and sha…" at bounding box center [618, 224] width 196 height 224
click at [540, 196] on span "Text" at bounding box center [540, 198] width 11 height 6
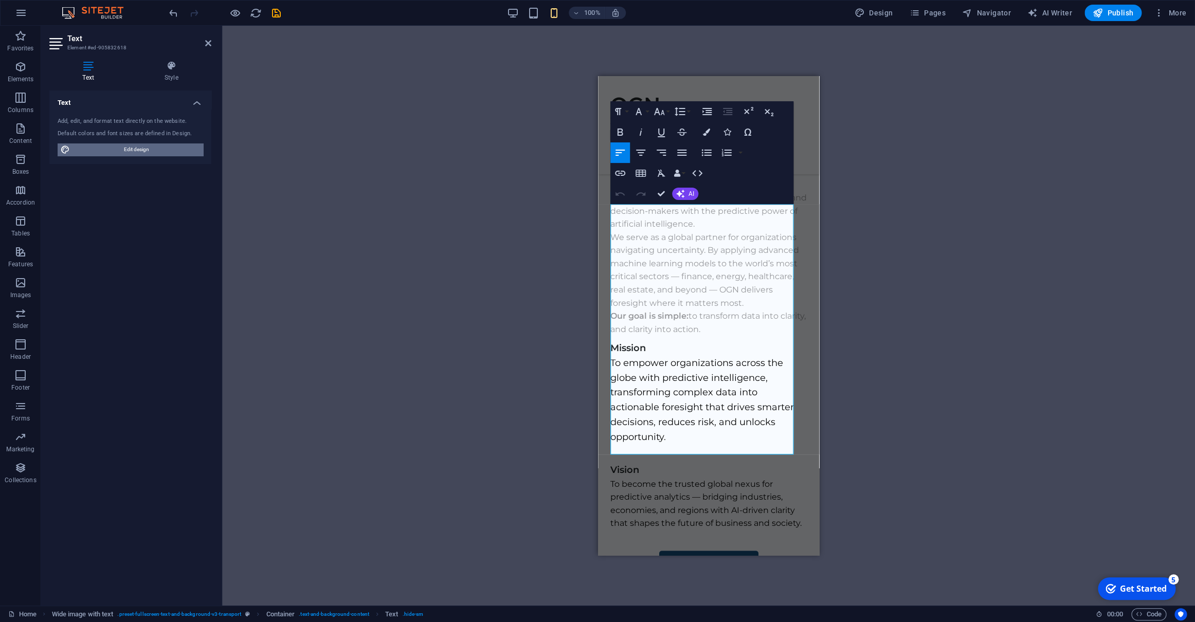
click at [155, 149] on span "Edit design" at bounding box center [136, 149] width 127 height 12
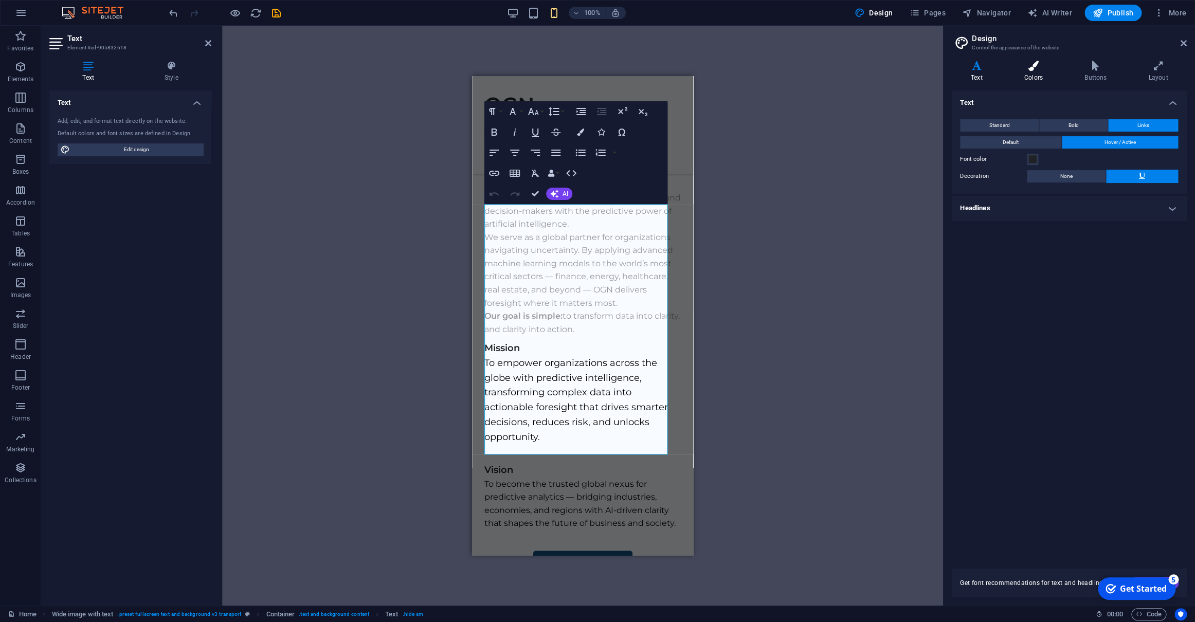
click at [1008, 69] on icon at bounding box center [1033, 66] width 56 height 10
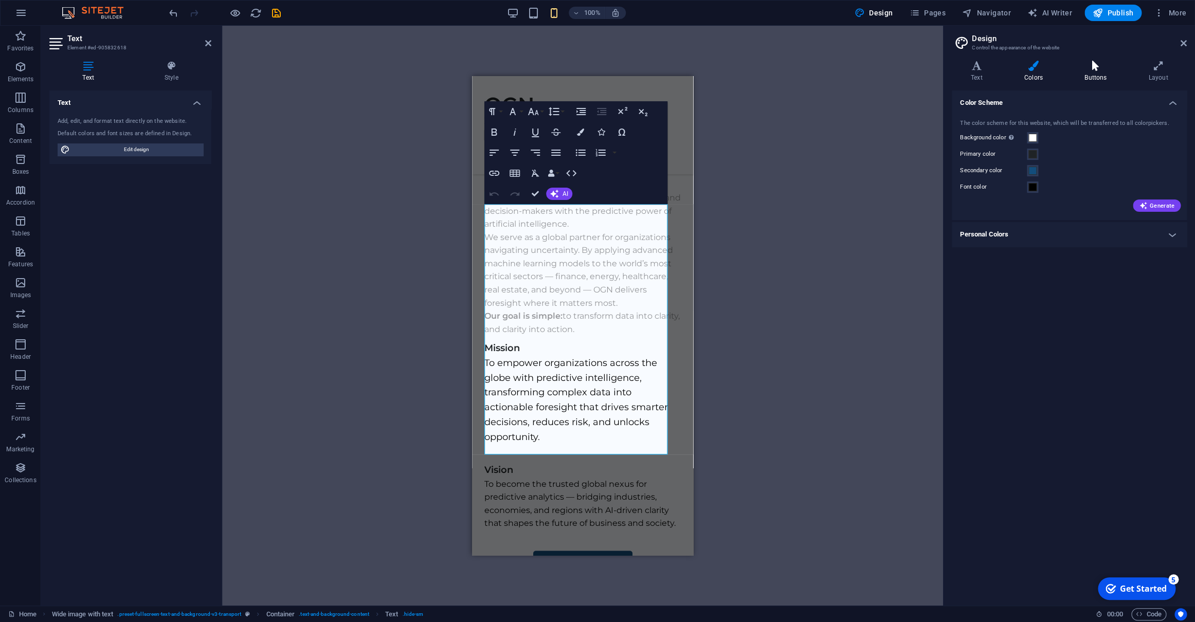
click at [1008, 73] on h4 "Buttons" at bounding box center [1097, 72] width 64 height 22
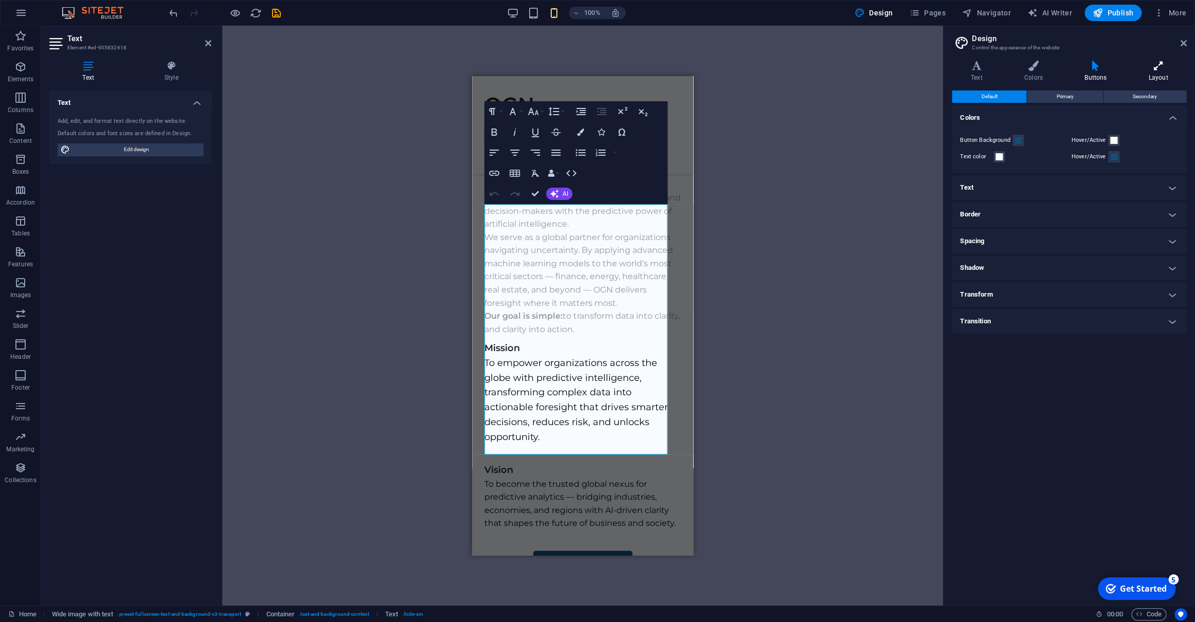
click at [1008, 69] on icon at bounding box center [1158, 66] width 57 height 10
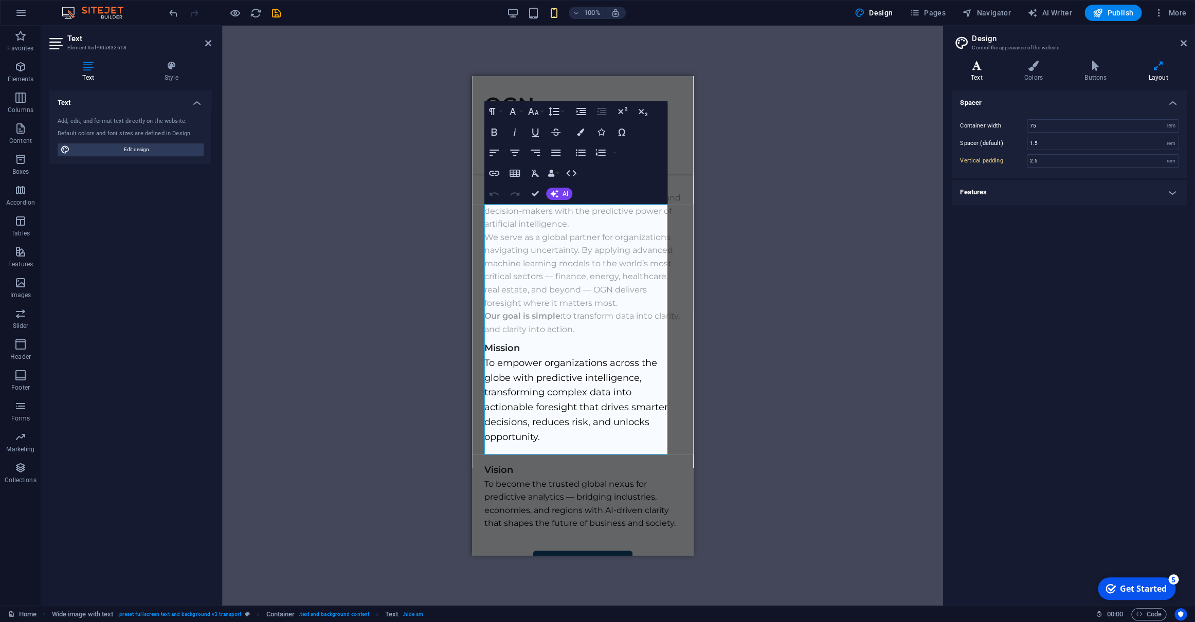
click at [982, 67] on icon at bounding box center [976, 66] width 49 height 10
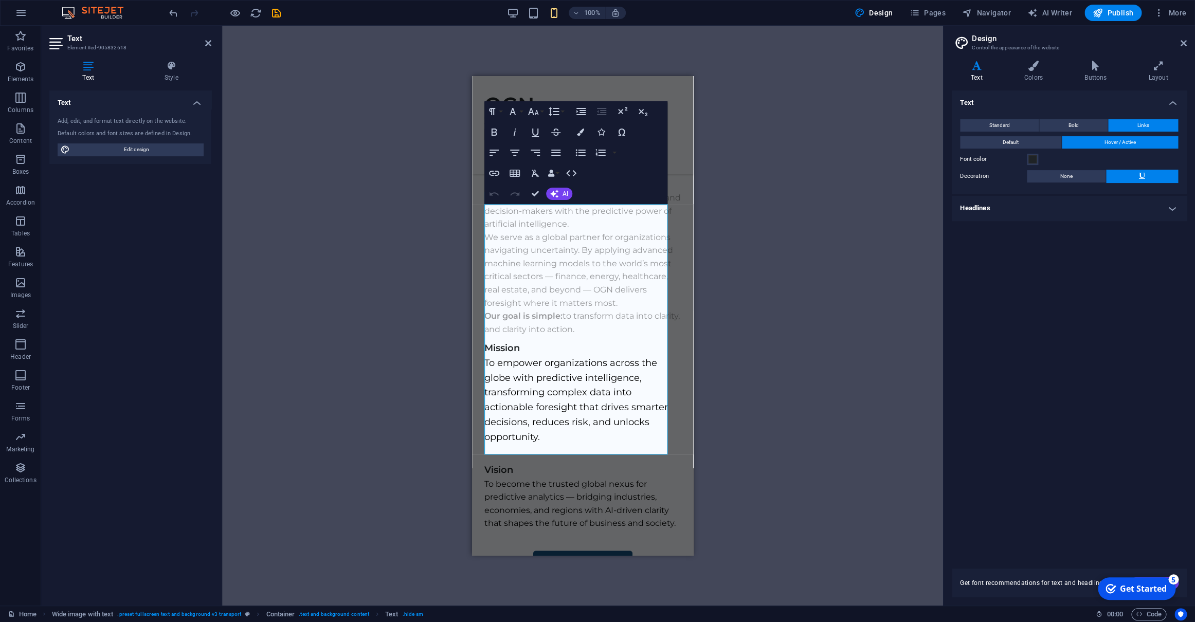
click at [783, 220] on div "Drag here to replace the existing content. Press “Ctrl” if you want to create a…" at bounding box center [582, 316] width 721 height 580
click at [371, 192] on div "Drag here to replace the existing content. Press “Ctrl” if you want to create a…" at bounding box center [582, 316] width 721 height 580
click at [175, 73] on h4 "Style" at bounding box center [171, 72] width 80 height 22
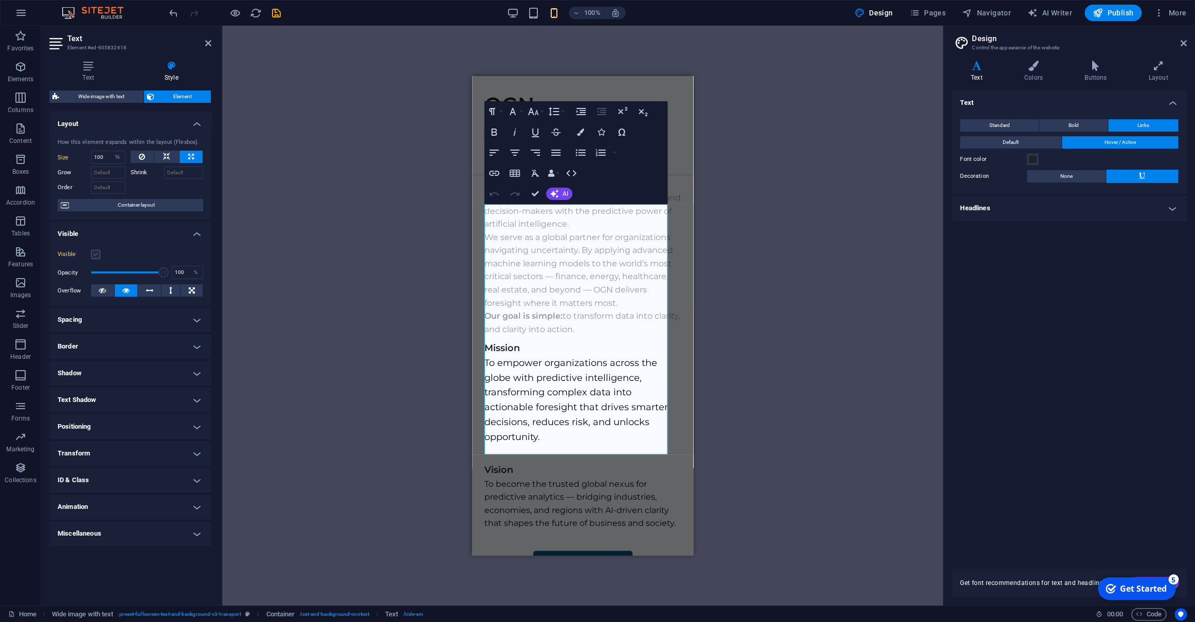
click at [97, 251] on label at bounding box center [95, 254] width 9 height 9
click at [0, 0] on input "Visible" at bounding box center [0, 0] width 0 height 0
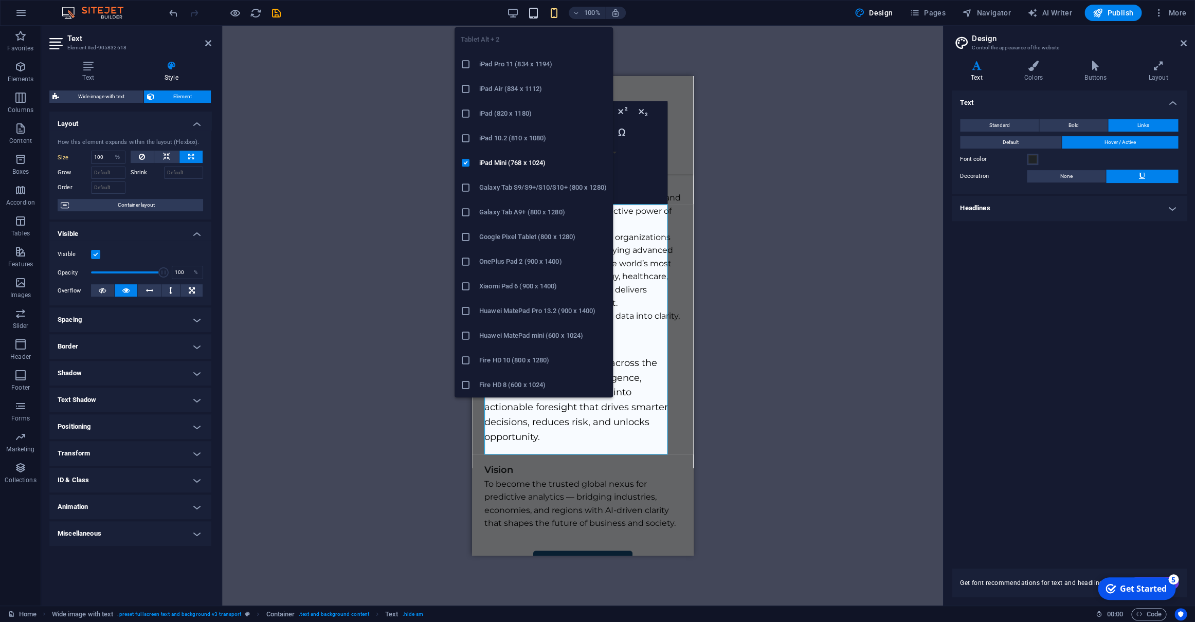
click at [539, 15] on icon "button" at bounding box center [534, 13] width 12 height 12
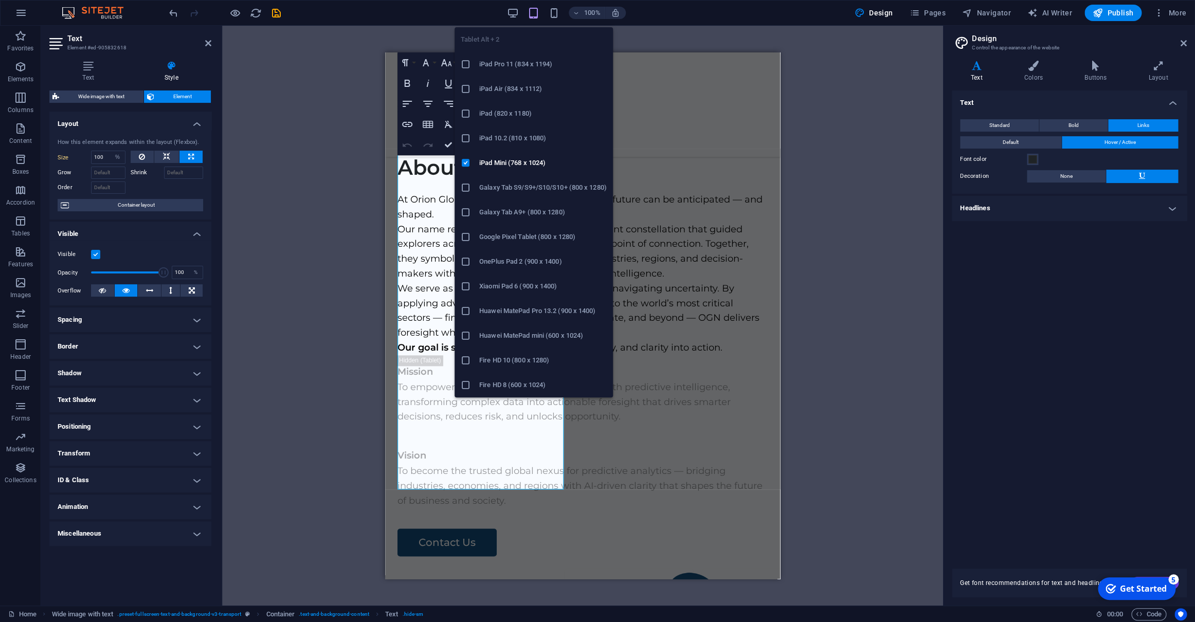
type input "508"
select select "px"
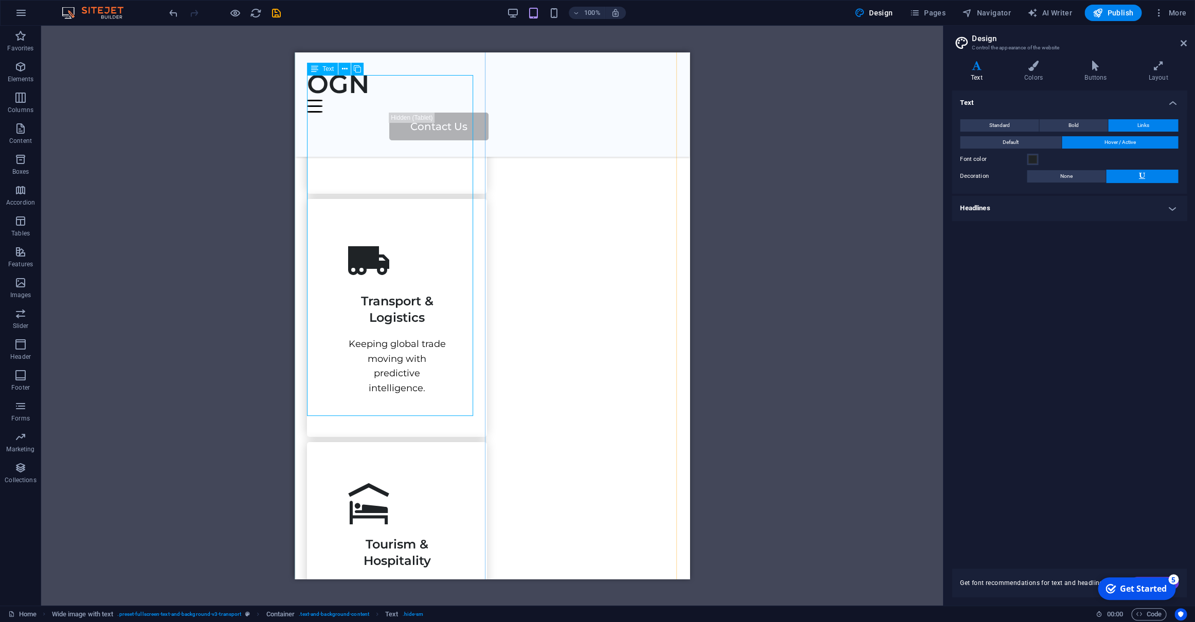
scroll to position [2057, 0]
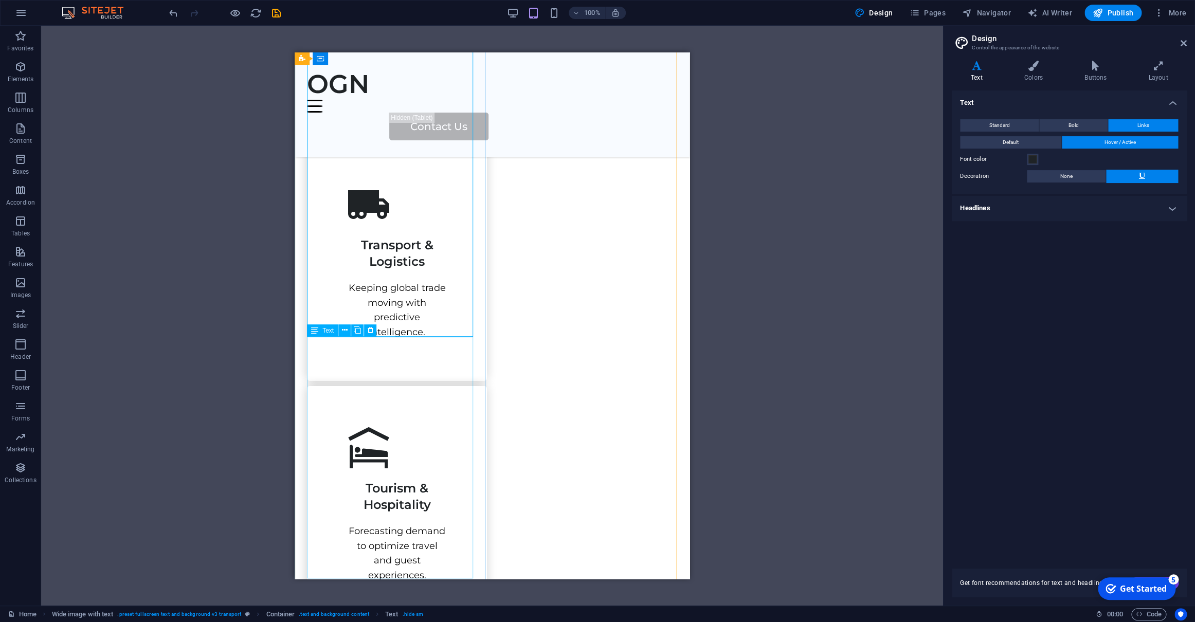
click at [322, 333] on div "Text" at bounding box center [322, 330] width 31 height 12
select select "px"
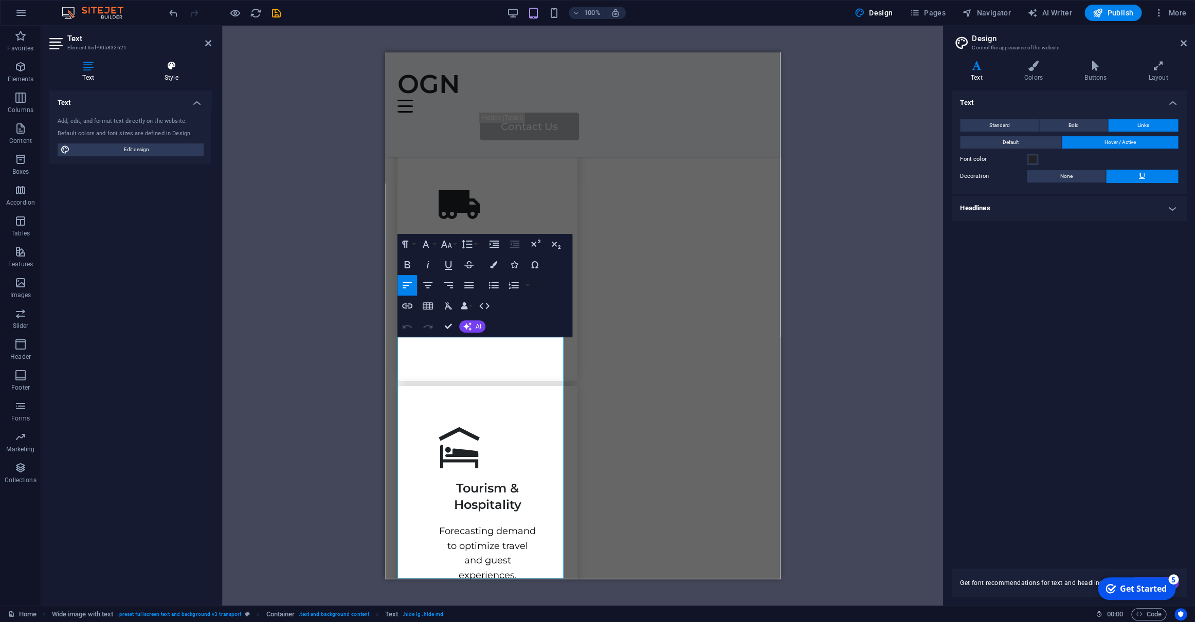
click at [174, 78] on h4 "Style" at bounding box center [171, 72] width 80 height 22
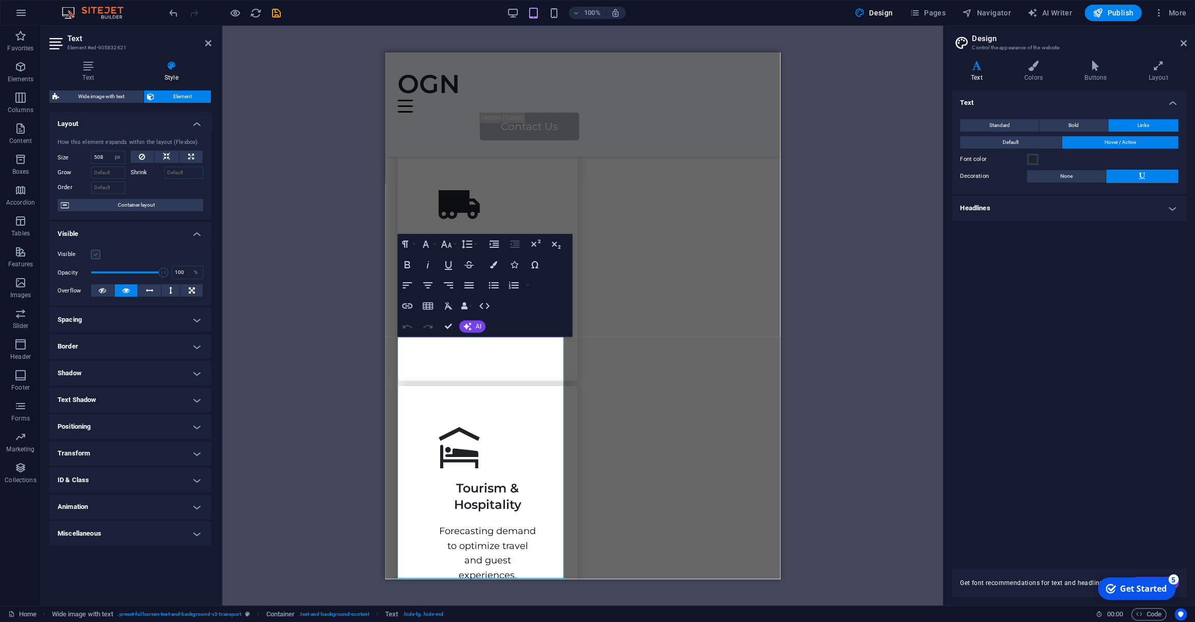
click at [97, 255] on label at bounding box center [95, 254] width 9 height 9
click at [0, 0] on input "Visible" at bounding box center [0, 0] width 0 height 0
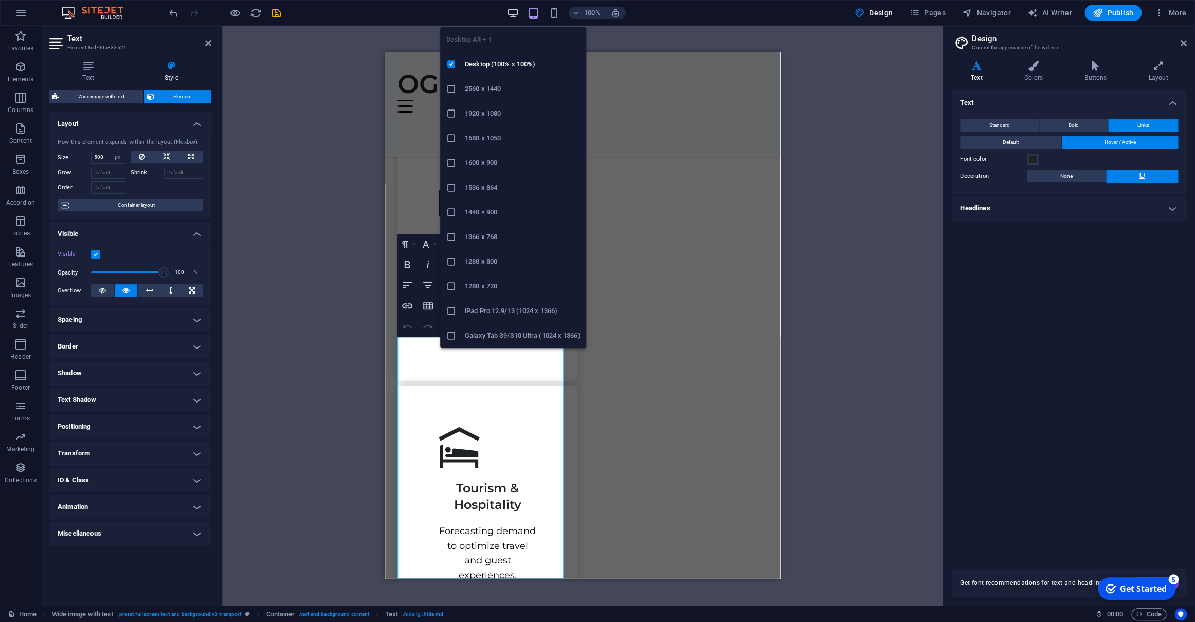
click at [514, 16] on icon "button" at bounding box center [513, 13] width 12 height 12
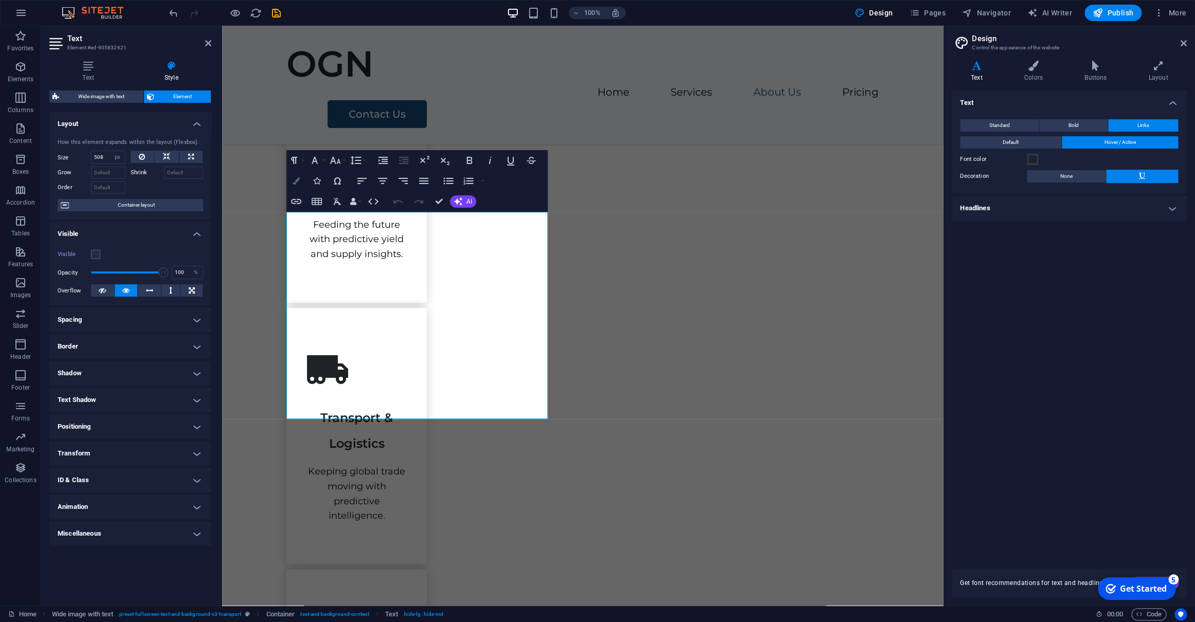
scroll to position [1574, 0]
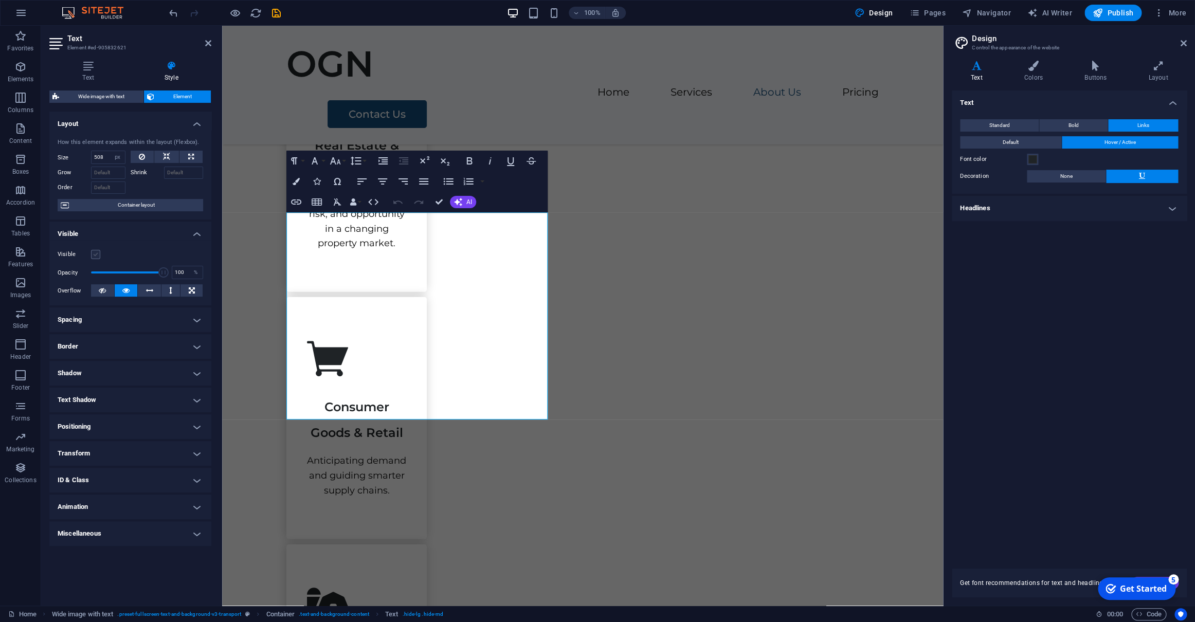
click at [97, 256] on label at bounding box center [95, 254] width 9 height 9
click at [0, 0] on input "Visible" at bounding box center [0, 0] width 0 height 0
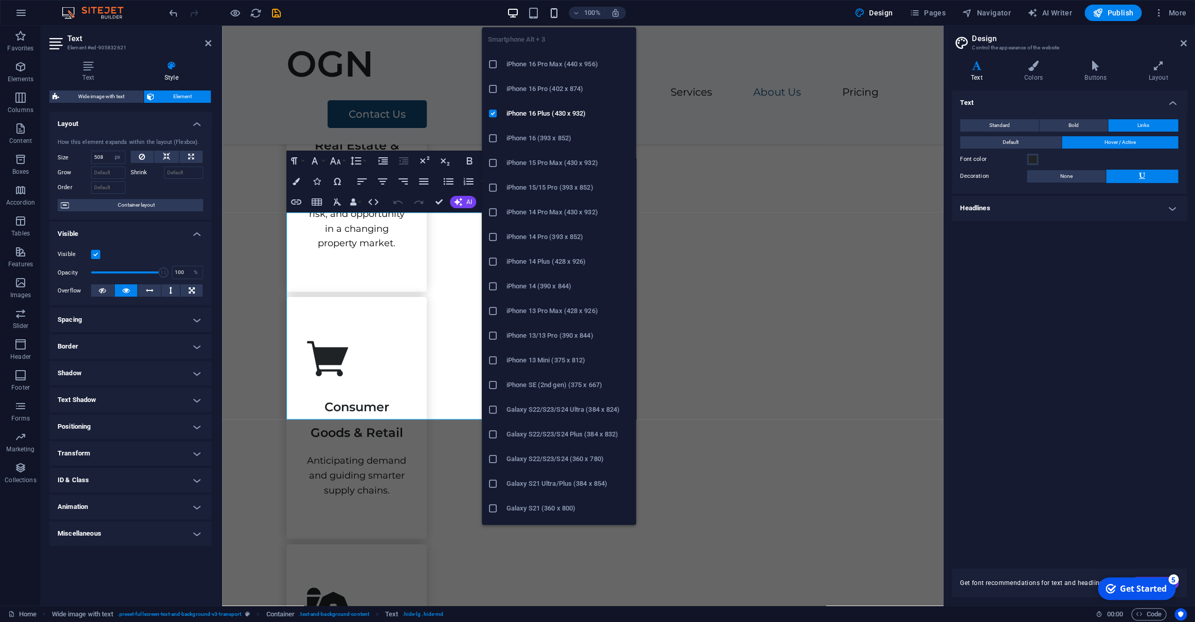
click at [558, 11] on icon "button" at bounding box center [554, 13] width 12 height 12
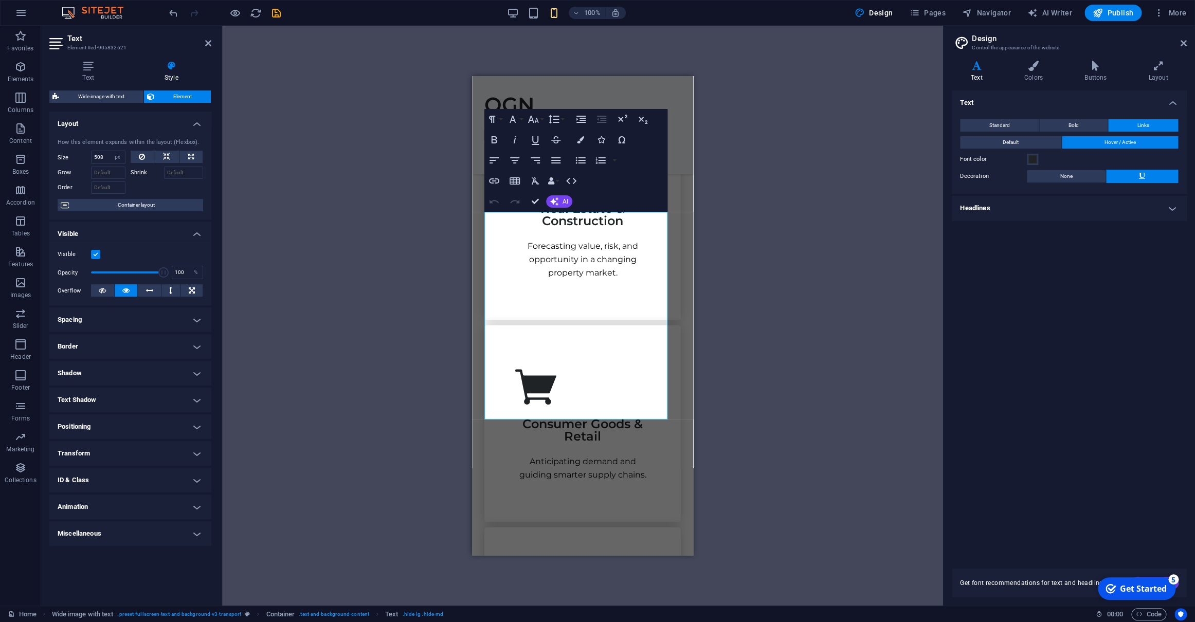
scroll to position [3142, 0]
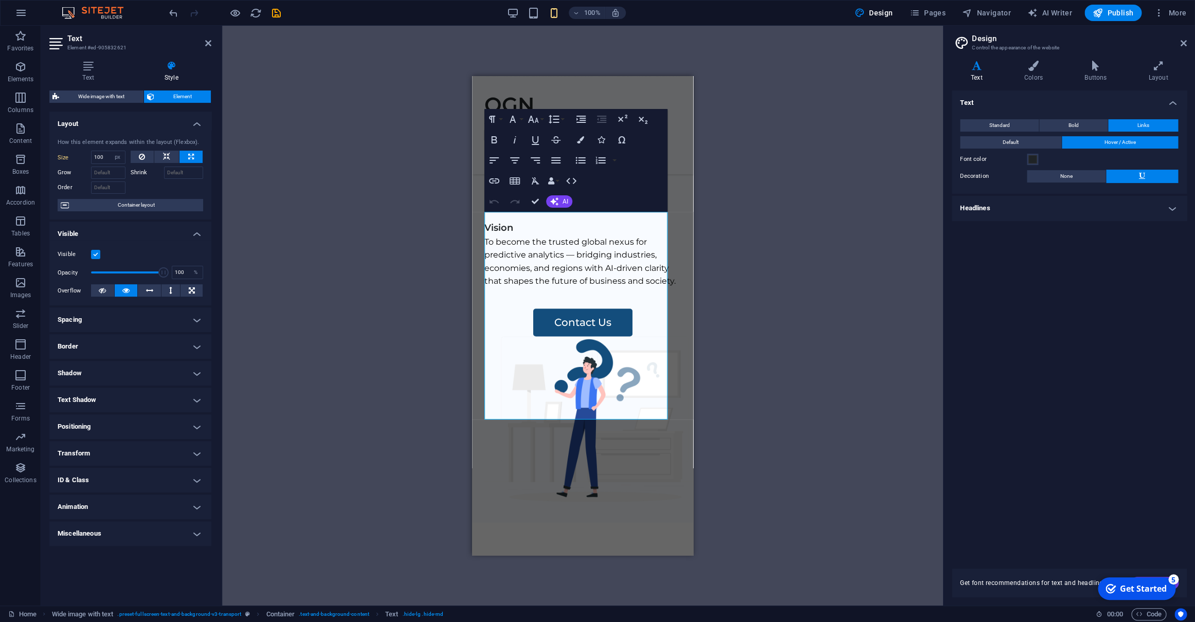
type input "100"
select select "%"
click at [389, 247] on div "Drag here to replace the existing content. Press “Ctrl” if you want to create a…" at bounding box center [582, 316] width 721 height 580
click at [1008, 42] on icon at bounding box center [1184, 43] width 6 height 8
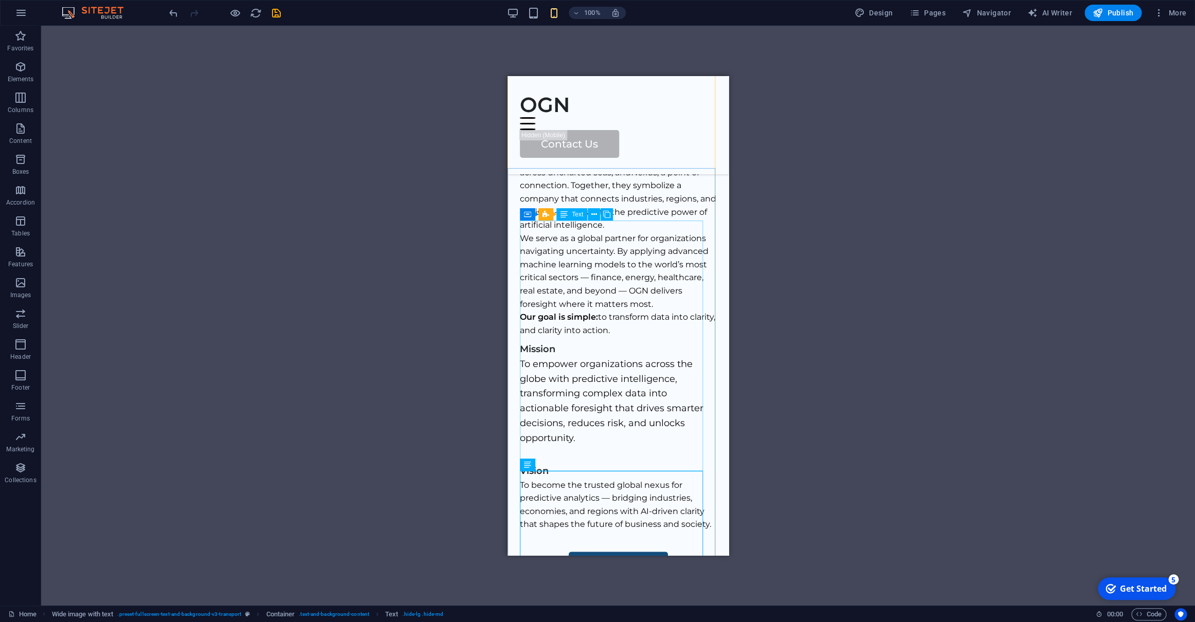
scroll to position [2882, 0]
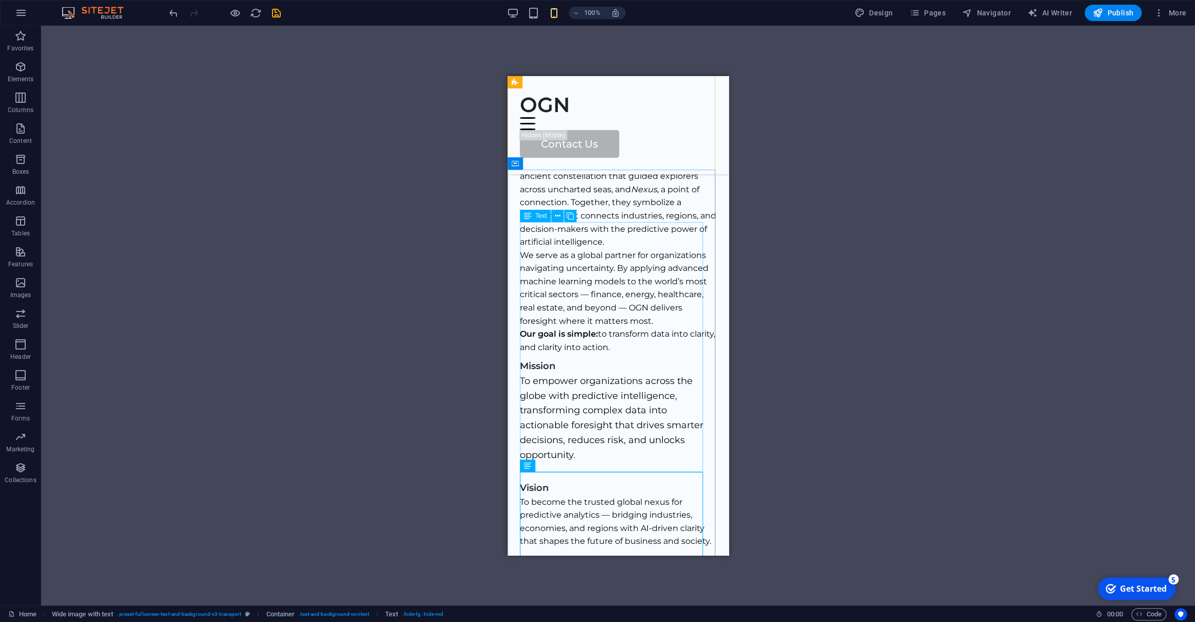
click at [537, 214] on span "Text" at bounding box center [540, 216] width 11 height 6
select select "px"
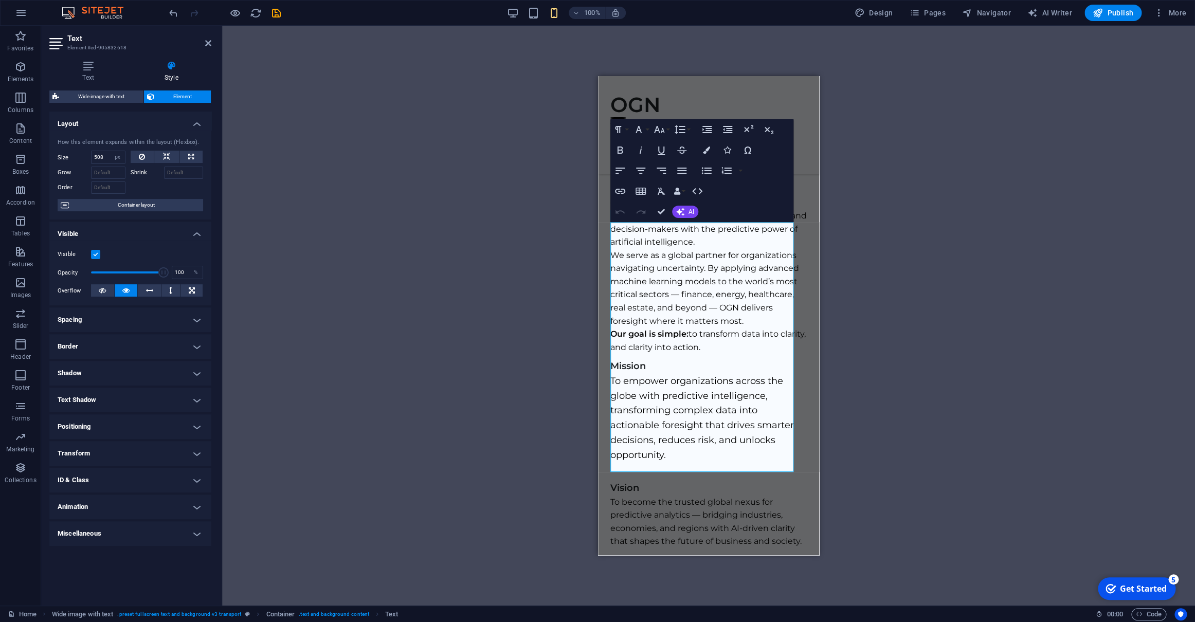
type input "100"
select select "%"
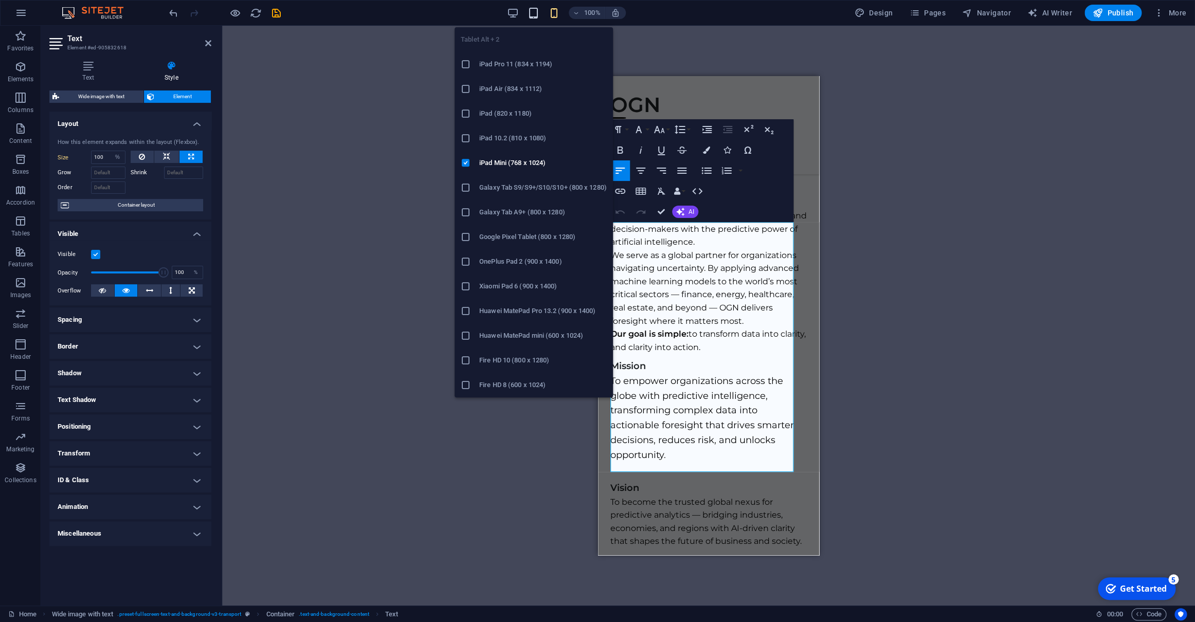
click at [536, 9] on icon "button" at bounding box center [534, 13] width 12 height 12
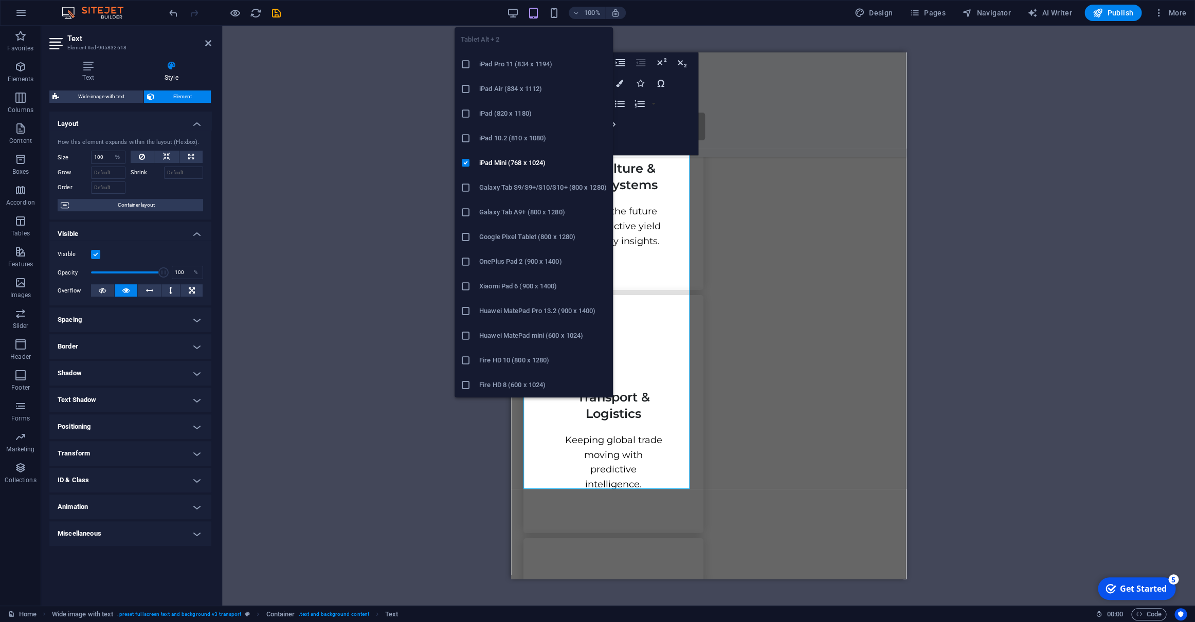
type input "508"
select select "px"
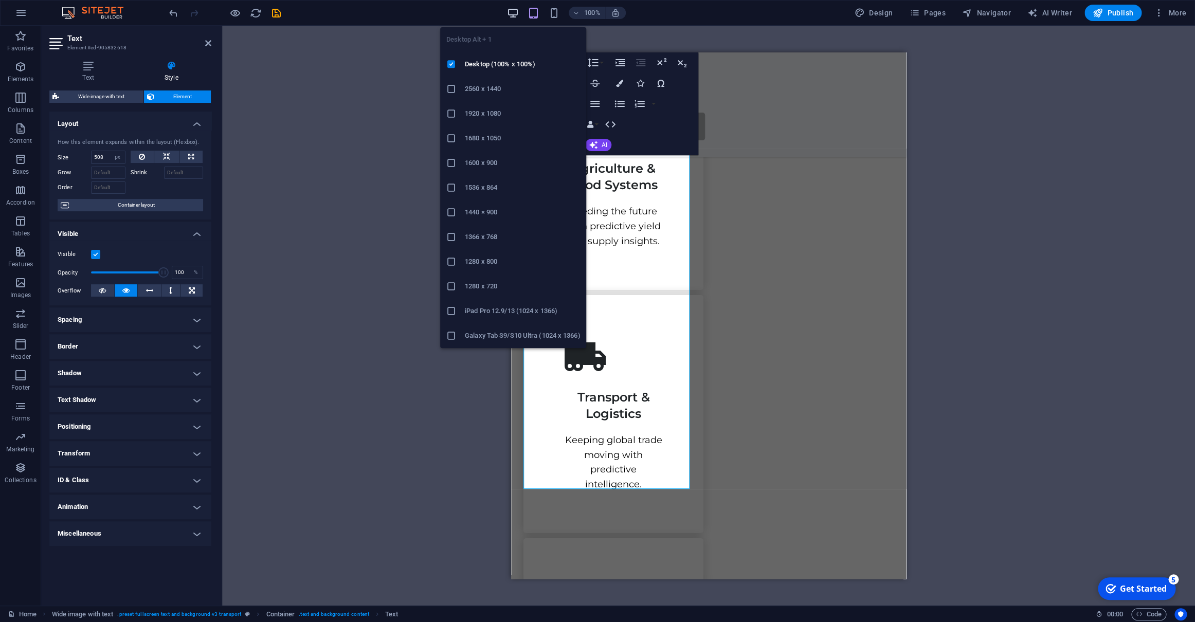
click at [518, 10] on icon "button" at bounding box center [513, 13] width 12 height 12
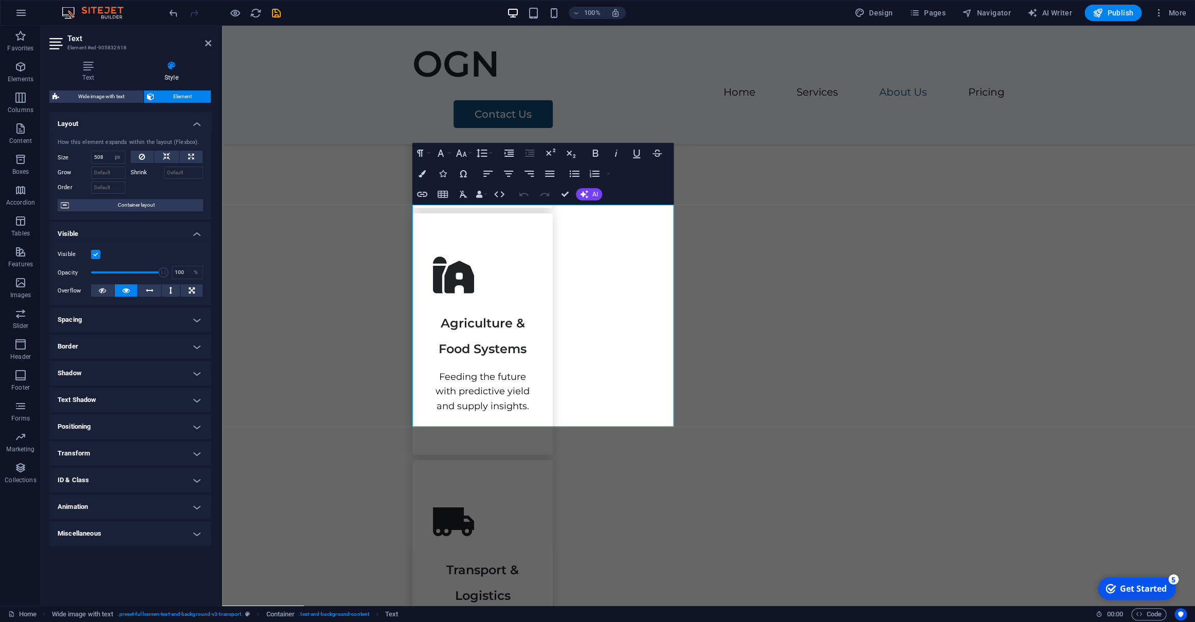
scroll to position [1359, 0]
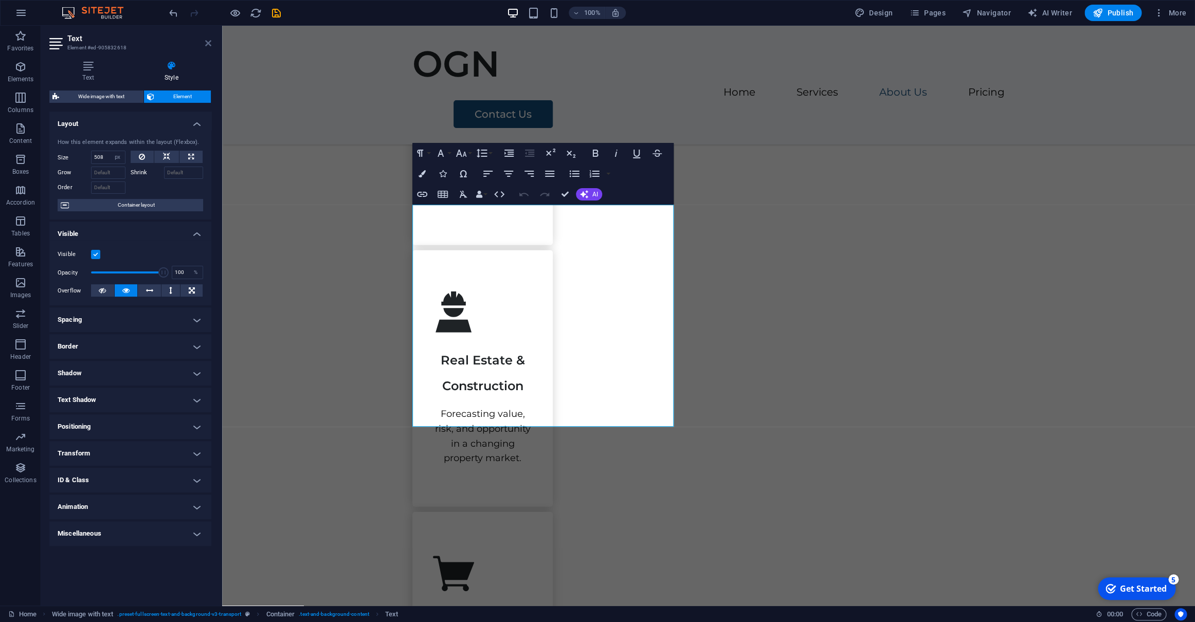
click at [208, 45] on icon at bounding box center [208, 43] width 6 height 8
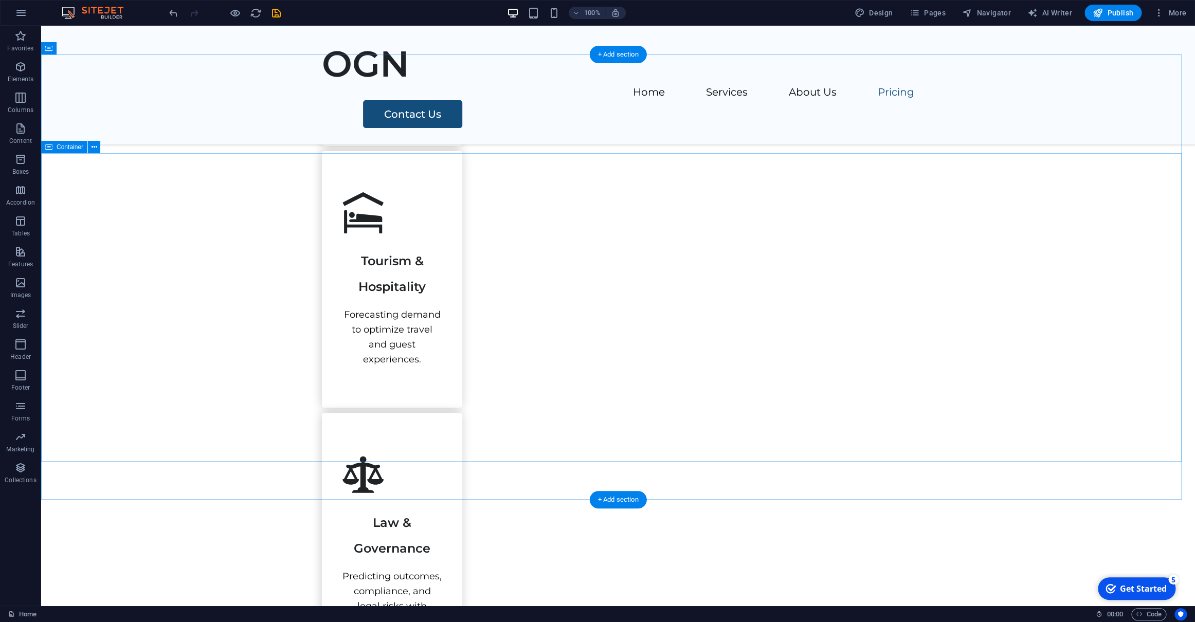
scroll to position [2585, 0]
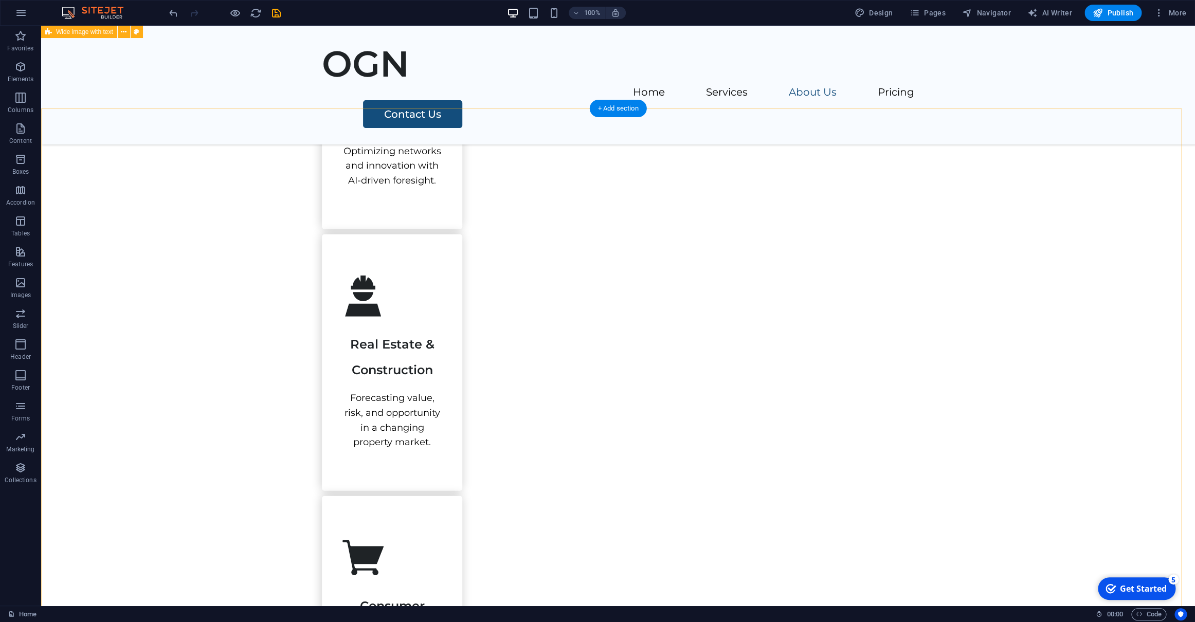
scroll to position [1363, 0]
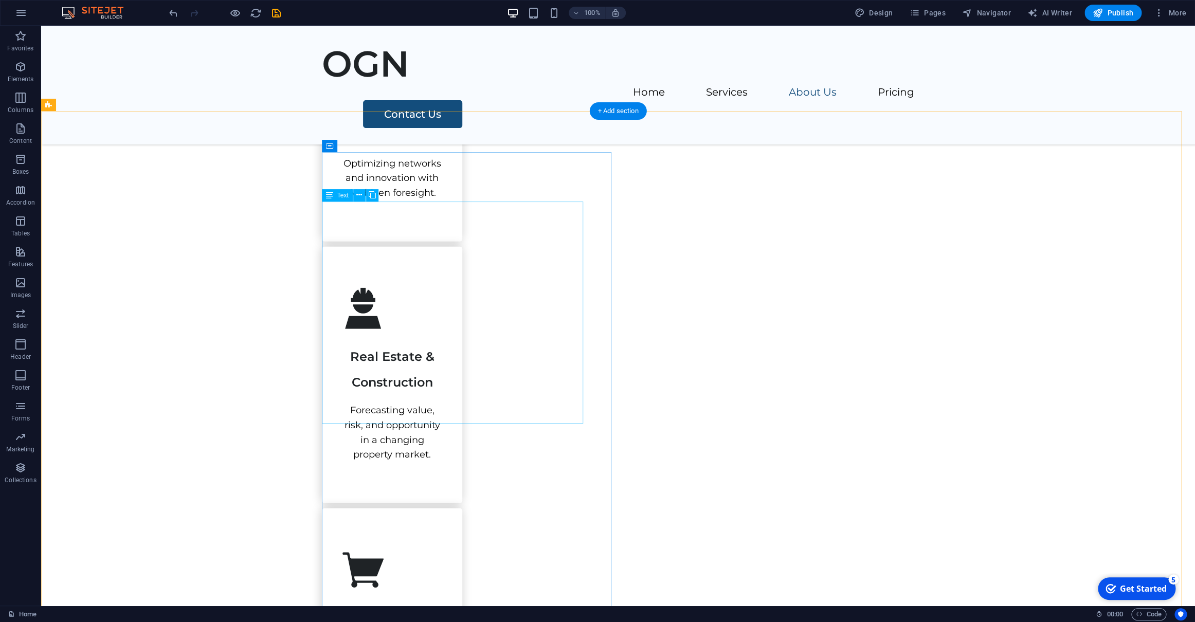
select select "px"
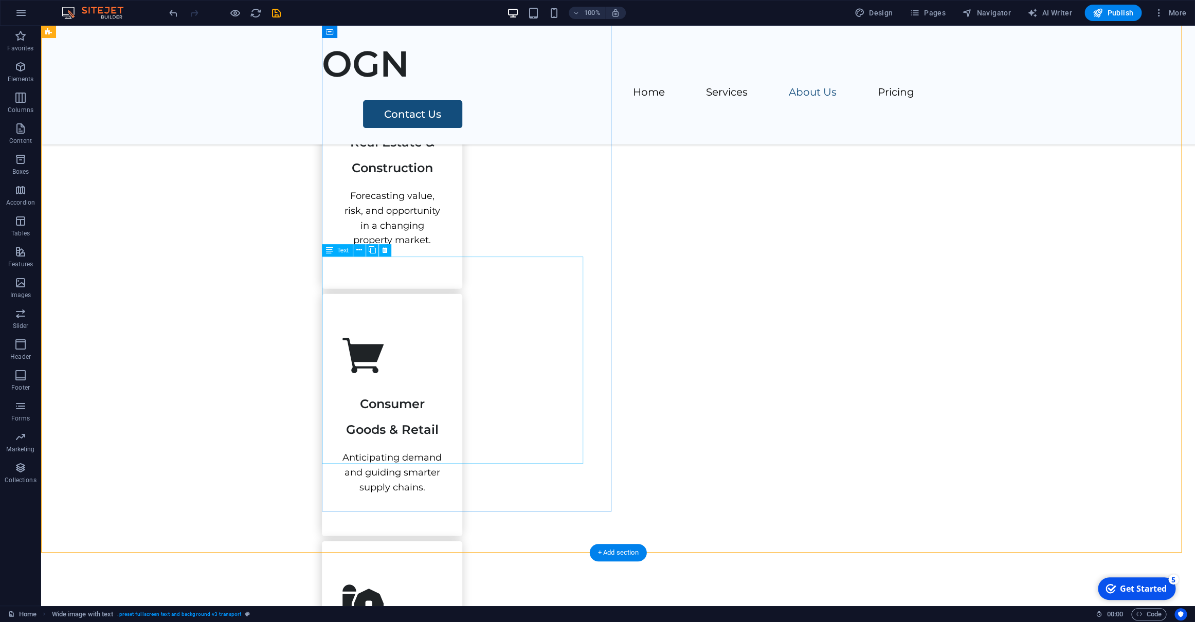
scroll to position [1574, 0]
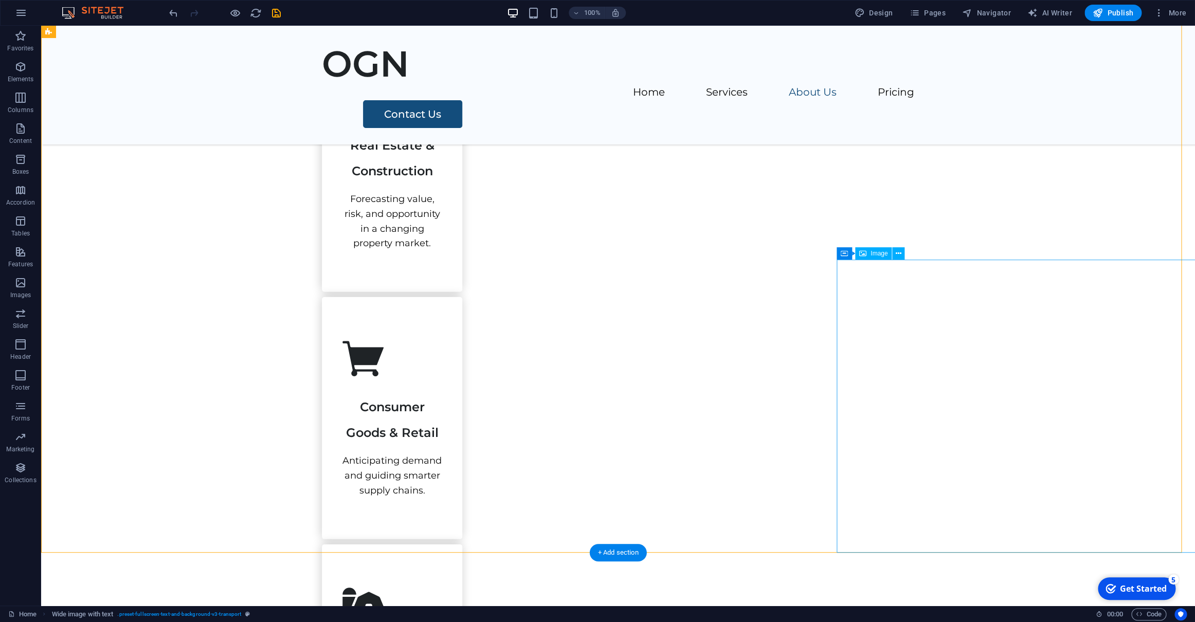
select select "px"
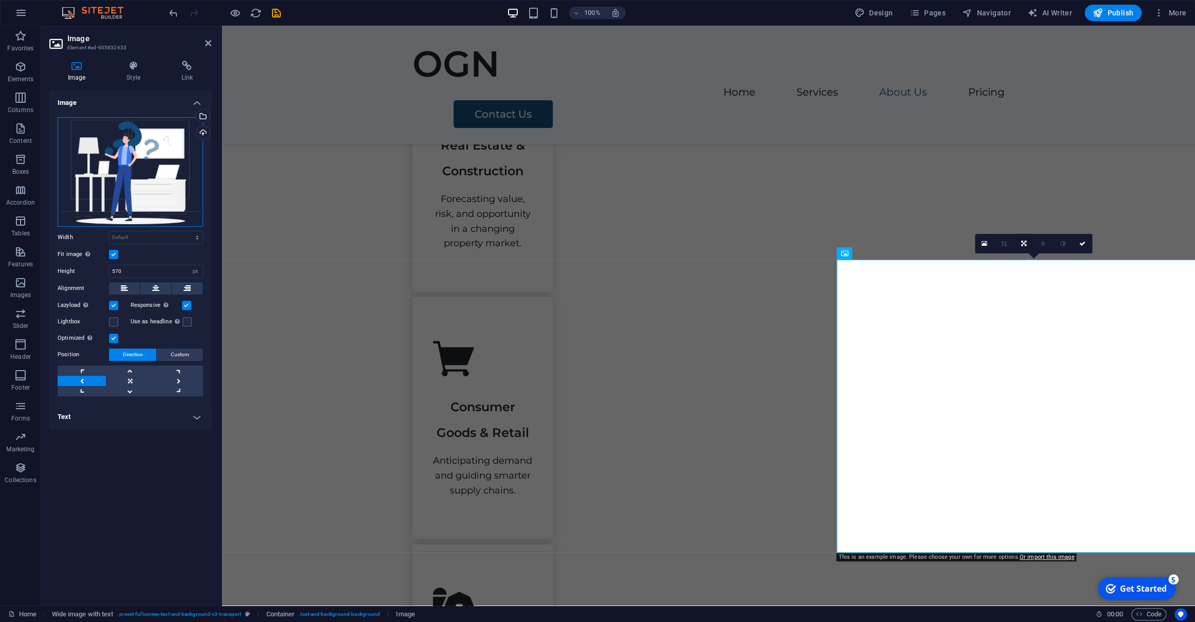
click at [131, 137] on div "Drag files here, click to choose files or select files from Files or our free s…" at bounding box center [131, 172] width 146 height 110
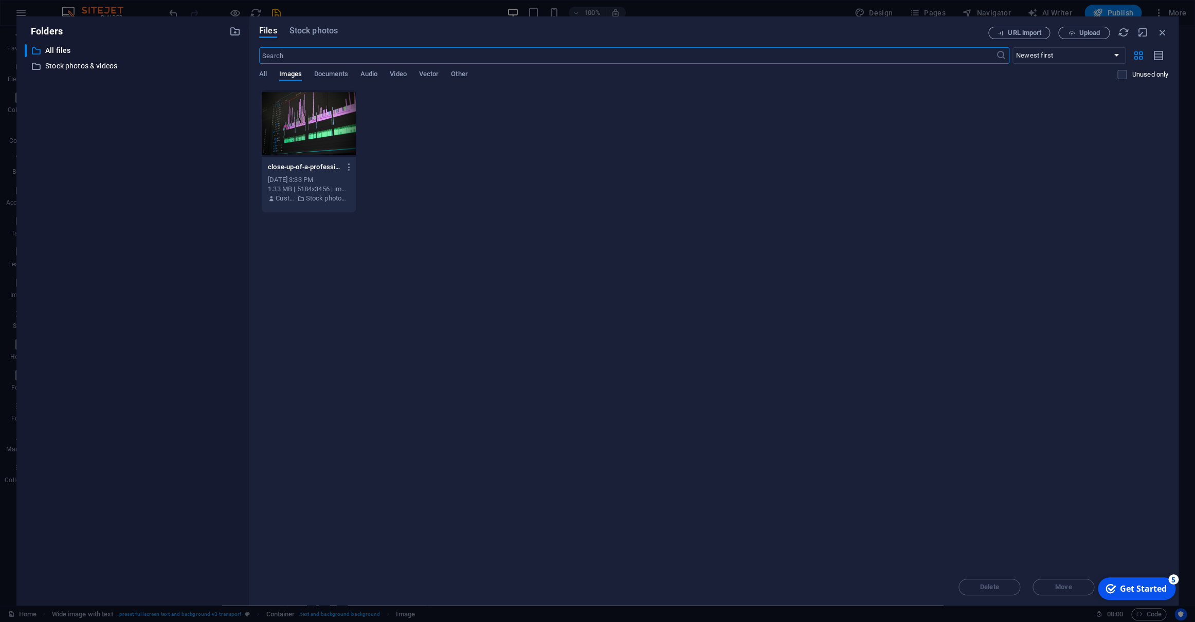
click at [332, 52] on input "text" at bounding box center [627, 55] width 737 height 16
click at [263, 72] on span "All" at bounding box center [263, 75] width 8 height 14
click at [307, 55] on input "text" at bounding box center [627, 55] width 737 height 16
click at [317, 27] on span "Stock photos" at bounding box center [313, 31] width 48 height 12
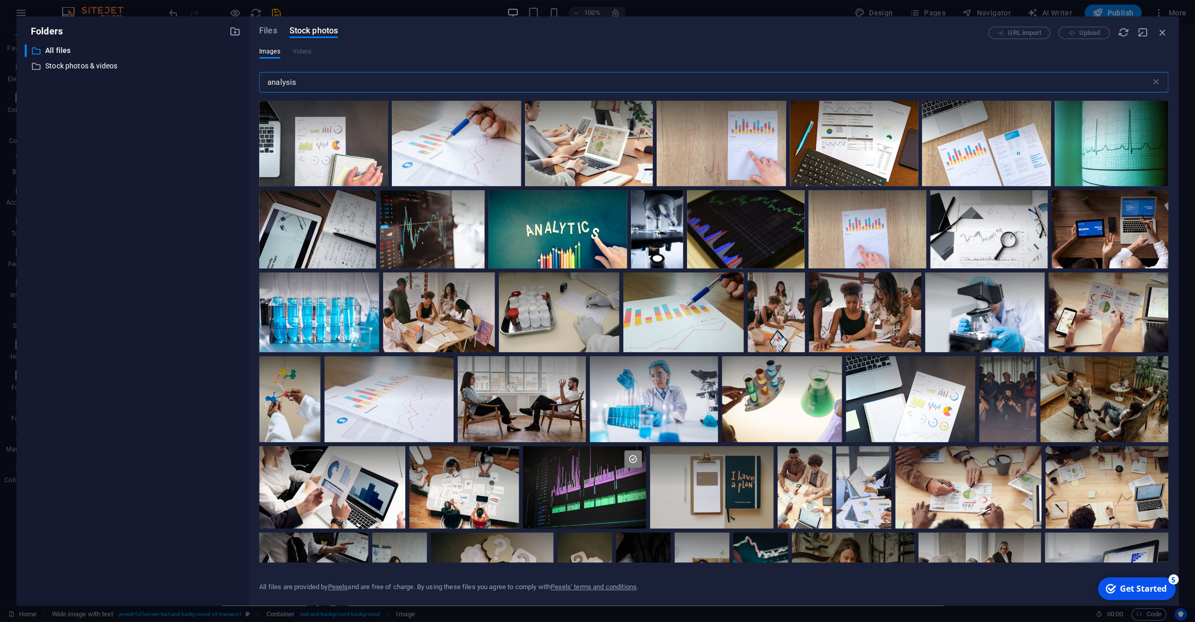
click at [314, 85] on input "analysis" at bounding box center [705, 82] width 892 height 21
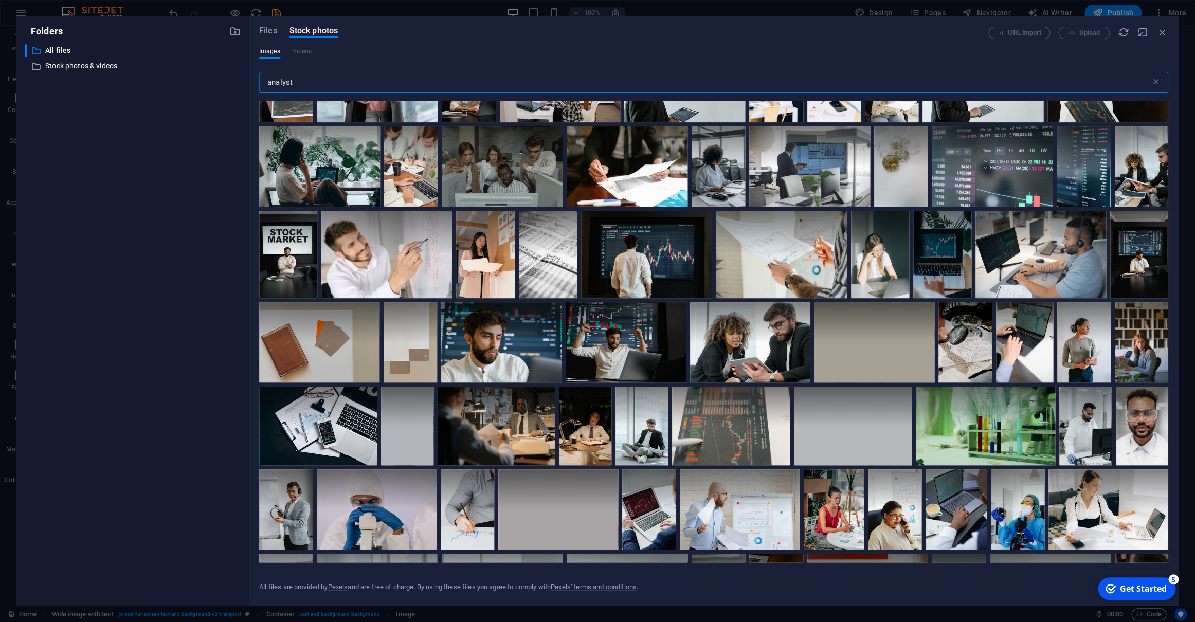
scroll to position [495, 0]
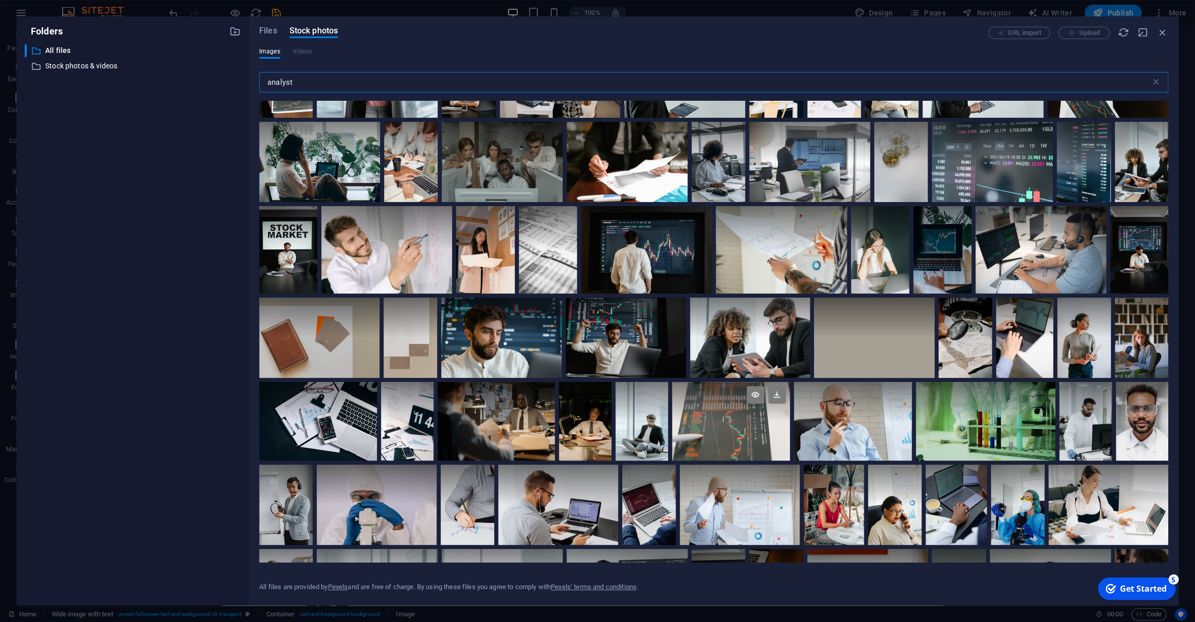
type input "analyst"
click at [722, 417] on div at bounding box center [731, 421] width 118 height 79
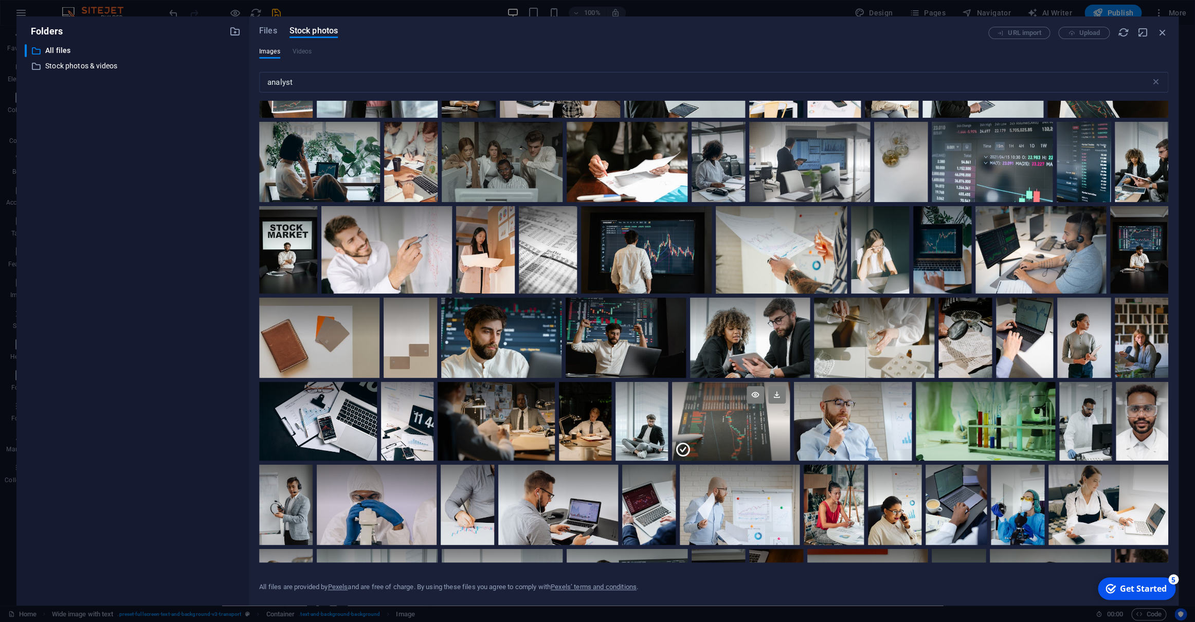
click at [725, 407] on div at bounding box center [731, 401] width 118 height 39
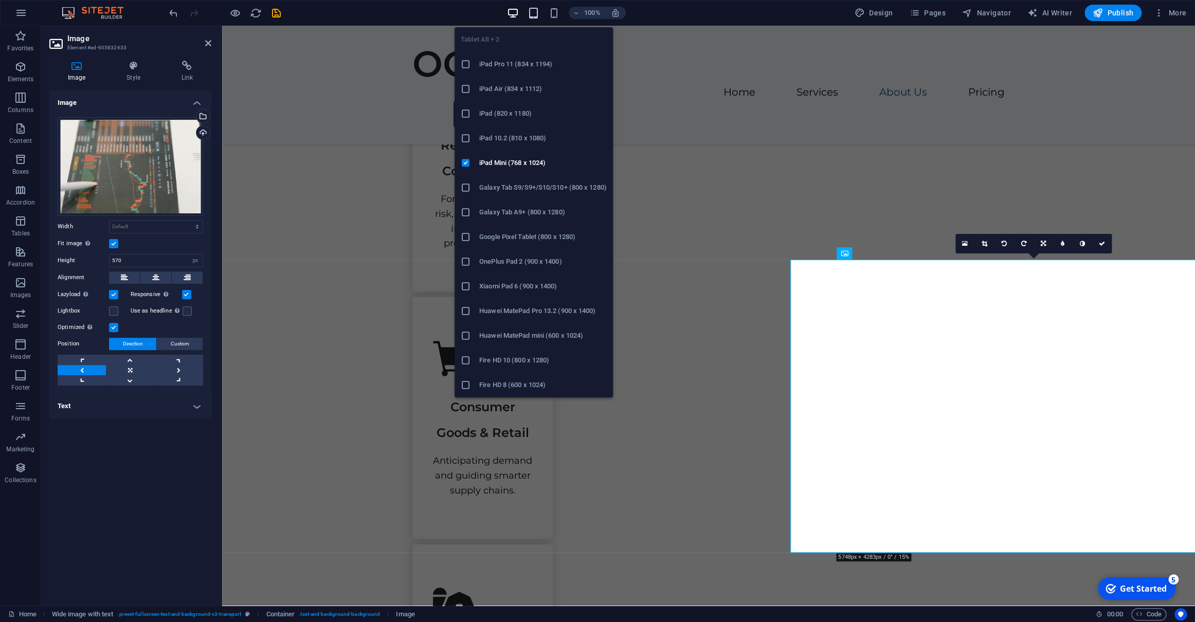
click at [535, 12] on icon "button" at bounding box center [534, 13] width 12 height 12
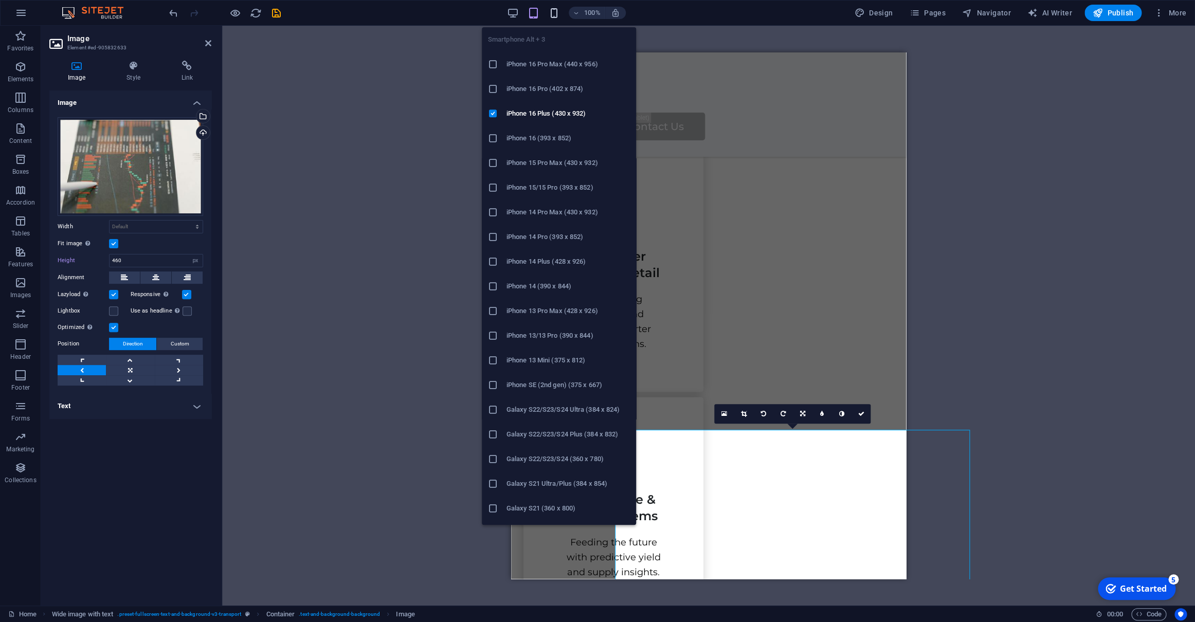
click at [555, 13] on icon "button" at bounding box center [554, 13] width 12 height 12
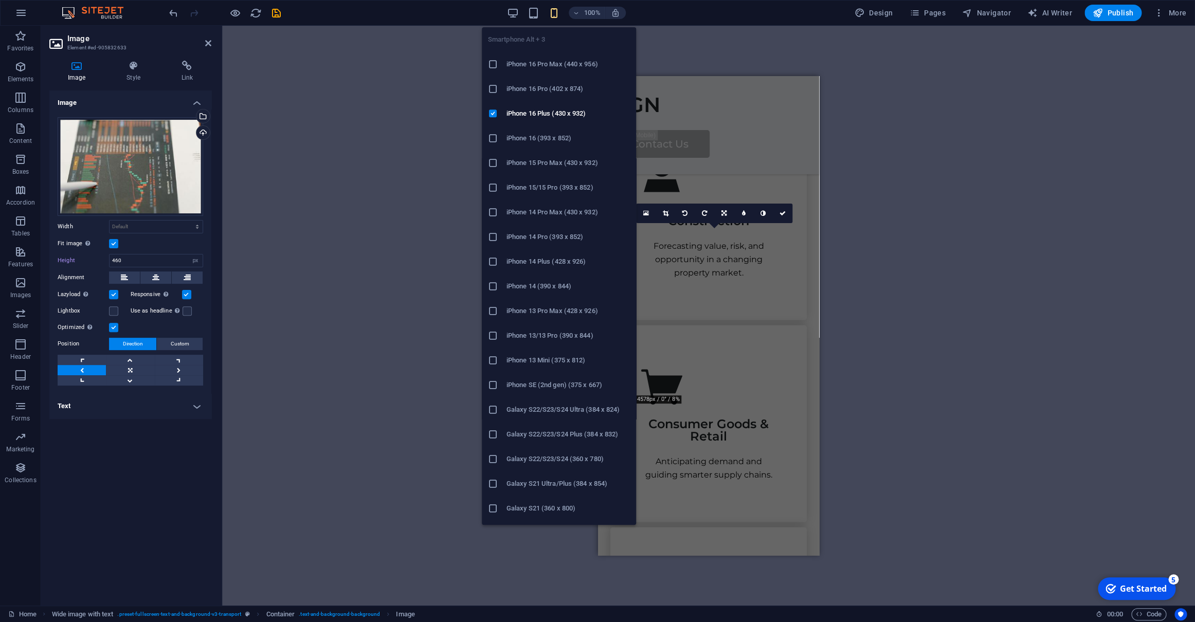
type input "322"
type input "25"
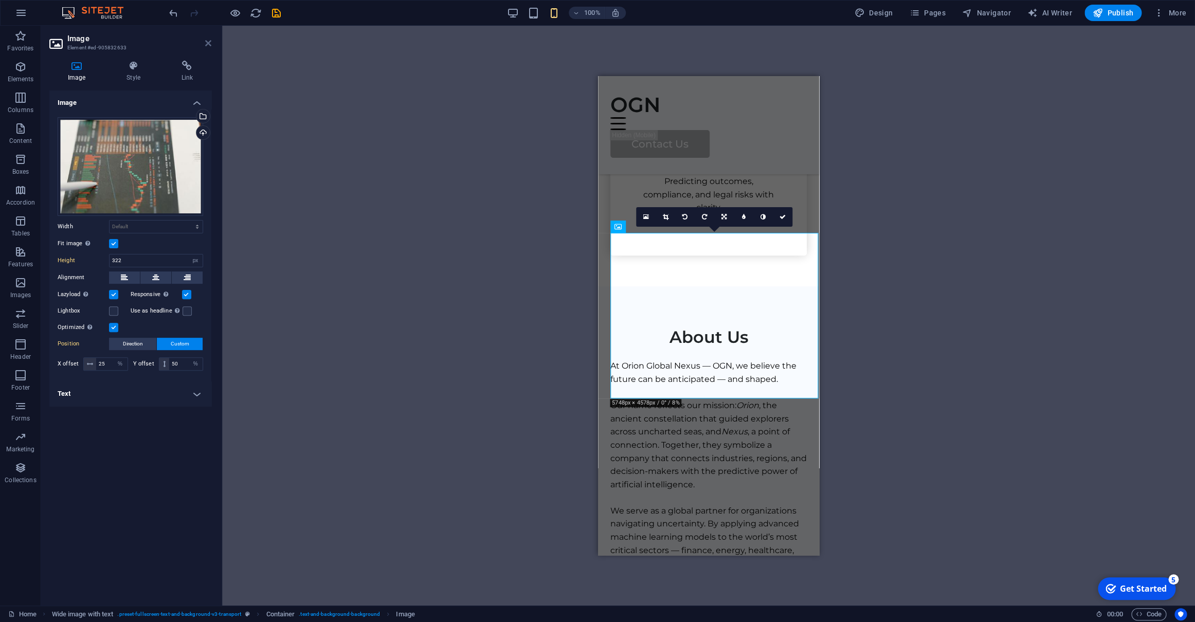
click at [209, 42] on icon at bounding box center [208, 43] width 6 height 8
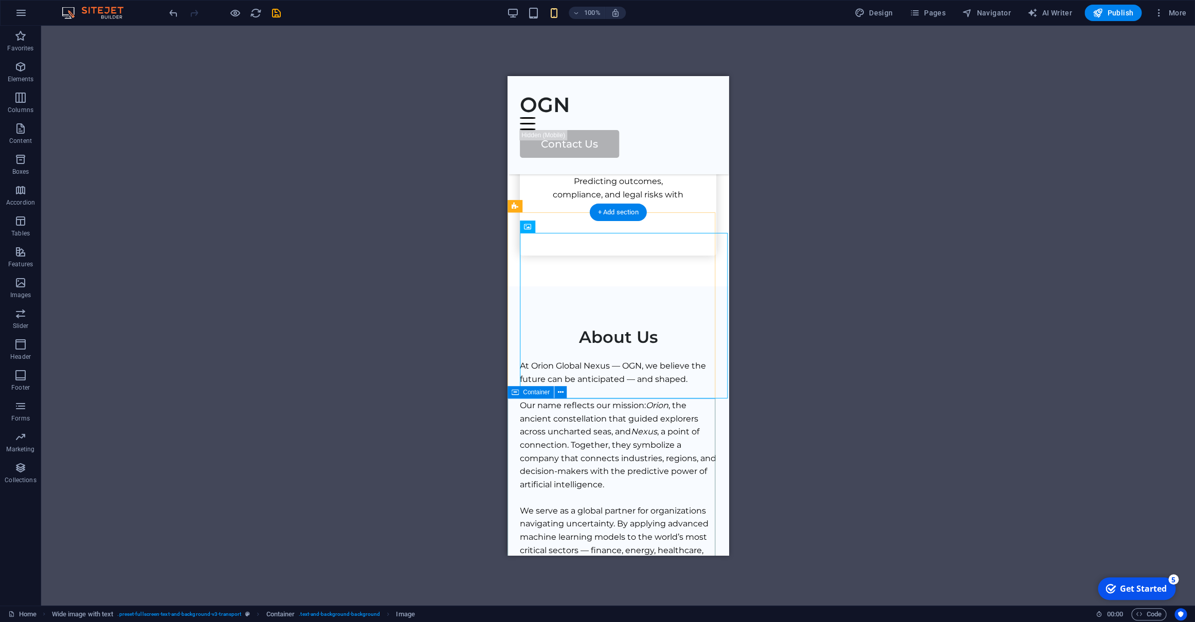
click at [516, 450] on div "About Us At Orion Global Nexus — OGN, we believe the future can be anticipated …" at bounding box center [618, 586] width 221 height 558
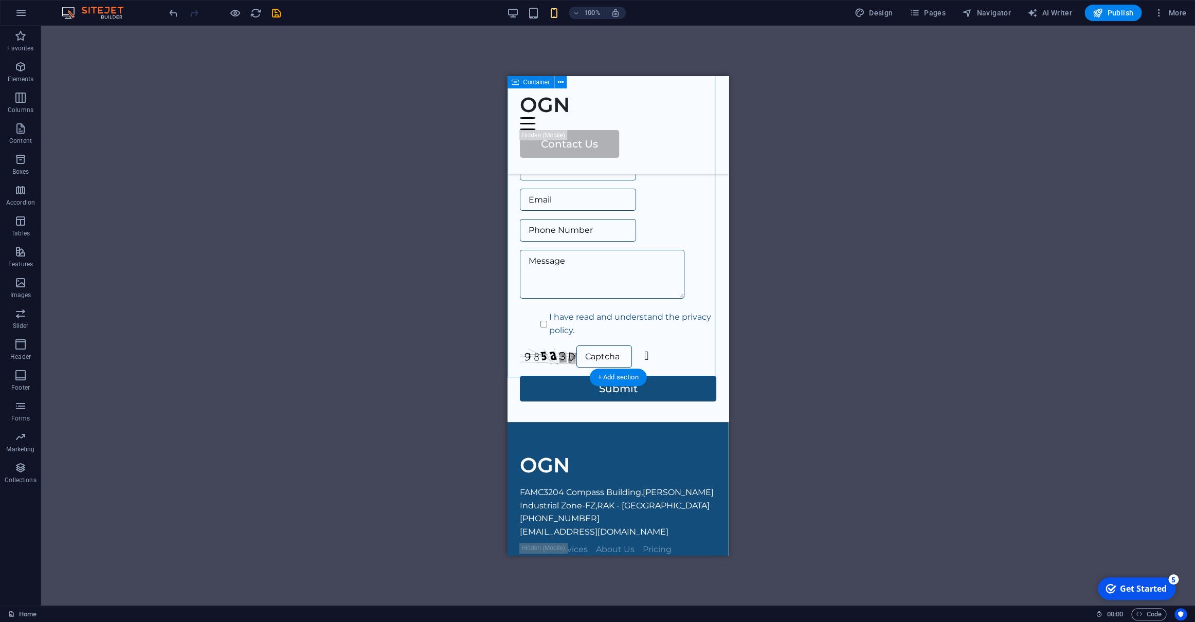
scroll to position [4833, 0]
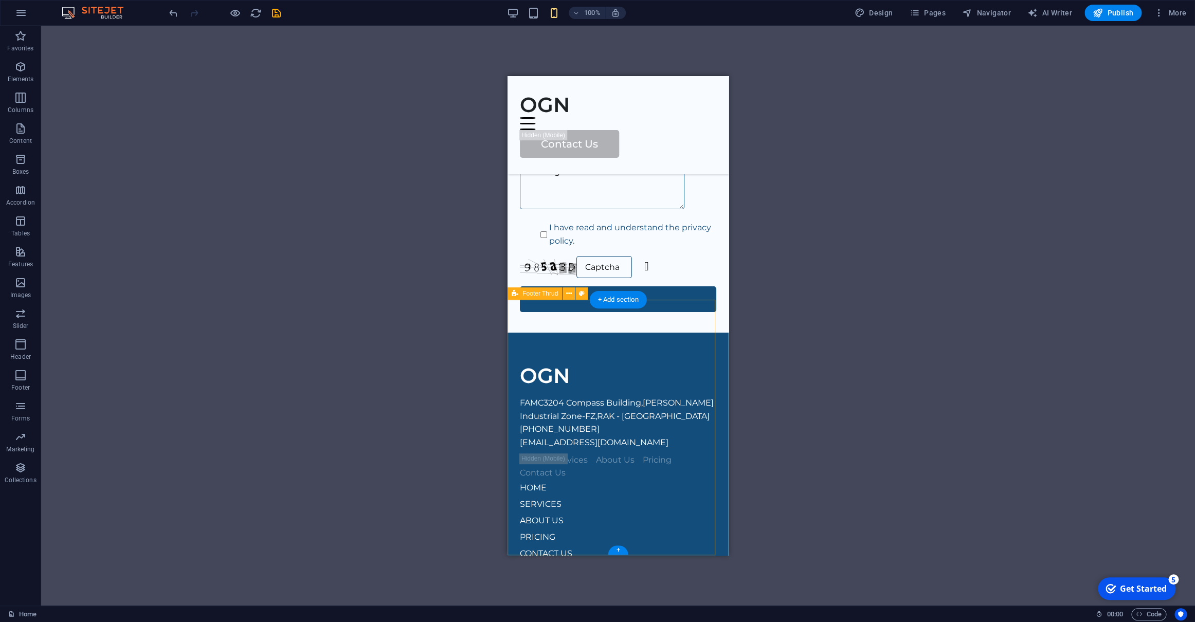
click at [671, 333] on div "OGN FAMC3204 Compass Building , AL Hamra Industrial Zone-FZ , RAK - UAE +971 50…" at bounding box center [618, 482] width 221 height 298
select select "footer"
select select "rem"
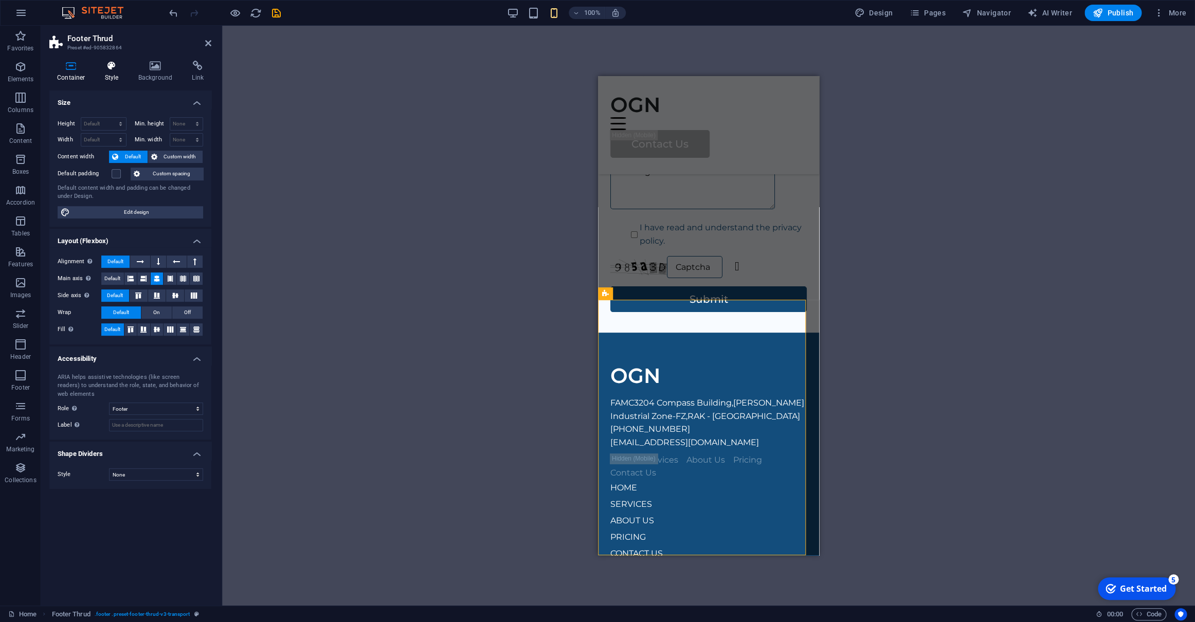
click at [110, 76] on h4 "Style" at bounding box center [113, 72] width 33 height 22
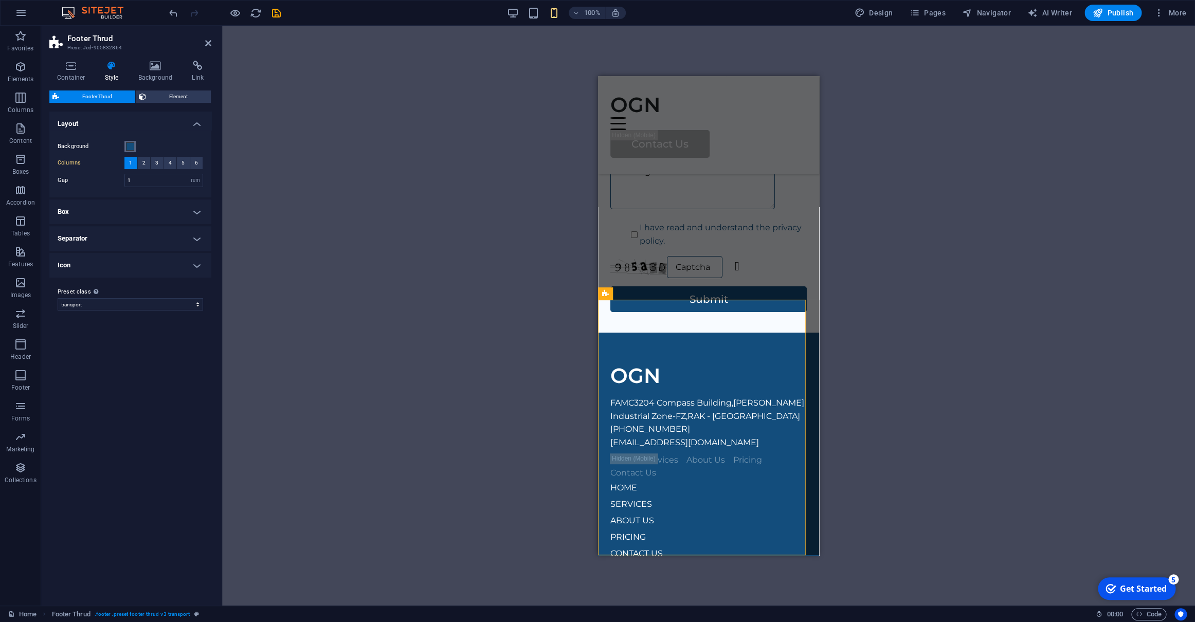
click at [133, 149] on span at bounding box center [130, 146] width 8 height 8
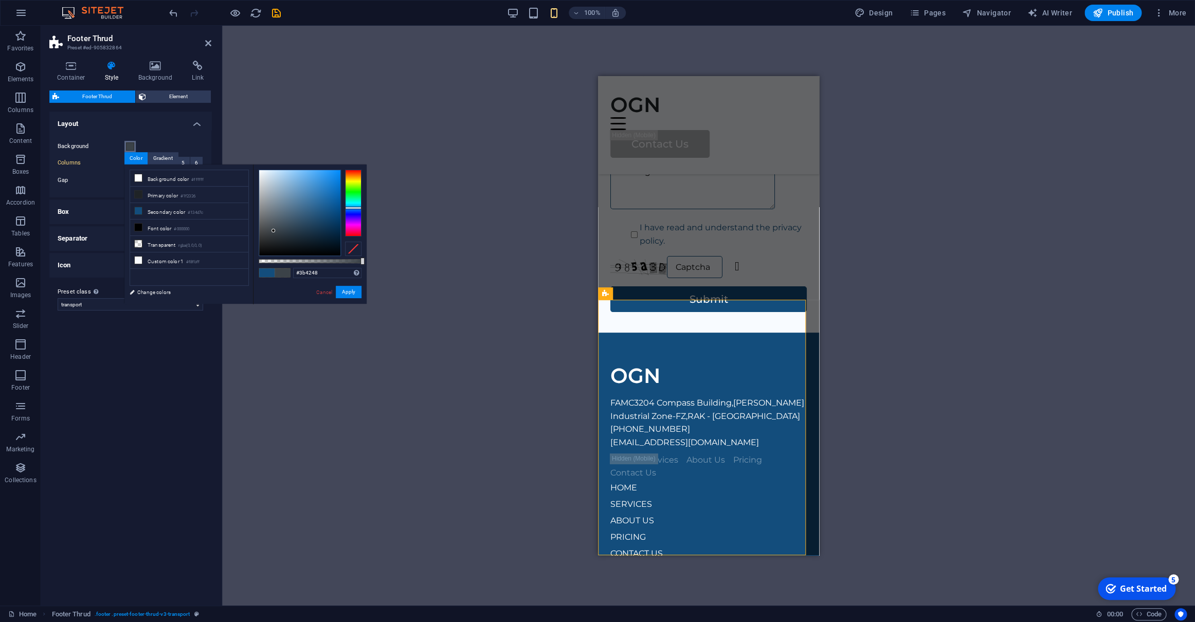
click at [274, 231] on div at bounding box center [299, 212] width 81 height 85
click at [303, 215] on div at bounding box center [299, 212] width 81 height 85
click at [330, 195] on div at bounding box center [299, 212] width 81 height 85
click at [169, 197] on li "Primary color #1f2326" at bounding box center [189, 195] width 118 height 16
type input "#1f2326"
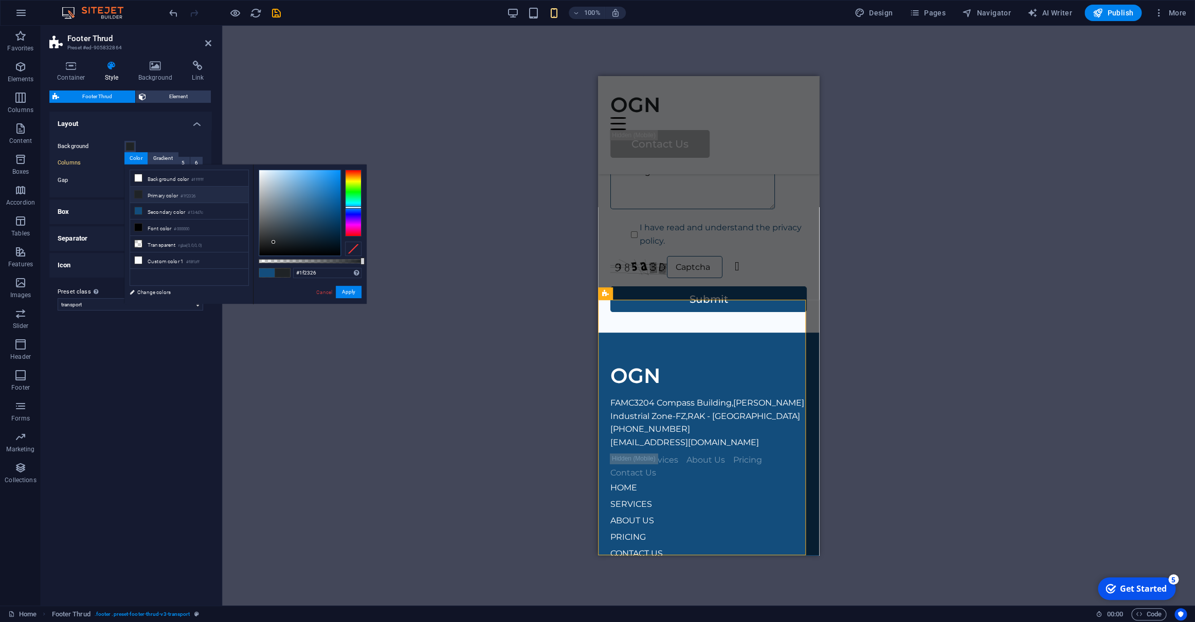
click at [192, 197] on small "#1f2326" at bounding box center [187, 196] width 15 height 7
click at [355, 295] on button "Apply" at bounding box center [349, 292] width 26 height 12
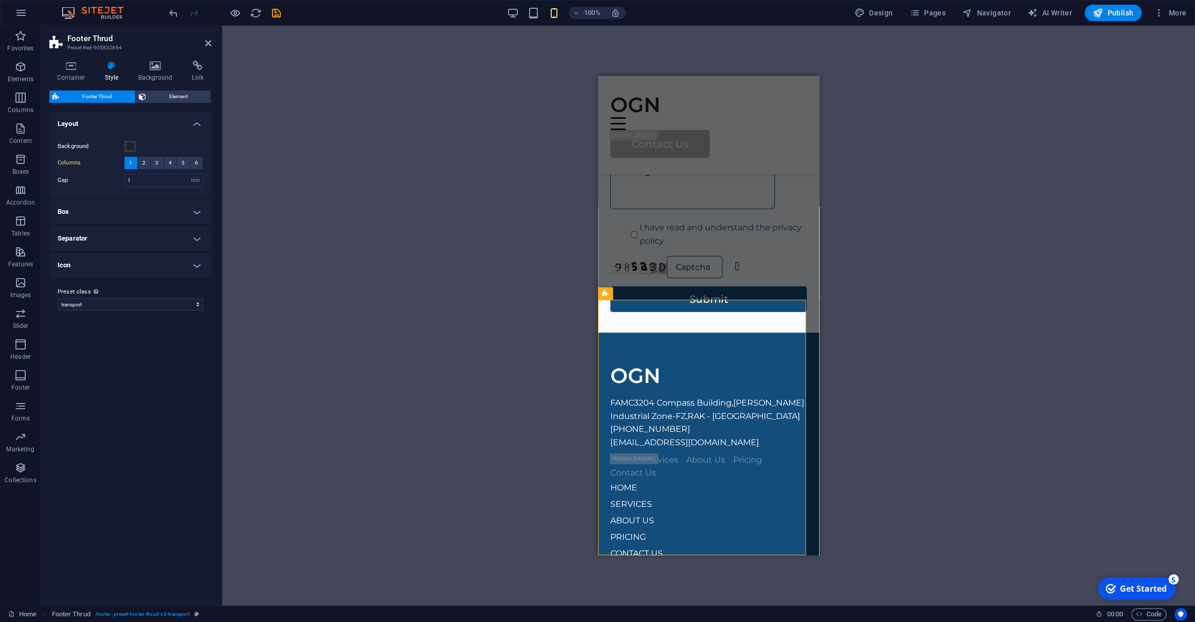
click at [515, 328] on div "Drag here to replace the existing content. Press “Ctrl” if you want to create a…" at bounding box center [708, 316] width 973 height 580
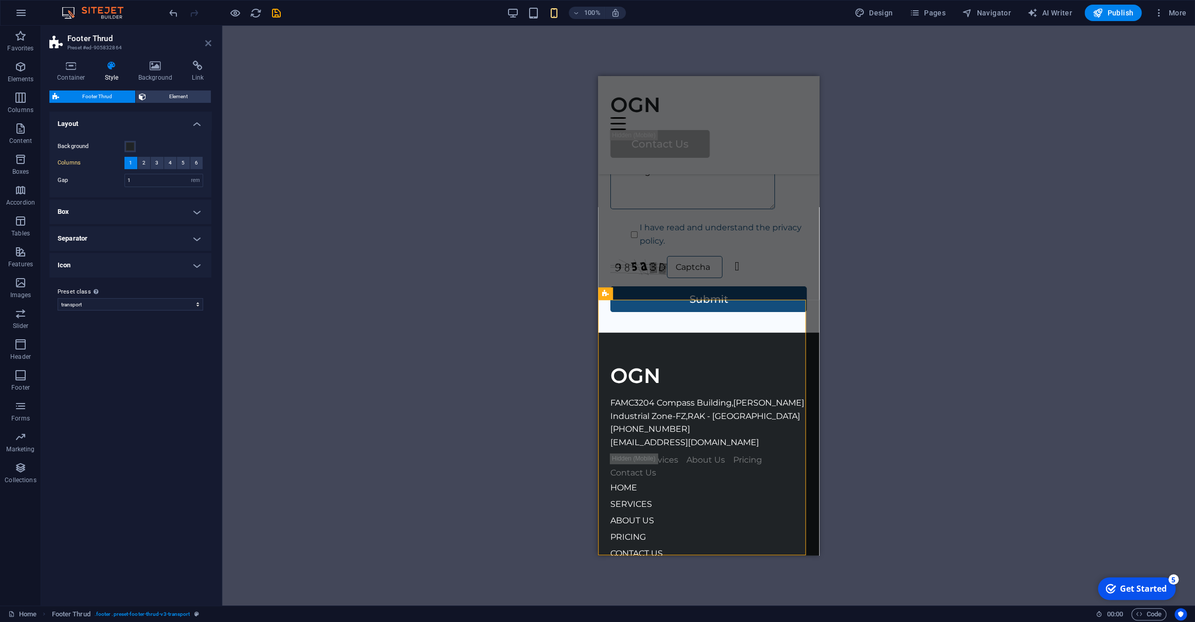
click at [209, 41] on icon at bounding box center [208, 43] width 6 height 8
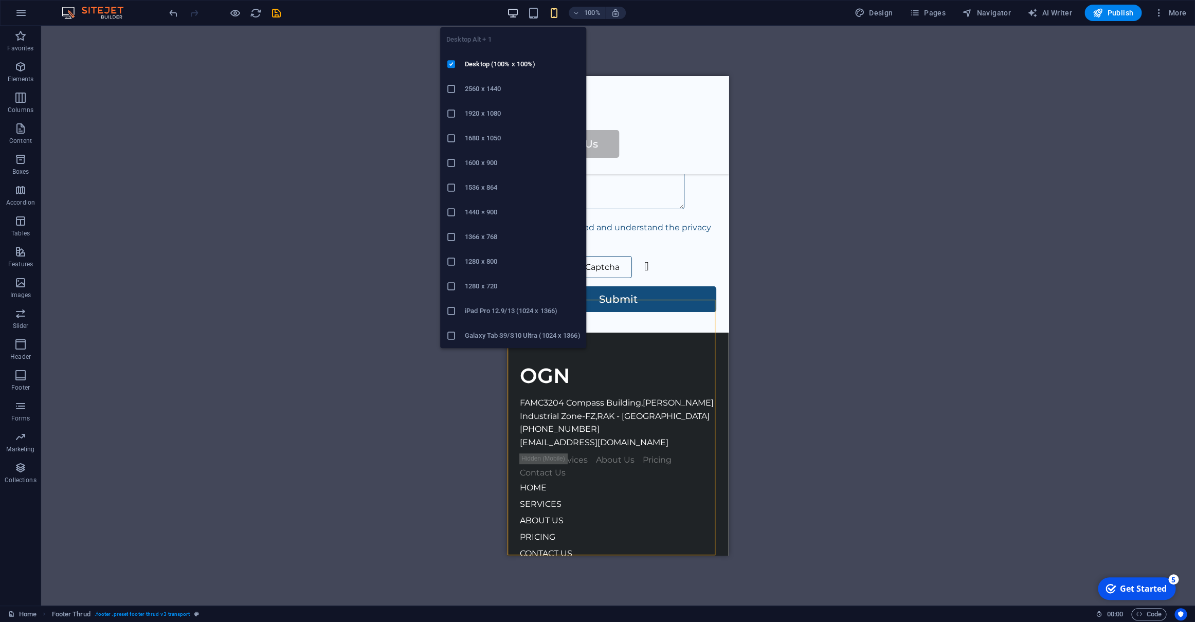
click at [513, 13] on icon "button" at bounding box center [513, 13] width 12 height 12
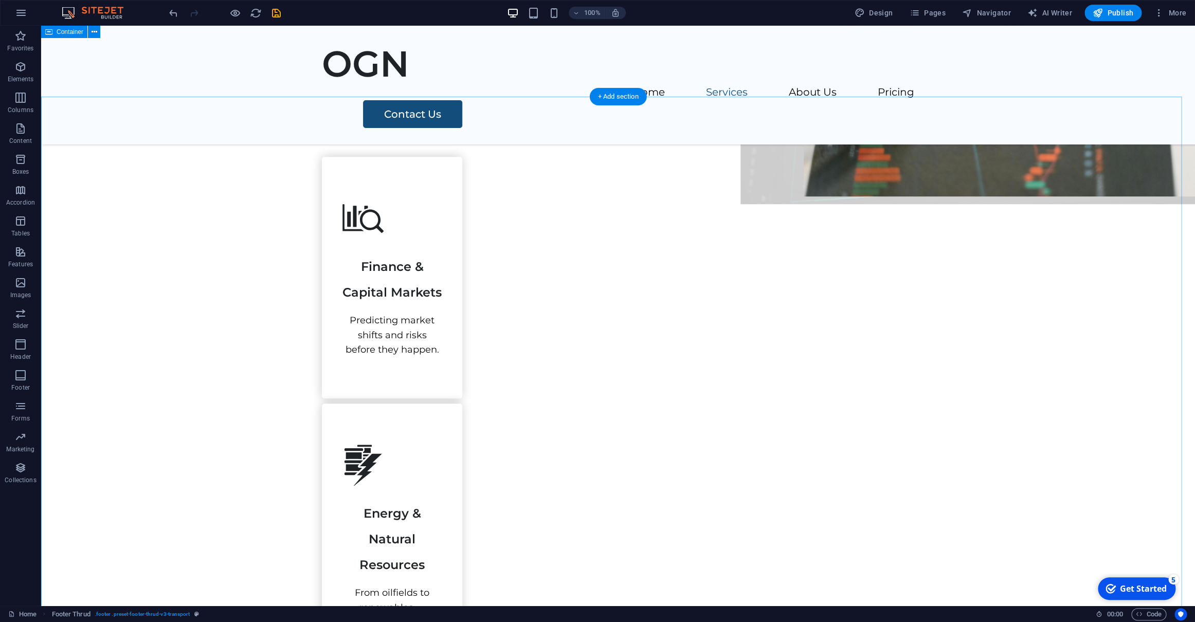
scroll to position [0, 0]
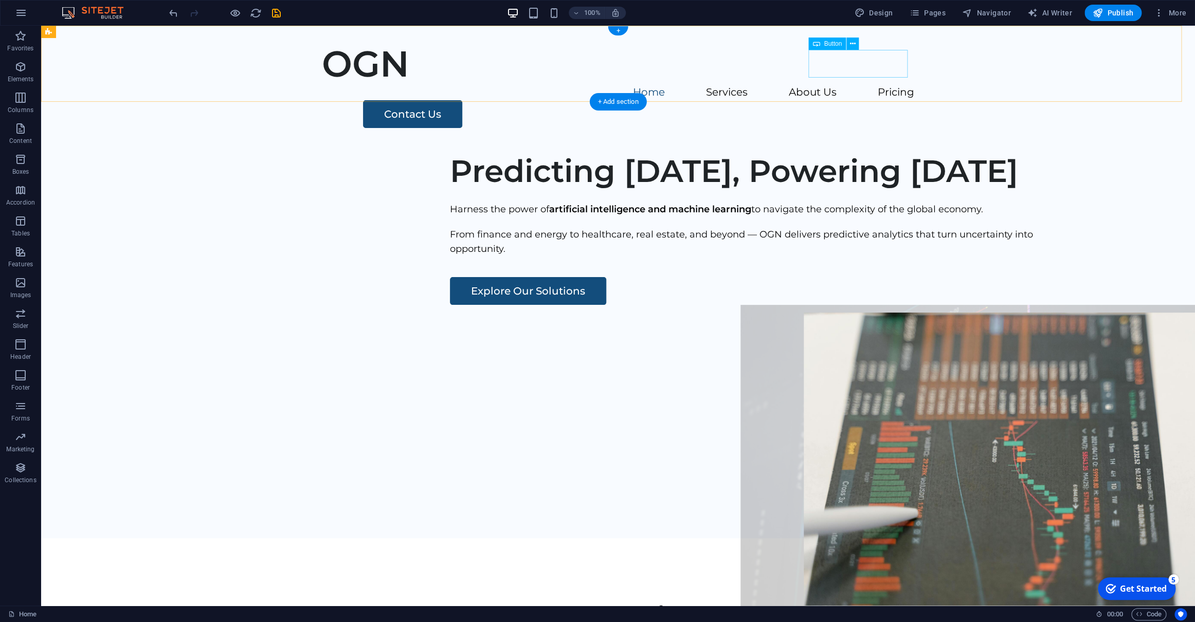
click at [833, 100] on div "Contact Us" at bounding box center [638, 114] width 551 height 28
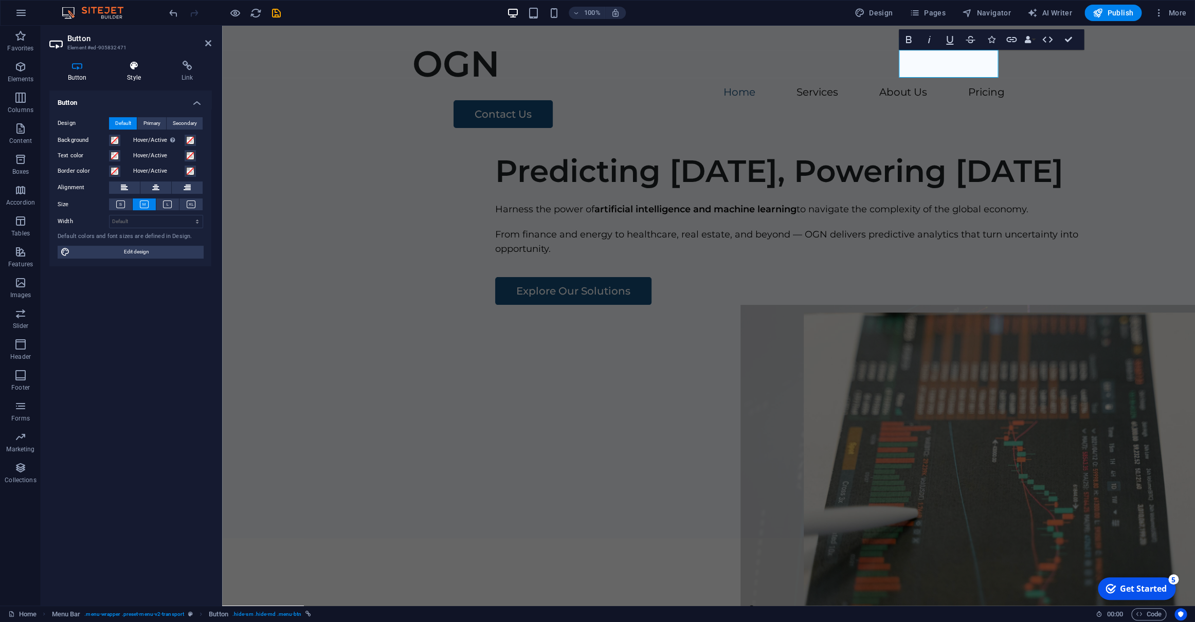
click at [137, 72] on h4 "Style" at bounding box center [136, 72] width 55 height 22
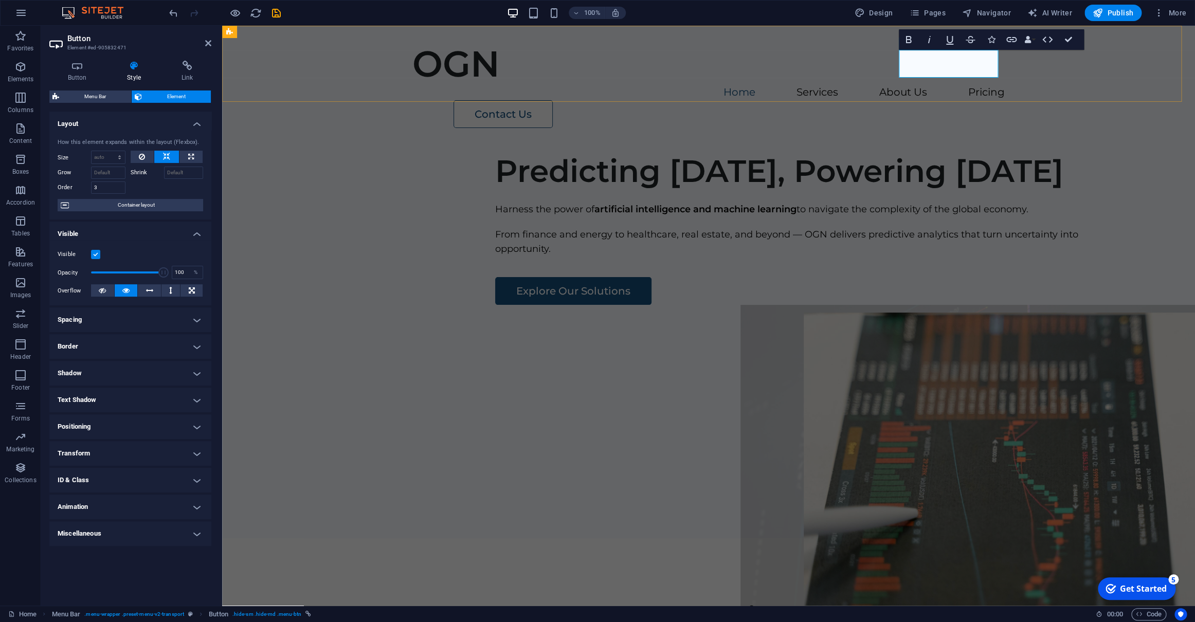
click at [553, 100] on link "Contact Us" at bounding box center [503, 114] width 99 height 28
click at [888, 64] on div "OGN Home Services About Us Pricing Contact Us" at bounding box center [708, 85] width 973 height 119
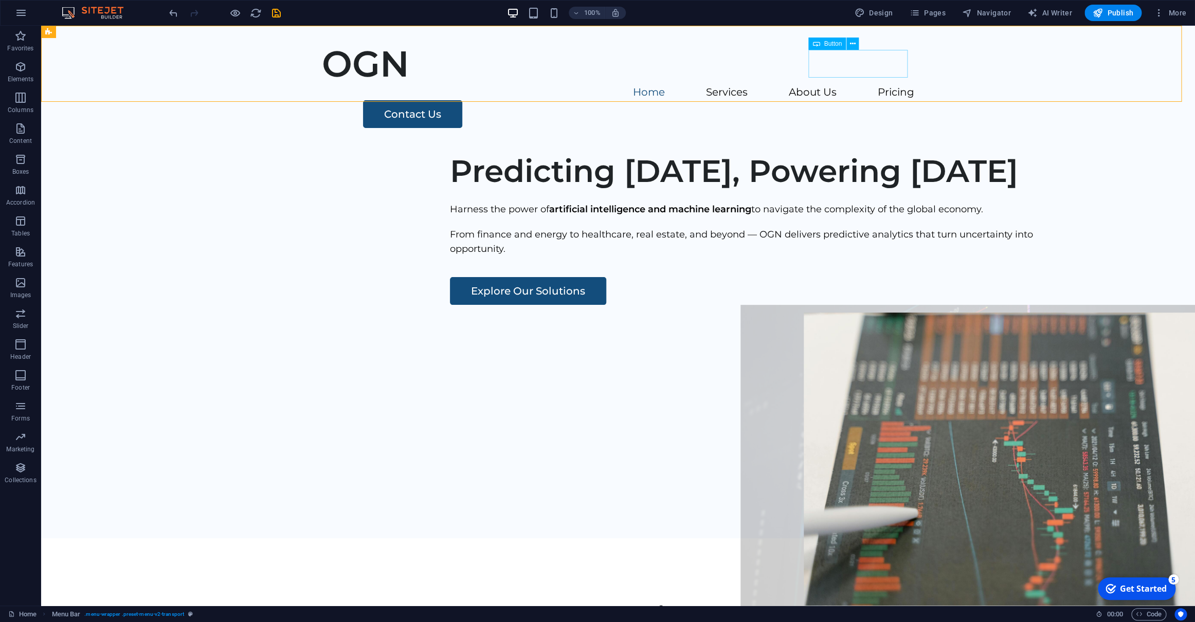
click at [828, 46] on span "Button" at bounding box center [833, 44] width 18 height 6
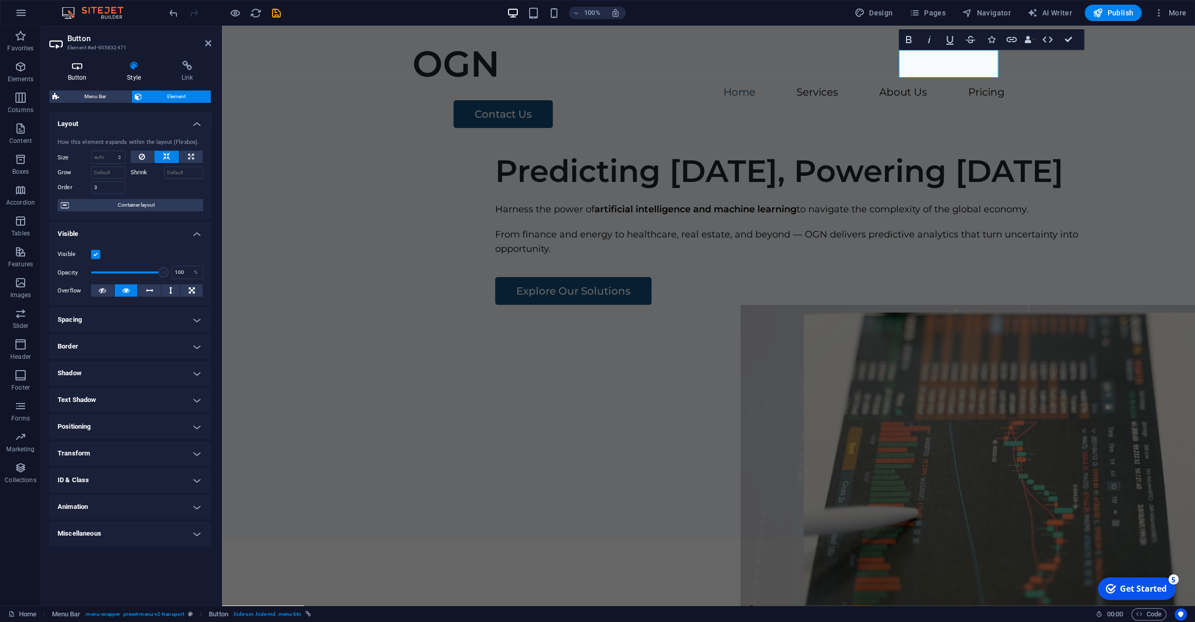
click at [76, 70] on icon at bounding box center [77, 66] width 56 height 10
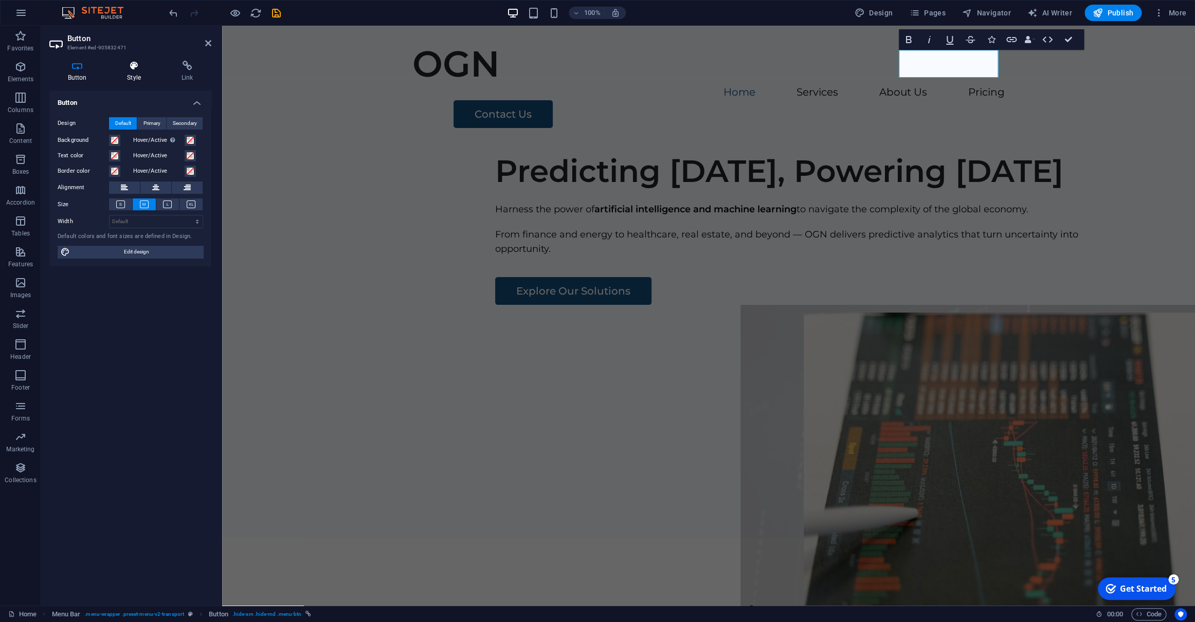
click at [135, 72] on h4 "Style" at bounding box center [136, 72] width 55 height 22
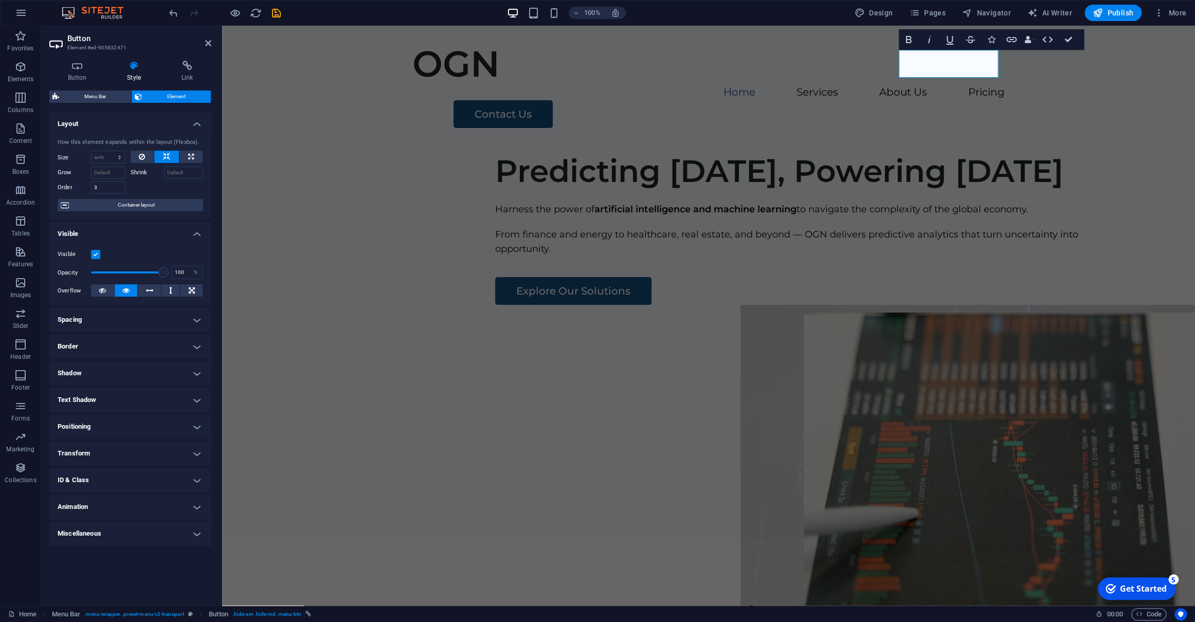
click at [205, 46] on header "Button Element #ed-905832471" at bounding box center [130, 39] width 162 height 27
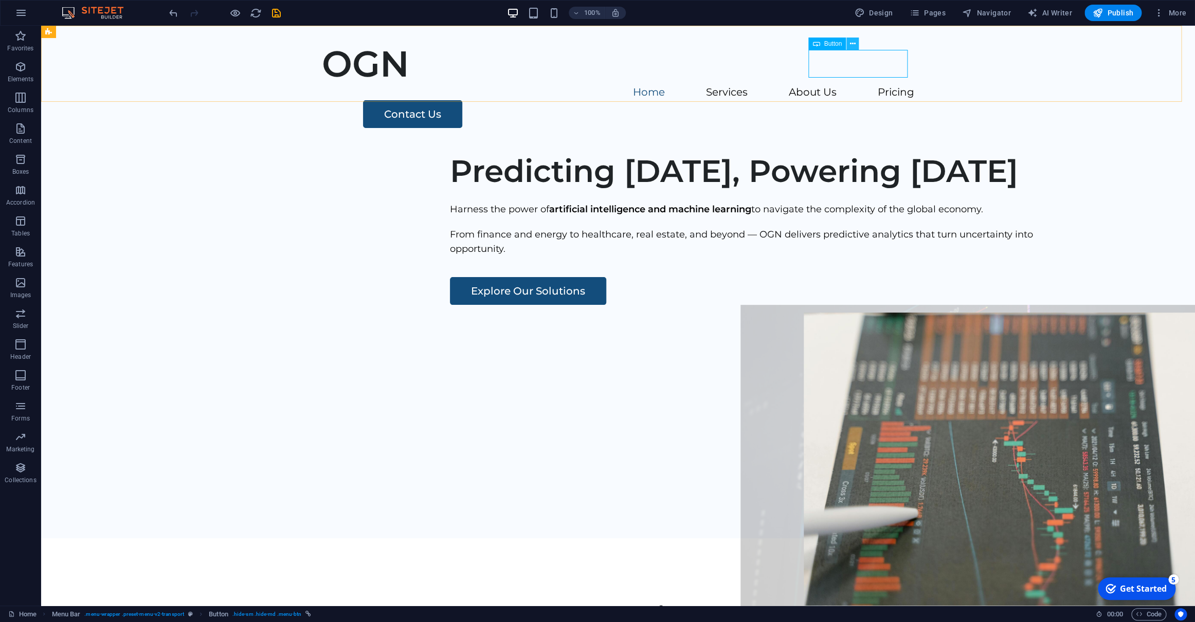
click at [854, 46] on icon at bounding box center [853, 44] width 6 height 11
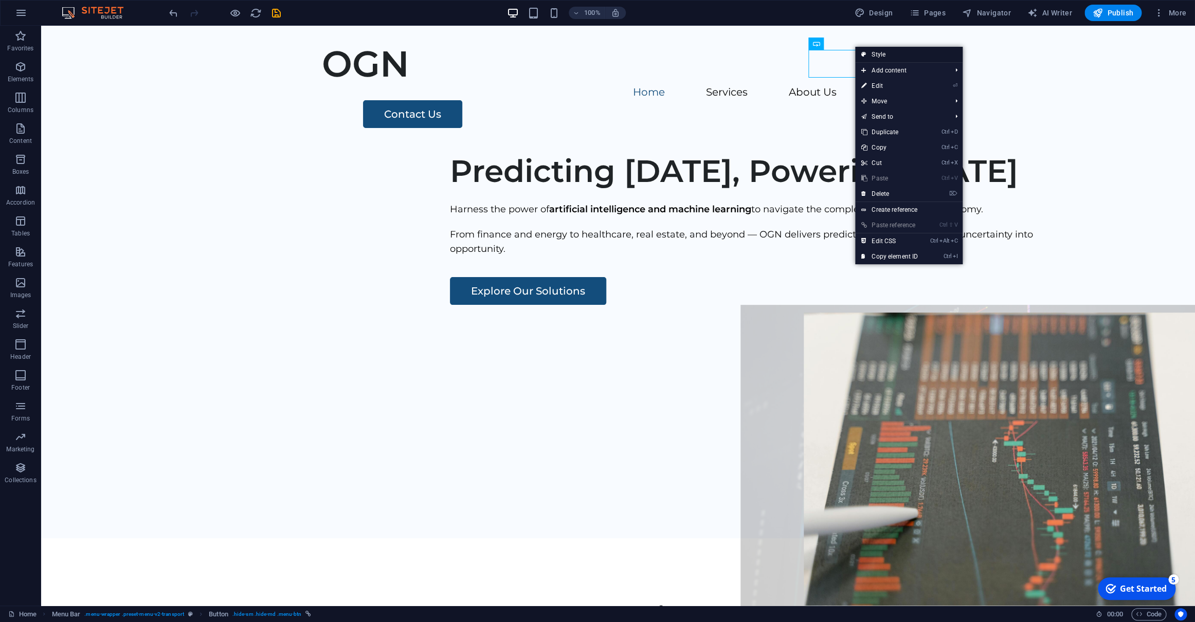
click at [882, 55] on link "Style" at bounding box center [908, 54] width 107 height 15
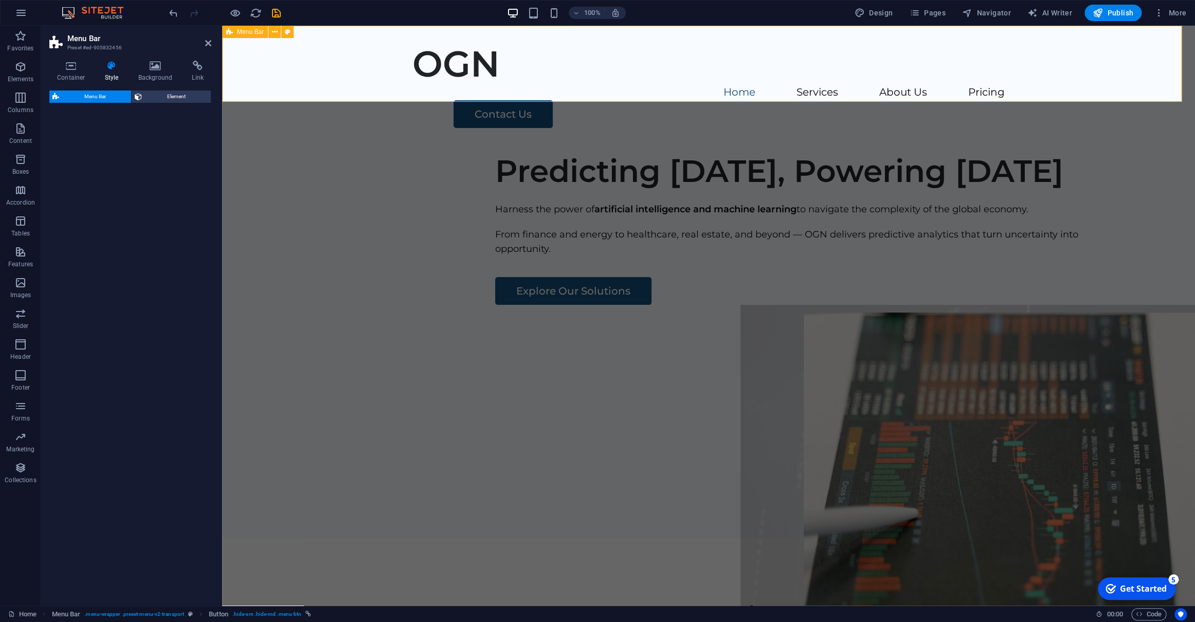
select select "rem"
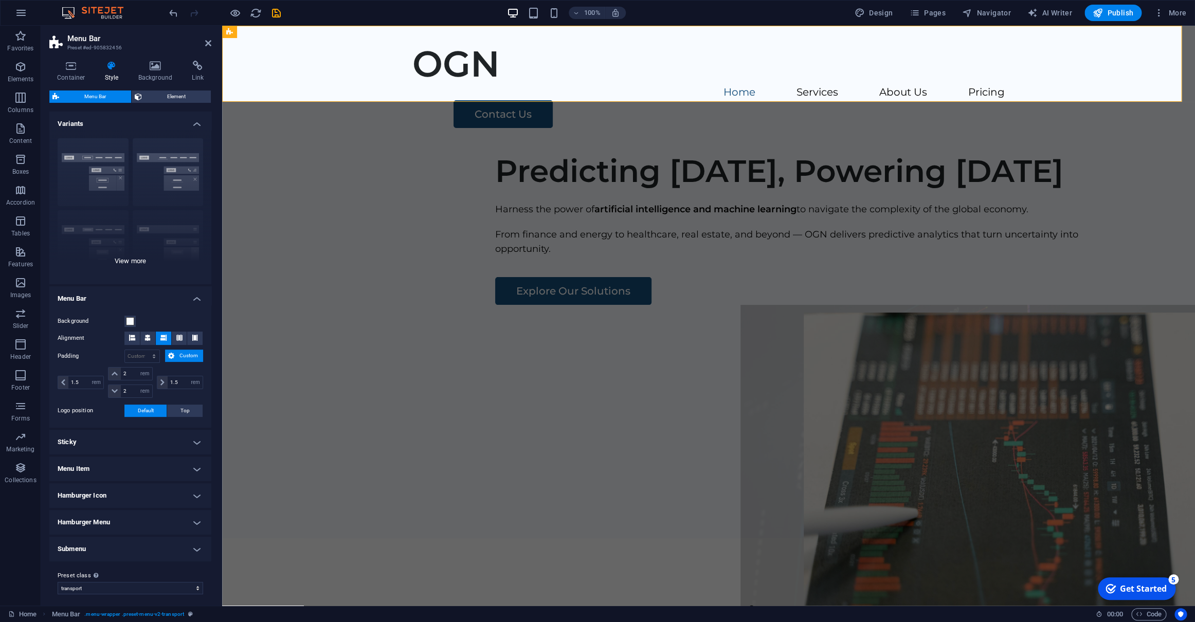
click at [84, 171] on div "Border Centered Default Fixed Loki Trigger Wide XXL" at bounding box center [130, 207] width 162 height 154
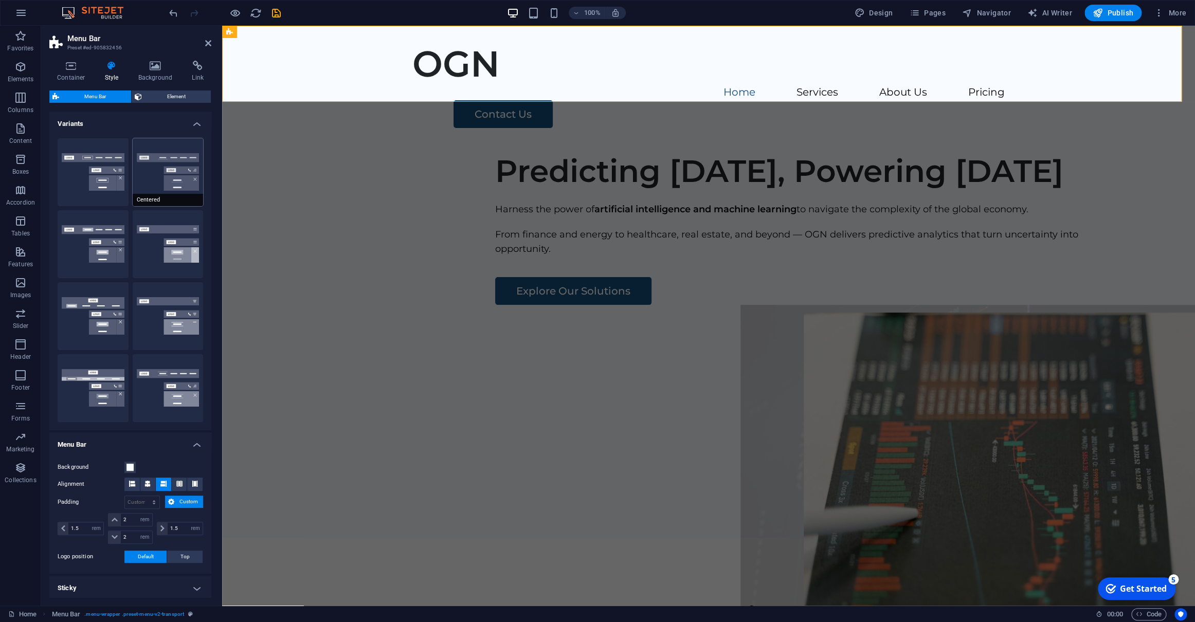
click at [148, 178] on button "Centered" at bounding box center [168, 172] width 71 height 68
type input "1"
select select "rem"
type input "1"
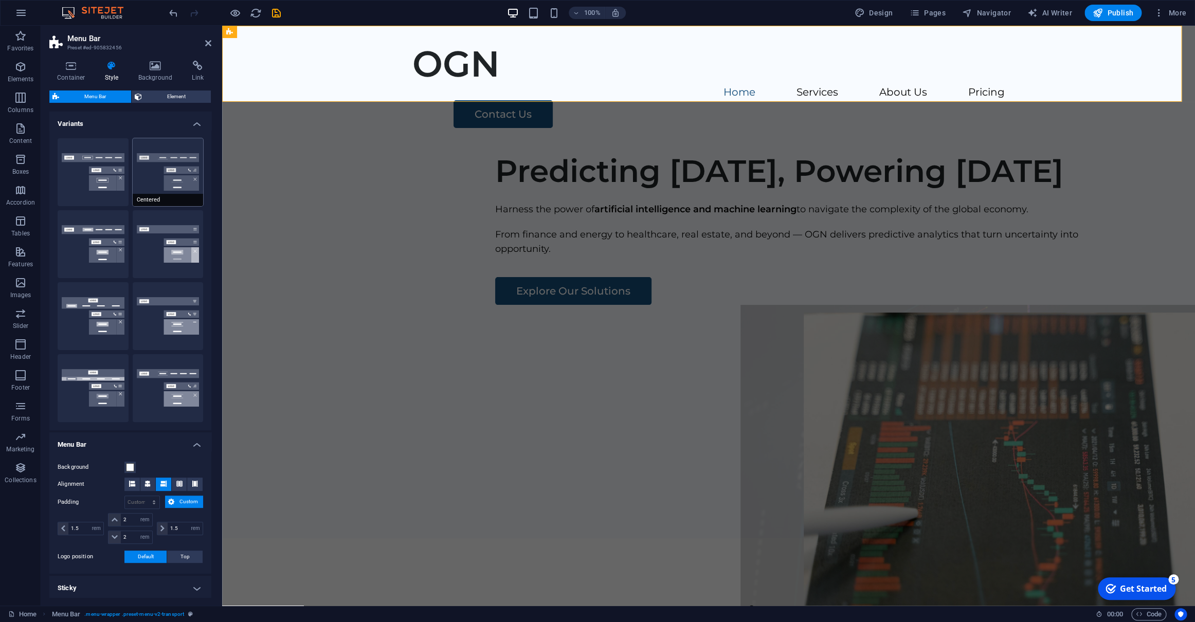
type input "1"
click at [101, 183] on button "Border" at bounding box center [93, 172] width 71 height 68
click at [188, 126] on h4 "Variants" at bounding box center [130, 121] width 162 height 19
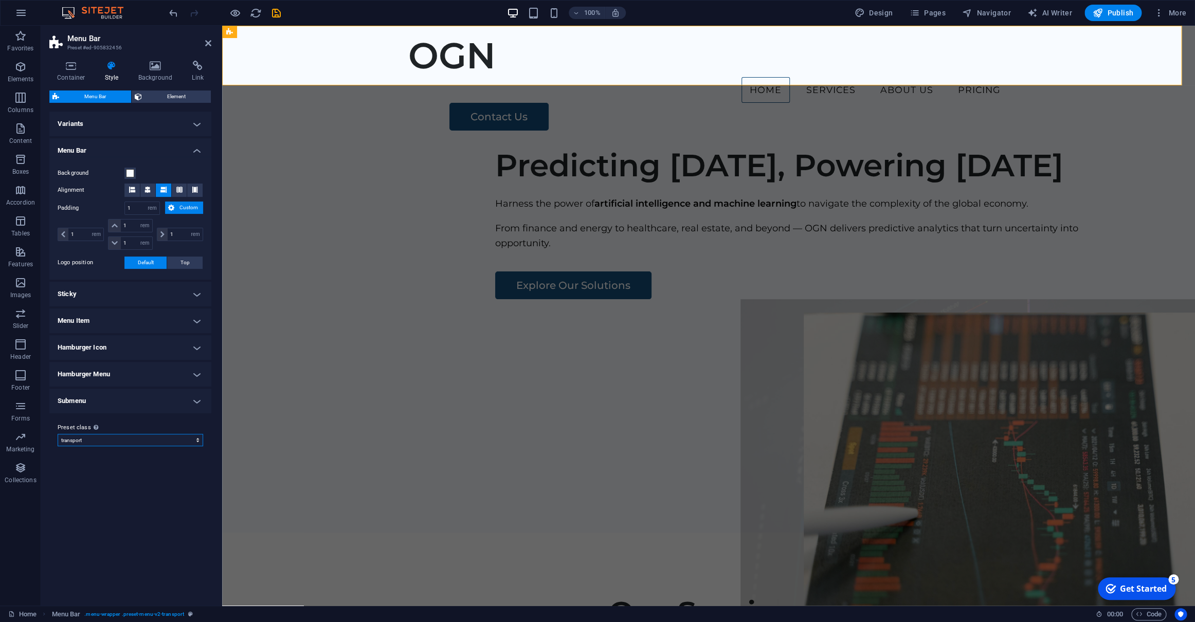
click at [58, 434] on select "transport Add preset class" at bounding box center [131, 440] width 146 height 12
click at [100, 438] on select "transport Add preset class" at bounding box center [131, 440] width 146 height 12
click at [1008, 10] on span "Publish" at bounding box center [1113, 13] width 41 height 10
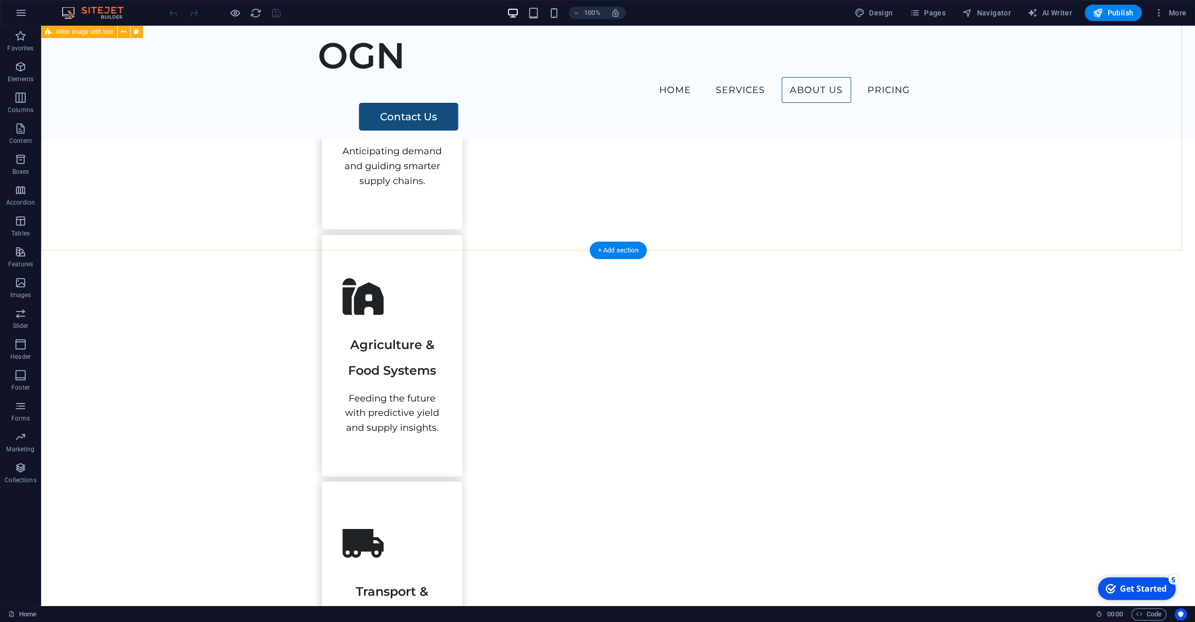
scroll to position [1876, 0]
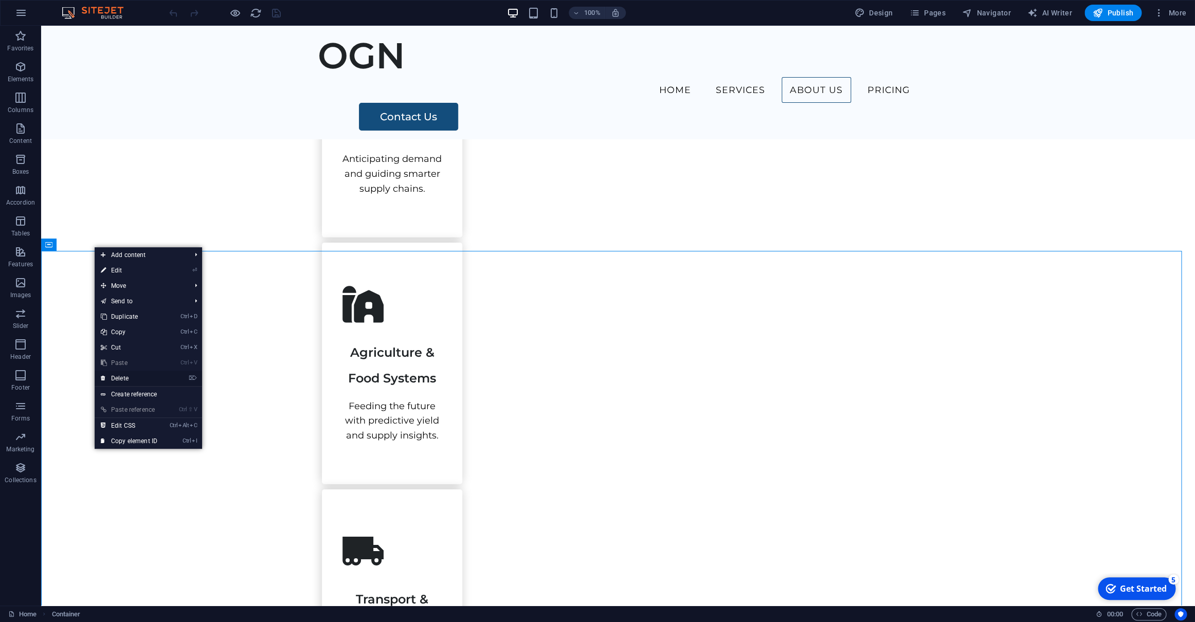
click at [132, 376] on link "⌦ Delete" at bounding box center [129, 378] width 69 height 15
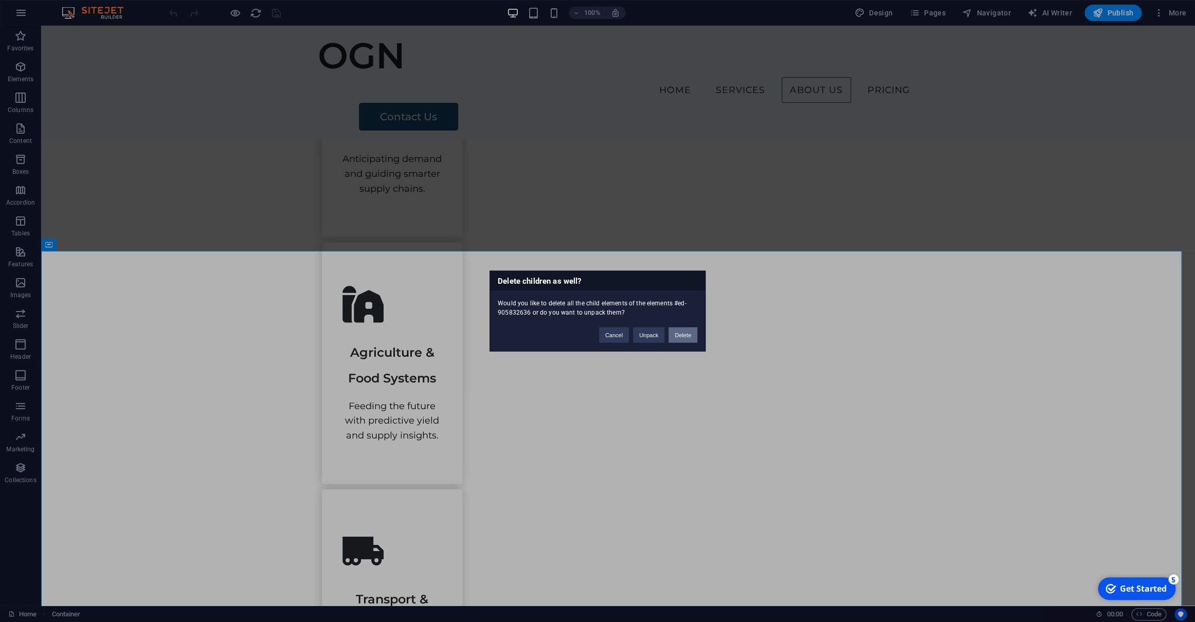
click at [689, 334] on button "Delete" at bounding box center [682, 335] width 29 height 15
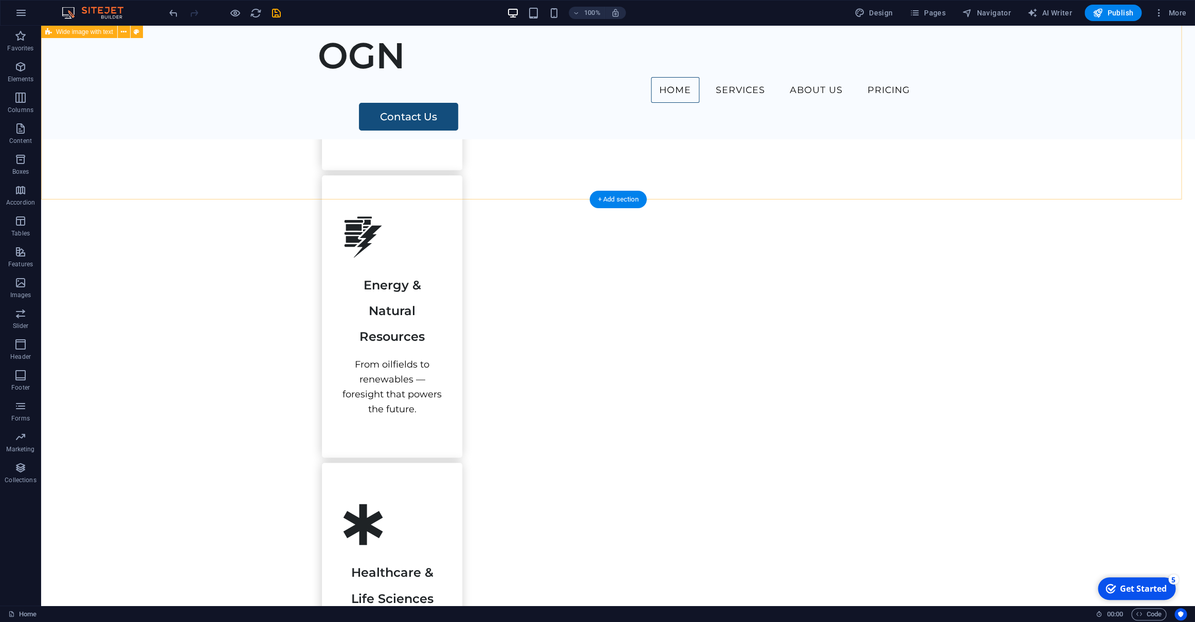
scroll to position [0, 0]
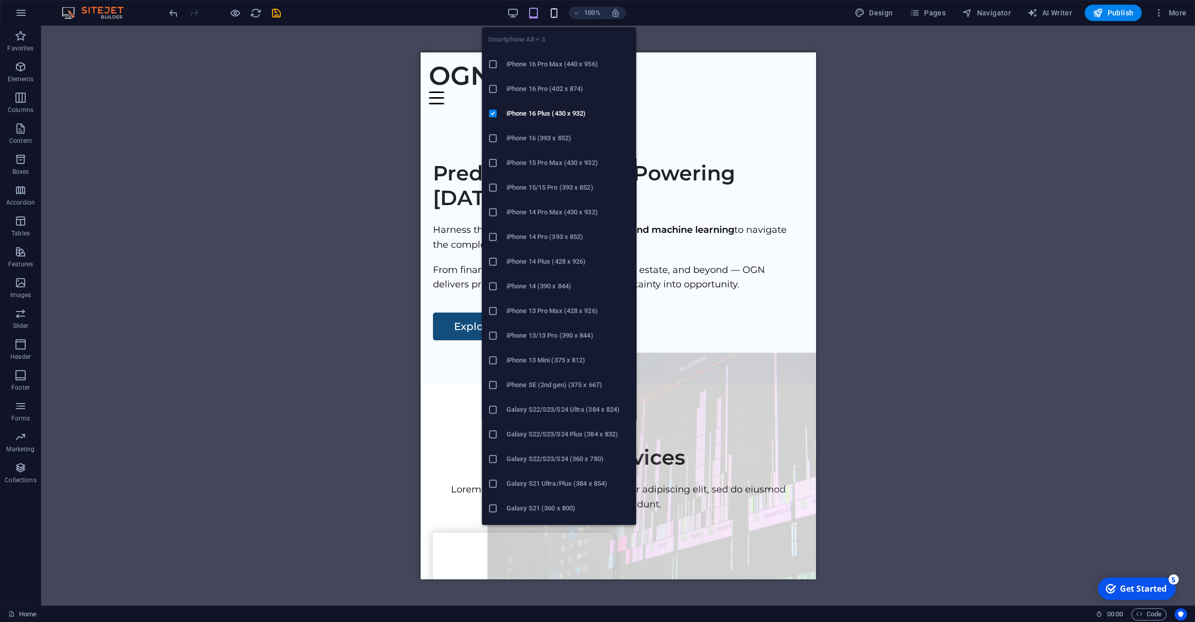
click at [558, 11] on icon "button" at bounding box center [554, 13] width 12 height 12
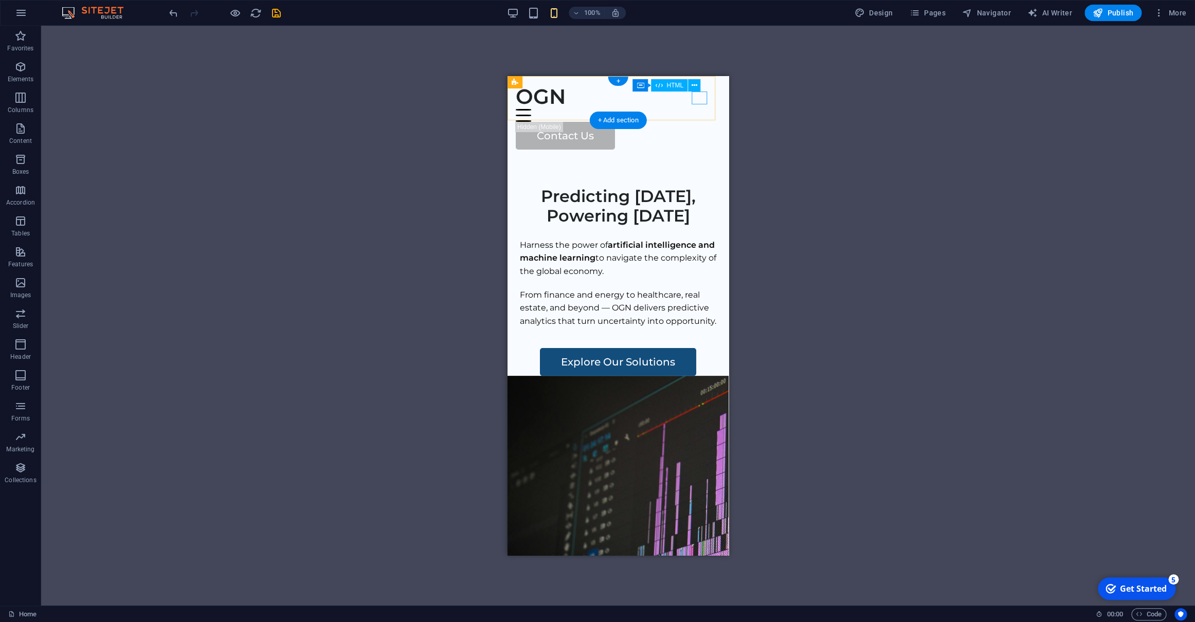
click at [704, 109] on div at bounding box center [618, 115] width 205 height 13
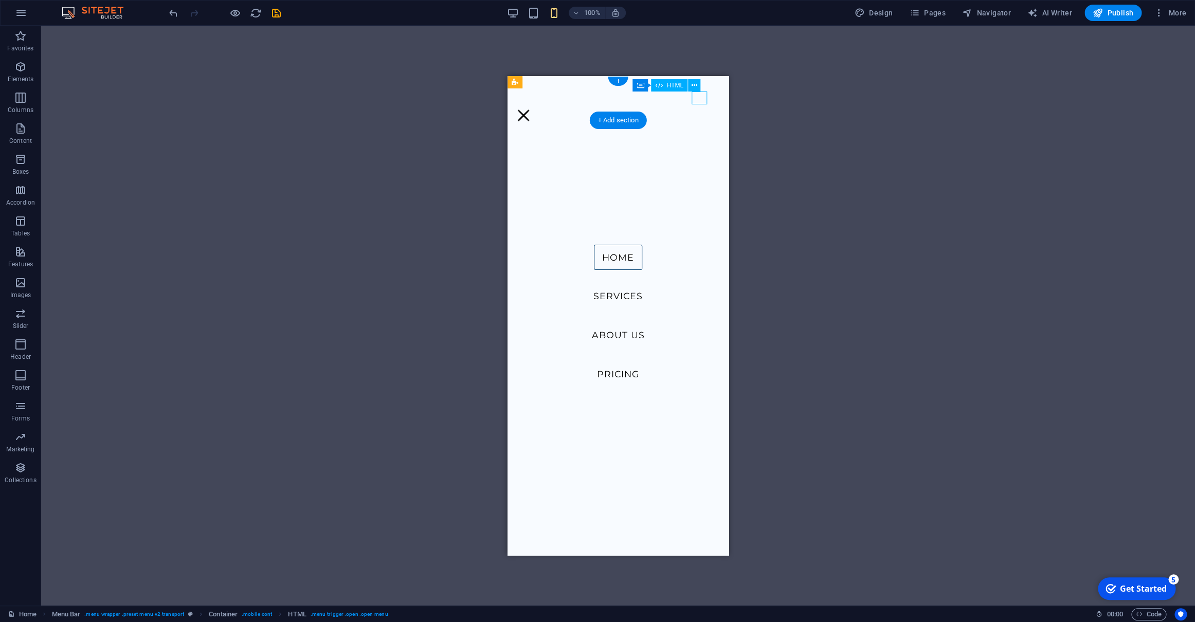
click at [531, 109] on div at bounding box center [523, 115] width 15 height 13
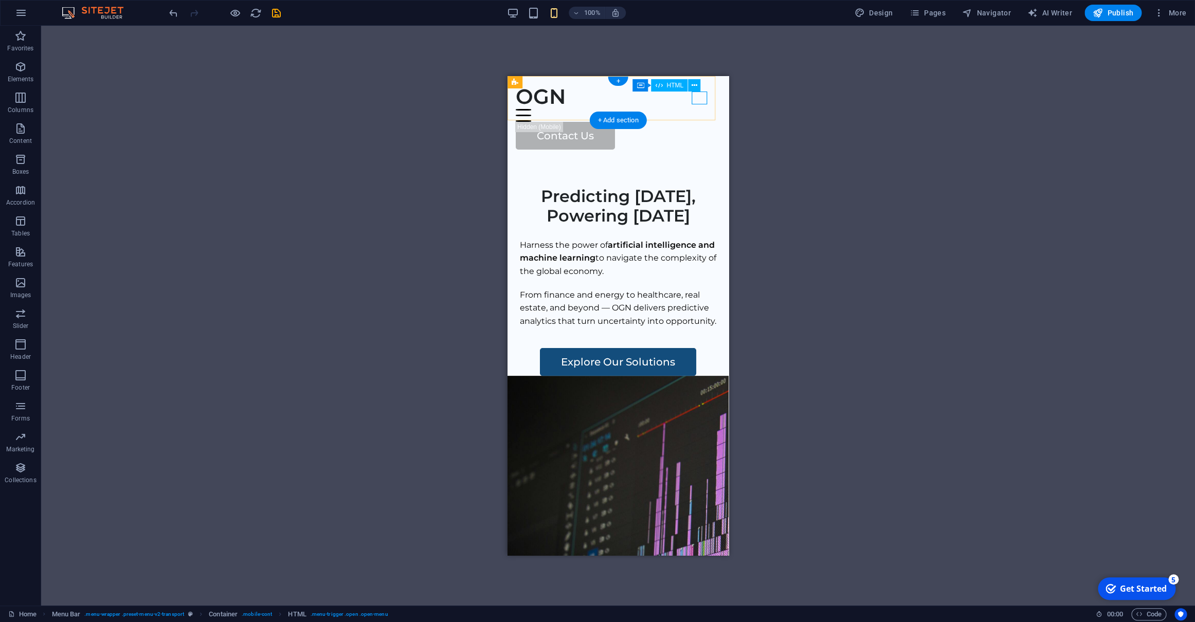
click at [698, 109] on div at bounding box center [618, 115] width 205 height 13
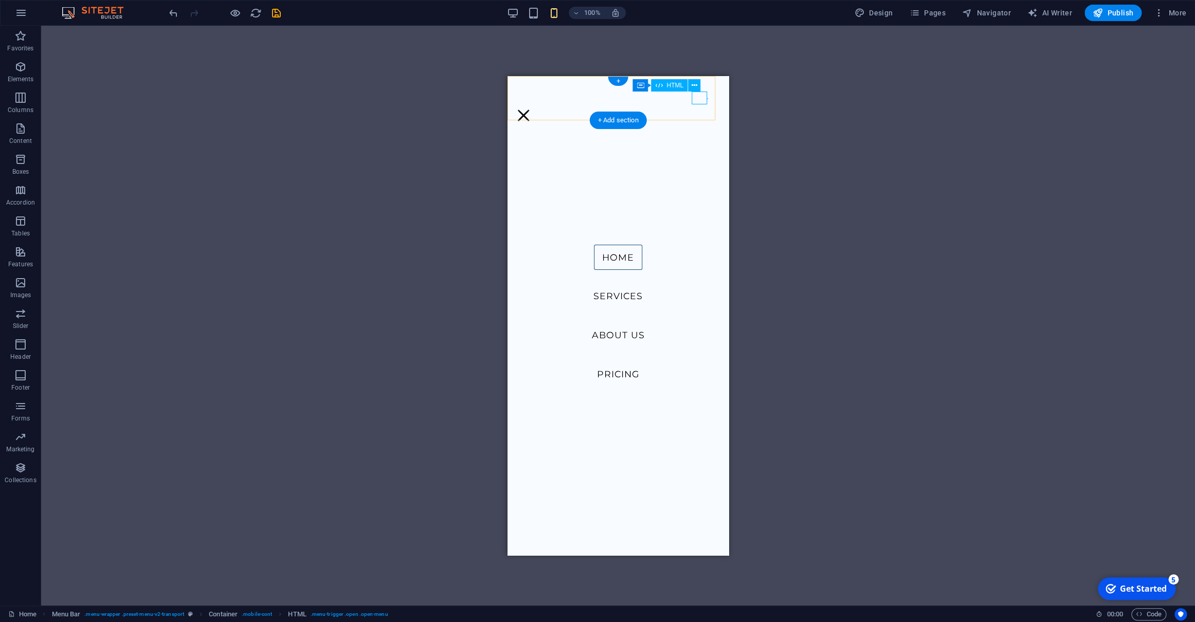
click at [531, 109] on div at bounding box center [523, 115] width 15 height 13
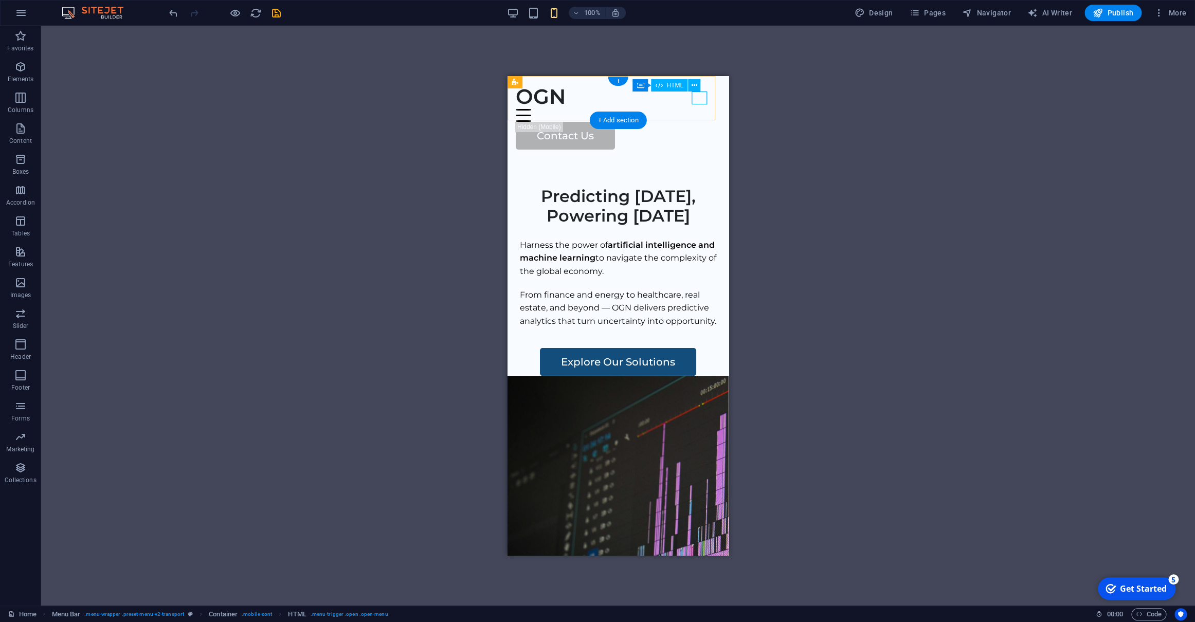
click at [698, 109] on div at bounding box center [618, 115] width 205 height 13
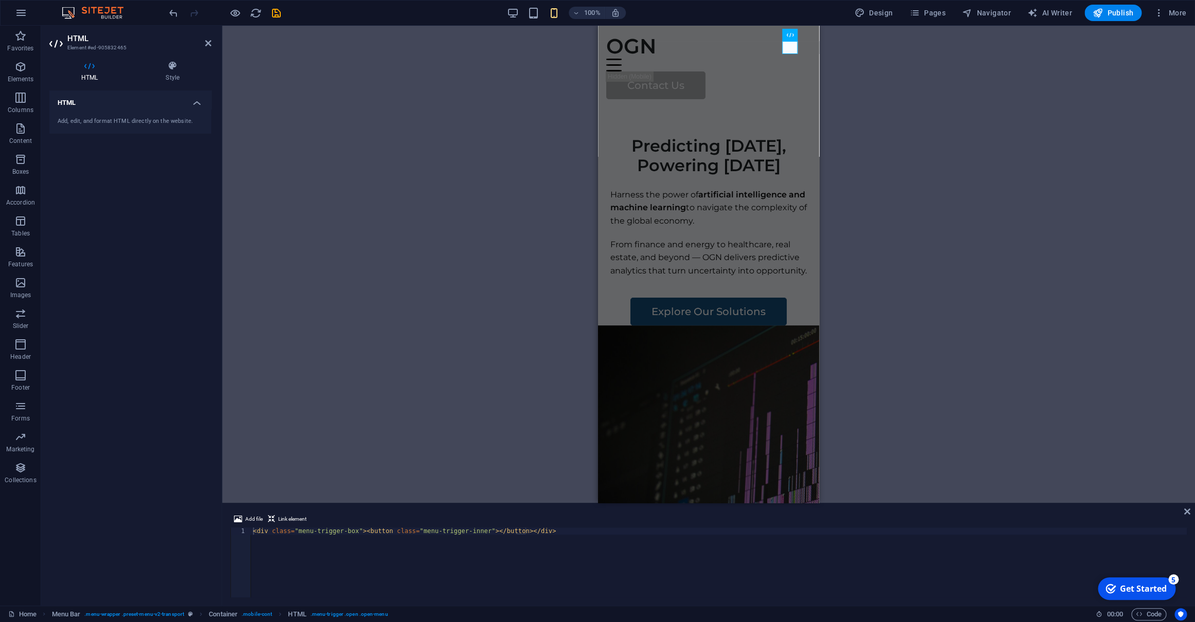
click at [195, 104] on h4 "HTML" at bounding box center [130, 99] width 162 height 19
click at [195, 104] on h4 "HTML" at bounding box center [130, 102] width 162 height 25
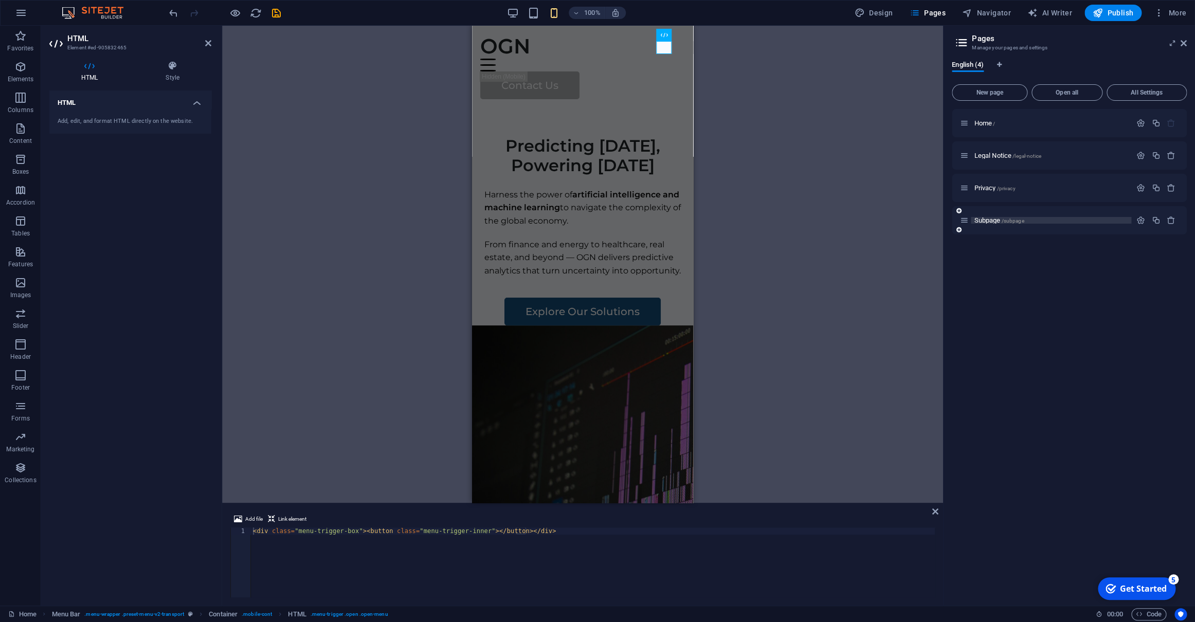
click at [1028, 222] on p "Subpage /subpage" at bounding box center [1051, 220] width 154 height 7
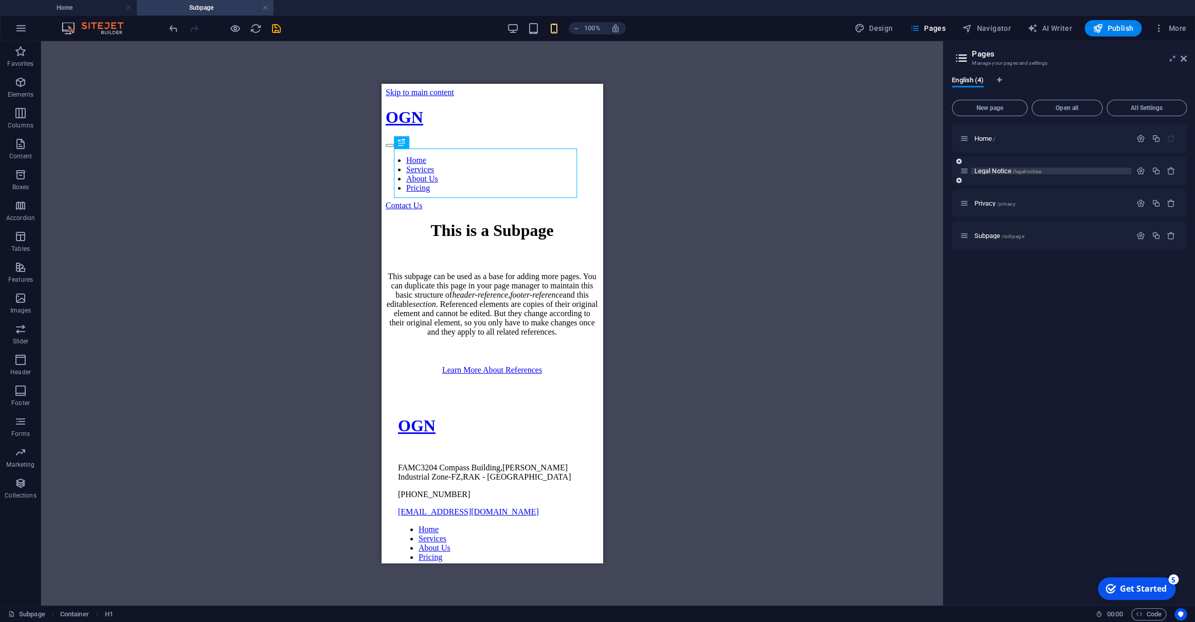
click at [1000, 168] on span "Legal Notice /legal-notice" at bounding box center [1007, 171] width 67 height 8
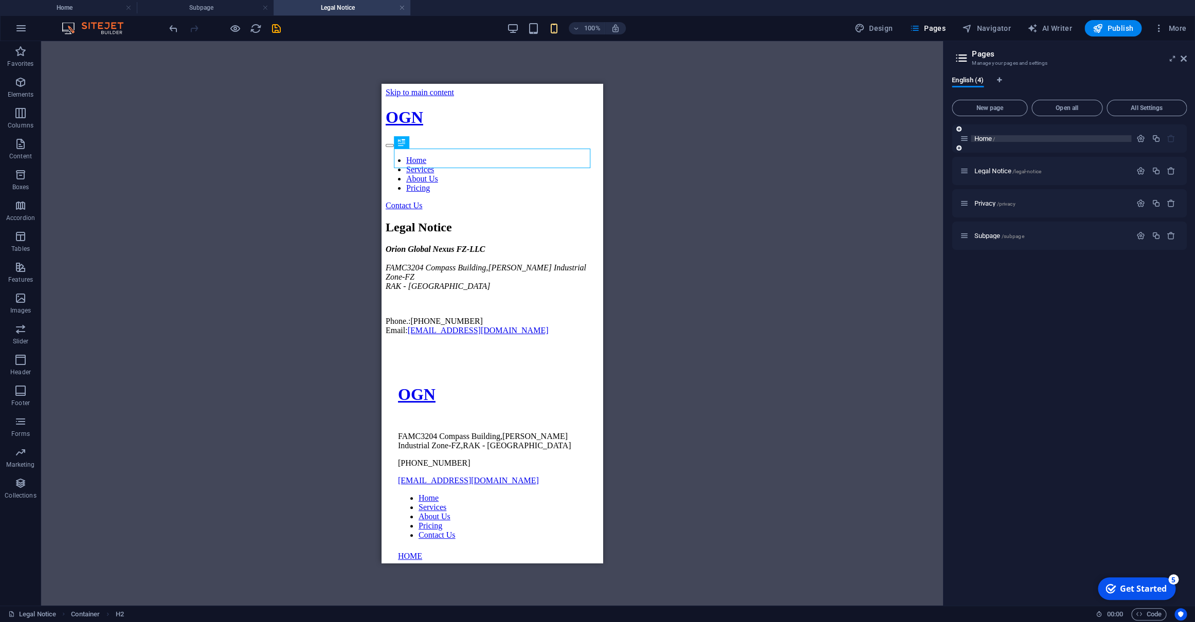
click at [990, 138] on span "Home /" at bounding box center [984, 139] width 21 height 8
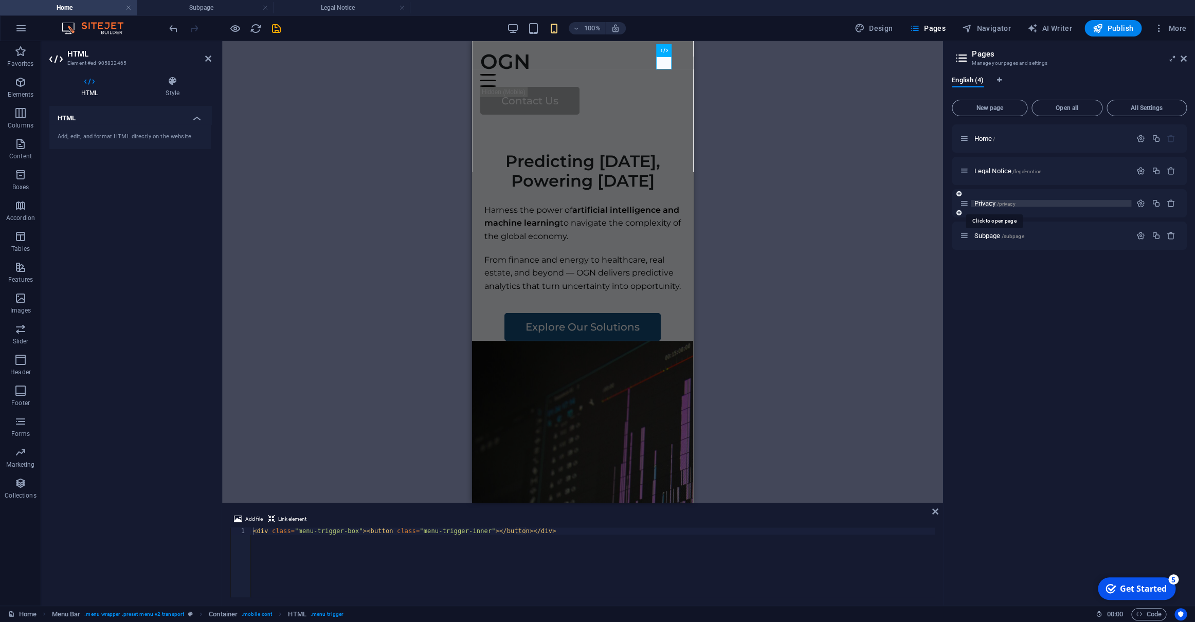
click at [998, 204] on span "/privacy" at bounding box center [1006, 204] width 19 height 6
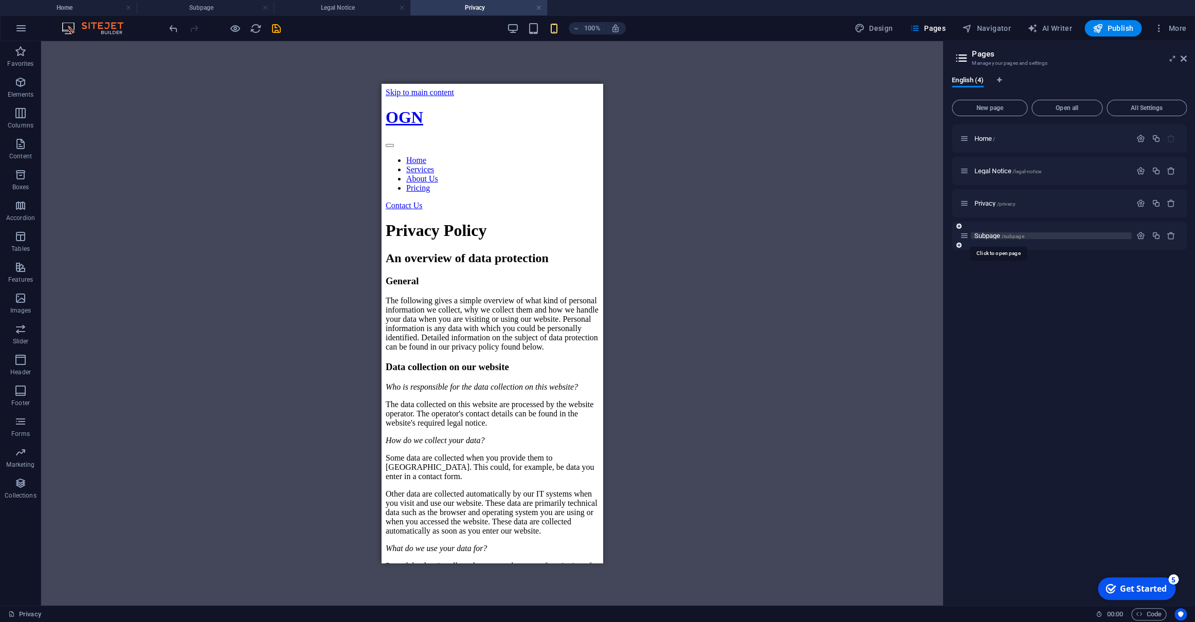
click at [990, 236] on span "Subpage /subpage" at bounding box center [999, 236] width 50 height 8
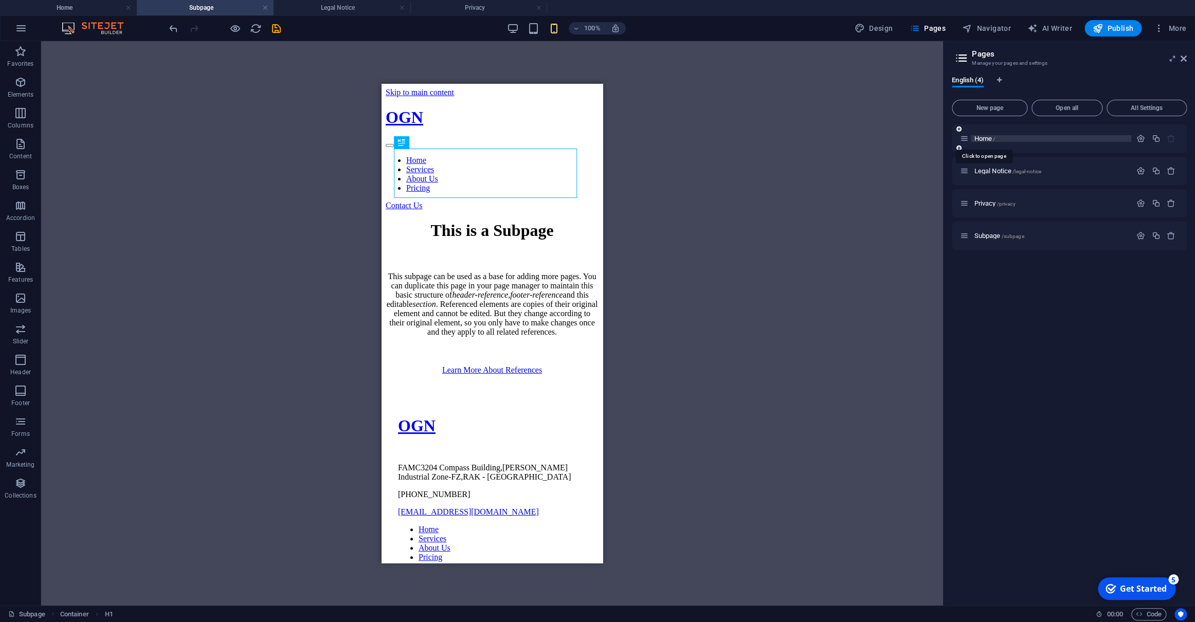
click at [991, 141] on span "Home /" at bounding box center [984, 139] width 21 height 8
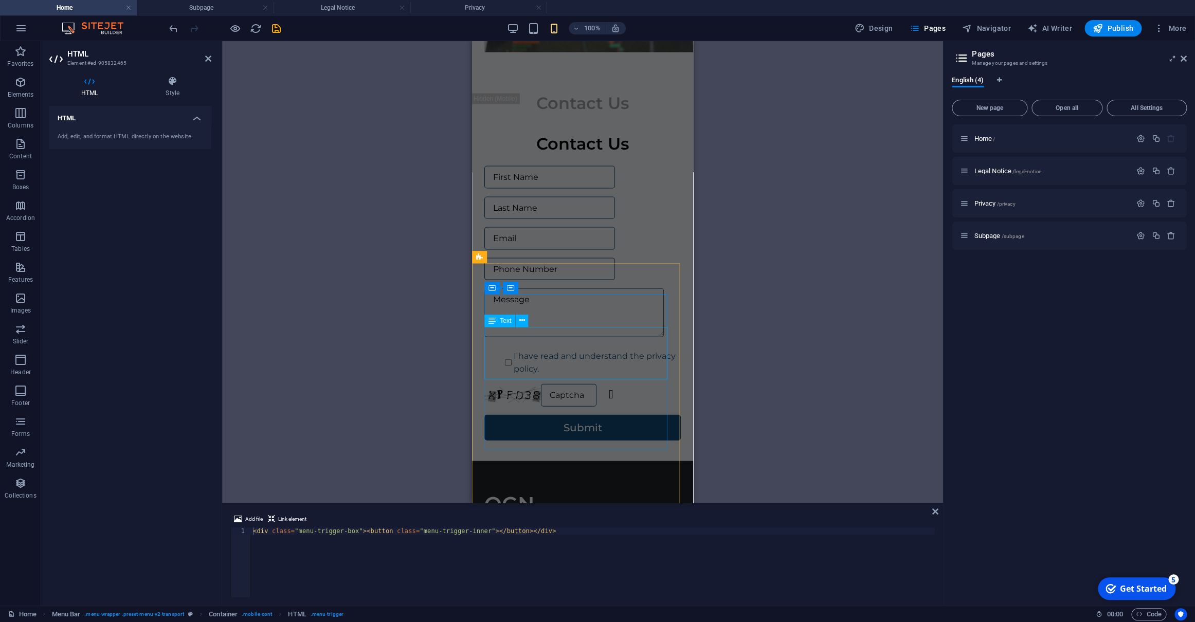
scroll to position [3745, 0]
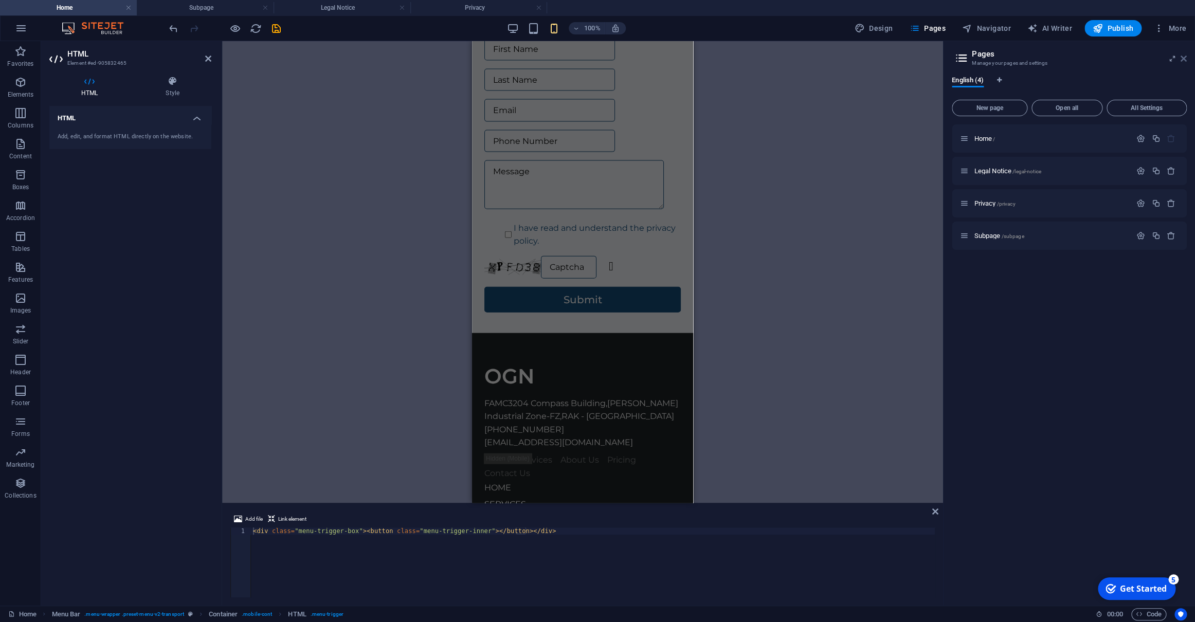
click at [1182, 57] on icon at bounding box center [1184, 59] width 6 height 8
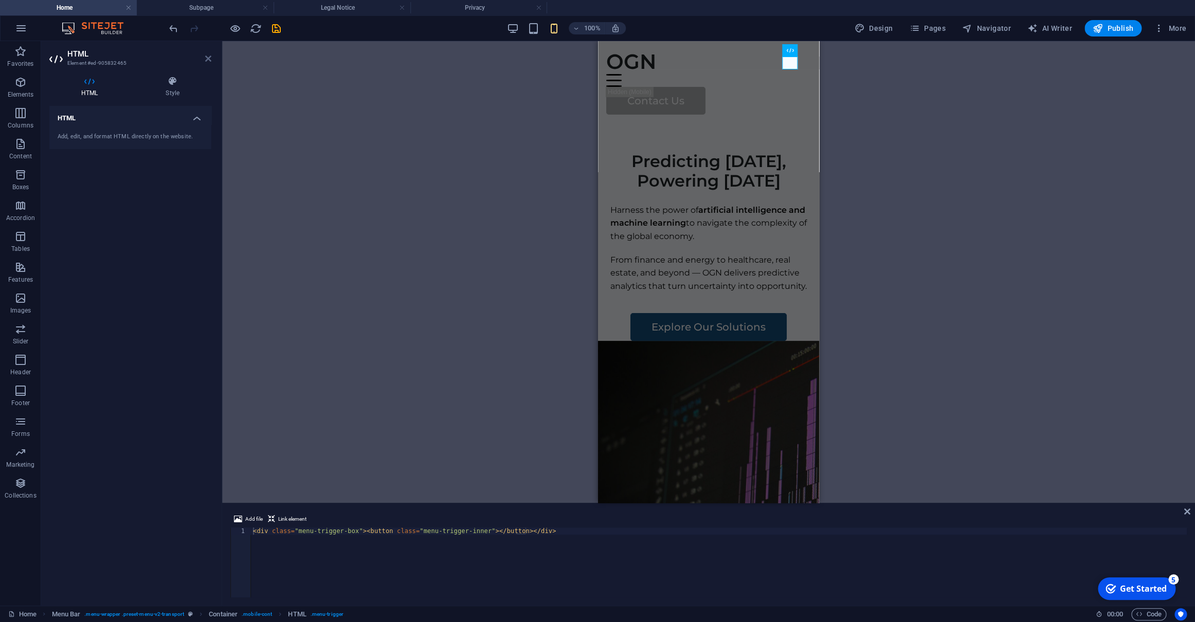
click at [209, 56] on icon at bounding box center [208, 59] width 6 height 8
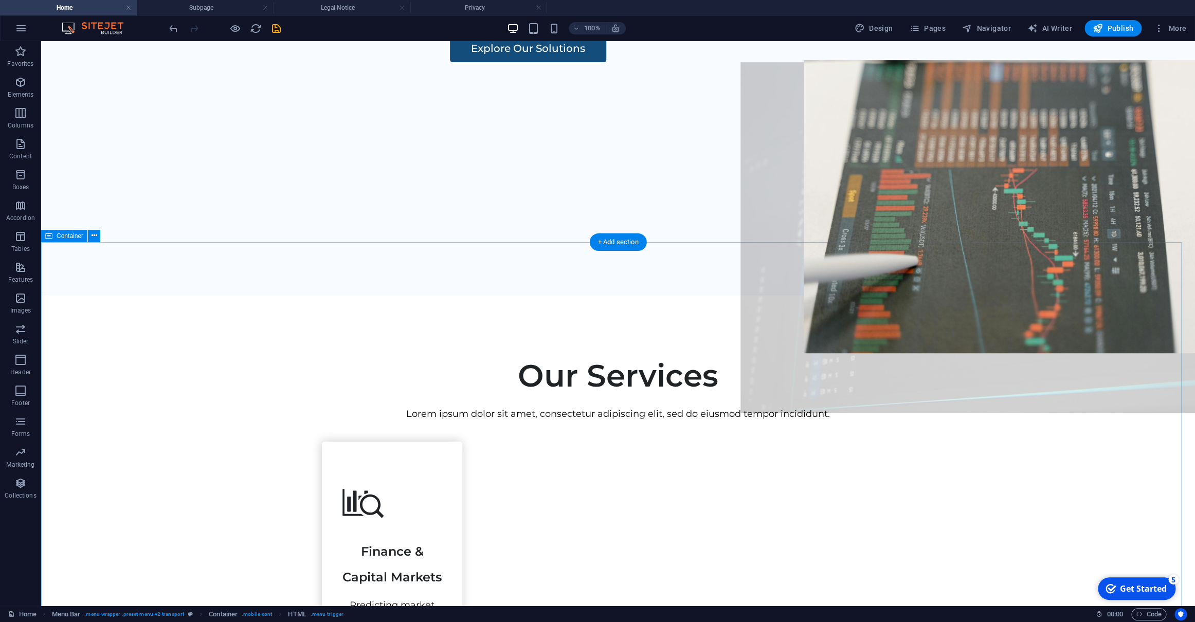
scroll to position [253, 0]
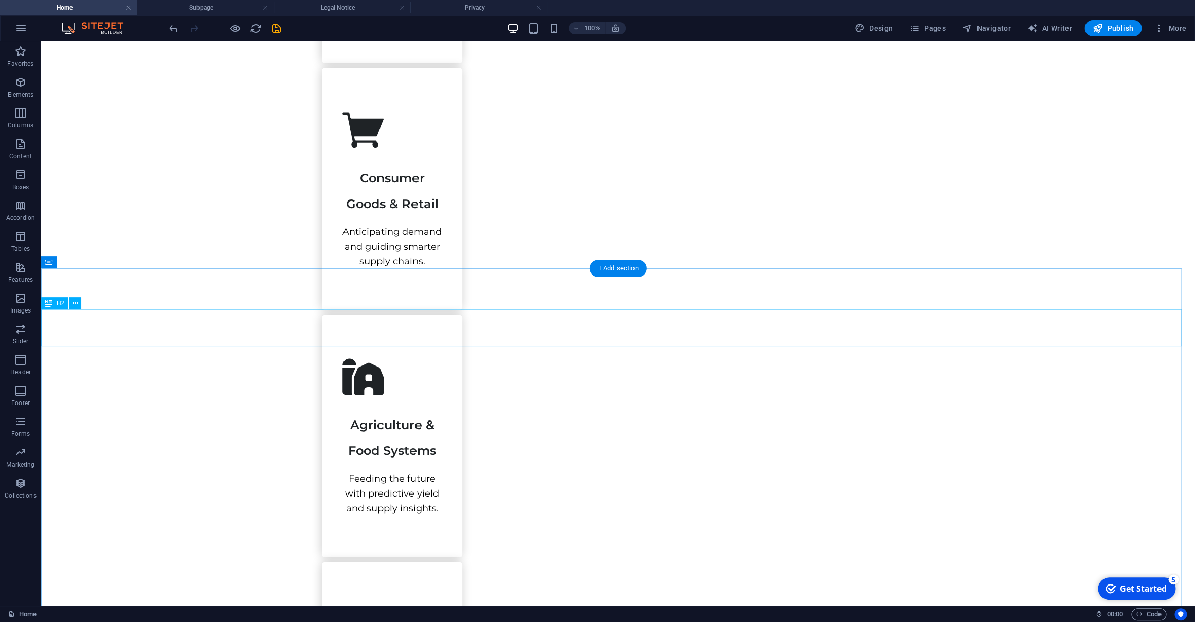
scroll to position [2255, 0]
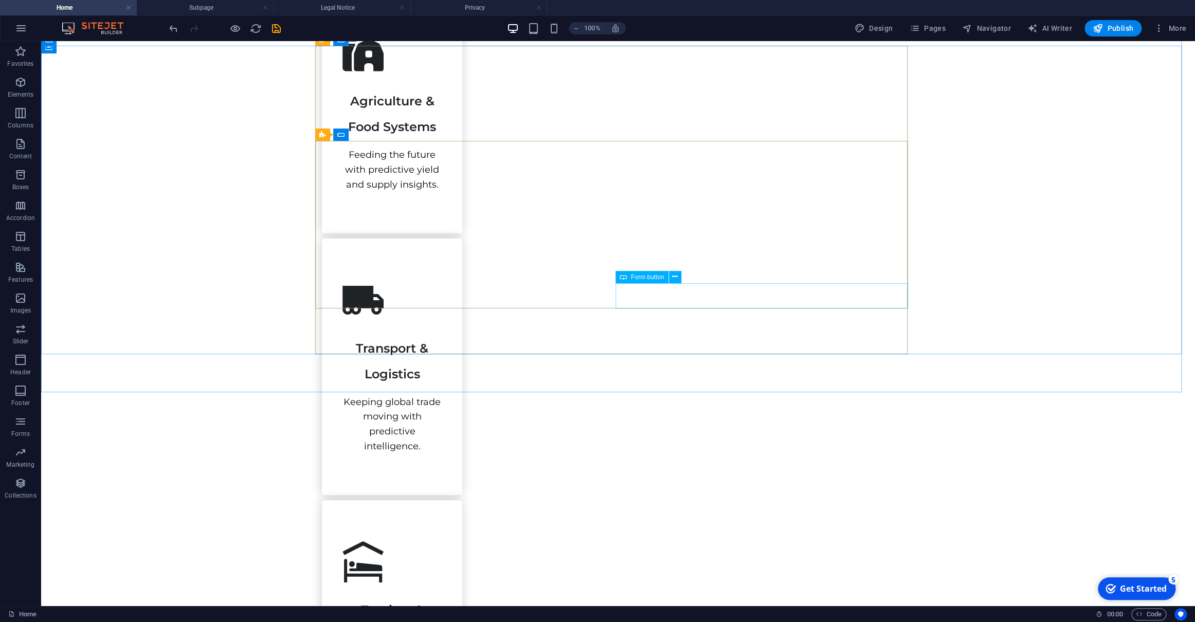
click at [629, 275] on div "Form button" at bounding box center [641, 277] width 53 height 12
click at [673, 277] on icon at bounding box center [675, 276] width 6 height 11
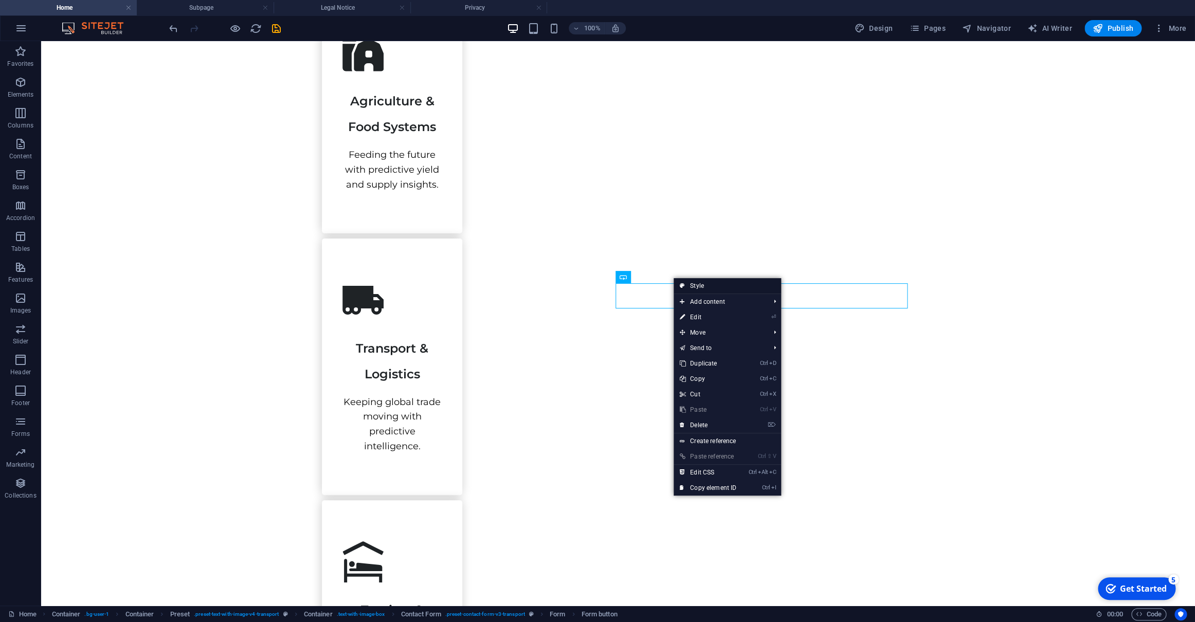
click at [695, 282] on link "Style" at bounding box center [727, 285] width 107 height 15
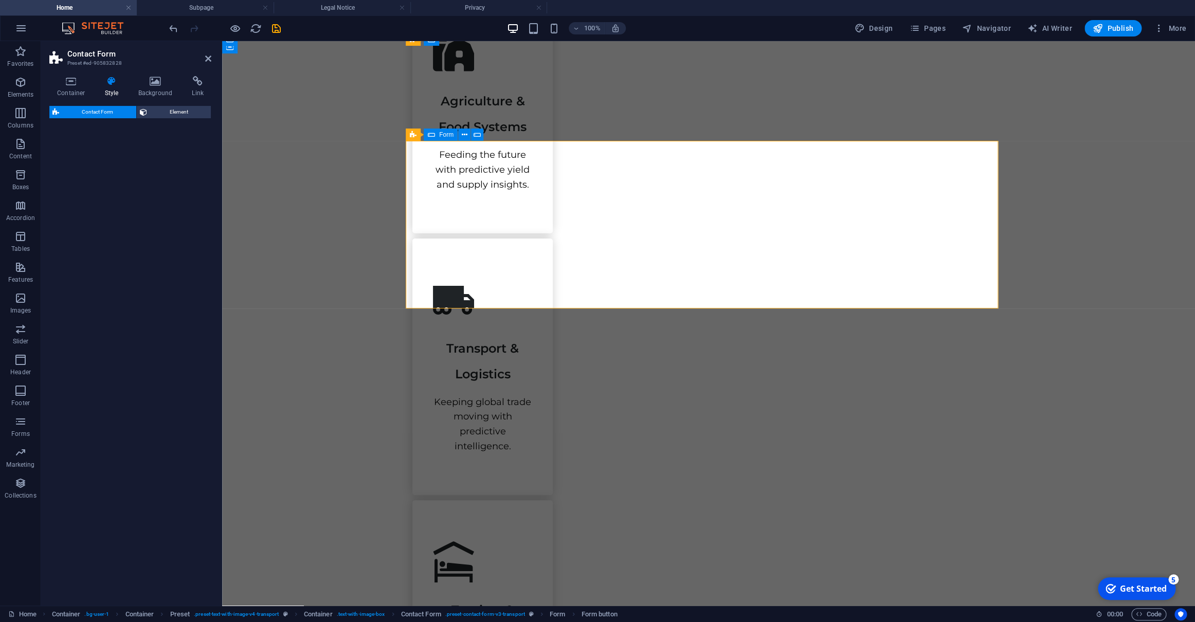
select select "rem"
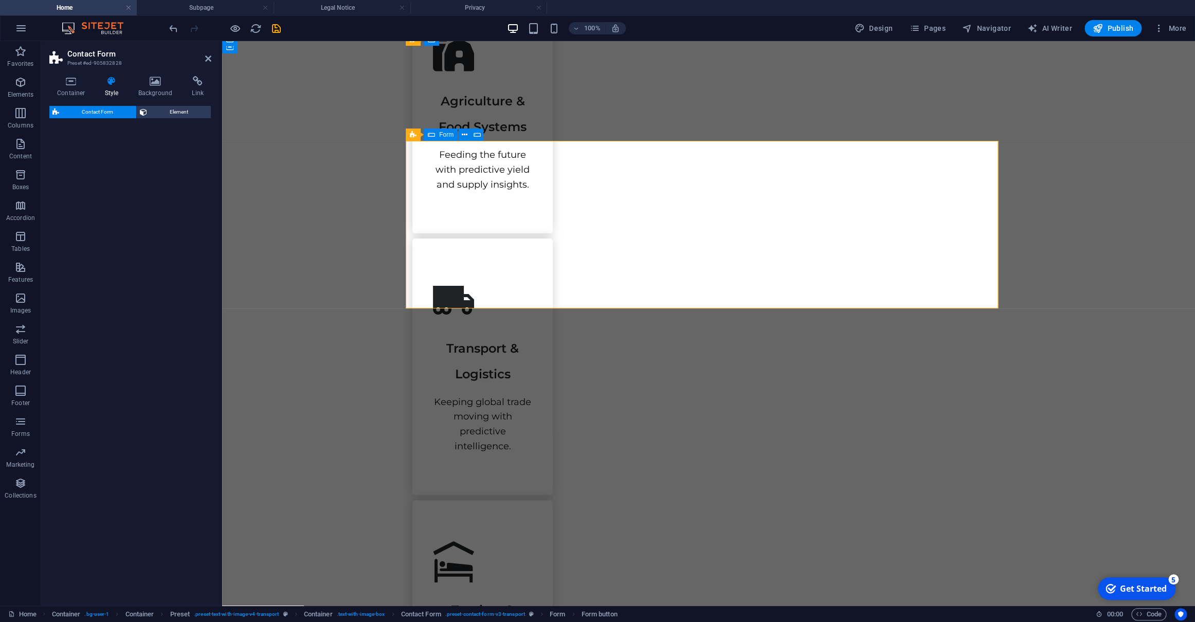
select select "px"
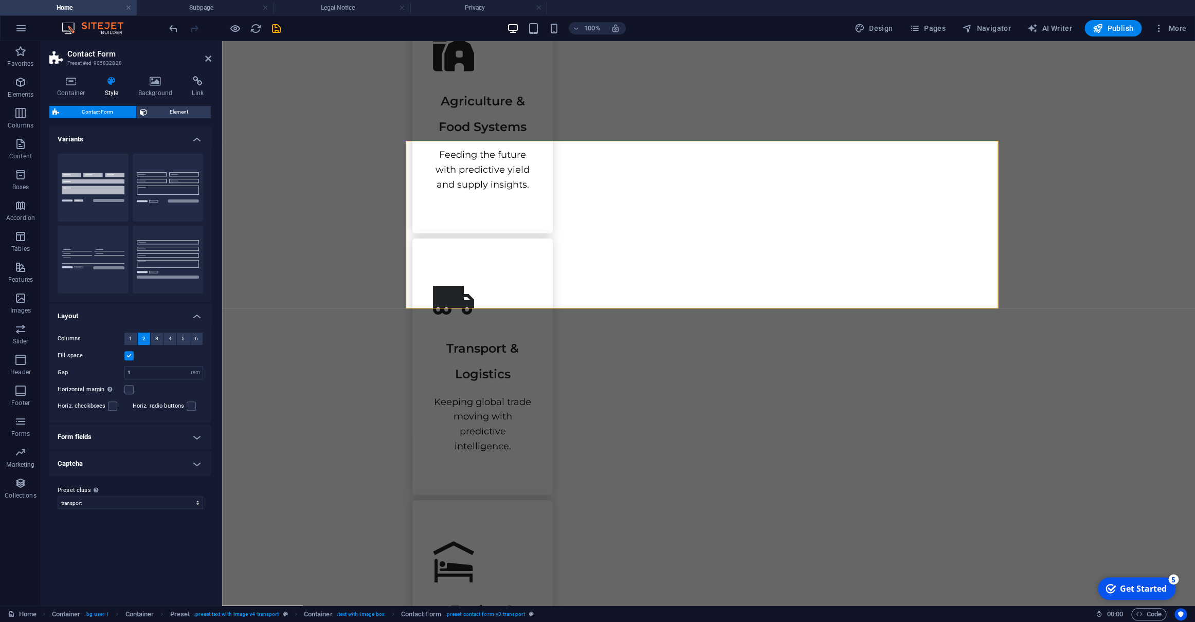
click at [115, 437] on h4 "Form fields" at bounding box center [130, 437] width 162 height 25
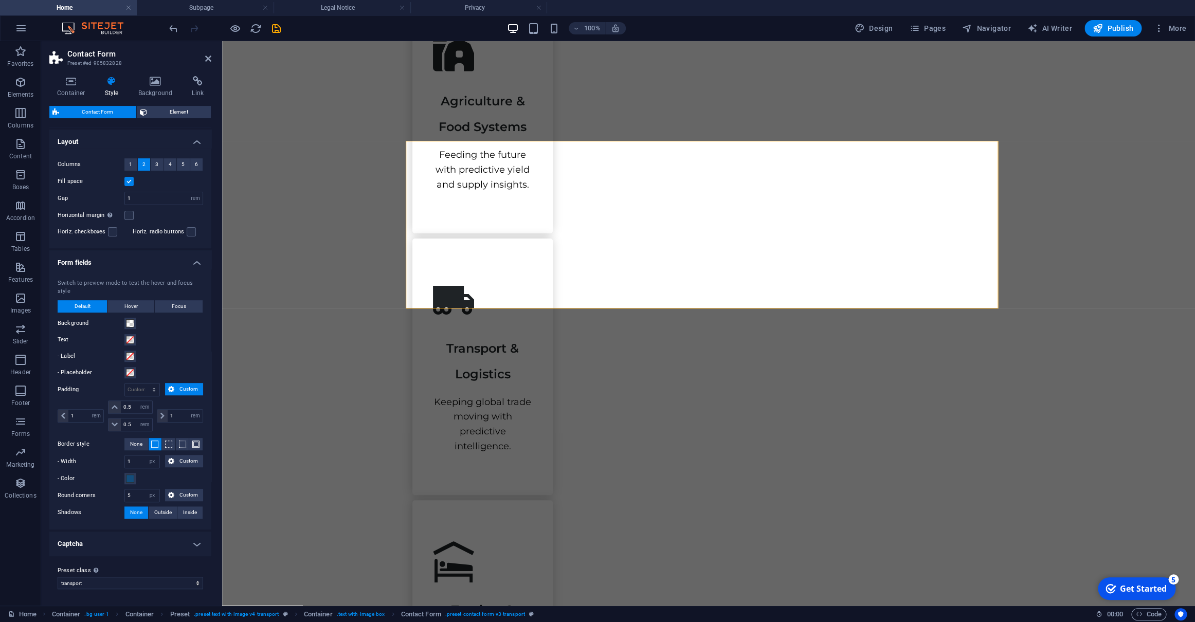
scroll to position [210, 0]
click at [130, 475] on span at bounding box center [130, 479] width 8 height 8
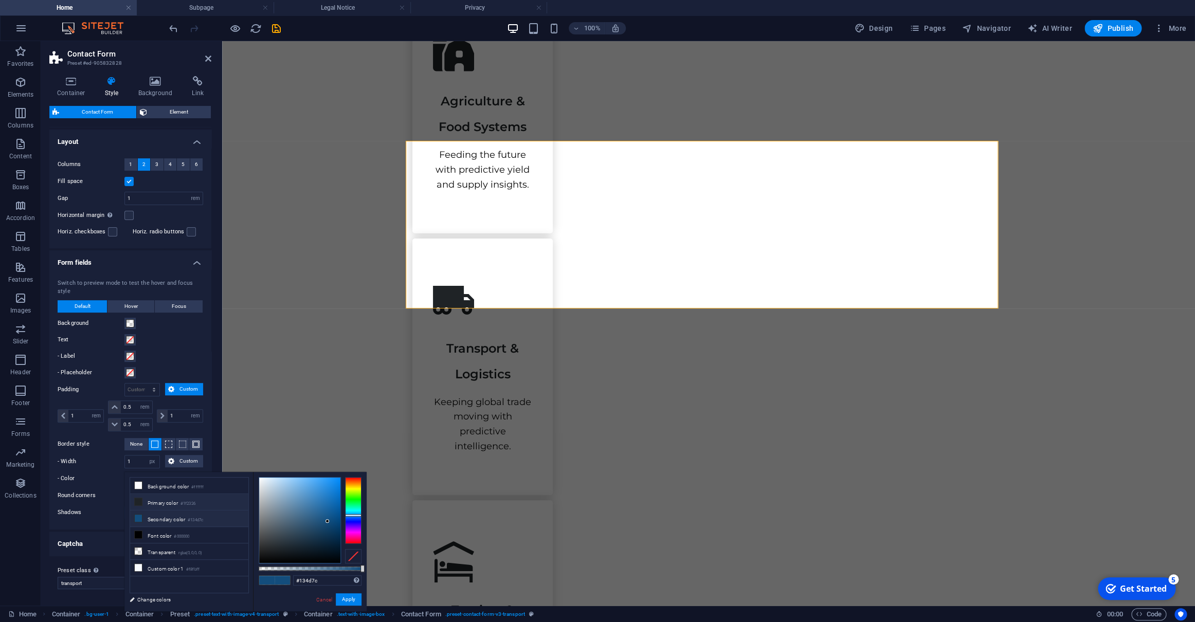
click at [202, 502] on li "Primary color #1f2326" at bounding box center [189, 502] width 118 height 16
type input "#1f2326"
click at [350, 601] on button "Apply" at bounding box center [349, 599] width 26 height 12
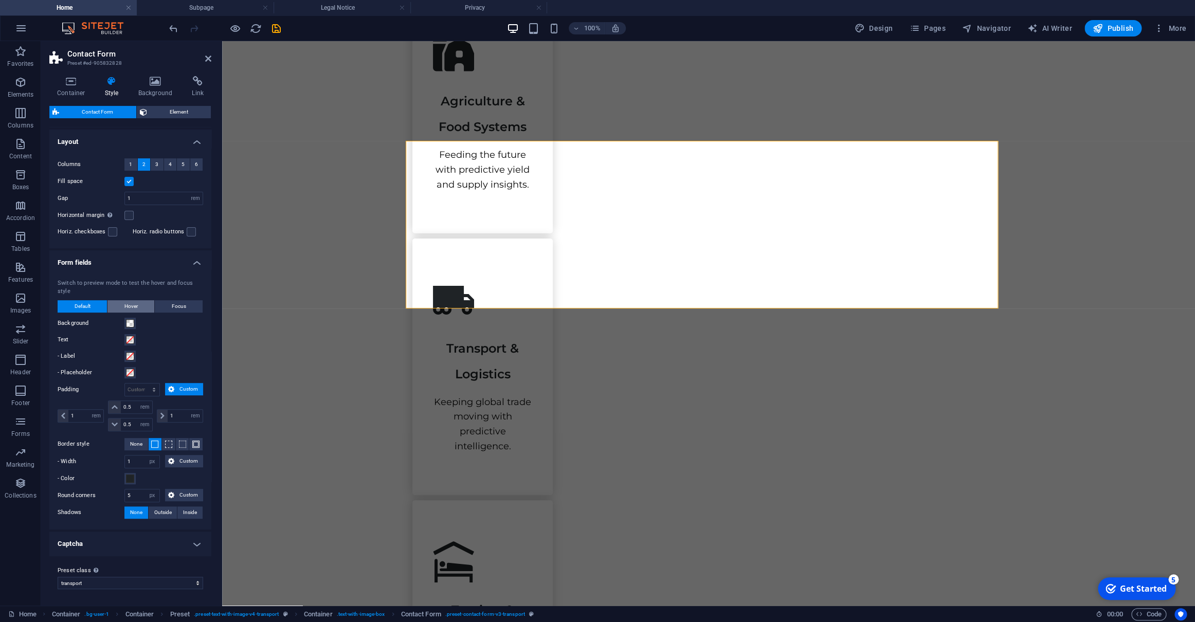
click at [124, 300] on span "Hover" at bounding box center [130, 306] width 13 height 12
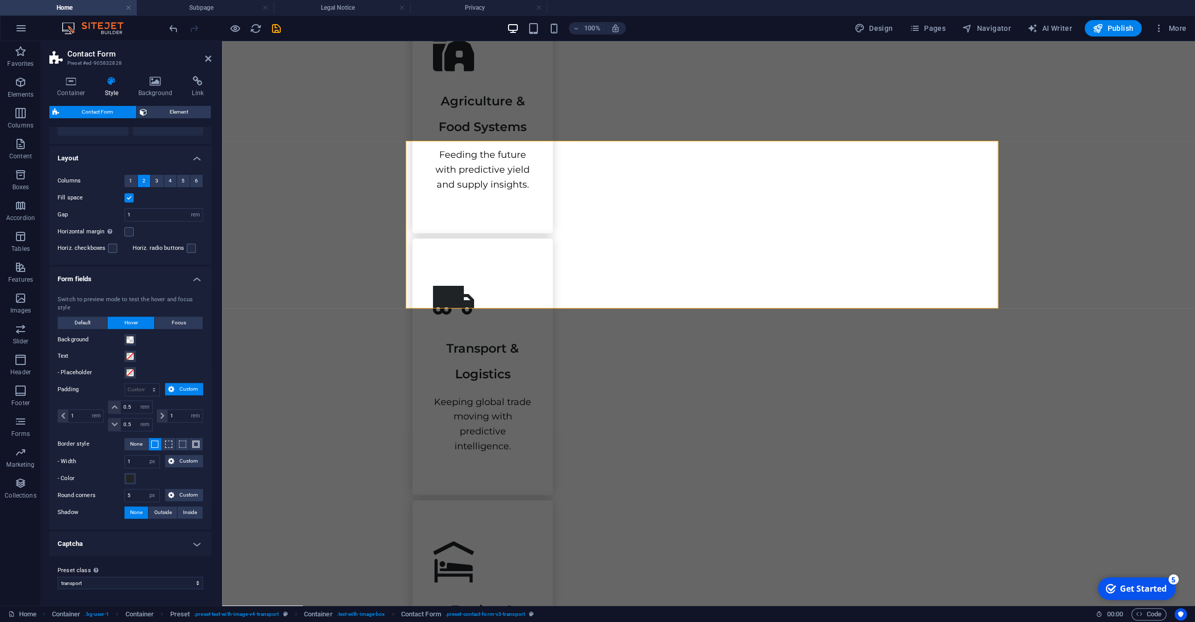
scroll to position [193, 0]
click at [172, 317] on span "Focus" at bounding box center [179, 323] width 14 height 12
click at [94, 317] on button "Default" at bounding box center [82, 323] width 49 height 12
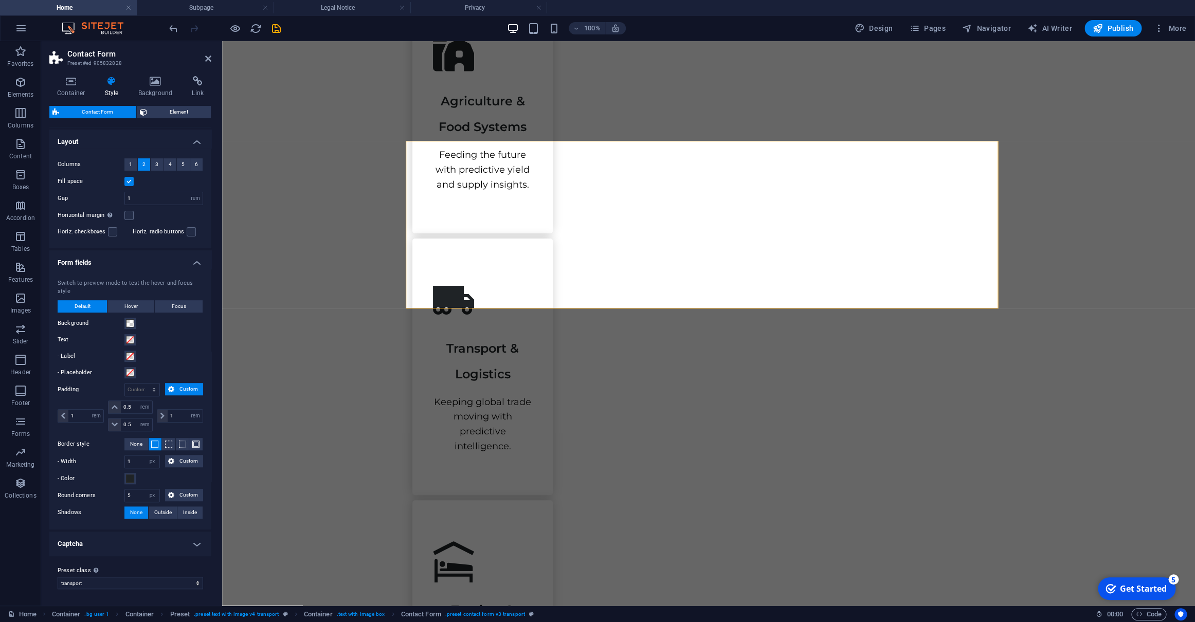
scroll to position [210, 0]
click at [180, 250] on h4 "Form fields" at bounding box center [130, 259] width 162 height 19
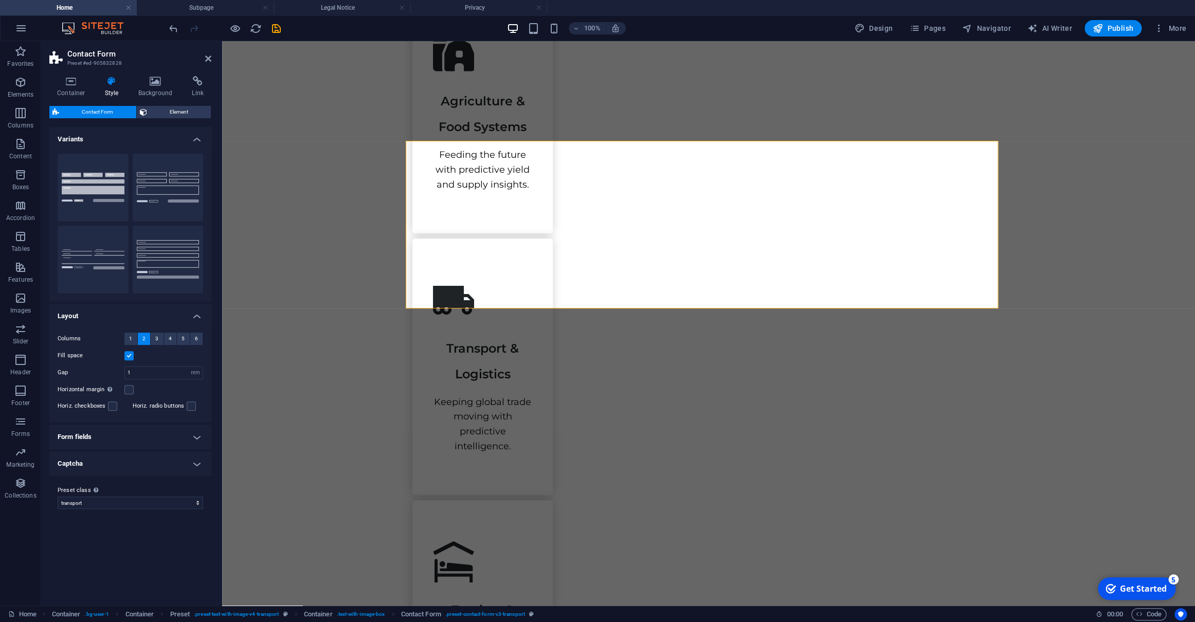
click at [117, 462] on h4 "Captcha" at bounding box center [130, 463] width 162 height 25
click at [133, 433] on h4 "Form fields" at bounding box center [130, 437] width 162 height 25
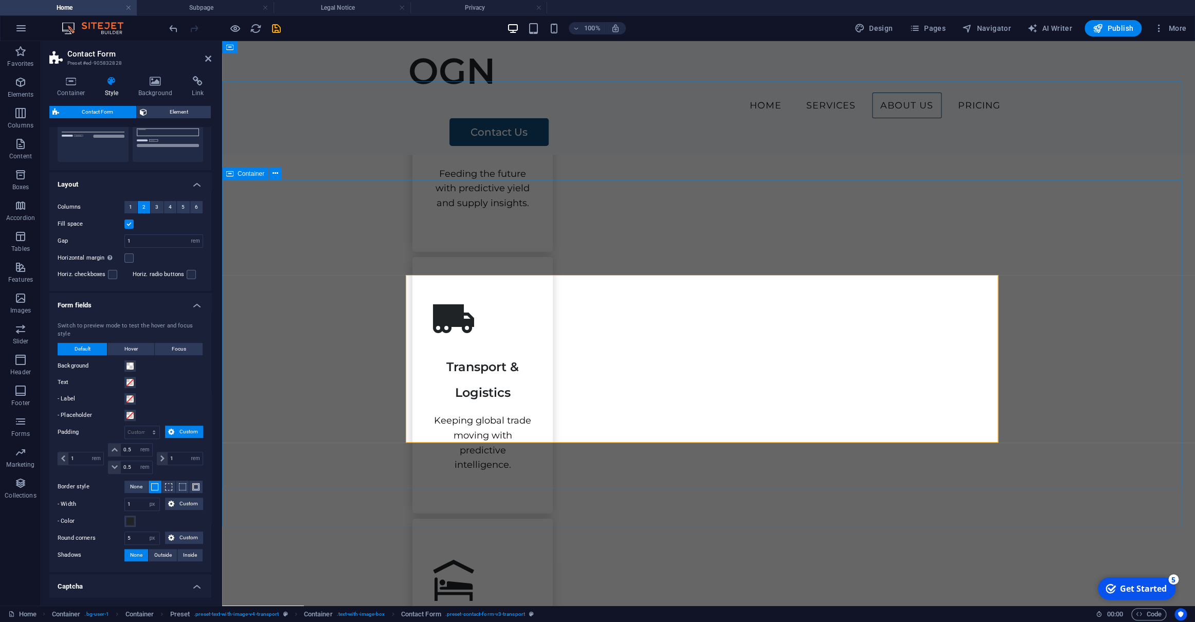
scroll to position [2120, 0]
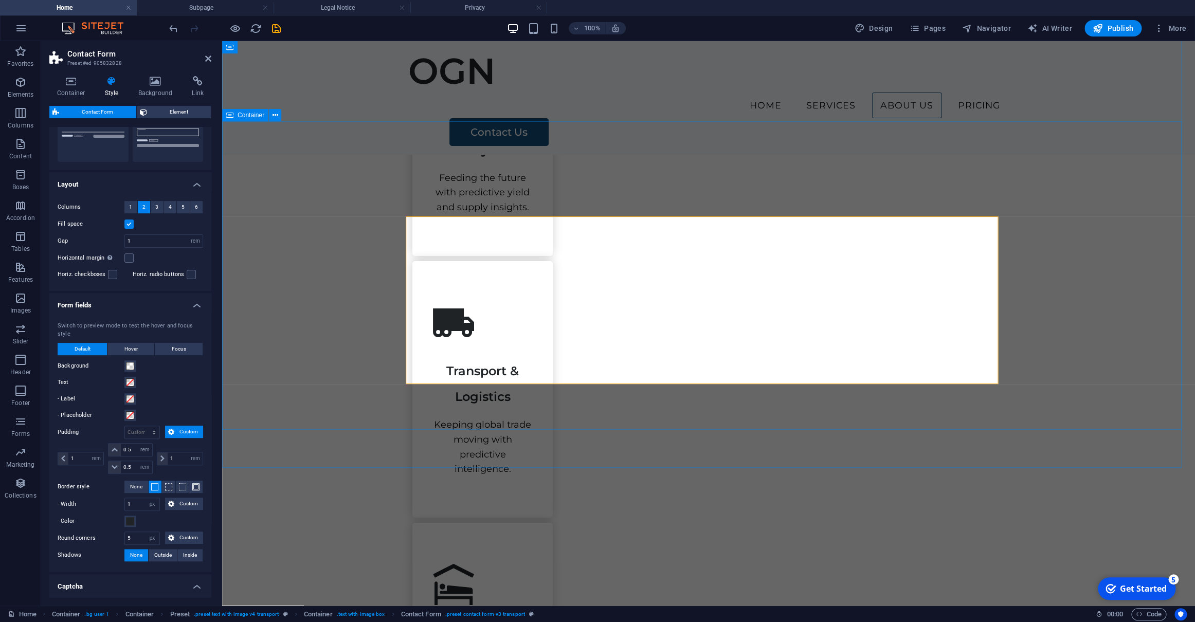
drag, startPoint x: 343, startPoint y: 288, endPoint x: 353, endPoint y: 290, distance: 10.5
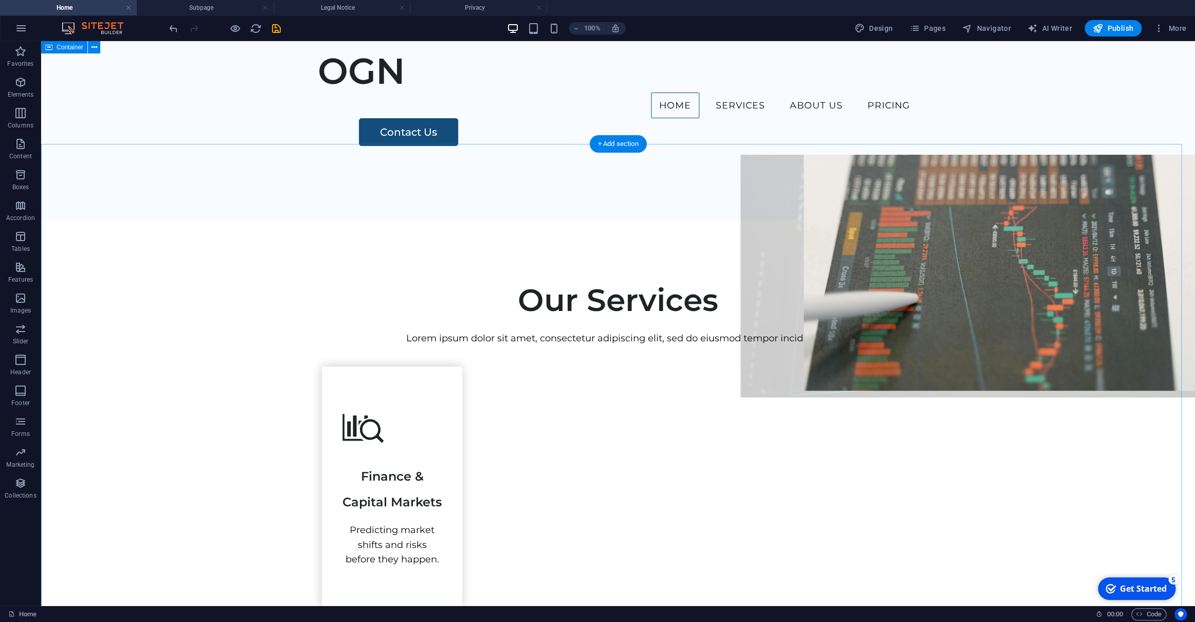
scroll to position [0, 0]
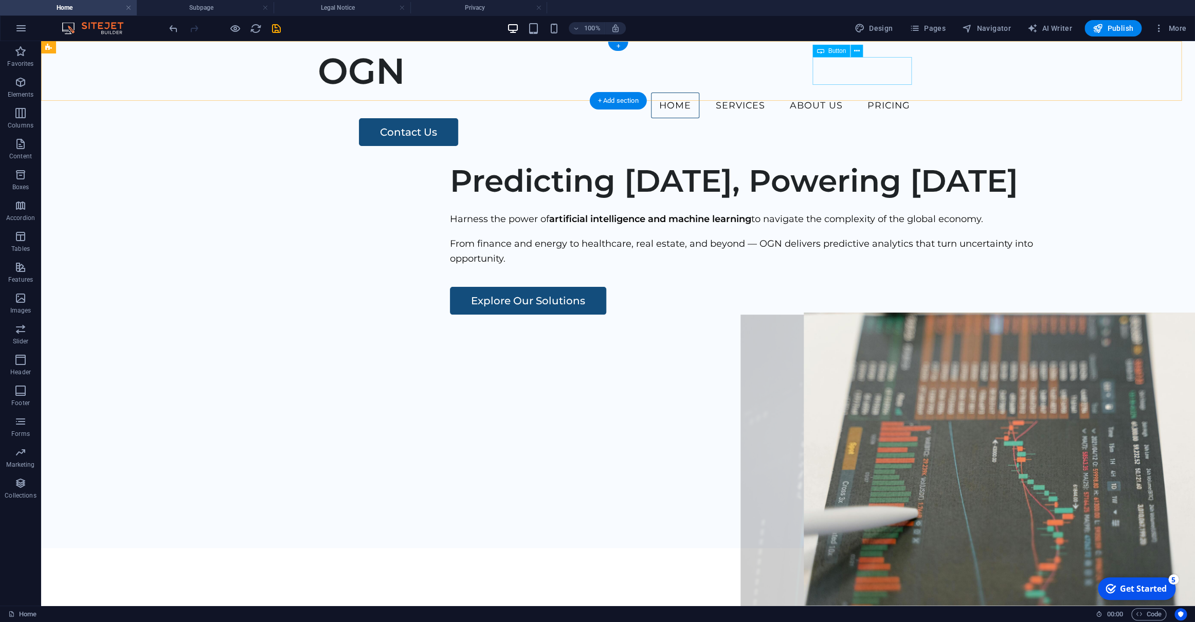
click at [897, 118] on div "Contact Us" at bounding box center [638, 132] width 559 height 28
click at [824, 51] on div "Button" at bounding box center [831, 51] width 38 height 12
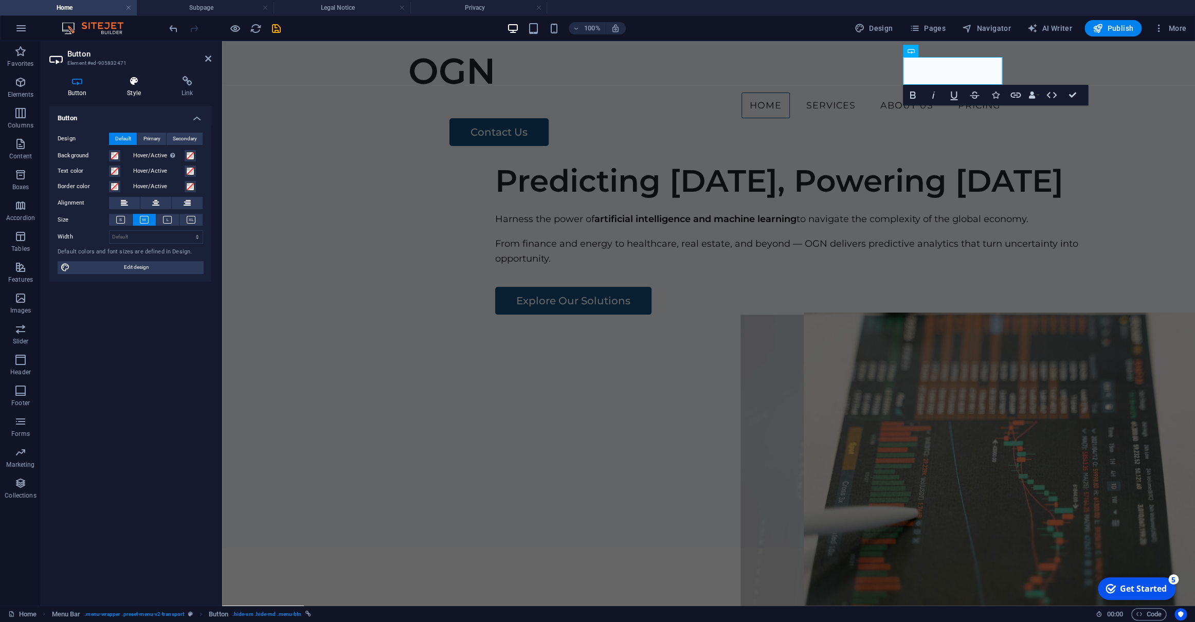
click at [128, 83] on icon at bounding box center [134, 81] width 50 height 10
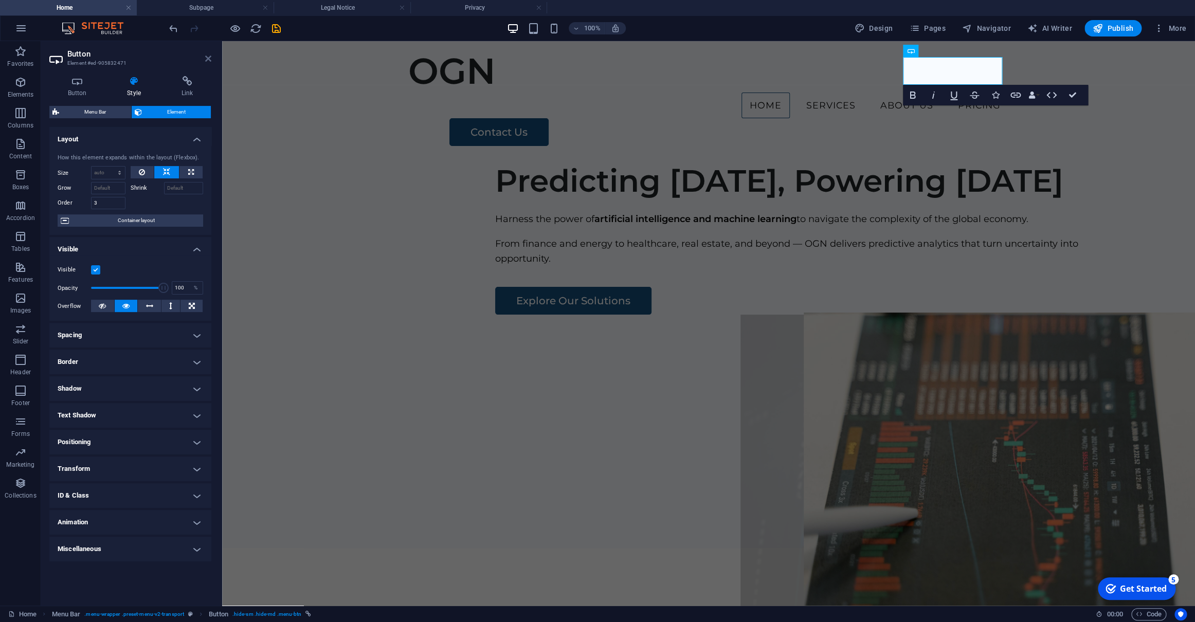
click at [209, 57] on icon at bounding box center [208, 59] width 6 height 8
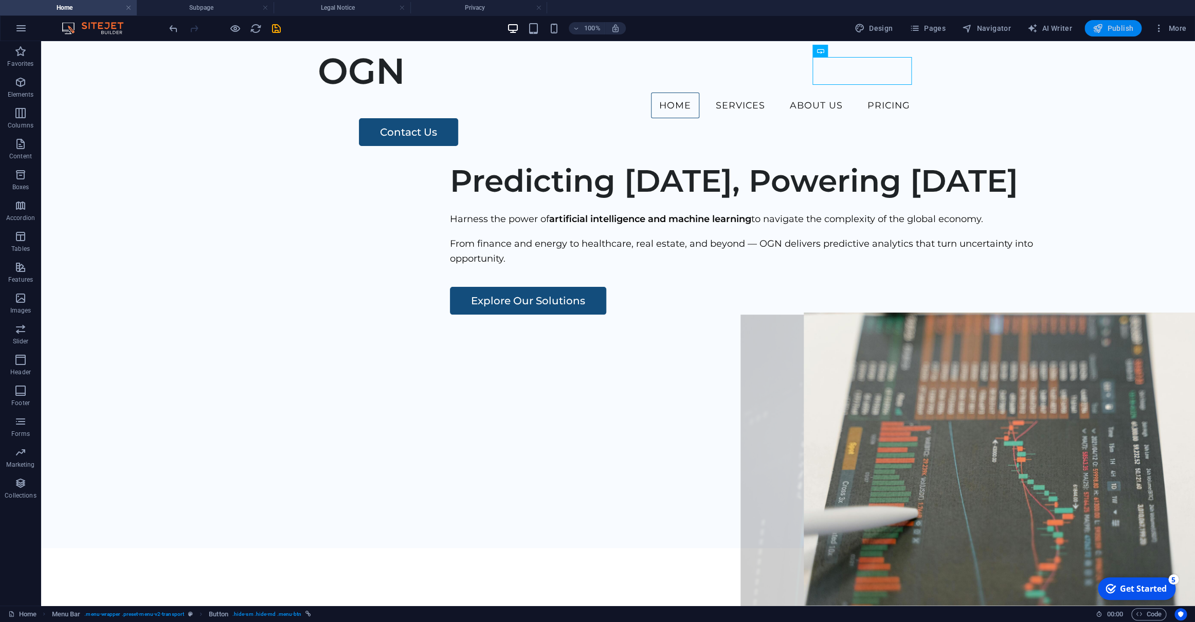
click at [1123, 32] on span "Publish" at bounding box center [1113, 28] width 41 height 10
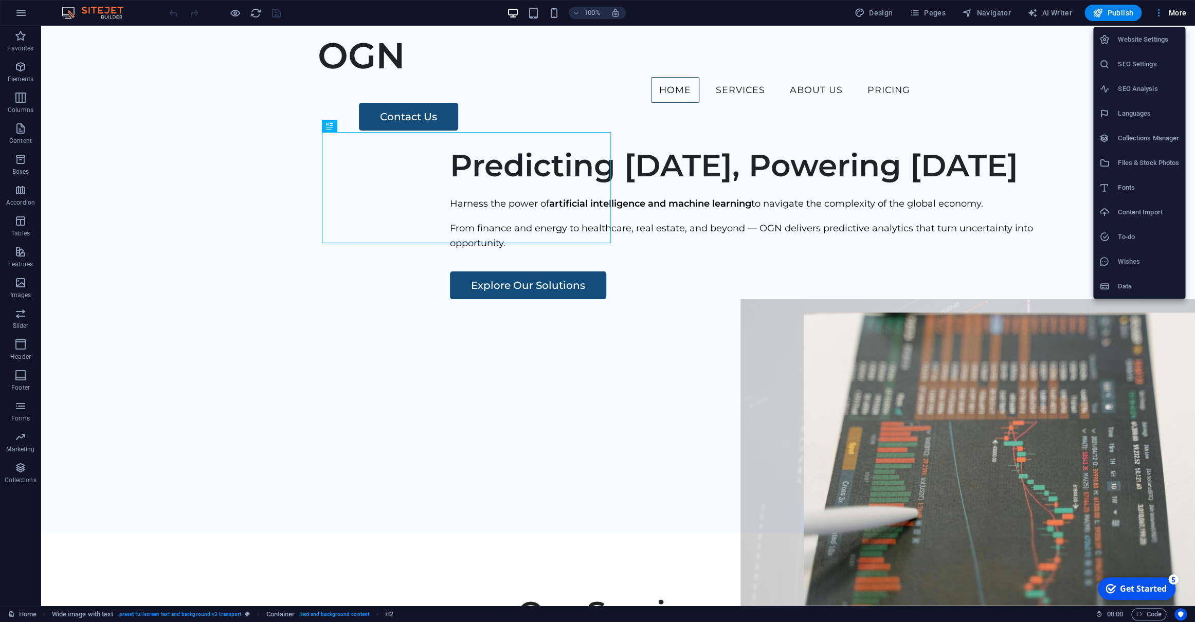
click at [1173, 18] on div at bounding box center [597, 311] width 1195 height 622
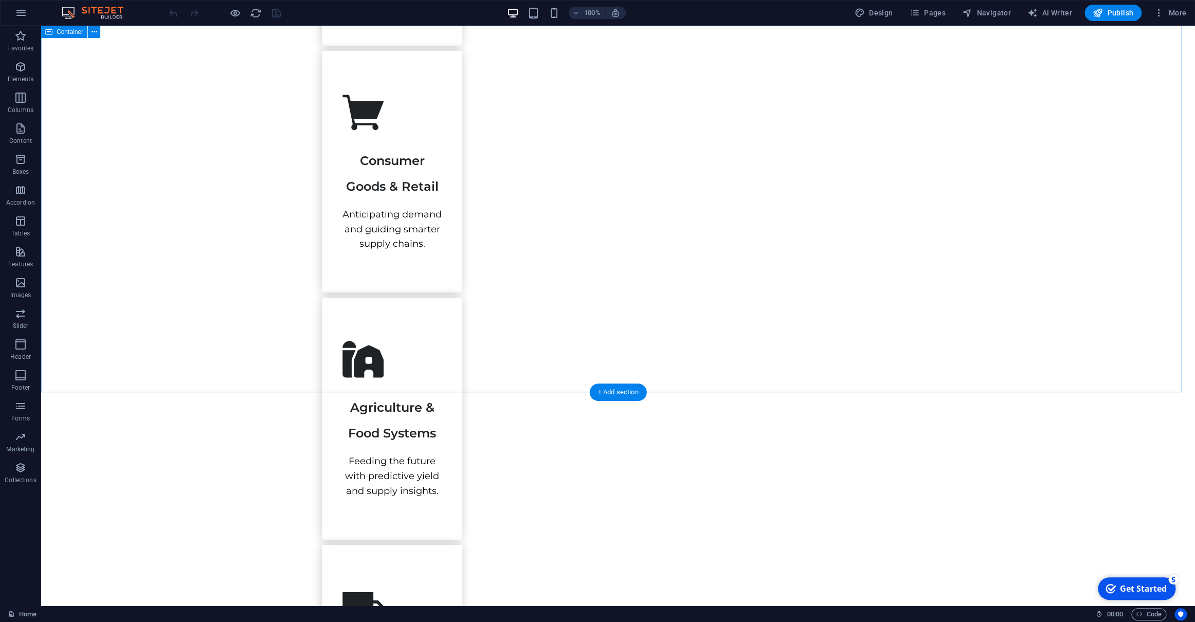
scroll to position [2240, 0]
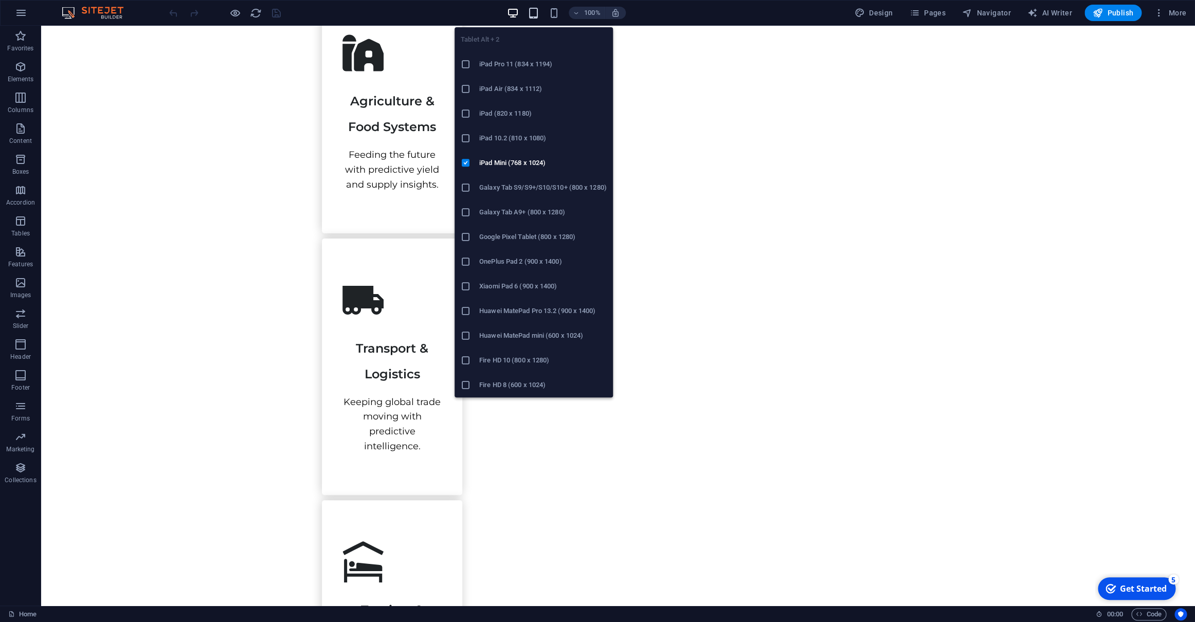
click at [379, 341] on icon "button" at bounding box center [379, 348] width 0 height 15
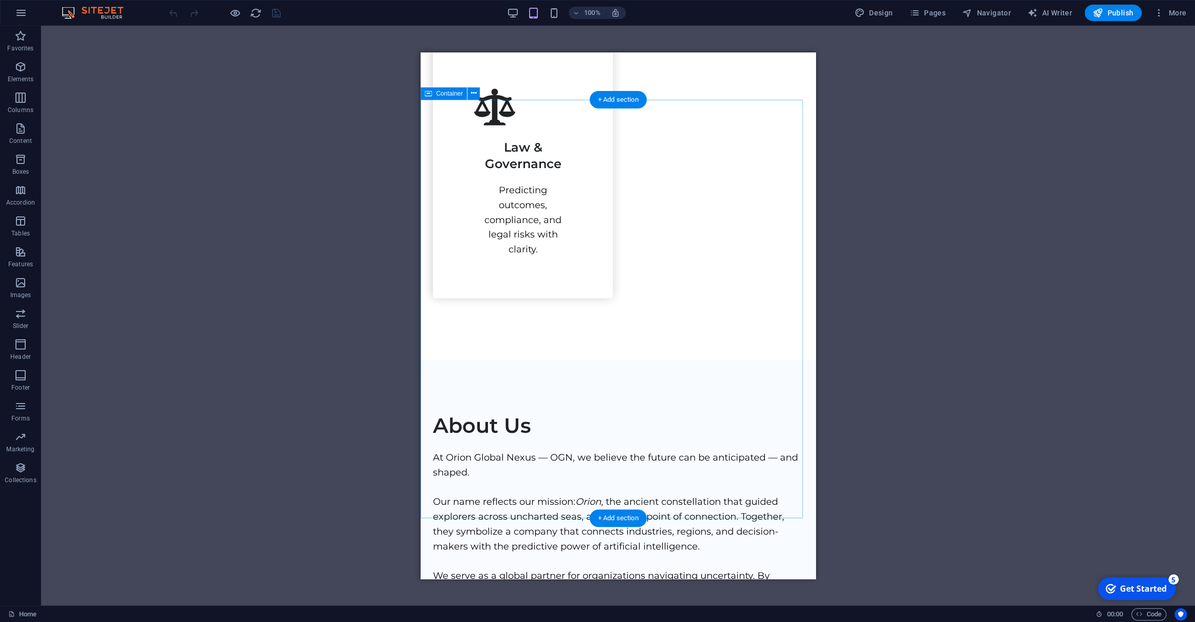
scroll to position [2787, 0]
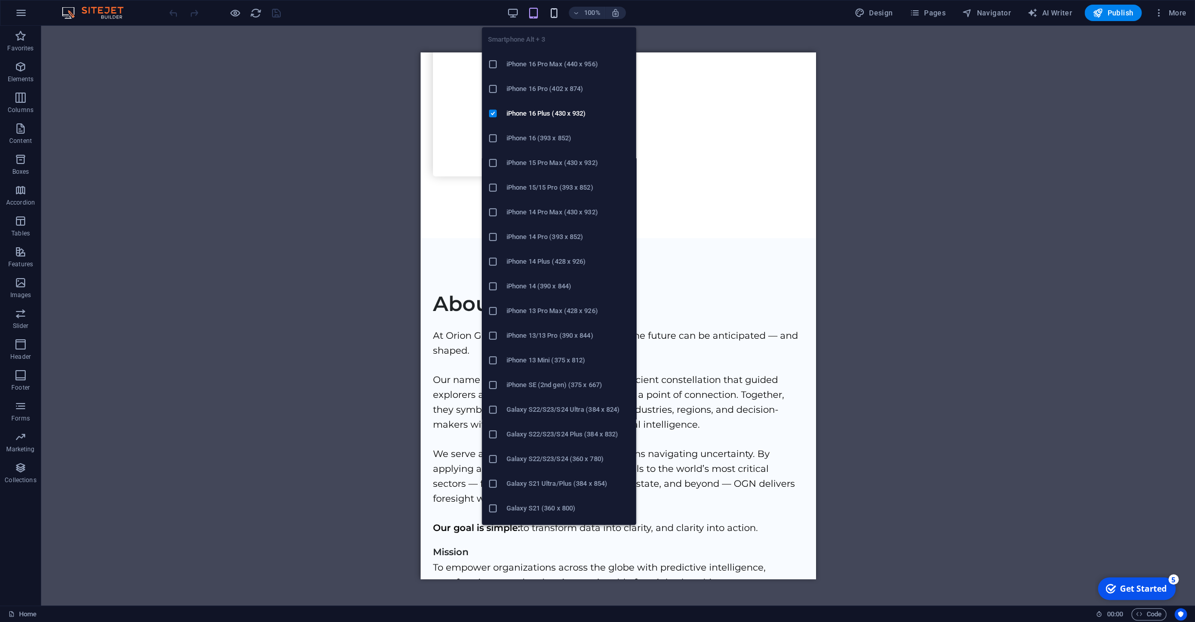
click at [555, 13] on icon "button" at bounding box center [554, 13] width 12 height 12
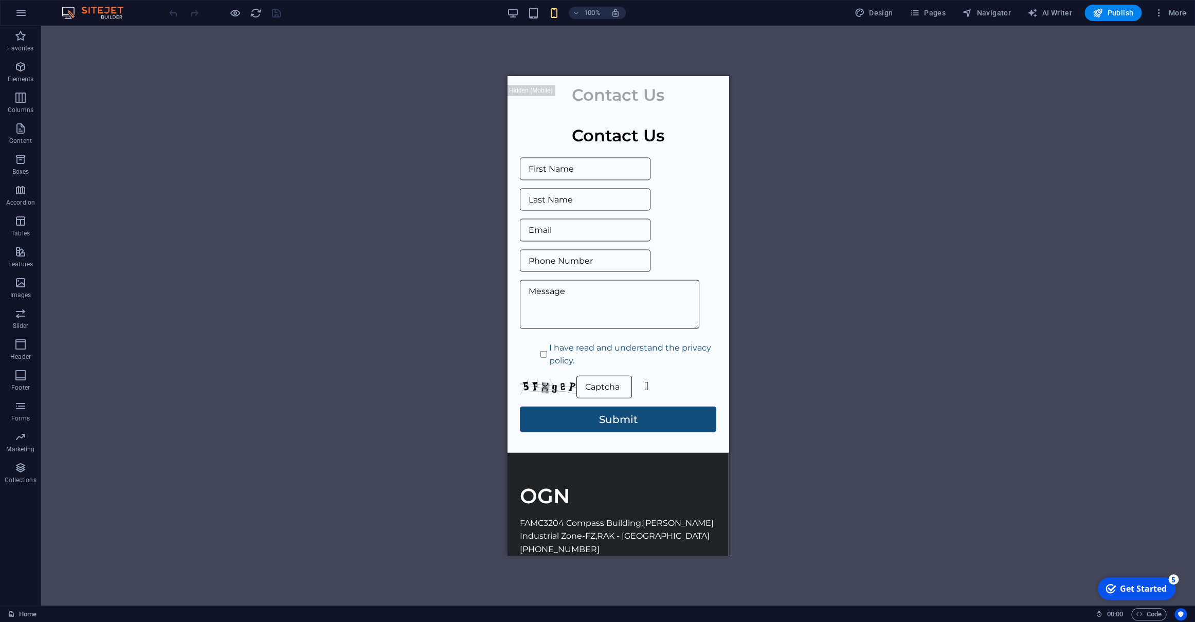
scroll to position [3727, 0]
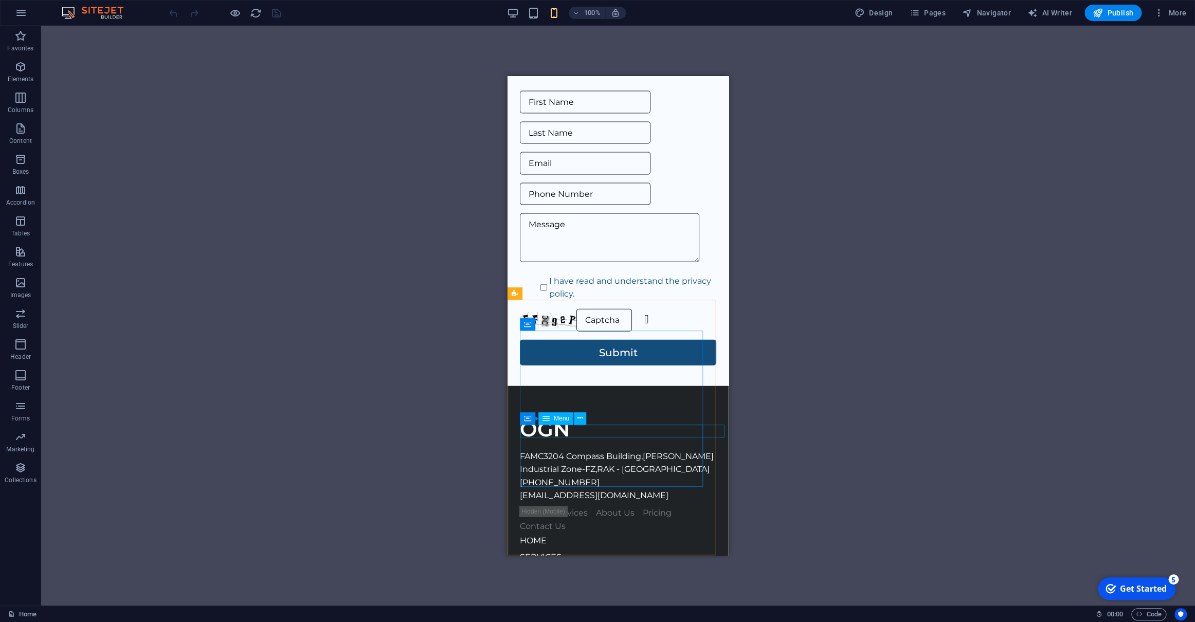
click at [558, 419] on span "Menu" at bounding box center [561, 418] width 15 height 6
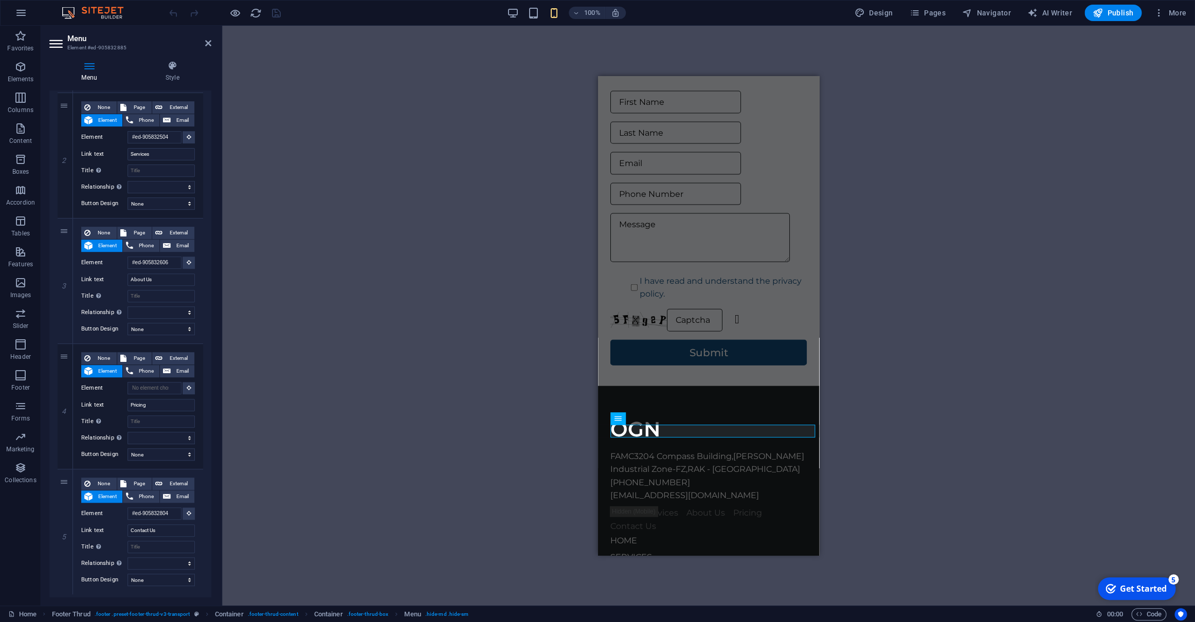
scroll to position [246, 0]
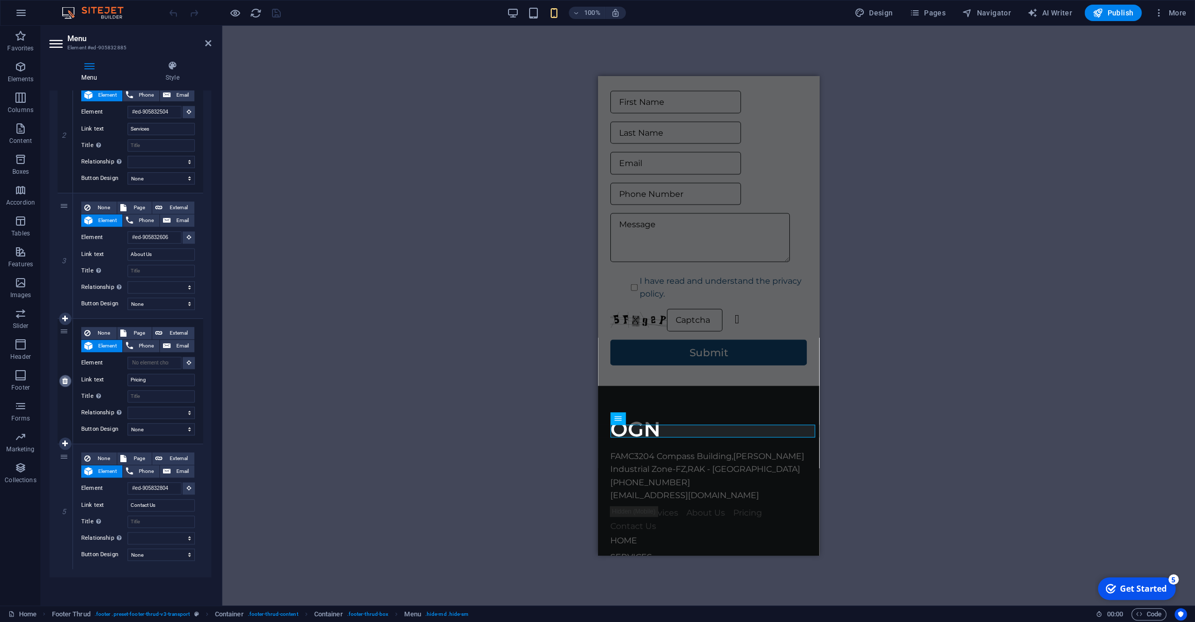
click at [66, 380] on icon at bounding box center [65, 380] width 6 height 7
select select
type input "#ed-905832804"
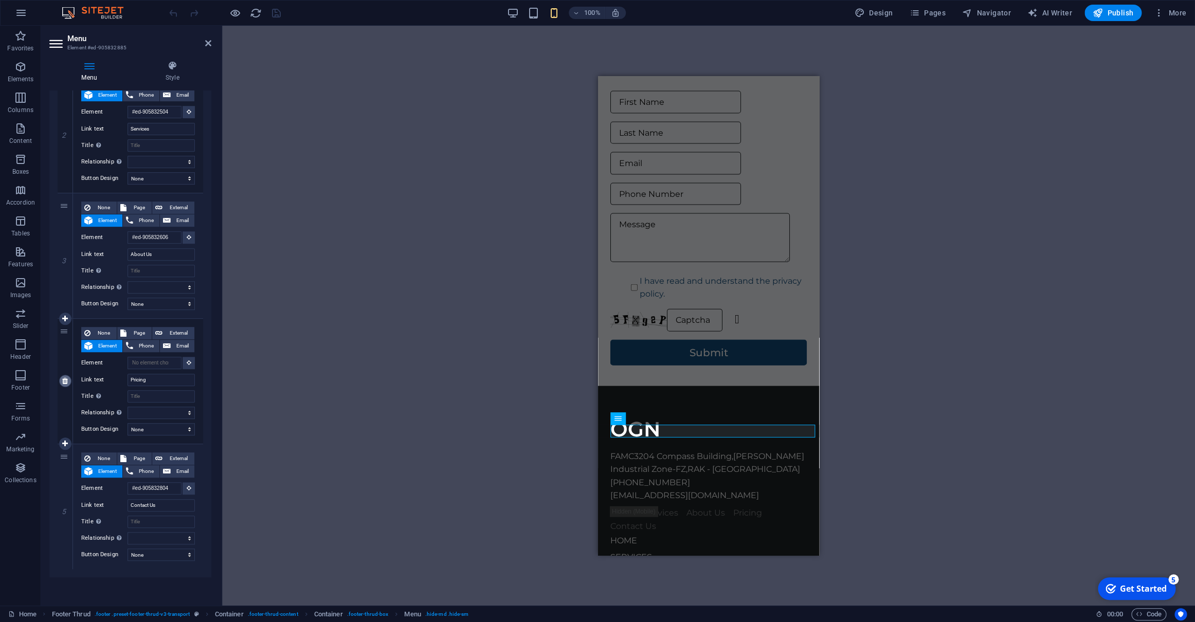
type input "Contact Us"
select select
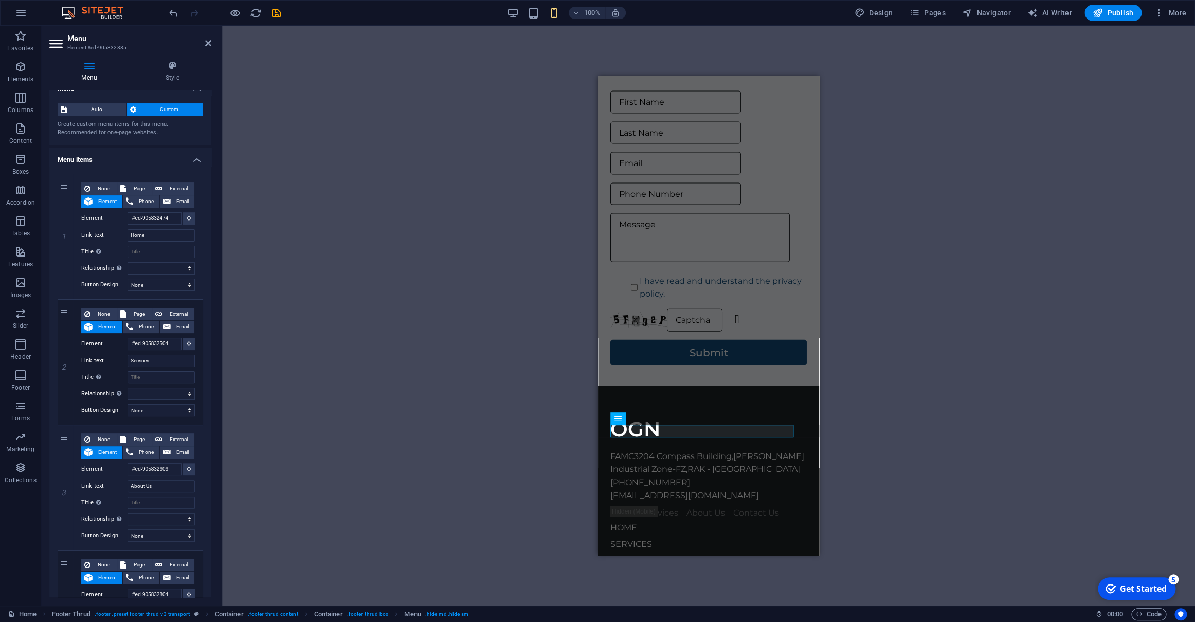
scroll to position [0, 0]
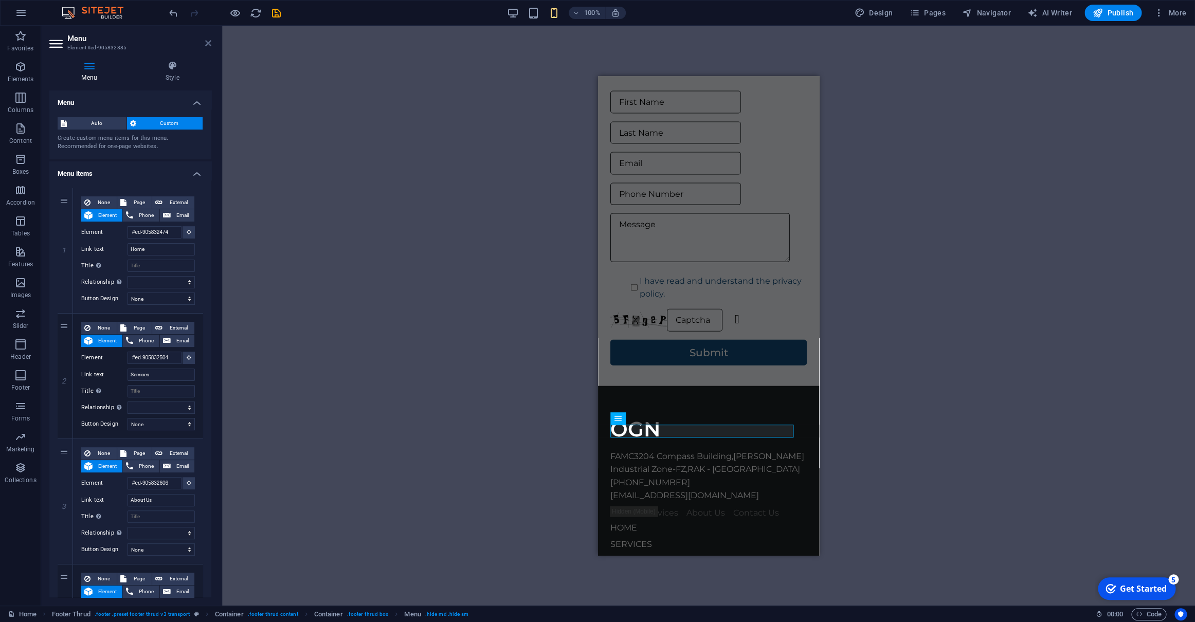
click at [208, 44] on icon at bounding box center [208, 43] width 6 height 8
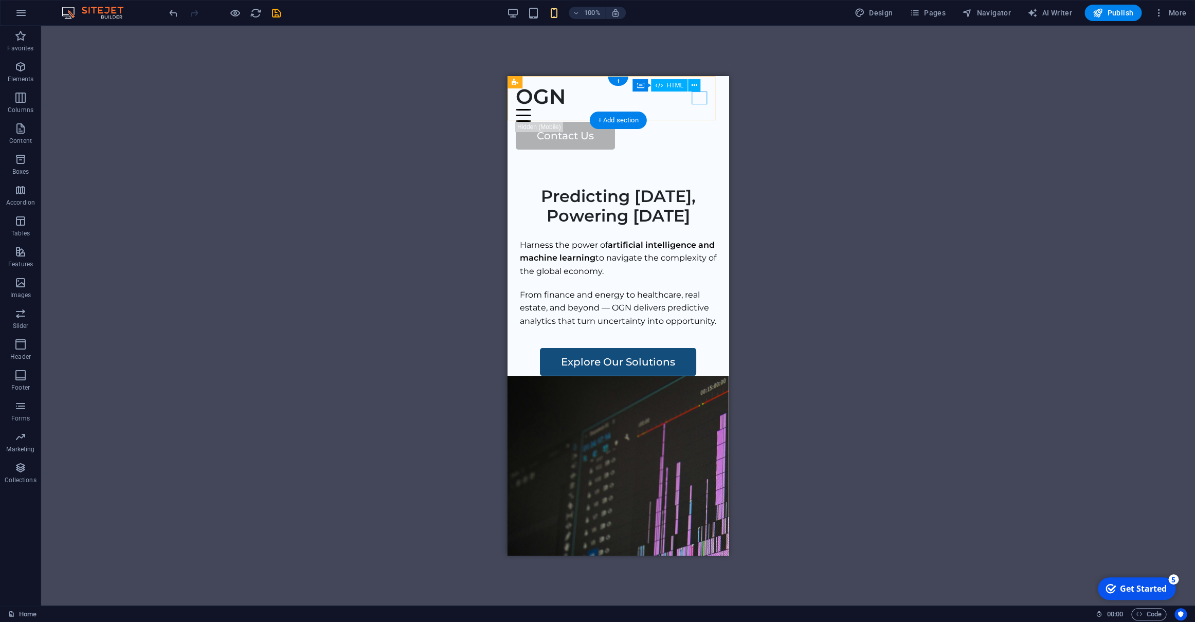
click at [702, 109] on div at bounding box center [618, 115] width 205 height 13
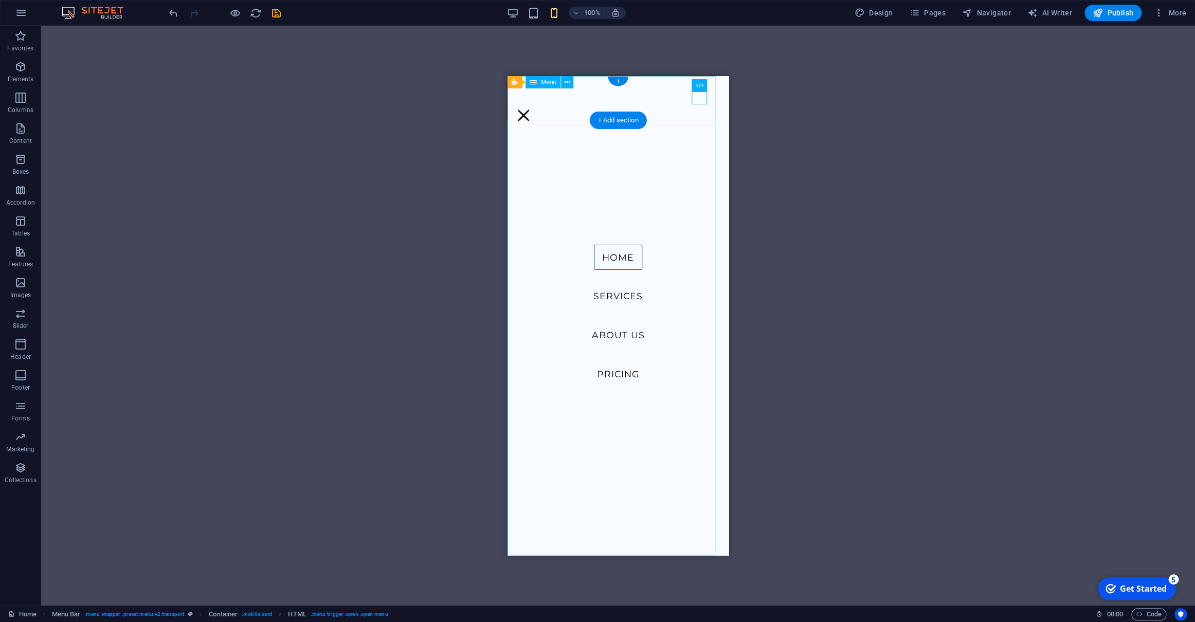
click at [613, 375] on nav "Home Services About Us Pricing" at bounding box center [618, 315] width 221 height 479
select select
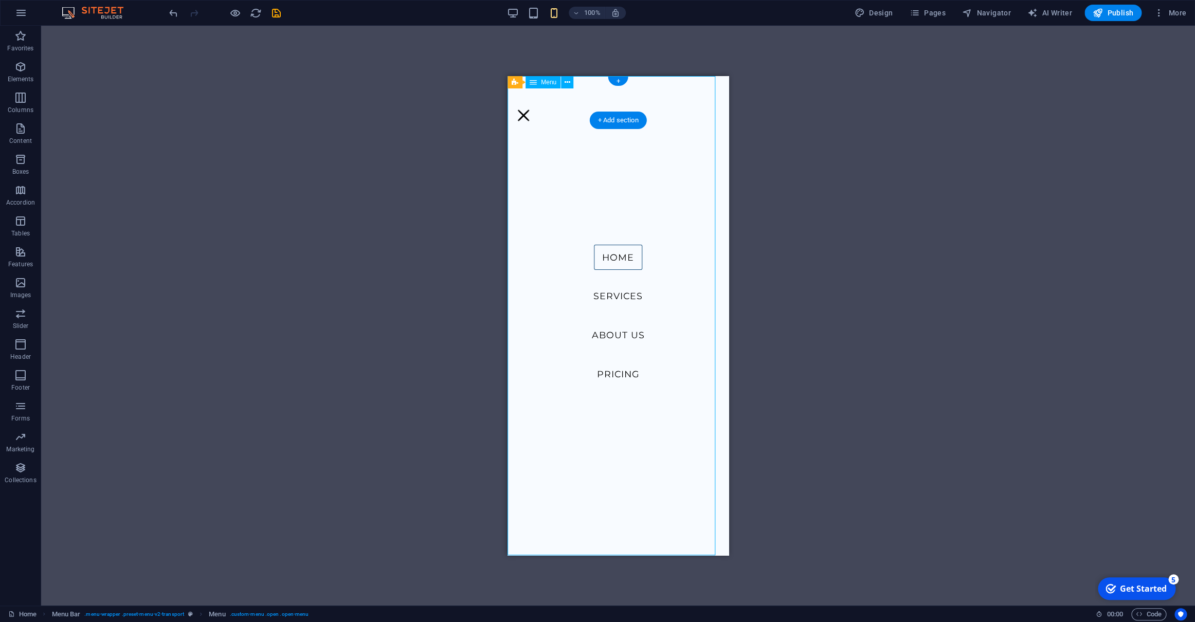
select select
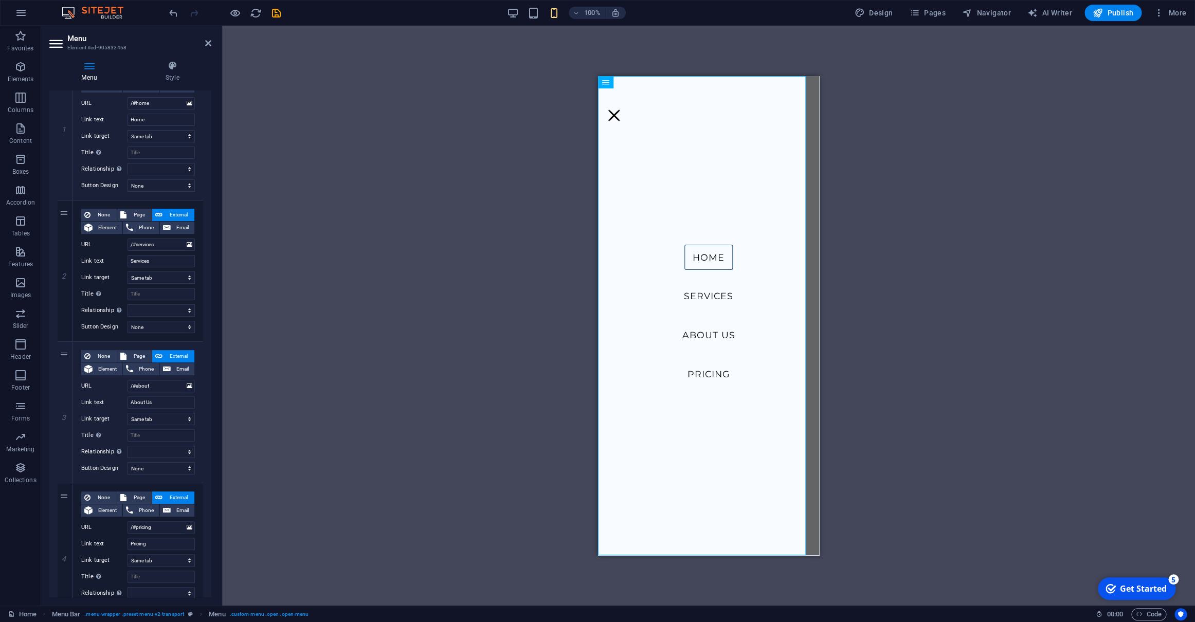
scroll to position [184, 0]
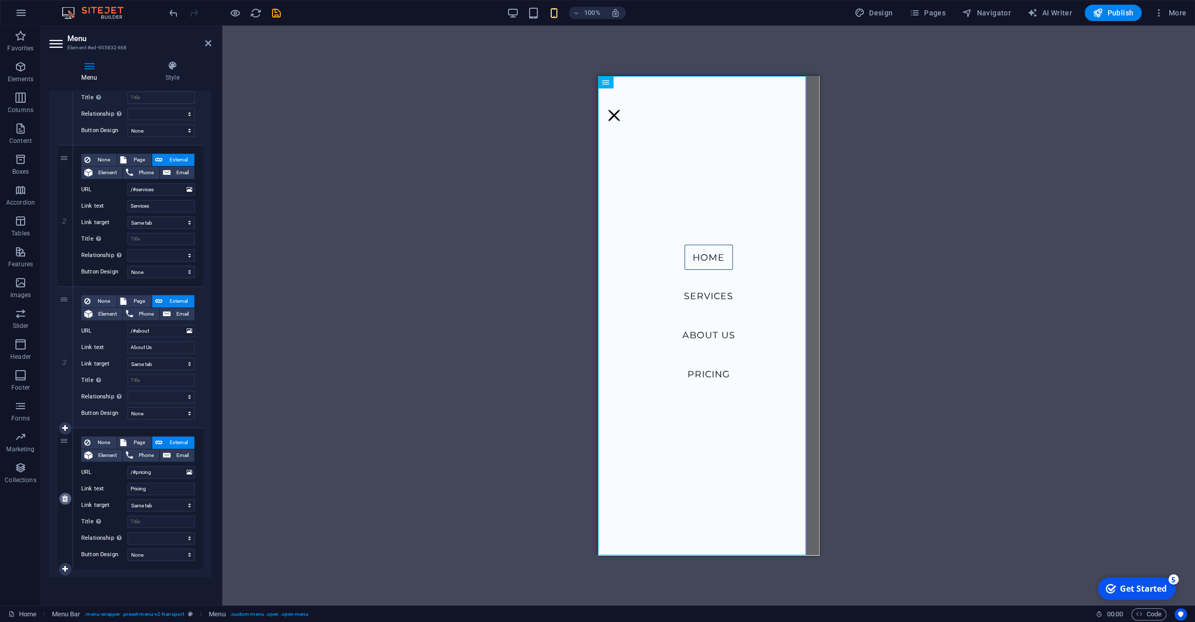
click at [65, 498] on icon at bounding box center [65, 498] width 6 height 7
select select
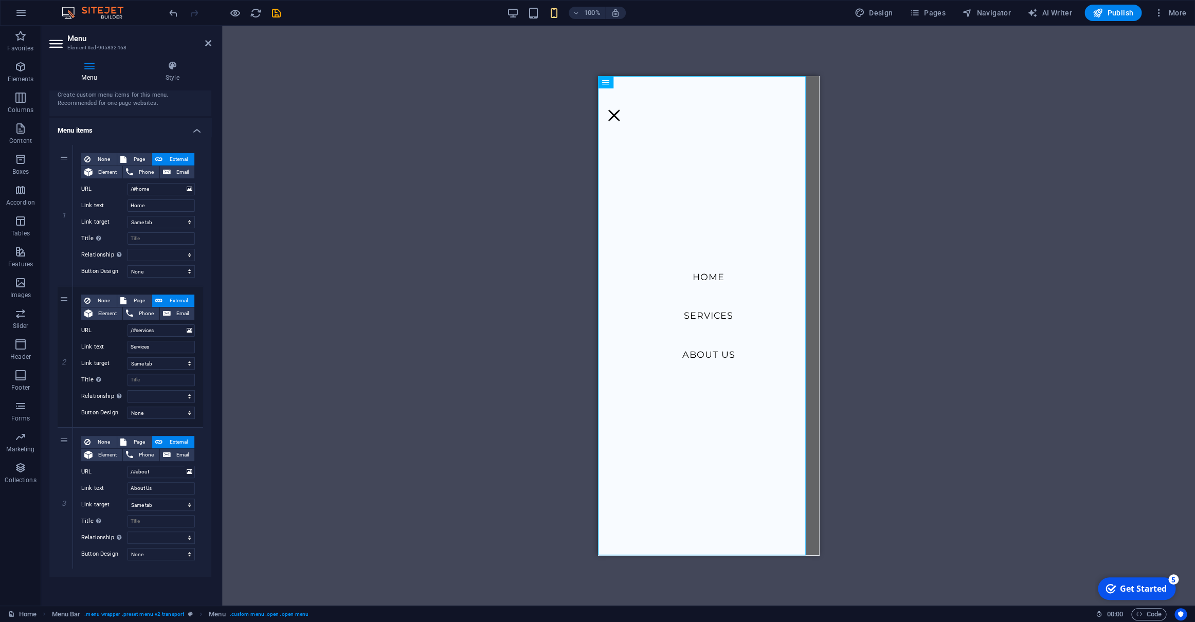
scroll to position [43, 0]
click at [206, 41] on icon at bounding box center [208, 43] width 6 height 8
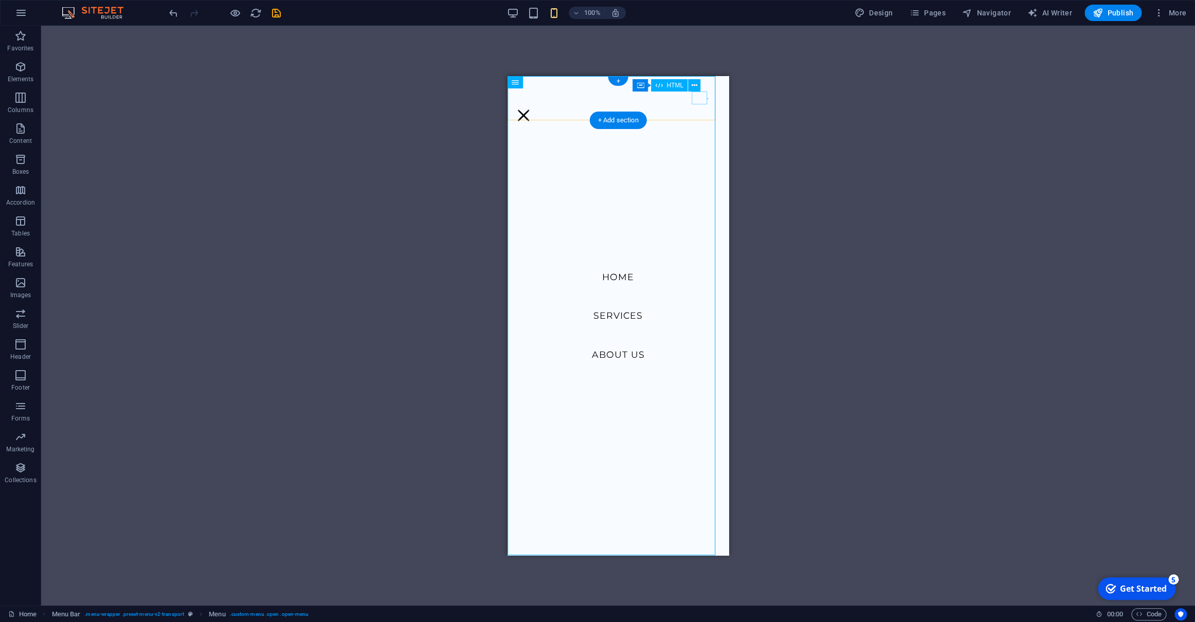
click at [531, 109] on div at bounding box center [523, 115] width 15 height 13
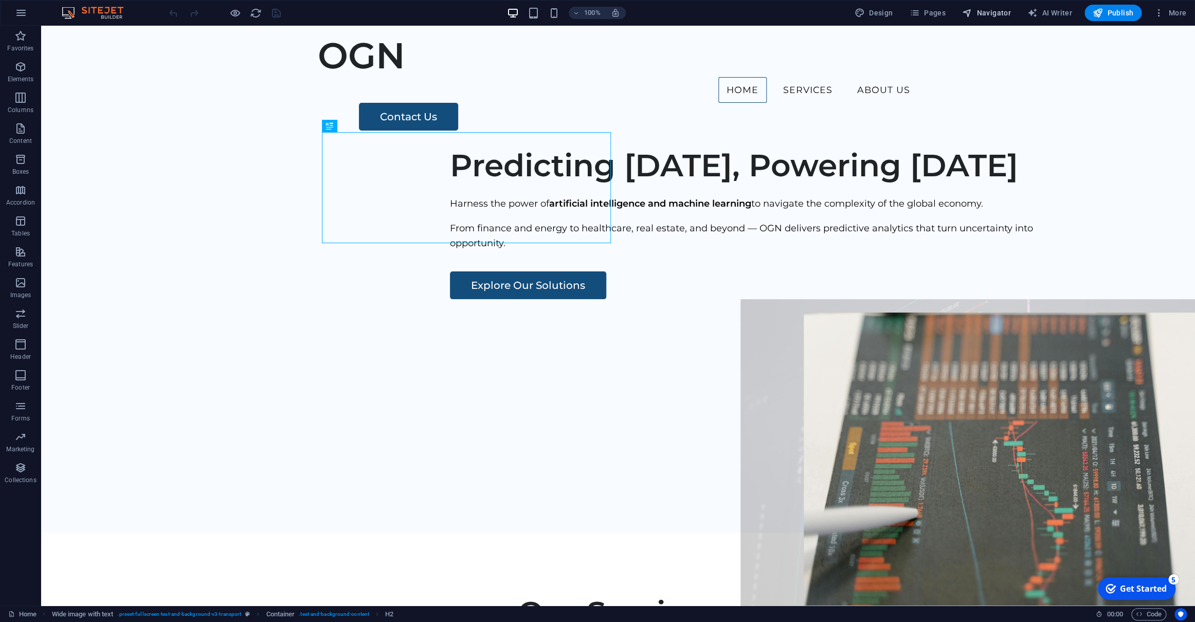
click at [995, 10] on span "Navigator" at bounding box center [986, 13] width 49 height 10
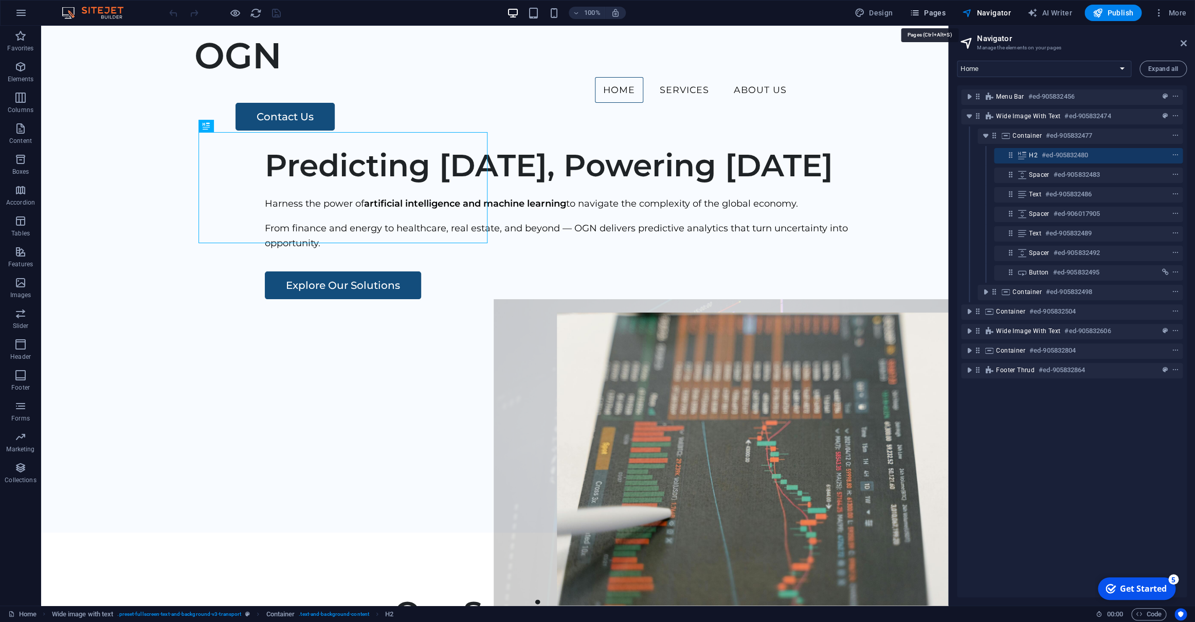
click at [0, 0] on span "Pages" at bounding box center [0, 0] width 0 height 0
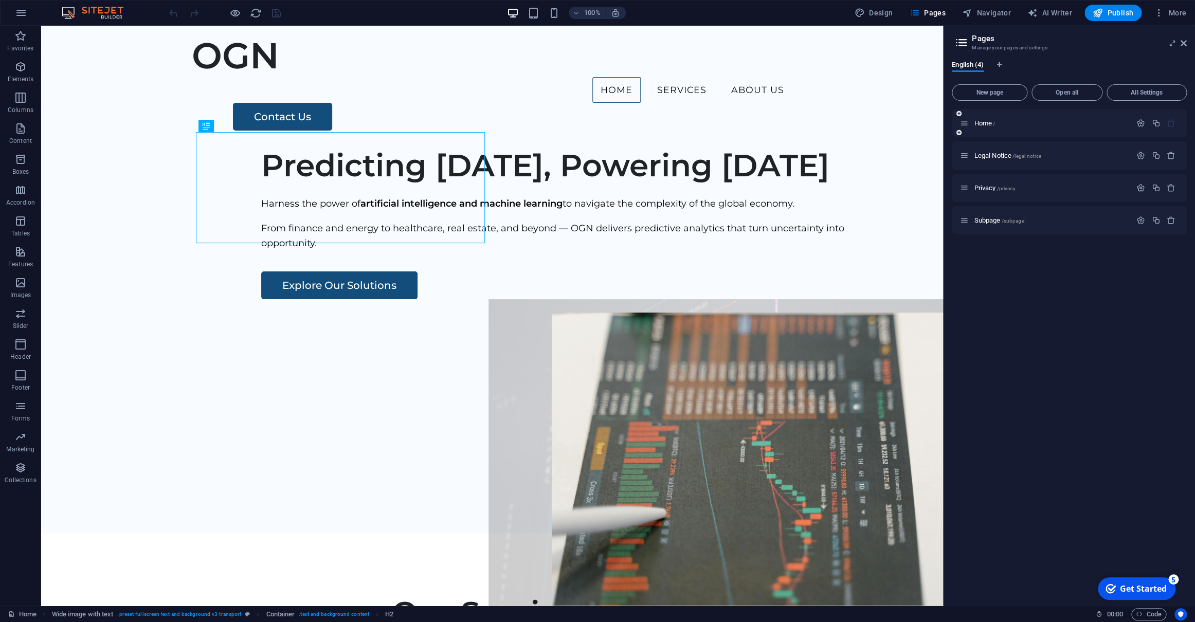
click at [988, 117] on div "Home /" at bounding box center [1069, 123] width 235 height 28
click at [1139, 123] on icon "button" at bounding box center [1140, 123] width 9 height 9
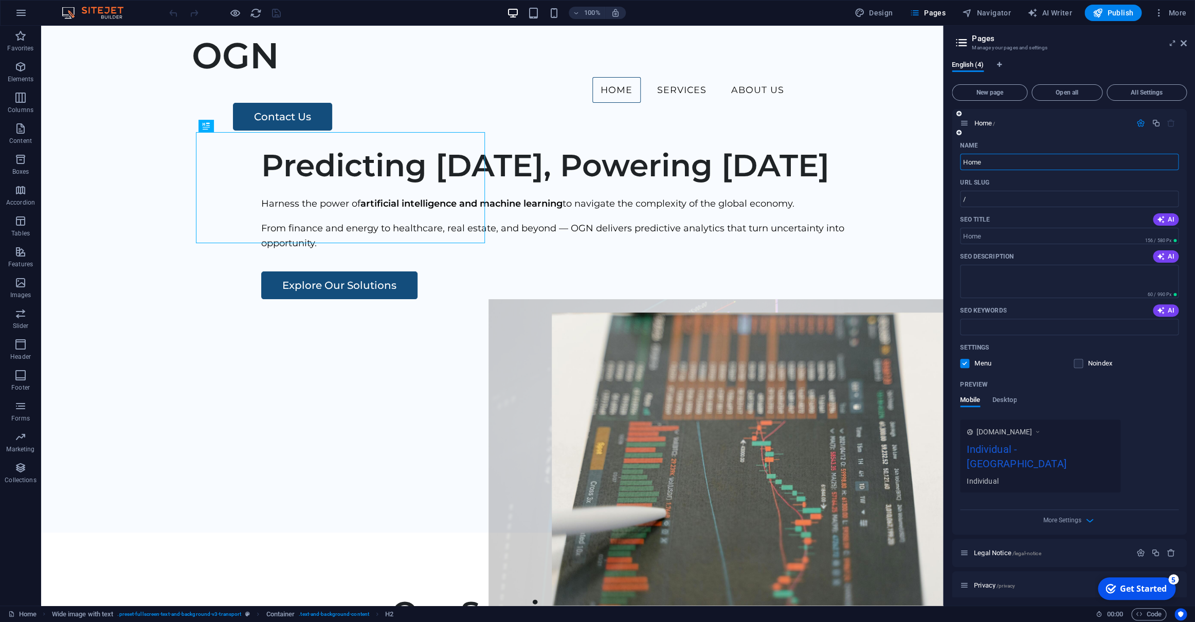
scroll to position [24, 0]
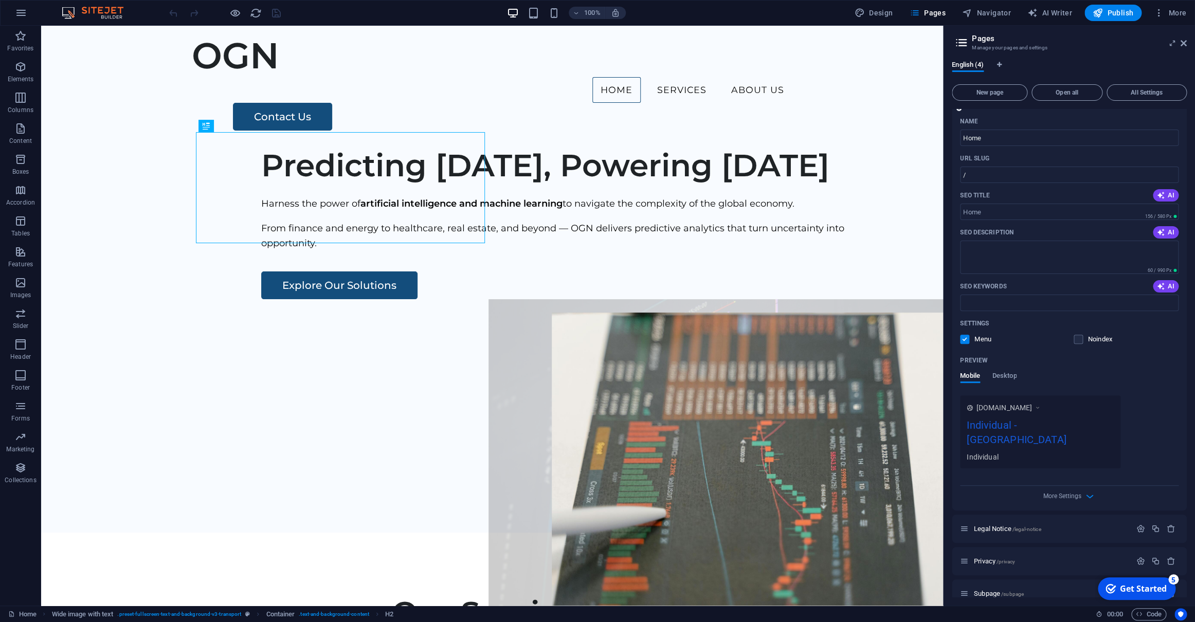
click at [1013, 426] on div "Individual - [GEOGRAPHIC_DATA]" at bounding box center [1040, 435] width 147 height 34
click at [996, 426] on div "Individual - [GEOGRAPHIC_DATA]" at bounding box center [1040, 435] width 147 height 34
click at [1009, 376] on span "Desktop" at bounding box center [1004, 377] width 25 height 14
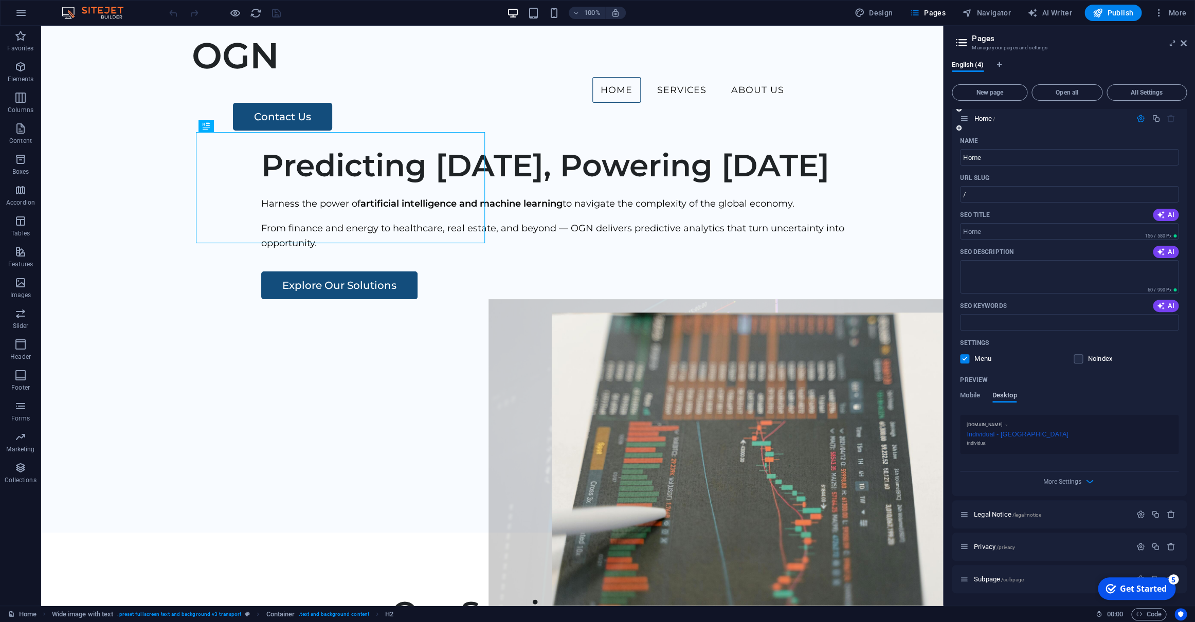
scroll to position [4, 0]
click at [967, 397] on span "Mobile" at bounding box center [970, 397] width 20 height 14
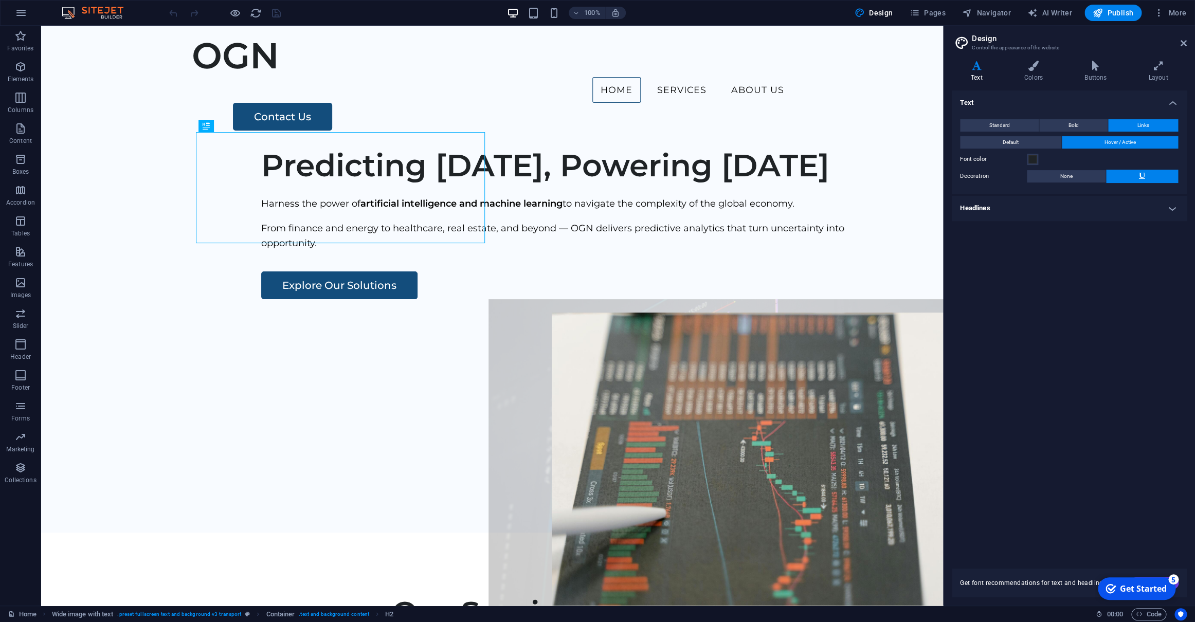
click at [998, 209] on h4 "Headlines" at bounding box center [1069, 208] width 235 height 25
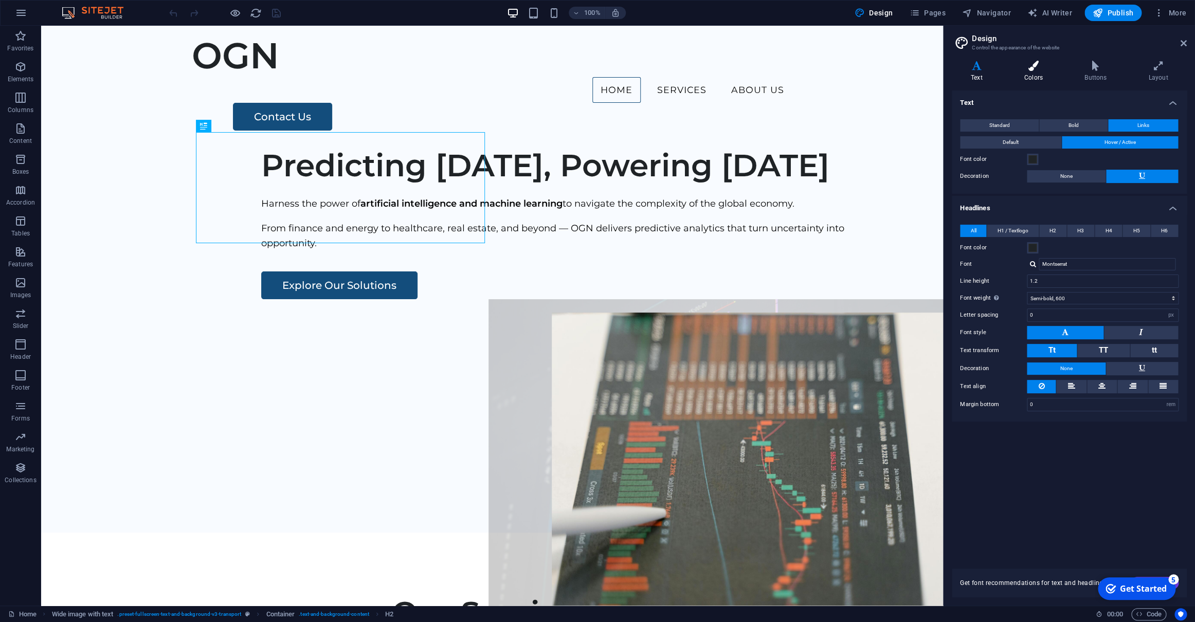
click at [1028, 70] on icon at bounding box center [1033, 66] width 56 height 10
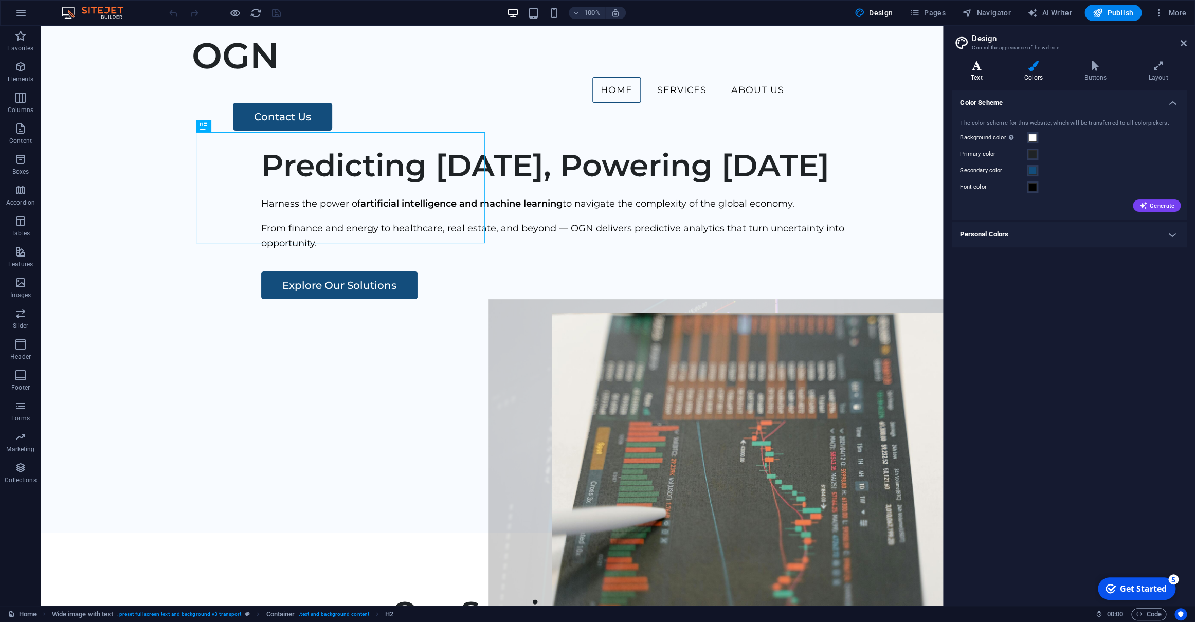
click at [977, 72] on h4 "Text" at bounding box center [978, 72] width 53 height 22
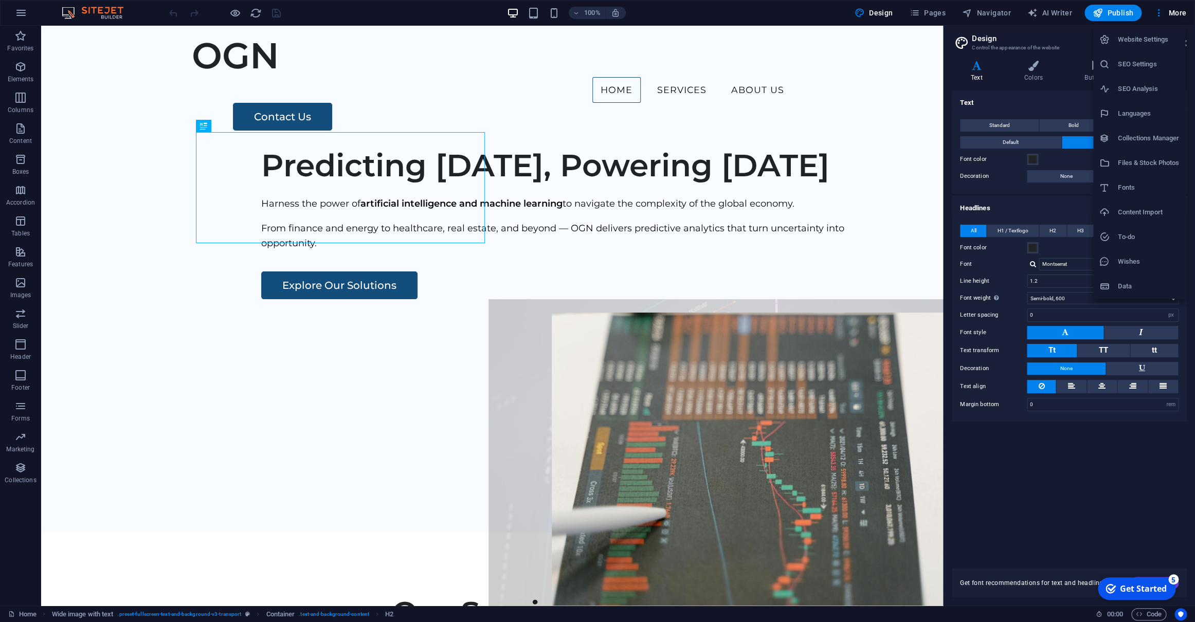
click at [1162, 38] on h6 "Website Settings" at bounding box center [1148, 39] width 61 height 12
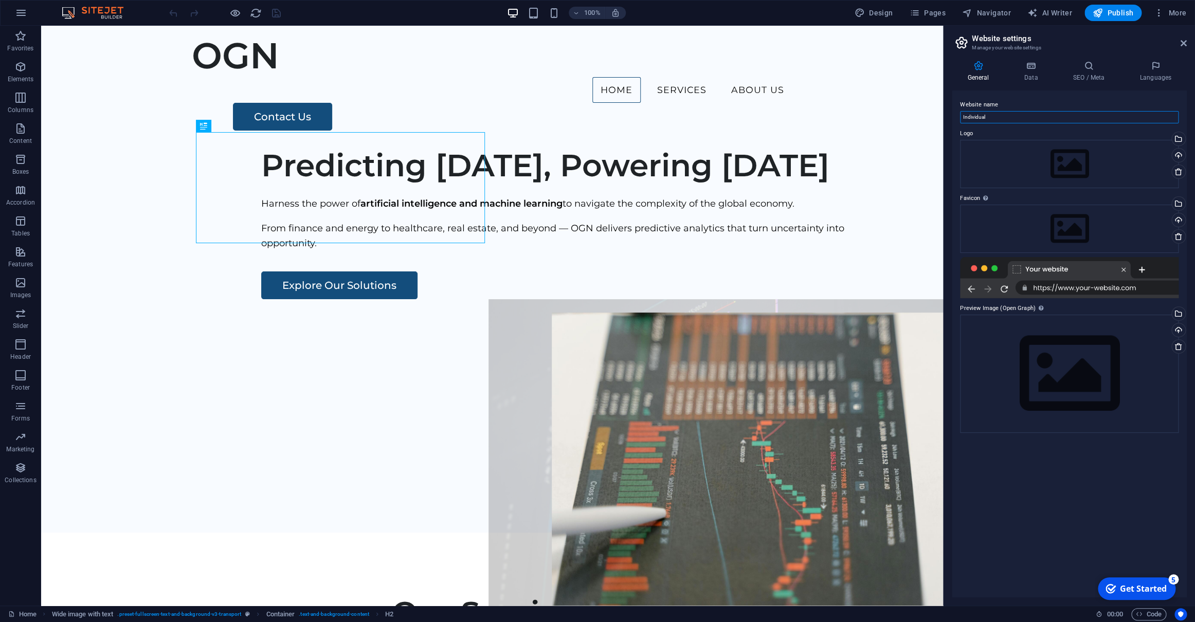
click at [984, 117] on input "Individual" at bounding box center [1069, 117] width 219 height 12
type input "Orion"
type input "OGN"
click at [1032, 70] on icon at bounding box center [1030, 66] width 45 height 10
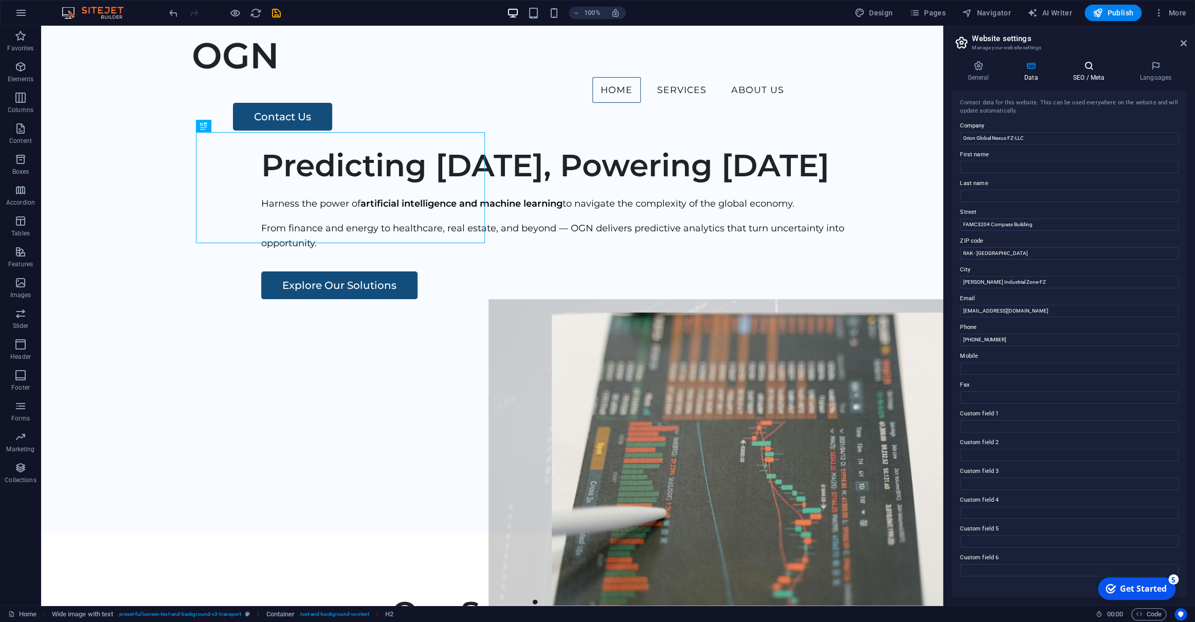
click at [1091, 64] on icon at bounding box center [1088, 66] width 63 height 10
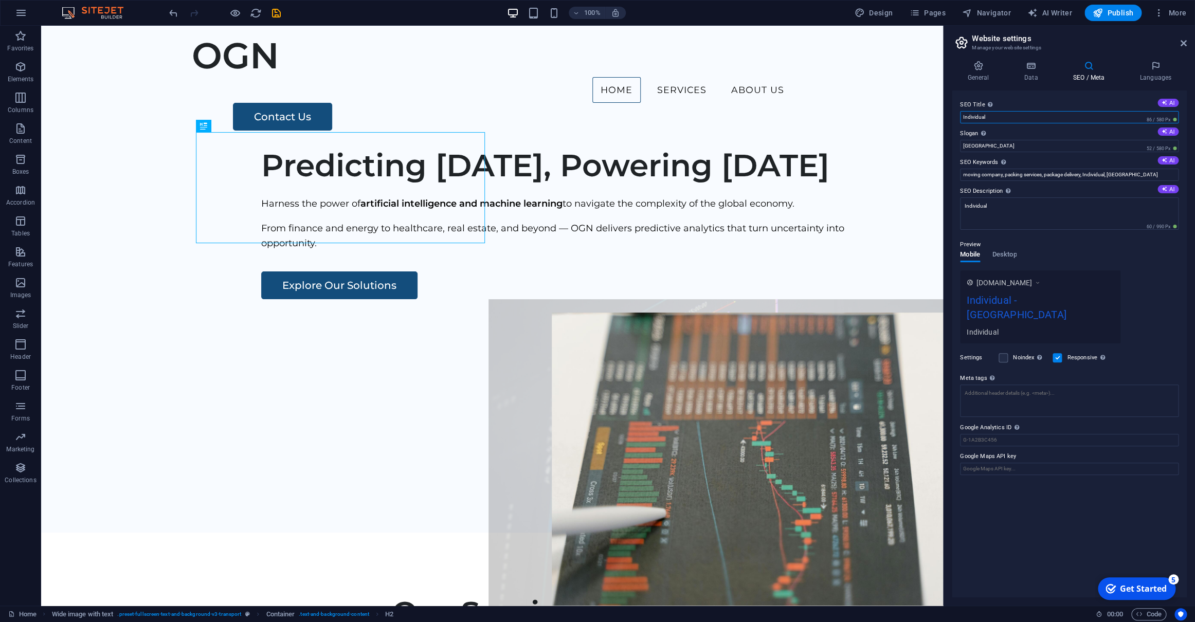
click at [995, 119] on input "Individual" at bounding box center [1069, 117] width 219 height 12
type input "Orion Global Nexus"
click at [980, 149] on input "[GEOGRAPHIC_DATA]" at bounding box center [1069, 146] width 219 height 12
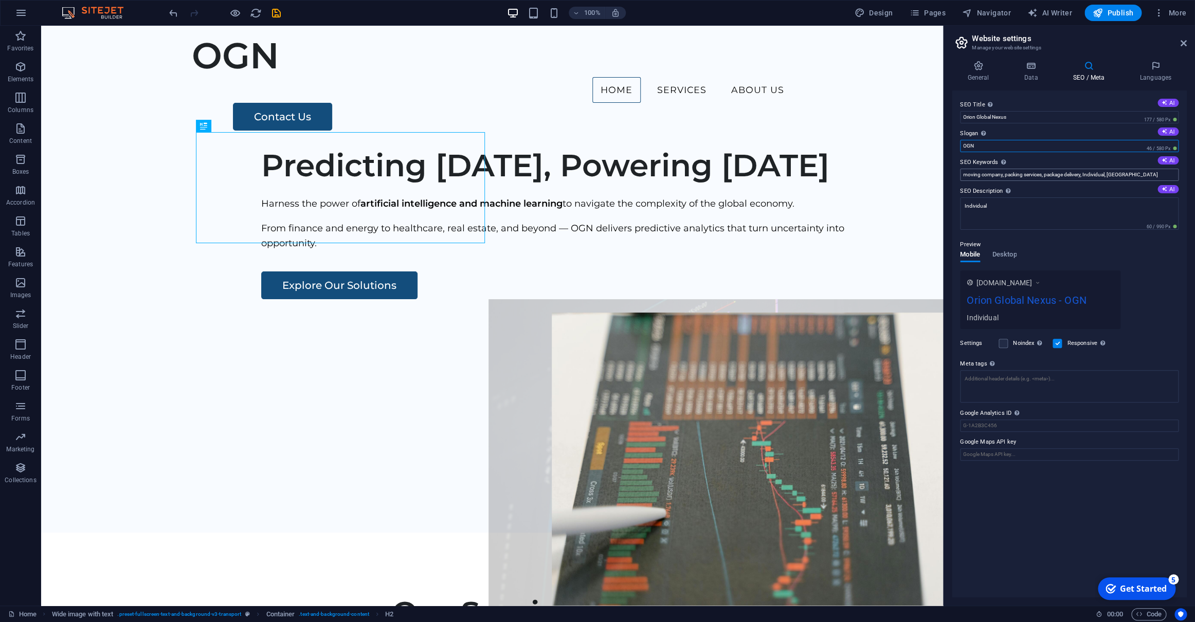
type input "OGN"
click at [987, 173] on input "moving company, packing services, package delivery, Individual, [GEOGRAPHIC_DAT…" at bounding box center [1069, 175] width 219 height 12
type input "predictive analytiics"
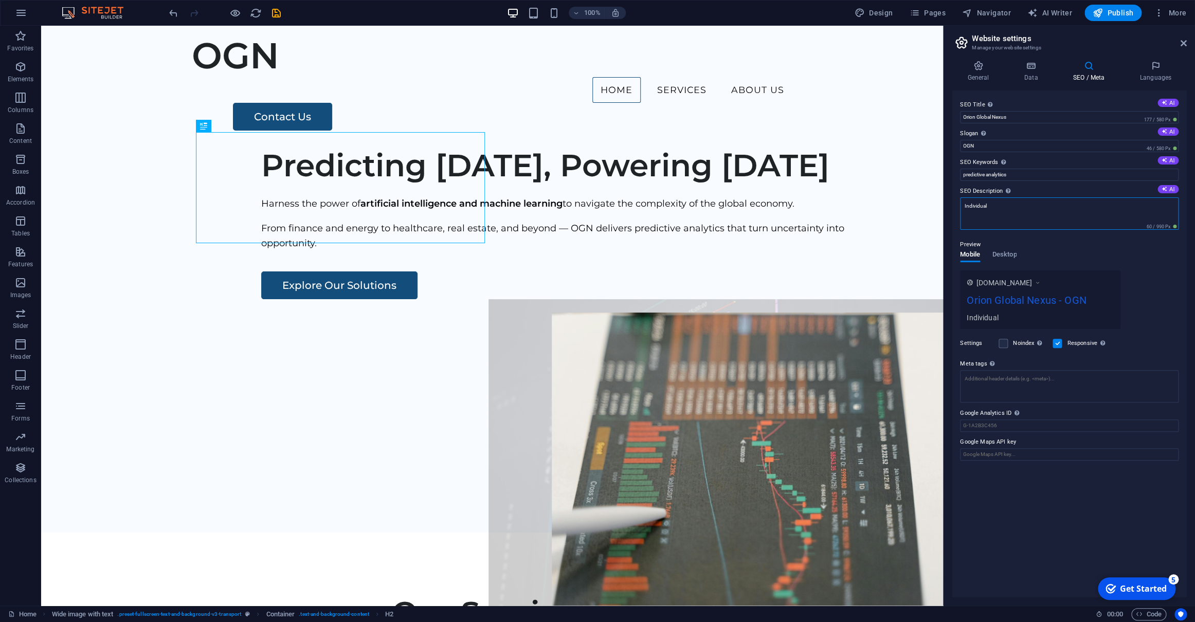
click at [991, 210] on textarea "Individual" at bounding box center [1069, 213] width 219 height 32
click at [991, 210] on textarea "Individual" at bounding box center [1069, 217] width 219 height 40
type textarea "predictive analytics"
click at [1152, 69] on icon at bounding box center [1155, 66] width 63 height 10
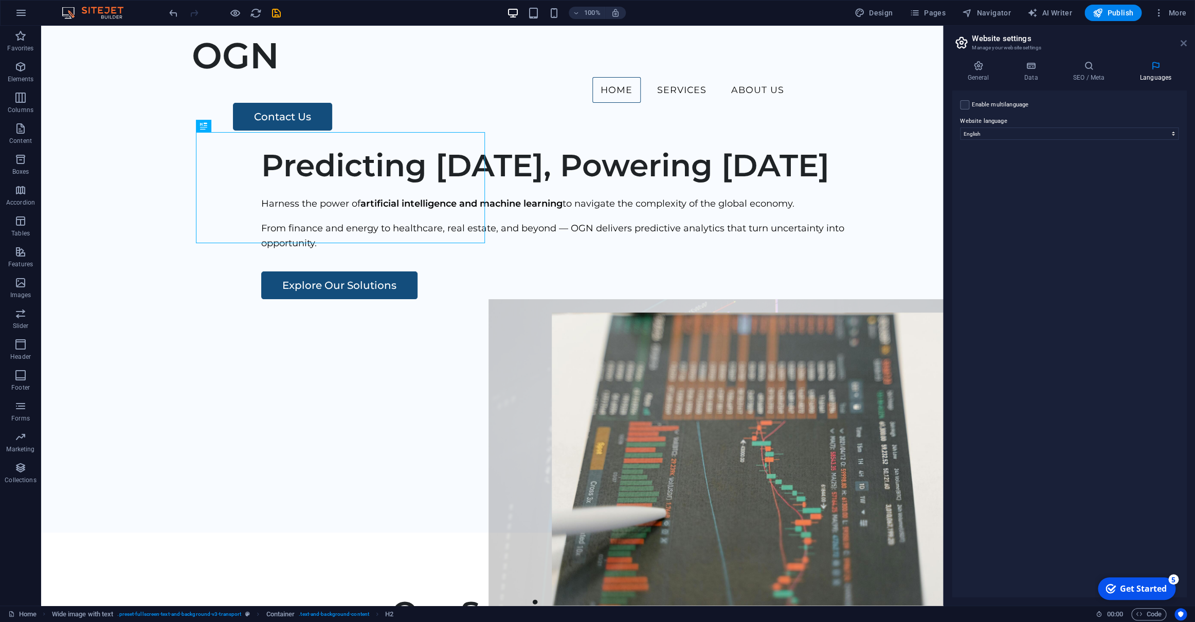
click at [1183, 45] on icon at bounding box center [1184, 43] width 6 height 8
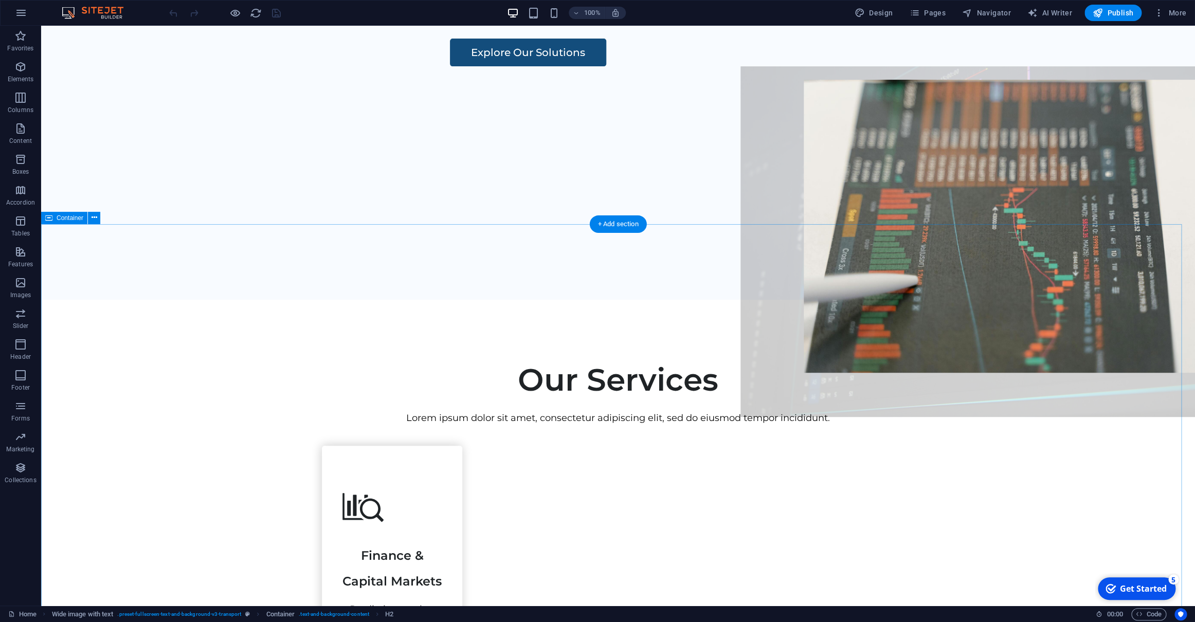
scroll to position [256, 0]
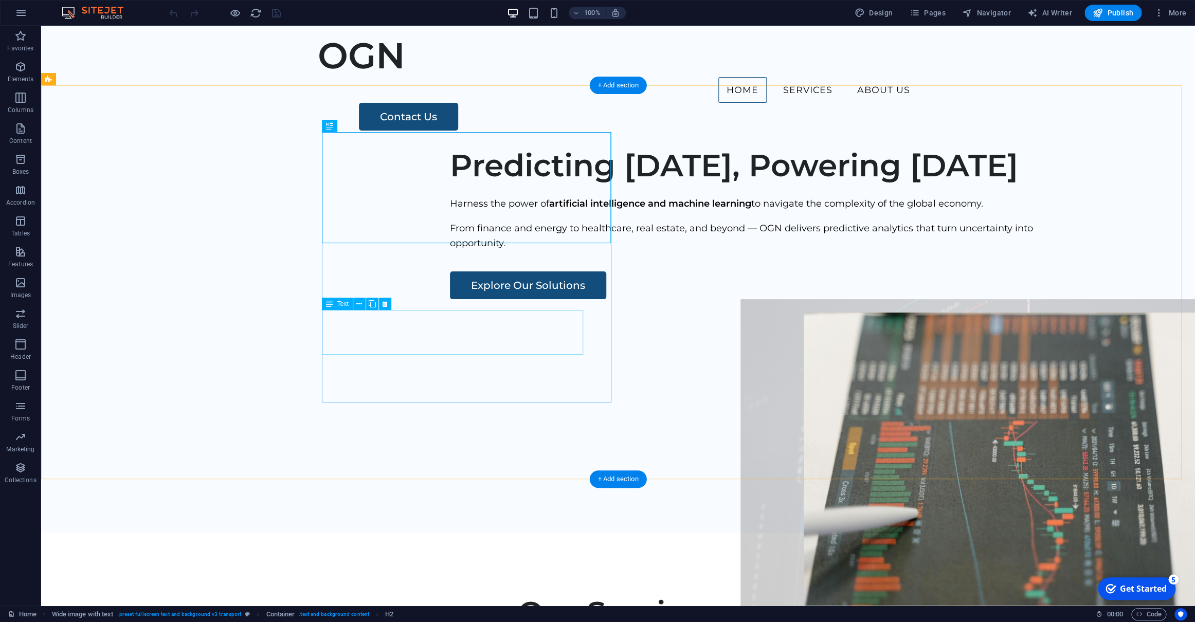
click at [450, 251] on div "From finance and energy to healthcare, real estate, and beyond — OGN delivers p…" at bounding box center [754, 236] width 609 height 30
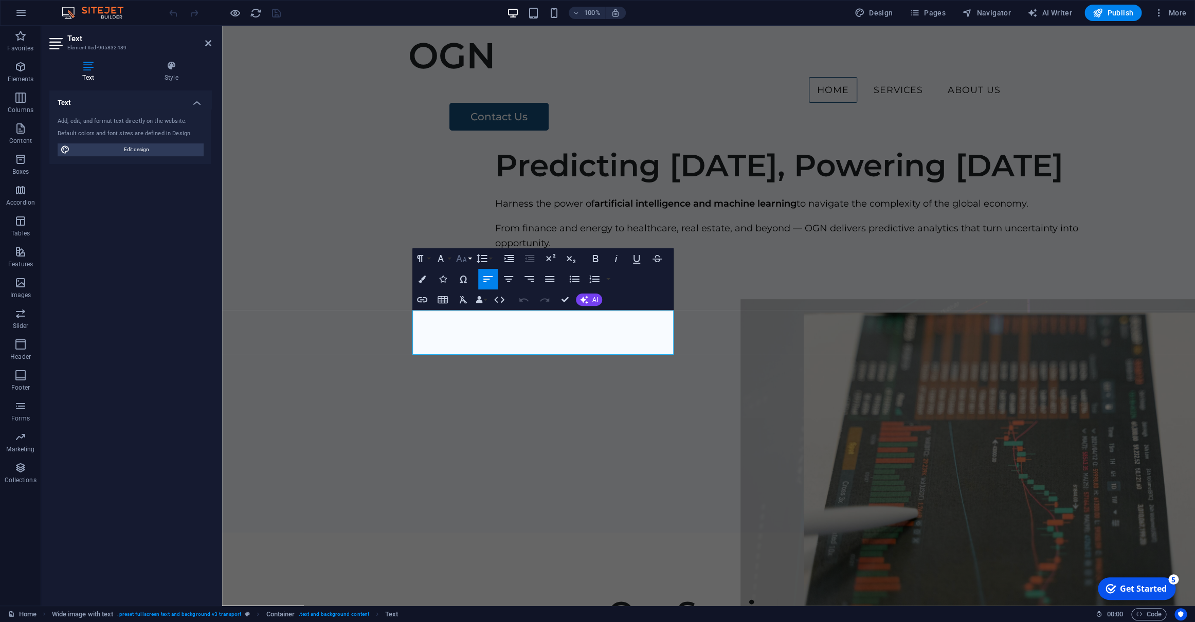
click at [461, 258] on icon "button" at bounding box center [461, 258] width 12 height 12
click at [467, 287] on link "18" at bounding box center [472, 288] width 37 height 15
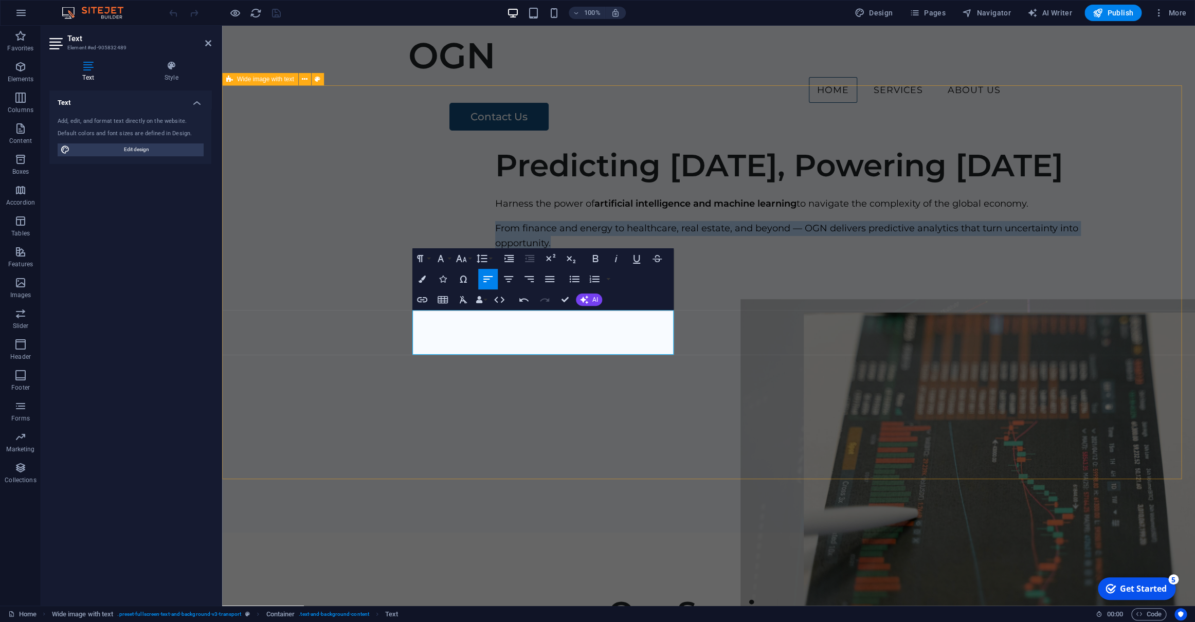
click at [373, 331] on div "Predicting [DATE], Powering [DATE] Harness the power of artificial intelligence…" at bounding box center [708, 336] width 973 height 394
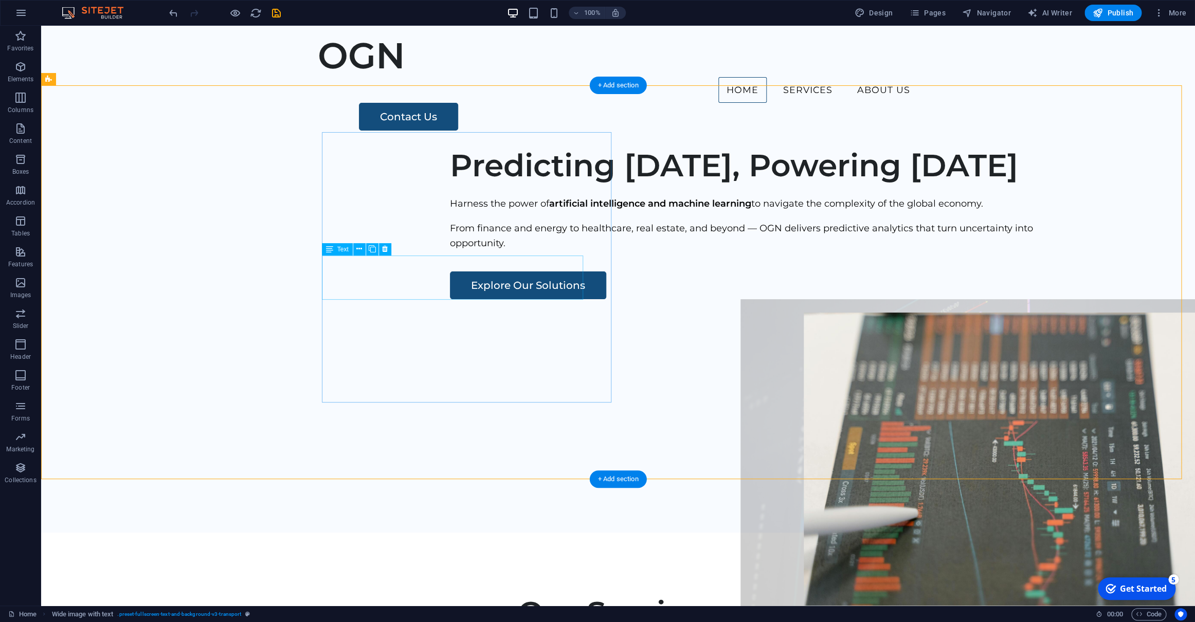
click at [450, 211] on div "Harness the power of artificial intelligence and machine learning to navigate t…" at bounding box center [754, 203] width 609 height 15
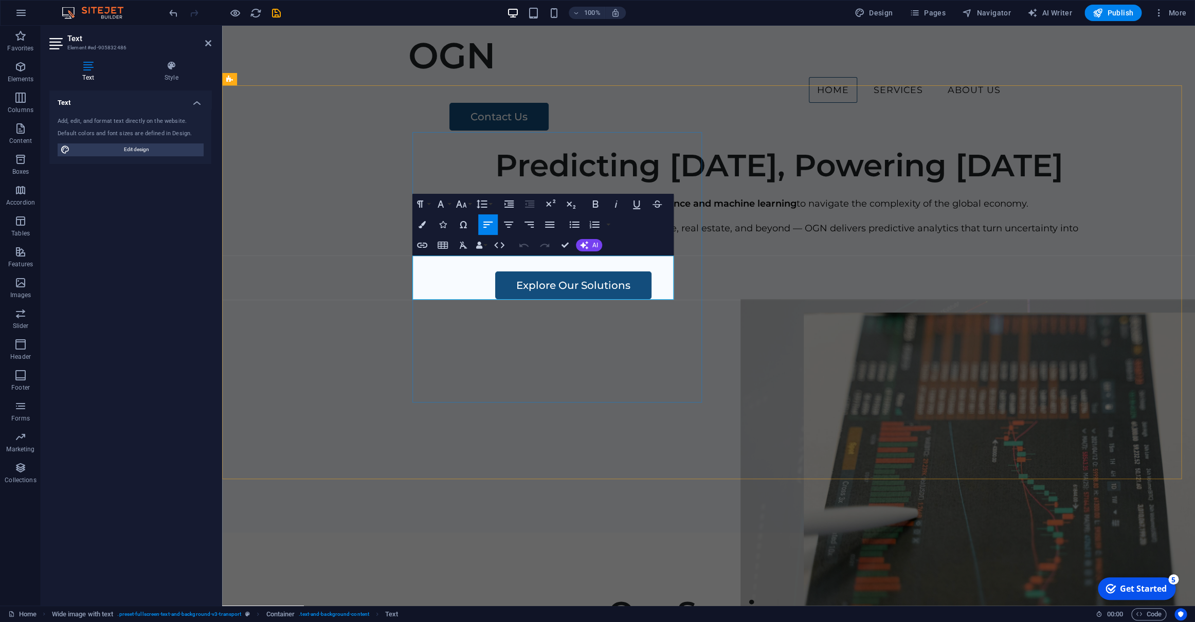
click at [594, 209] on strong "artificial intelligence and machine learning" at bounding box center [695, 203] width 202 height 11
click at [467, 205] on icon "button" at bounding box center [461, 204] width 12 height 12
click at [467, 232] on link "18" at bounding box center [472, 234] width 37 height 15
click at [359, 291] on div "Predicting [DATE], Powering [DATE] Harness the power of artificial intelligence…" at bounding box center [708, 336] width 973 height 394
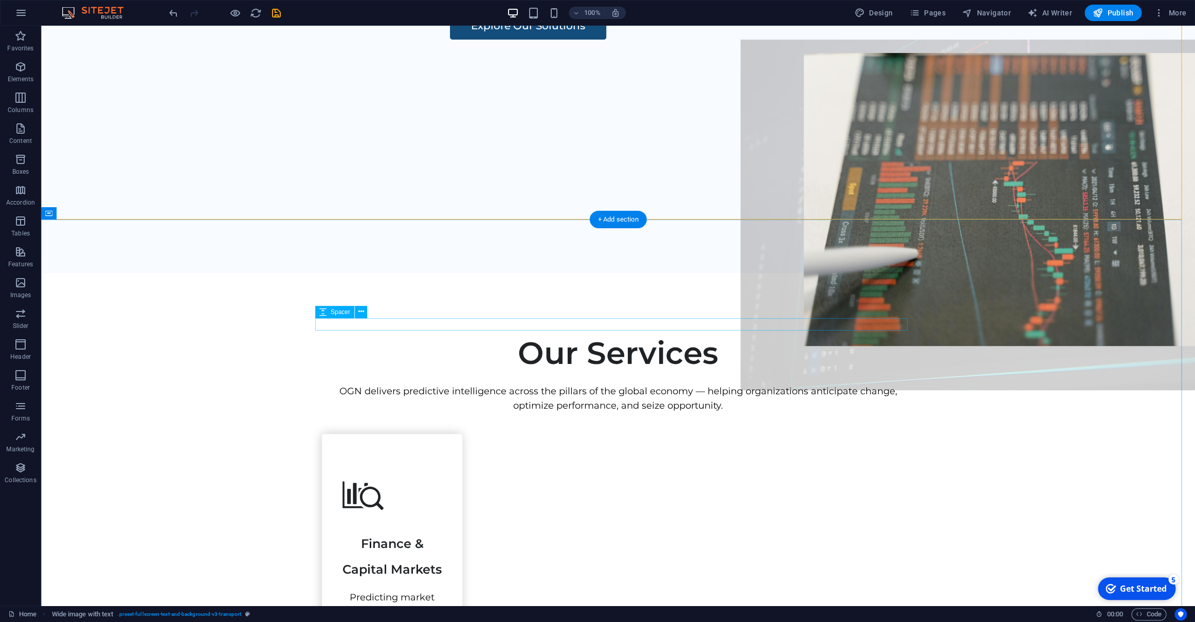
scroll to position [264, 0]
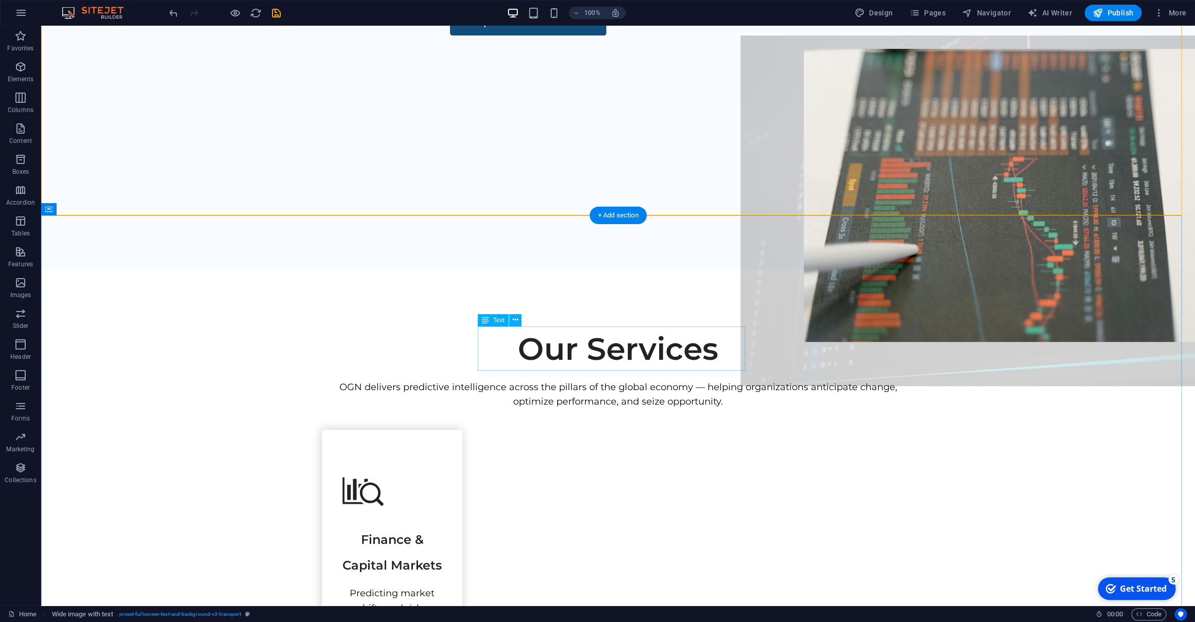
click at [510, 380] on div "OGN delivers predictive intelligence across the pillars of the global economy —…" at bounding box center [618, 395] width 592 height 30
click at [495, 320] on span "Text" at bounding box center [498, 320] width 11 height 6
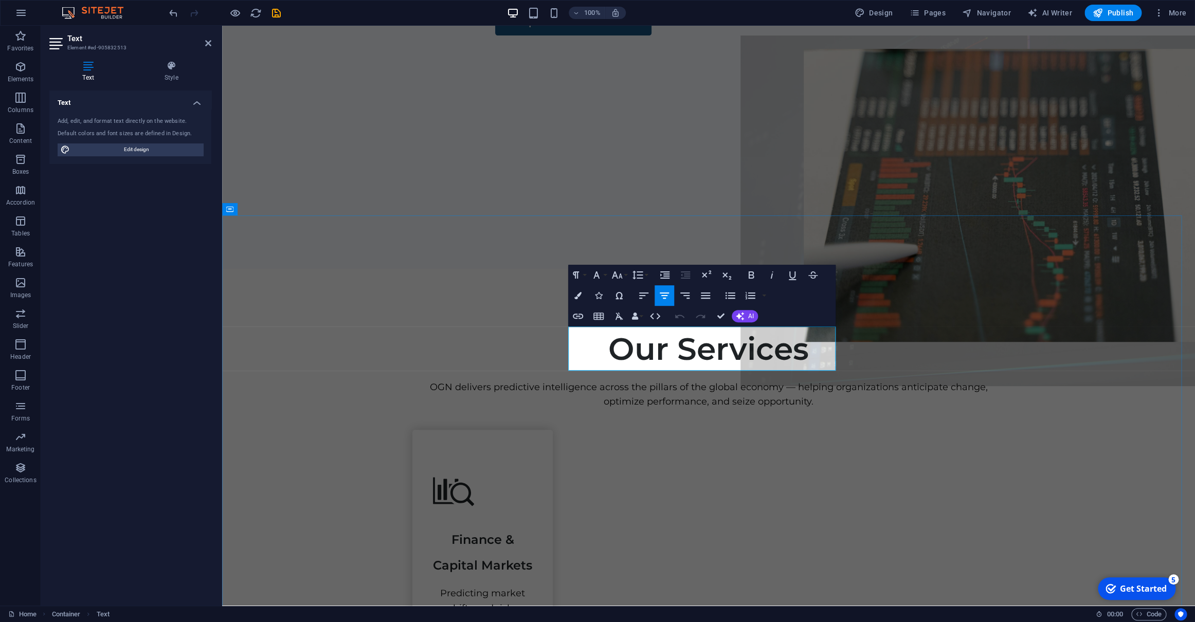
click at [579, 380] on p "OGN delivers predictive intelligence across the pillars of the global economy —…" at bounding box center [708, 395] width 592 height 30
click at [619, 274] on icon "button" at bounding box center [617, 275] width 12 height 12
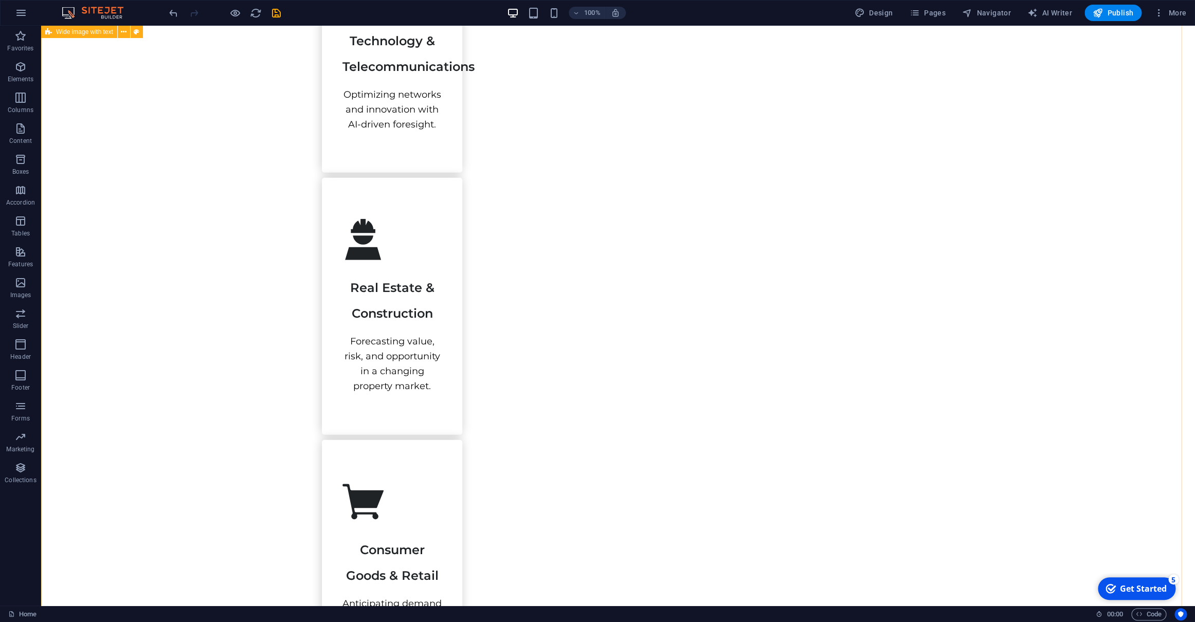
scroll to position [1560, 0]
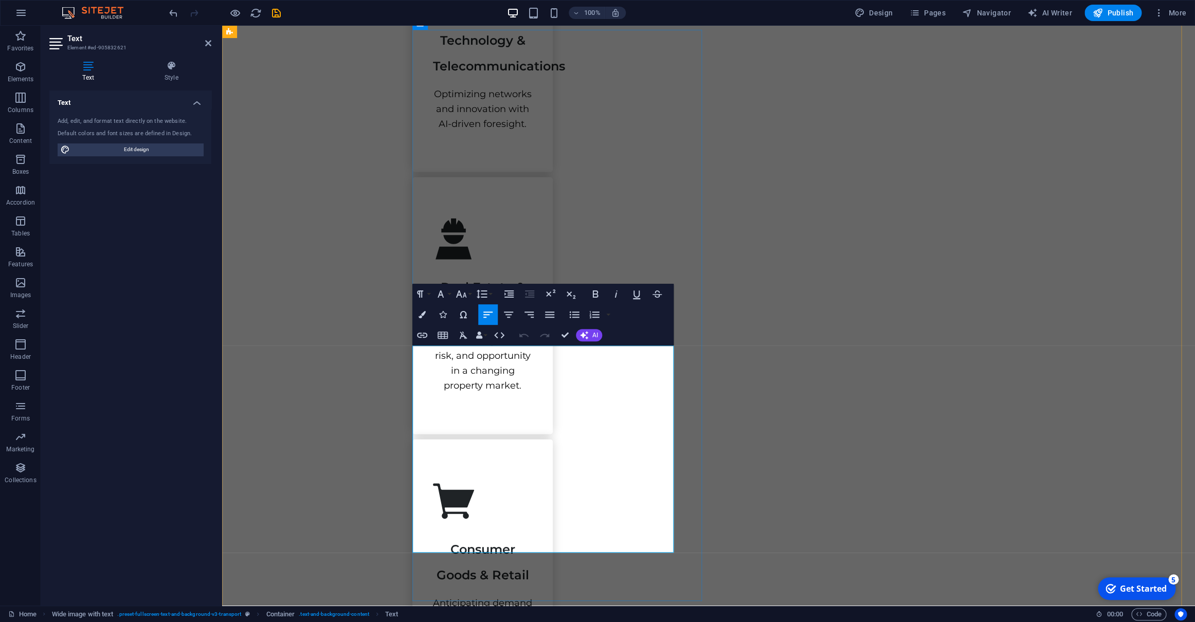
click at [465, 290] on icon "button" at bounding box center [461, 294] width 12 height 12
click at [465, 320] on link "18" at bounding box center [472, 324] width 37 height 15
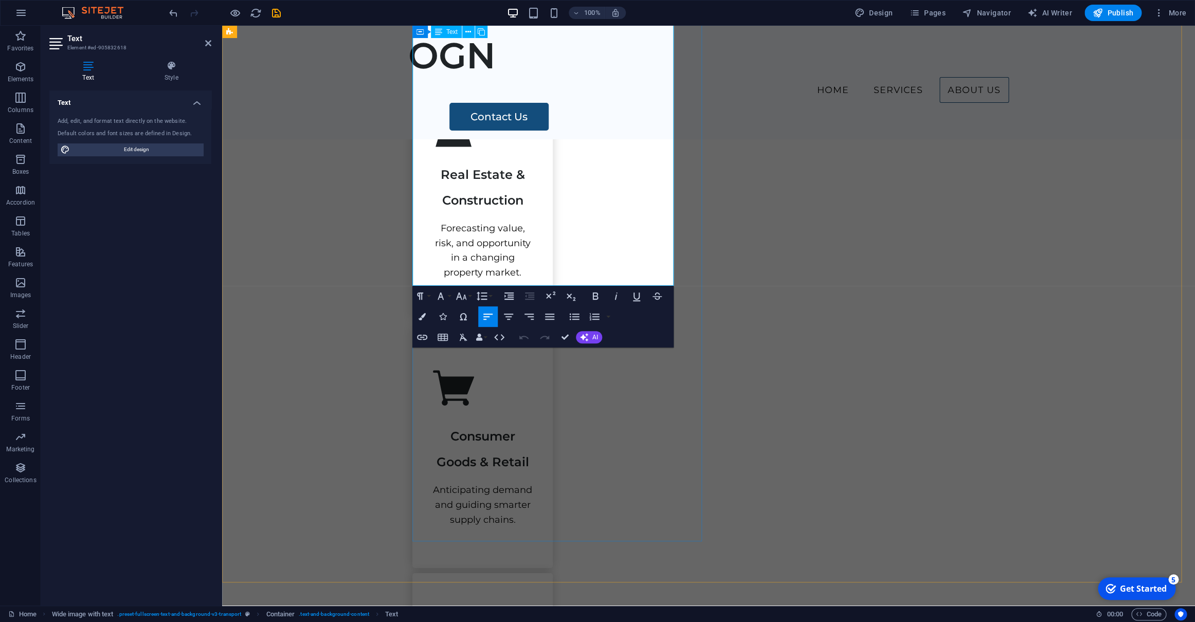
click at [462, 295] on icon "button" at bounding box center [461, 296] width 12 height 12
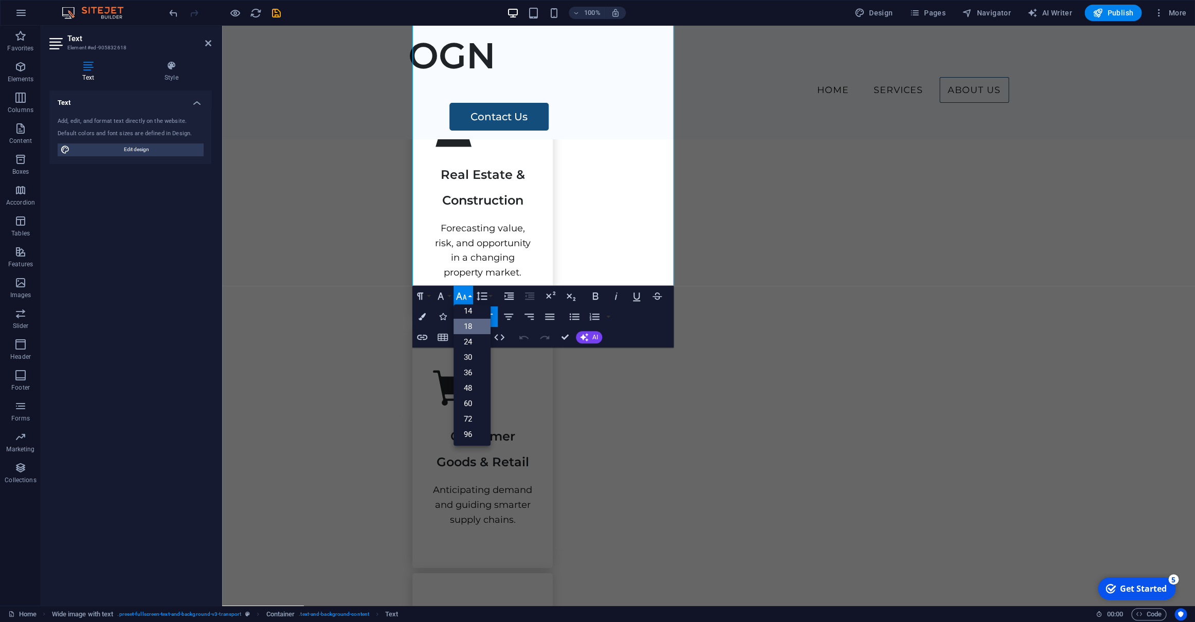
click at [465, 326] on link "18" at bounding box center [472, 326] width 37 height 15
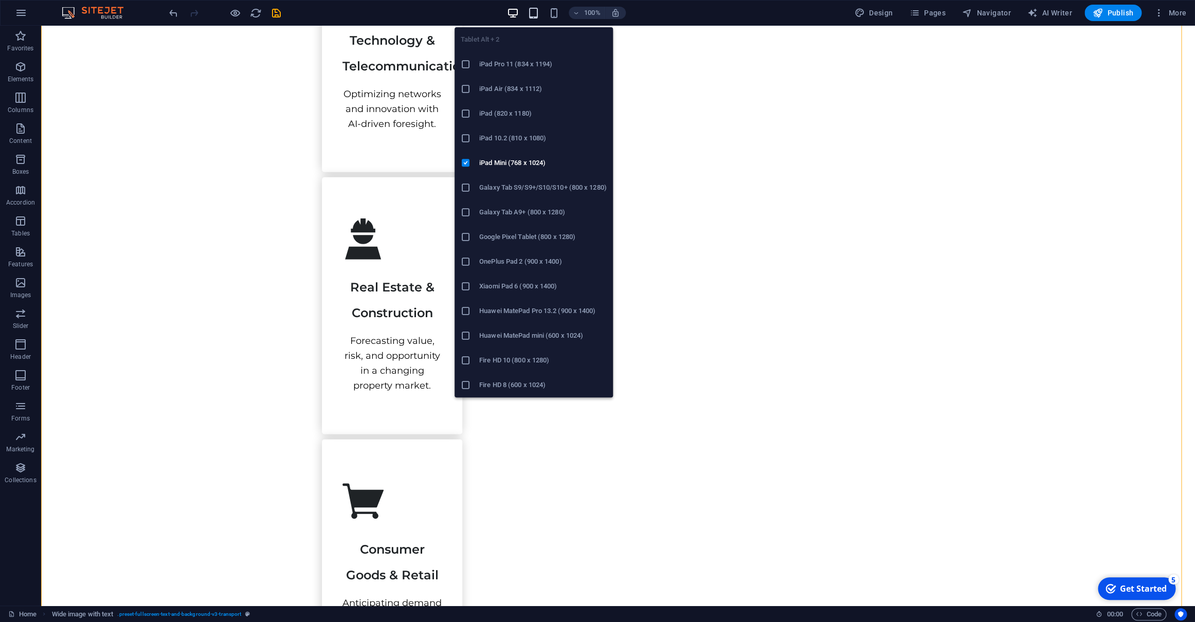
click at [0, 0] on icon "button" at bounding box center [0, 0] width 0 height 0
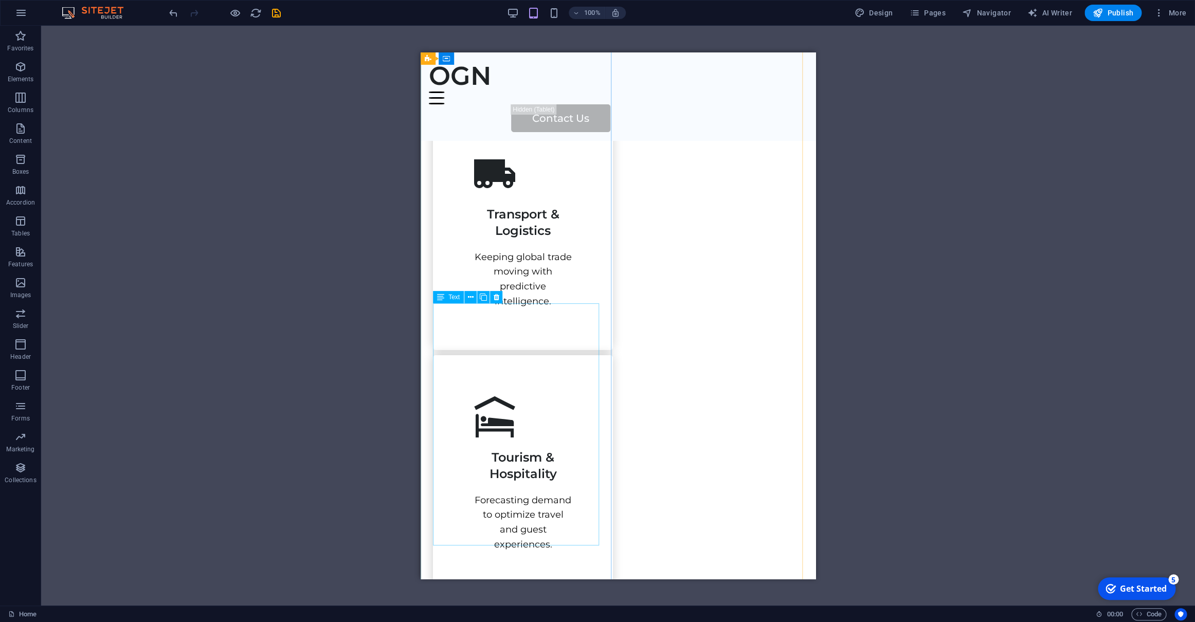
scroll to position [2086, 0]
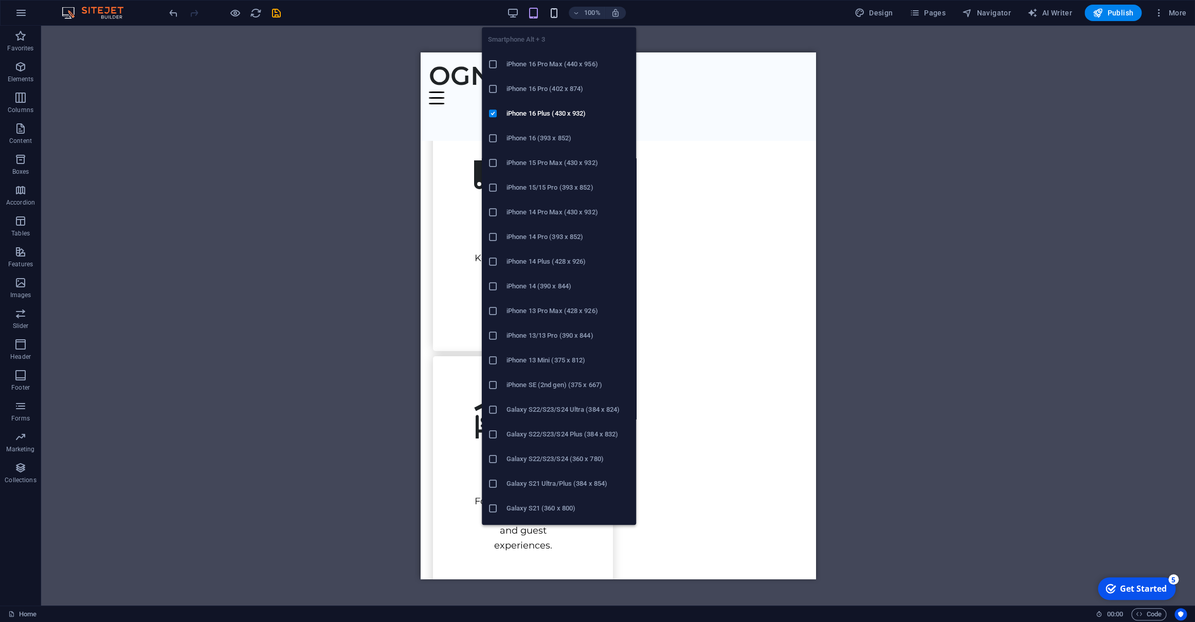
click at [136, 399] on icon "button" at bounding box center [102, 414] width 67 height 31
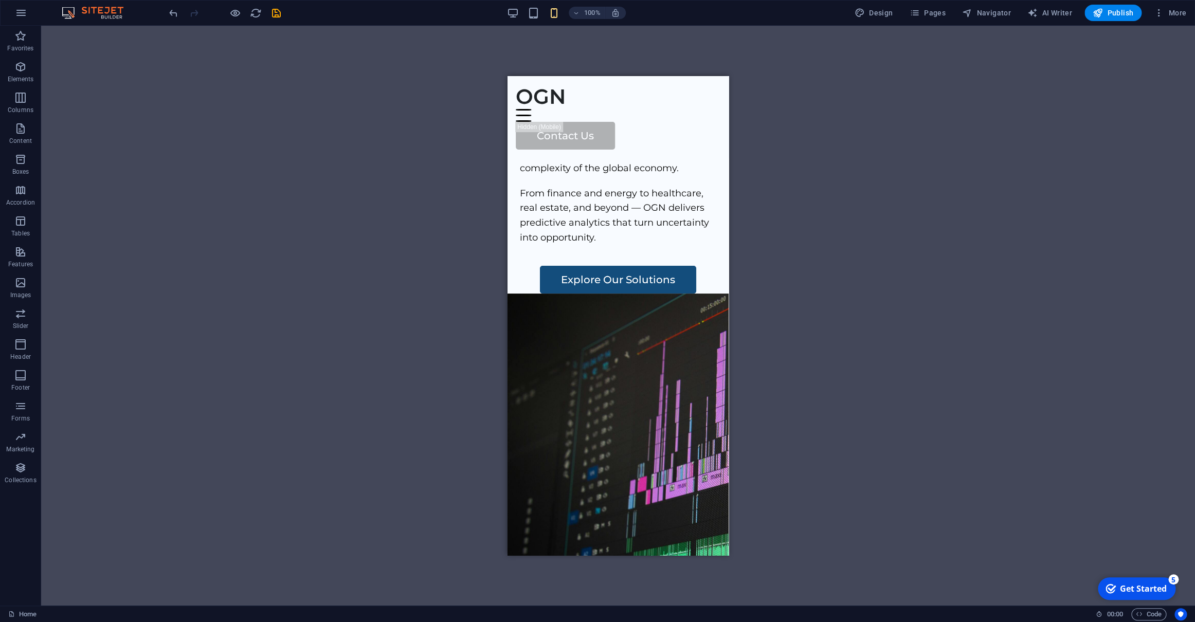
scroll to position [0, 0]
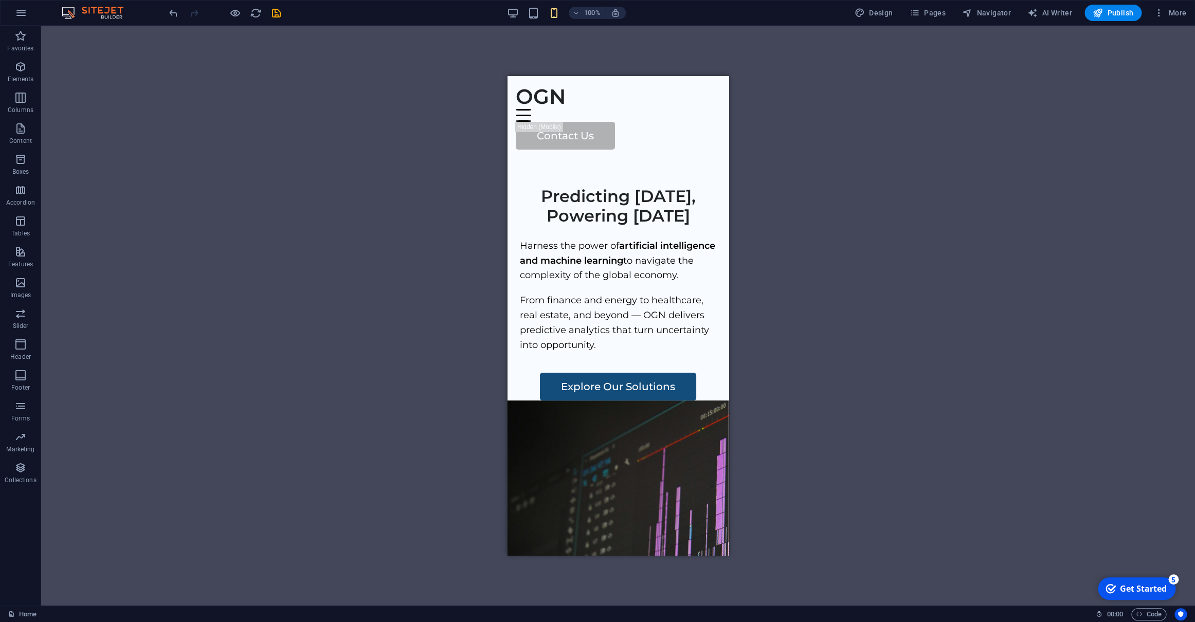
drag, startPoint x: 721, startPoint y: 269, endPoint x: 1248, endPoint y: 194, distance: 532.8
click at [0, 0] on span "Publish" at bounding box center [0, 0] width 0 height 0
